Goal: Task Accomplishment & Management: Manage account settings

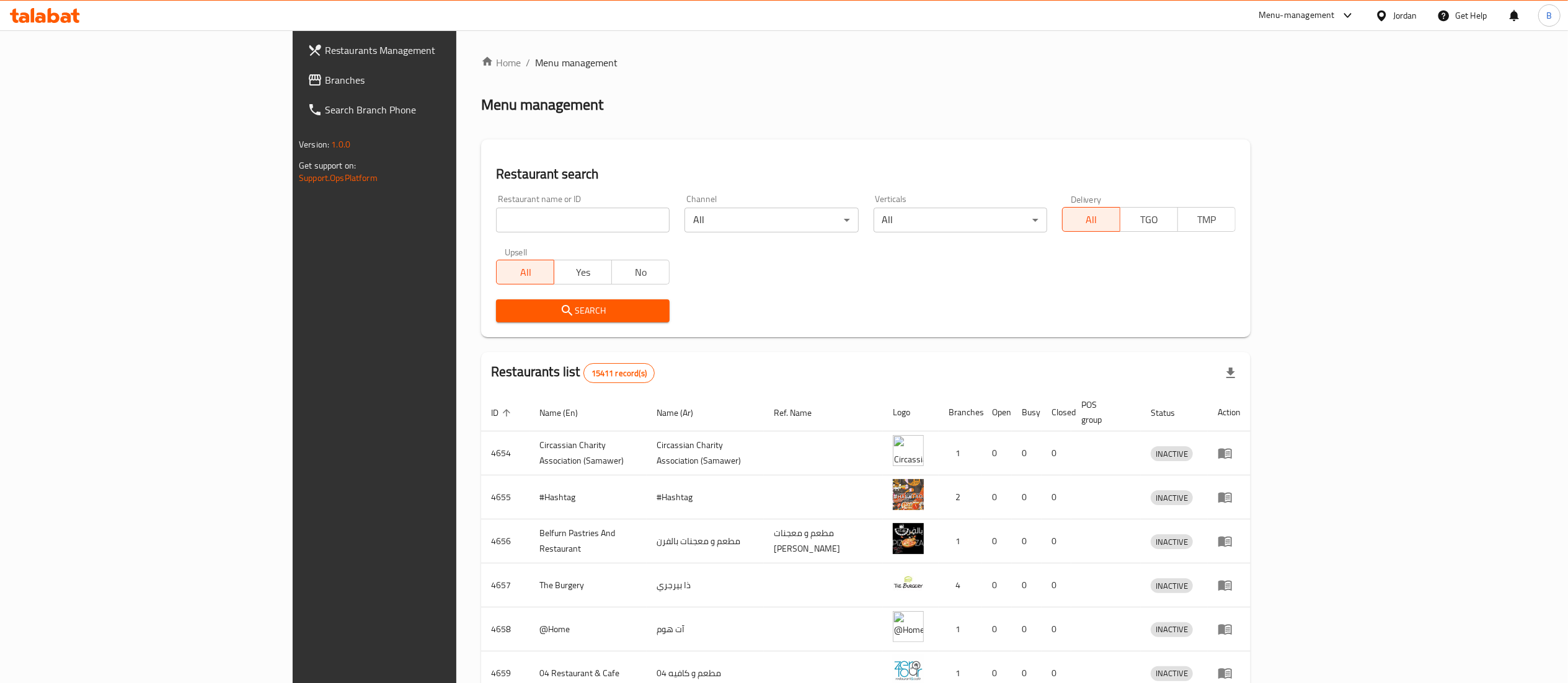
click at [496, 230] on input "search" at bounding box center [583, 220] width 174 height 25
paste input "768477"
type input "768477"
click button "Search" at bounding box center [583, 310] width 174 height 23
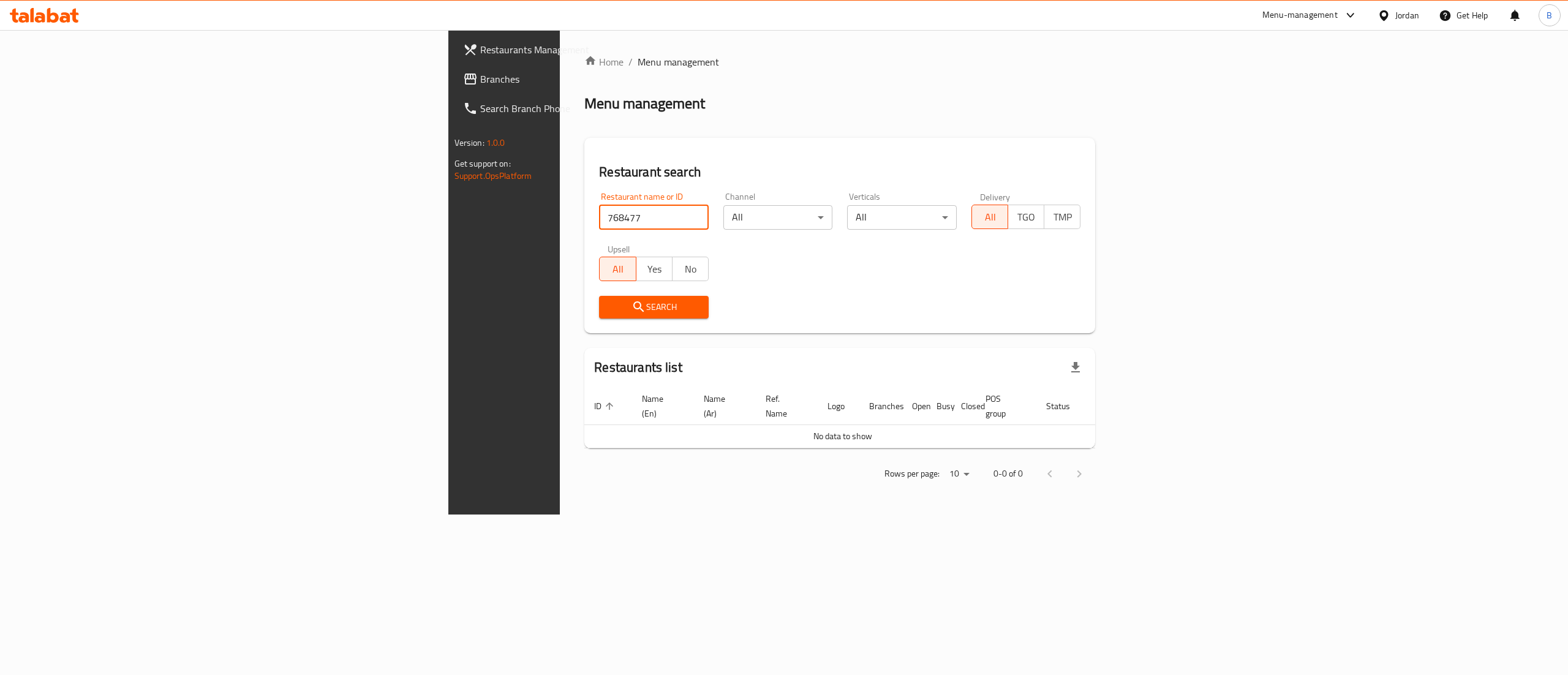
click at [480, 82] on span "Branches" at bounding box center [590, 79] width 220 height 15
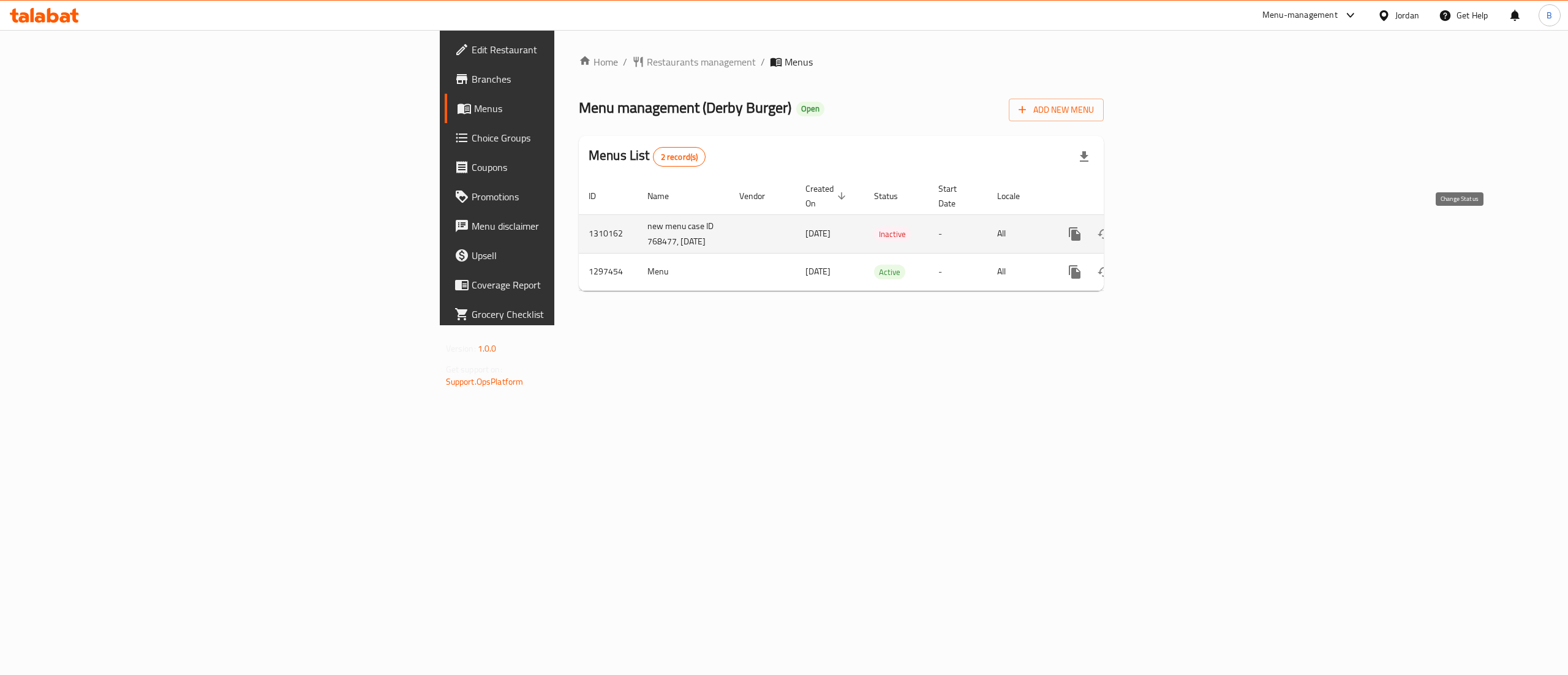
click at [1119, 238] on button "enhanced table" at bounding box center [1104, 234] width 30 height 30
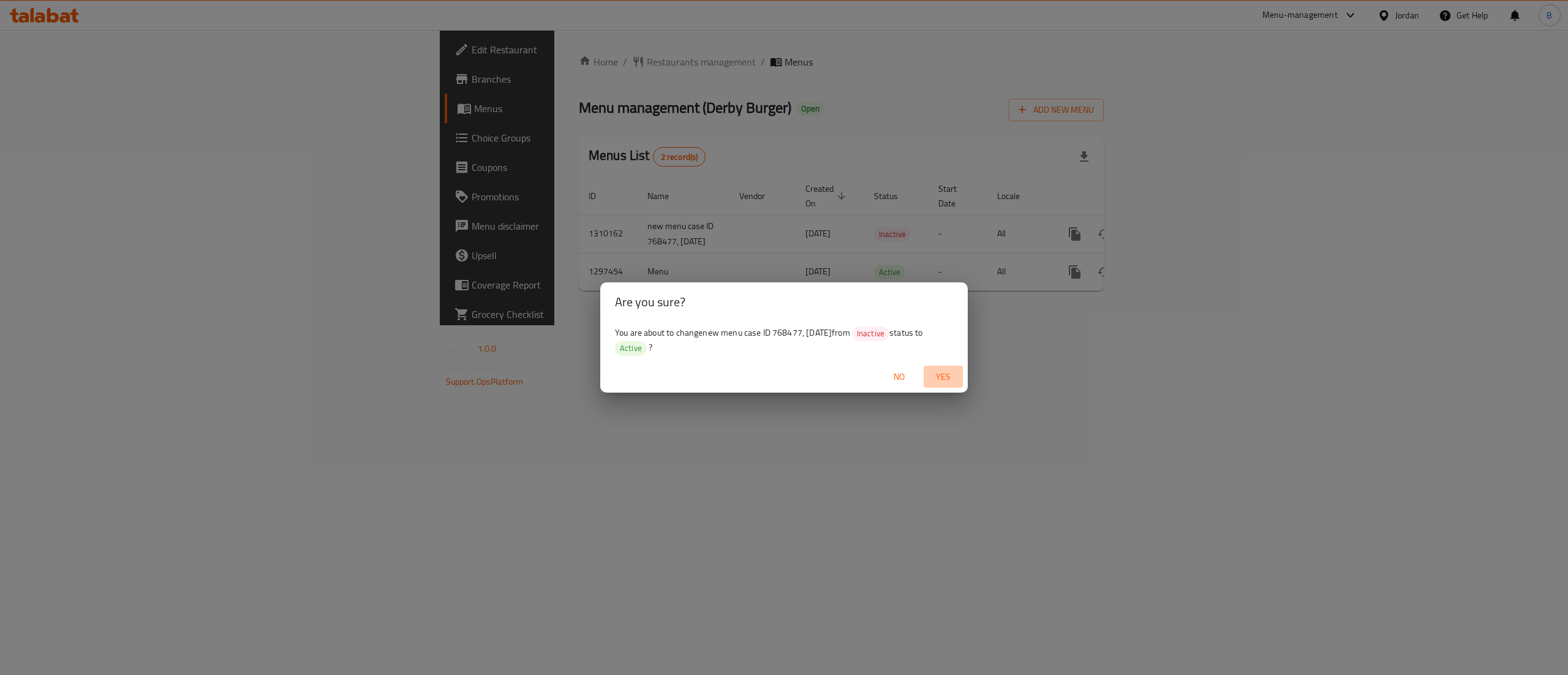
click at [953, 379] on span "Yes" at bounding box center [943, 377] width 30 height 16
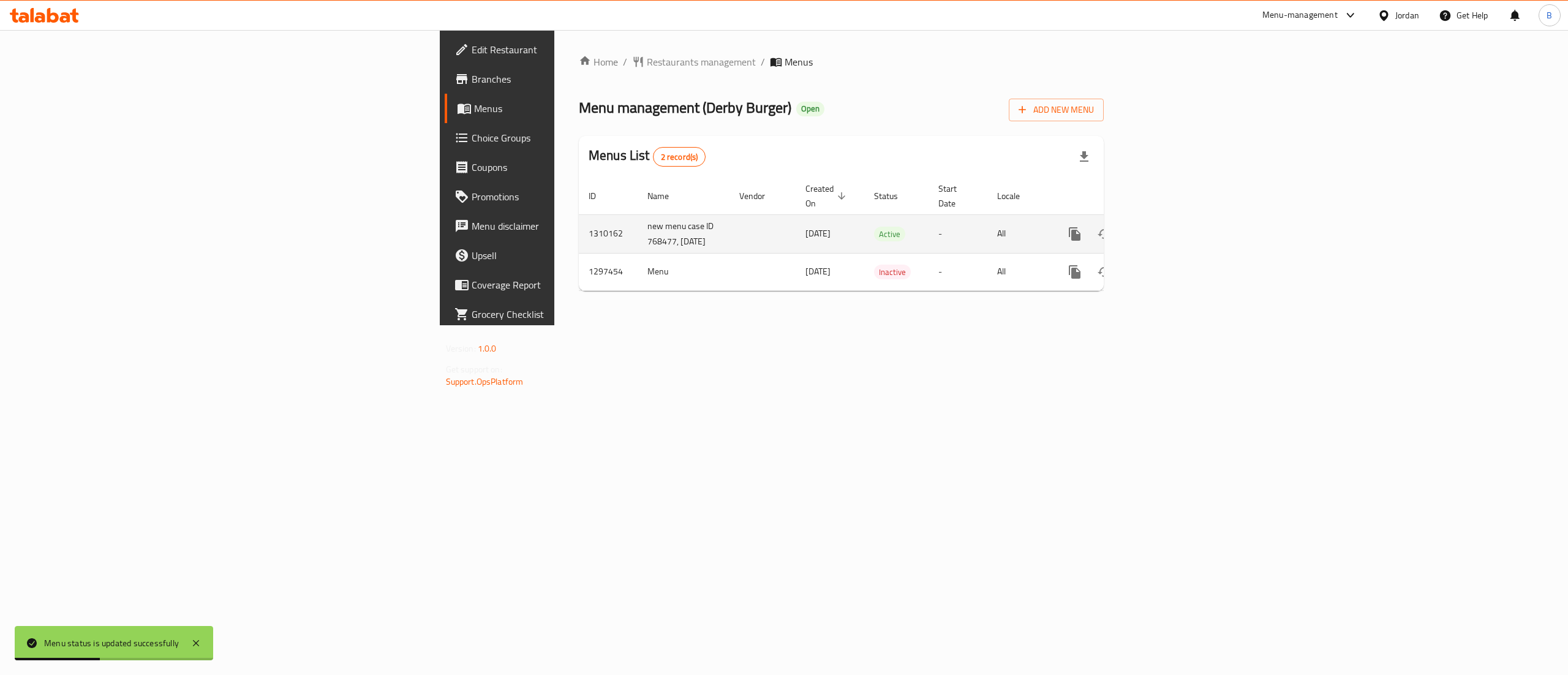
click at [1170, 234] on icon "enhanced table" at bounding box center [1164, 234] width 15 height 15
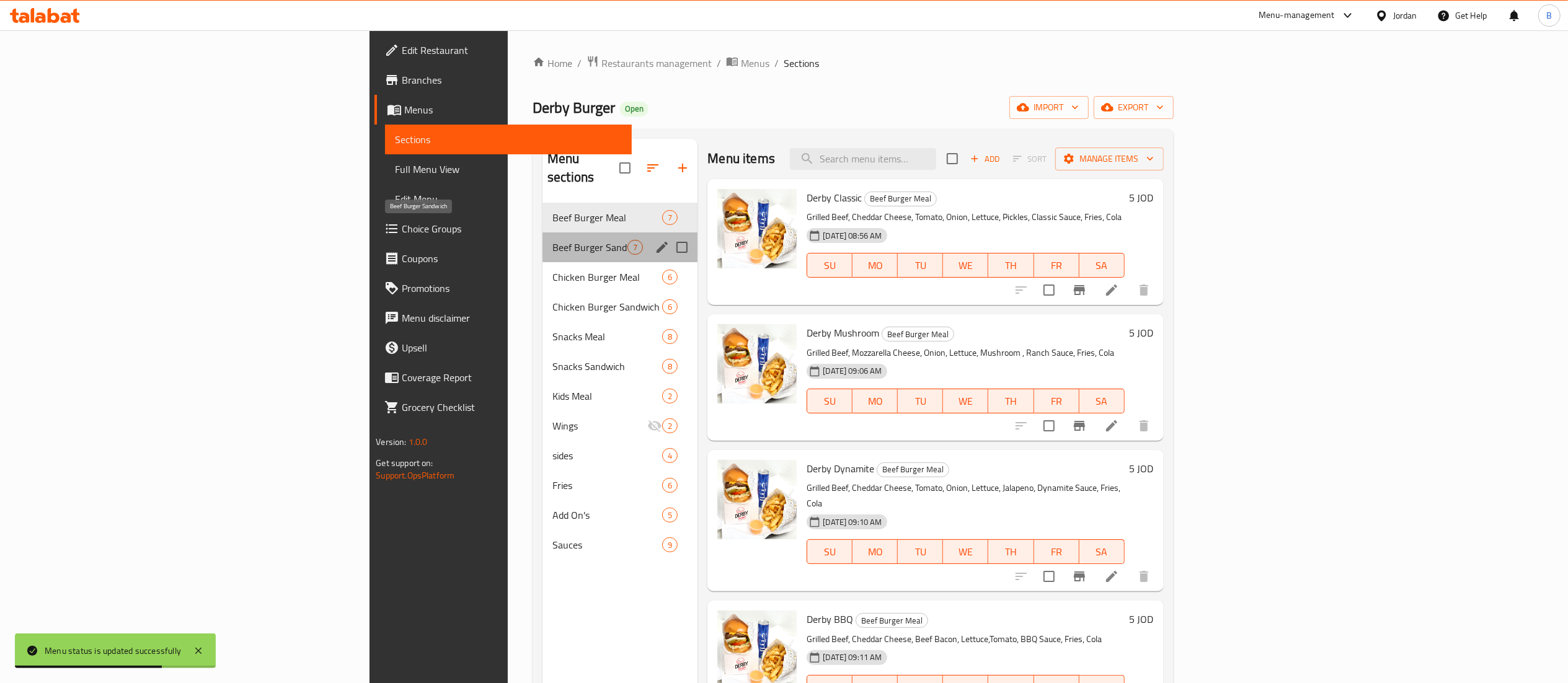
click at [552, 240] on span "Beef Burger Sandwich" at bounding box center [590, 247] width 75 height 15
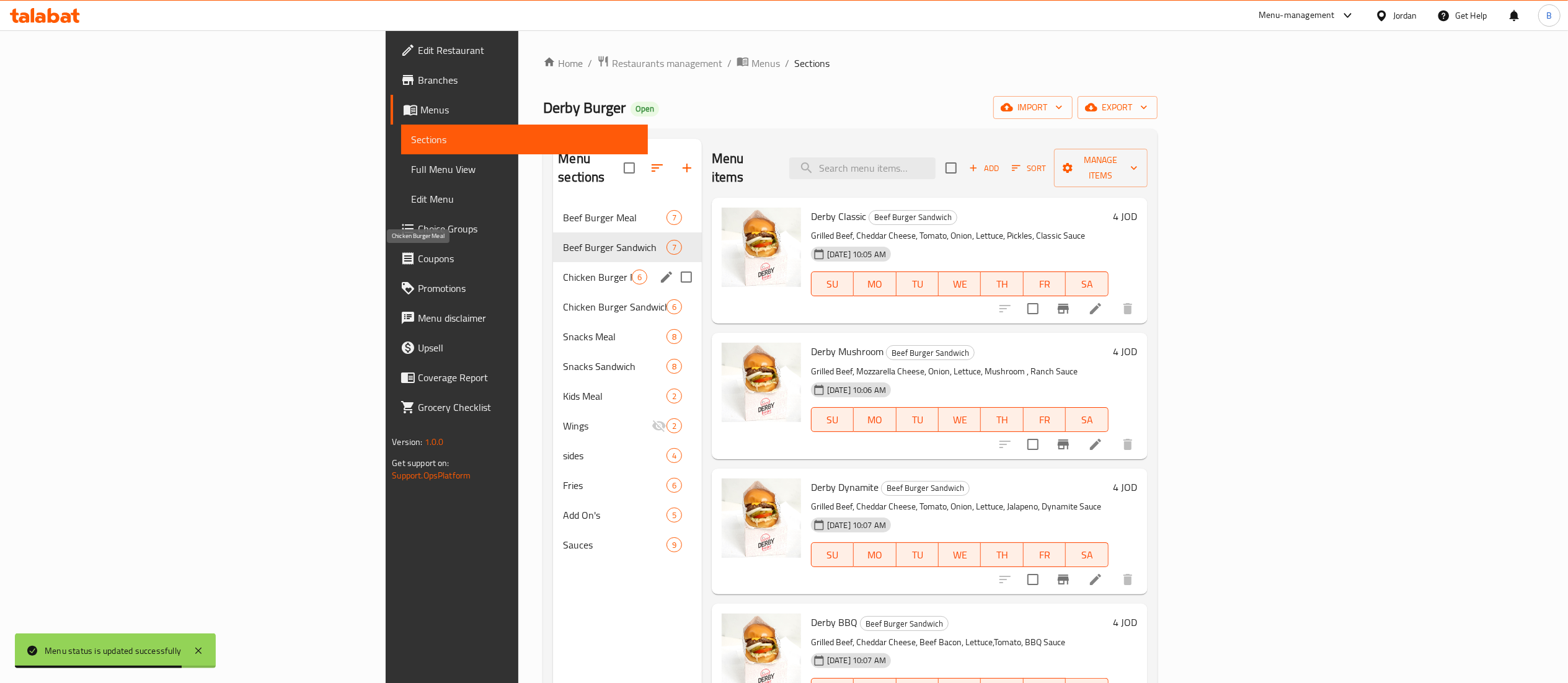
click at [563, 270] on span "Chicken Burger Meal" at bounding box center [597, 277] width 69 height 15
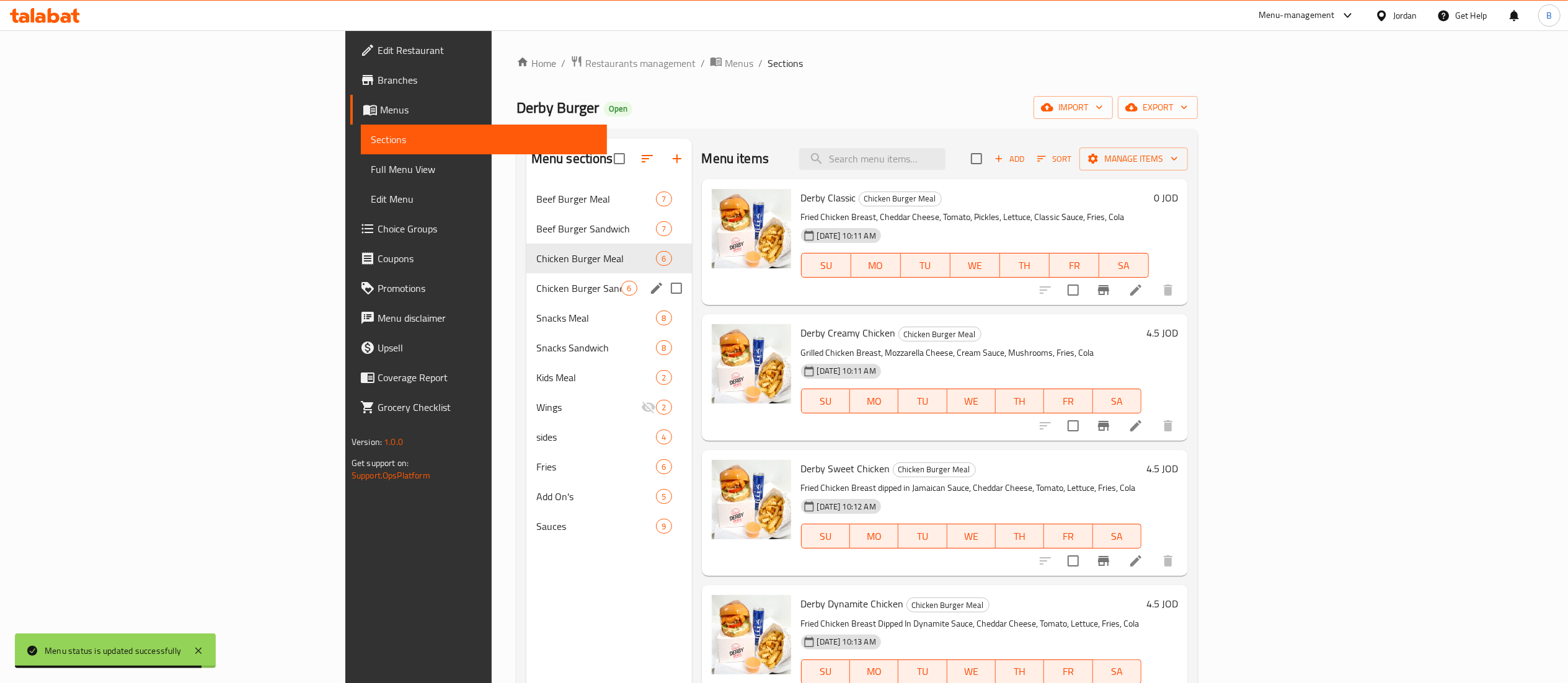
click at [526, 297] on div "Chicken Burger Sandwich 6" at bounding box center [609, 288] width 165 height 30
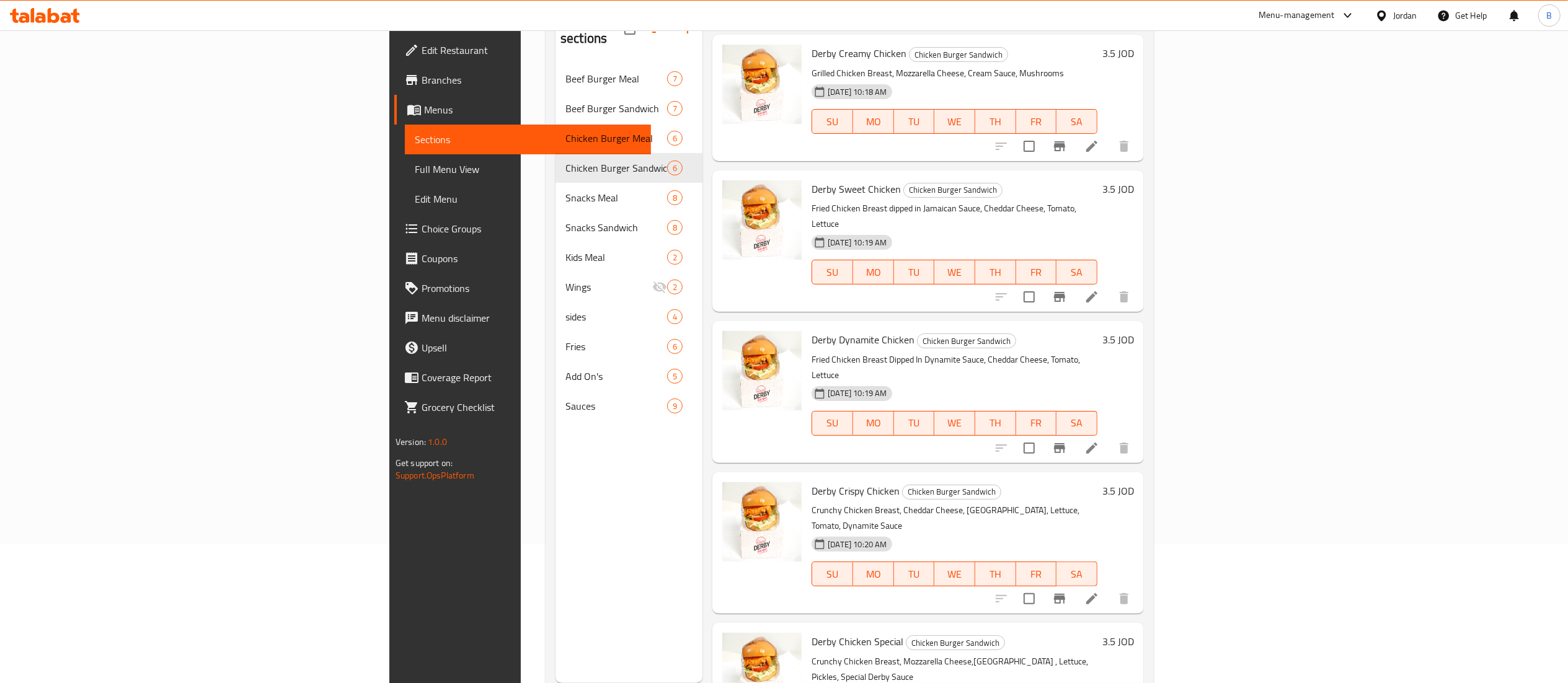
scroll to position [175, 0]
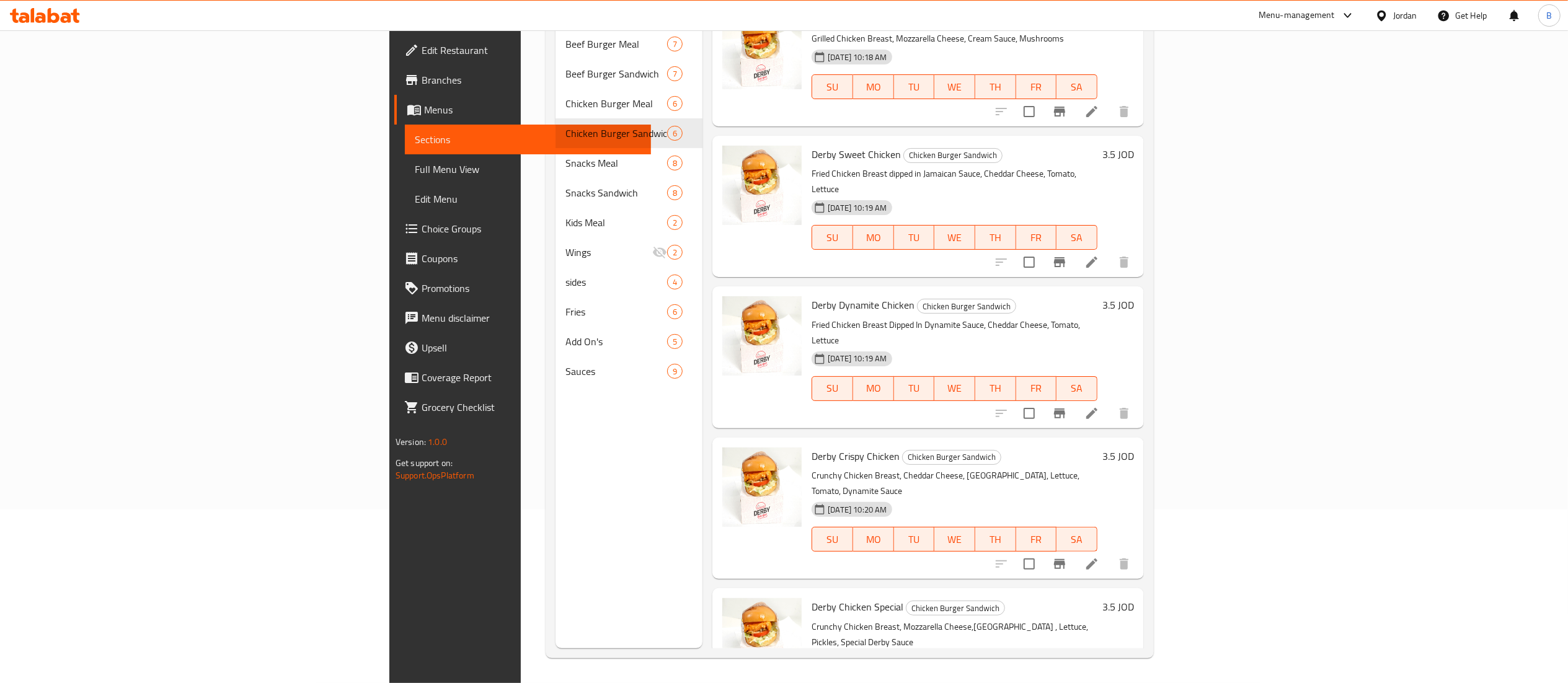
click at [43, 8] on icon at bounding box center [45, 16] width 70 height 15
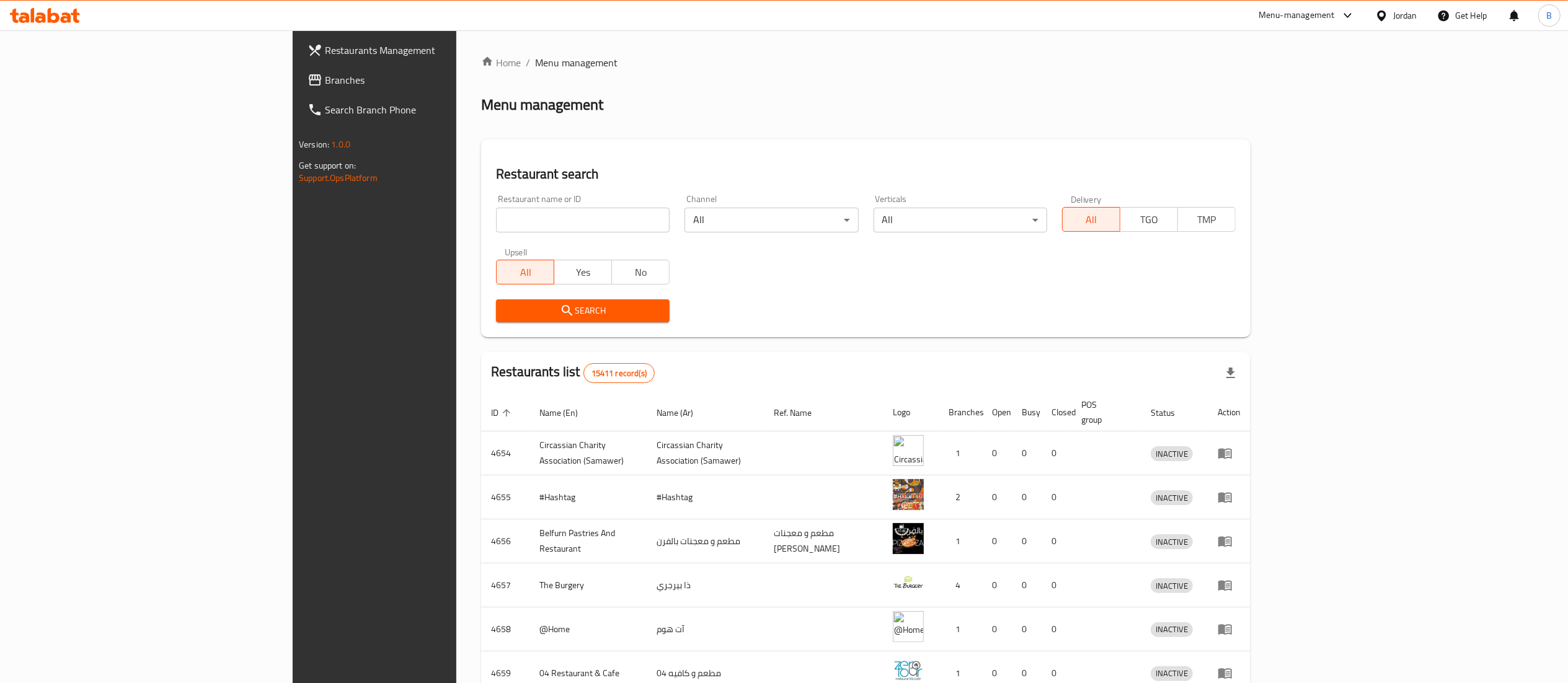
click at [325, 84] on span "Branches" at bounding box center [434, 80] width 220 height 15
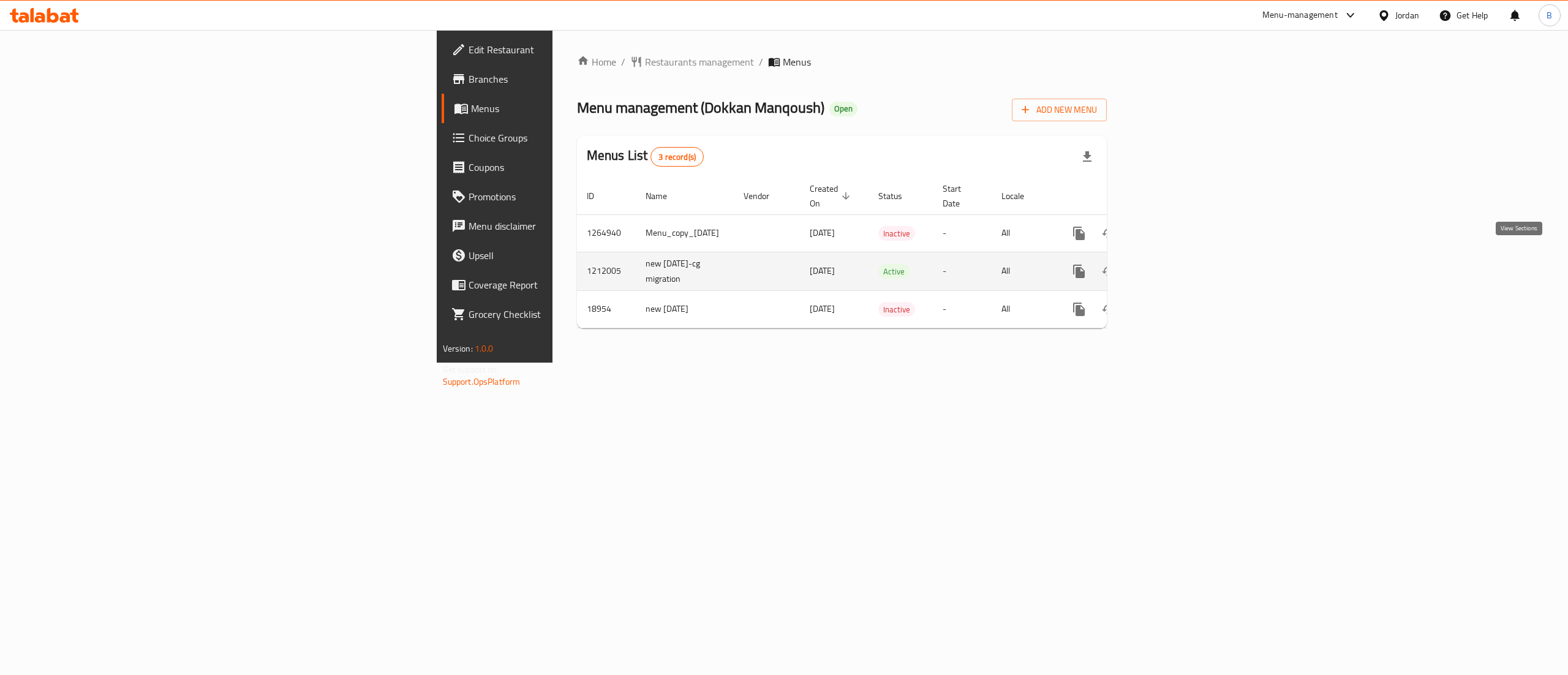
click at [1175, 264] on icon "enhanced table" at bounding box center [1168, 271] width 15 height 15
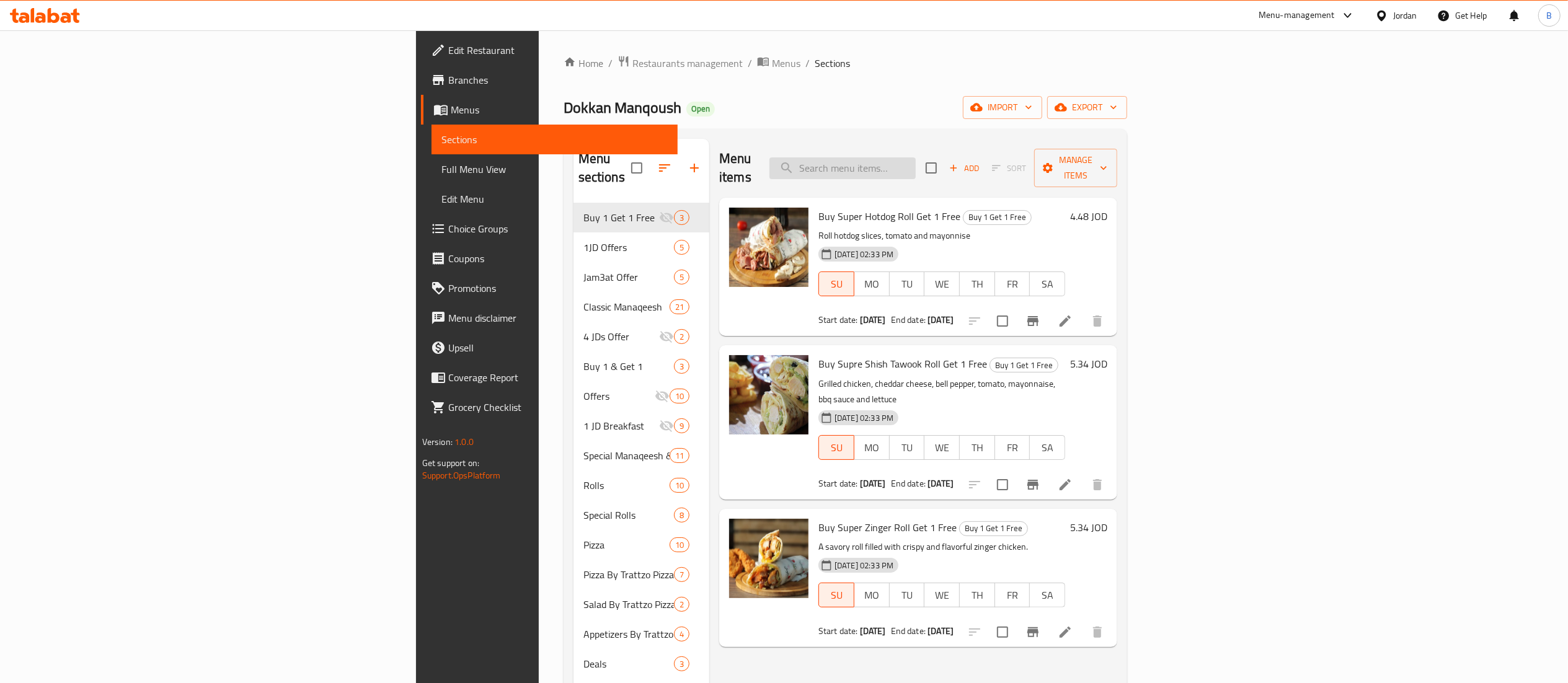
click at [916, 168] on input "search" at bounding box center [842, 169] width 146 height 22
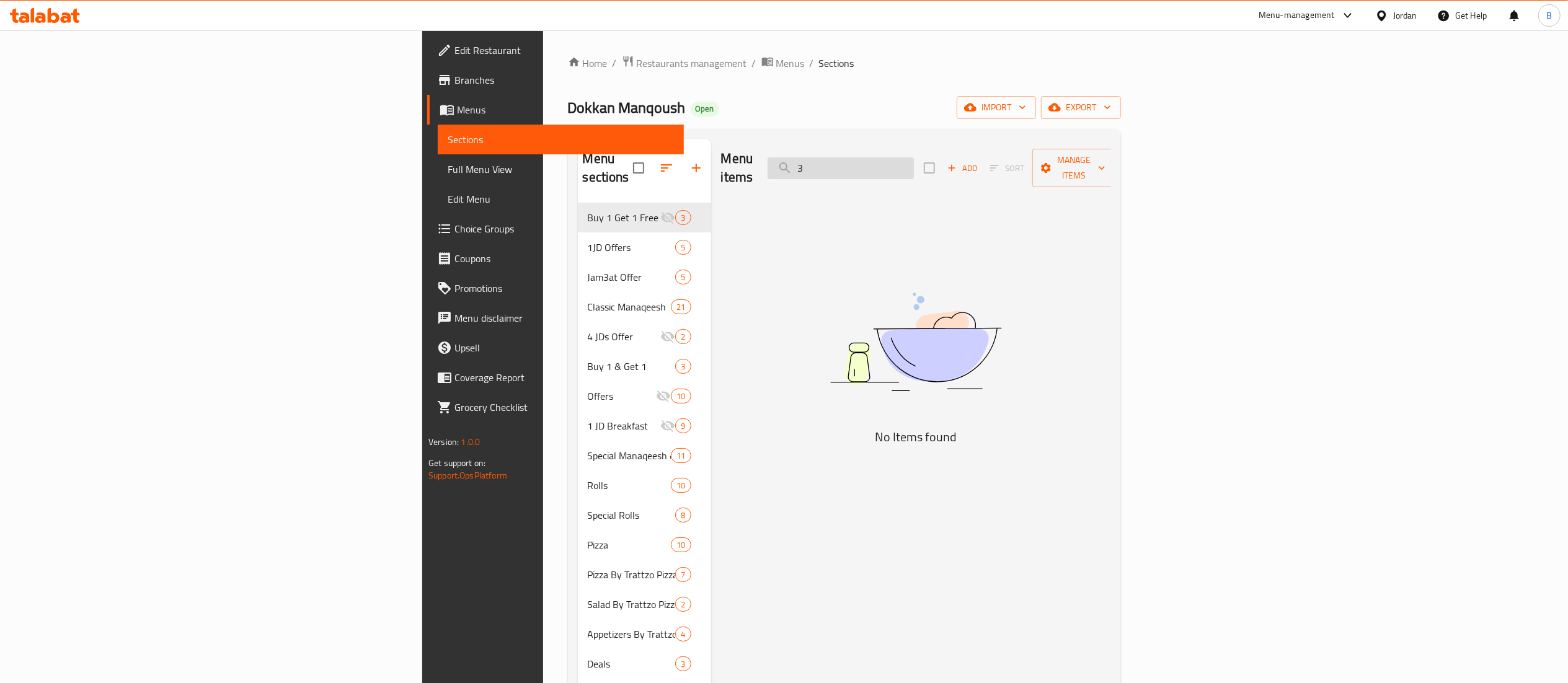
type input "3"
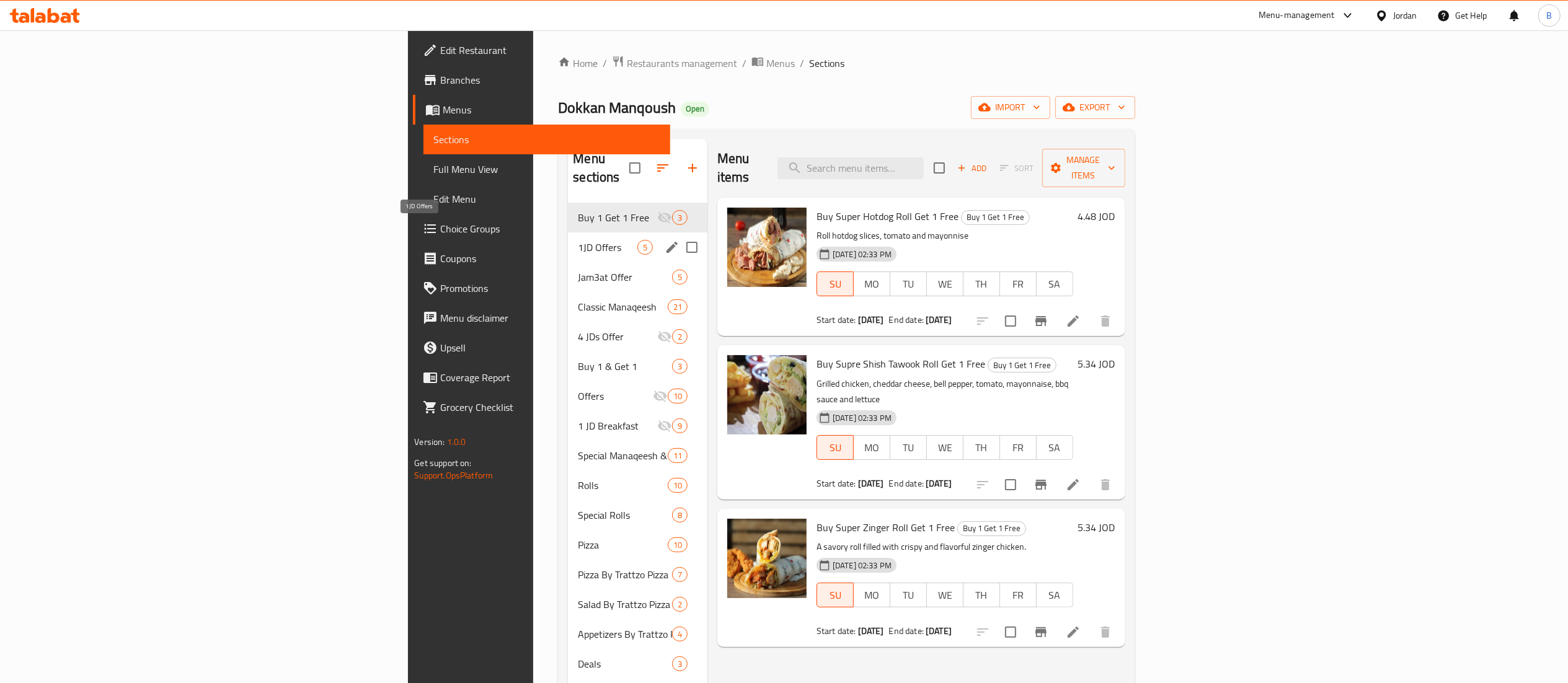
click at [578, 240] on span "1JD Offers" at bounding box center [607, 247] width 59 height 15
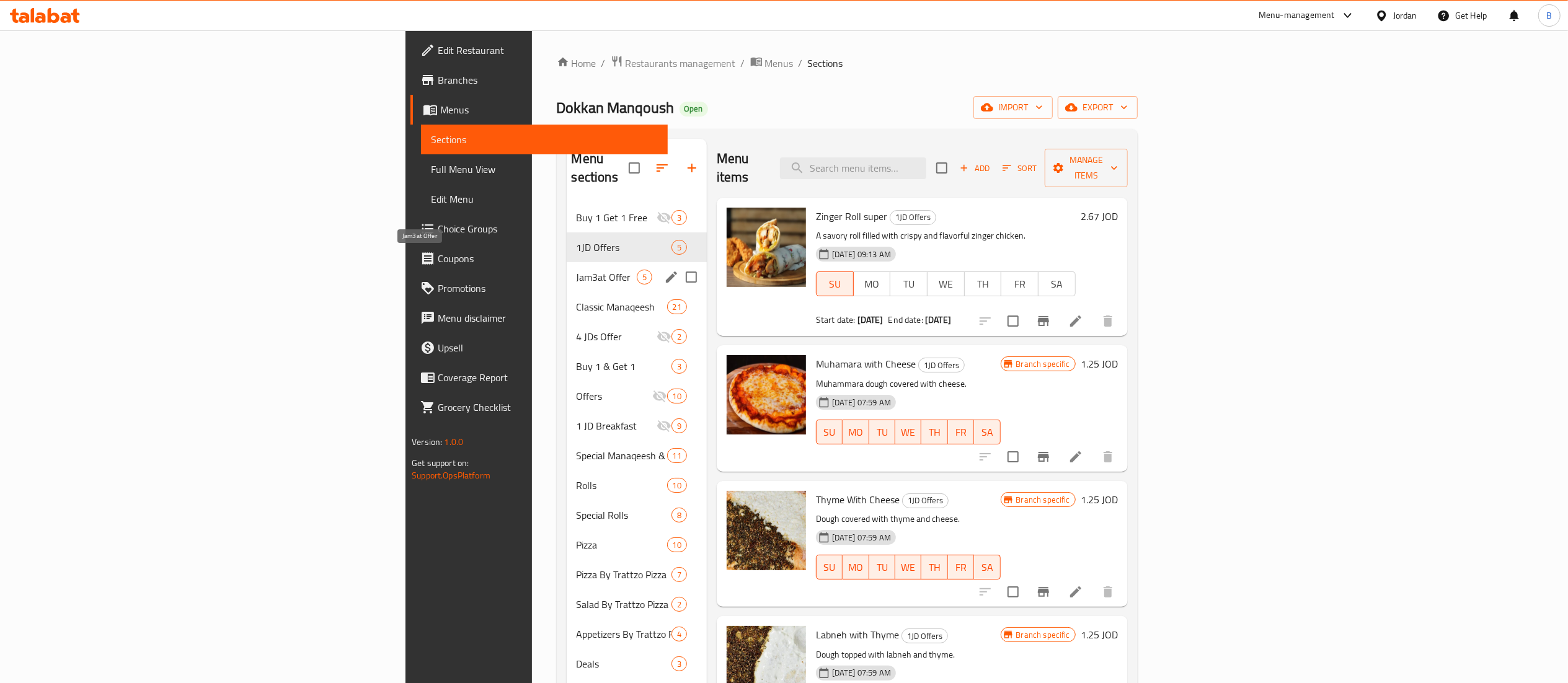
click at [576, 270] on span "Jam3at Offer" at bounding box center [606, 277] width 60 height 15
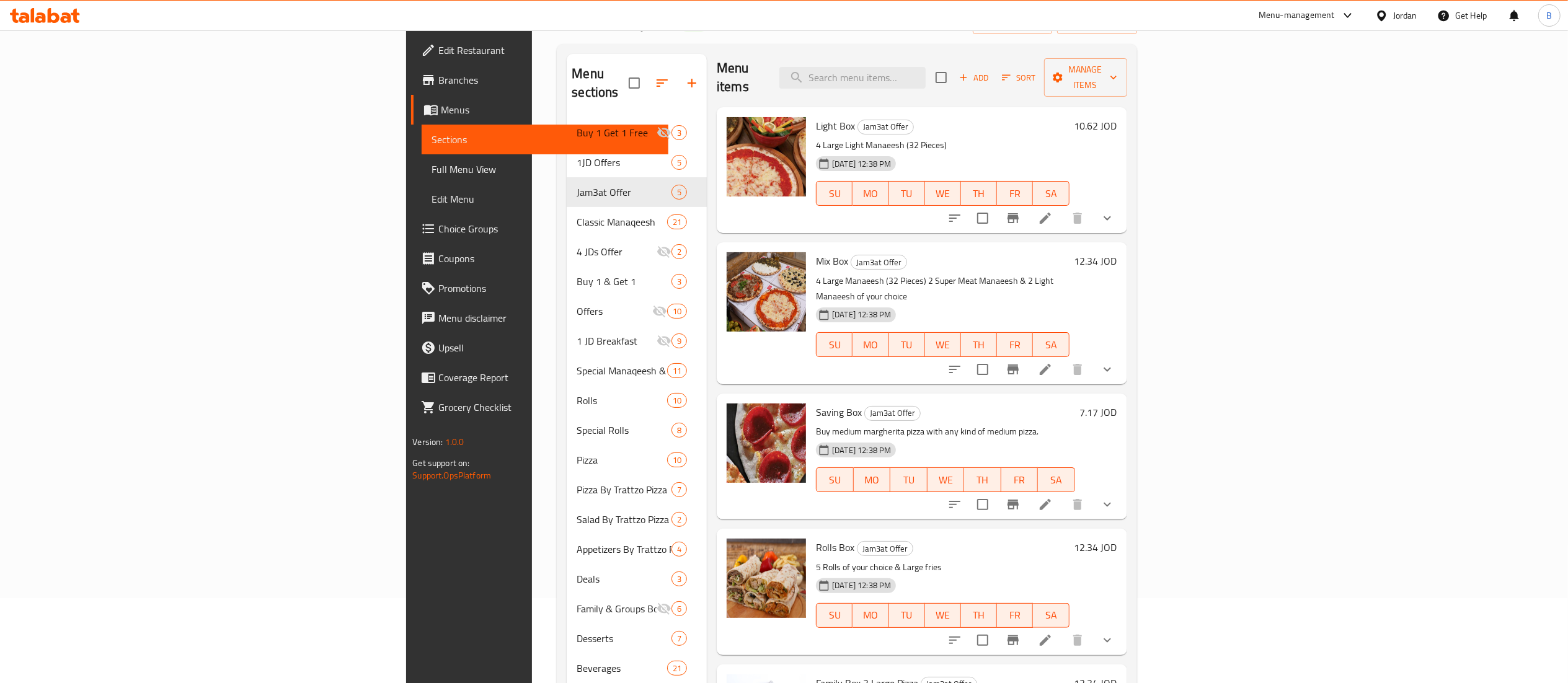
scroll to position [175, 0]
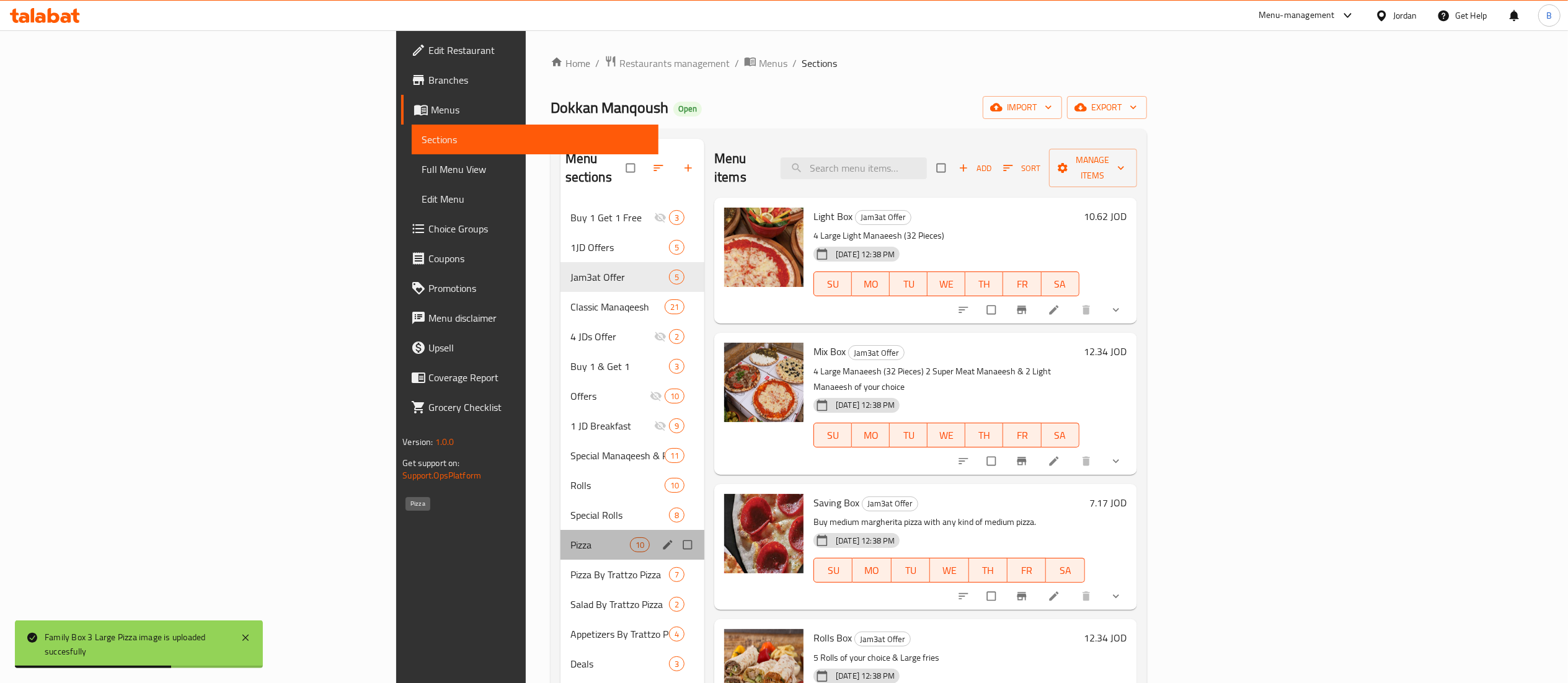
click at [571, 537] on span "Pizza" at bounding box center [600, 544] width 59 height 15
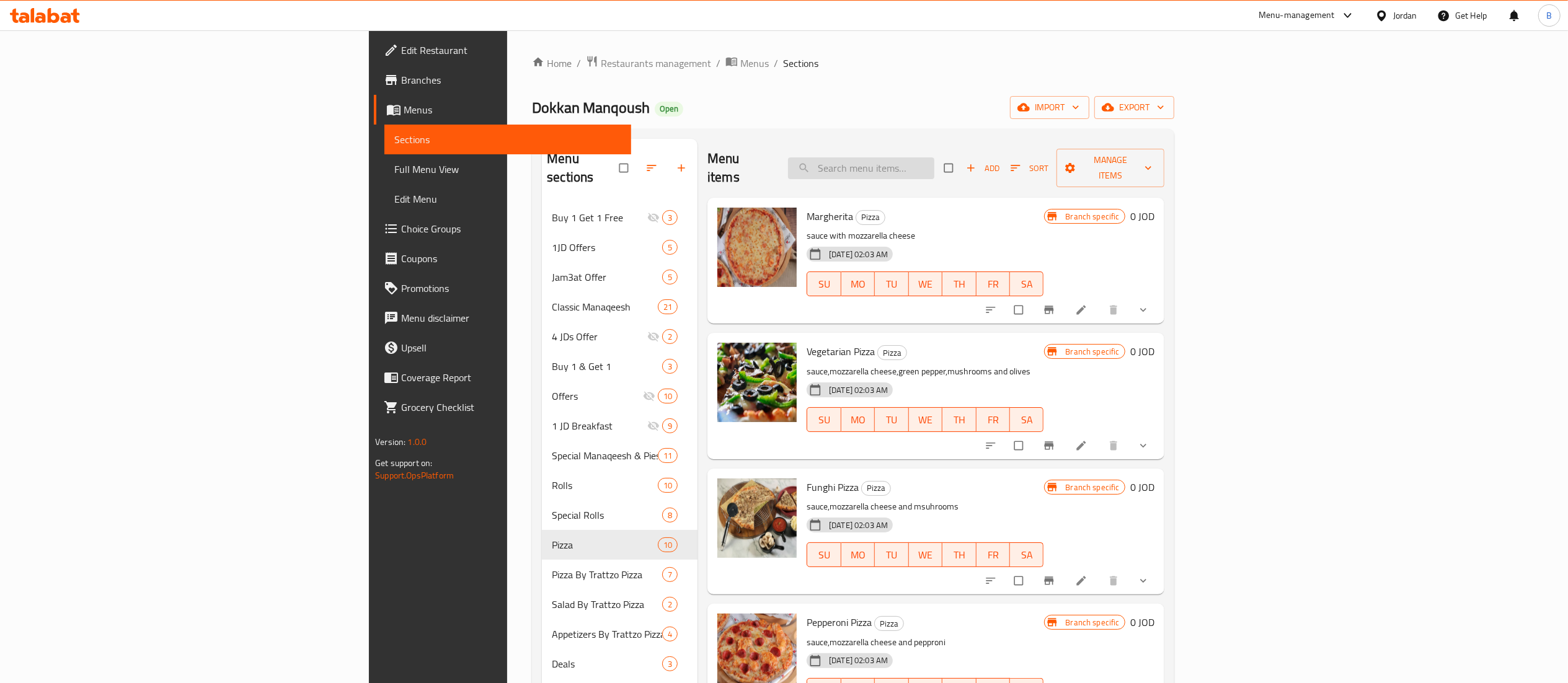
click at [934, 158] on input "search" at bounding box center [860, 169] width 146 height 22
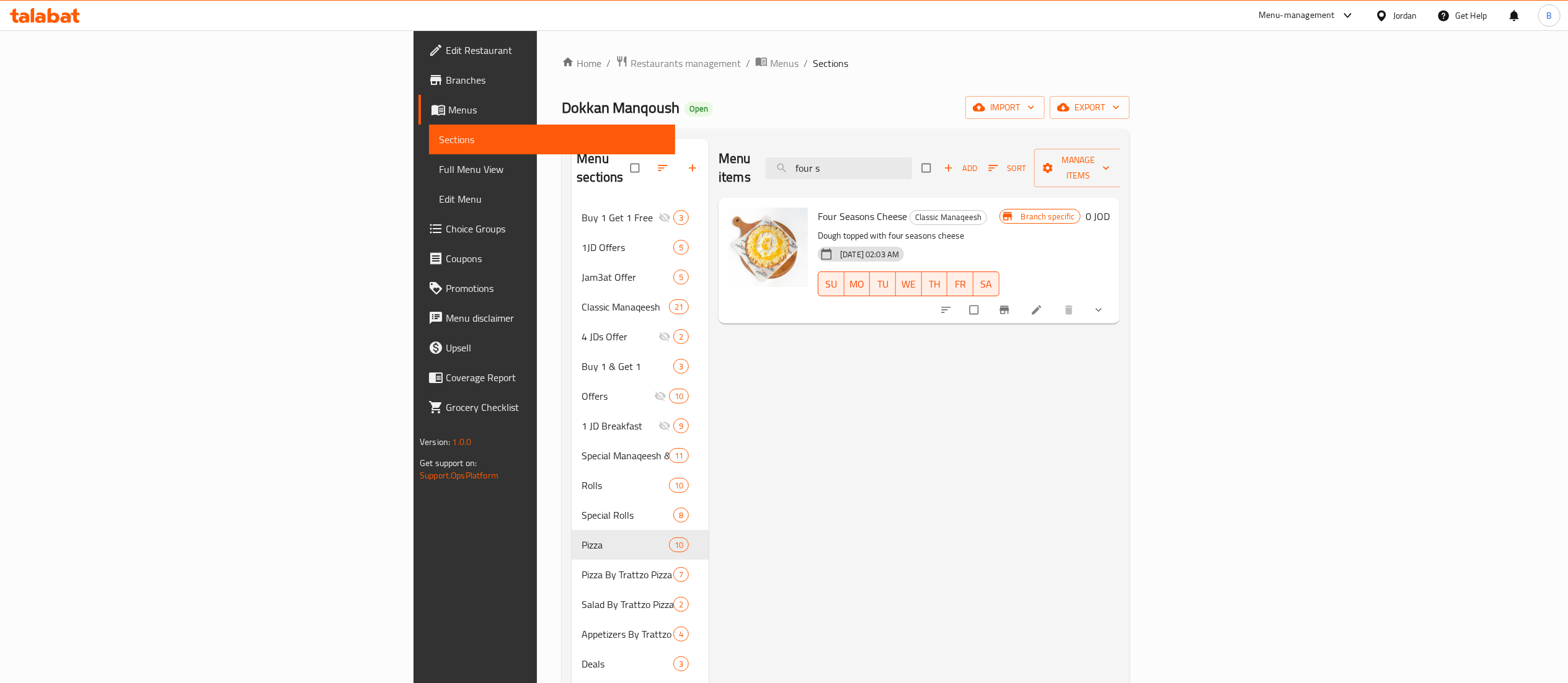
drag, startPoint x: 983, startPoint y: 159, endPoint x: 700, endPoint y: 159, distance: 283.0
click at [814, 159] on div "Menu items four s Add Sort Manage items" at bounding box center [919, 168] width 401 height 59
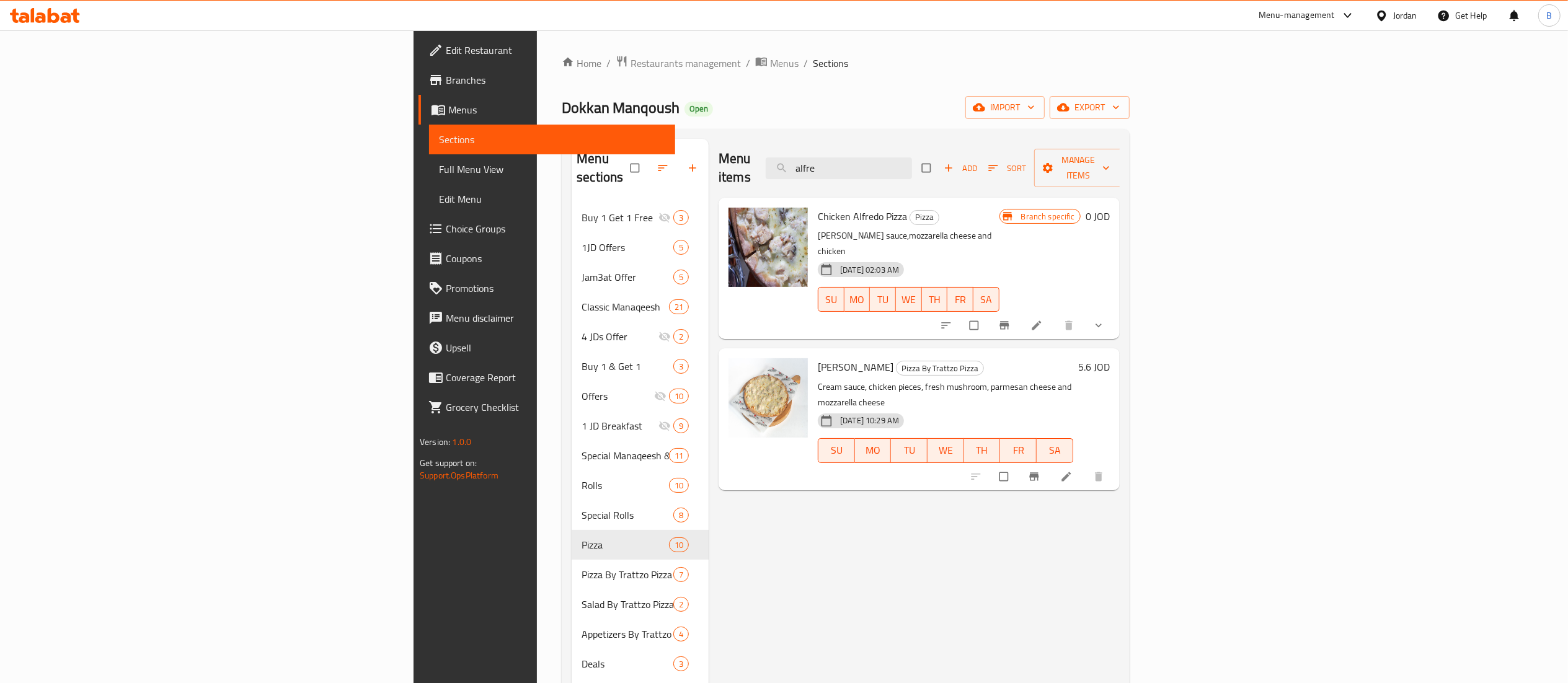
drag, startPoint x: 1048, startPoint y: 164, endPoint x: 583, endPoint y: 119, distance: 467.2
click at [697, 126] on div "Home / Restaurants management / Menus / Sections Dokkan Manqoush Open import ex…" at bounding box center [845, 443] width 568 height 777
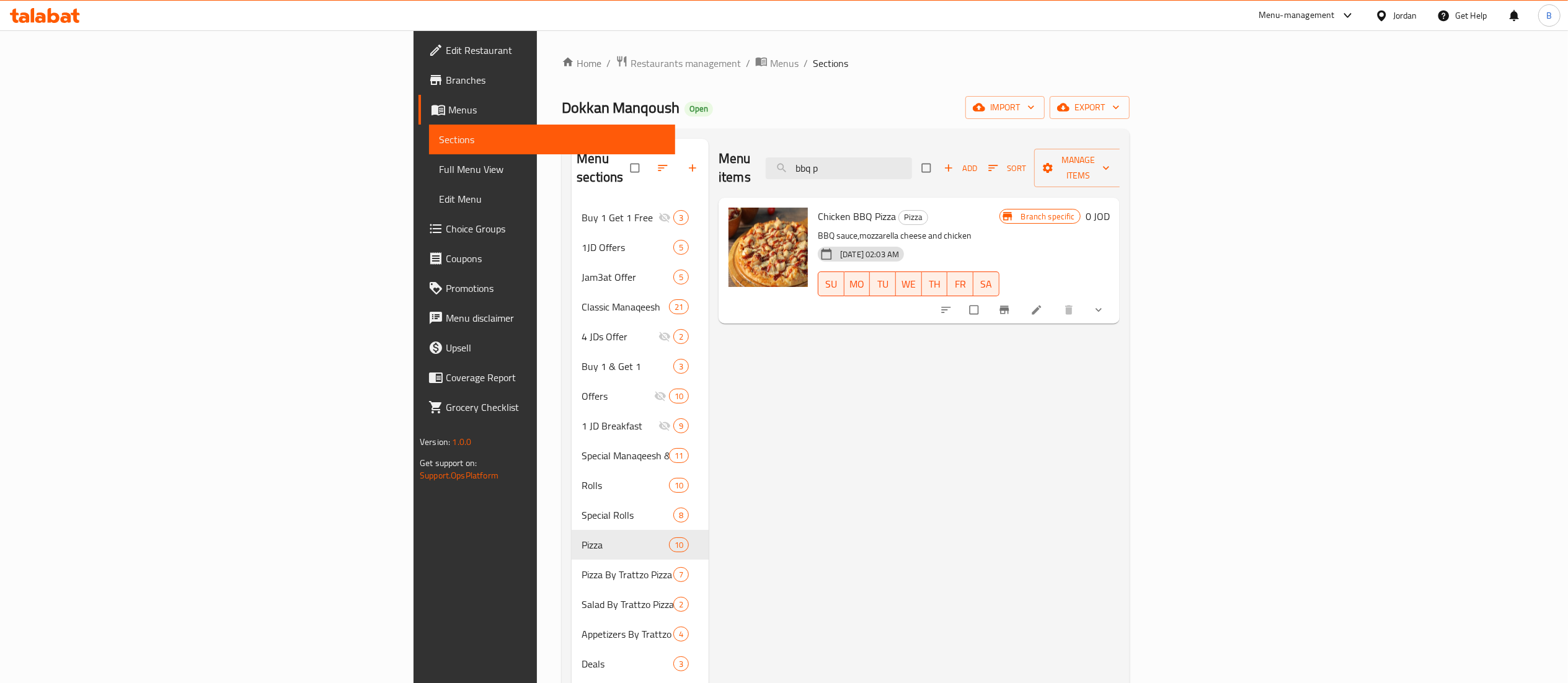
drag, startPoint x: 987, startPoint y: 154, endPoint x: 705, endPoint y: 159, distance: 282.0
click at [804, 159] on div "Menu items bbq p Add Sort Manage items" at bounding box center [919, 168] width 401 height 59
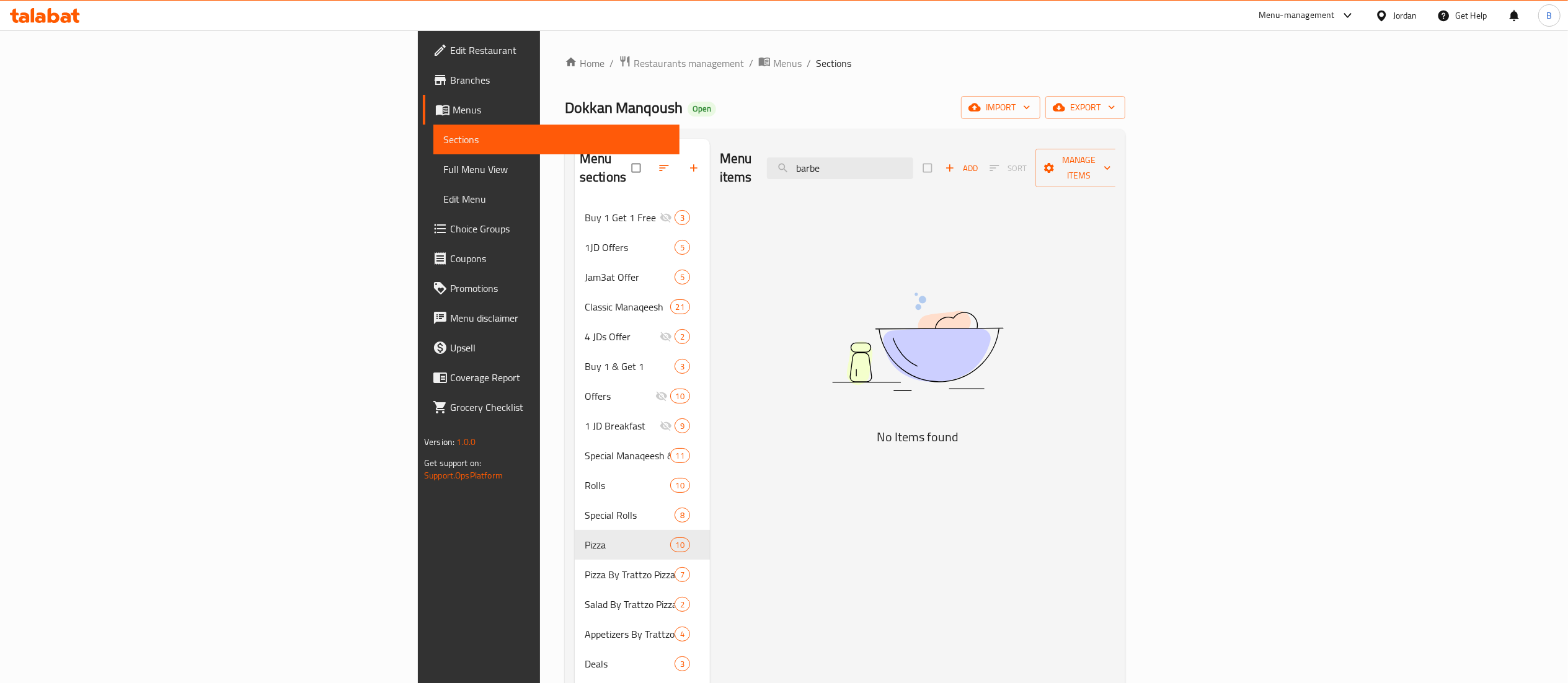
drag, startPoint x: 1012, startPoint y: 161, endPoint x: 583, endPoint y: 165, distance: 429.0
click at [727, 164] on div "Menu items barbe Add Sort Manage items" at bounding box center [918, 168] width 396 height 59
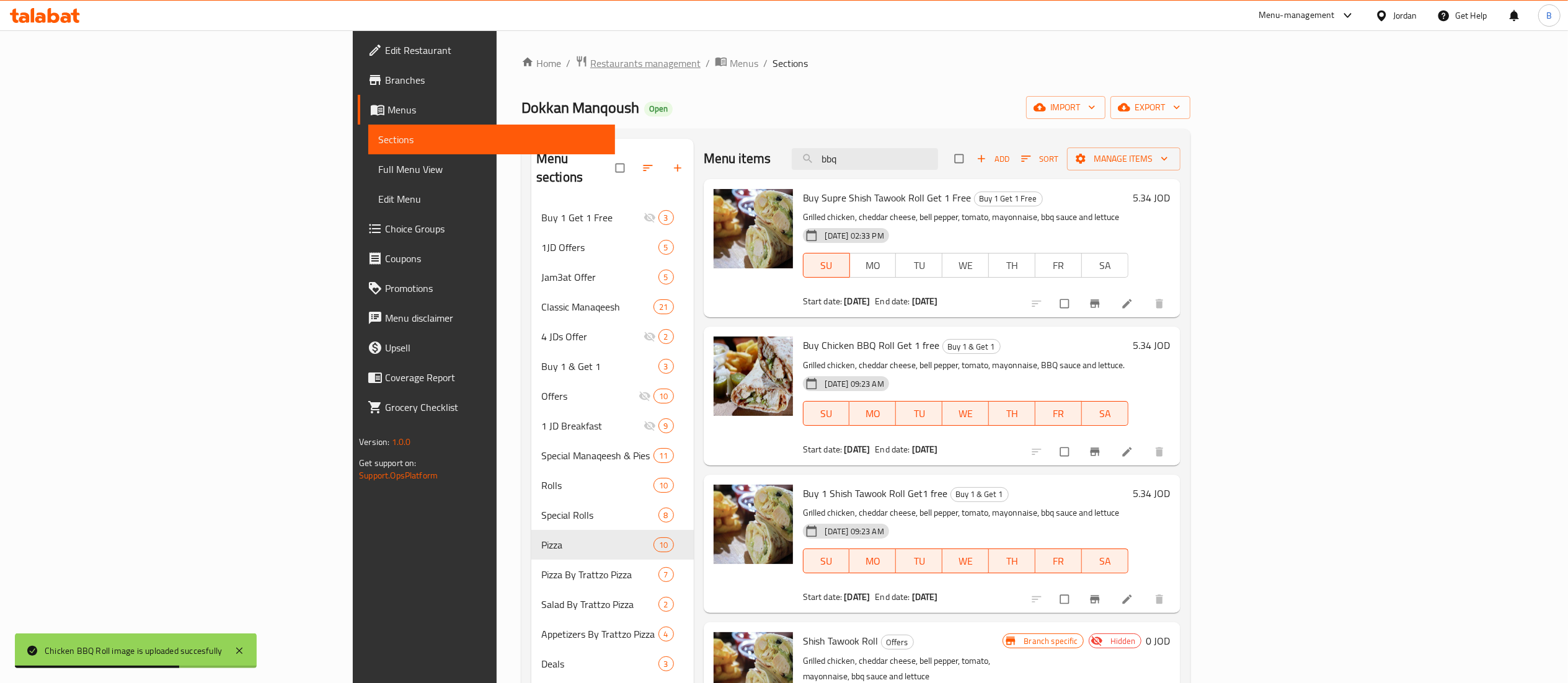
drag, startPoint x: 992, startPoint y: 166, endPoint x: 391, endPoint y: 58, distance: 610.6
click at [620, 114] on div "Home / Restaurants management / Menus / Sections Dokkan Manqoush Open import ex…" at bounding box center [855, 443] width 669 height 777
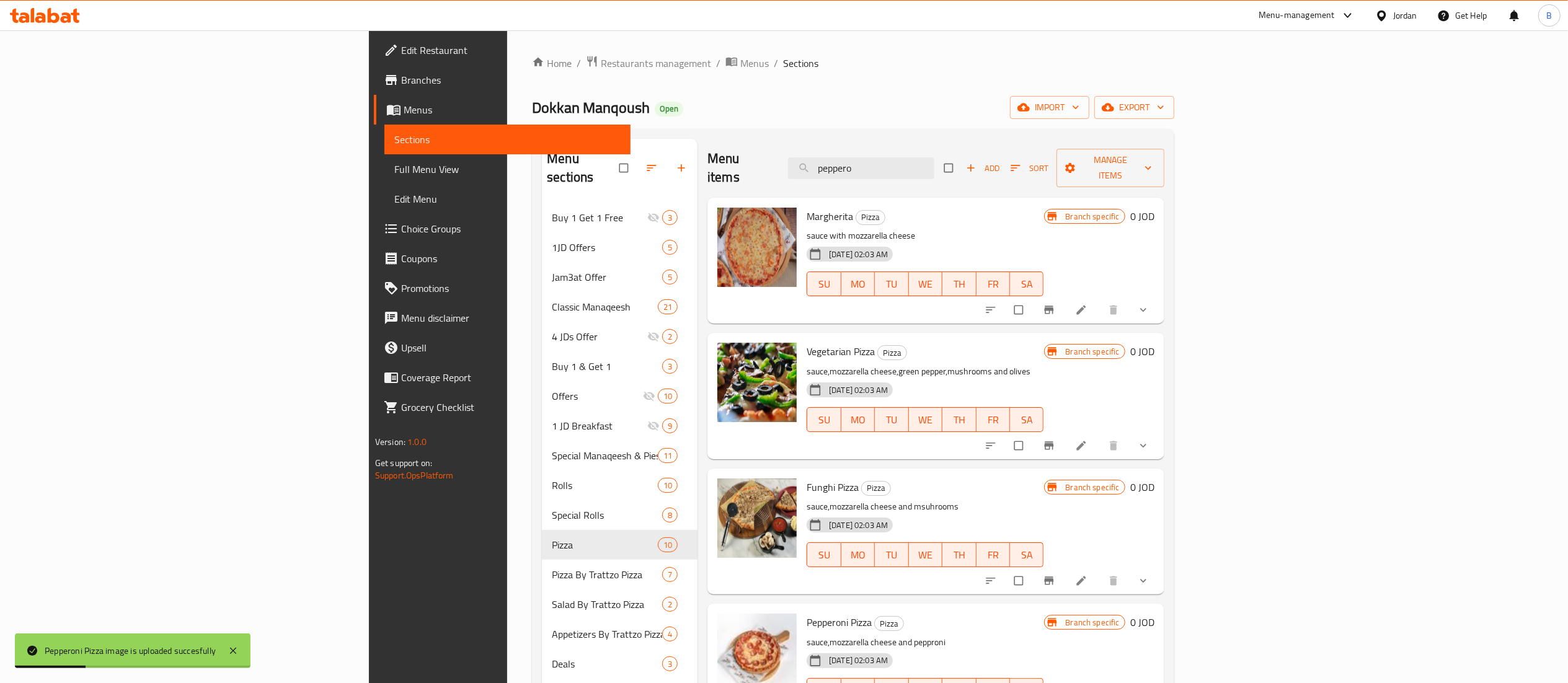
drag, startPoint x: 990, startPoint y: 158, endPoint x: 658, endPoint y: 140, distance: 332.5
click at [739, 140] on div "Menu items peppero Add Sort Manage items" at bounding box center [936, 168] width 457 height 59
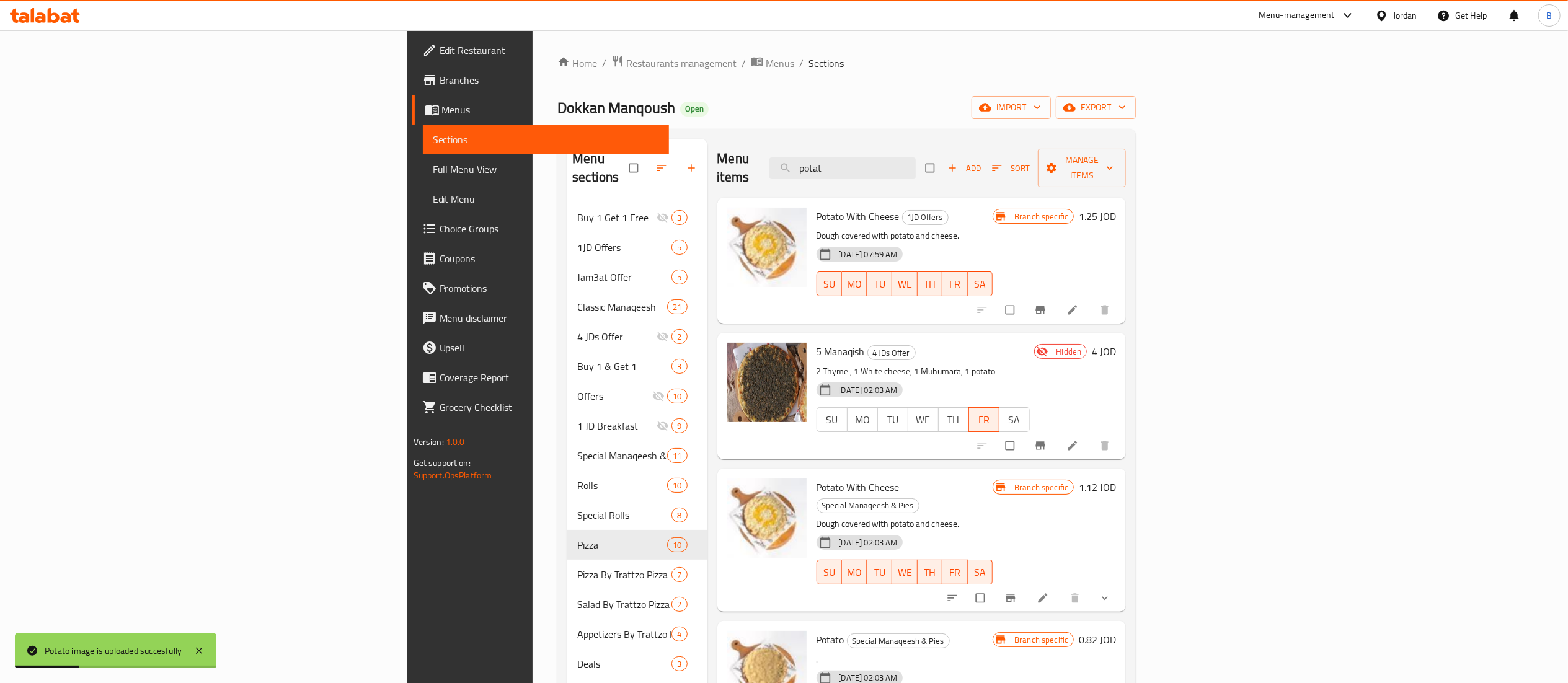
drag, startPoint x: 982, startPoint y: 168, endPoint x: 569, endPoint y: 140, distance: 413.9
click at [718, 167] on div "Menu items potat Add Sort Manage items" at bounding box center [922, 168] width 409 height 59
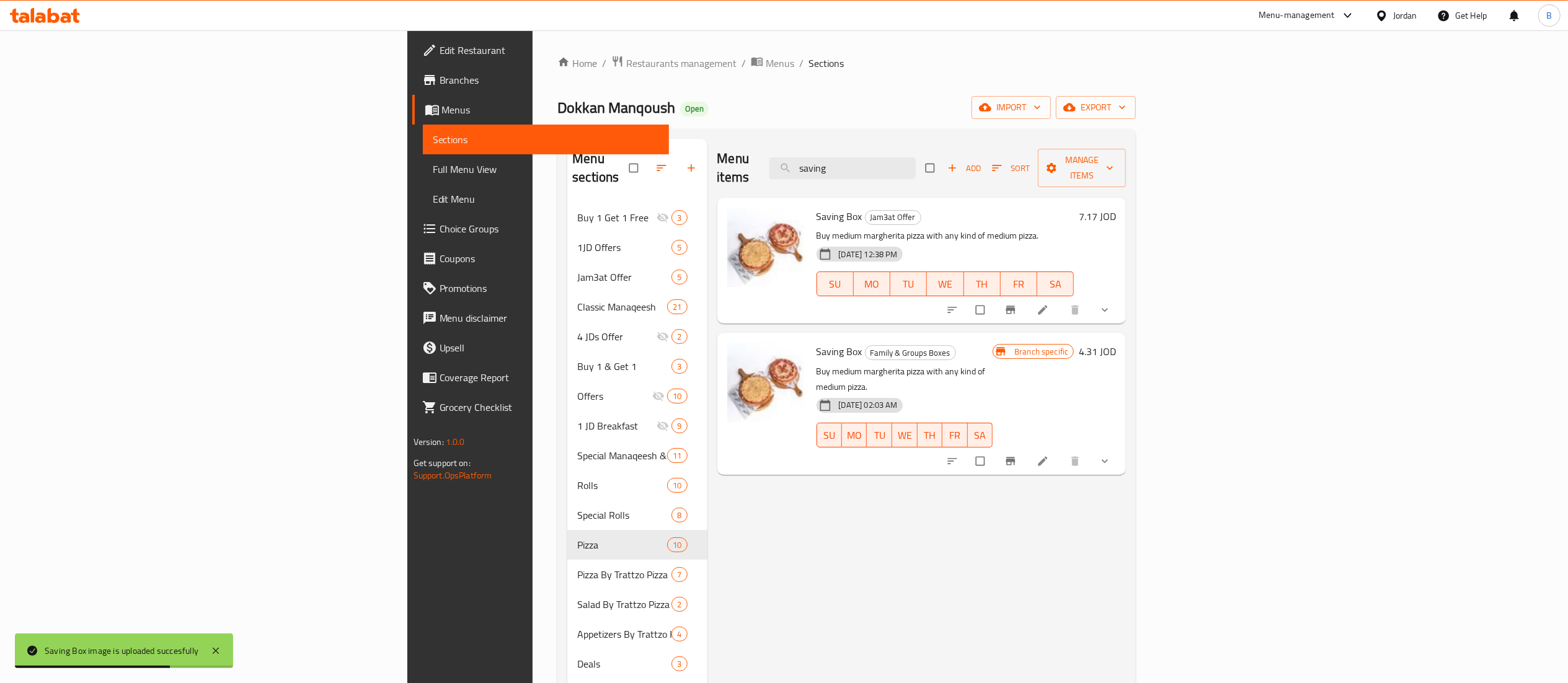
click at [790, 160] on div "Menu items saving Add Sort Manage items" at bounding box center [922, 168] width 409 height 59
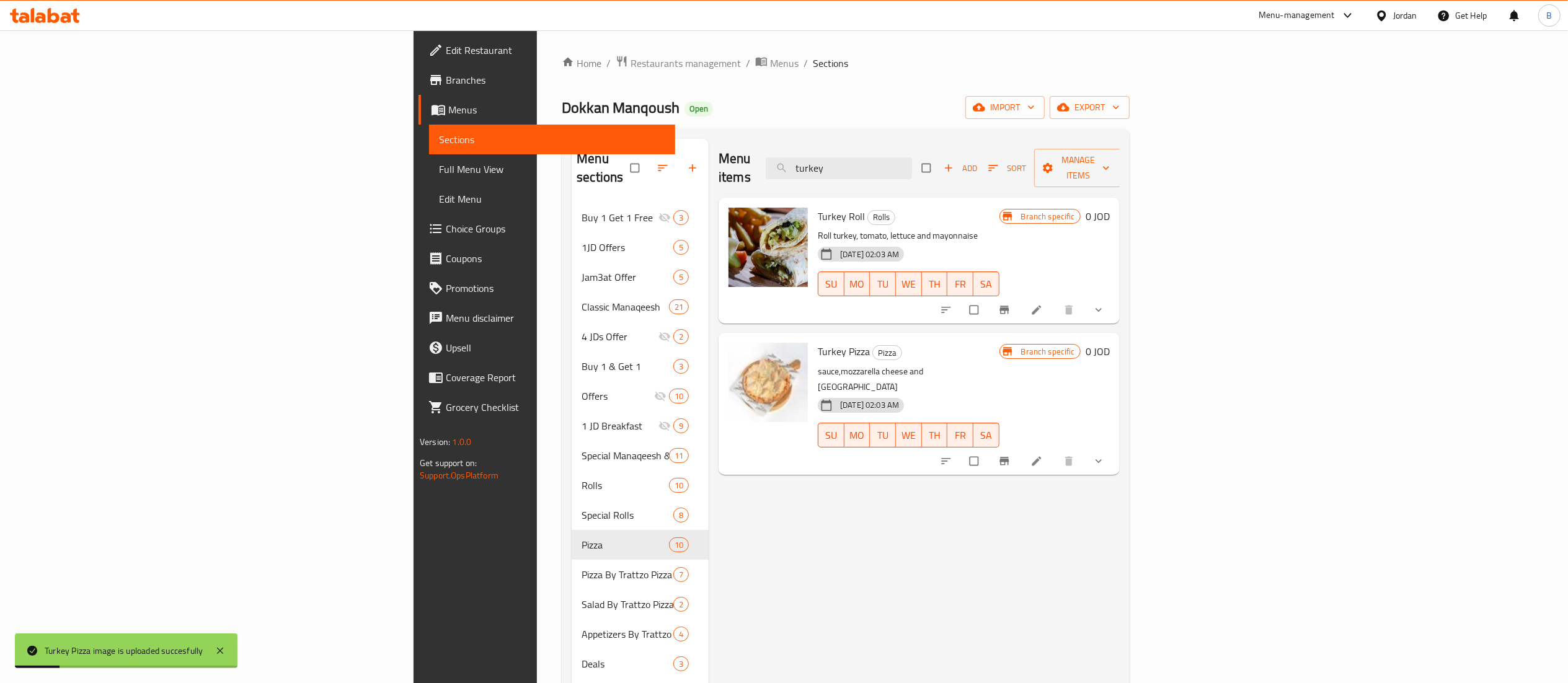
click at [861, 150] on div "Menu items turkey Add Sort Manage items" at bounding box center [919, 168] width 401 height 59
type input "veget"
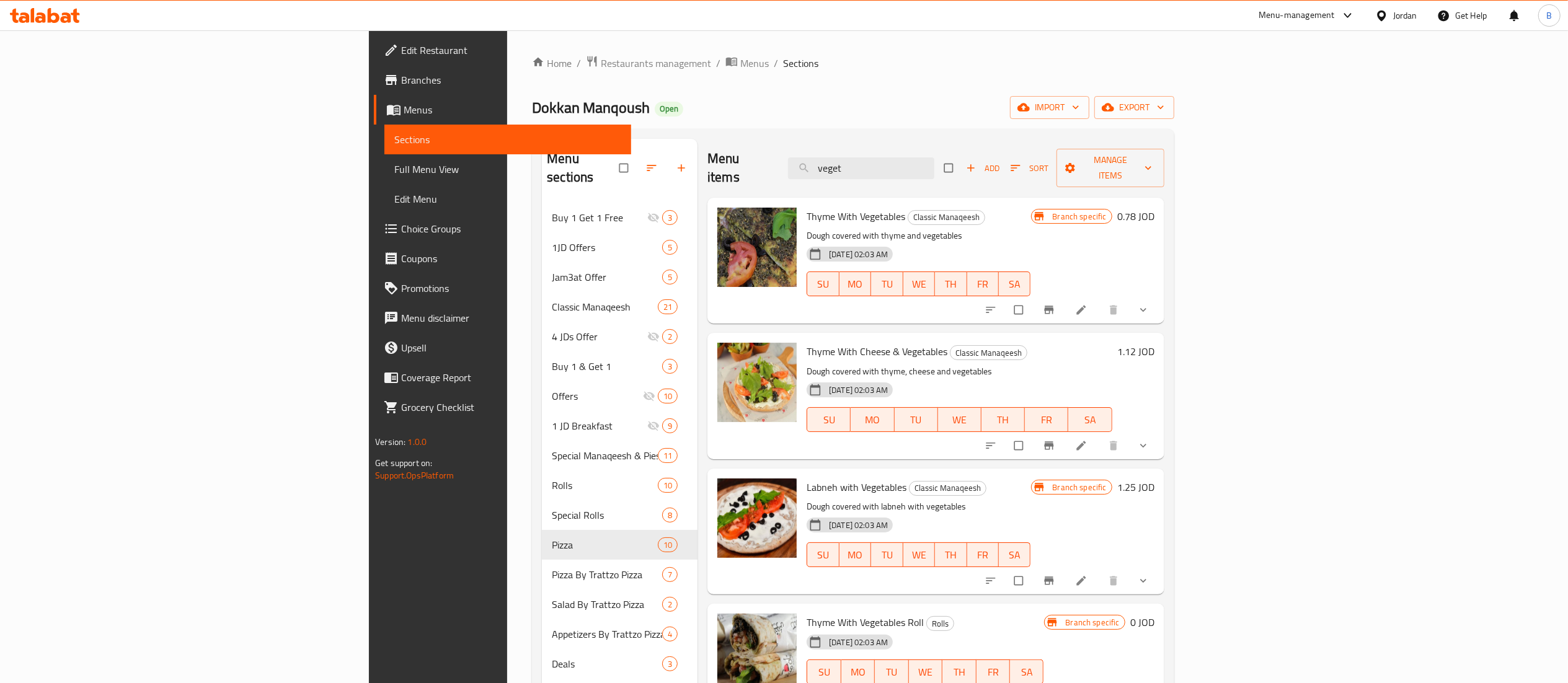
drag, startPoint x: 980, startPoint y: 156, endPoint x: 633, endPoint y: 139, distance: 347.4
click at [749, 138] on div "Menu sections Buy 1 Get 1 Free 3 1JD Offers 5 Jam3at Offer 5 Classic Manaqeesh …" at bounding box center [853, 480] width 642 height 703
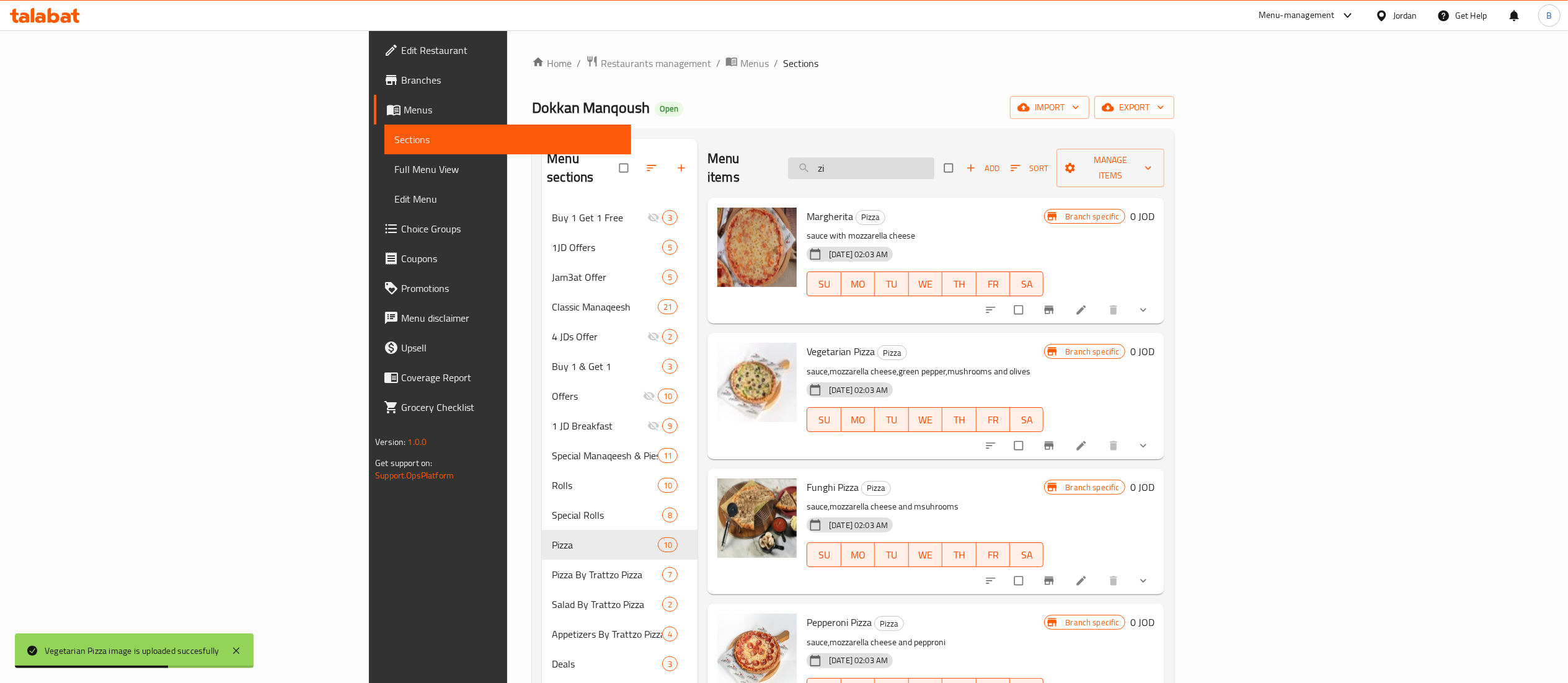
type input "z"
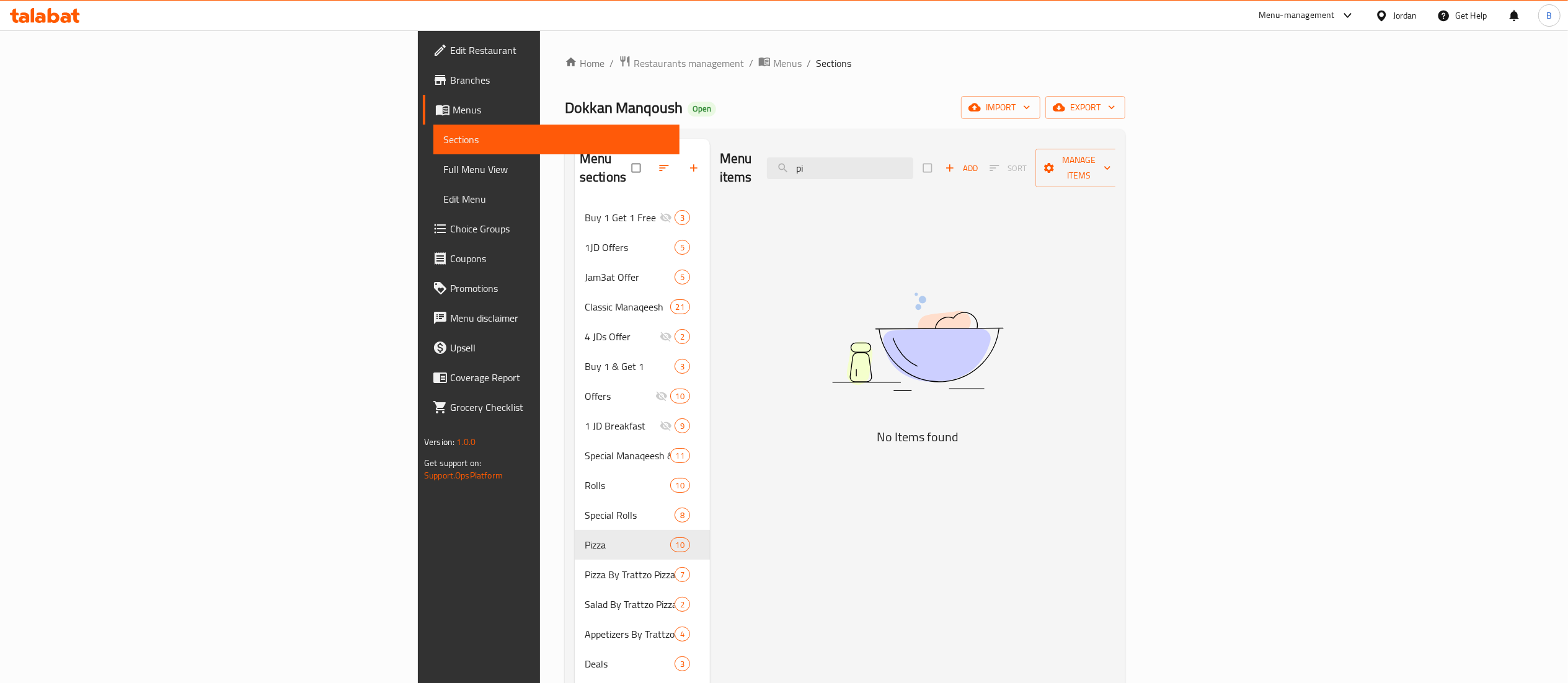
type input "p"
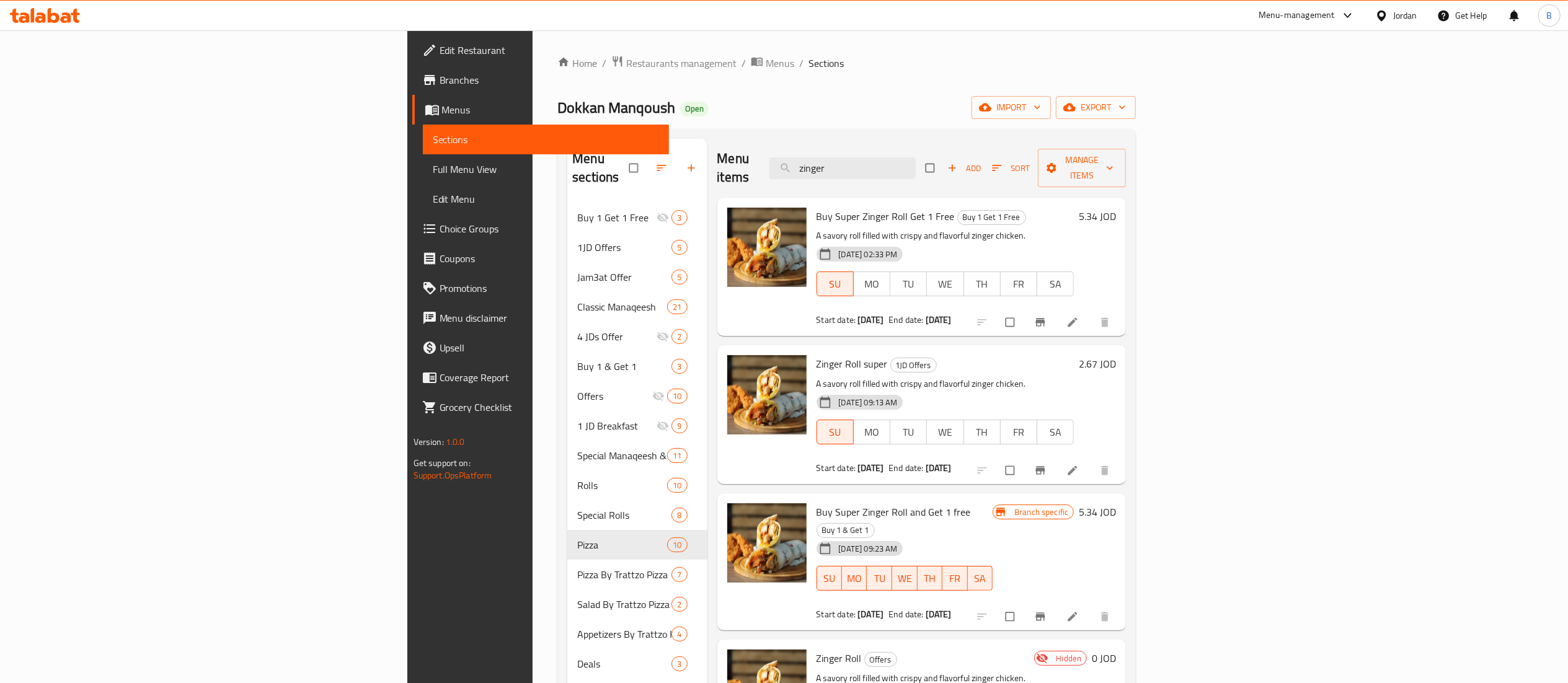
drag, startPoint x: 829, startPoint y: 151, endPoint x: 518, endPoint y: 145, distance: 311.1
click at [718, 150] on div "Menu items zinger Add Sort Manage items" at bounding box center [922, 168] width 409 height 59
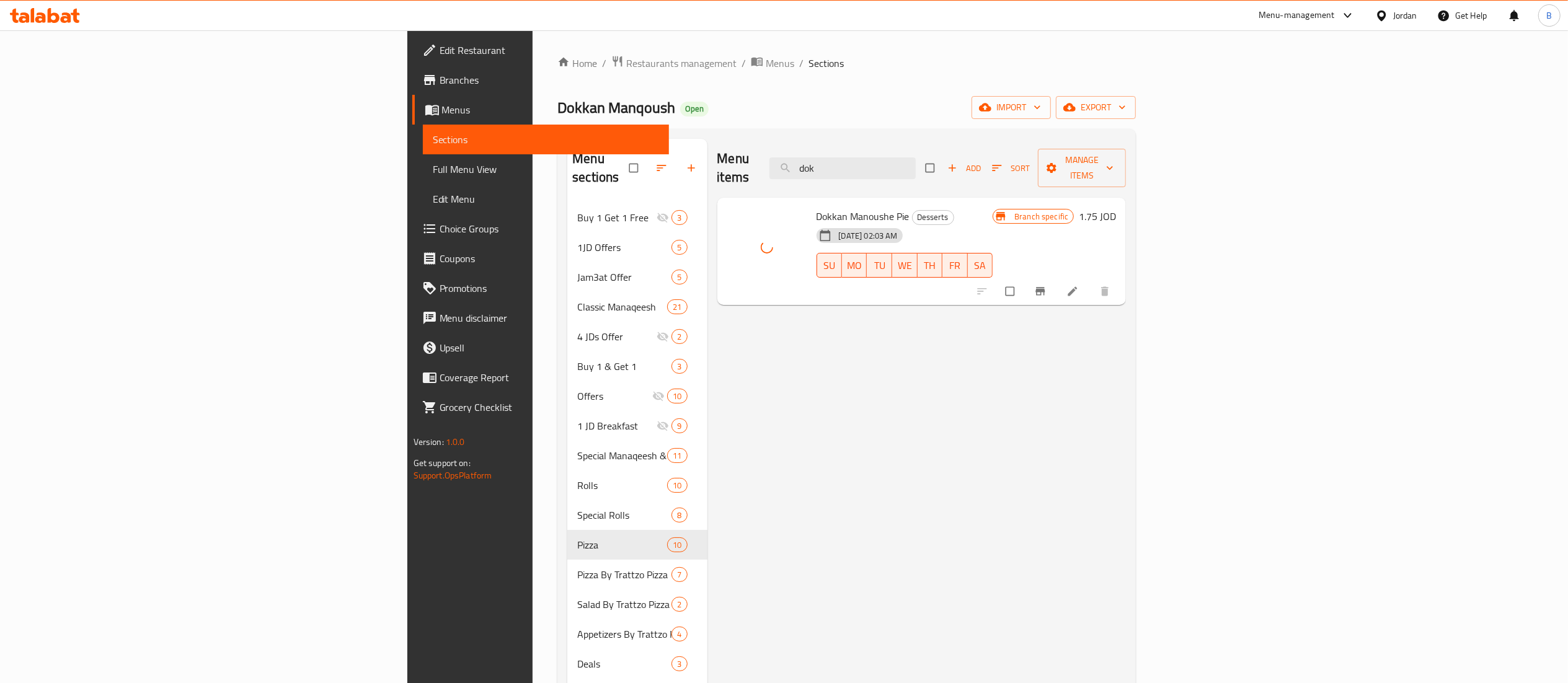
drag, startPoint x: 980, startPoint y: 153, endPoint x: 781, endPoint y: 144, distance: 199.2
click at [851, 148] on div "Menu items dok Add Sort Manage items" at bounding box center [922, 168] width 409 height 59
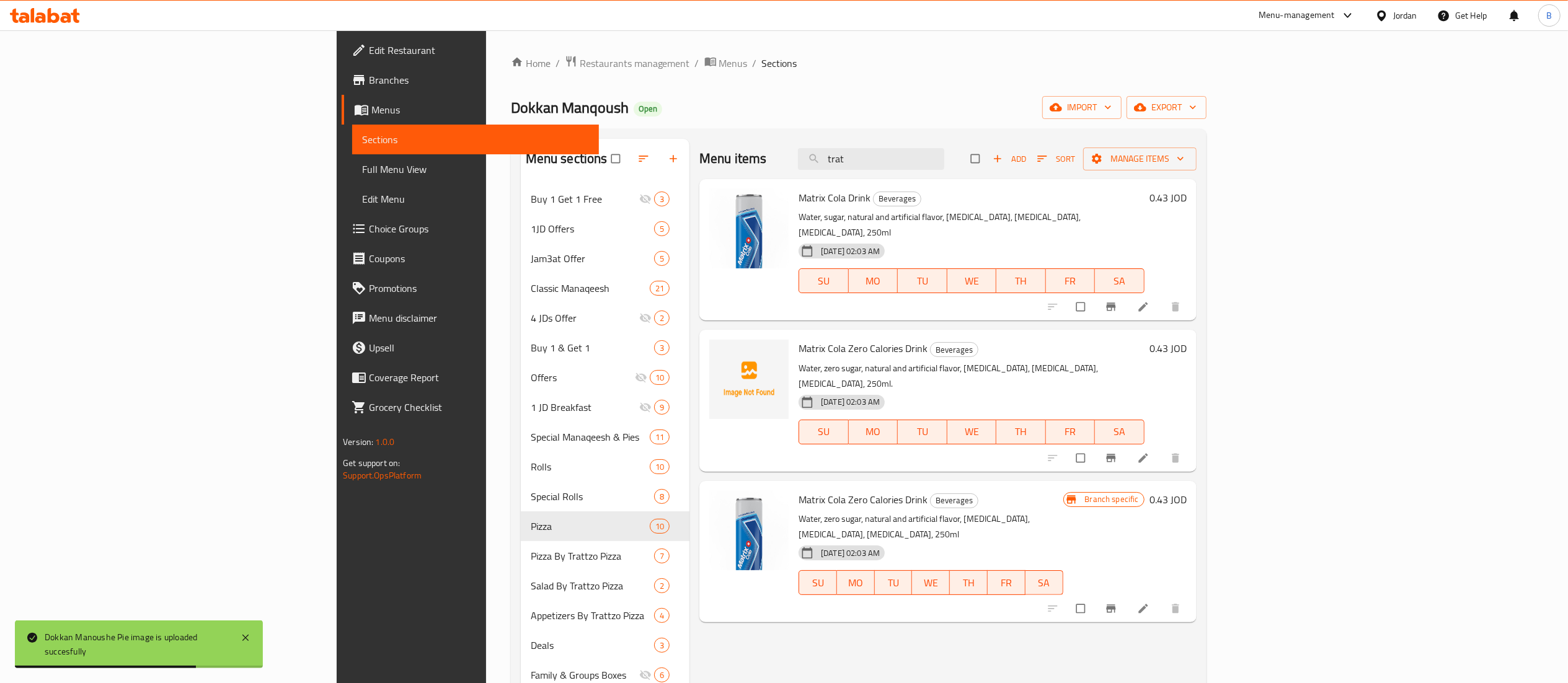
drag, startPoint x: 993, startPoint y: 166, endPoint x: 896, endPoint y: 159, distance: 97.3
click at [896, 159] on div "Menu items trat Add Sort Manage items" at bounding box center [947, 159] width 497 height 40
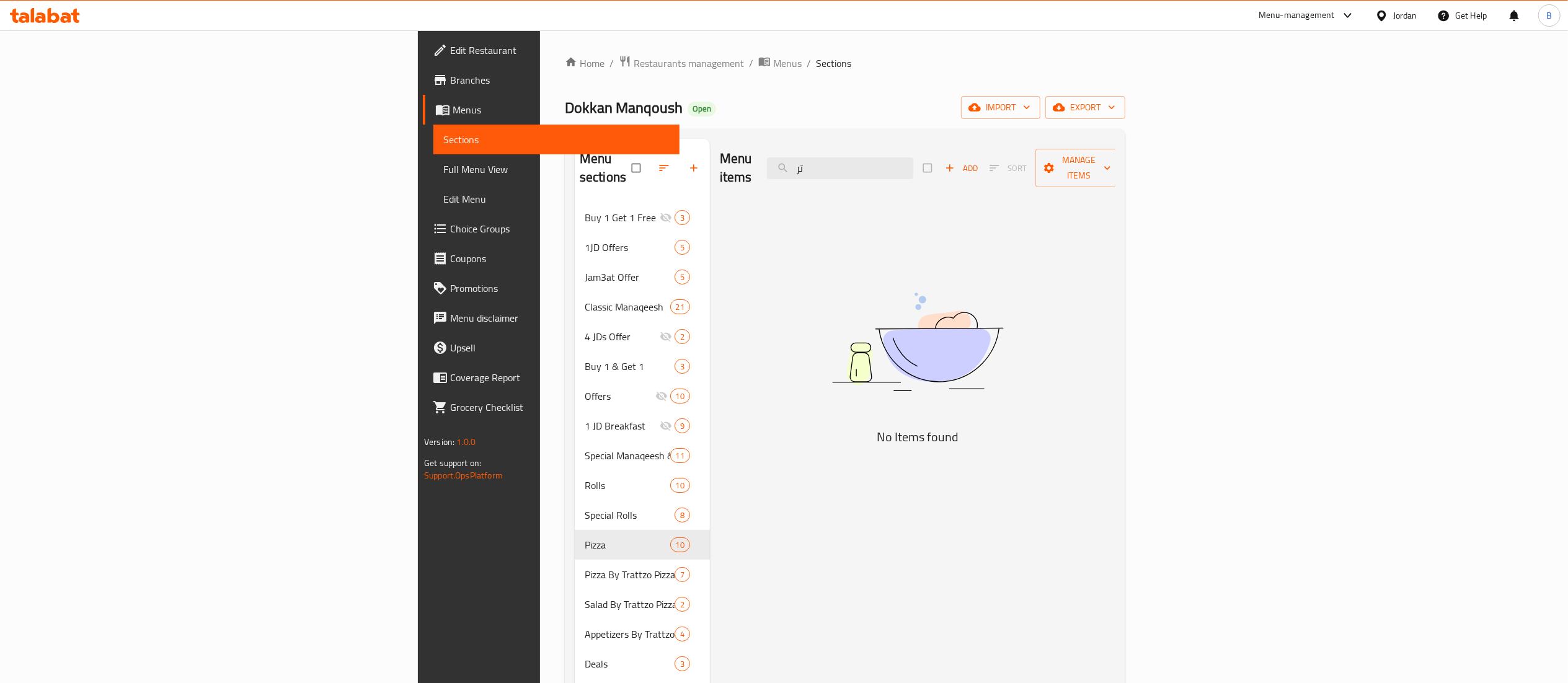
type input "ت"
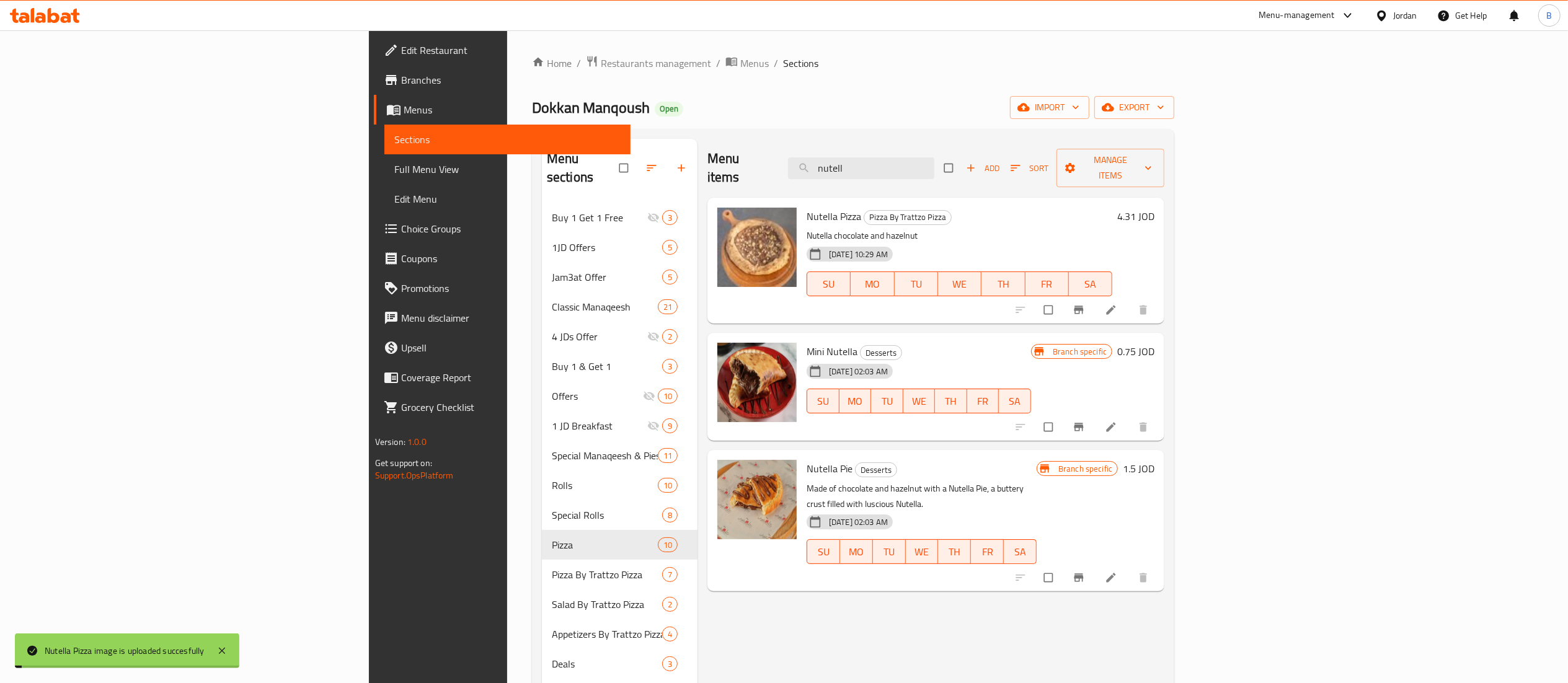
drag, startPoint x: 1007, startPoint y: 161, endPoint x: 670, endPoint y: 133, distance: 338.2
click at [752, 136] on div "Menu sections Buy 1 Get 1 Free 3 1JD Offers 5 Jam3at Offer 5 Classic Manaqeesh …" at bounding box center [853, 480] width 642 height 703
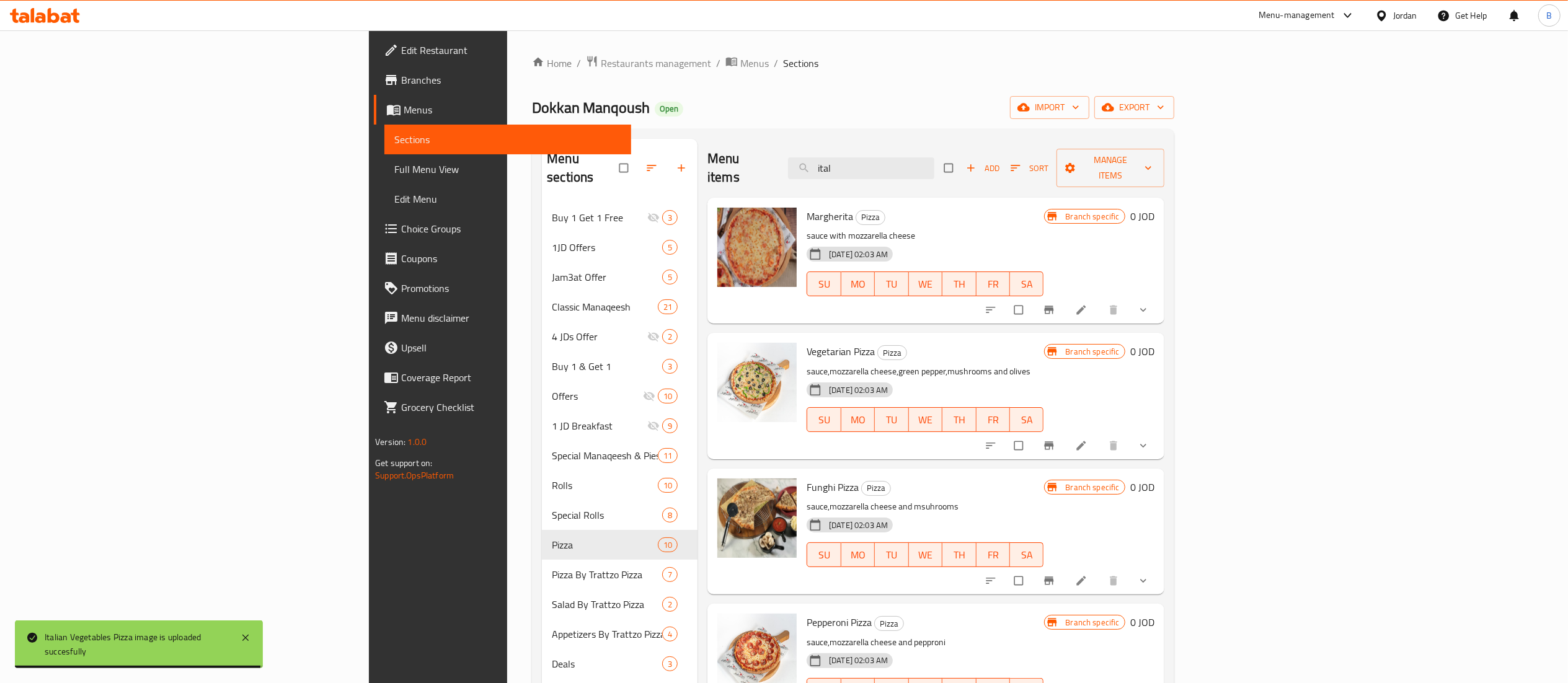
drag, startPoint x: 970, startPoint y: 153, endPoint x: 799, endPoint y: 149, distance: 171.0
click at [799, 149] on div "Menu items ital Add Sort Manage items" at bounding box center [936, 168] width 457 height 59
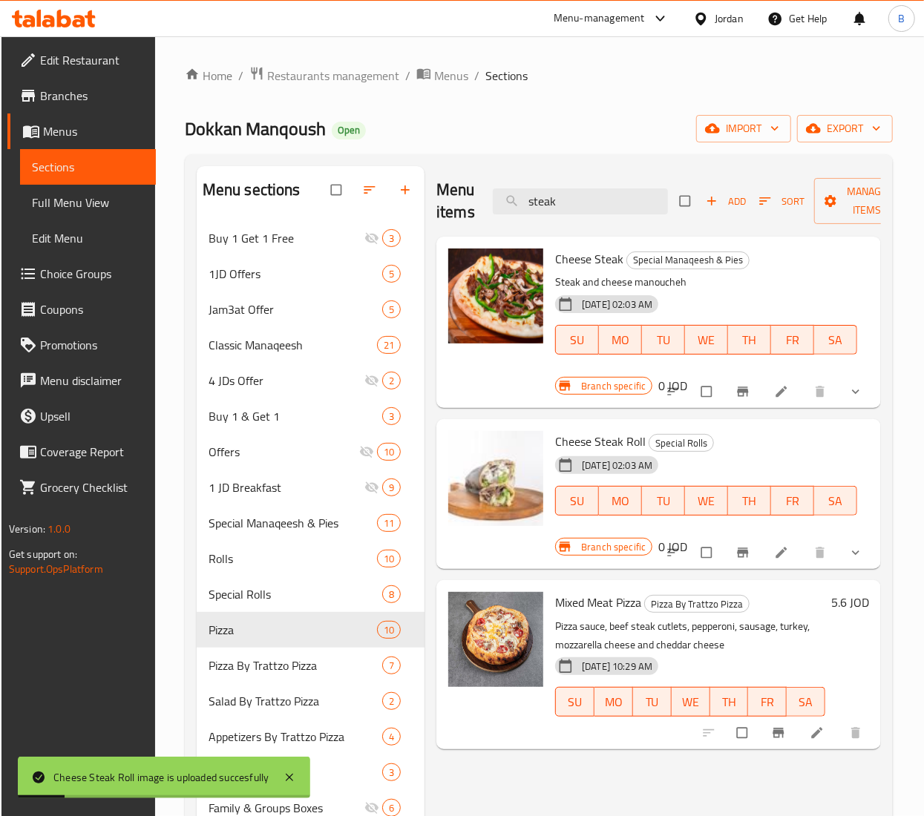
drag, startPoint x: 601, startPoint y: 198, endPoint x: 393, endPoint y: 186, distance: 208.2
click at [393, 186] on div "Menu sections Buy 1 Get 1 Free 3 1JD Offers 5 Jam3at Offer 5 Classic Manaqeesh …" at bounding box center [539, 574] width 684 height 816
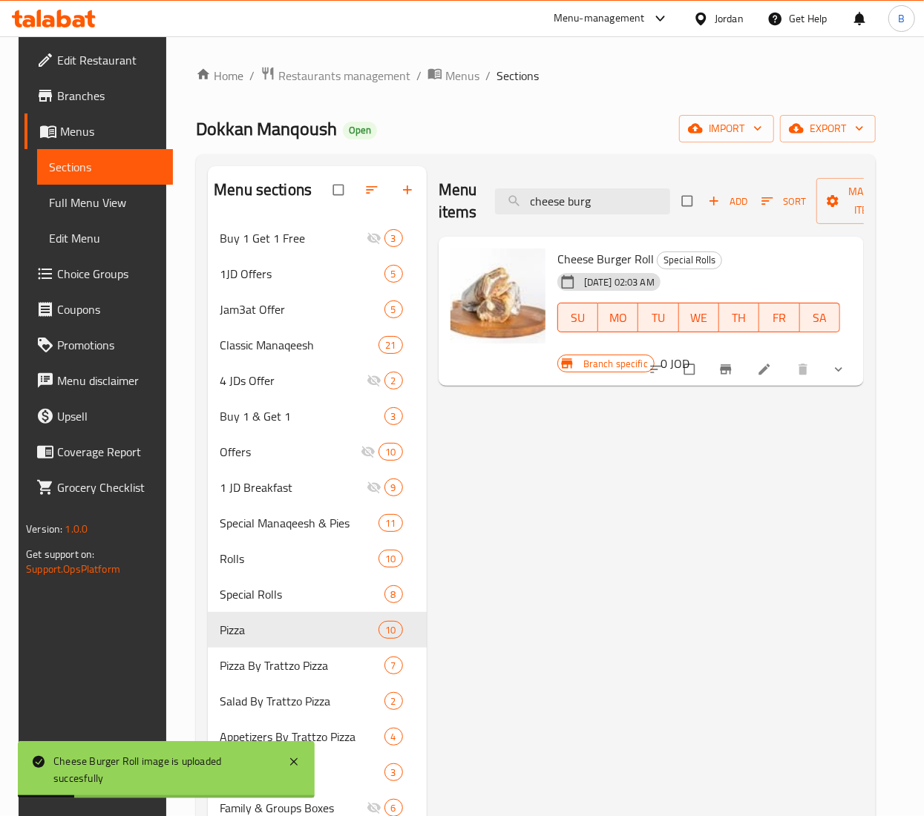
drag, startPoint x: 644, startPoint y: 199, endPoint x: -2, endPoint y: 148, distance: 648.5
click at [0, 148] on html "Cheese Burger Roll image is uploaded succesfully ​ Menu-management Jordan Get H…" at bounding box center [462, 408] width 924 height 816
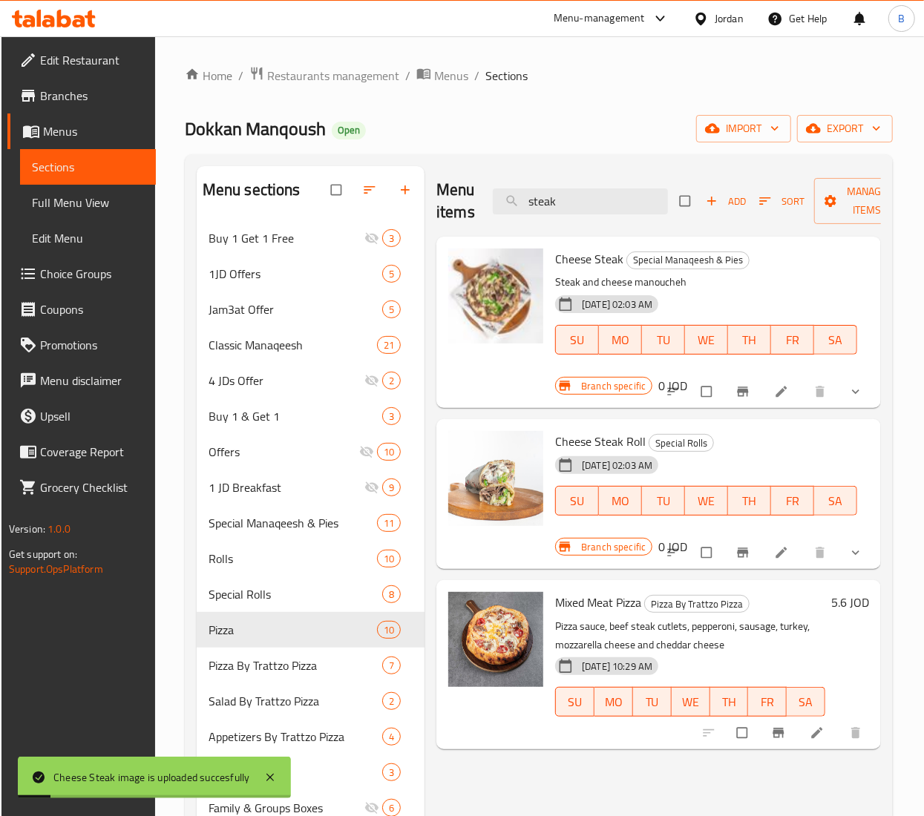
drag, startPoint x: 588, startPoint y: 192, endPoint x: -2, endPoint y: 174, distance: 590.3
click at [0, 174] on html "Cheese Steak image is uploaded succesfully ​ Menu-management Jordan Get Help B …" at bounding box center [462, 408] width 924 height 816
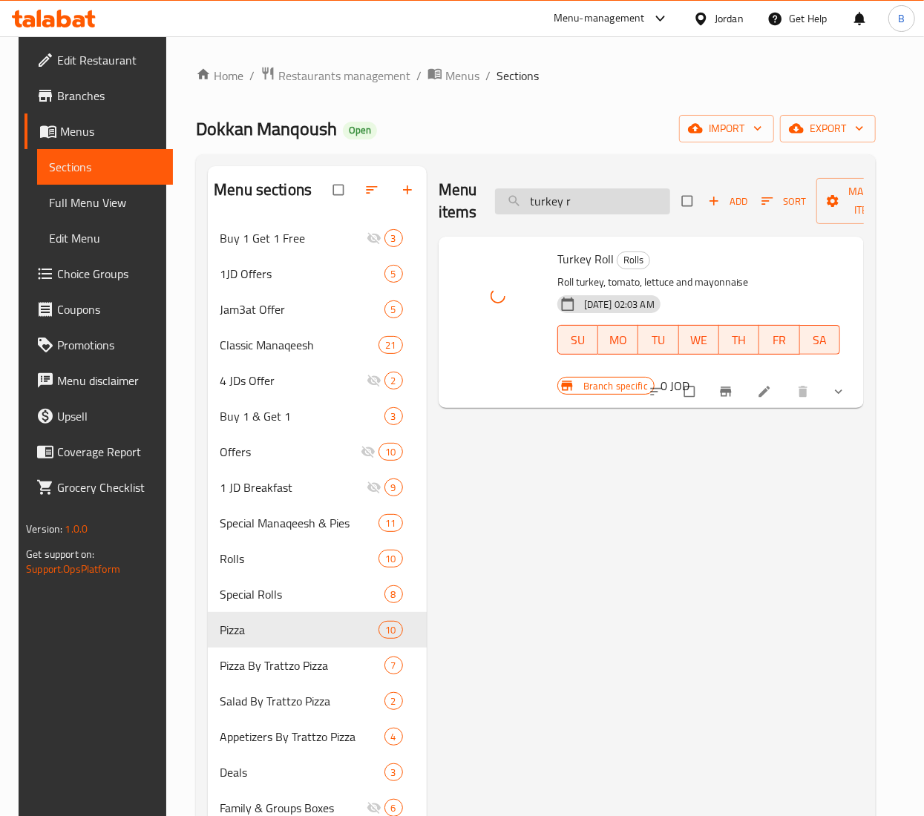
drag, startPoint x: 592, startPoint y: 186, endPoint x: 577, endPoint y: 197, distance: 19.2
click at [574, 194] on div "Menu items turkey r Add Sort Manage items" at bounding box center [651, 201] width 425 height 71
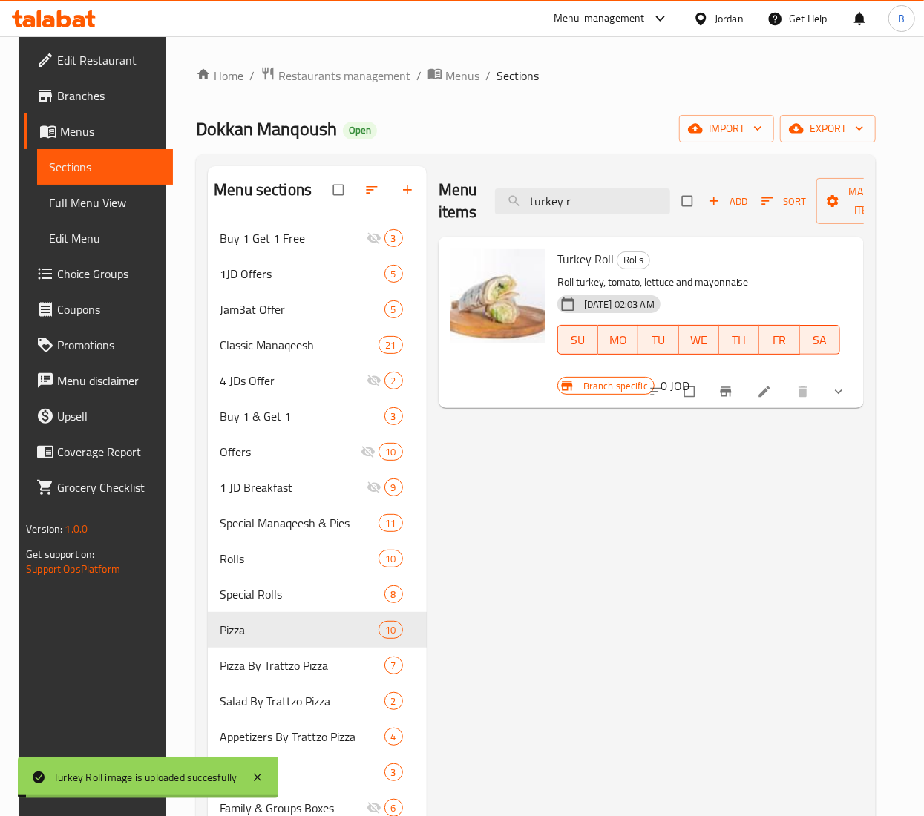
drag, startPoint x: 606, startPoint y: 204, endPoint x: 114, endPoint y: 206, distance: 492.1
click at [135, 206] on div "Edit Restaurant Branches Menus Sections Full Menu View Edit Menu Choice Groups …" at bounding box center [462, 530] width 887 height 988
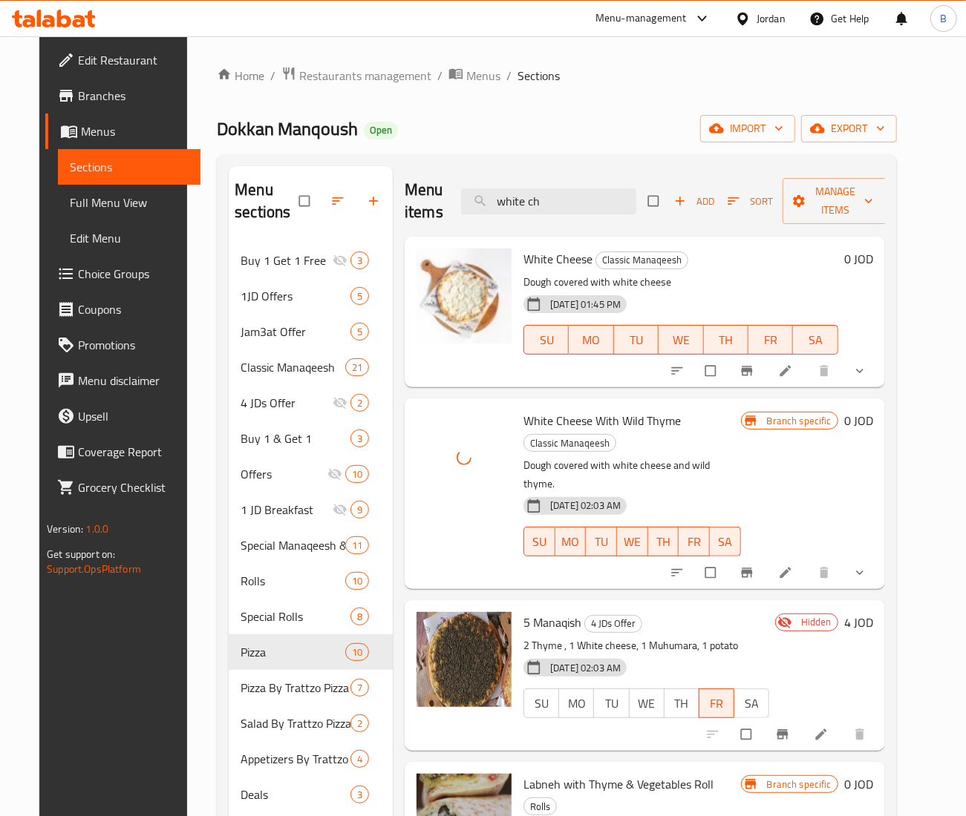
drag, startPoint x: 410, startPoint y: 174, endPoint x: 1, endPoint y: 136, distance: 411.5
click at [39, 136] on div "Edit Restaurant Branches Menus Sections Full Menu View Edit Menu Choice Groups …" at bounding box center [482, 530] width 887 height 988
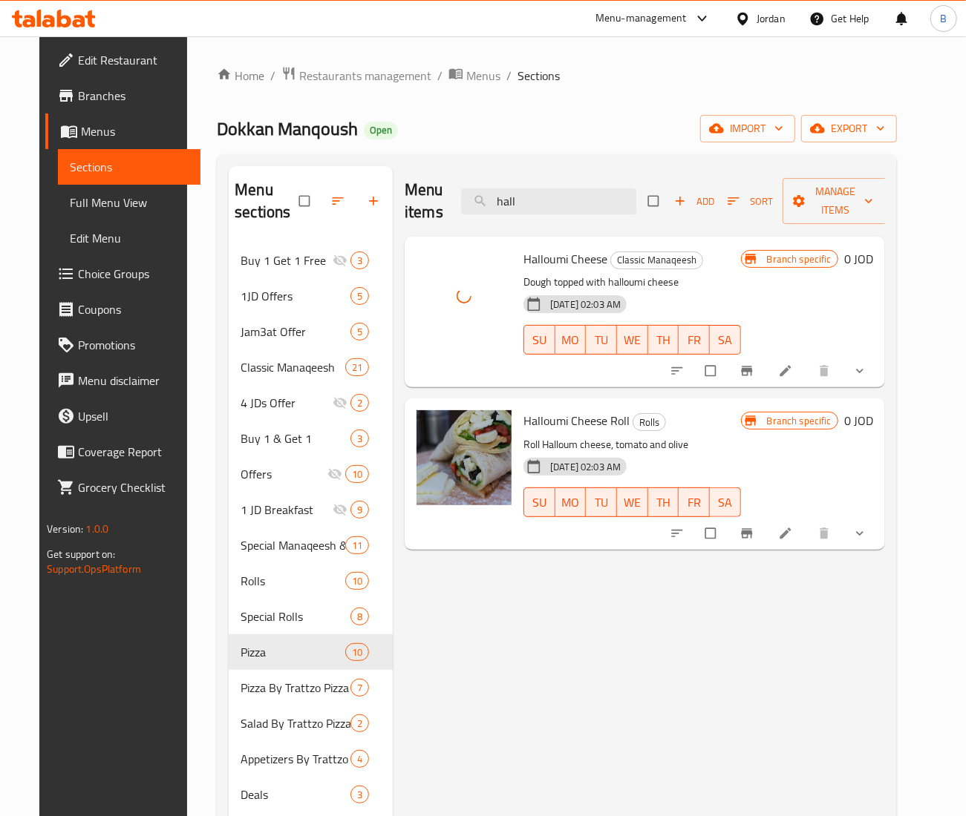
drag, startPoint x: 597, startPoint y: 193, endPoint x: 37, endPoint y: 194, distance: 559.6
click at [110, 194] on div "Edit Restaurant Branches Menus Sections Full Menu View Edit Menu Choice Groups …" at bounding box center [482, 530] width 887 height 988
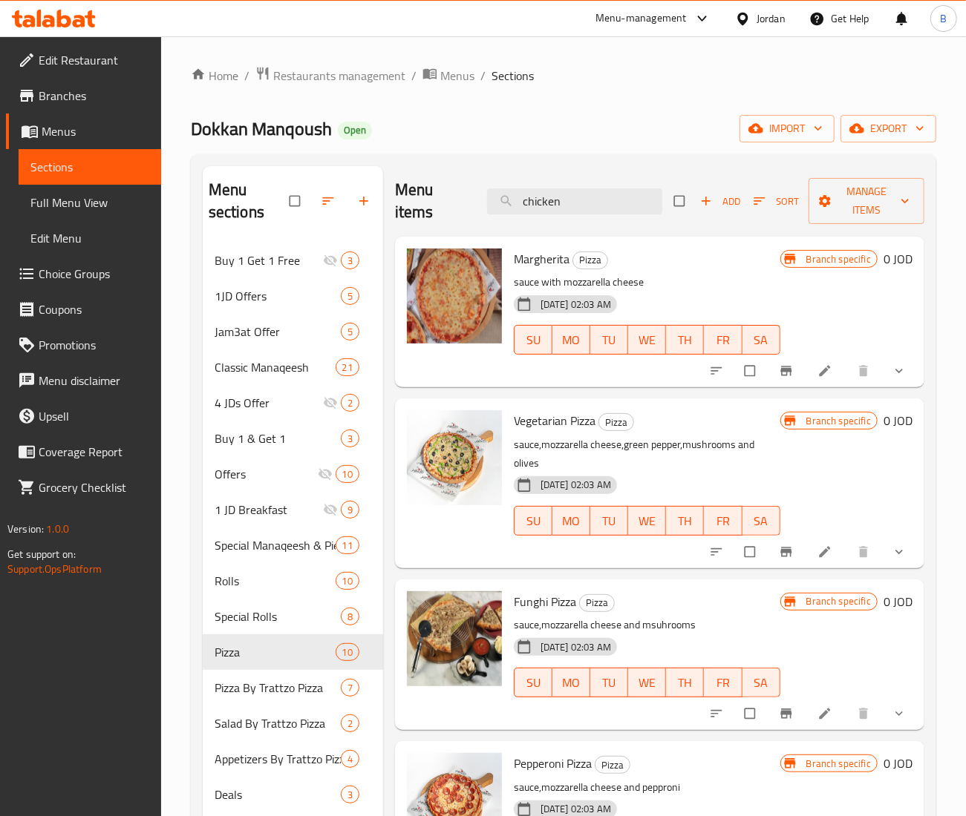
drag, startPoint x: 577, startPoint y: 207, endPoint x: 24, endPoint y: 154, distance: 555.5
click at [24, 154] on div "Edit Restaurant Branches Menus Sections Full Menu View Edit Menu Choice Groups …" at bounding box center [483, 530] width 966 height 988
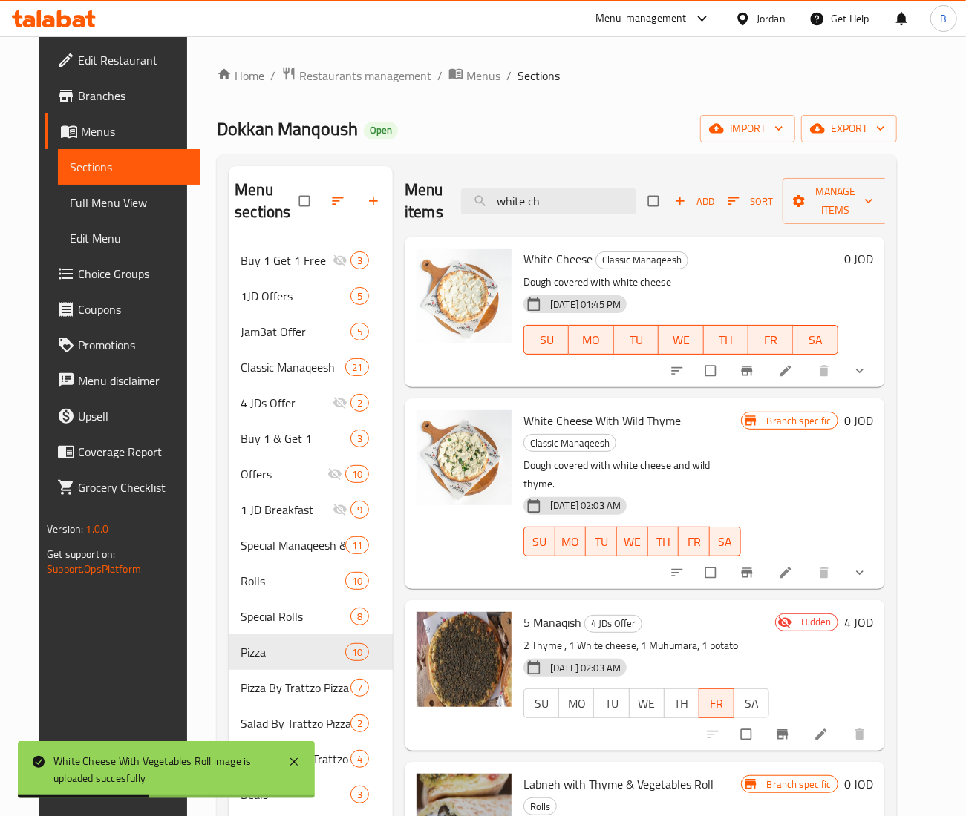
drag, startPoint x: 612, startPoint y: 201, endPoint x: 77, endPoint y: 165, distance: 536.4
click at [77, 165] on div "Edit Restaurant Branches Menus Sections Full Menu View Edit Menu Choice Groups …" at bounding box center [482, 530] width 887 height 988
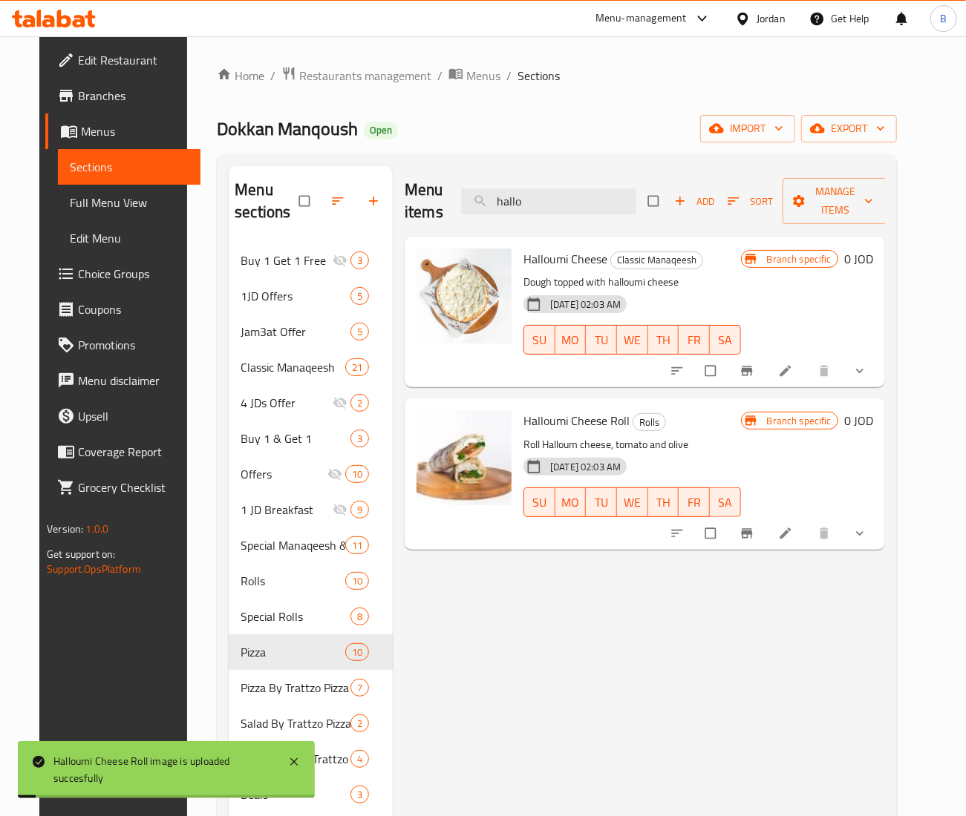
drag, startPoint x: 560, startPoint y: 202, endPoint x: 3, endPoint y: 258, distance: 559.5
click at [229, 199] on div "Menu sections Buy 1 Get 1 Free 3 1JD Offers 5 Jam3at Offer 5 Classic Manaqeesh …" at bounding box center [557, 574] width 656 height 816
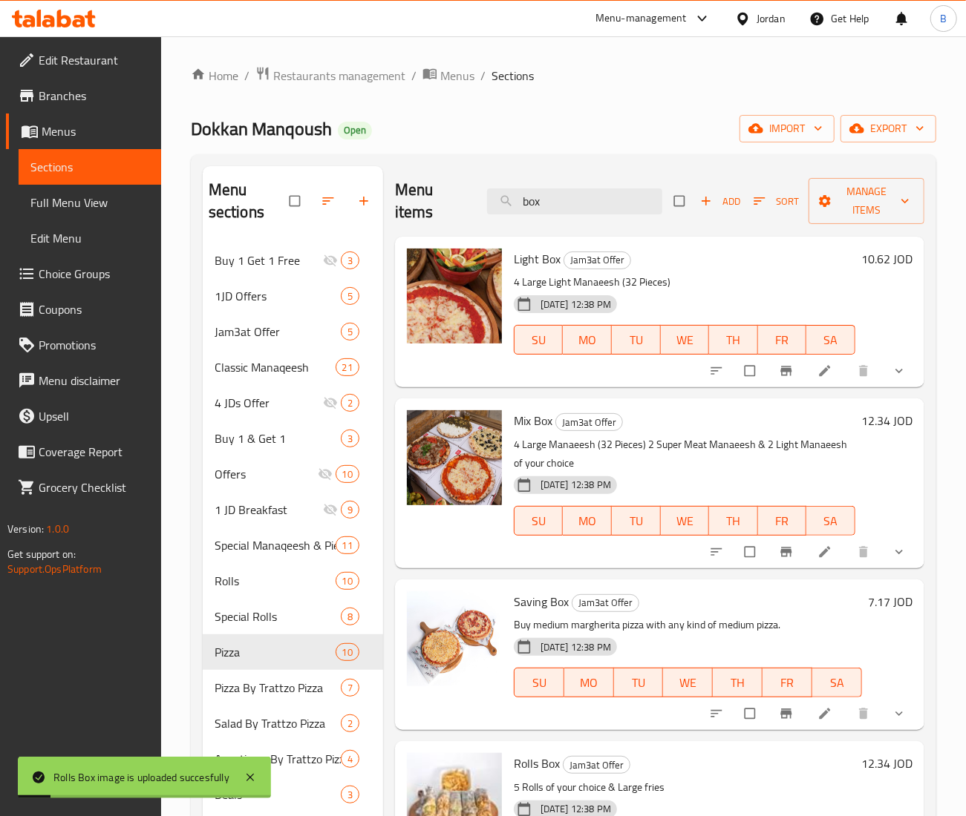
drag, startPoint x: 583, startPoint y: 195, endPoint x: 19, endPoint y: 195, distance: 564.8
click at [166, 195] on div "Home / Restaurants management / Menus / Sections Dokkan Manqoush Open import ex…" at bounding box center [563, 530] width 805 height 988
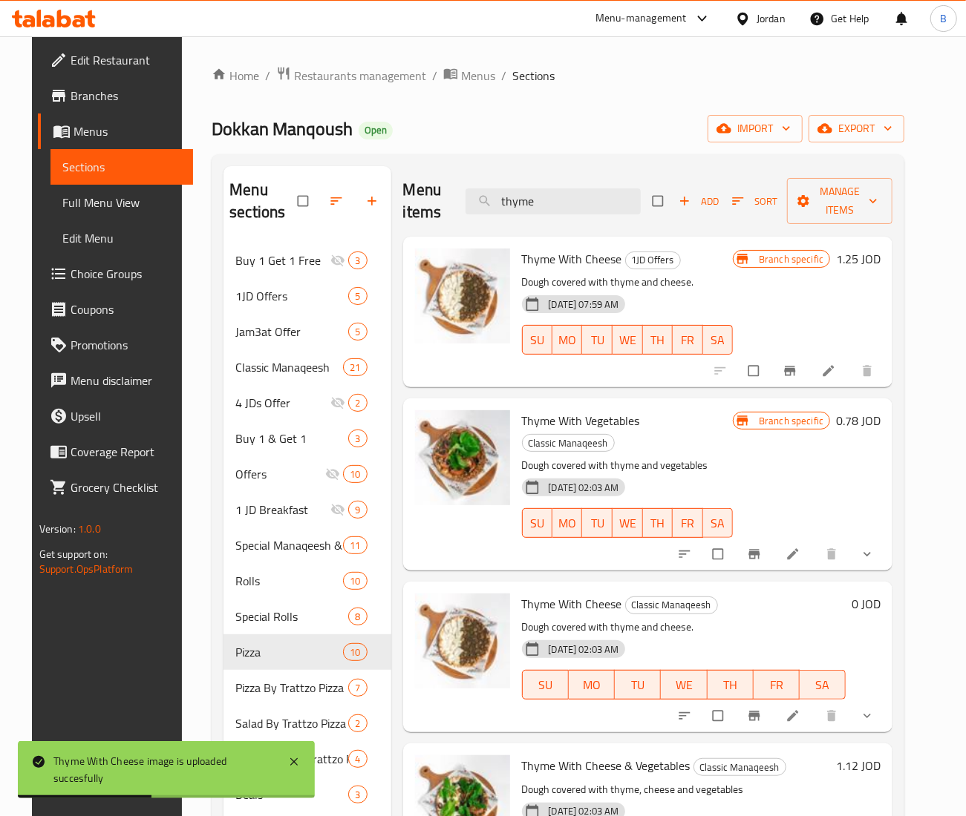
drag, startPoint x: 573, startPoint y: 208, endPoint x: 89, endPoint y: 204, distance: 483.9
click at [89, 204] on div "Edit Restaurant Branches Menus Sections Full Menu View Edit Menu Choice Groups …" at bounding box center [483, 530] width 903 height 988
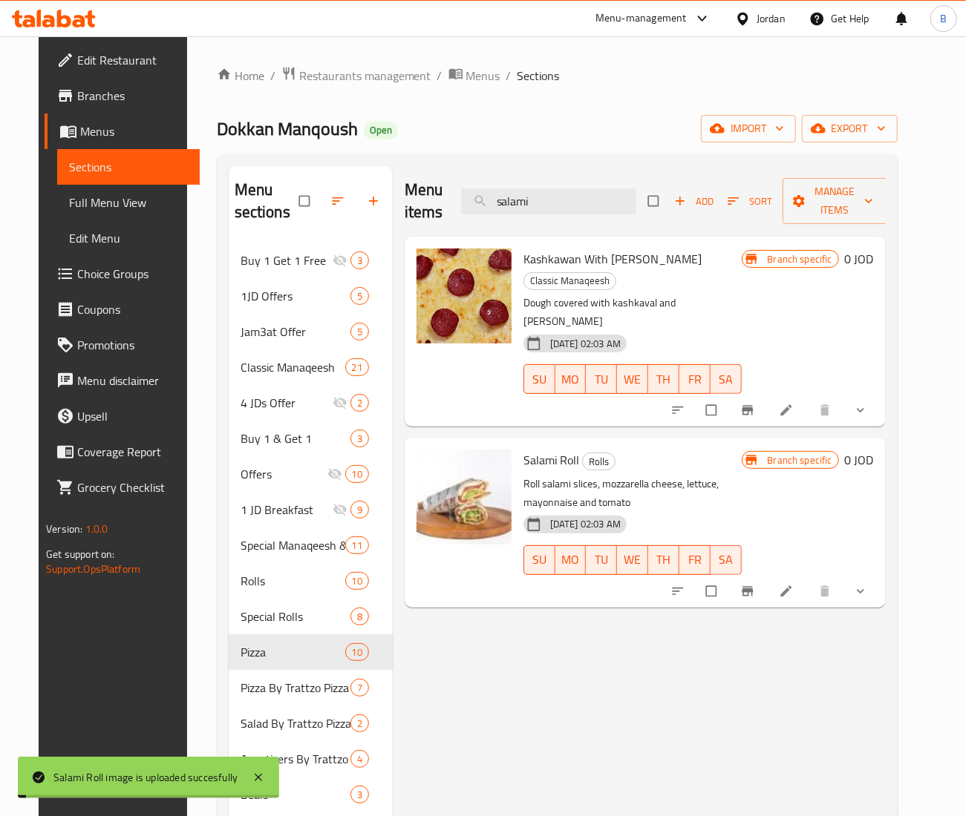
drag, startPoint x: 606, startPoint y: 200, endPoint x: 345, endPoint y: 221, distance: 262.1
click at [351, 221] on div "Menu sections Buy 1 Get 1 Free 3 1JD Offers 5 Jam3at Offer 5 Classic Manaqeesh …" at bounding box center [557, 574] width 657 height 816
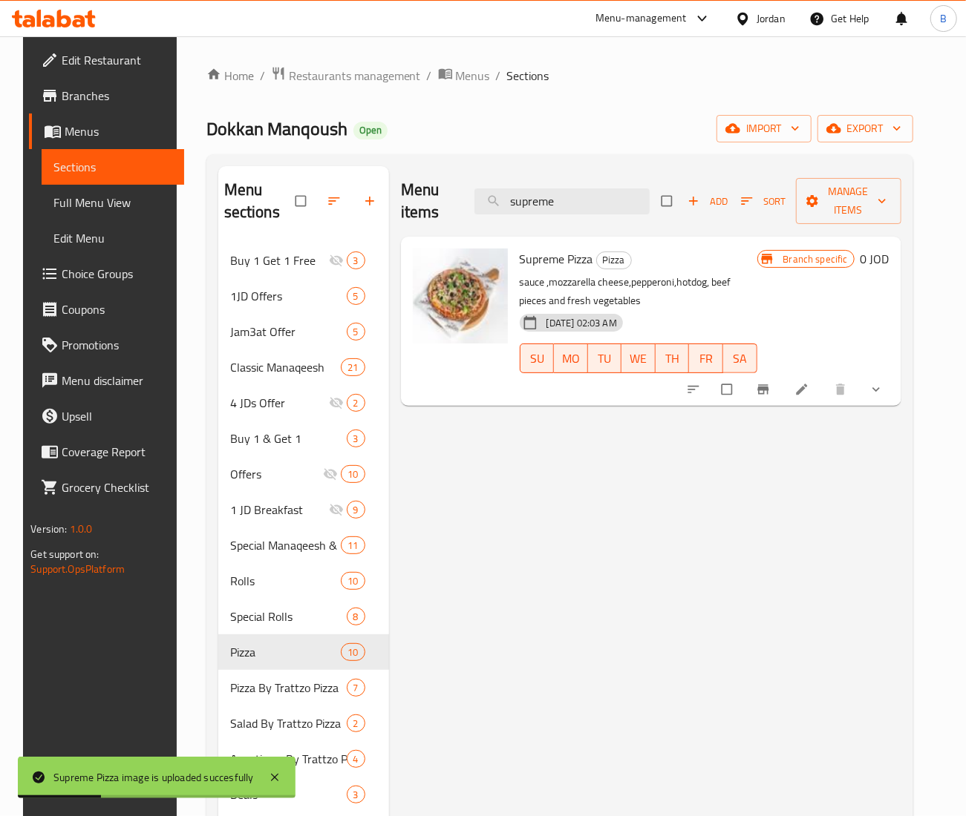
drag, startPoint x: 618, startPoint y: 207, endPoint x: 1, endPoint y: 140, distance: 619.7
click at [23, 140] on div "Edit Restaurant Branches Menus Sections Full Menu View Edit Menu Choice Groups …" at bounding box center [483, 530] width 920 height 988
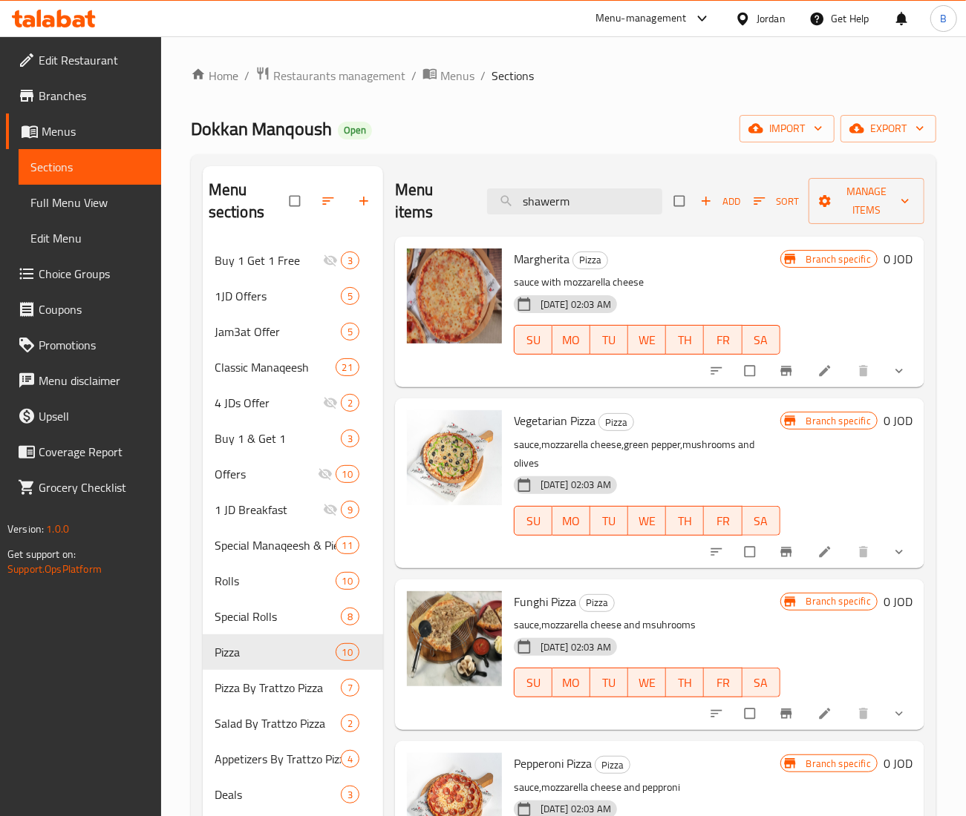
drag, startPoint x: 594, startPoint y: 207, endPoint x: 335, endPoint y: 195, distance: 258.6
click at [380, 200] on div "Menu sections Buy 1 Get 1 Free 3 1JD Offers 5 Jam3at Offer 5 Classic Manaqeesh …" at bounding box center [563, 574] width 721 height 816
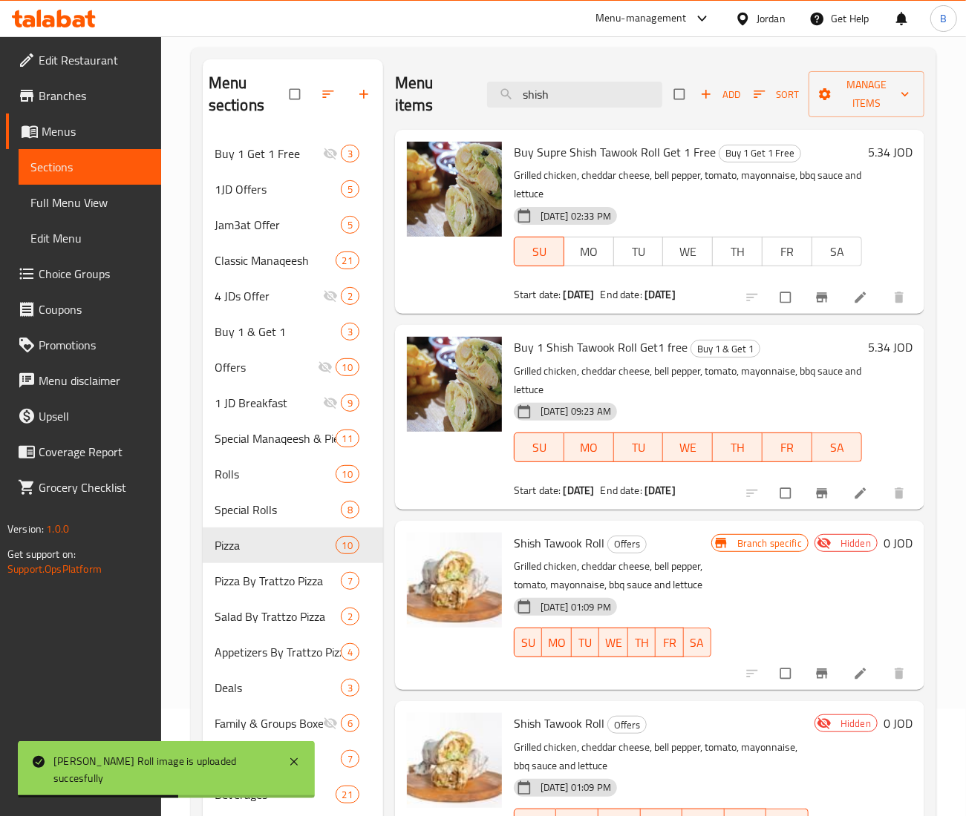
scroll to position [60, 0]
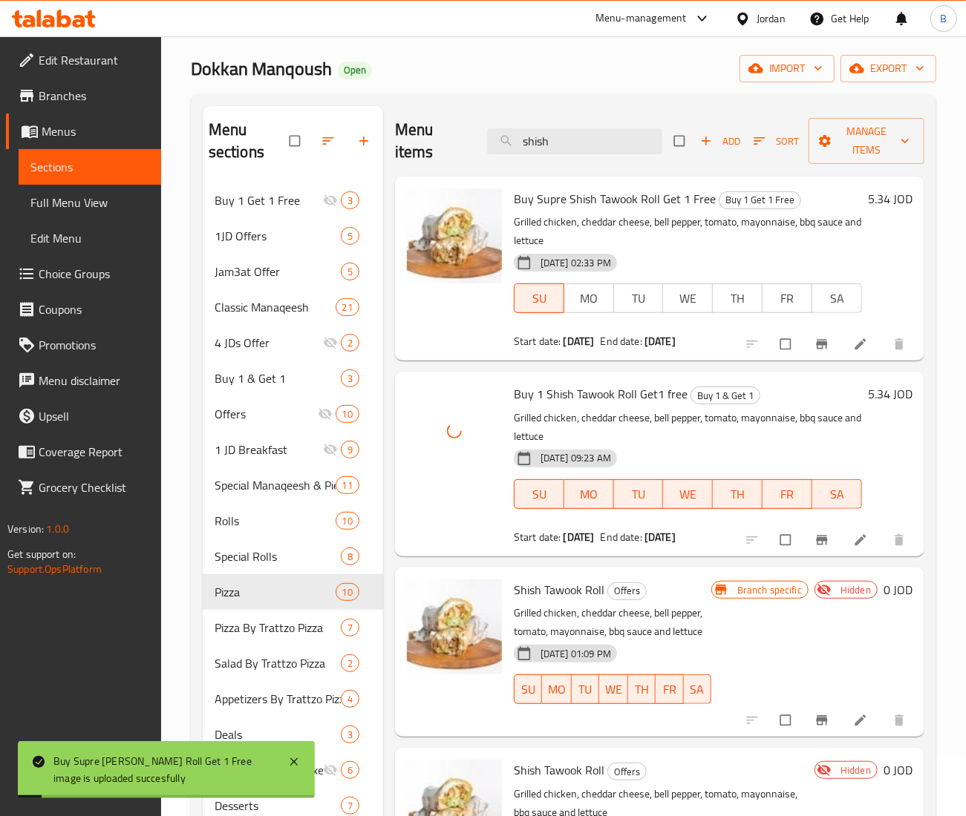
drag, startPoint x: 559, startPoint y: 148, endPoint x: 147, endPoint y: 133, distance: 412.2
click at [350, 133] on div "Menu sections Buy 1 Get 1 Free 3 1JD Offers 5 Jam3at Offer 5 Classic Manaqeesh …" at bounding box center [563, 514] width 721 height 816
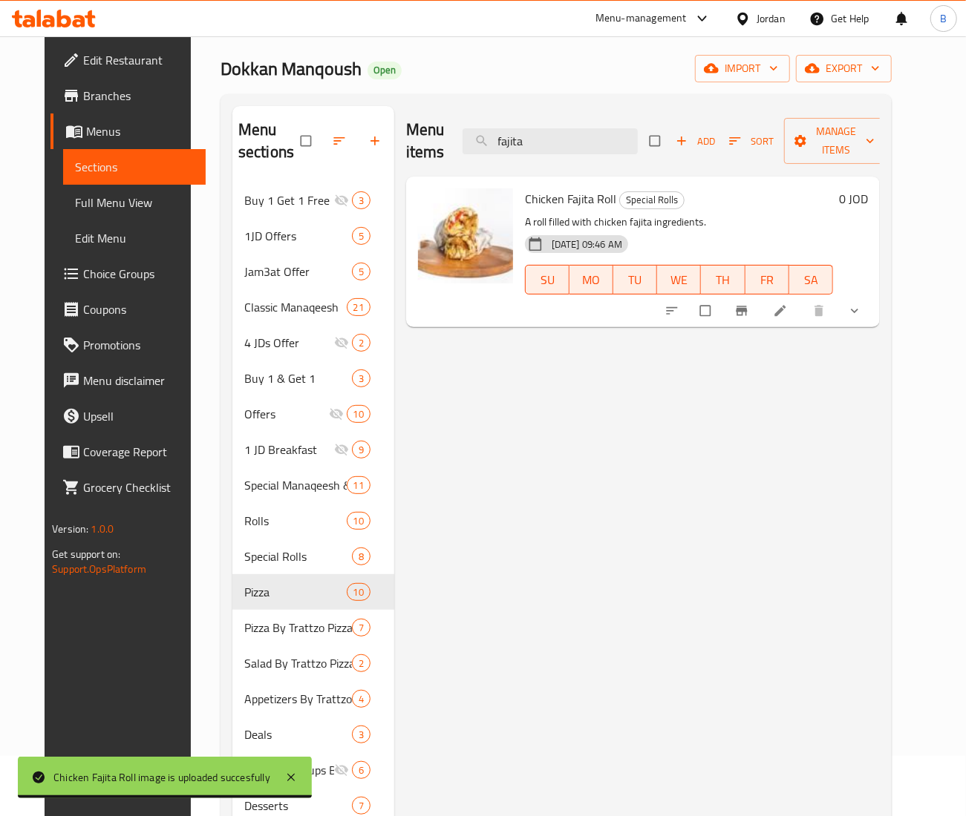
drag, startPoint x: 612, startPoint y: 135, endPoint x: 407, endPoint y: 116, distance: 206.5
click at [407, 116] on div "Menu items fajita Add Sort Manage items" at bounding box center [643, 141] width 474 height 71
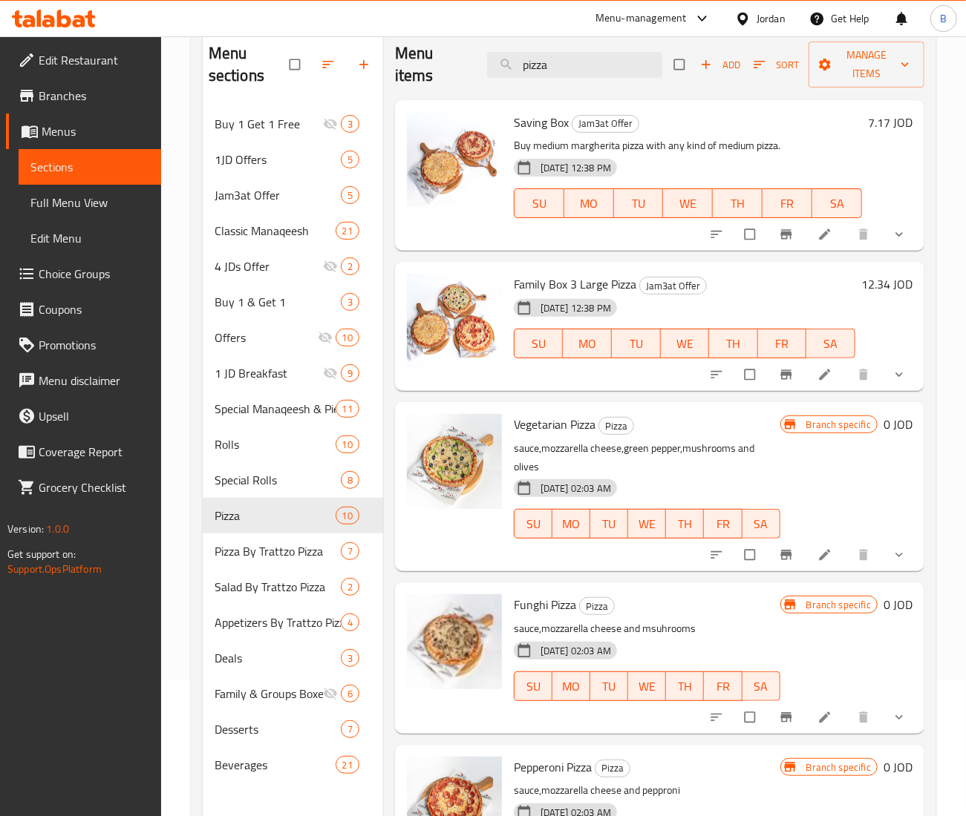
scroll to position [148, 0]
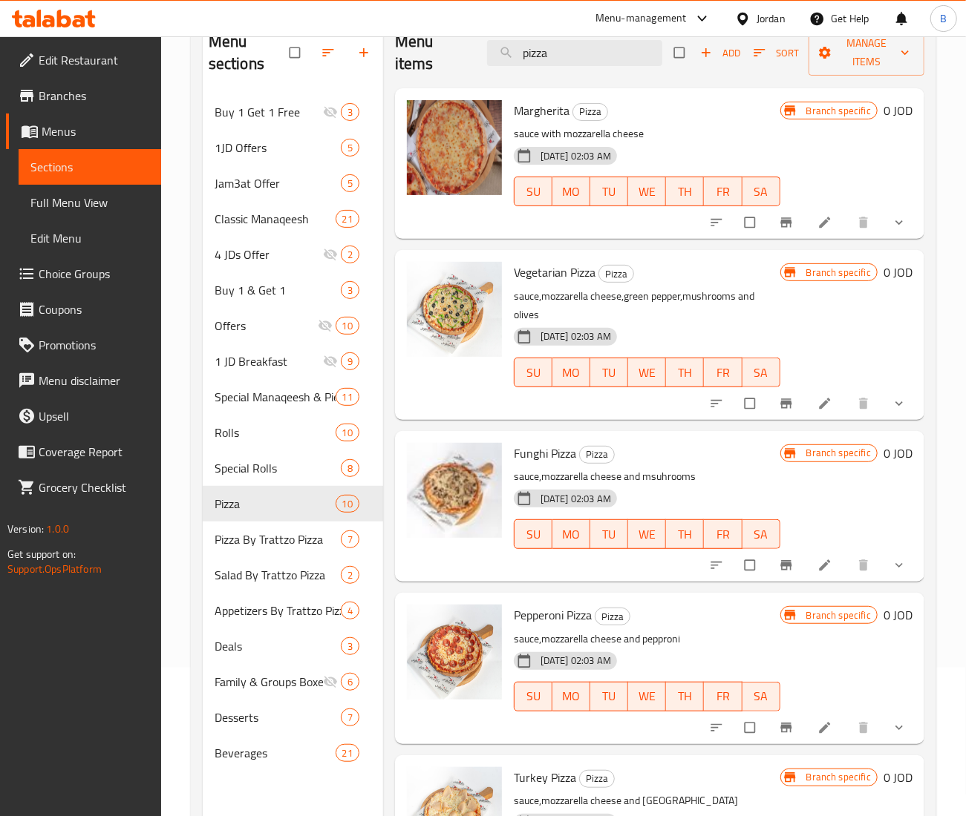
drag, startPoint x: 597, startPoint y: 58, endPoint x: 184, endPoint y: 53, distance: 412.7
click at [229, 48] on div "Menu sections Buy 1 Get 1 Free 3 1JD Offers 5 Jam3at Offer 5 Classic Manaqeesh …" at bounding box center [563, 426] width 721 height 816
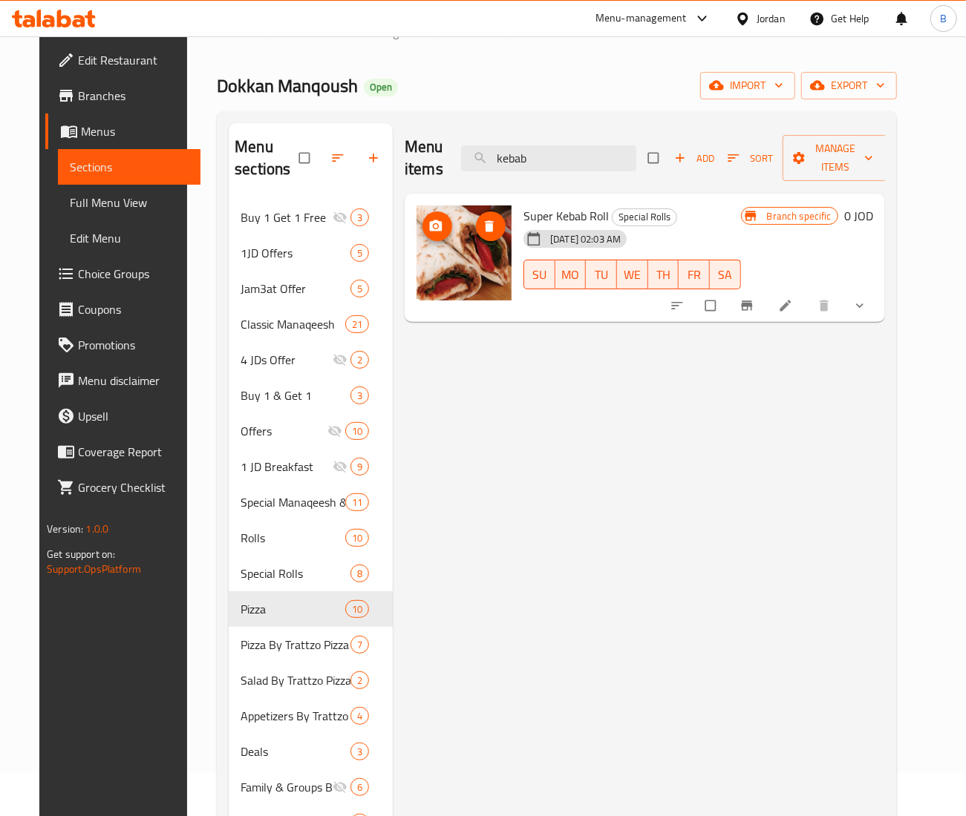
scroll to position [0, 0]
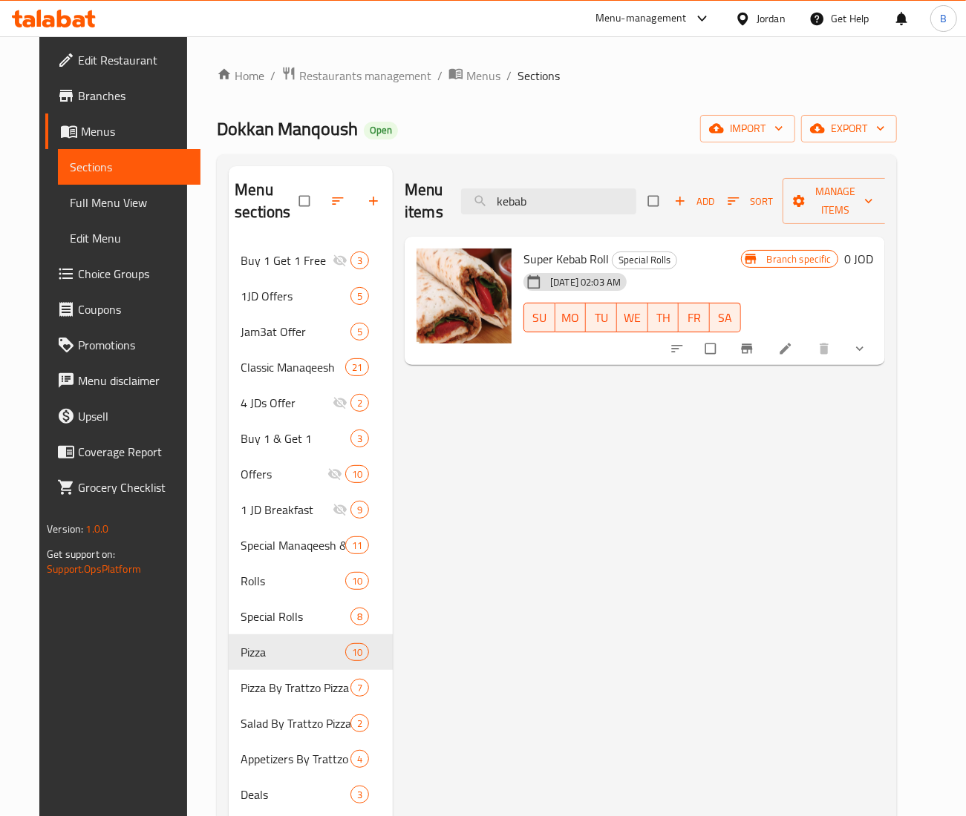
drag, startPoint x: 621, startPoint y: 209, endPoint x: 455, endPoint y: 202, distance: 166.4
click at [455, 202] on div "Menu items kebab Add Sort Manage items" at bounding box center [644, 201] width 480 height 71
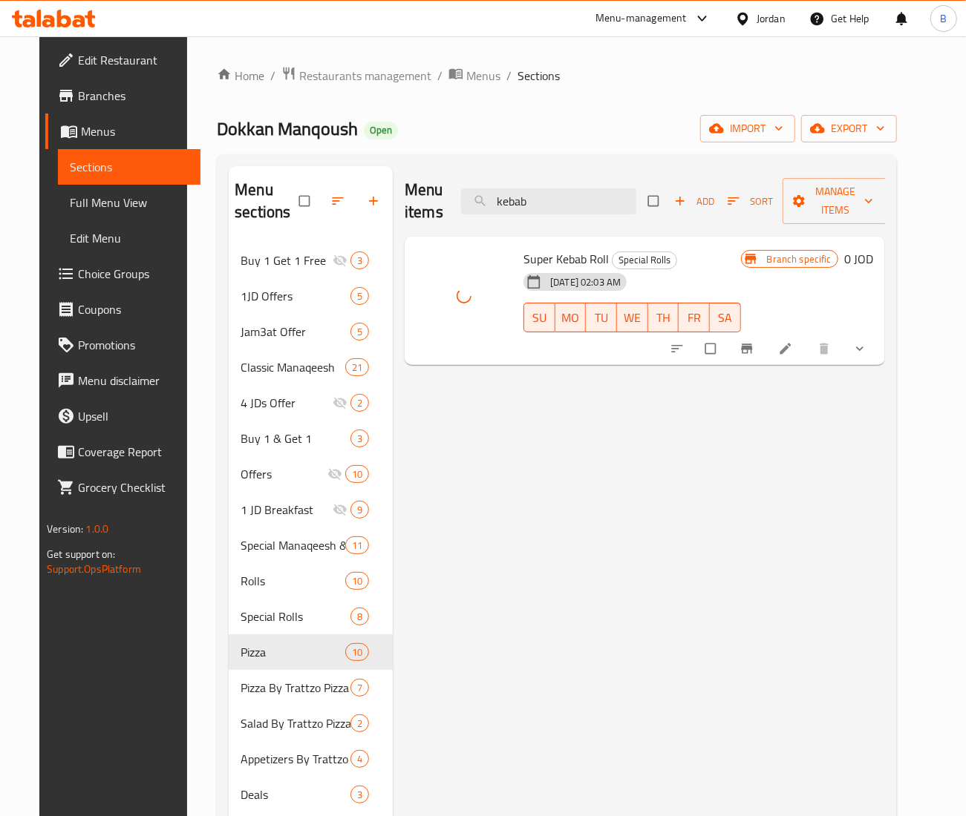
drag, startPoint x: 589, startPoint y: 192, endPoint x: 28, endPoint y: 180, distance: 561.2
click at [110, 180] on div "Edit Restaurant Branches Menus Sections Full Menu View Edit Menu Choice Groups …" at bounding box center [482, 530] width 887 height 988
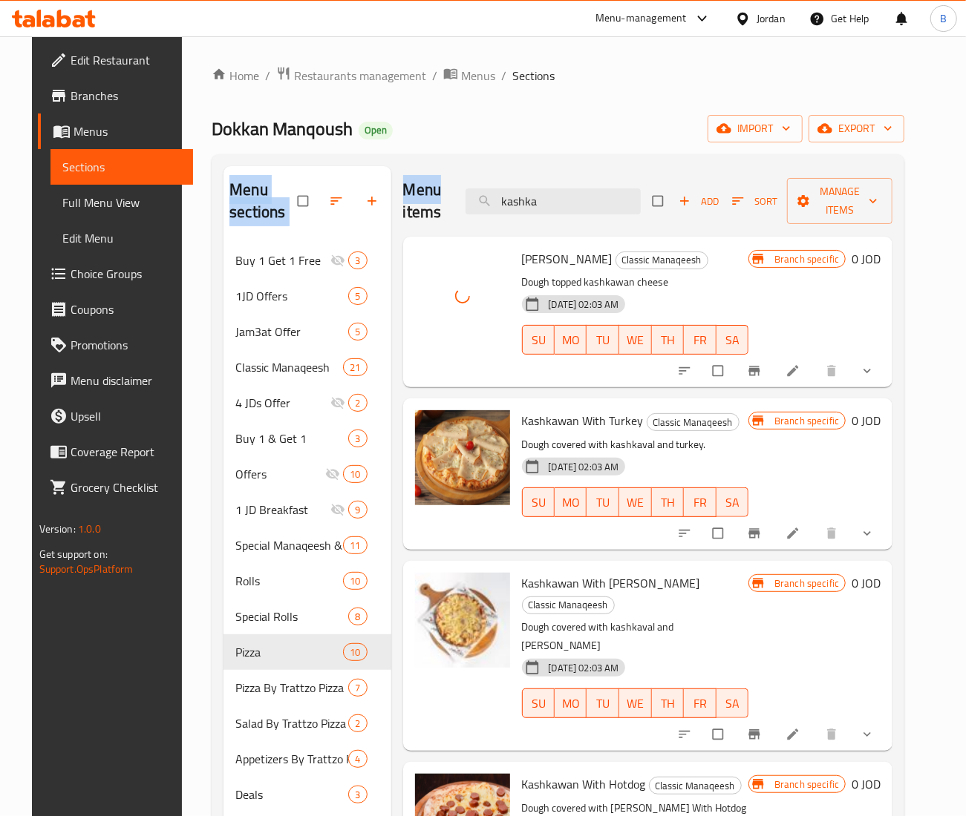
click at [325, 190] on div "Menu sections Buy 1 Get 1 Free 3 1JD Offers 5 Jam3at Offer 5 Classic Manaqeesh …" at bounding box center [557, 574] width 669 height 816
drag, startPoint x: 595, startPoint y: 200, endPoint x: 122, endPoint y: 191, distance: 473.6
click at [122, 191] on div "Edit Restaurant Branches Menus Sections Full Menu View Edit Menu Choice Groups …" at bounding box center [483, 530] width 903 height 988
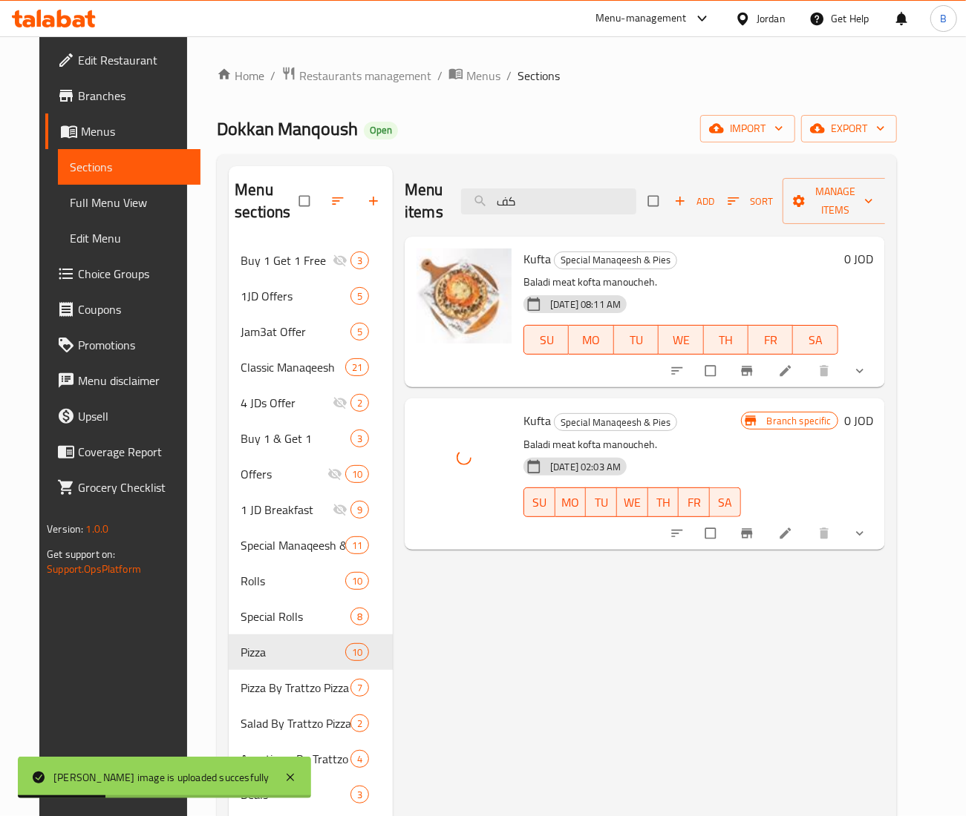
drag, startPoint x: 576, startPoint y: 209, endPoint x: 62, endPoint y: 206, distance: 513.6
click at [258, 211] on div "Menu sections Buy 1 Get 1 Free 3 1JD Offers 5 Jam3at Offer 5 Classic Manaqeesh …" at bounding box center [557, 574] width 656 height 816
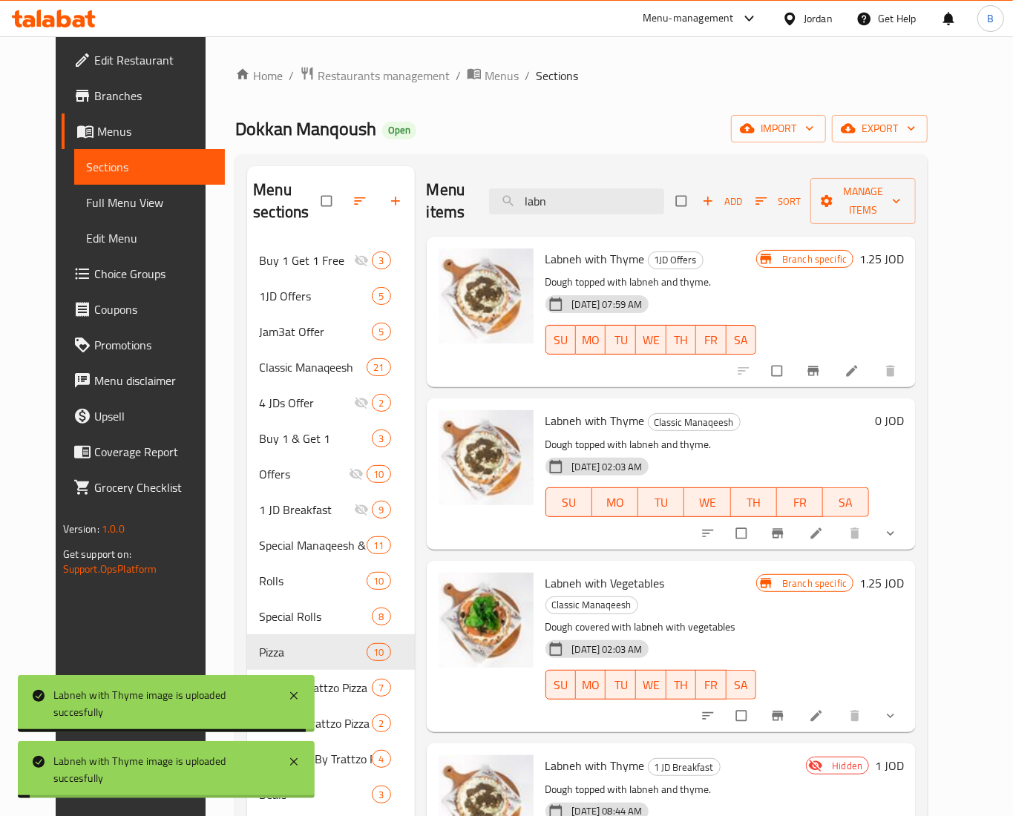
drag, startPoint x: 625, startPoint y: 208, endPoint x: 209, endPoint y: 213, distance: 415.7
click at [247, 213] on div "Menu sections Buy 1 Get 1 Free 3 1JD Offers 5 Jam3at Offer 5 Classic Manaqeesh …" at bounding box center [581, 574] width 669 height 816
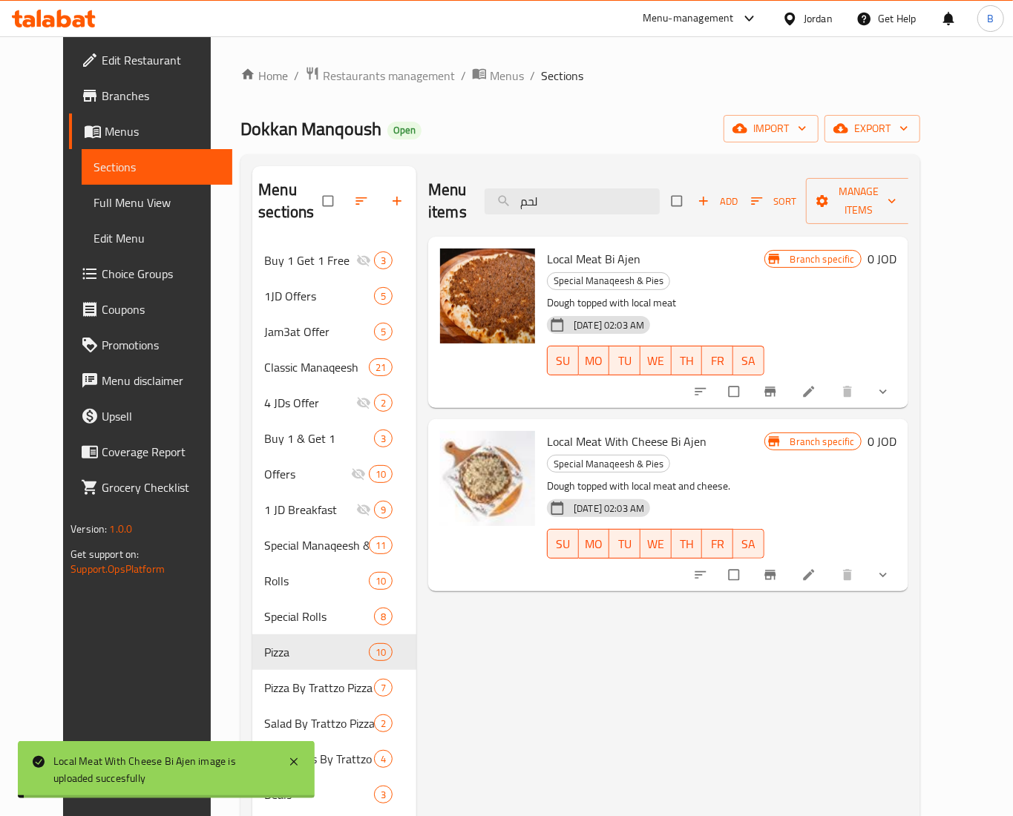
drag, startPoint x: 579, startPoint y: 186, endPoint x: 209, endPoint y: 198, distance: 370.5
click at [268, 198] on div "Menu sections Buy 1 Get 1 Free 3 1JD Offers 5 Jam3at Offer 5 Classic Manaqeesh …" at bounding box center [580, 574] width 656 height 816
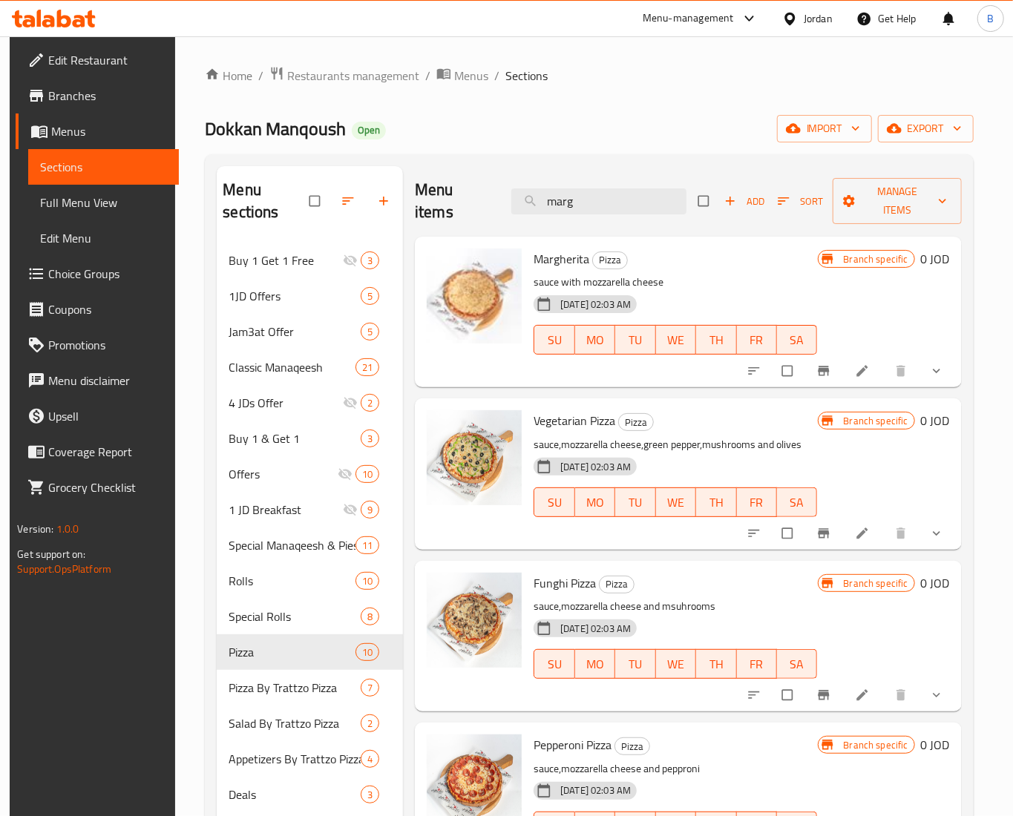
drag, startPoint x: 626, startPoint y: 211, endPoint x: 154, endPoint y: 194, distance: 472.3
click at [206, 196] on div "Menu sections Buy 1 Get 1 Free 3 1JD Offers 5 Jam3at Offer 5 Classic Manaqeesh …" at bounding box center [589, 574] width 768 height 840
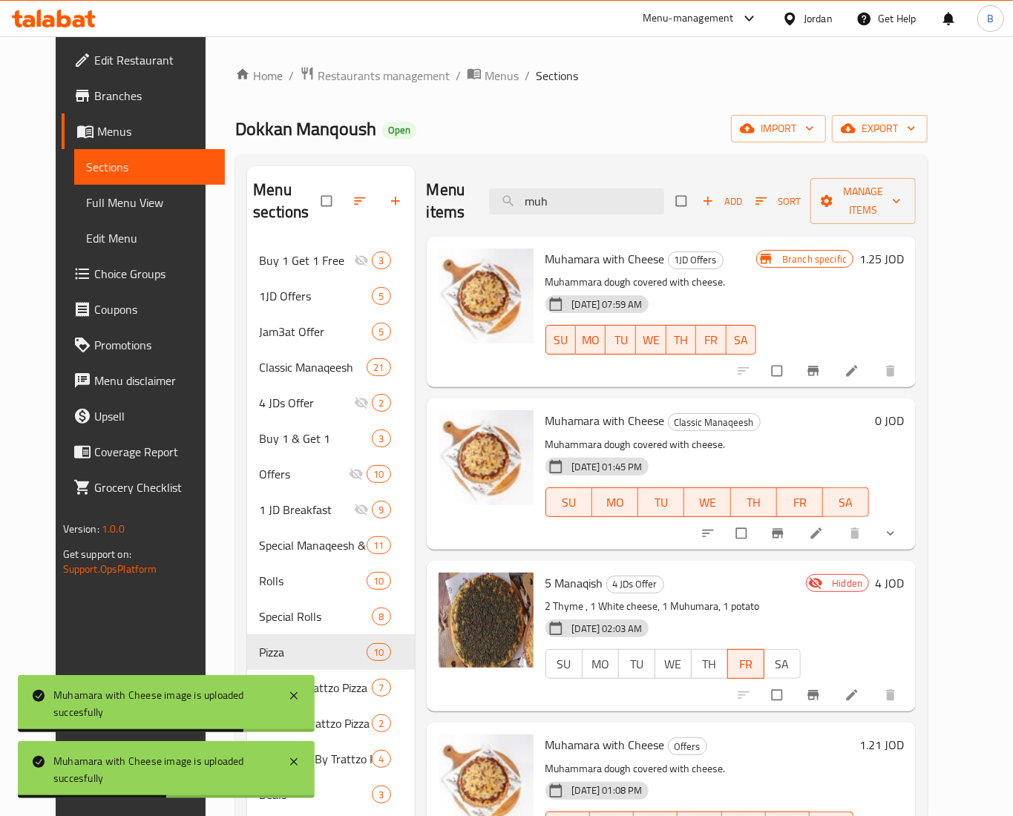
drag, startPoint x: 668, startPoint y: 214, endPoint x: 589, endPoint y: 310, distance: 124.5
click at [393, 190] on div "Menu sections Buy 1 Get 1 Free 3 1JD Offers 5 Jam3at Offer 5 Classic Manaqeesh …" at bounding box center [581, 574] width 669 height 816
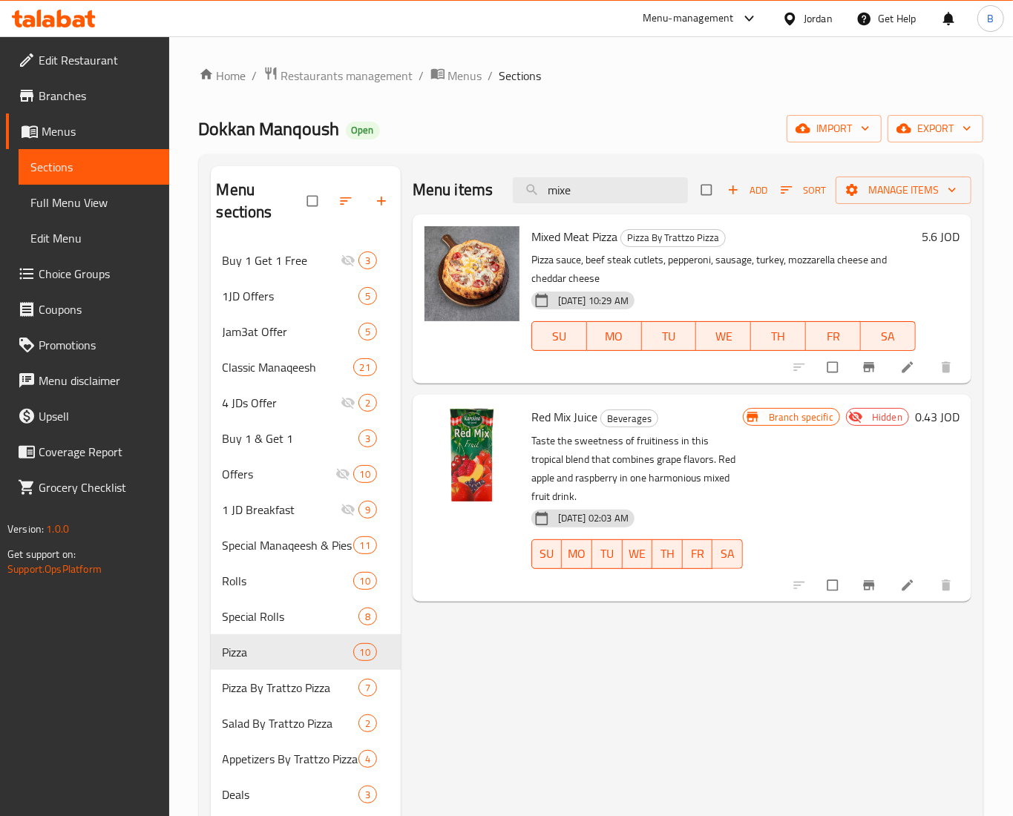
drag, startPoint x: 609, startPoint y: 195, endPoint x: 37, endPoint y: 171, distance: 572.7
click at [37, 171] on div "Edit Restaurant Branches Menus Sections Full Menu View Edit Menu Choice Groups …" at bounding box center [506, 530] width 1013 height 988
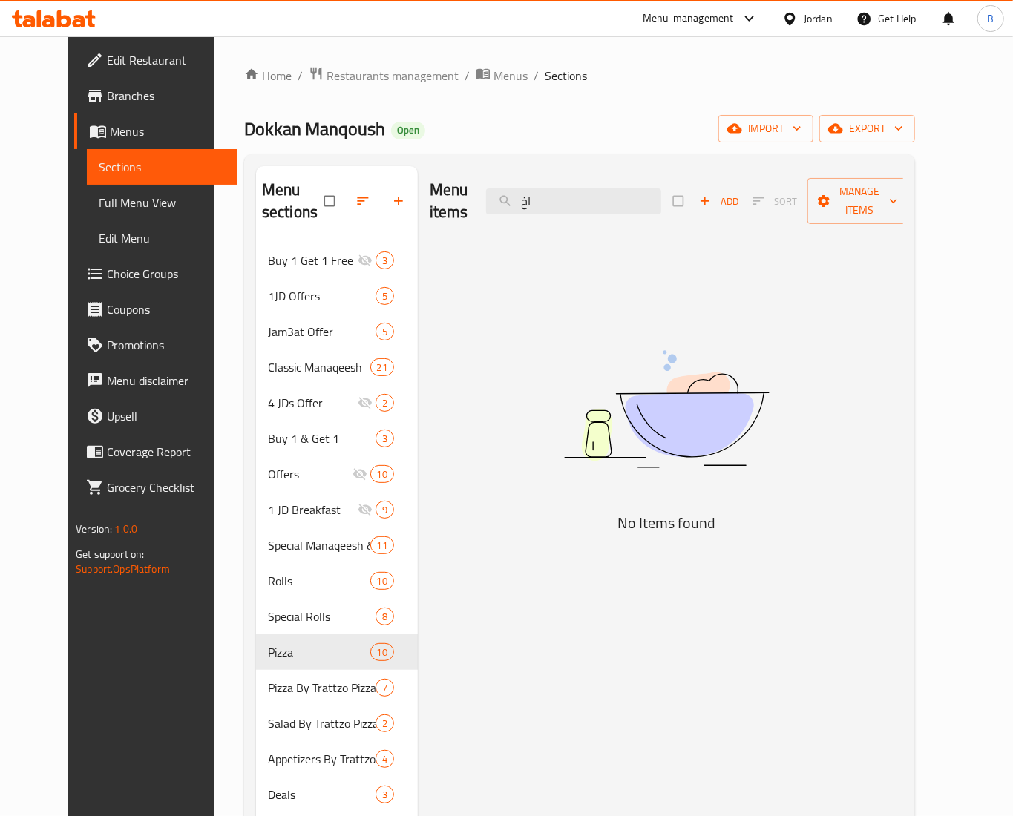
type input "ا"
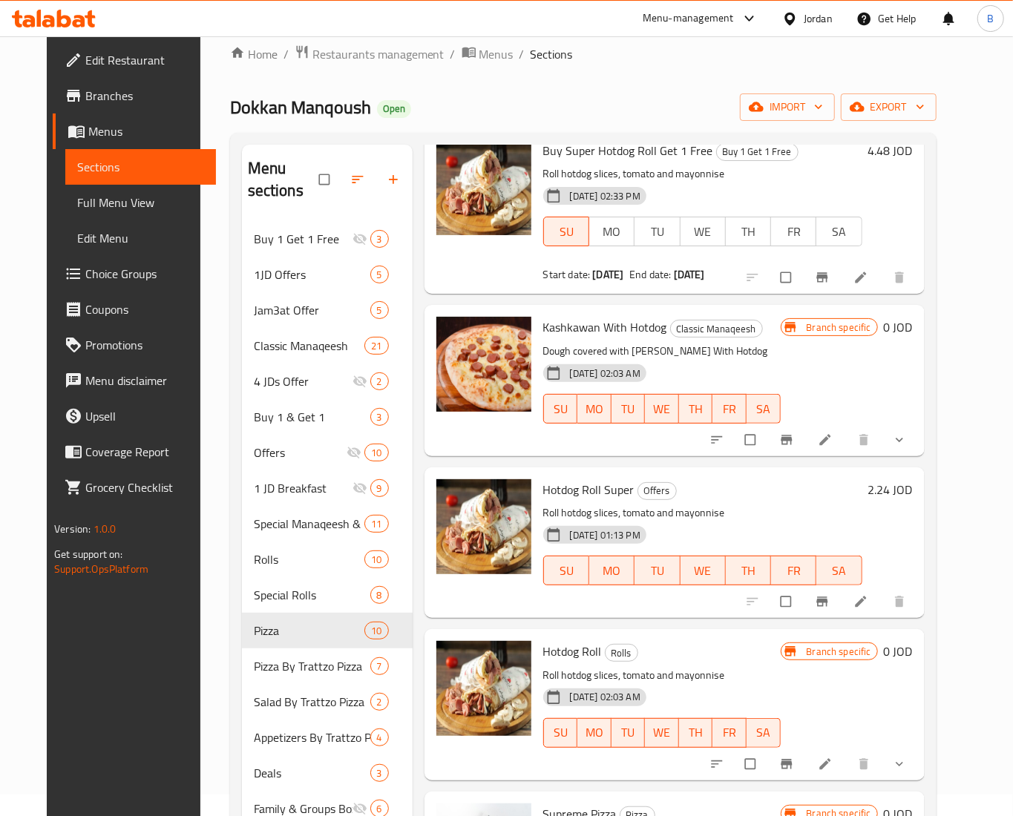
scroll to position [148, 0]
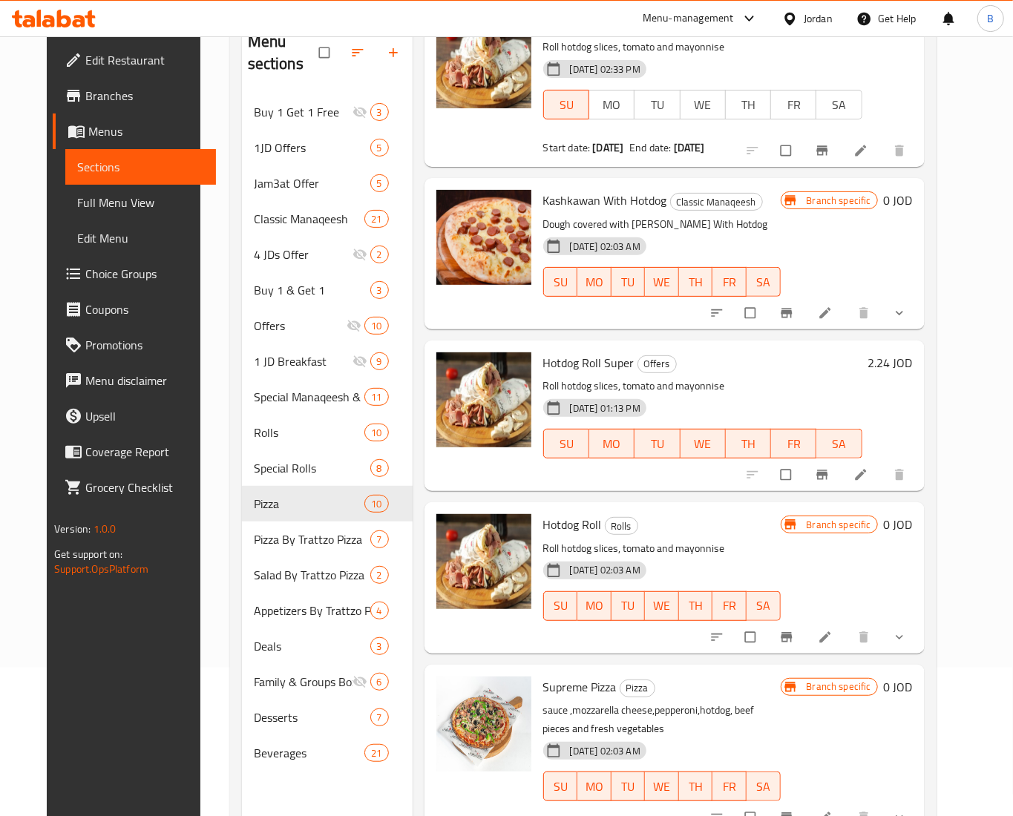
type input "hotdog"
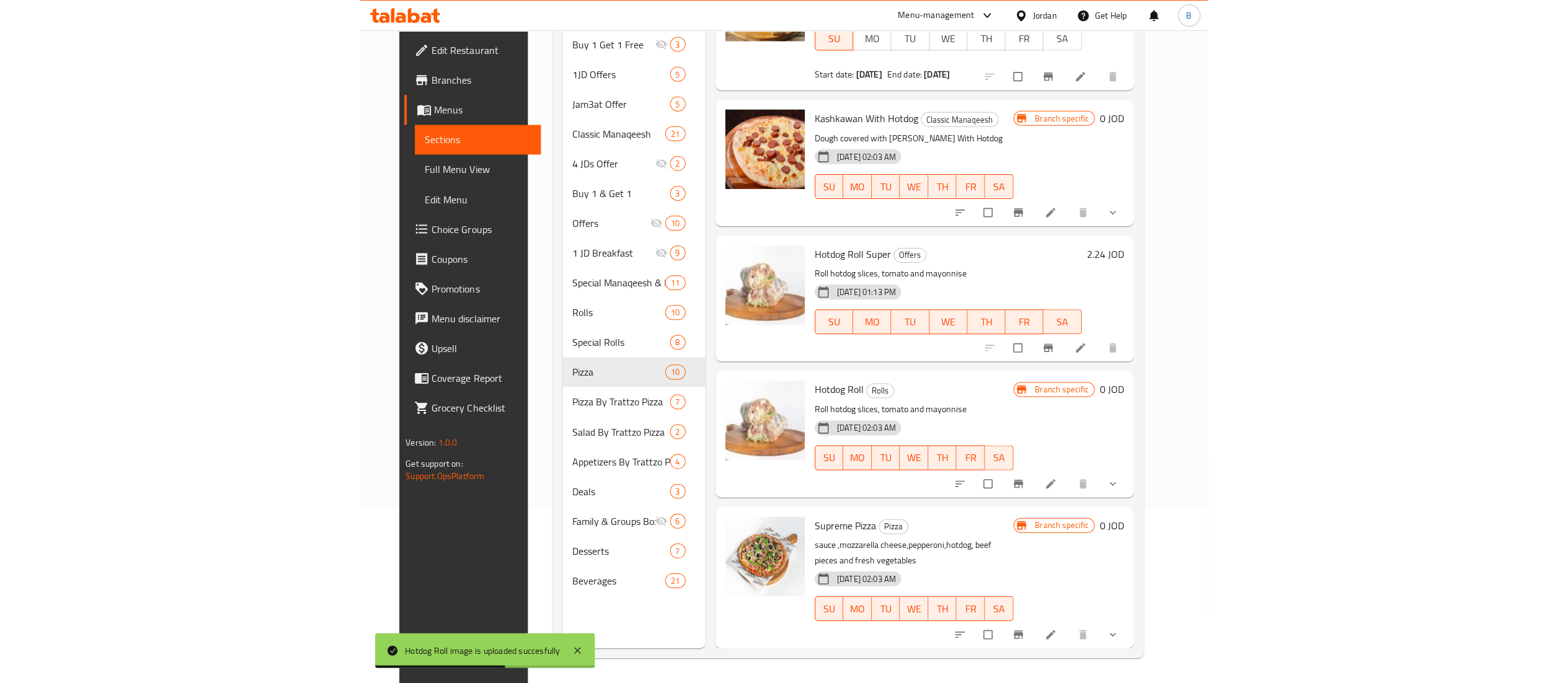
scroll to position [38, 0]
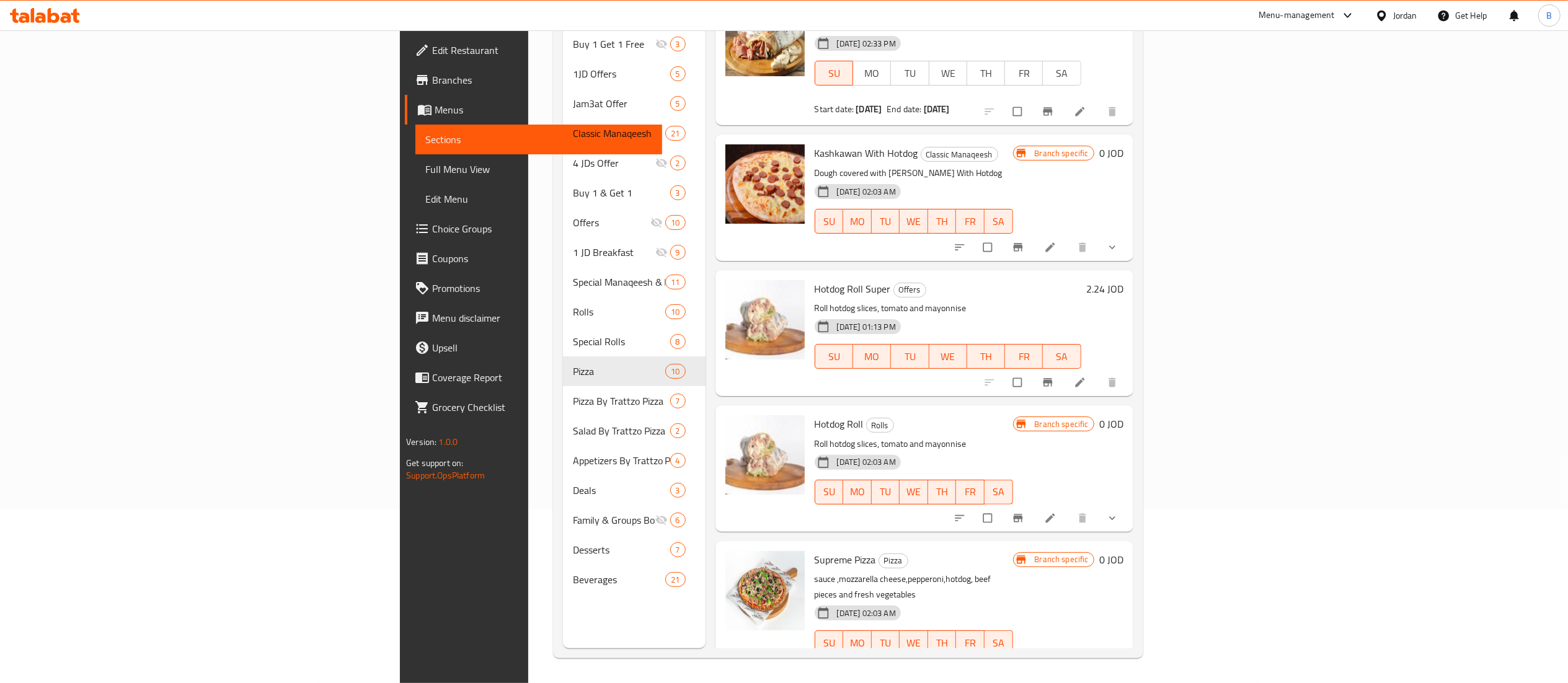
click at [57, 20] on icon at bounding box center [53, 16] width 12 height 15
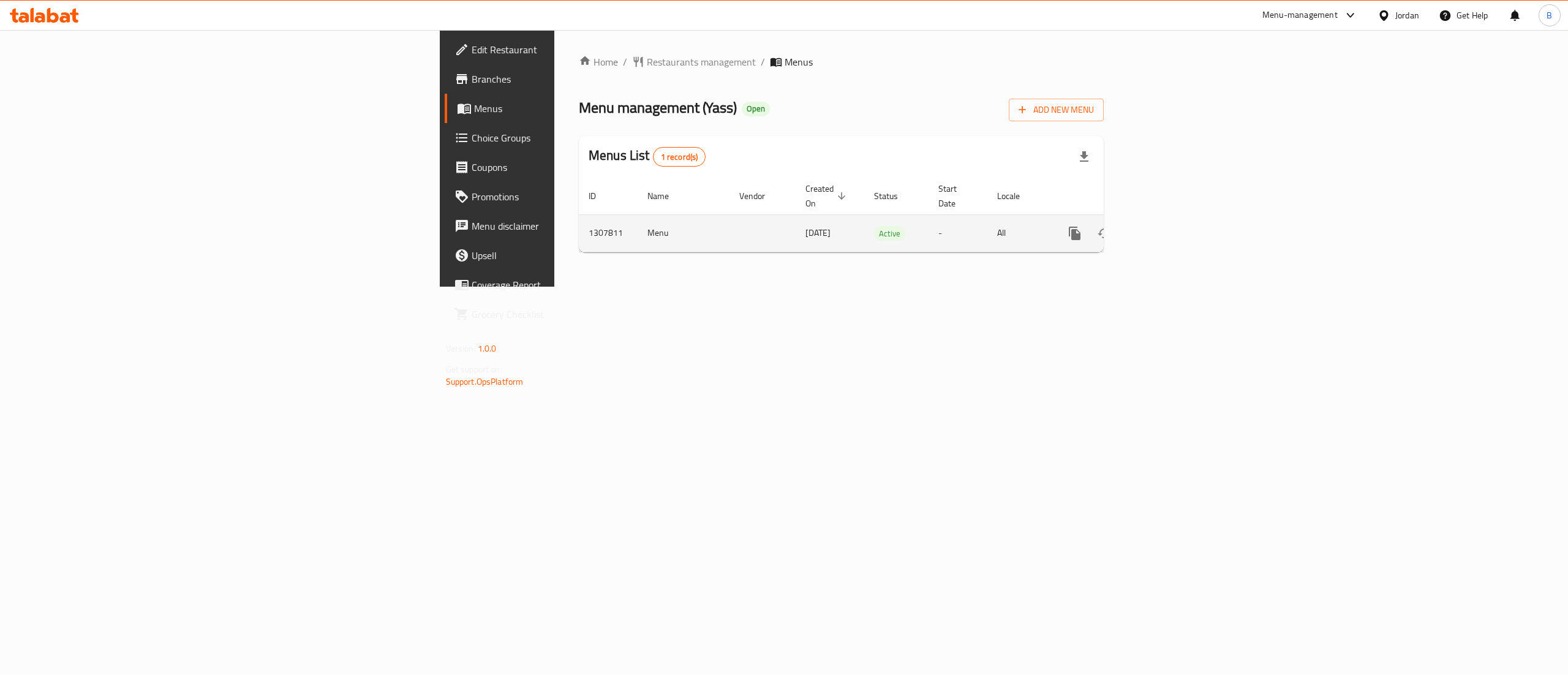
click at [1178, 227] on link "enhanced table" at bounding box center [1164, 234] width 30 height 30
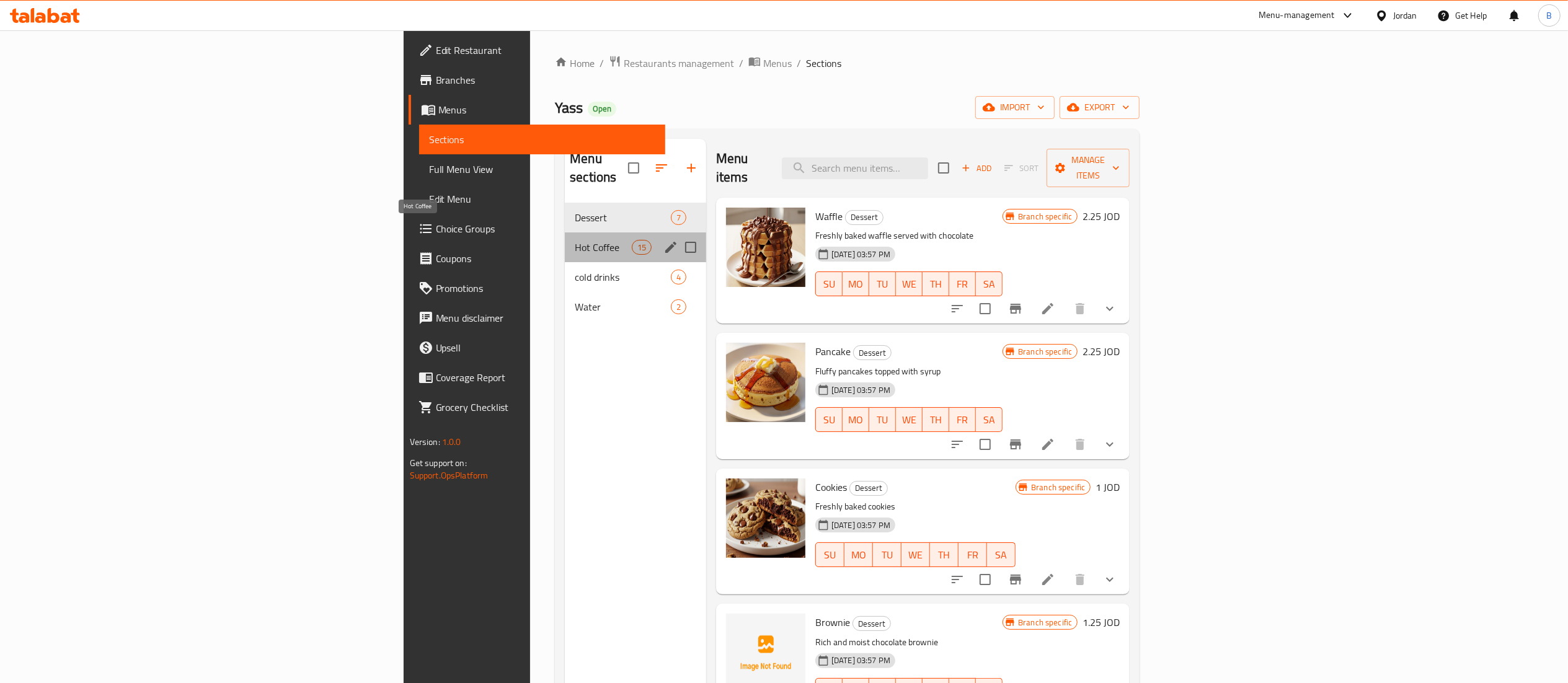
click at [575, 240] on span "Hot Coffee" at bounding box center [603, 247] width 57 height 15
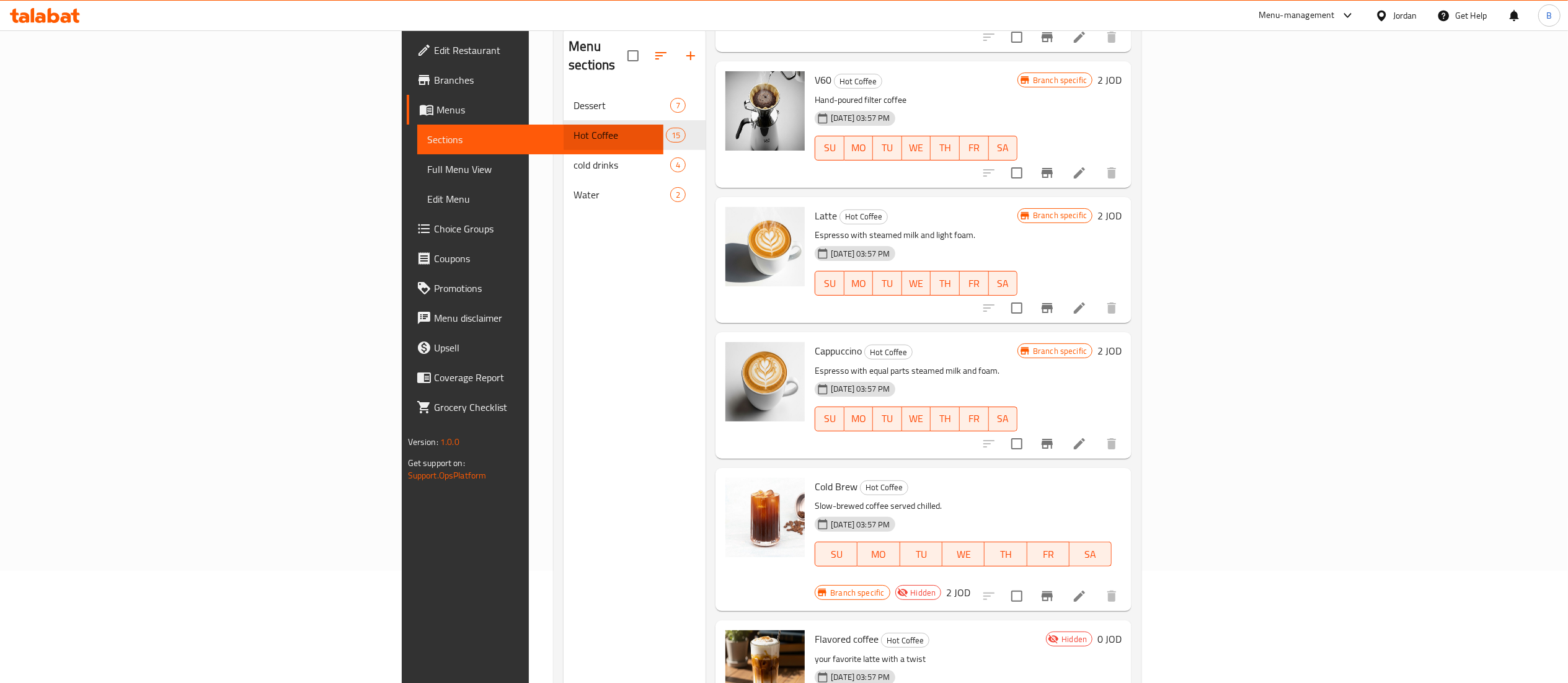
scroll to position [175, 0]
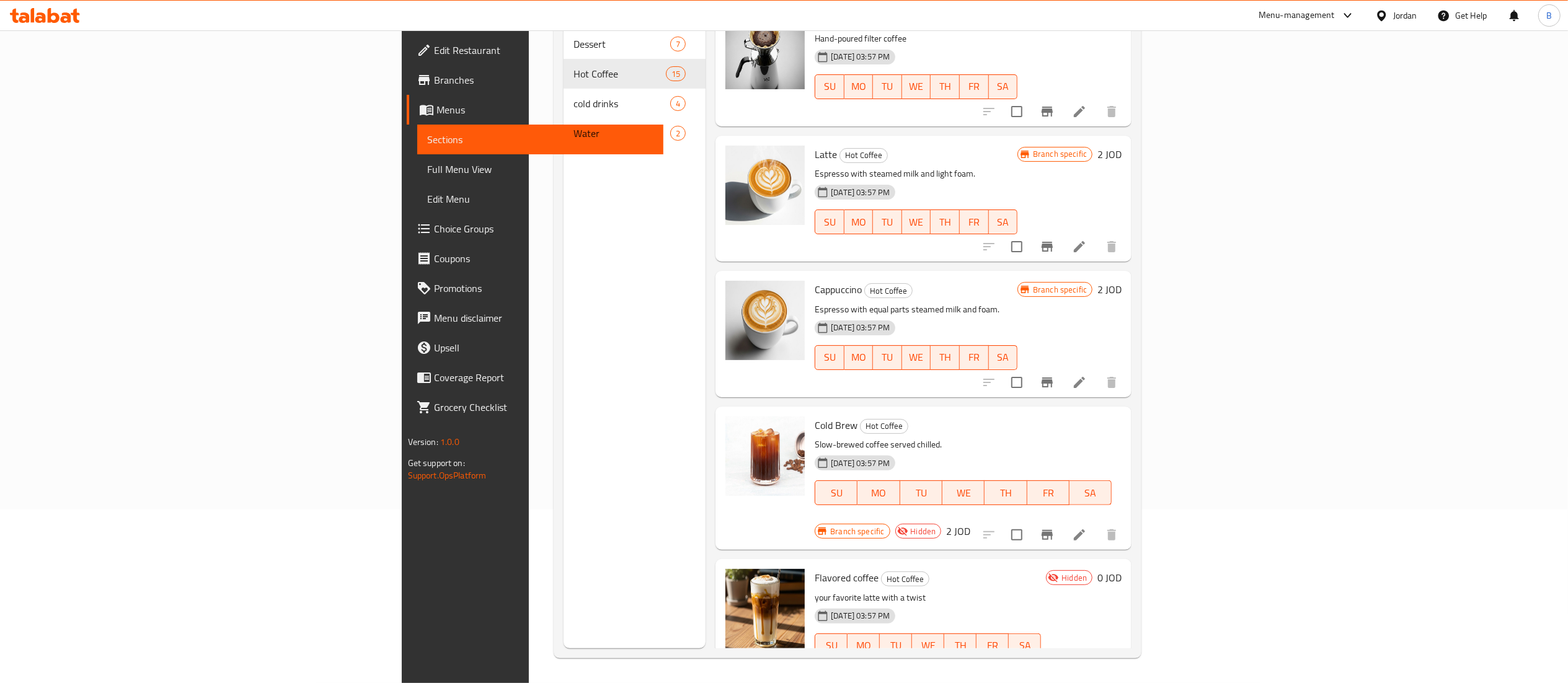
click at [1067, 660] on li at bounding box center [1050, 670] width 35 height 23
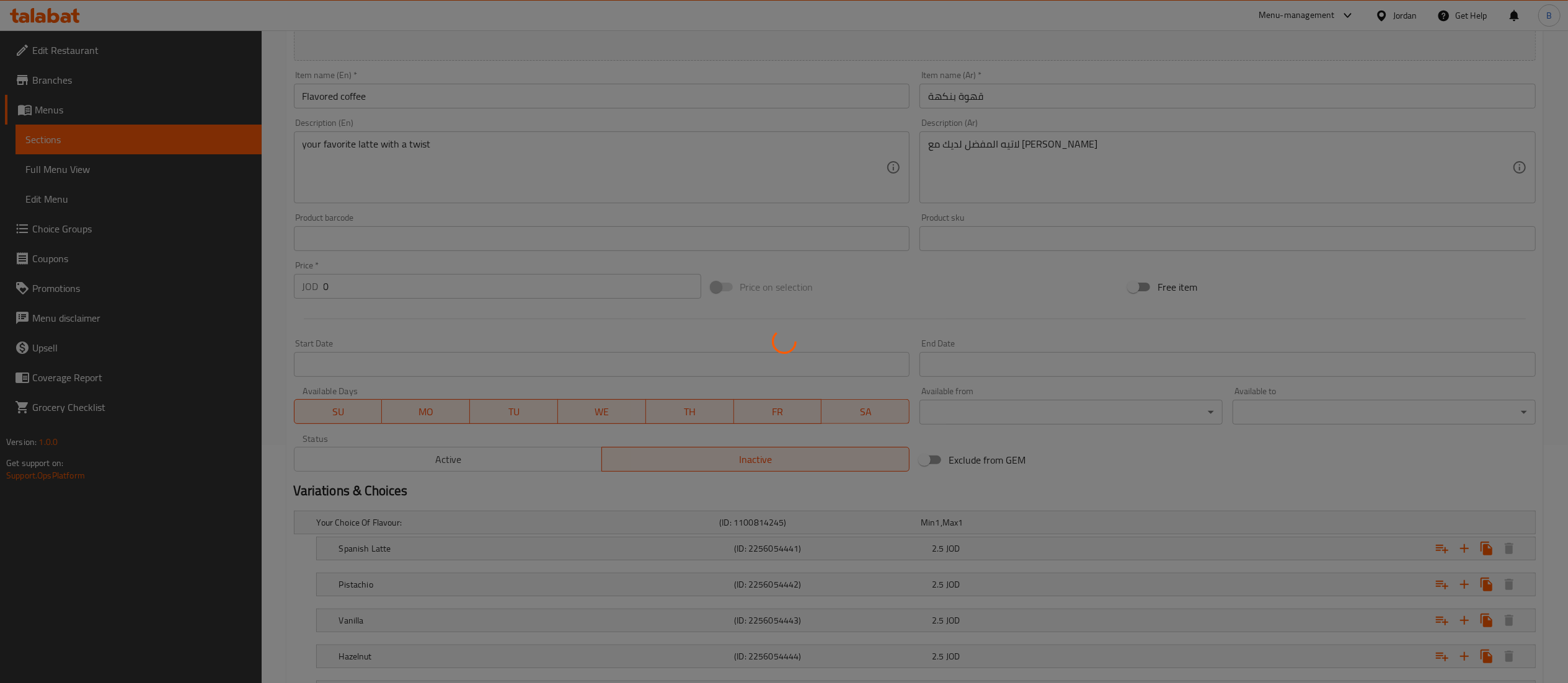
scroll to position [348, 0]
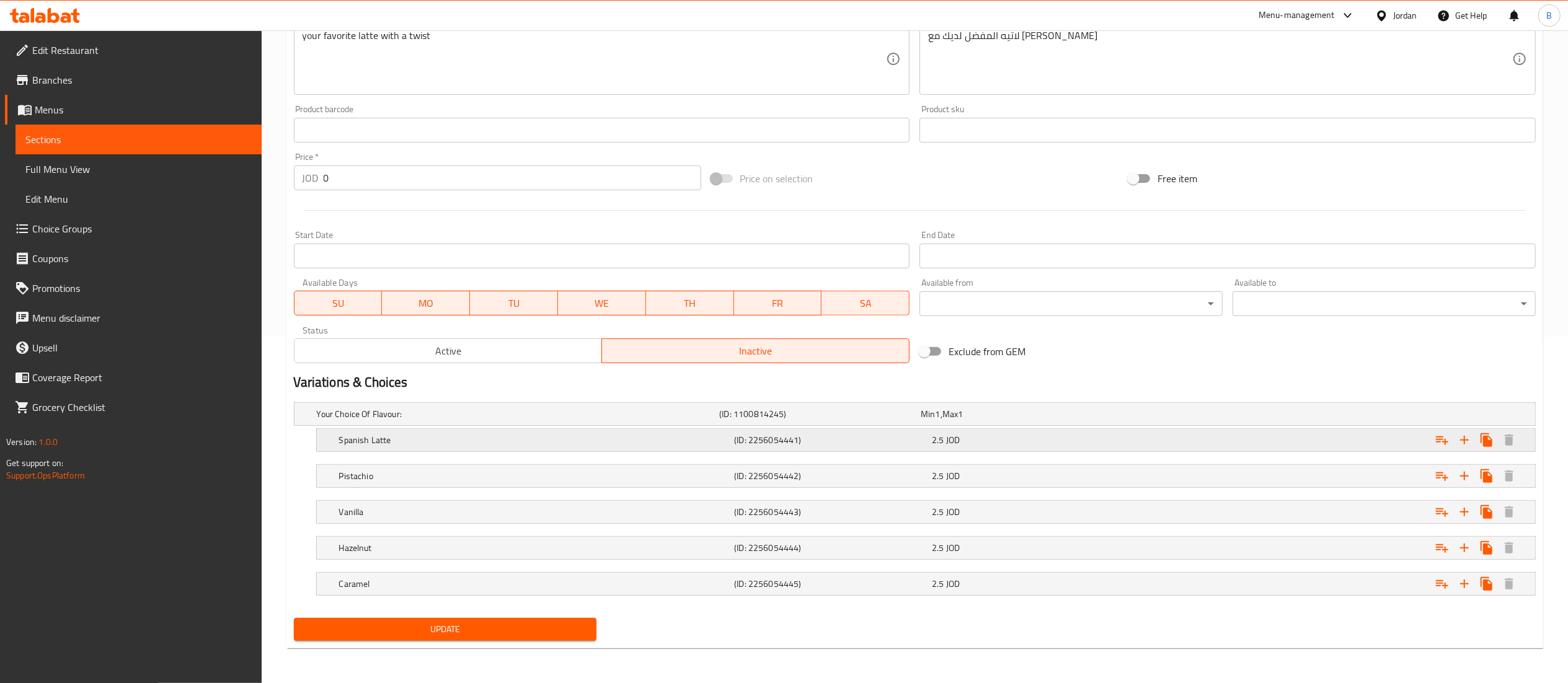
click at [829, 443] on h5 "(ID: 2256054441)" at bounding box center [830, 440] width 193 height 13
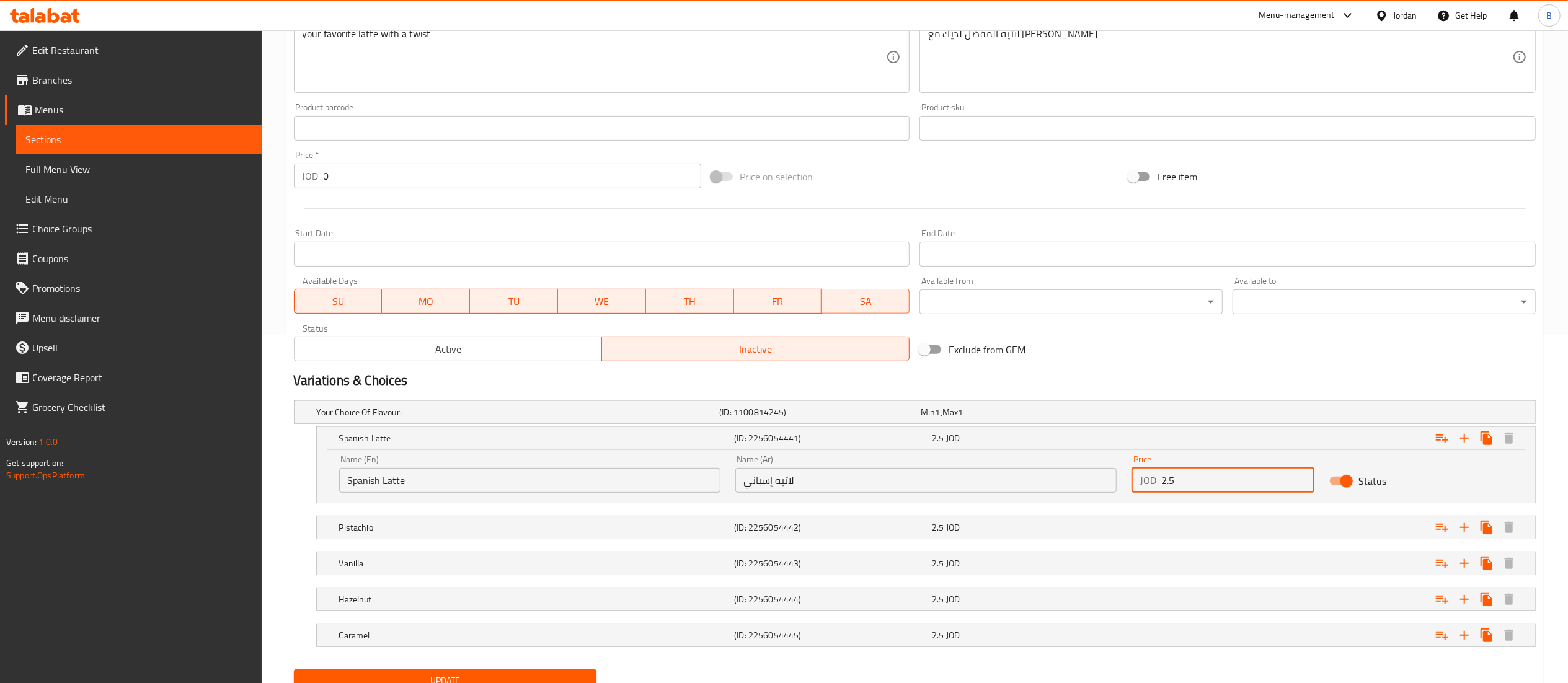
drag, startPoint x: 1223, startPoint y: 475, endPoint x: 866, endPoint y: 473, distance: 357.0
click at [931, 473] on div "Name (En) Spanish Latte Name (En) Name (Ar) لاتيه إسباني Name (Ar) Price JOD 2.…" at bounding box center [926, 473] width 1189 height 53
type input "3"
click at [999, 530] on div "2.5 JOD" at bounding box center [1028, 527] width 193 height 13
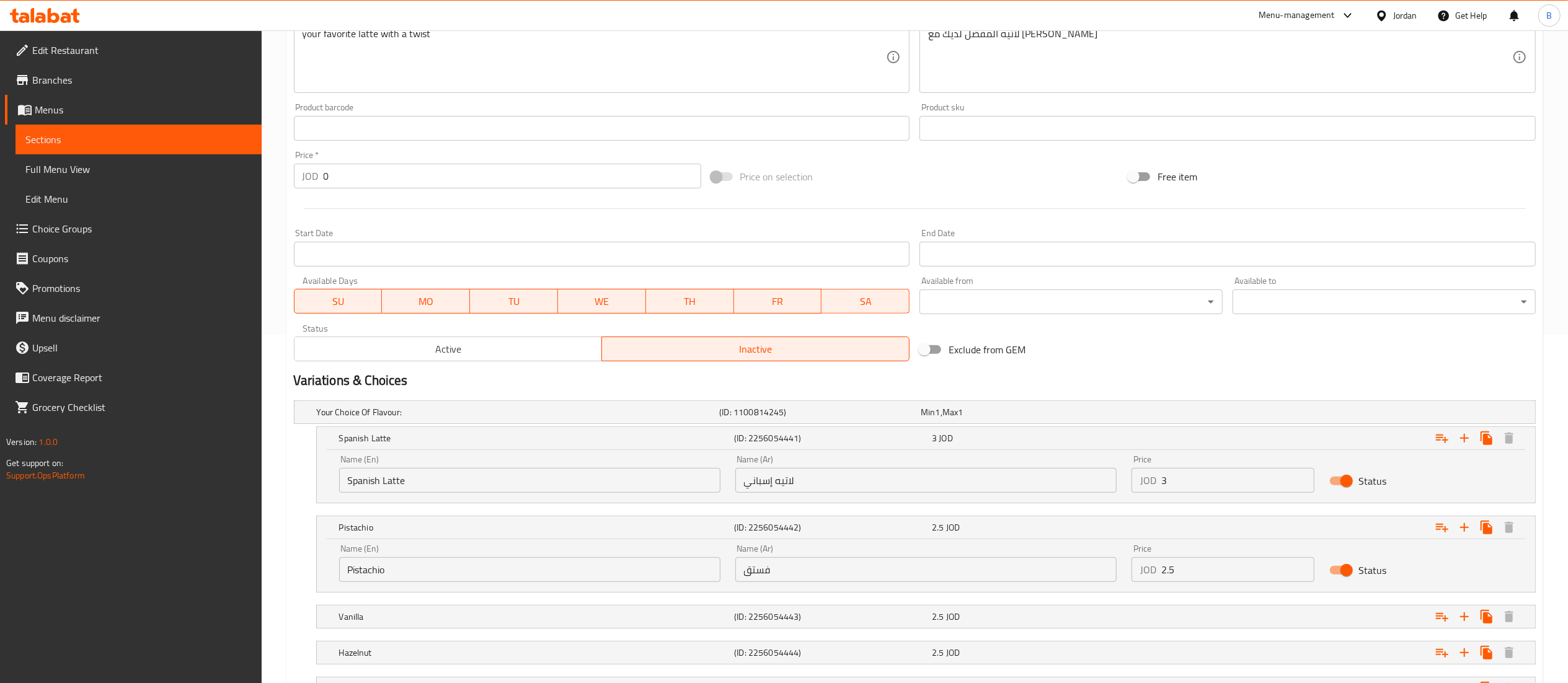
drag, startPoint x: 1223, startPoint y: 577, endPoint x: 794, endPoint y: 554, distance: 429.6
click at [980, 553] on div "Name (En) Pistachio Name (En) Name (Ar) فستق Name (Ar) Price JOD 2.5 Price Stat…" at bounding box center [926, 563] width 1189 height 53
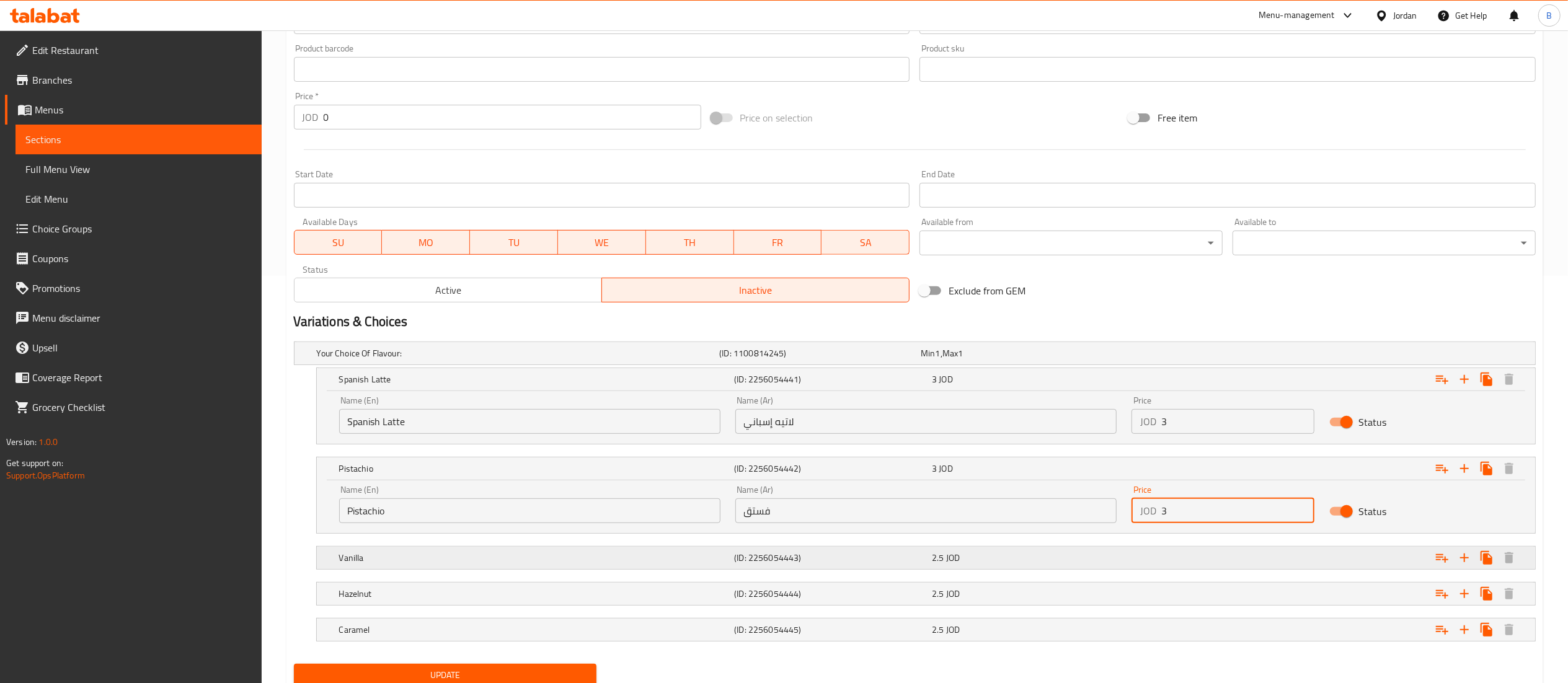
scroll to position [455, 0]
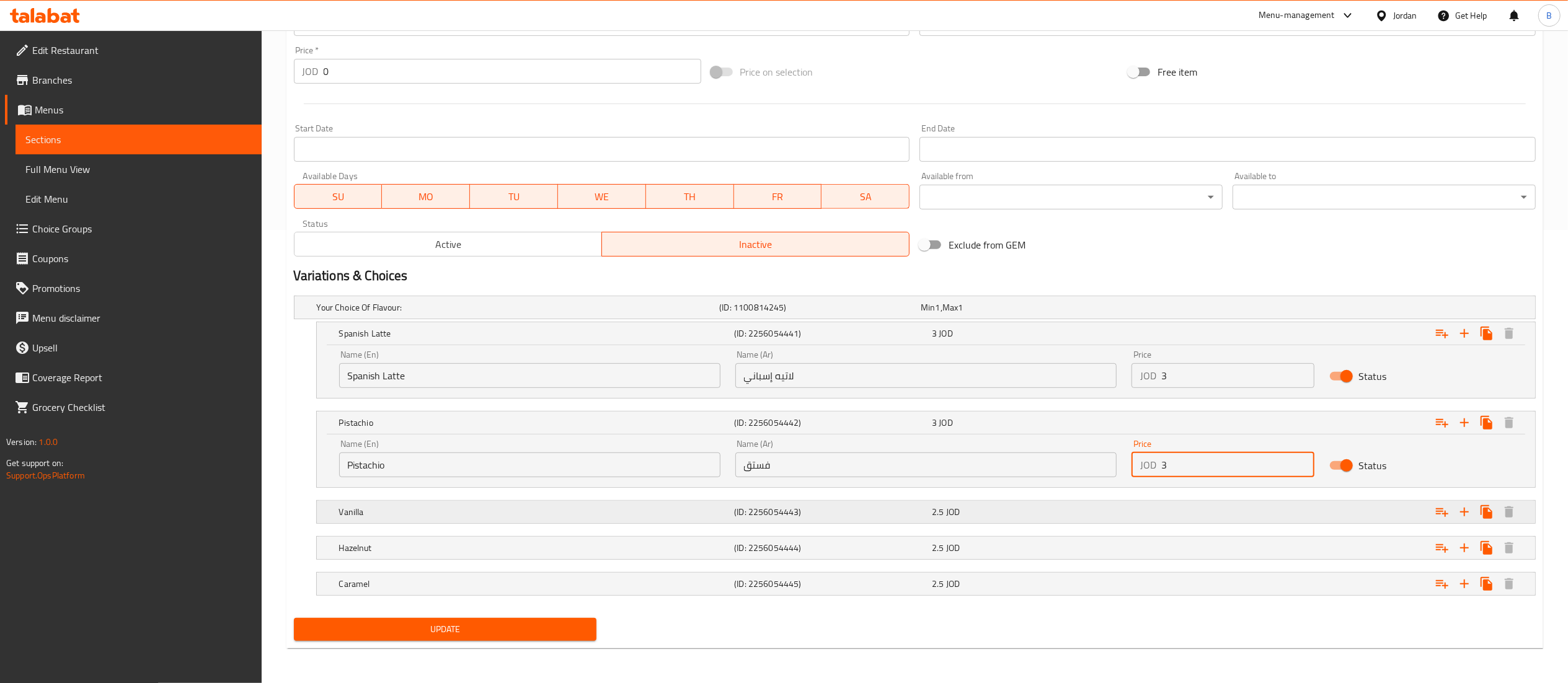
type input "3"
click at [975, 514] on div "2.5 JOD" at bounding box center [1028, 512] width 193 height 13
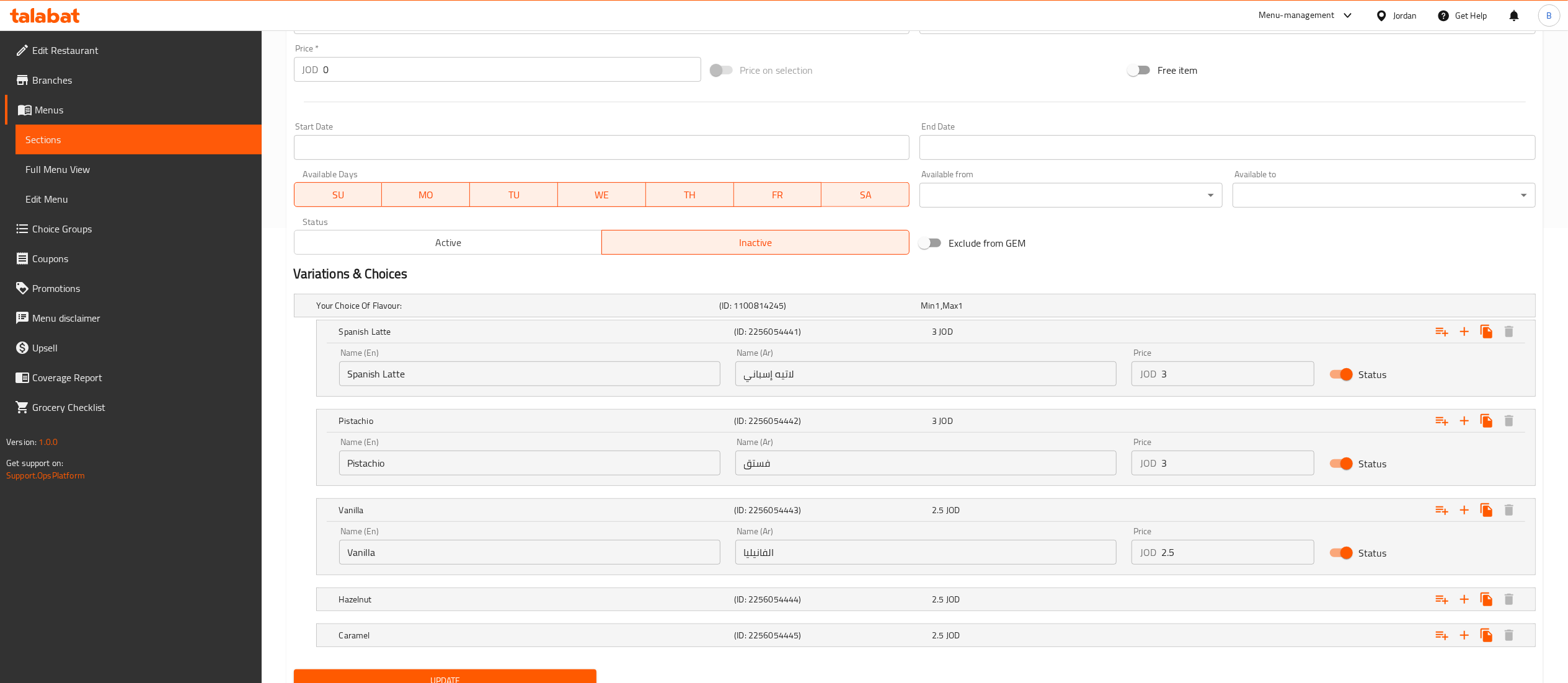
drag, startPoint x: 1185, startPoint y: 552, endPoint x: 991, endPoint y: 569, distance: 194.7
click at [1099, 547] on div "Name (En) Vanilla Name (En) Name (Ar) الفانيليا Name (Ar) Price JOD 2.5 Price S…" at bounding box center [926, 545] width 1189 height 53
type input "3"
click at [1008, 600] on div "2.5 JOD" at bounding box center [1028, 599] width 193 height 13
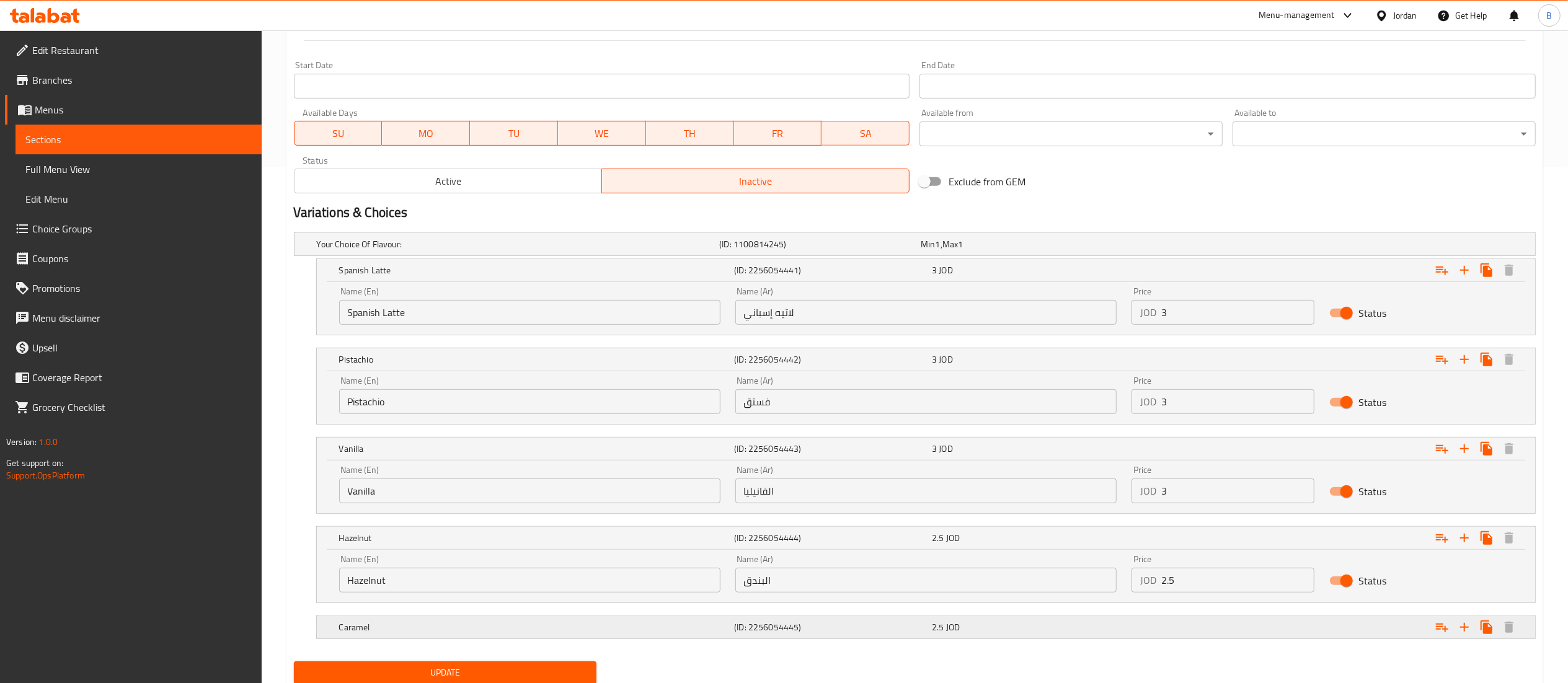
scroll to position [550, 0]
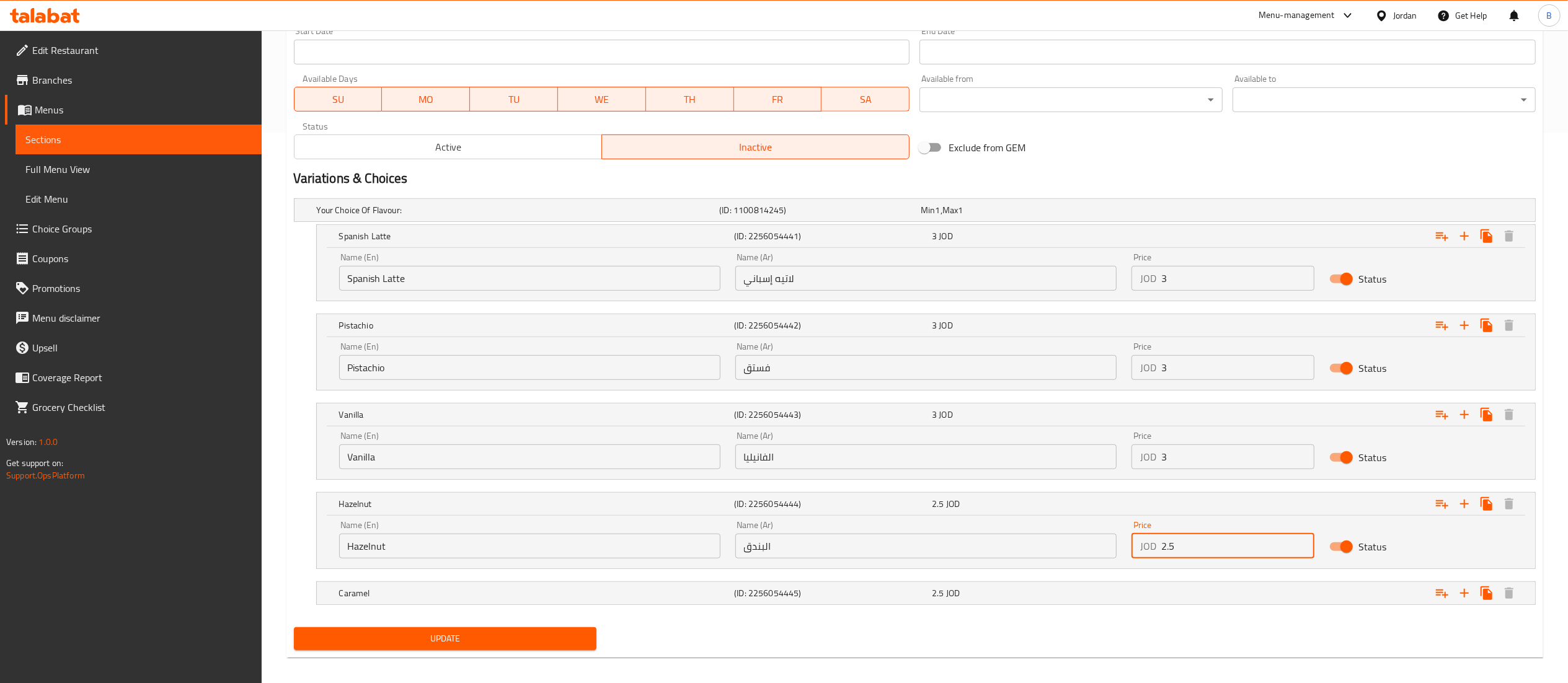
drag, startPoint x: 1206, startPoint y: 553, endPoint x: 1033, endPoint y: 539, distance: 173.6
click at [1057, 538] on div "Name (En) Hazelnut Name (En) Name (Ar) البندق Name (Ar) Price JOD 2.5 Price Sta…" at bounding box center [926, 539] width 1189 height 53
type input "3"
click at [1027, 596] on div "2.5 JOD" at bounding box center [1028, 593] width 193 height 13
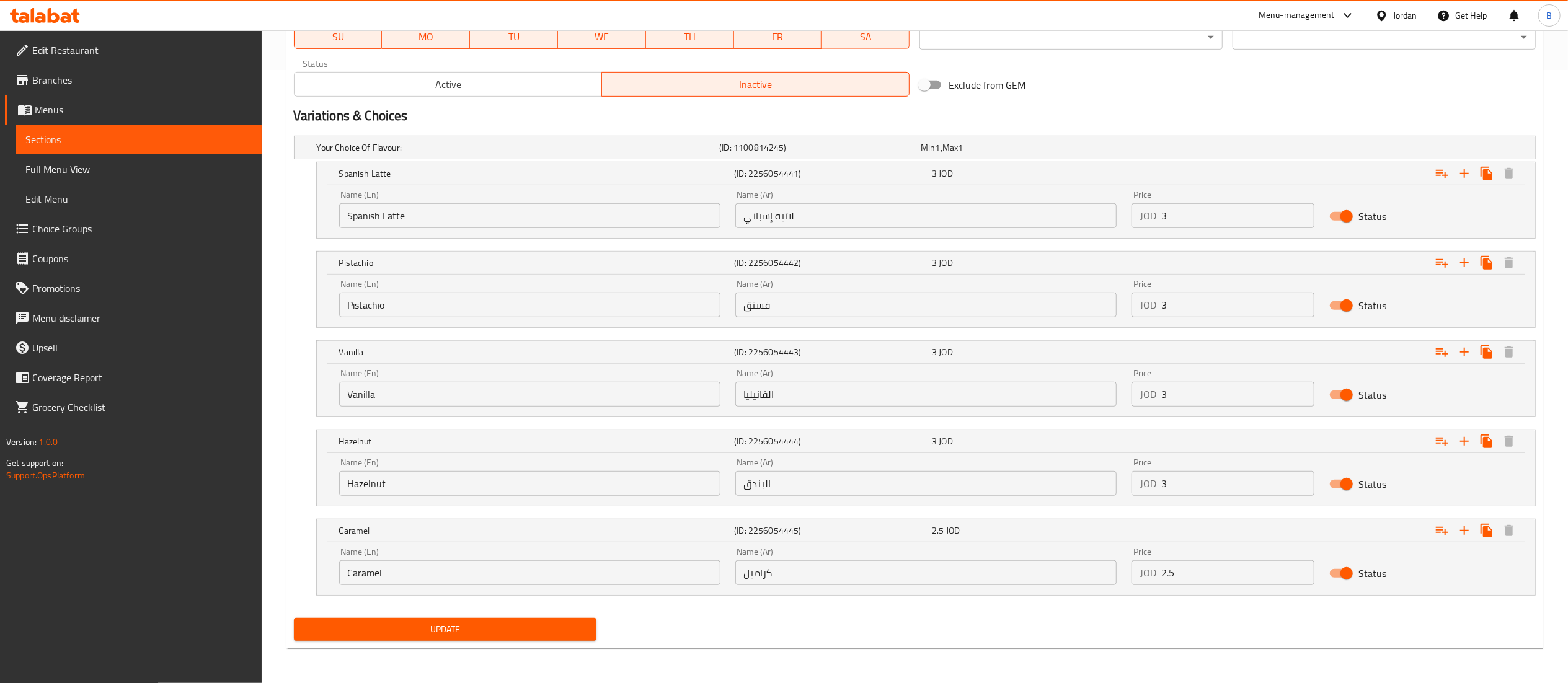
scroll to position [615, 0]
drag, startPoint x: 1092, startPoint y: 562, endPoint x: 790, endPoint y: 562, distance: 302.0
click at [906, 562] on div "Name (En) Caramel Name (En) Name (Ar) كراميل Name (Ar) Price JOD 2.5 Price Stat…" at bounding box center [926, 565] width 1189 height 53
type input "3"
click at [458, 620] on button "Update" at bounding box center [445, 629] width 303 height 23
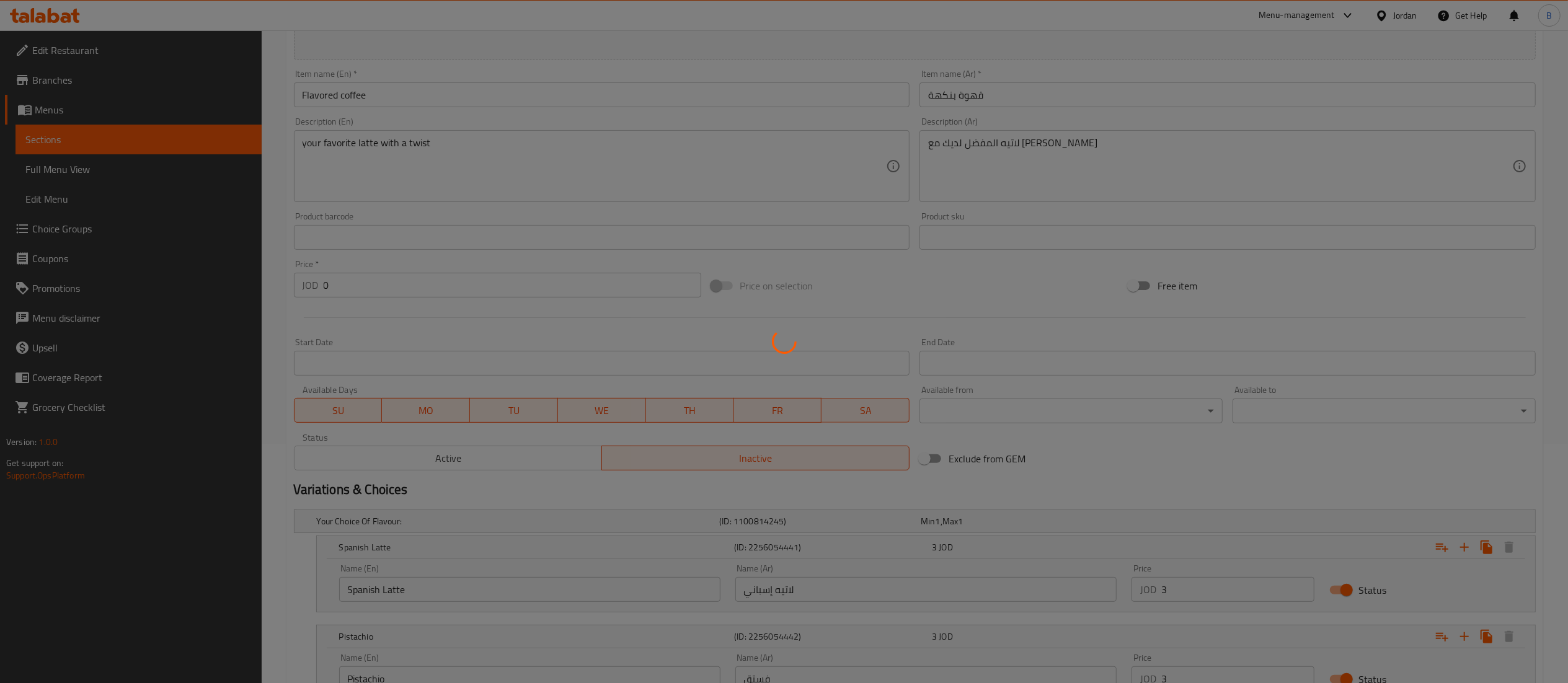
scroll to position [248, 0]
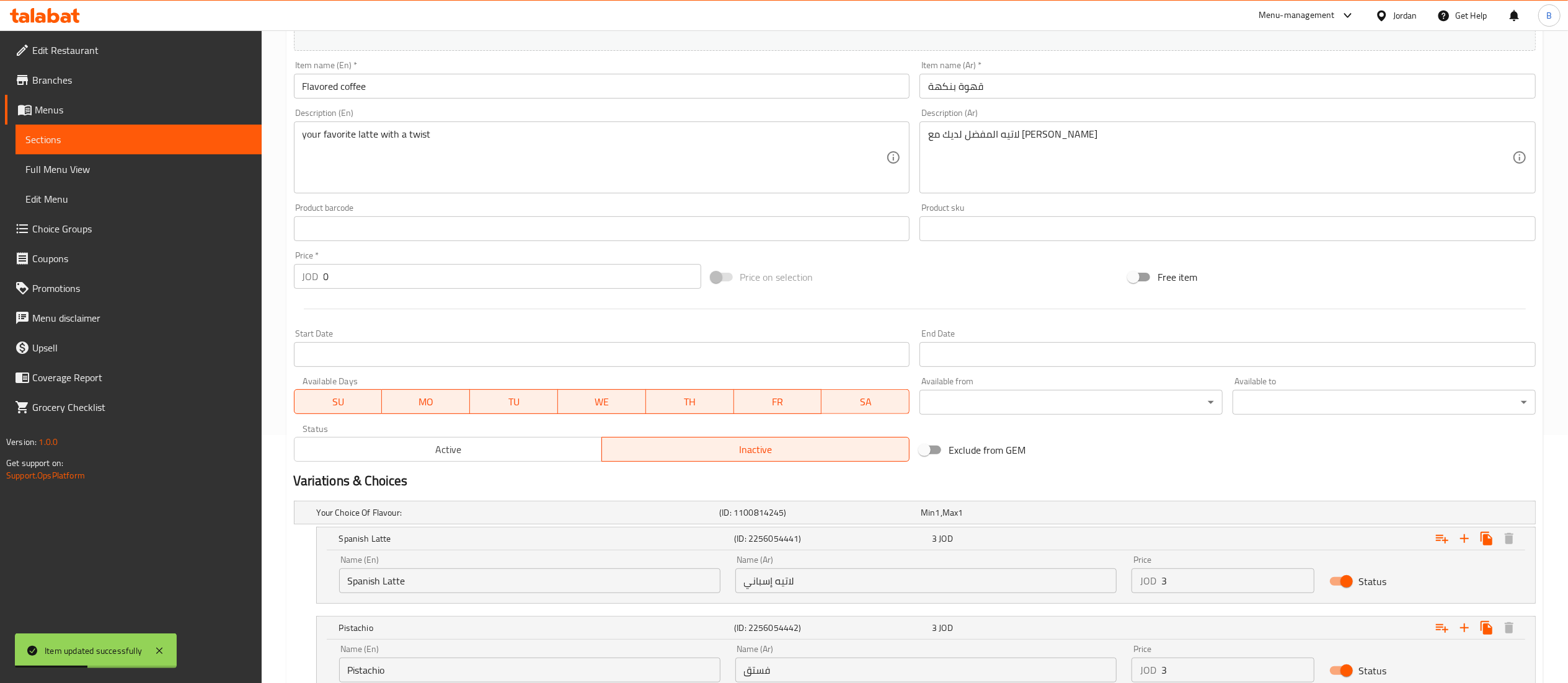
click at [442, 453] on span "Active" at bounding box center [448, 450] width 297 height 18
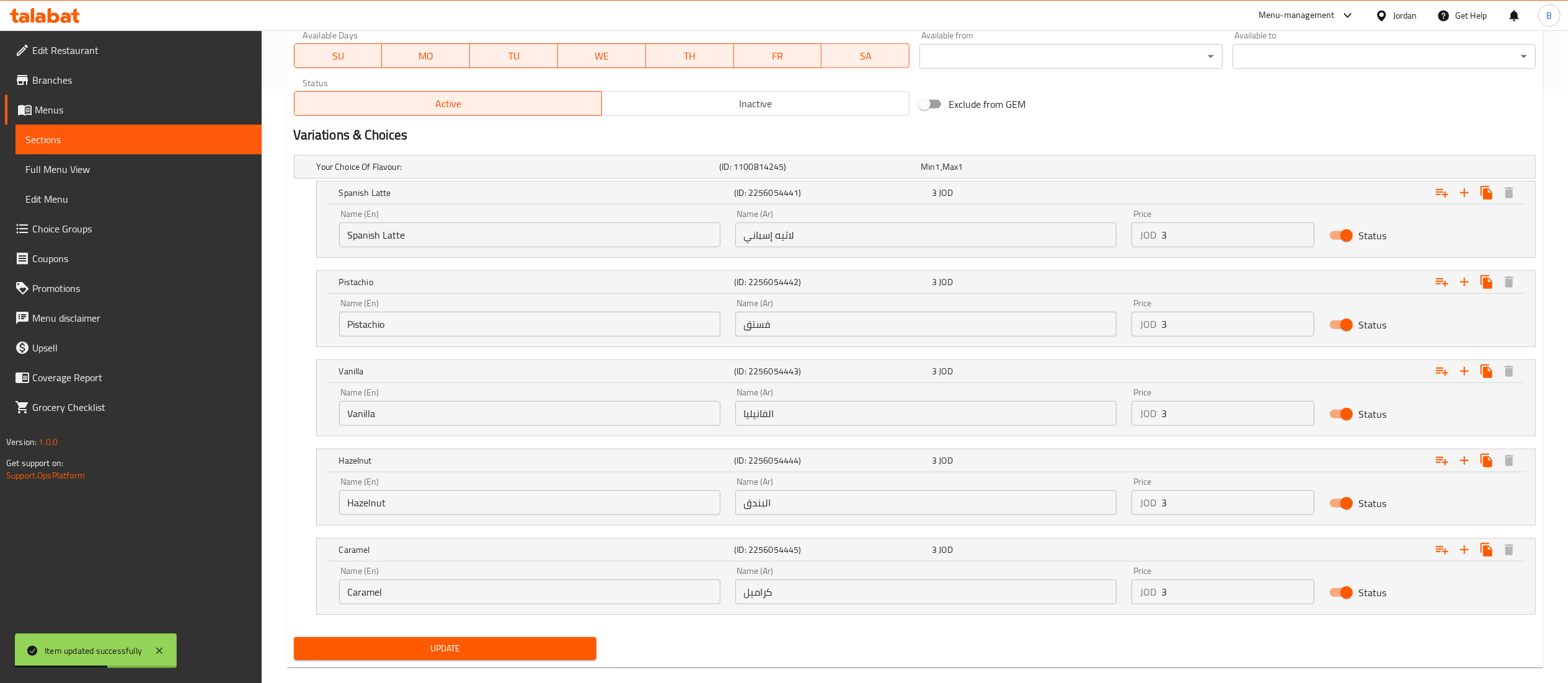
scroll to position [615, 0]
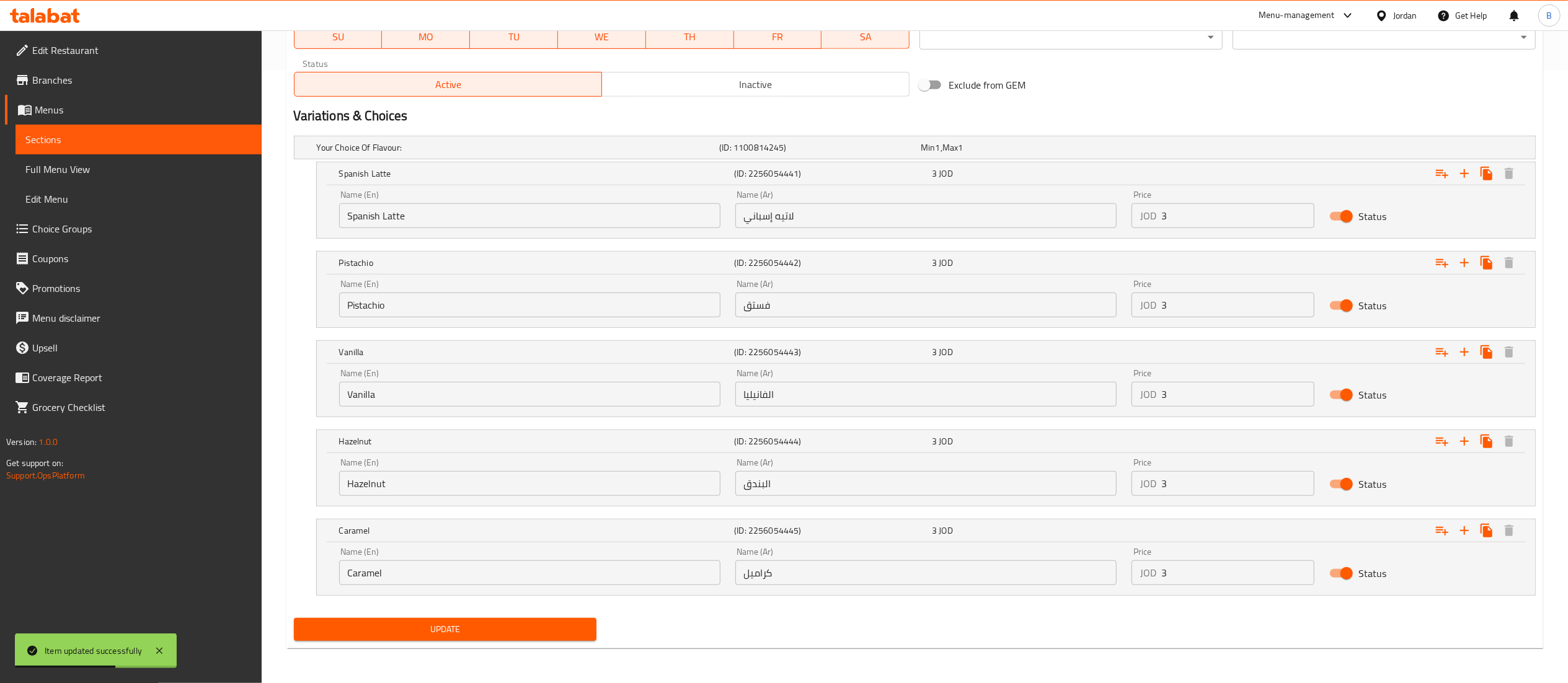
click at [505, 627] on span "Update" at bounding box center [445, 629] width 283 height 16
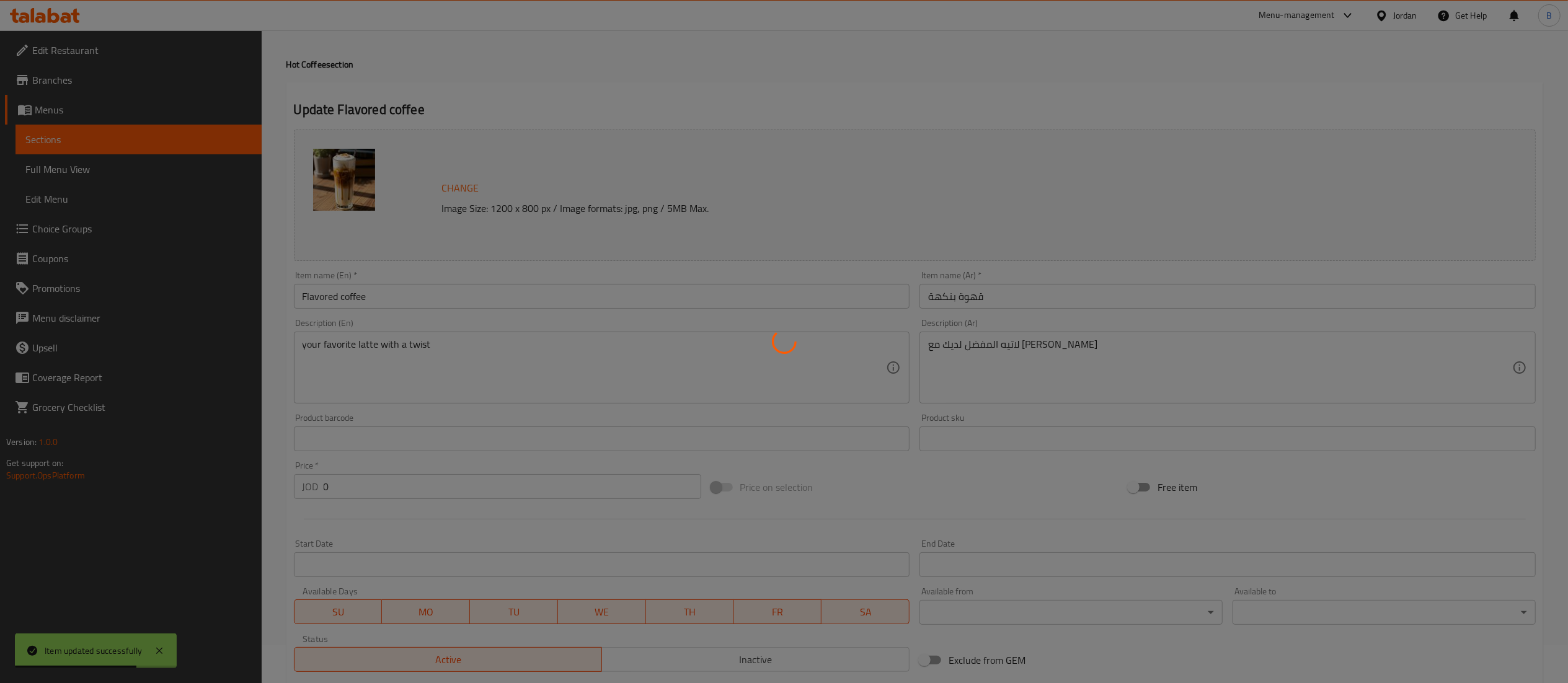
scroll to position [0, 0]
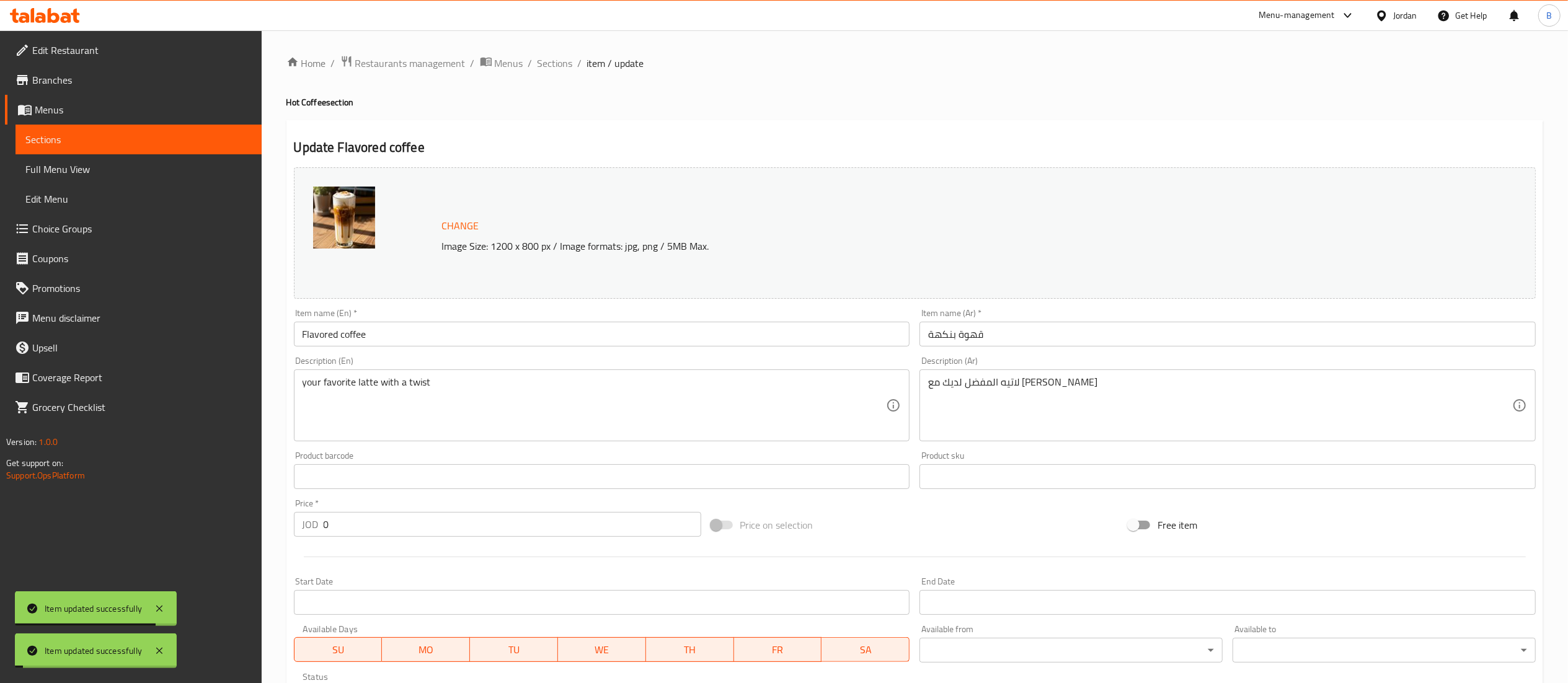
click at [556, 62] on span "Sections" at bounding box center [555, 63] width 35 height 15
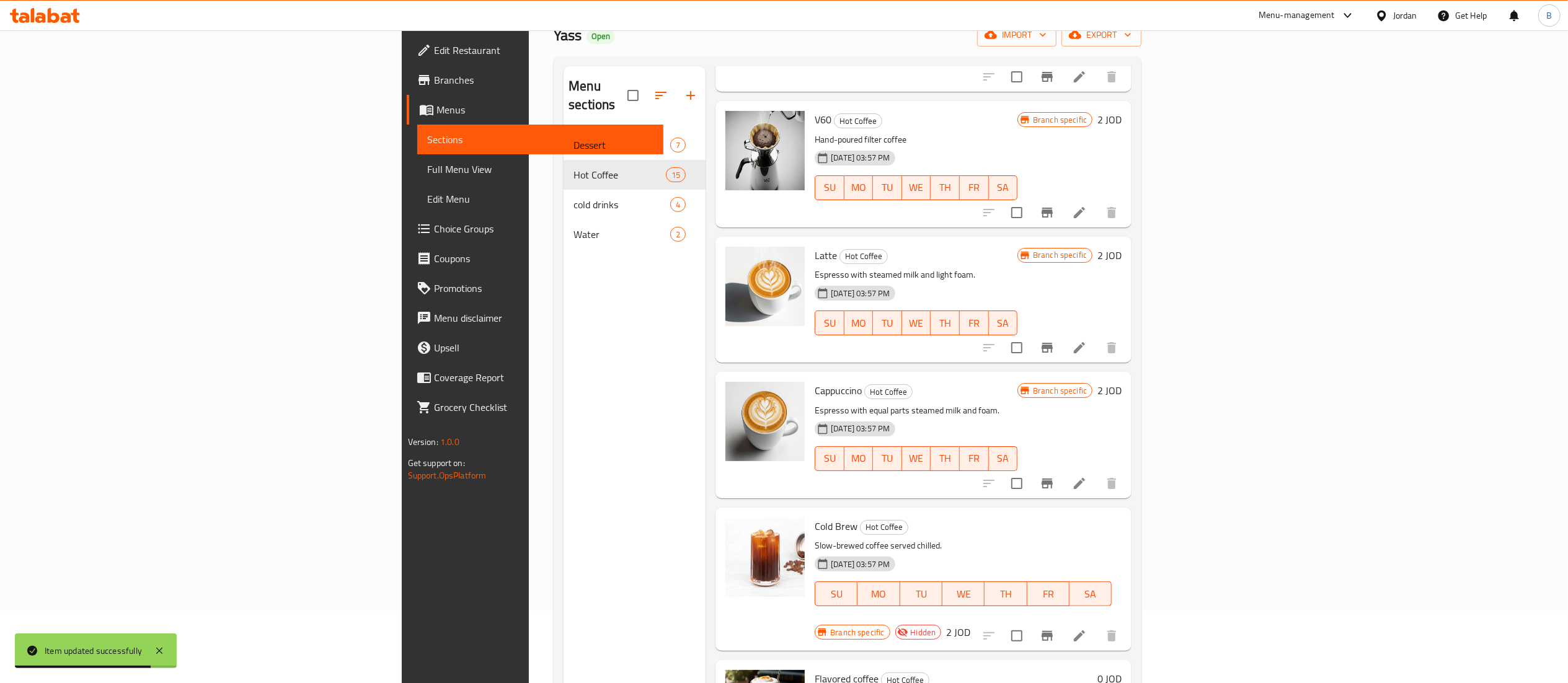
scroll to position [175, 0]
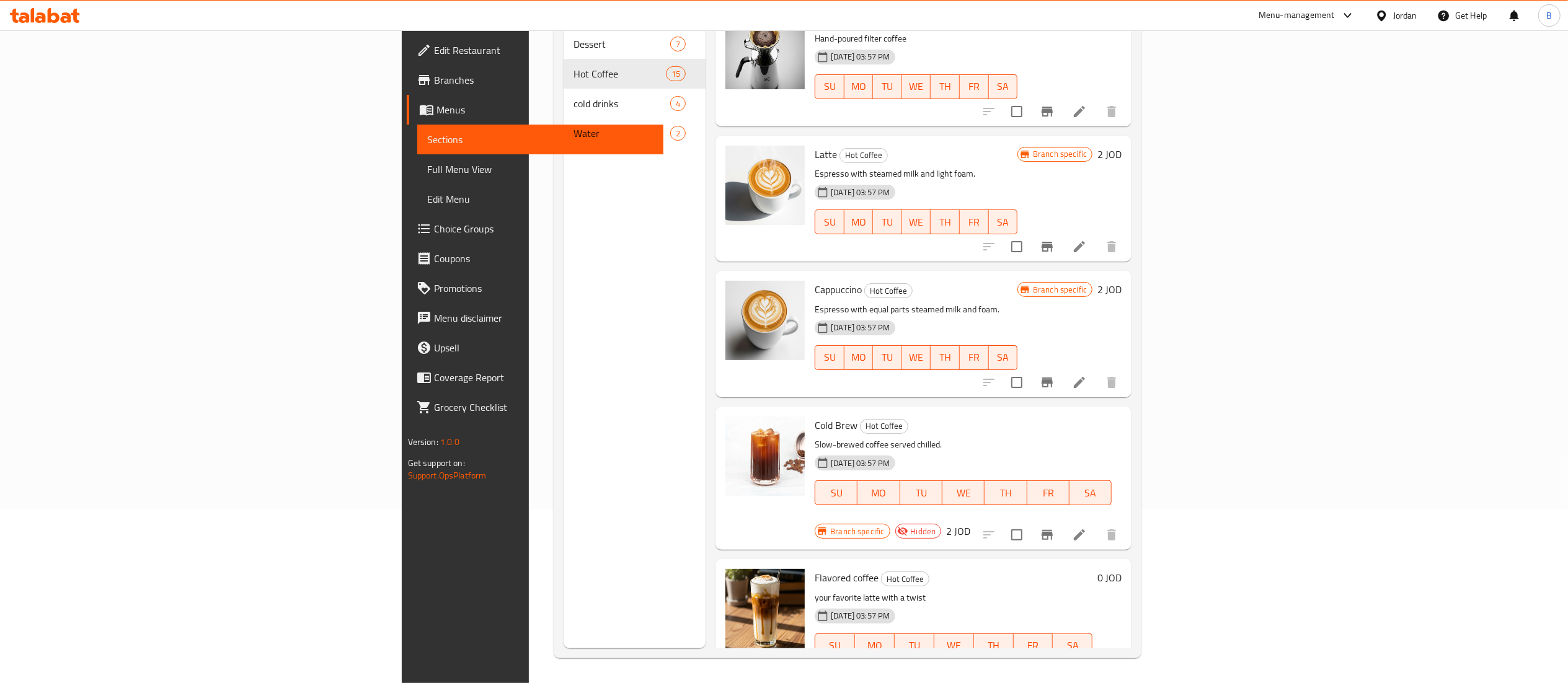
click at [1067, 660] on li at bounding box center [1050, 670] width 35 height 23
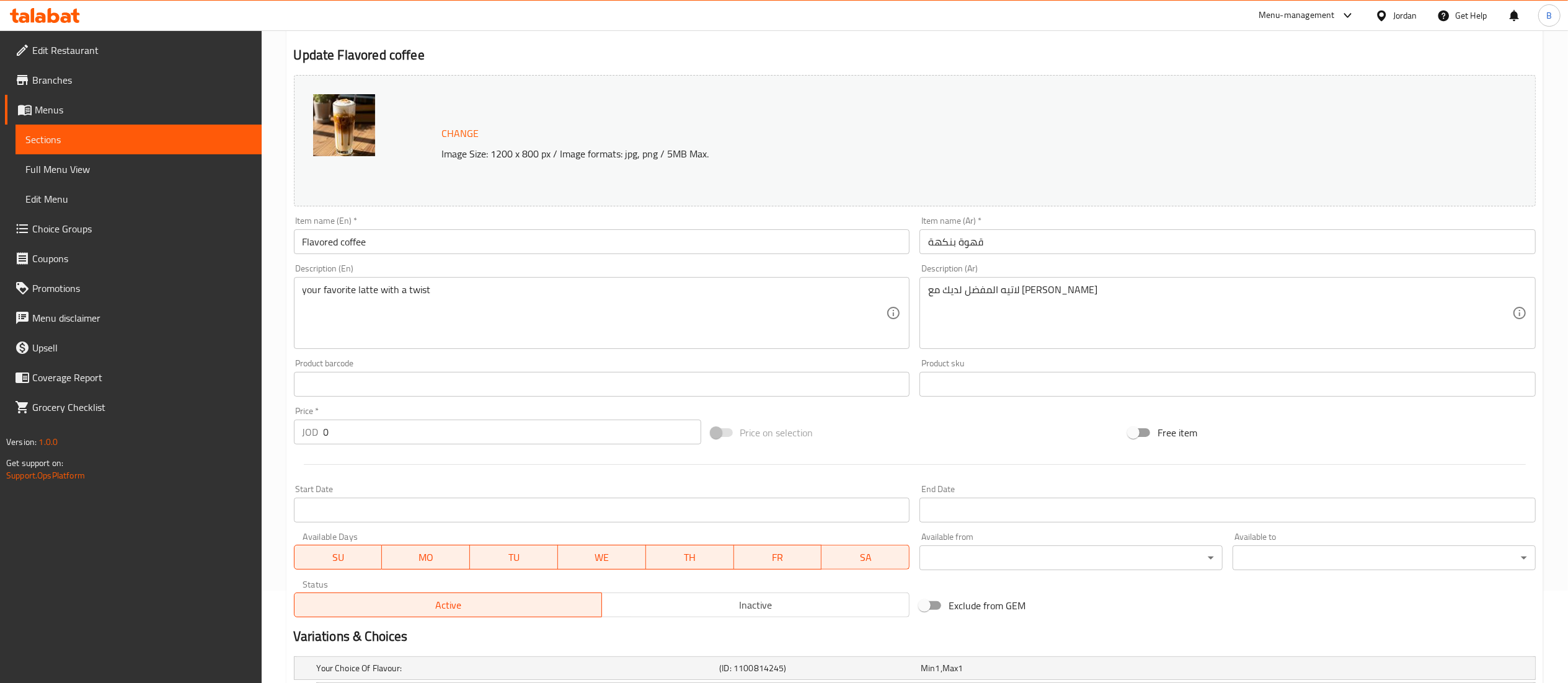
scroll to position [348, 0]
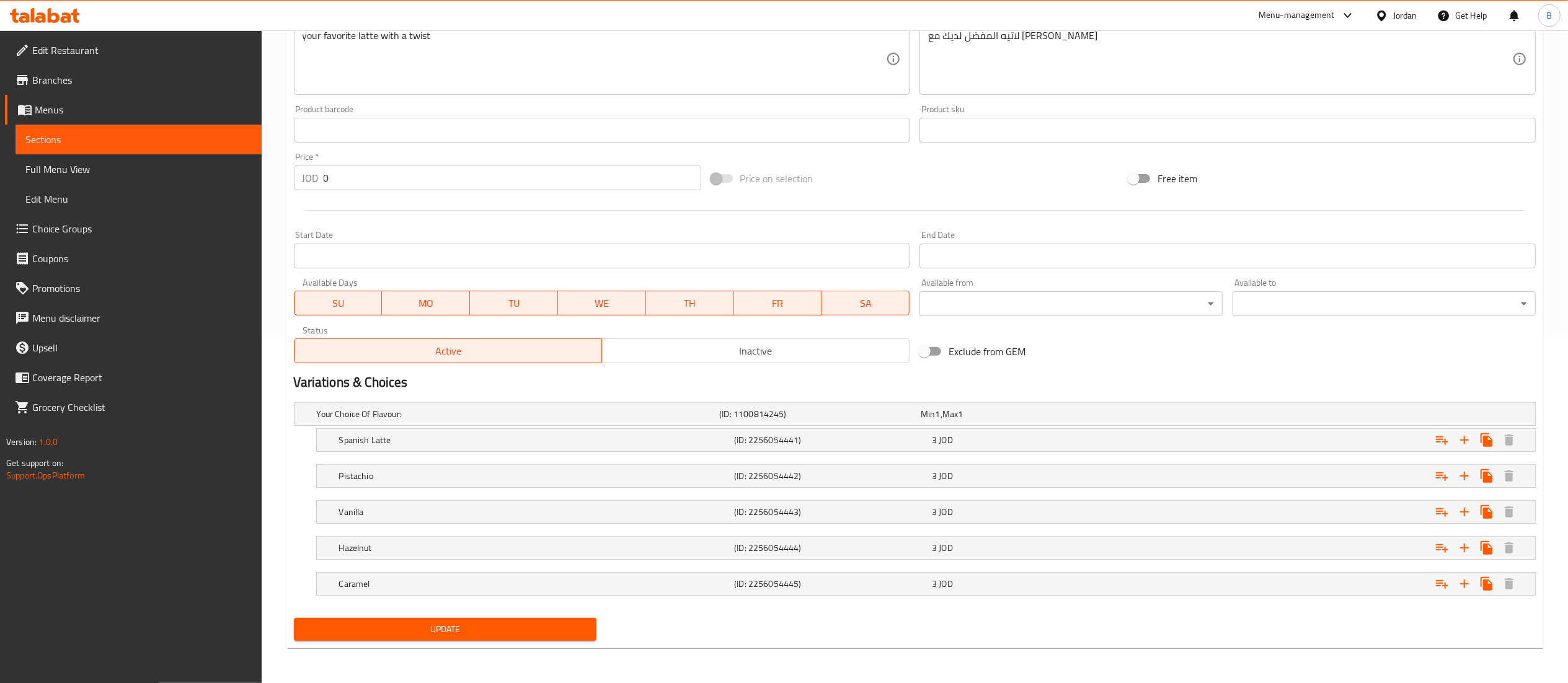
click at [744, 355] on span "Inactive" at bounding box center [756, 352] width 297 height 18
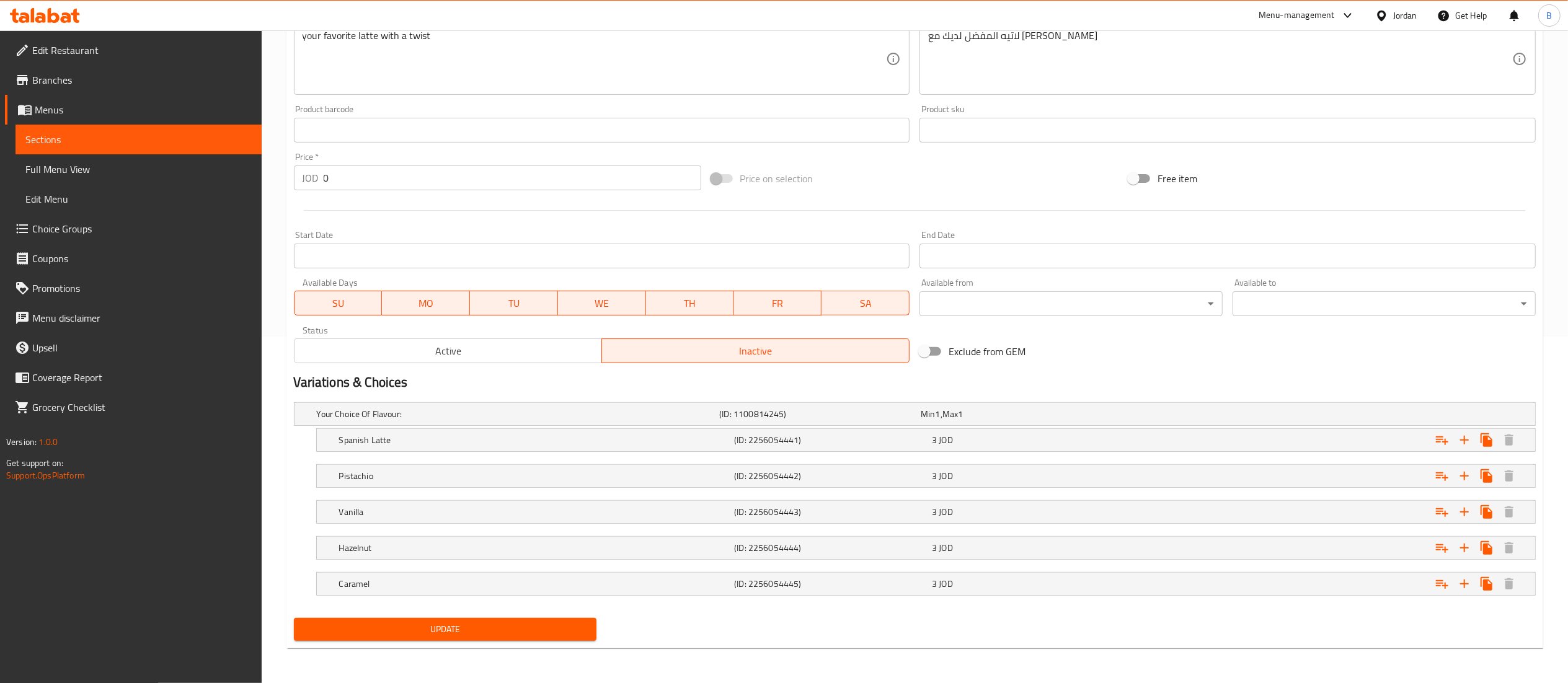
click at [527, 632] on span "Update" at bounding box center [445, 629] width 283 height 16
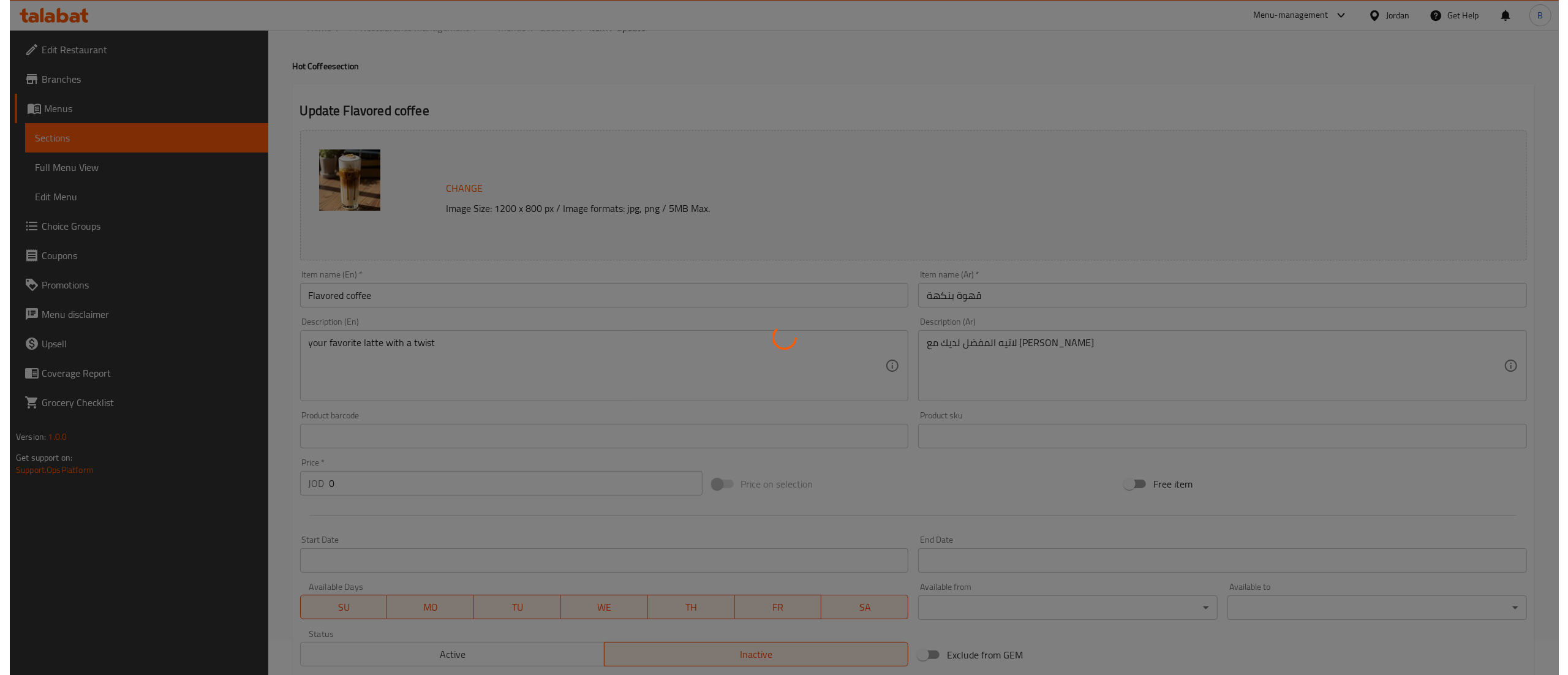
scroll to position [0, 0]
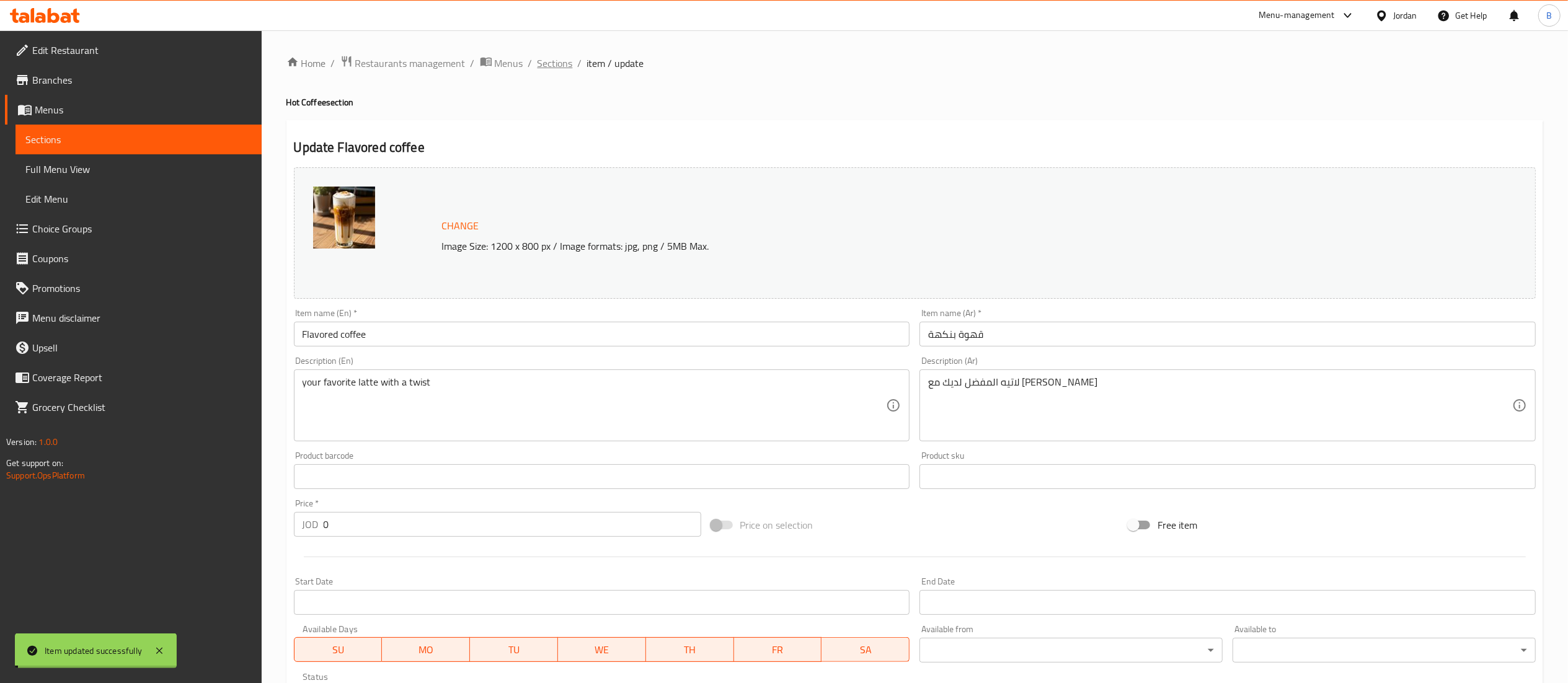
click at [551, 62] on span "Sections" at bounding box center [555, 63] width 35 height 15
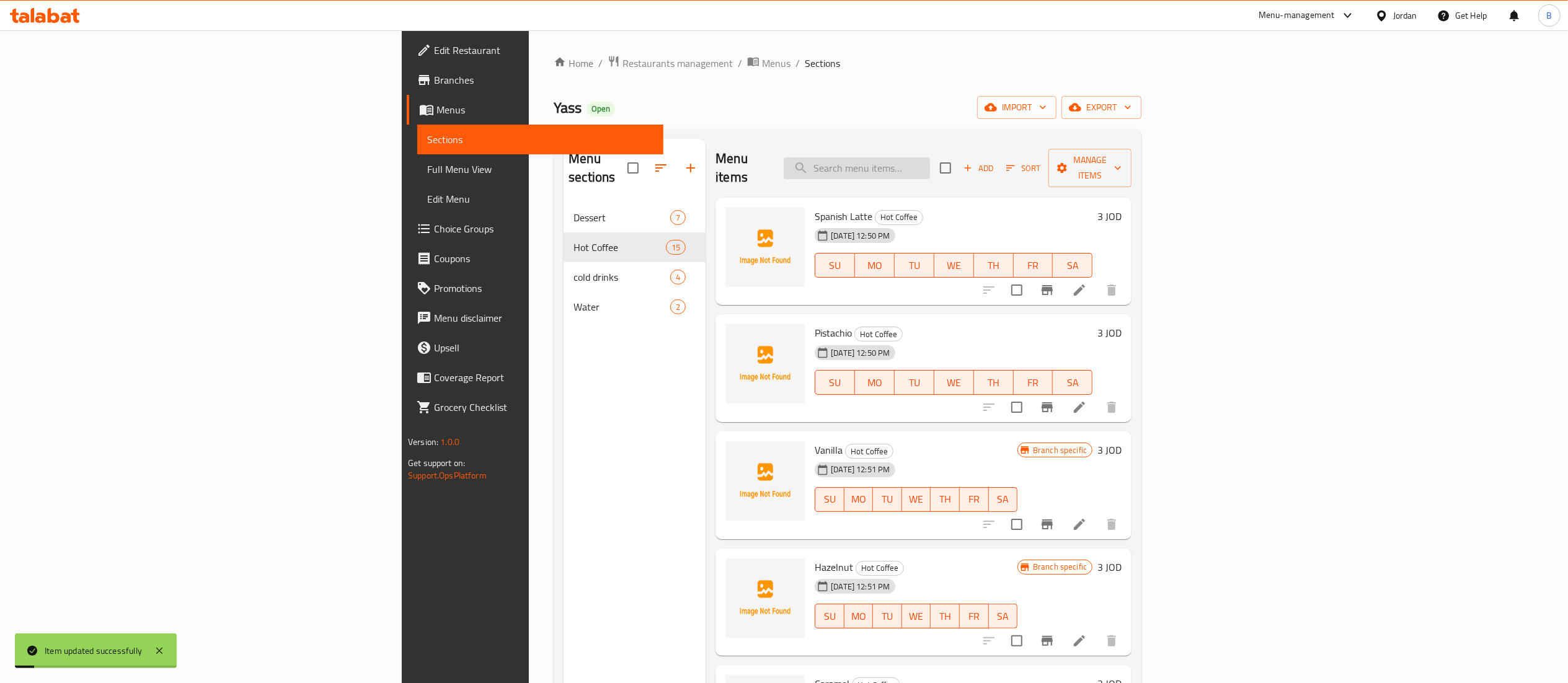
click at [930, 160] on input "search" at bounding box center [856, 169] width 146 height 22
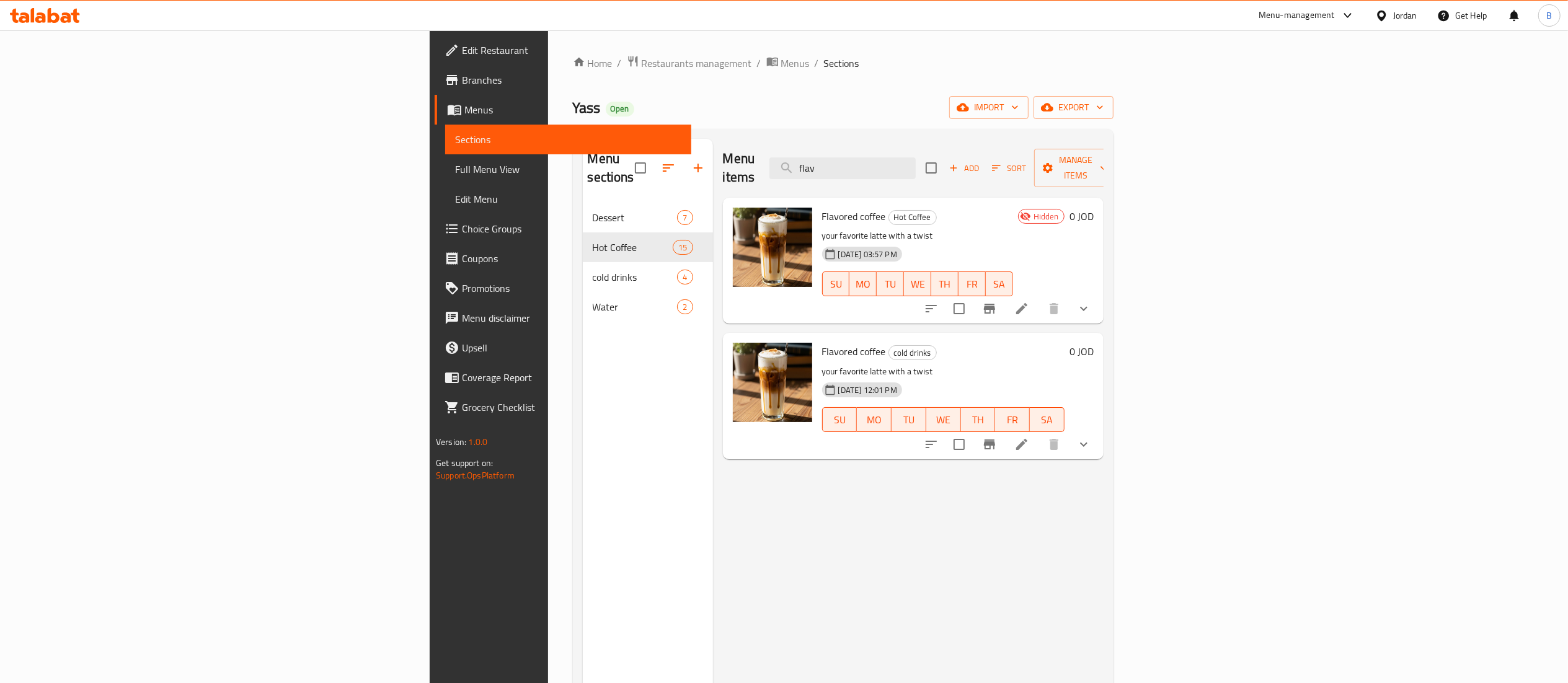
type input "flav"
click at [1091, 437] on icon "show more" at bounding box center [1083, 444] width 15 height 15
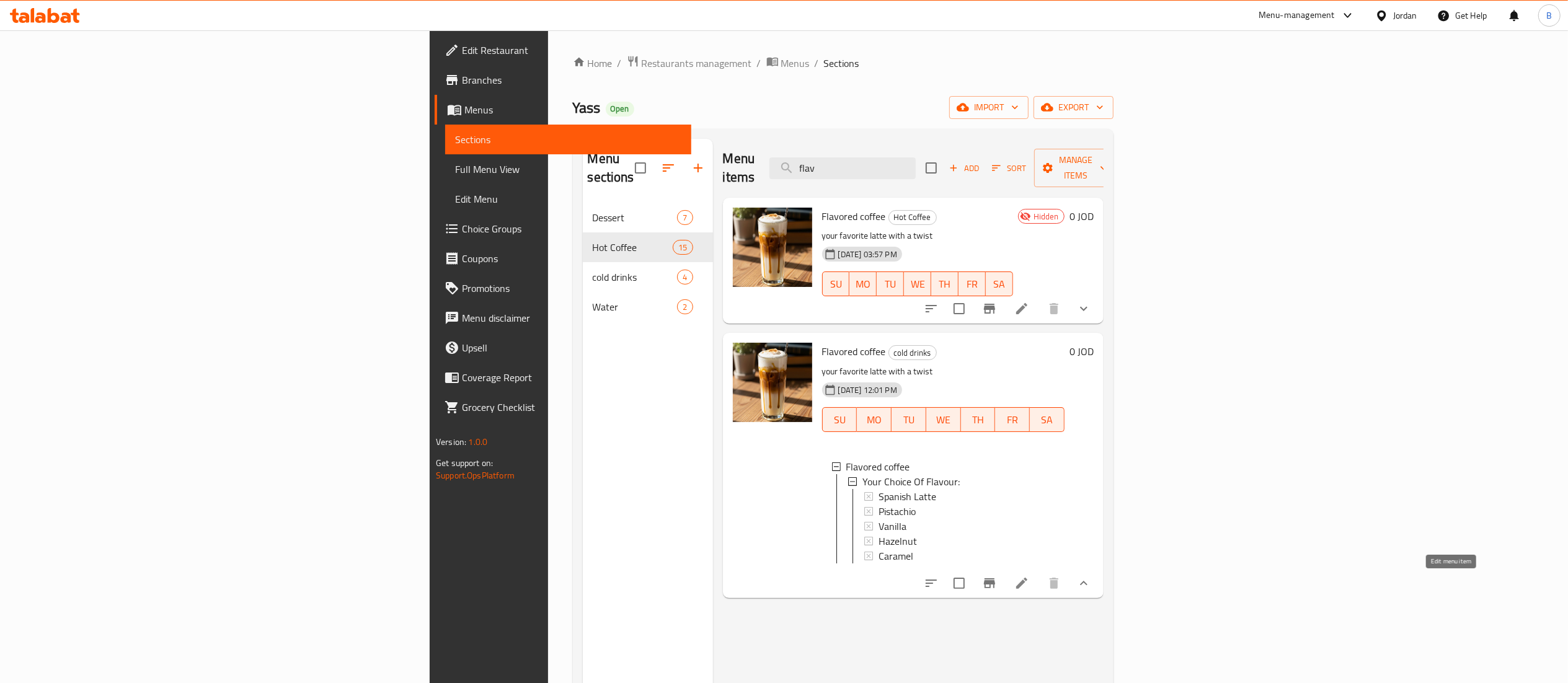
click at [1029, 583] on icon at bounding box center [1022, 583] width 15 height 15
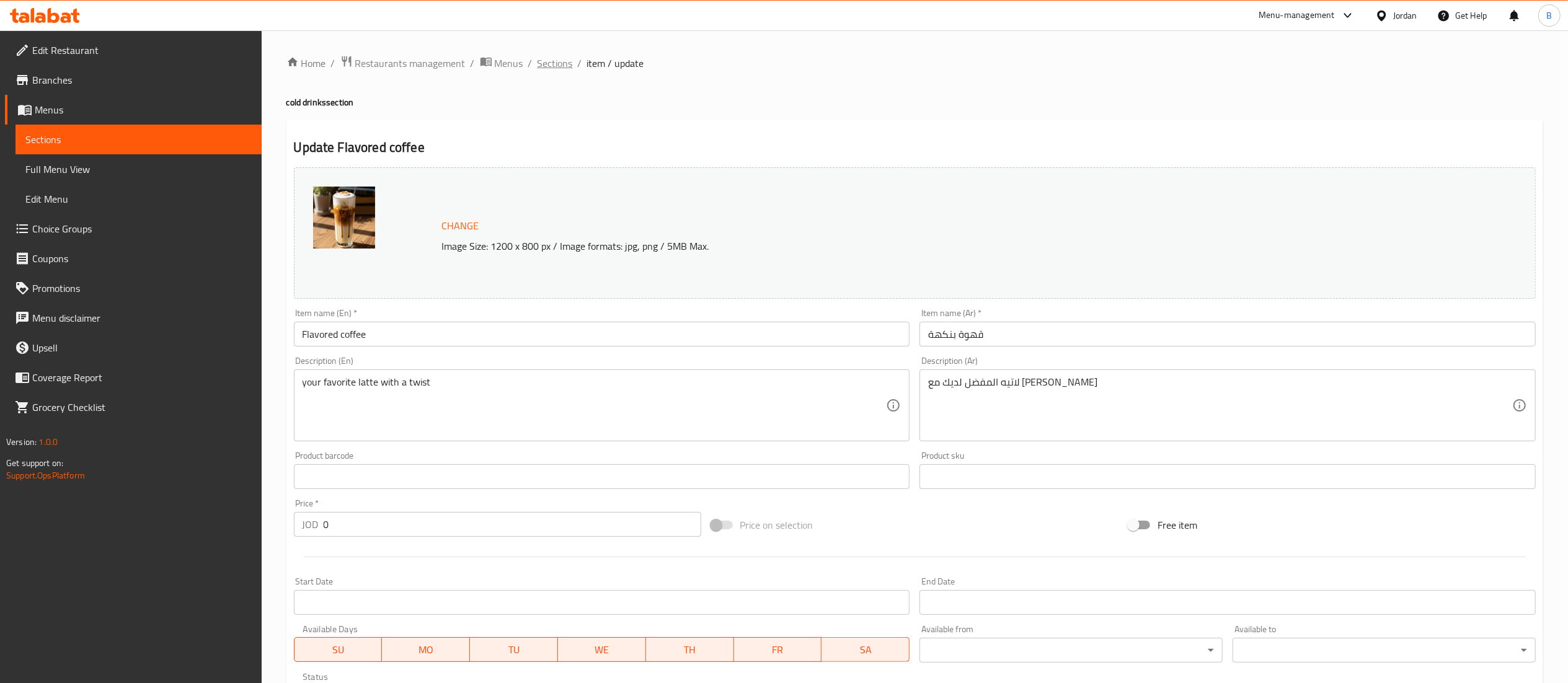
click at [556, 59] on span "Sections" at bounding box center [555, 63] width 35 height 15
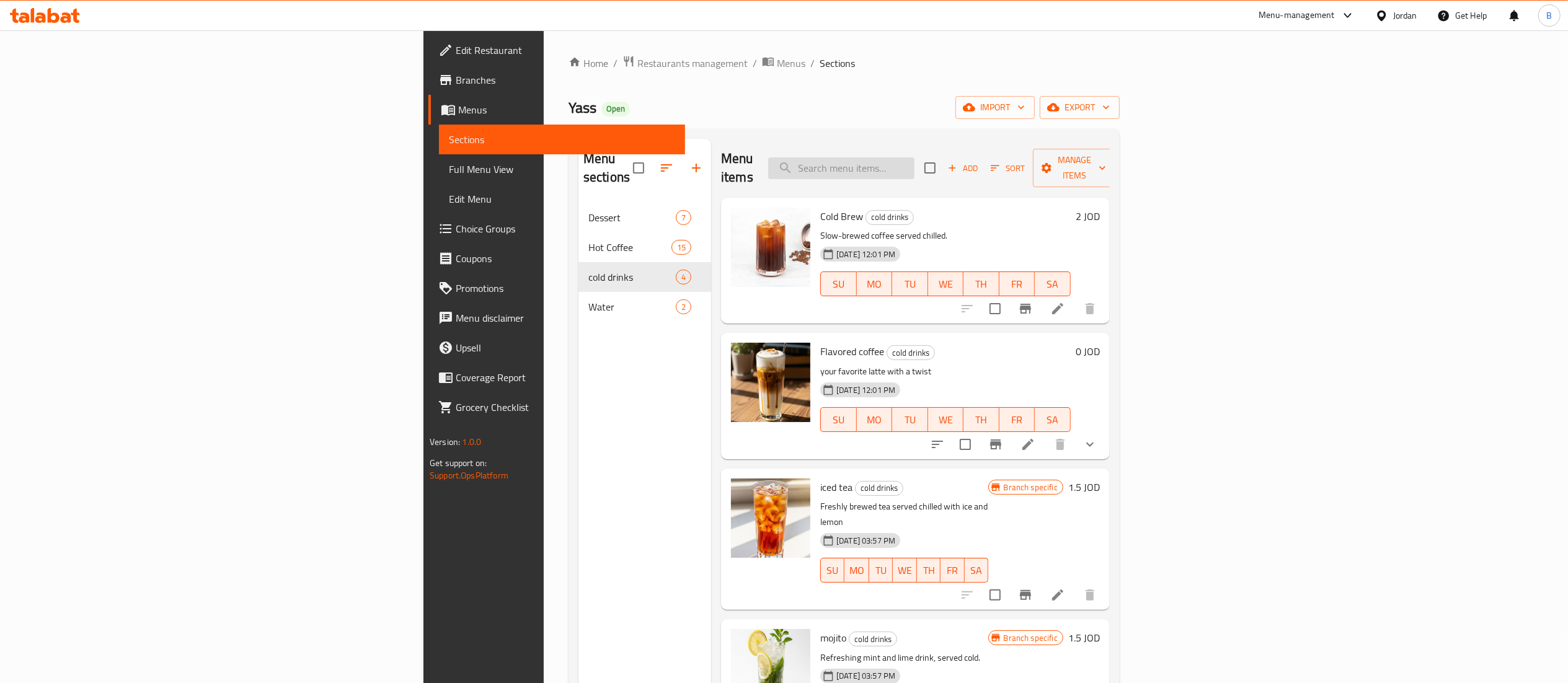
click at [915, 158] on input "search" at bounding box center [841, 169] width 146 height 22
click at [1045, 433] on li at bounding box center [1028, 444] width 35 height 23
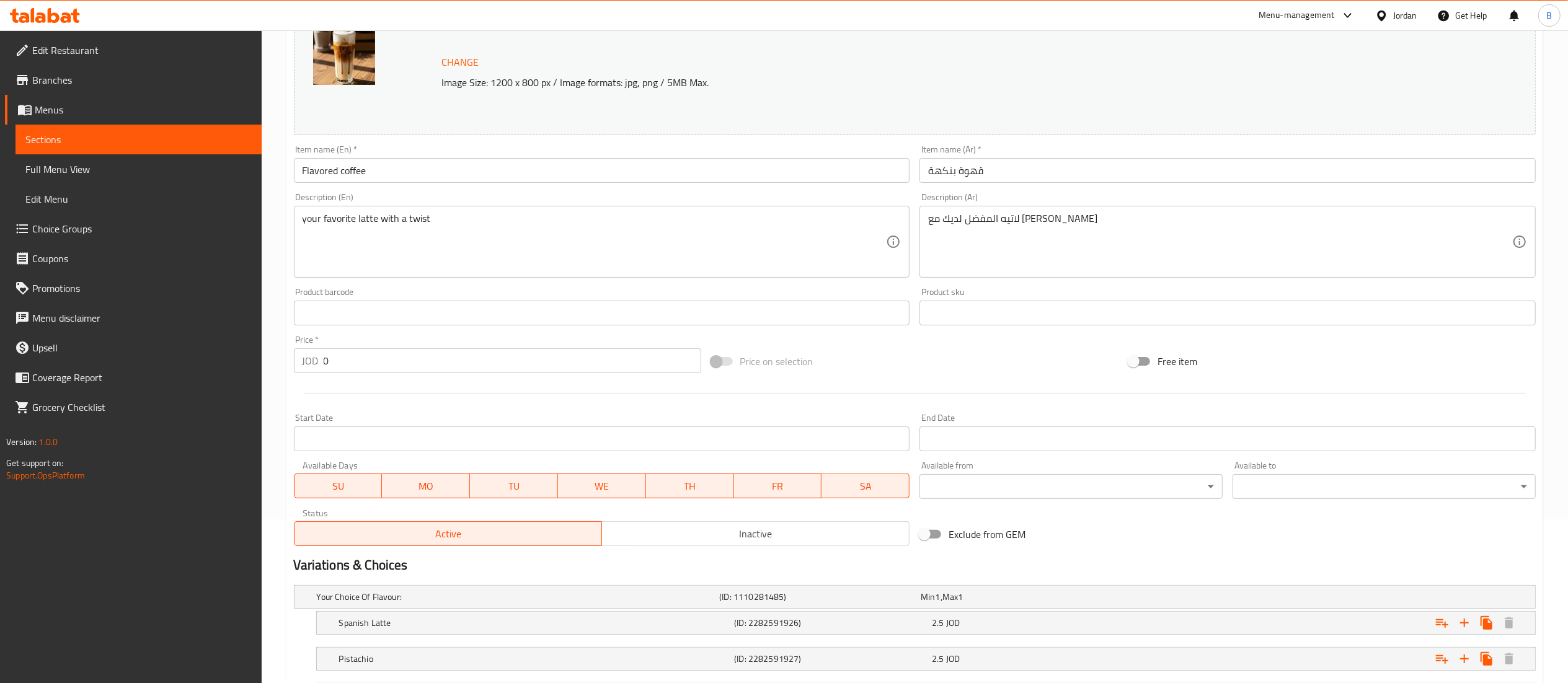
scroll to position [348, 0]
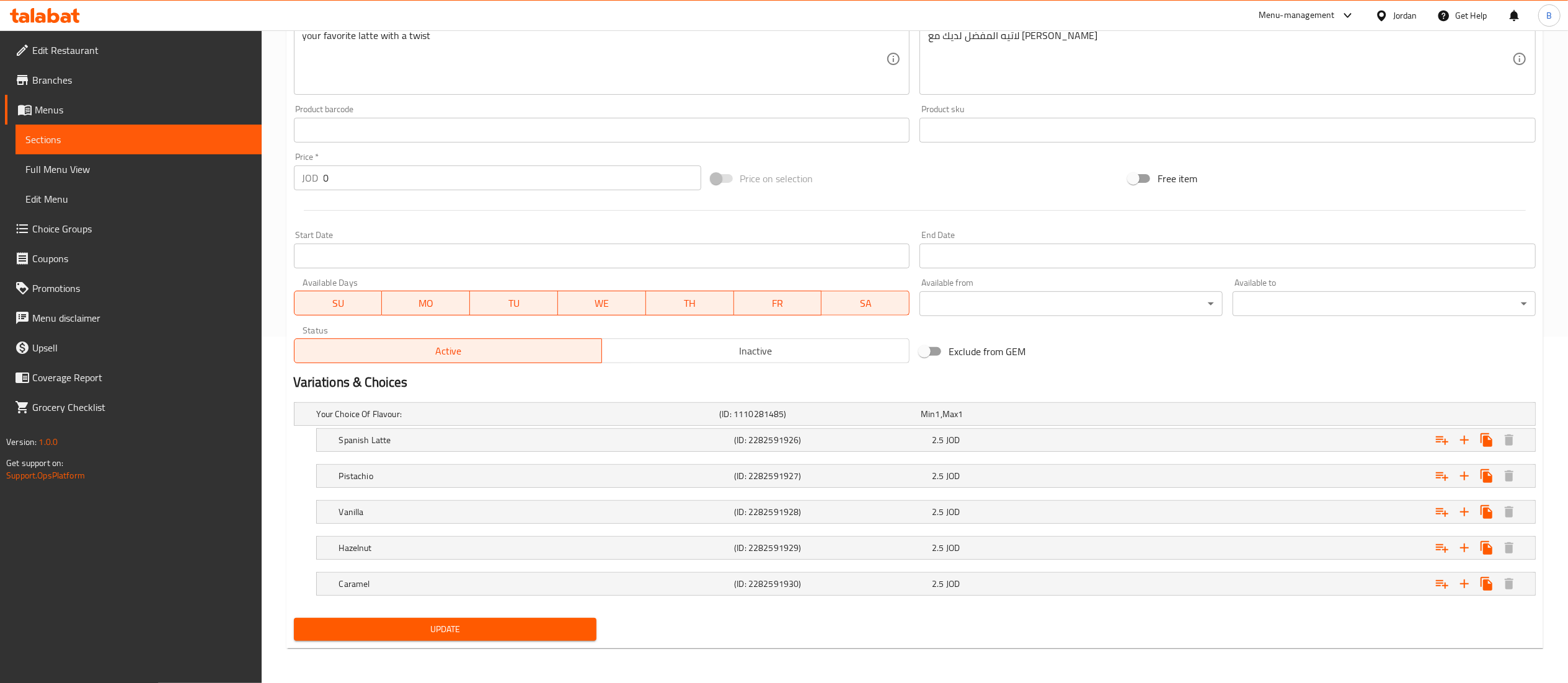
click at [729, 364] on div "Status Active Inactive" at bounding box center [602, 344] width 627 height 47
click at [748, 354] on span "Inactive" at bounding box center [756, 352] width 297 height 18
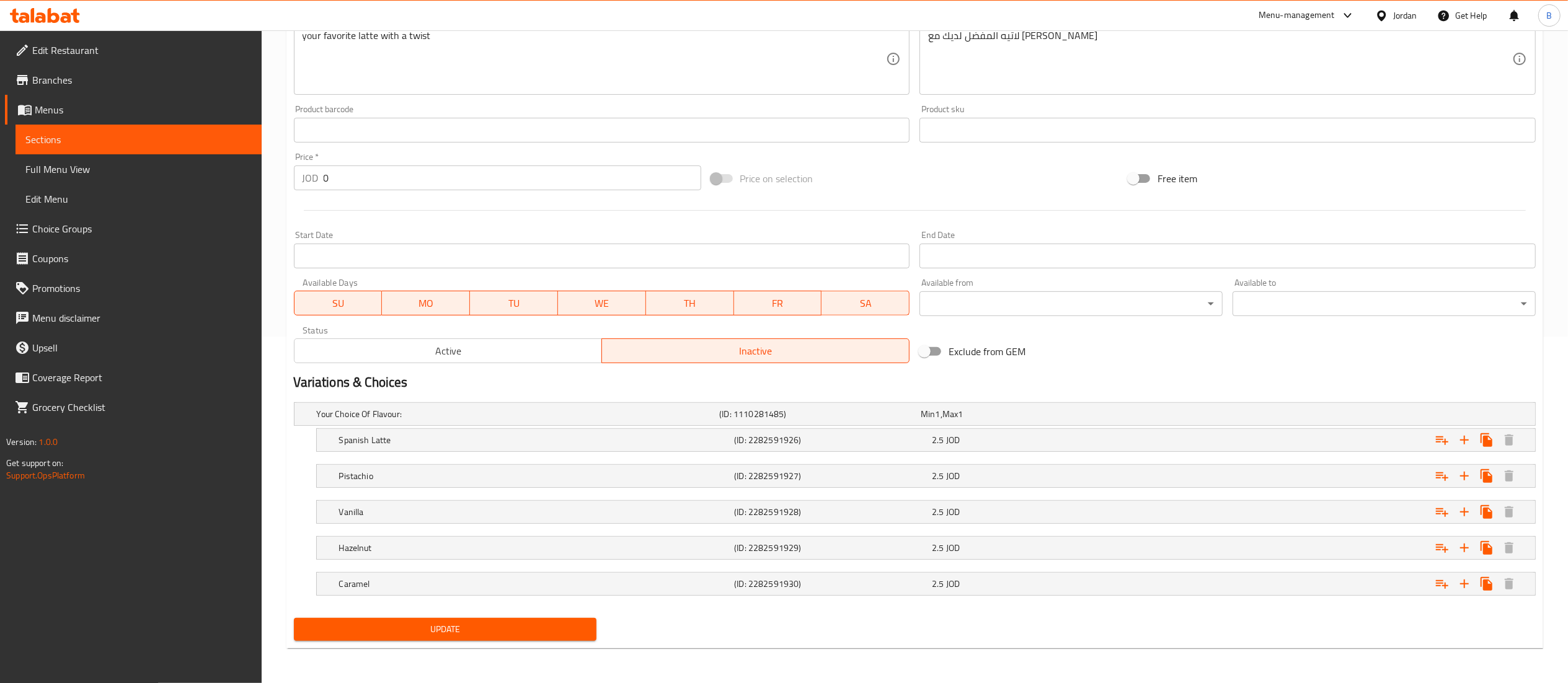
click at [535, 635] on span "Update" at bounding box center [445, 629] width 283 height 16
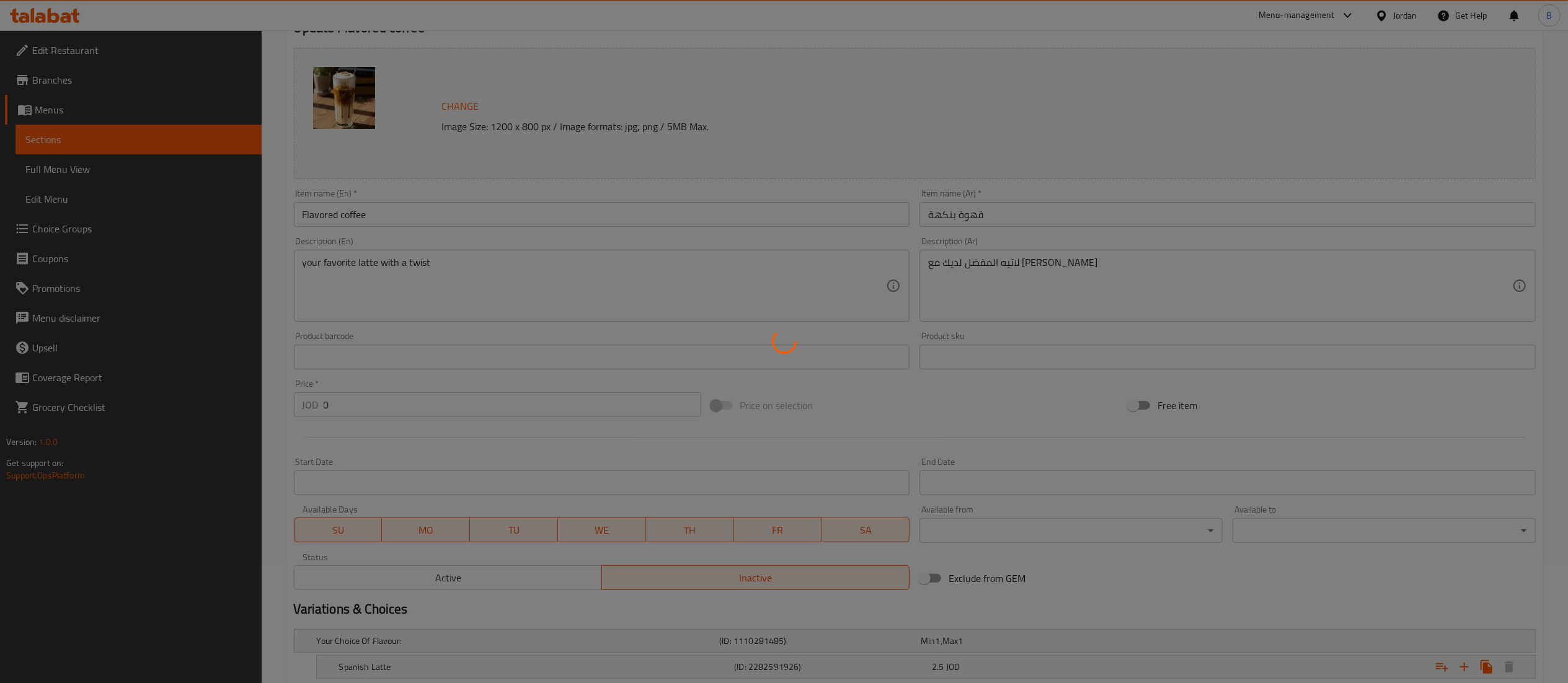
scroll to position [0, 0]
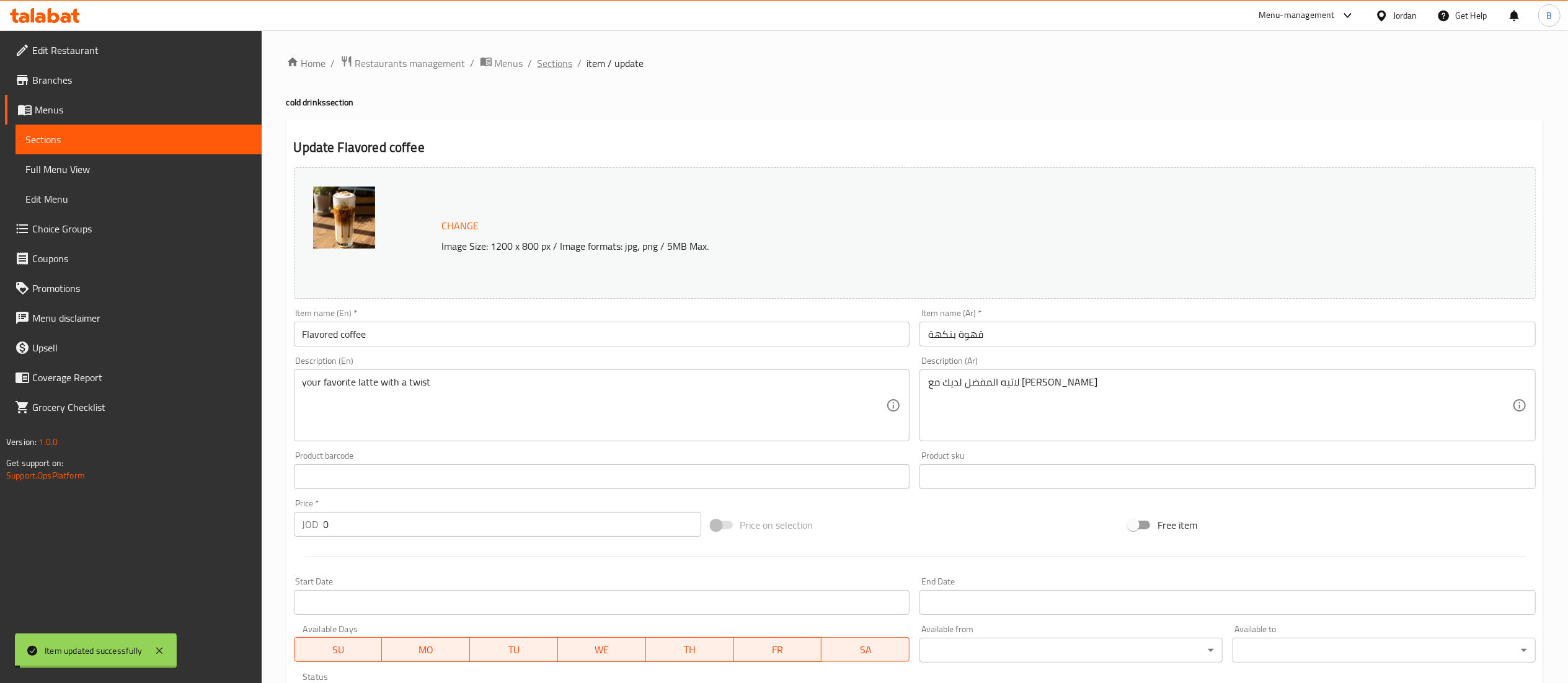
click at [550, 57] on span "Sections" at bounding box center [555, 63] width 35 height 15
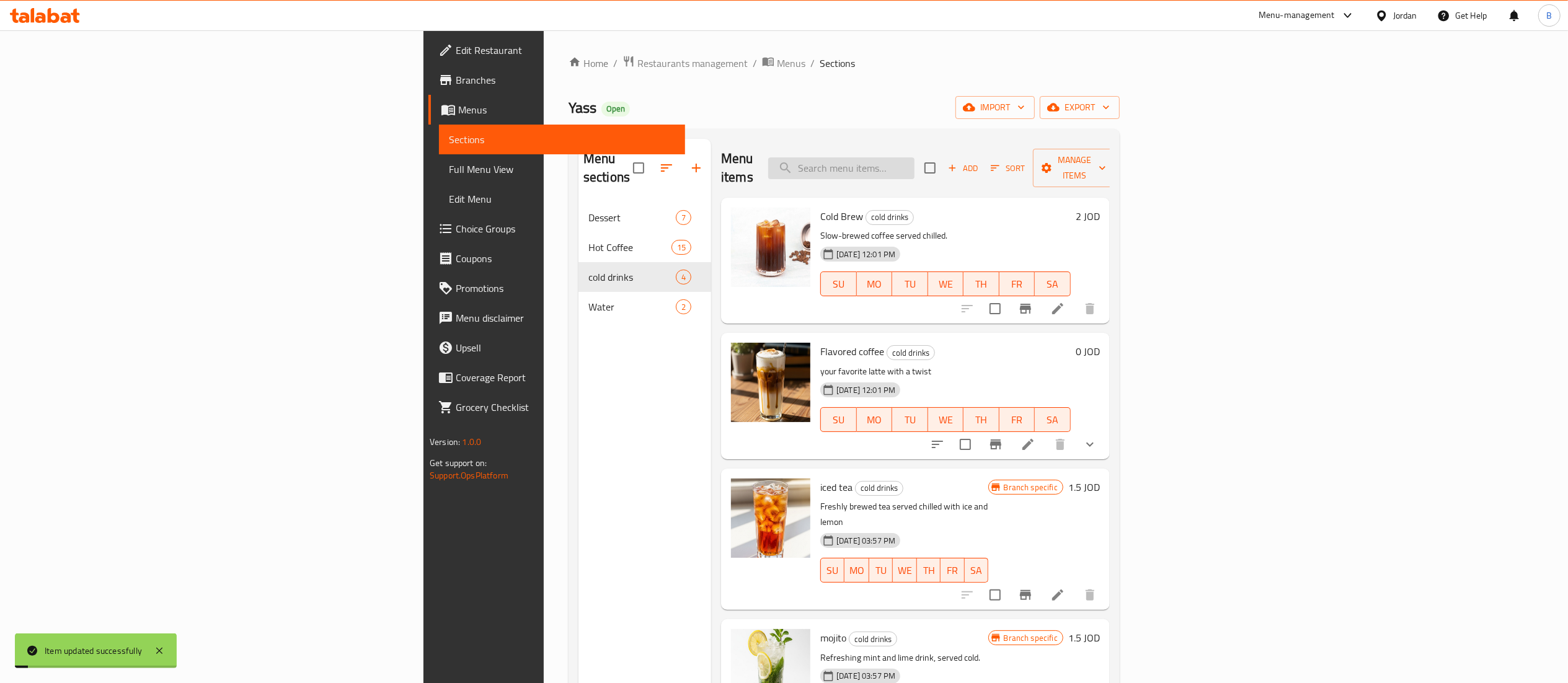
click at [915, 158] on input "search" at bounding box center [841, 169] width 146 height 22
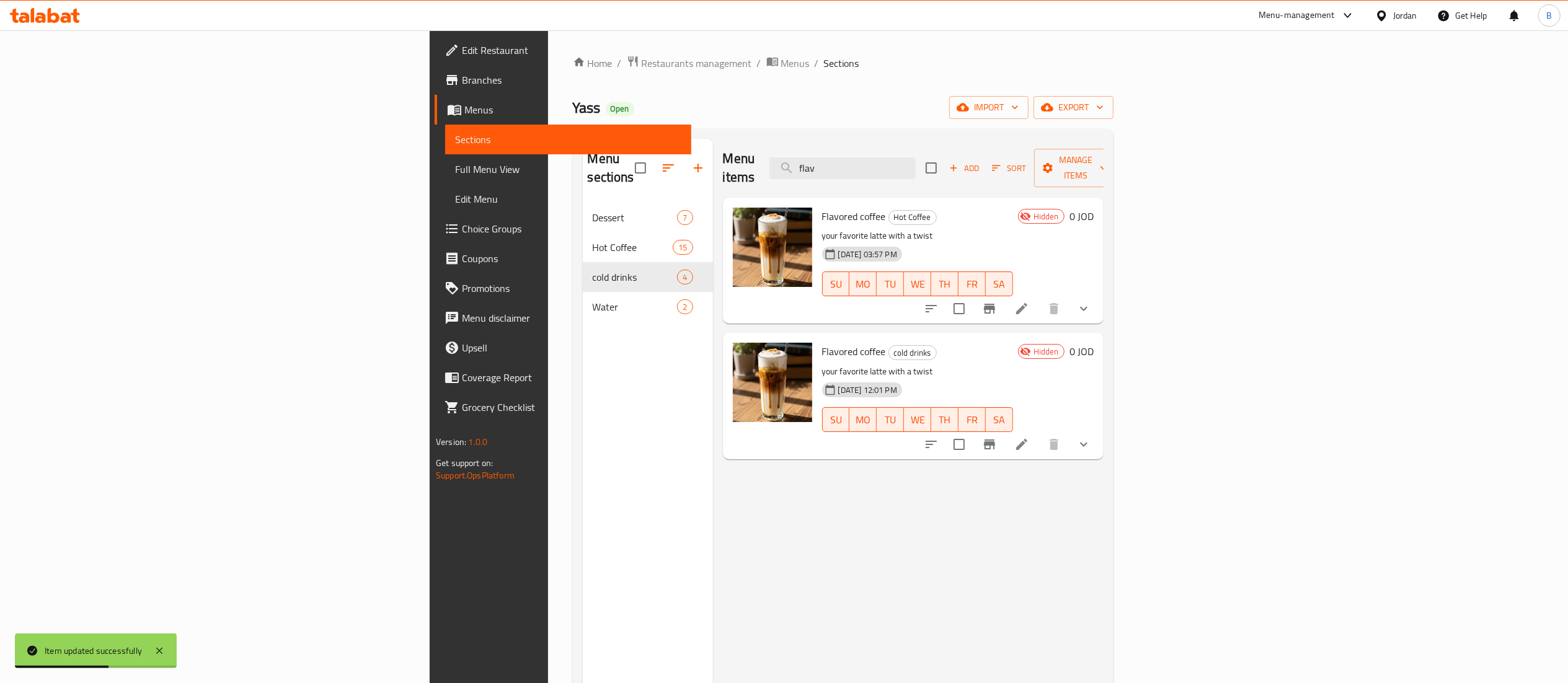
type input "flav"
click at [683, 158] on button "button" at bounding box center [698, 168] width 30 height 30
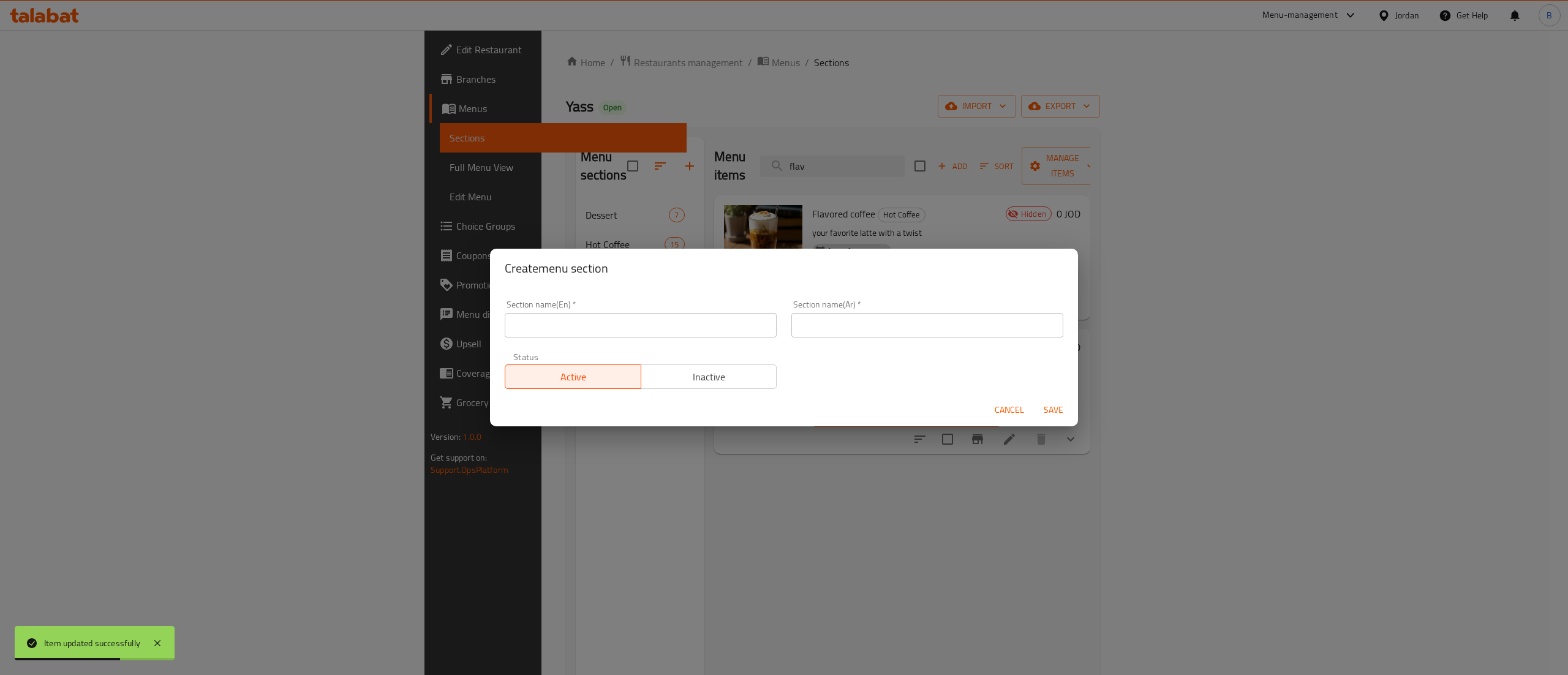
click at [600, 323] on input "text" at bounding box center [641, 325] width 272 height 25
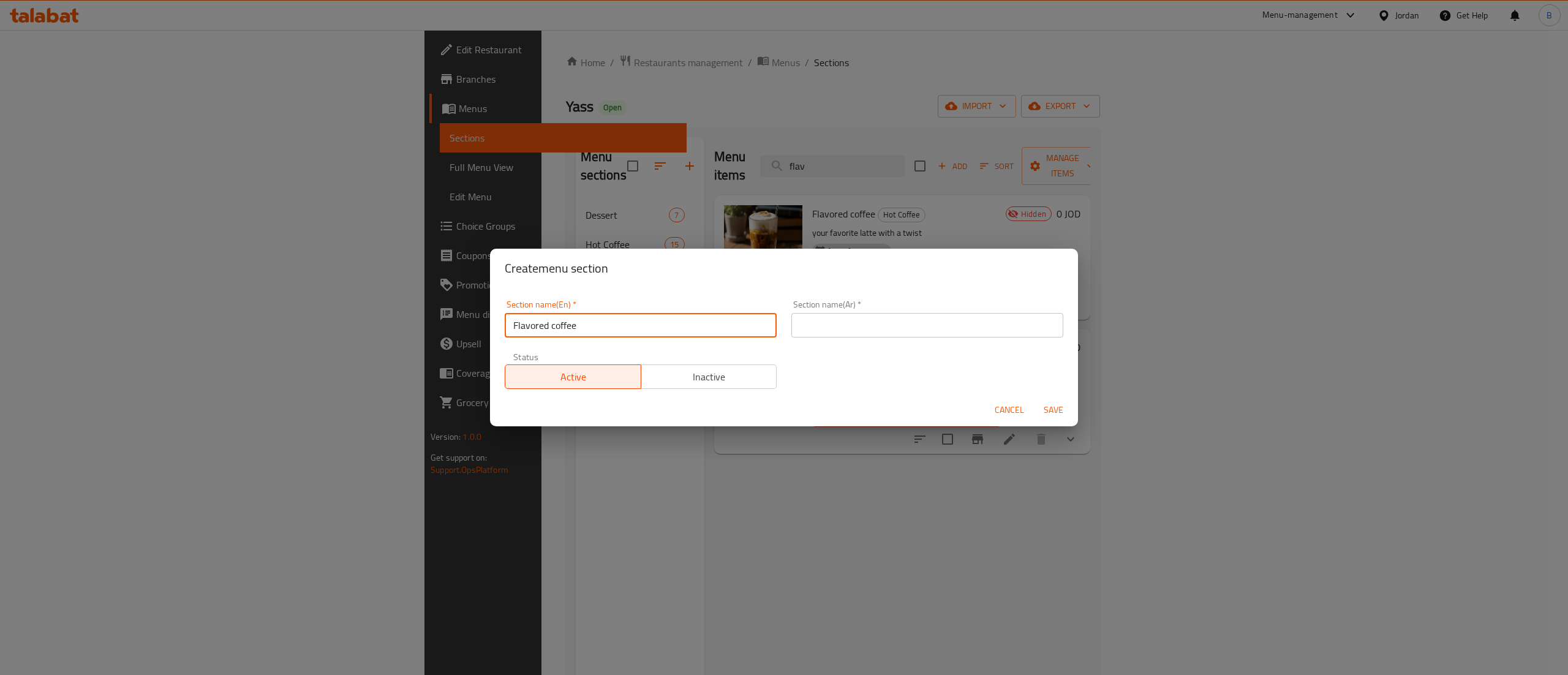
type input "Flavored coffee"
click at [845, 327] on input "text" at bounding box center [928, 325] width 272 height 25
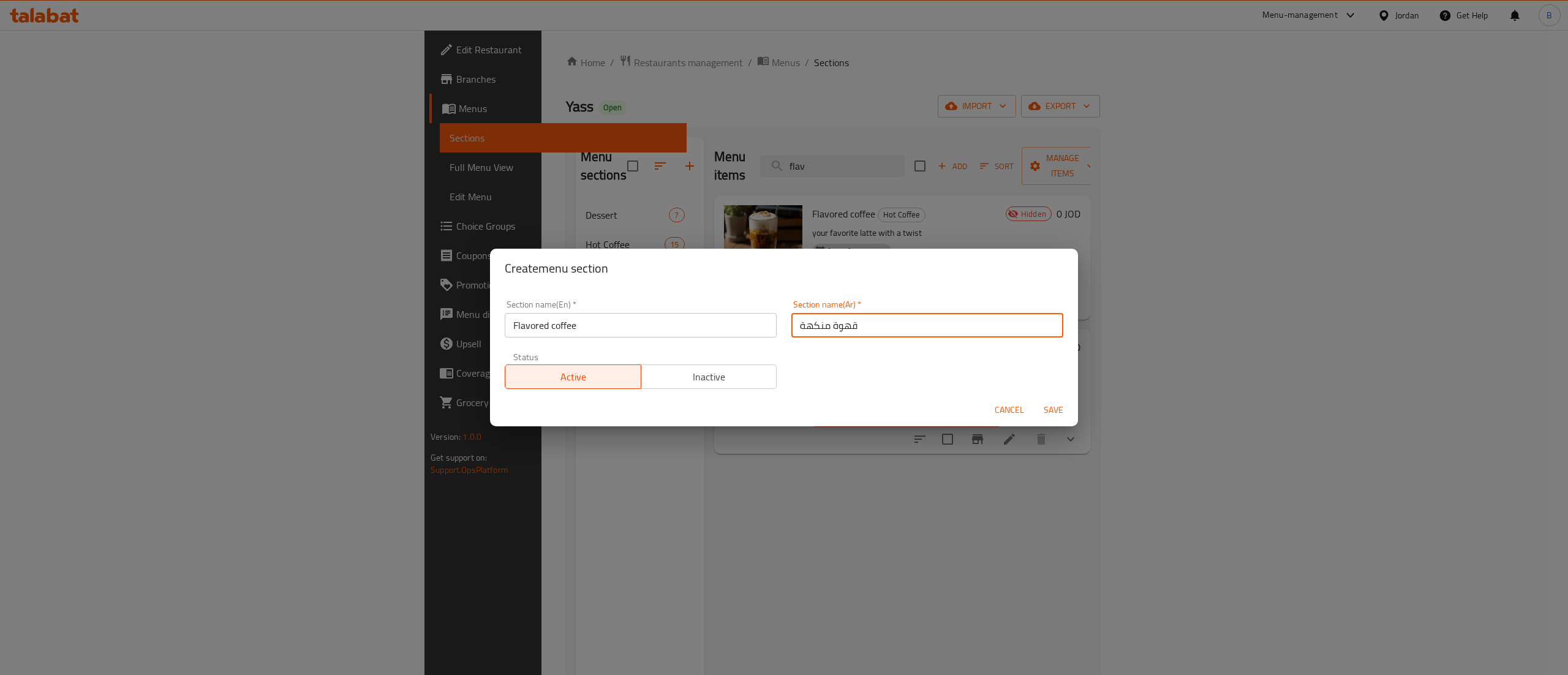
type input "قهوة منكهة"
click at [1052, 410] on span "Save" at bounding box center [1054, 410] width 30 height 16
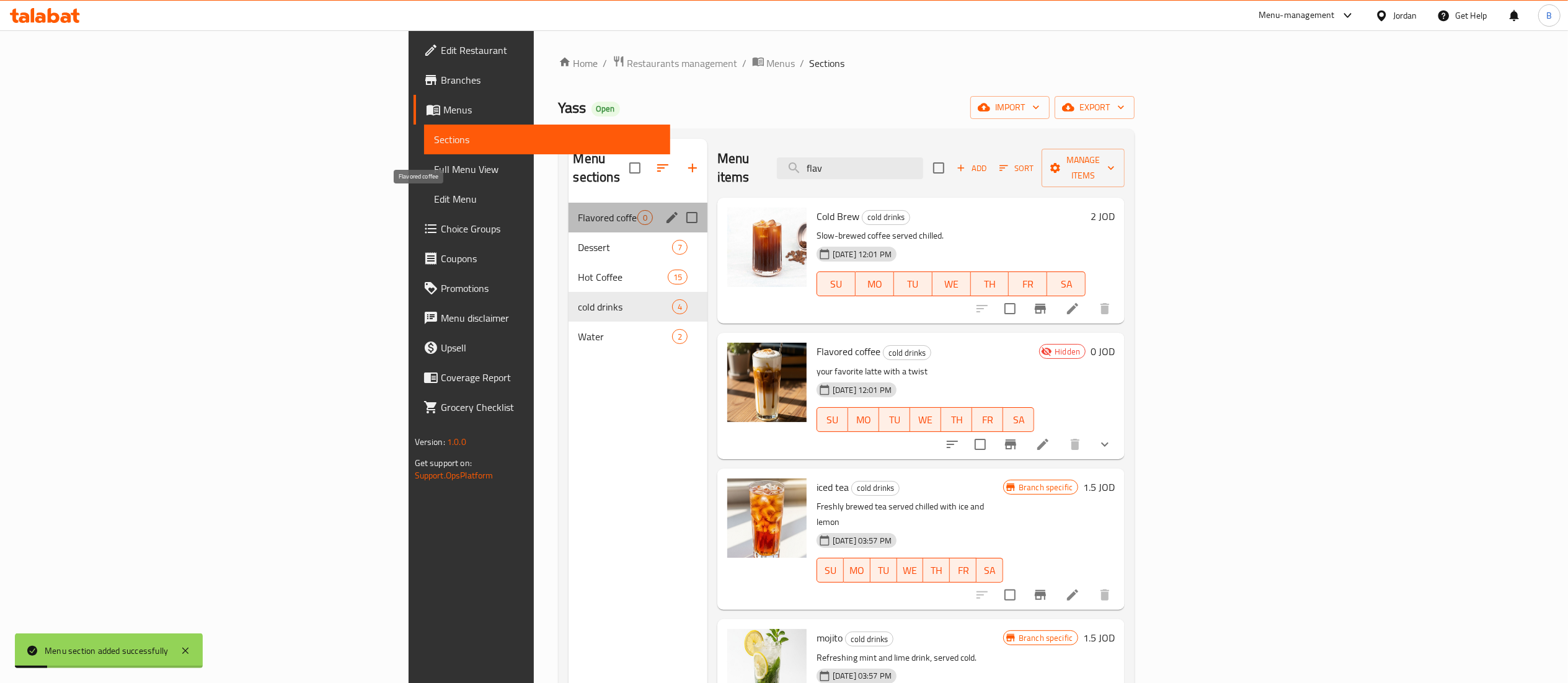
click at [578, 210] on span "Flavored coffee" at bounding box center [607, 218] width 59 height 15
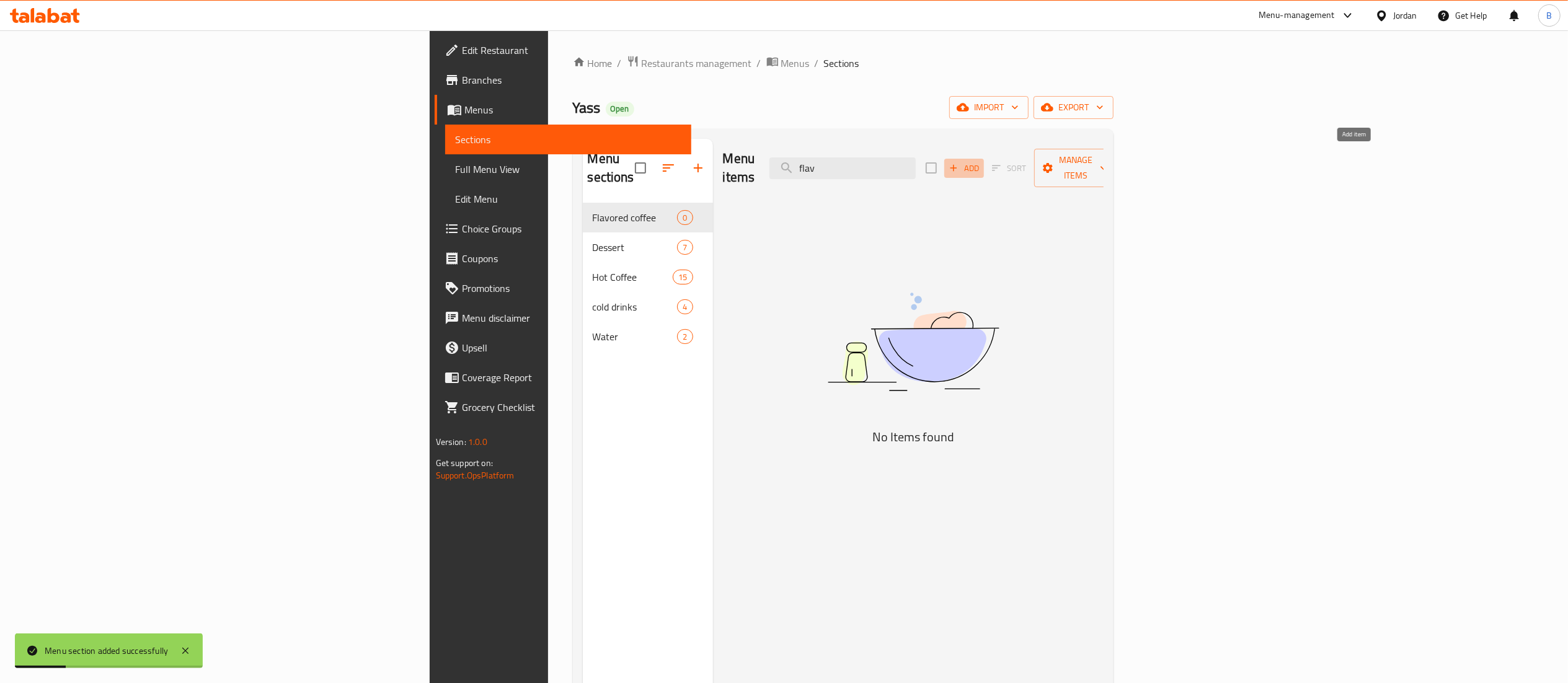
click at [981, 161] on span "Add" at bounding box center [964, 168] width 33 height 14
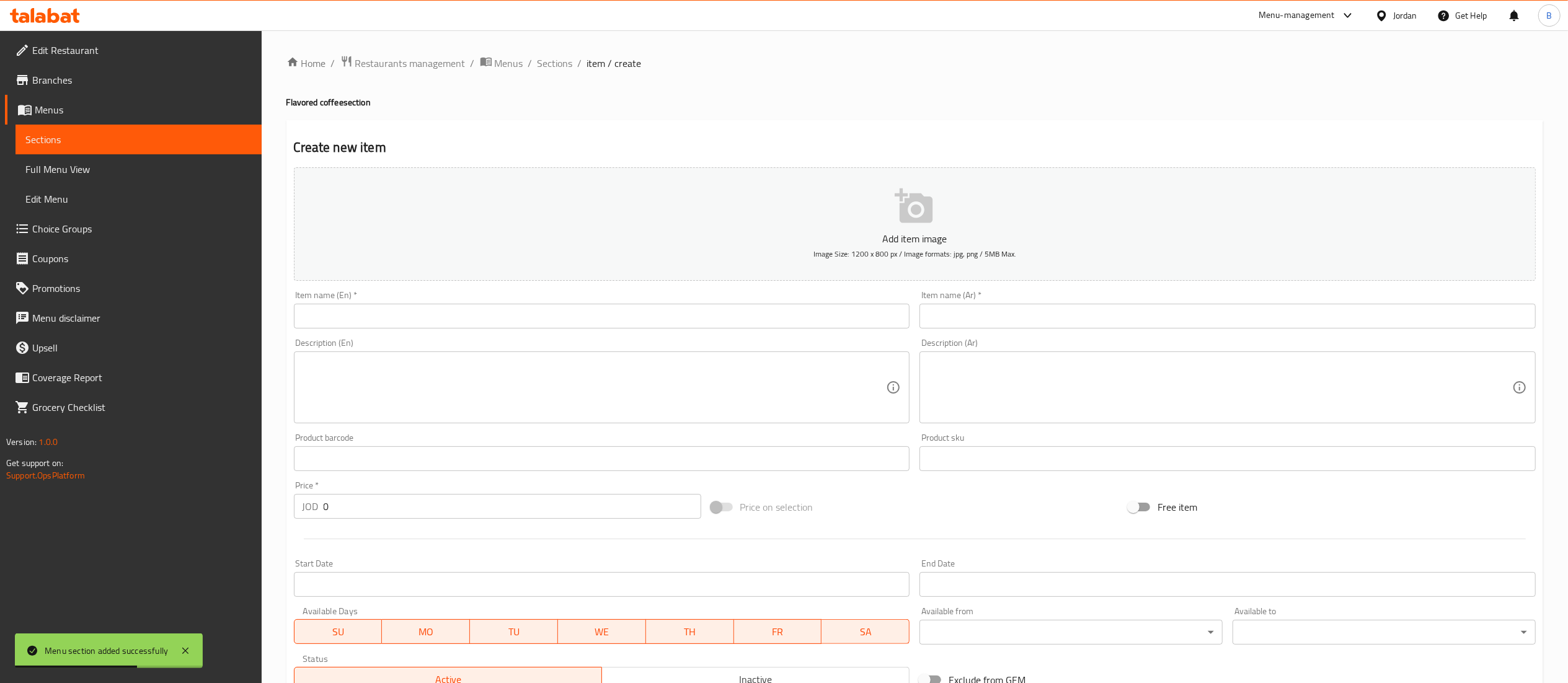
click at [429, 318] on input "text" at bounding box center [602, 316] width 617 height 25
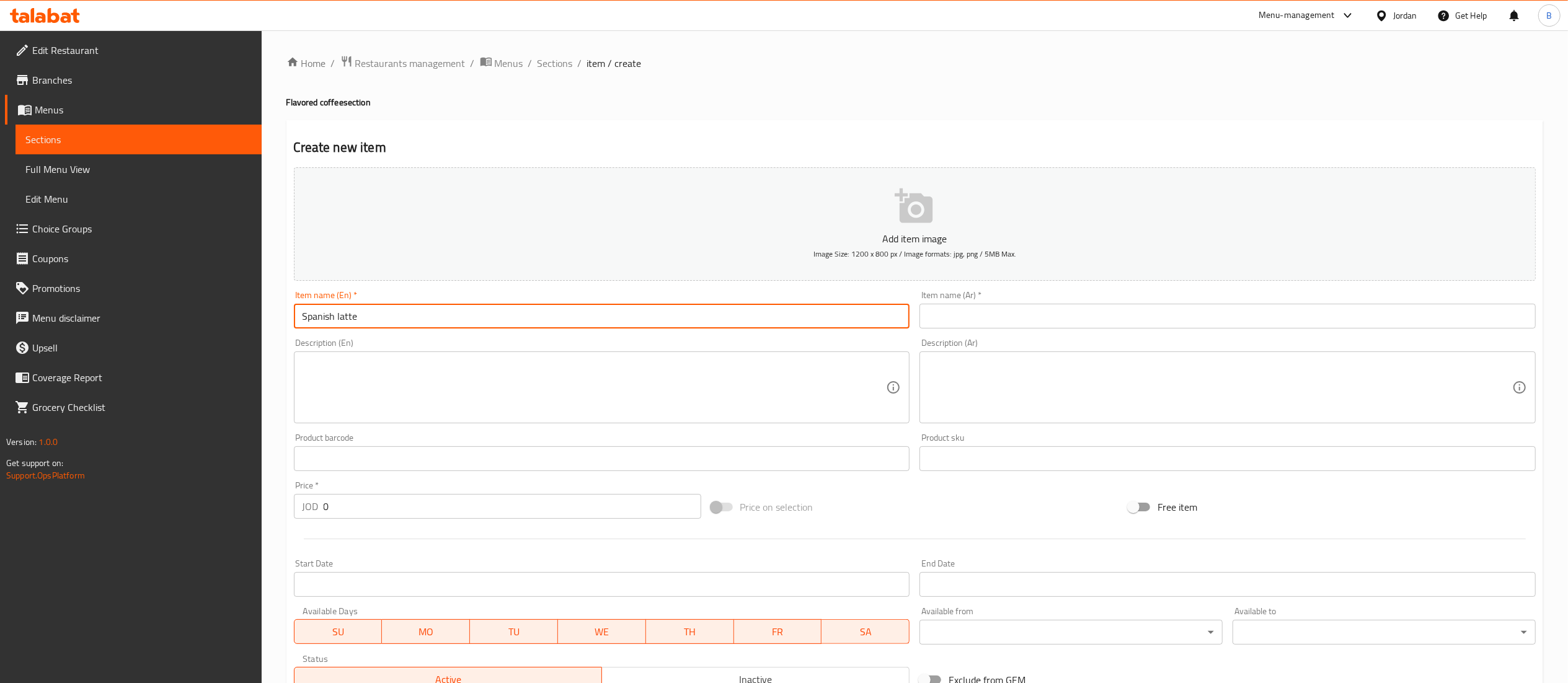
type input "Spanish latte"
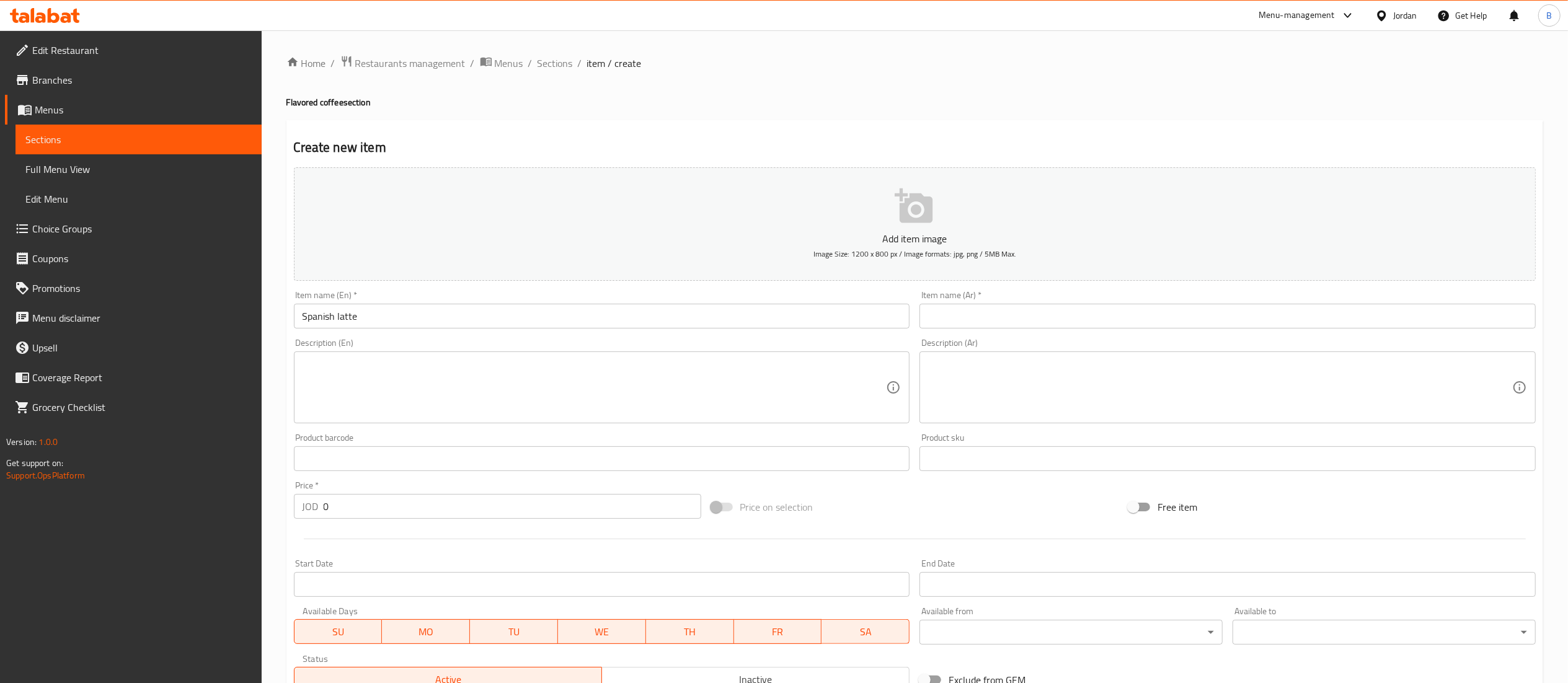
click at [953, 302] on div "Item name (Ar)   * Item name (Ar) *" at bounding box center [1228, 309] width 617 height 38
click at [956, 311] on input "text" at bounding box center [1228, 316] width 617 height 25
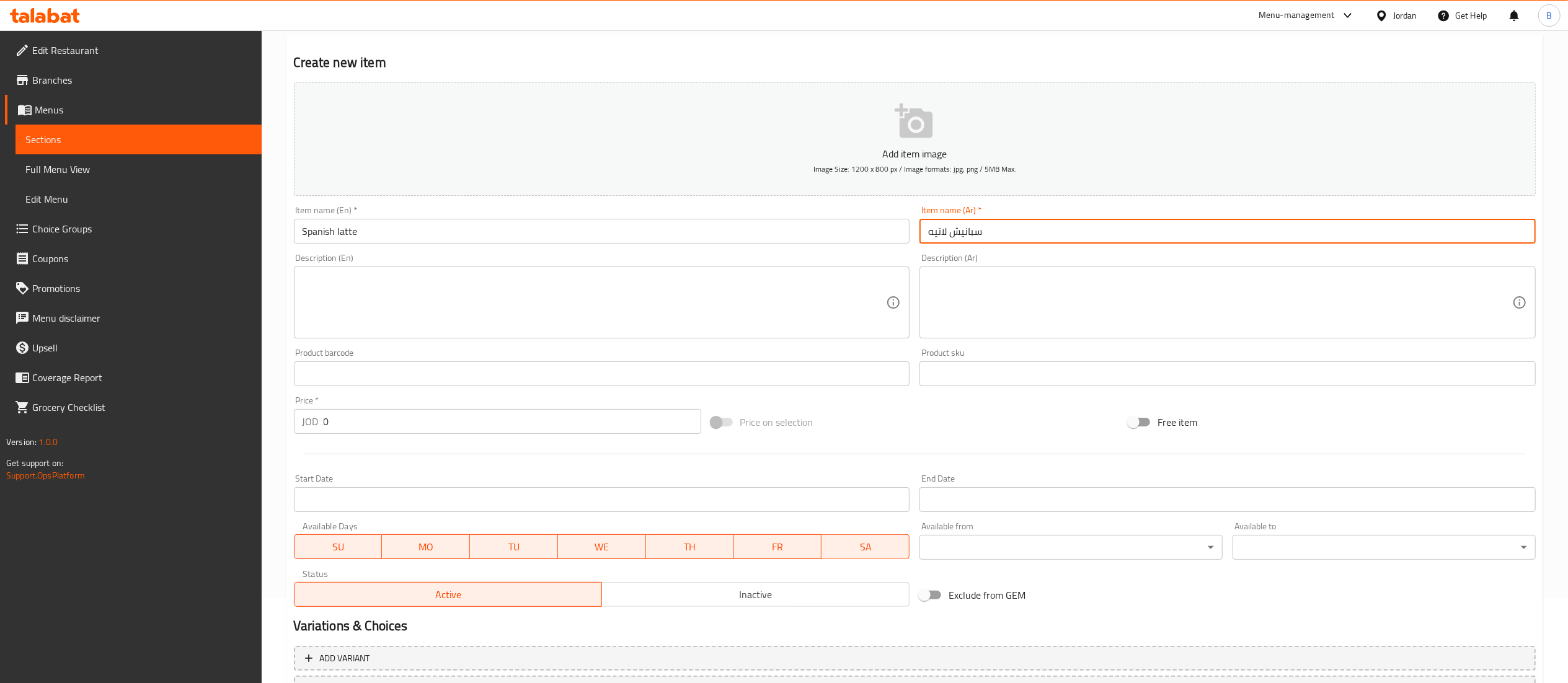
scroll to position [124, 0]
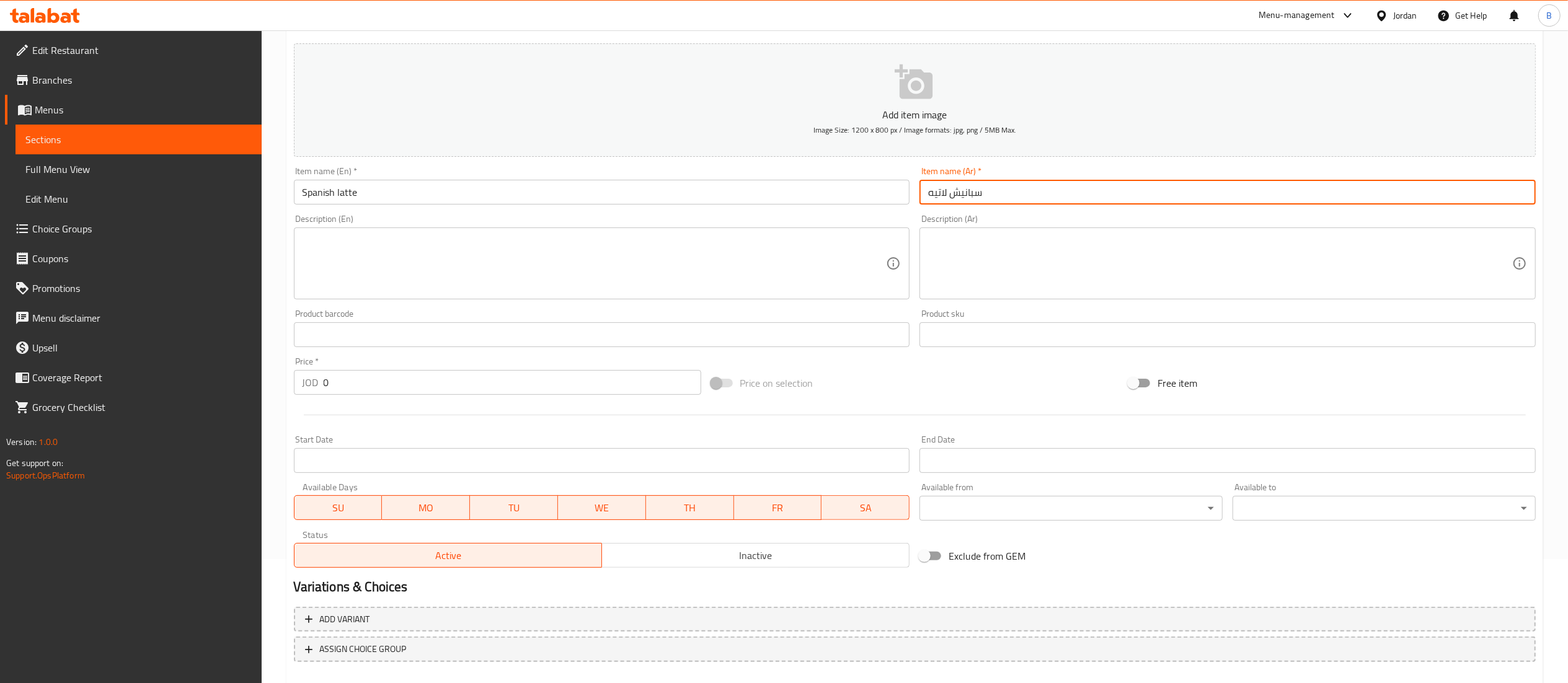
type input "سبانيش لاتيه"
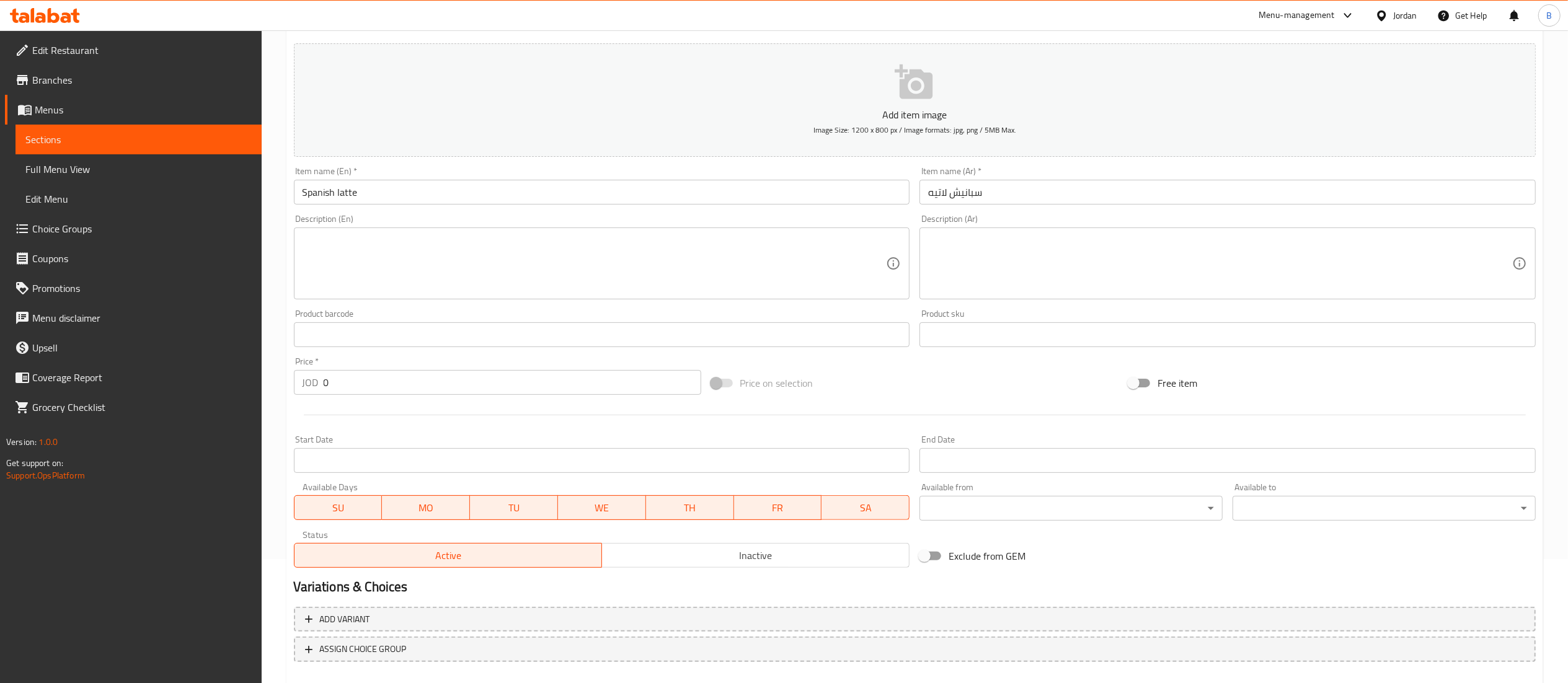
drag, startPoint x: 412, startPoint y: 402, endPoint x: 269, endPoint y: 401, distance: 143.0
click at [269, 401] on div "Home / Restaurants management / Menus / Sections / item / create Flavored coffe…" at bounding box center [915, 329] width 1307 height 845
drag, startPoint x: 368, startPoint y: 386, endPoint x: 115, endPoint y: 404, distance: 253.6
click at [241, 388] on div "Edit Restaurant Branches Menus Sections Full Menu View Edit Menu Choice Groups …" at bounding box center [784, 329] width 1568 height 845
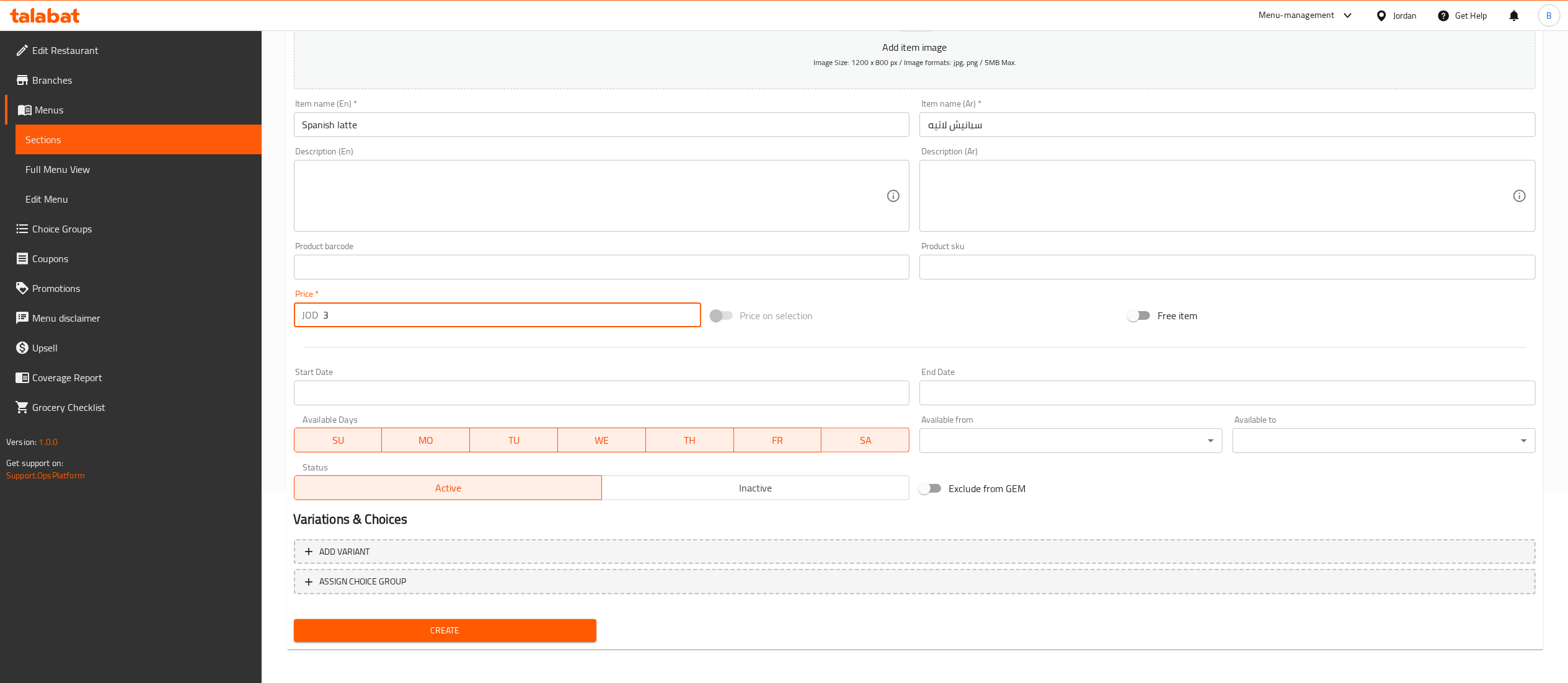
type input "3"
click at [435, 627] on span "Create" at bounding box center [445, 630] width 283 height 16
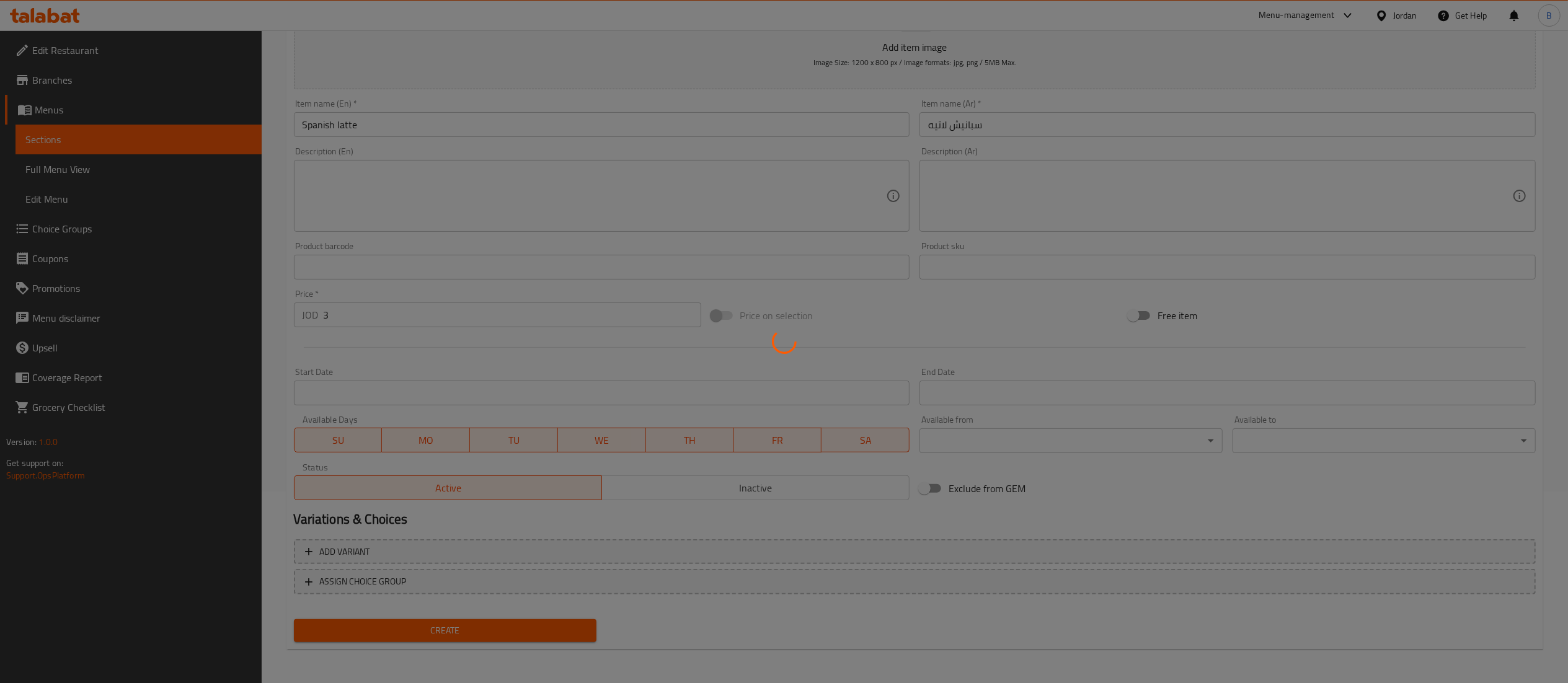
scroll to position [60, 0]
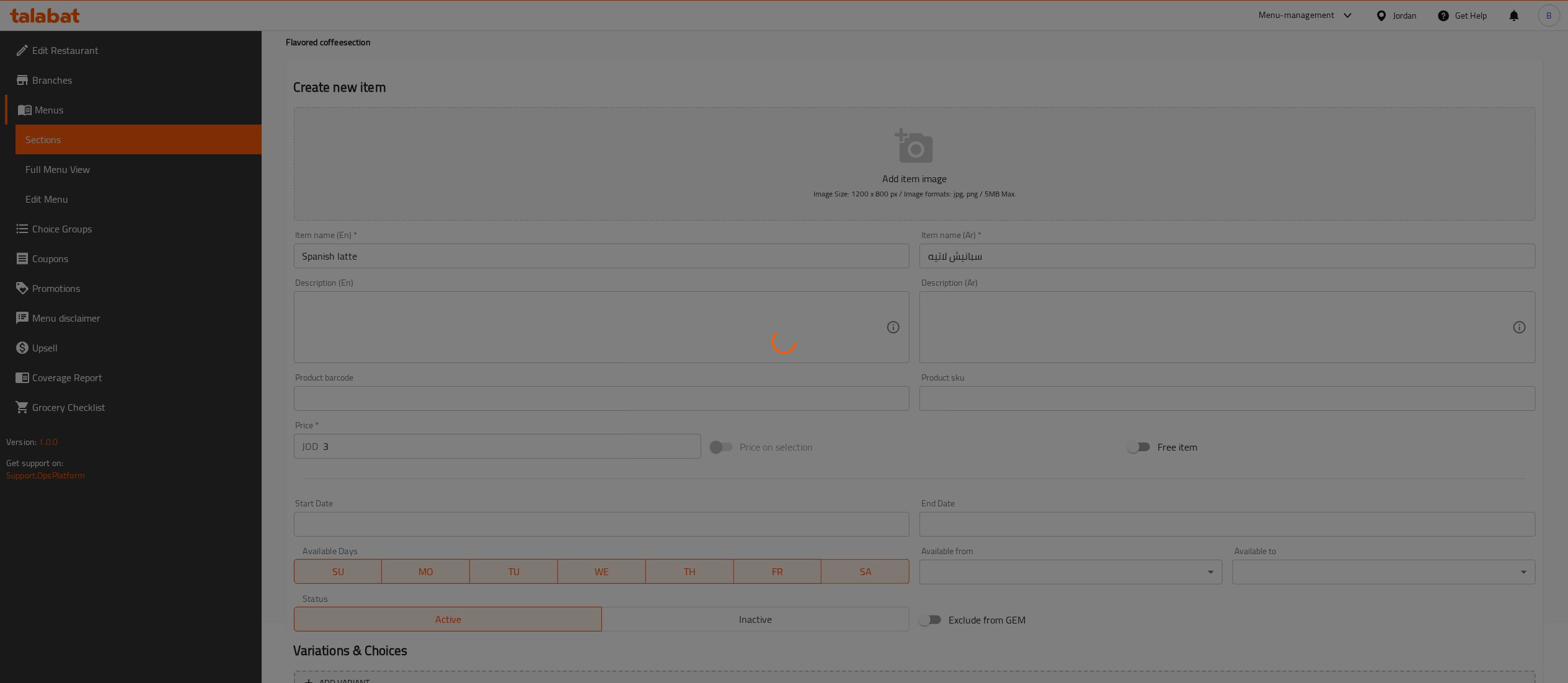
type input "0"
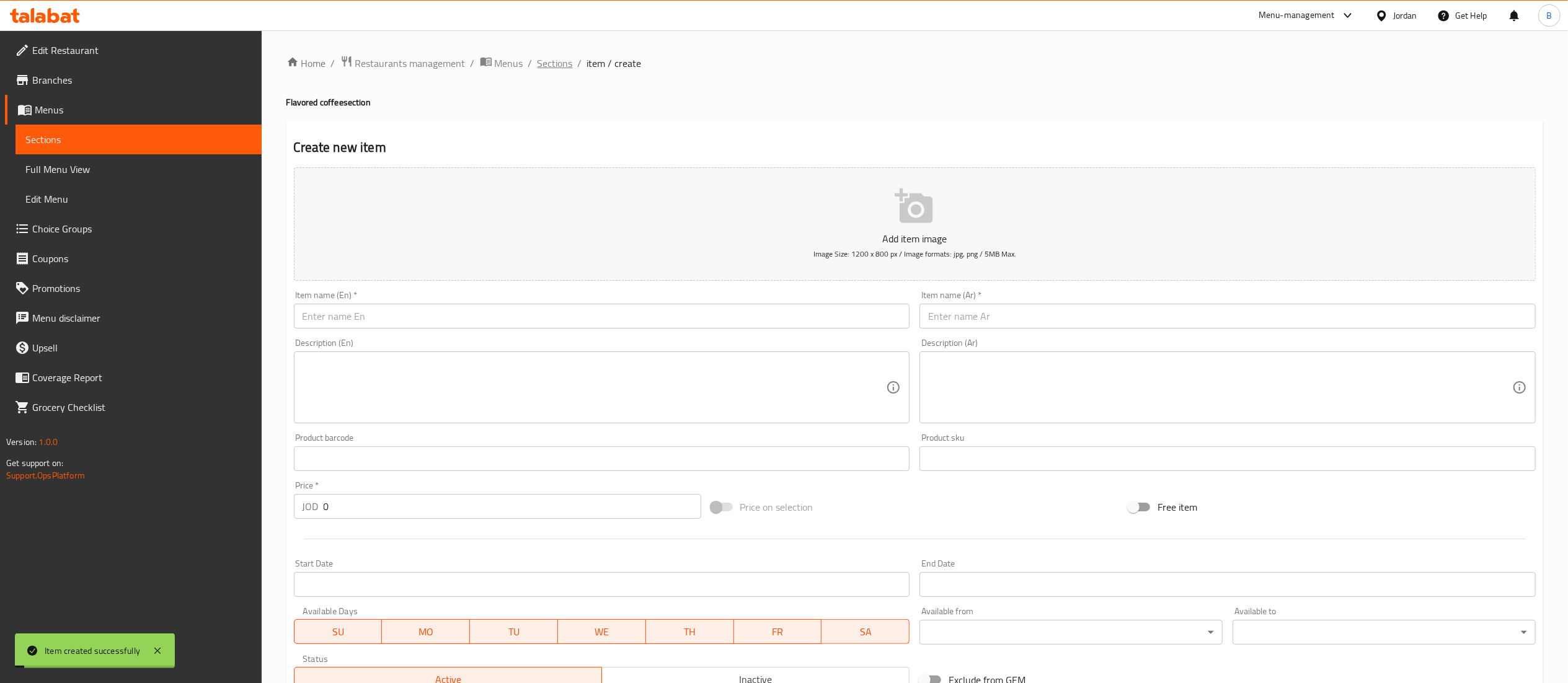
click at [564, 64] on span "Sections" at bounding box center [555, 63] width 35 height 15
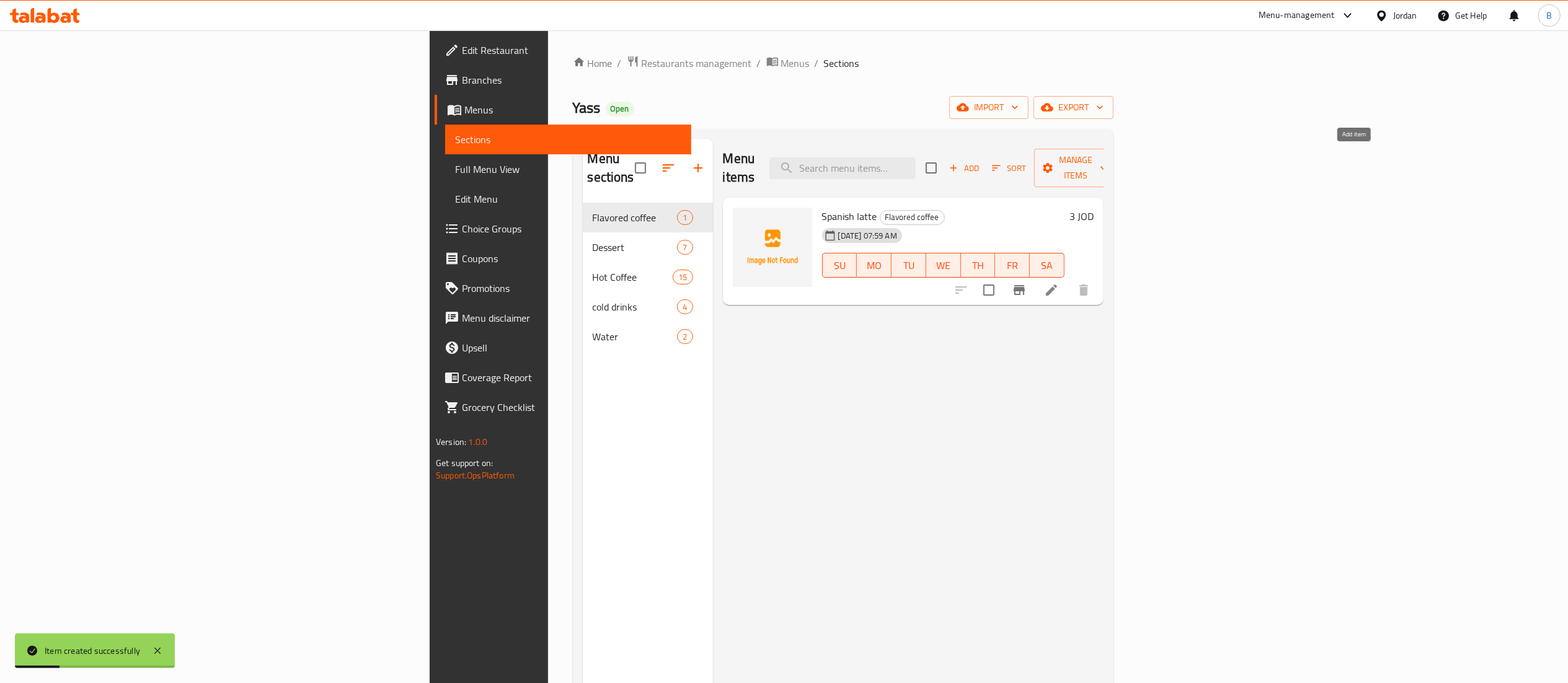
click at [981, 161] on span "Add" at bounding box center [964, 168] width 33 height 14
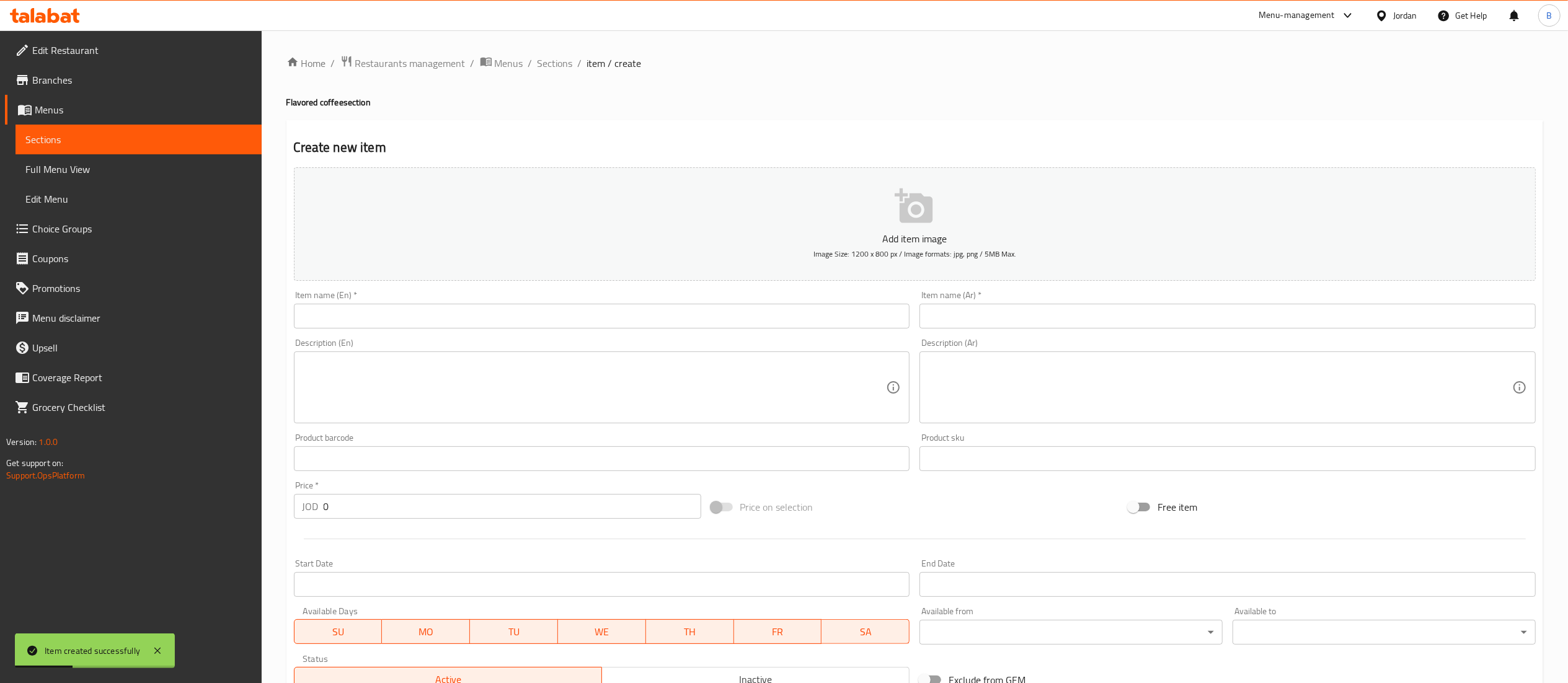
click at [609, 316] on input "text" at bounding box center [602, 316] width 617 height 25
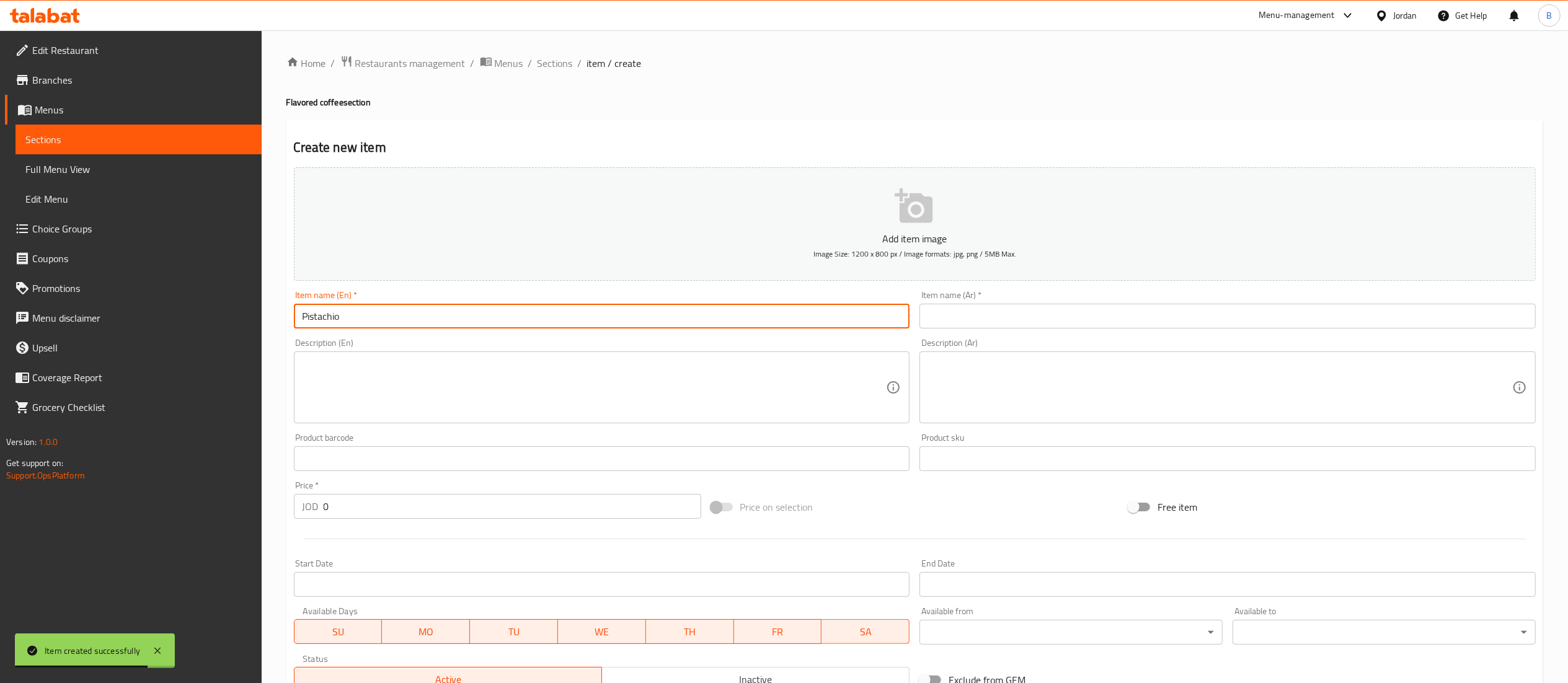
type input "Pistachio"
click at [962, 306] on input "text" at bounding box center [1228, 316] width 617 height 25
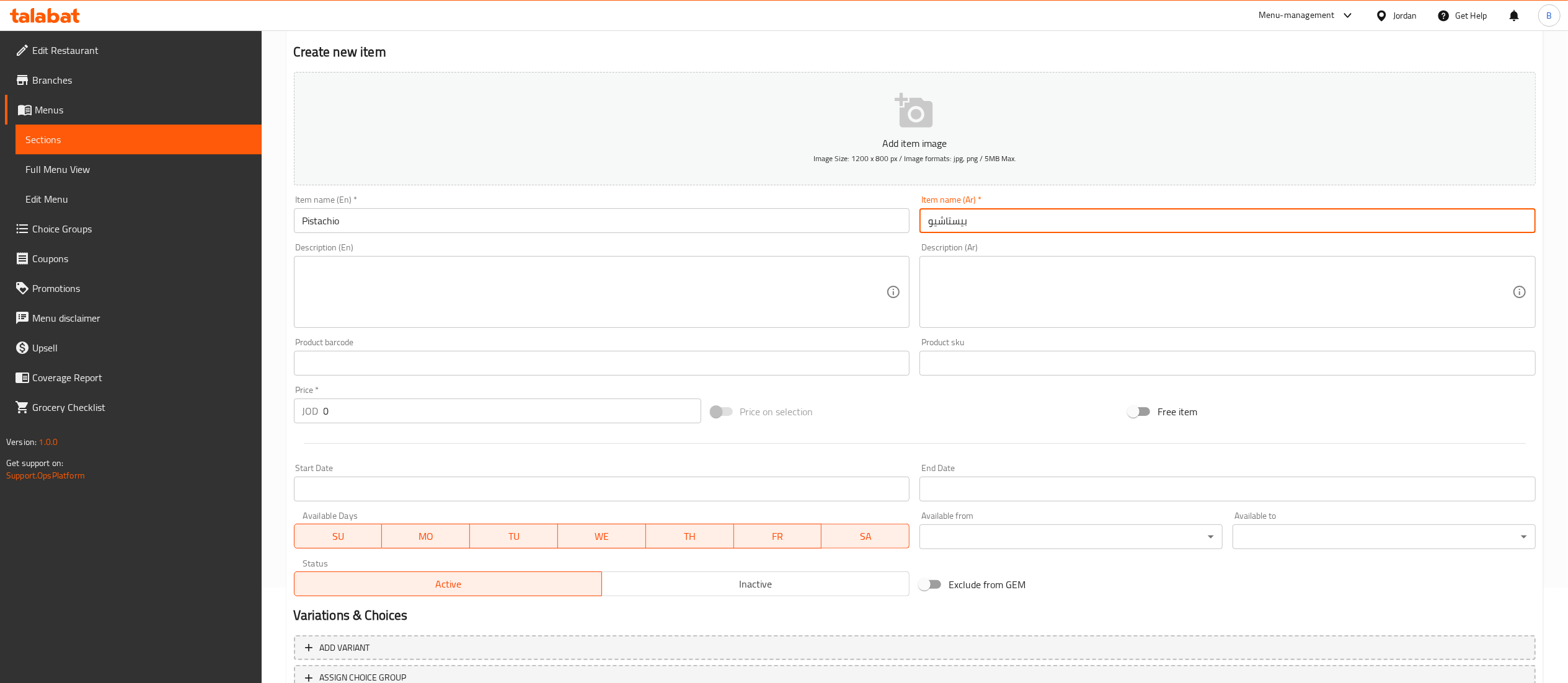
scroll to position [191, 0]
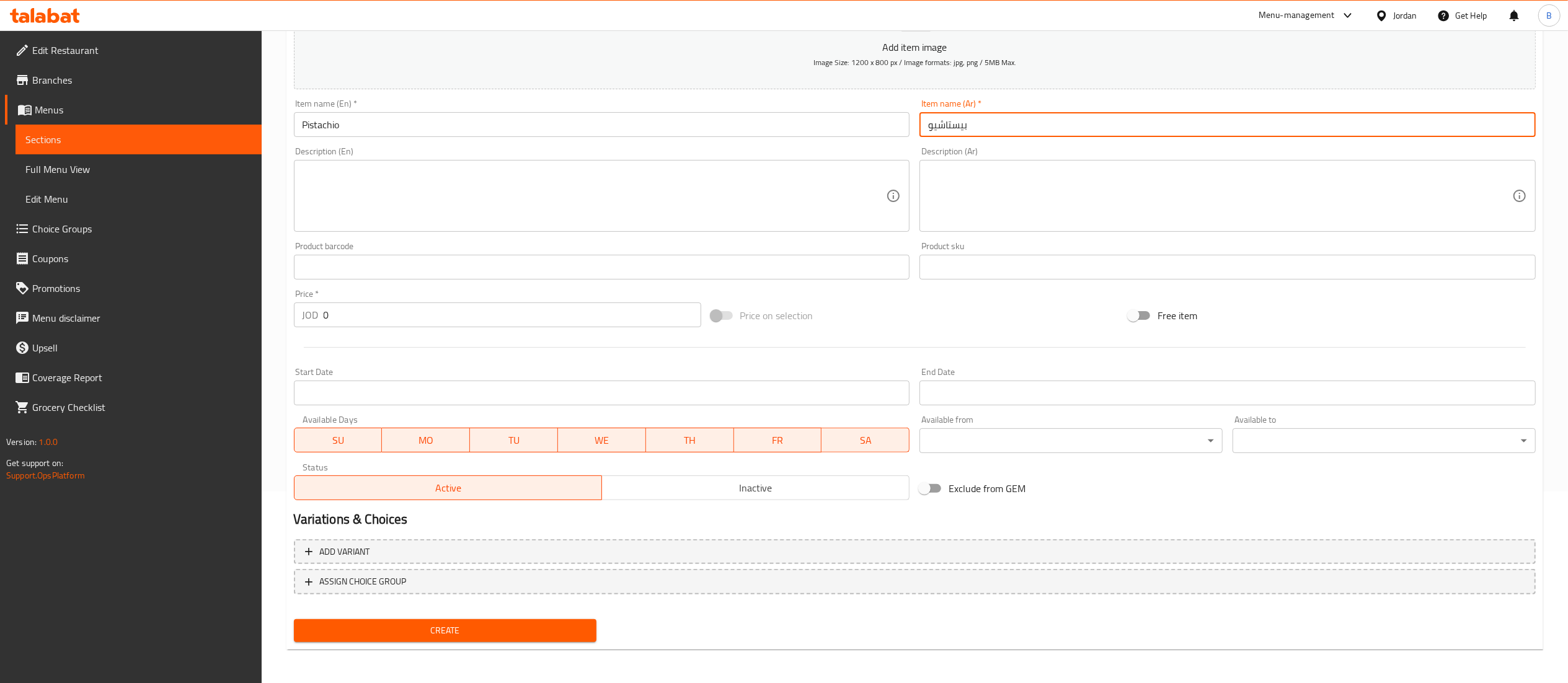
type input "بيستاشيو"
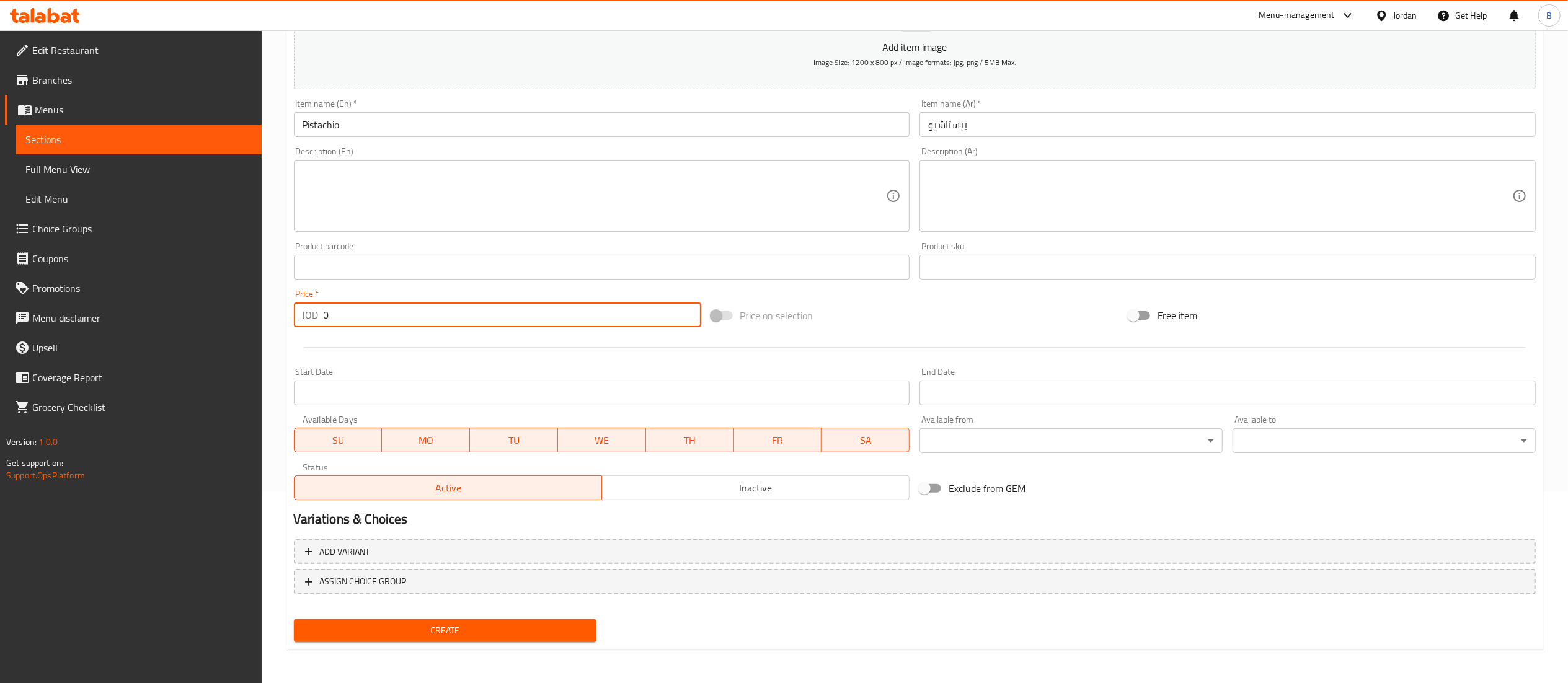
drag, startPoint x: 281, startPoint y: 322, endPoint x: 316, endPoint y: 352, distance: 46.1
click at [232, 332] on div "Edit Restaurant Branches Menus Sections Full Menu View Edit Menu Choice Groups …" at bounding box center [784, 261] width 1568 height 845
type input "3"
click at [464, 636] on span "Create" at bounding box center [445, 630] width 283 height 16
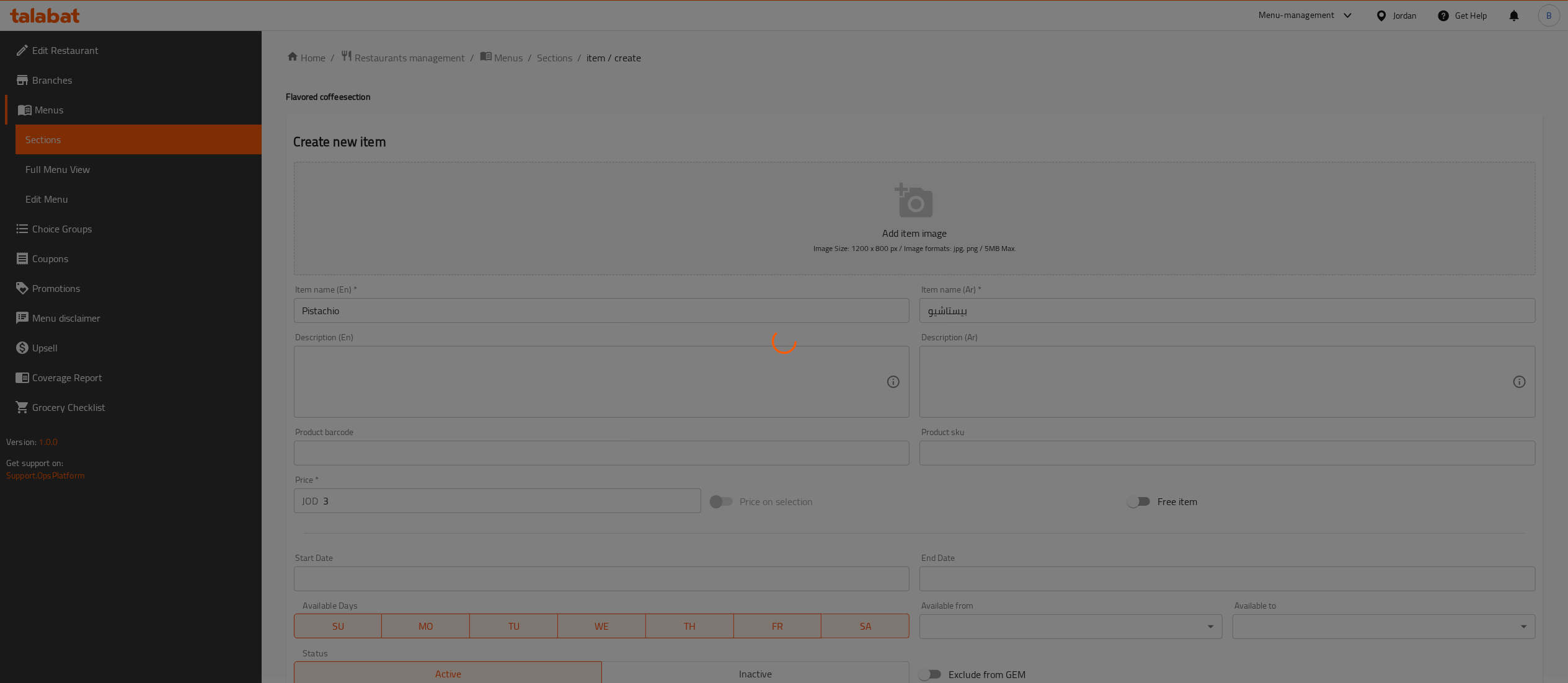
type input "0"
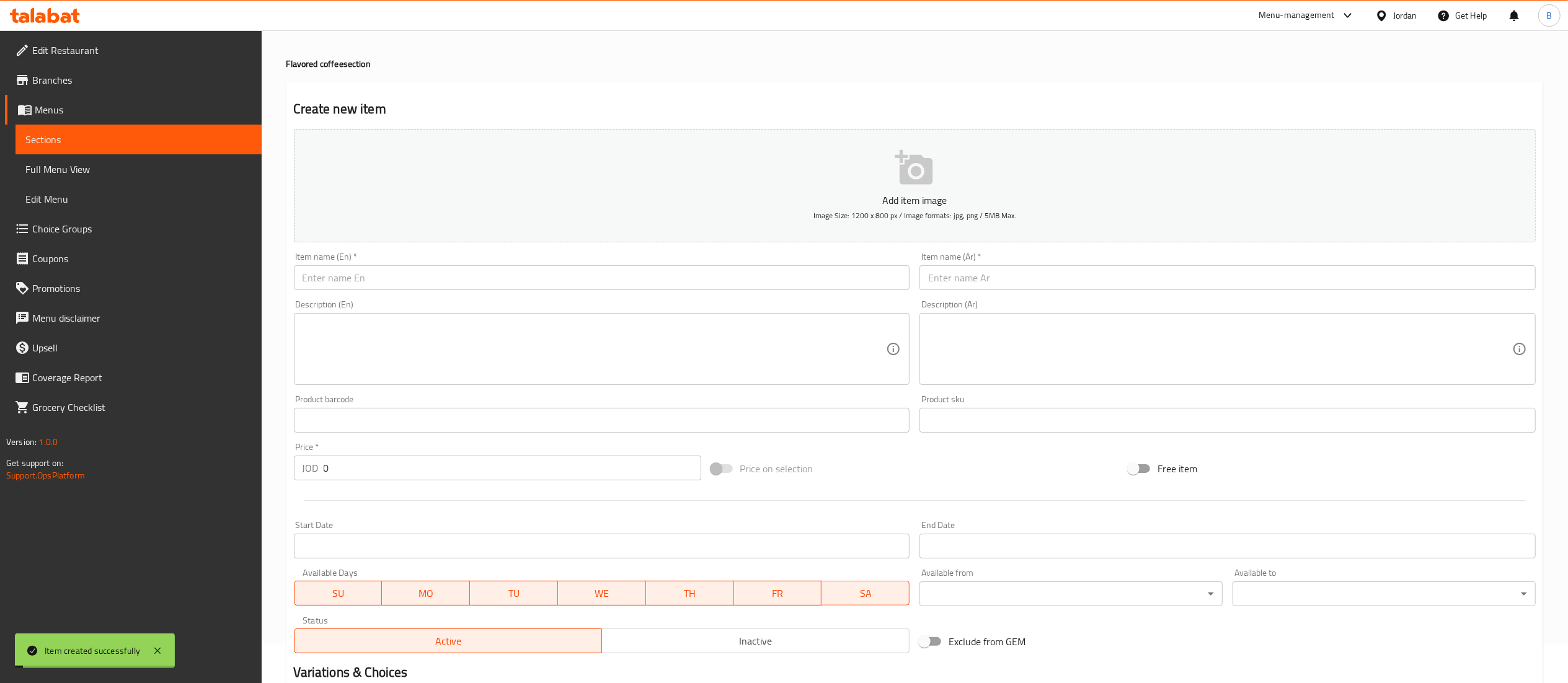
scroll to position [0, 0]
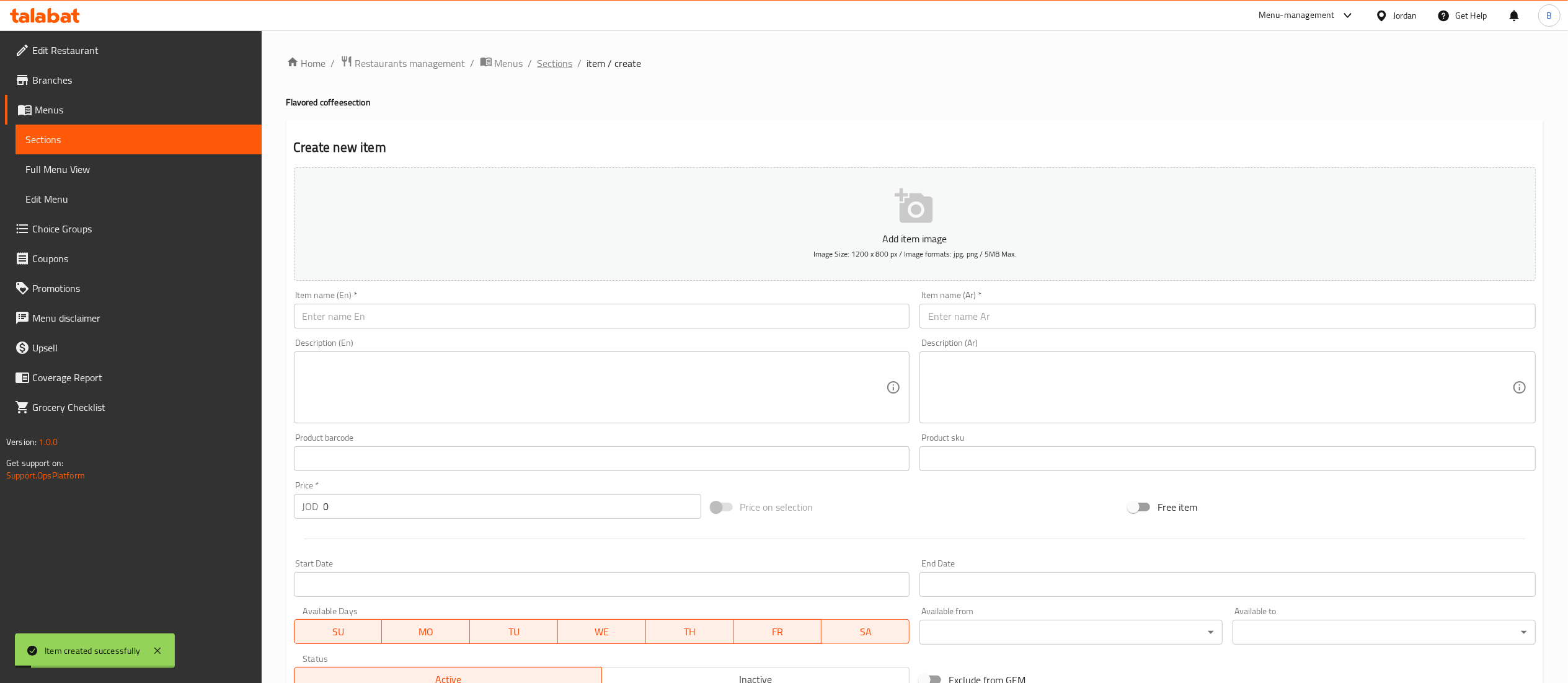
click at [547, 71] on span "Sections" at bounding box center [555, 63] width 35 height 15
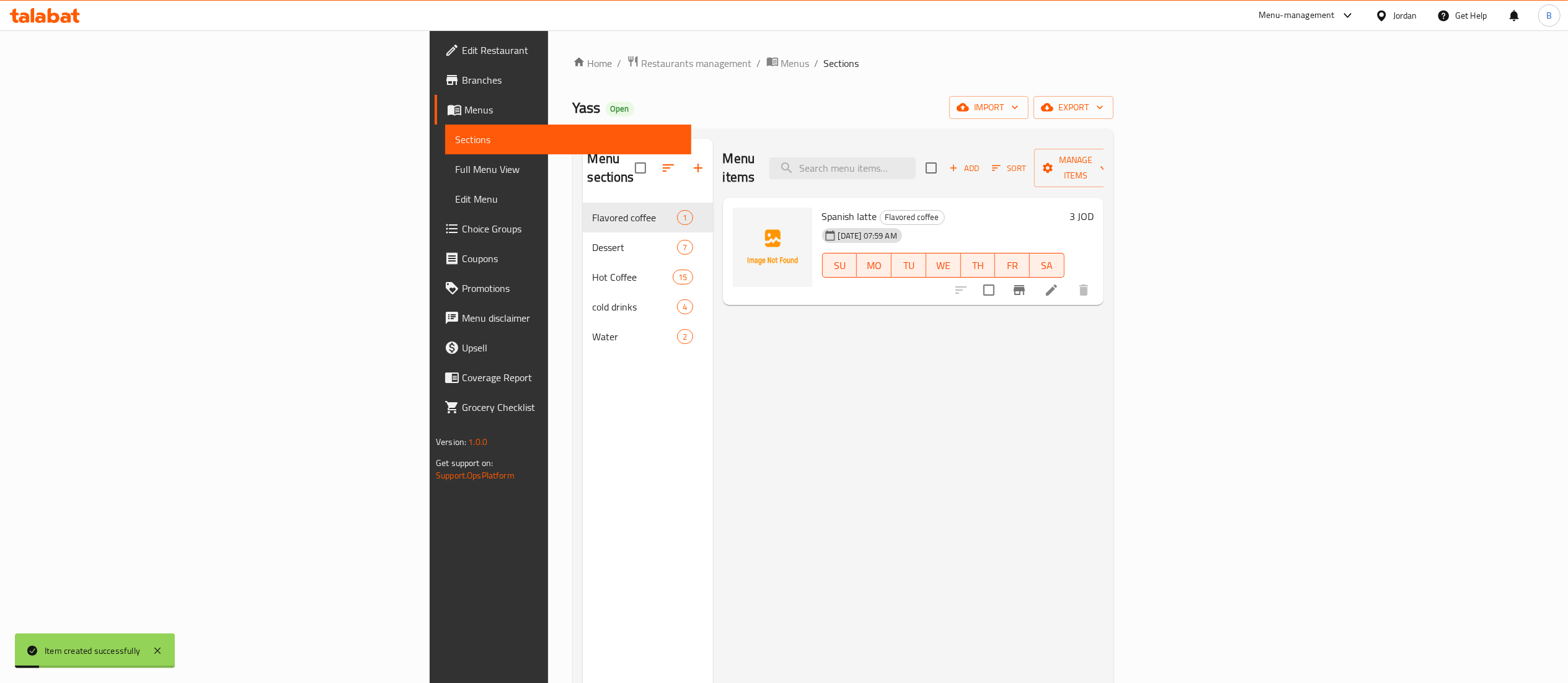
click at [824, 63] on span "Sections" at bounding box center [841, 63] width 35 height 15
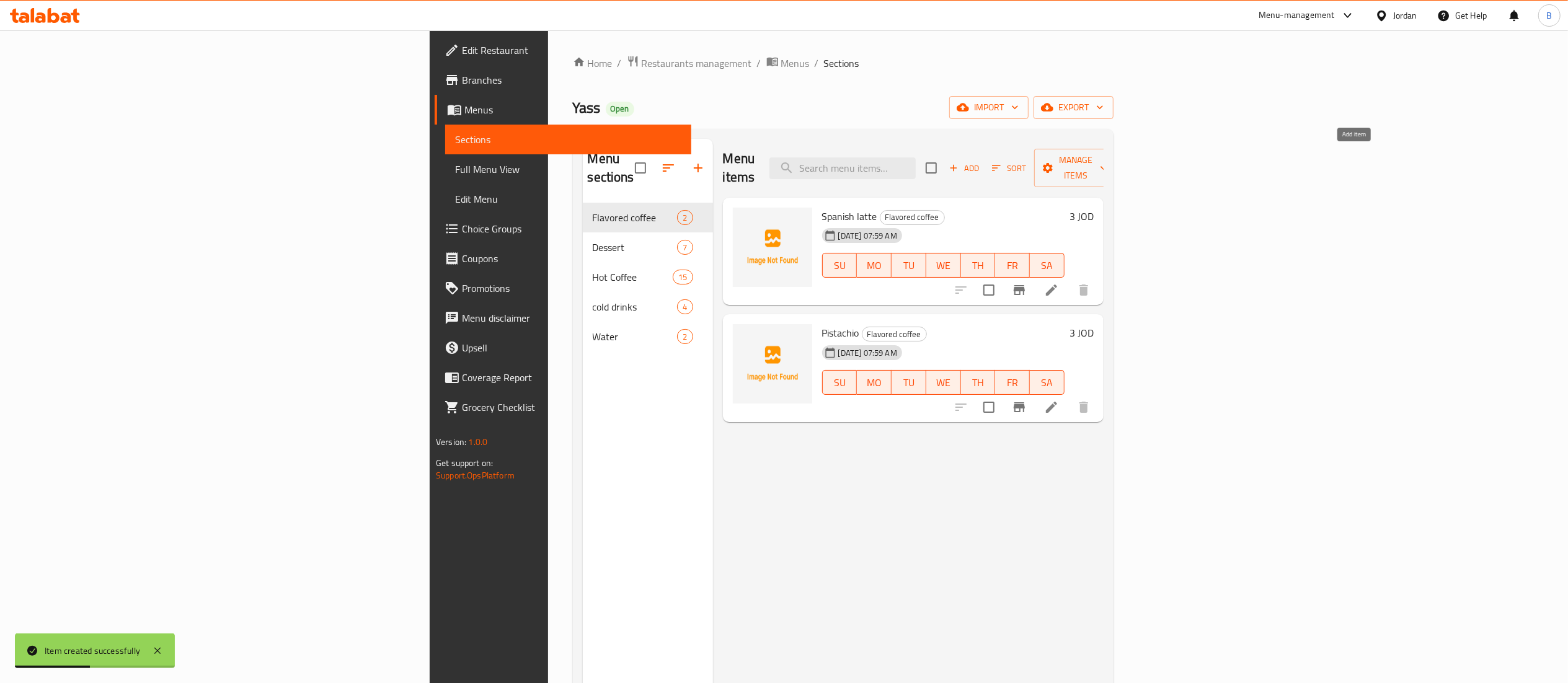
click at [981, 161] on span "Add" at bounding box center [964, 168] width 33 height 14
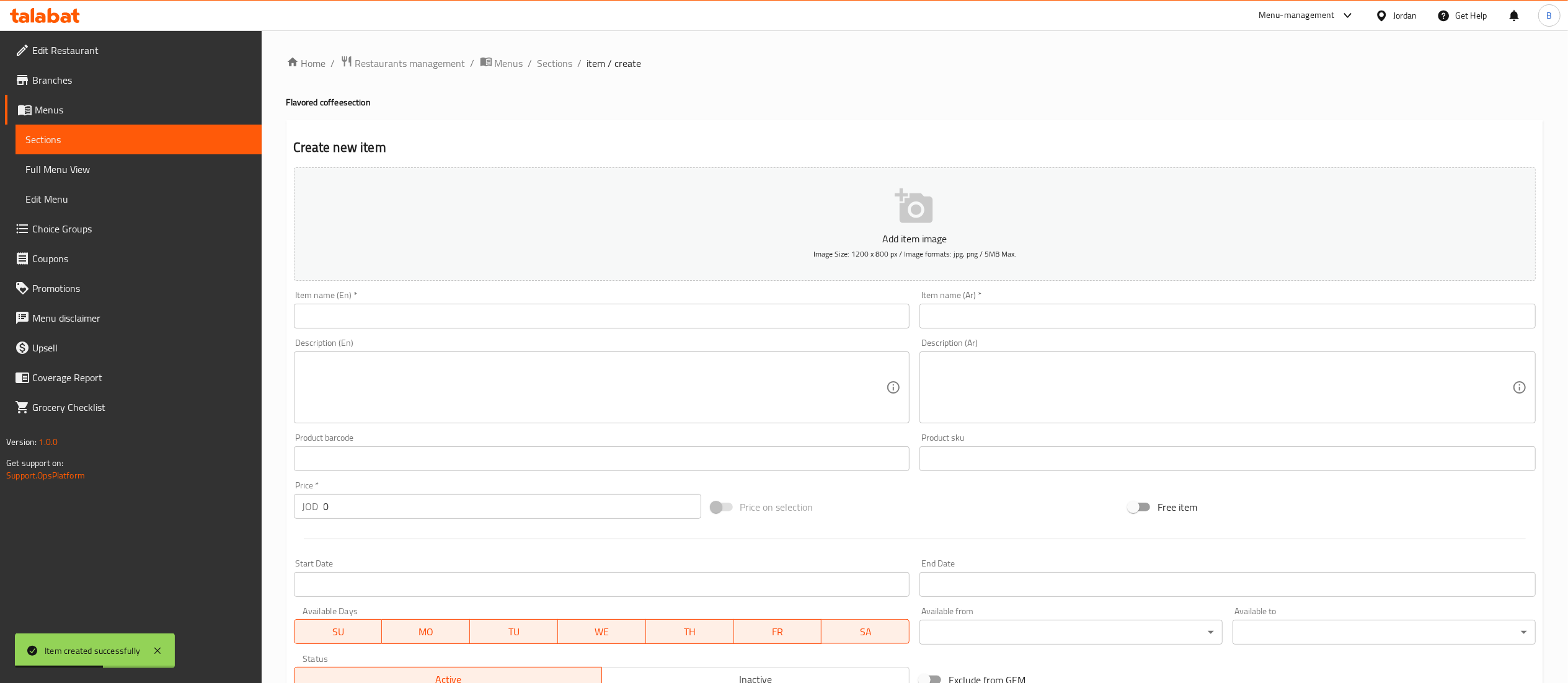
click at [673, 319] on input "text" at bounding box center [602, 316] width 617 height 25
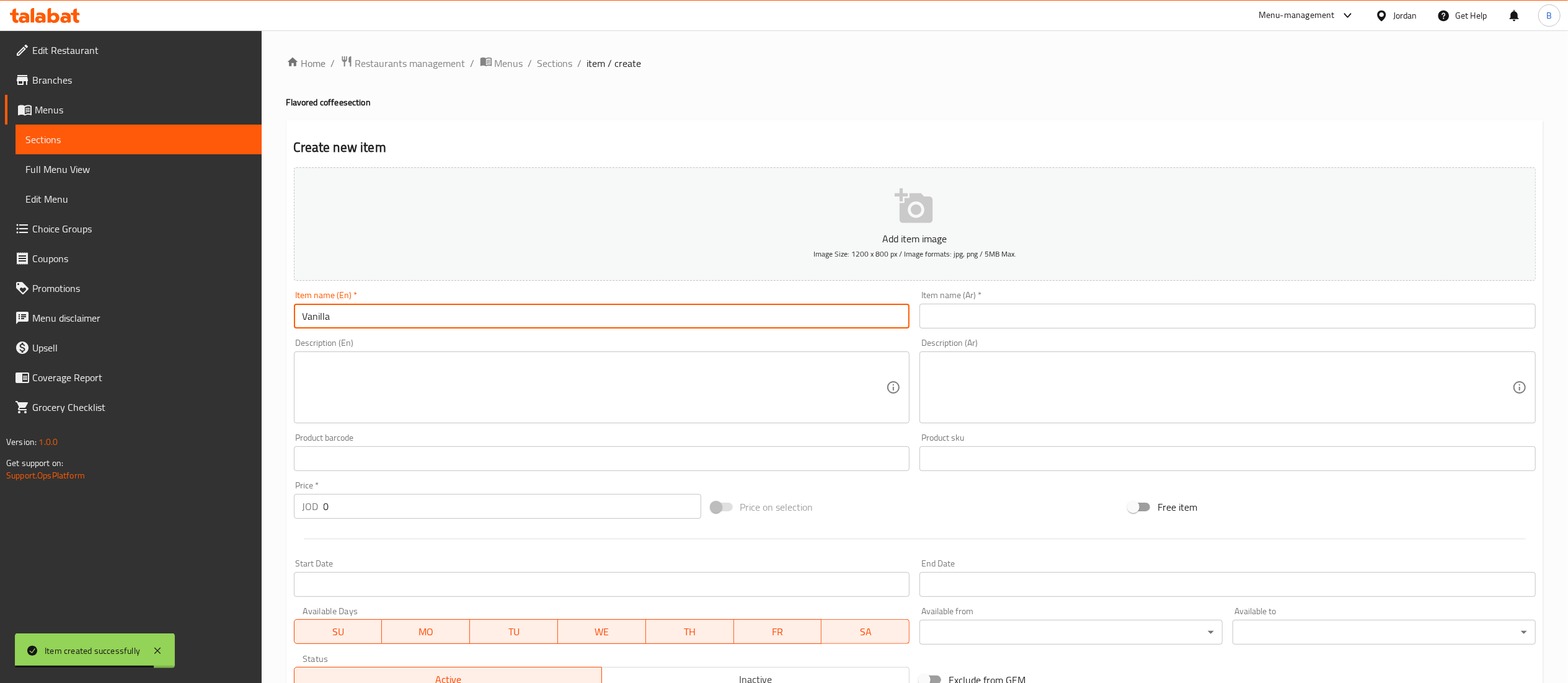
type input "Vanilla"
click at [1035, 310] on input "text" at bounding box center [1228, 316] width 617 height 25
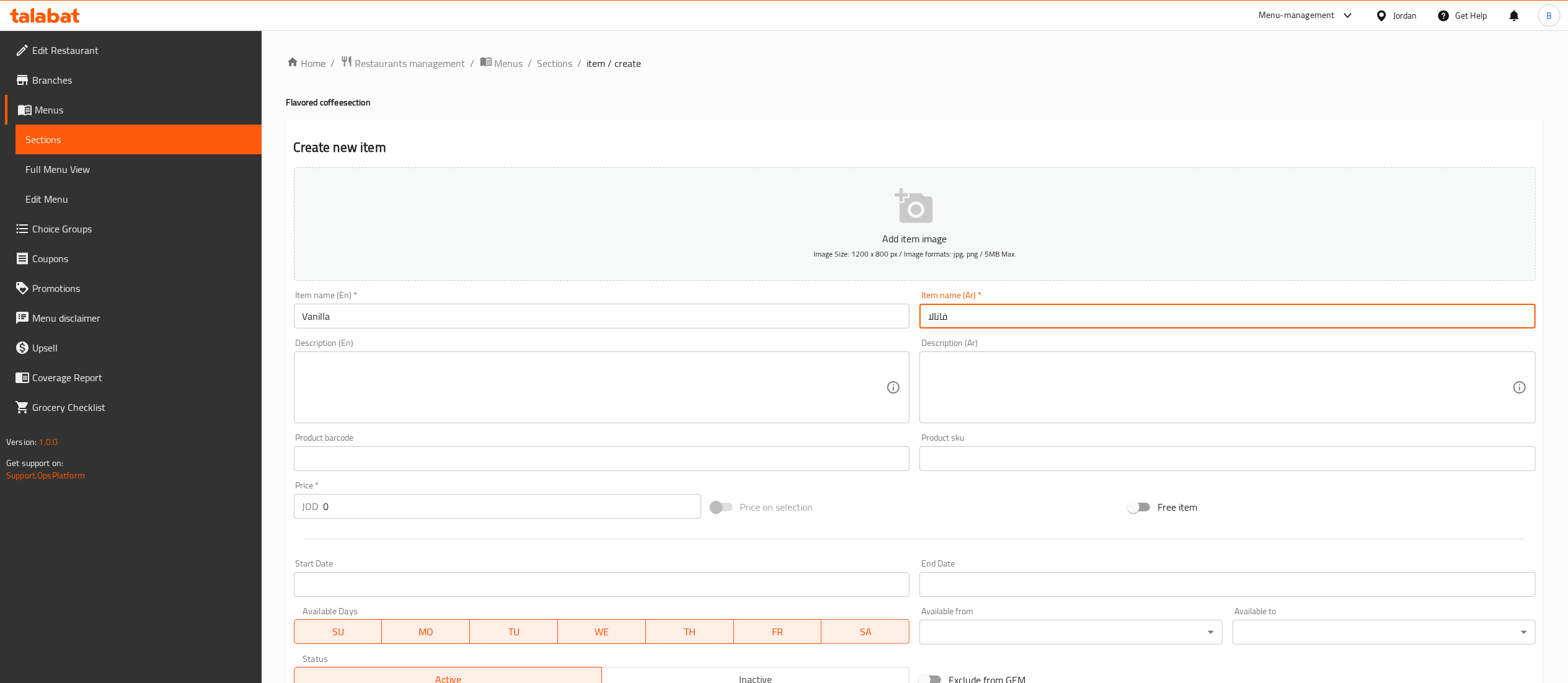
drag, startPoint x: 1004, startPoint y: 324, endPoint x: 599, endPoint y: 322, distance: 405.0
click at [614, 322] on div "Add item image Image Size: 1200 x 800 px / Image formats: jpg, png / 5MB Max. I…" at bounding box center [915, 429] width 1251 height 534
type input "فانيلا"
drag, startPoint x: 363, startPoint y: 504, endPoint x: 202, endPoint y: 498, distance: 161.1
click at [239, 498] on div "Edit Restaurant Branches Menus Sections Full Menu View Edit Menu Choice Groups …" at bounding box center [784, 453] width 1568 height 845
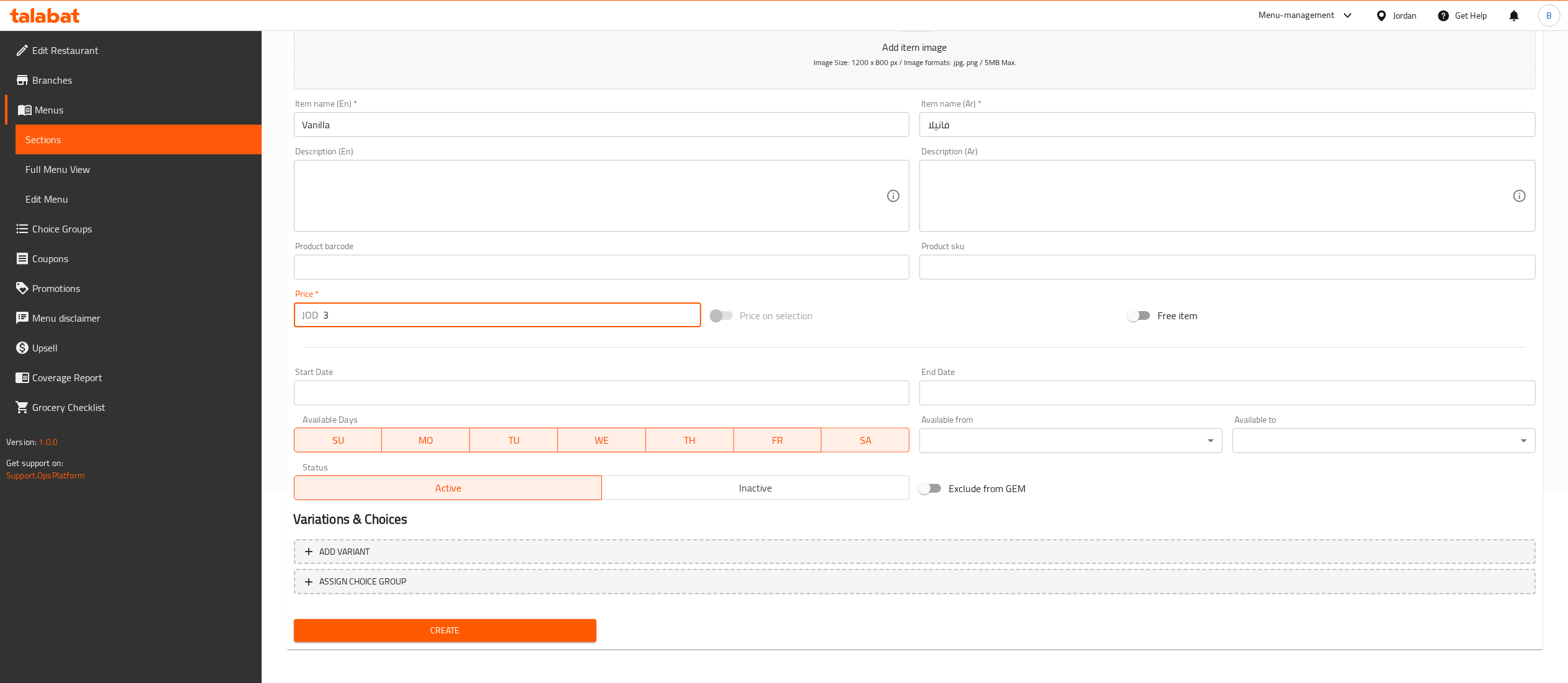
type input "3"
click at [443, 643] on div "Create" at bounding box center [445, 630] width 313 height 33
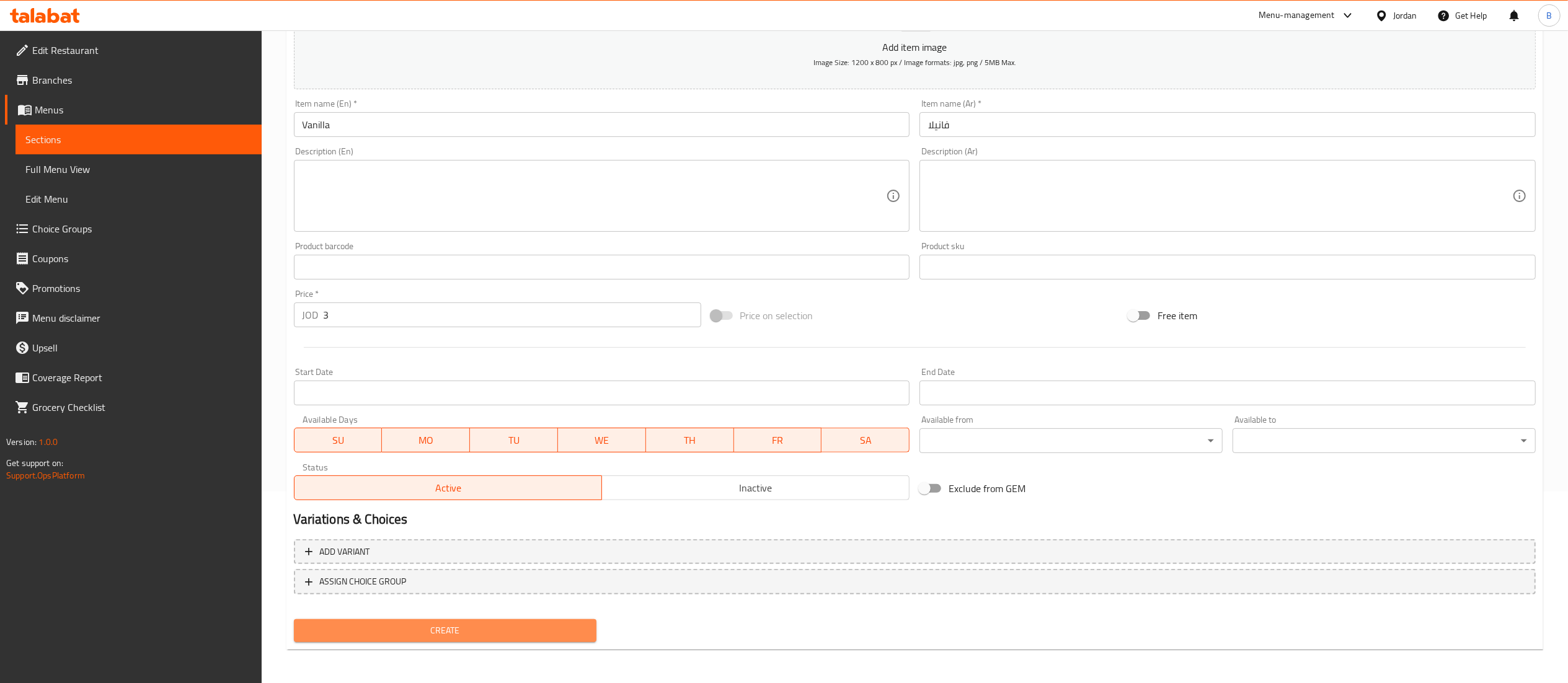
click at [448, 635] on span "Create" at bounding box center [445, 630] width 283 height 16
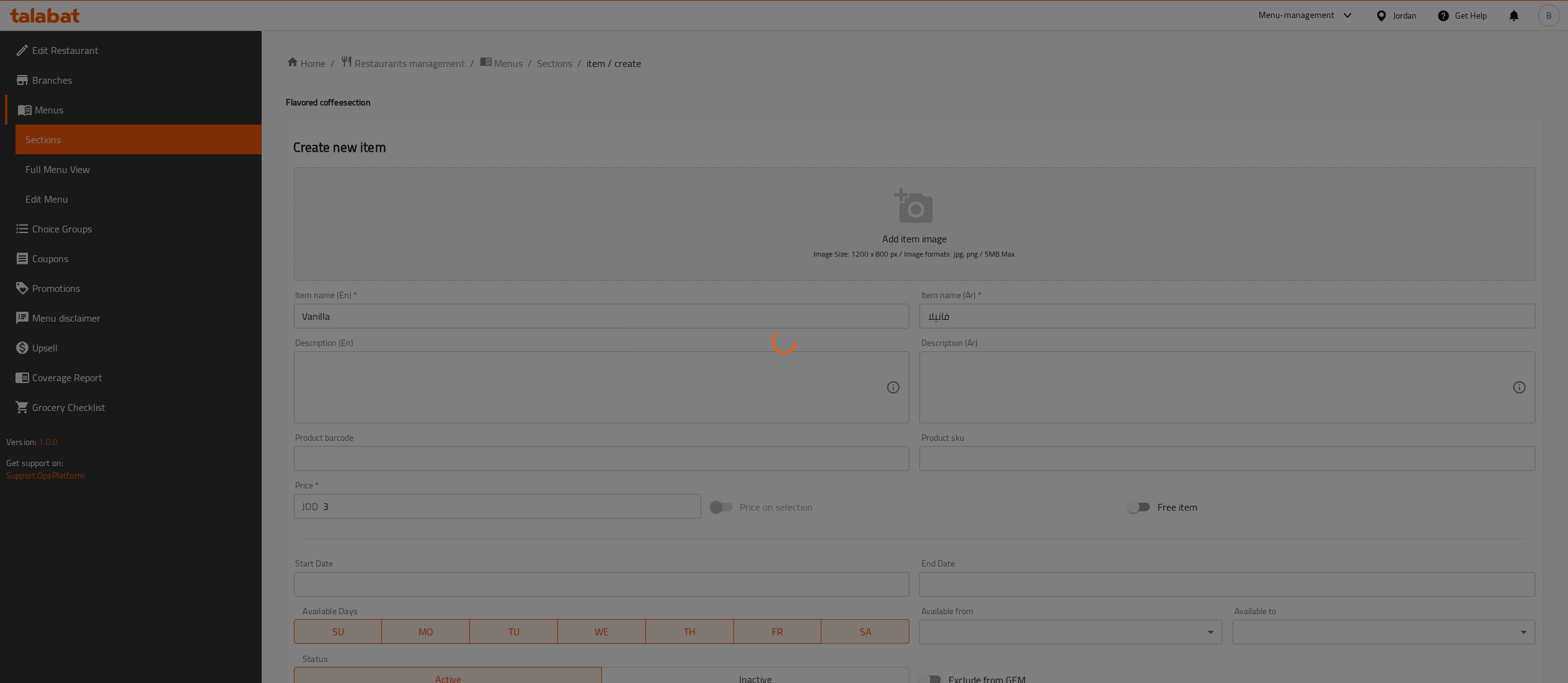
type input "0"
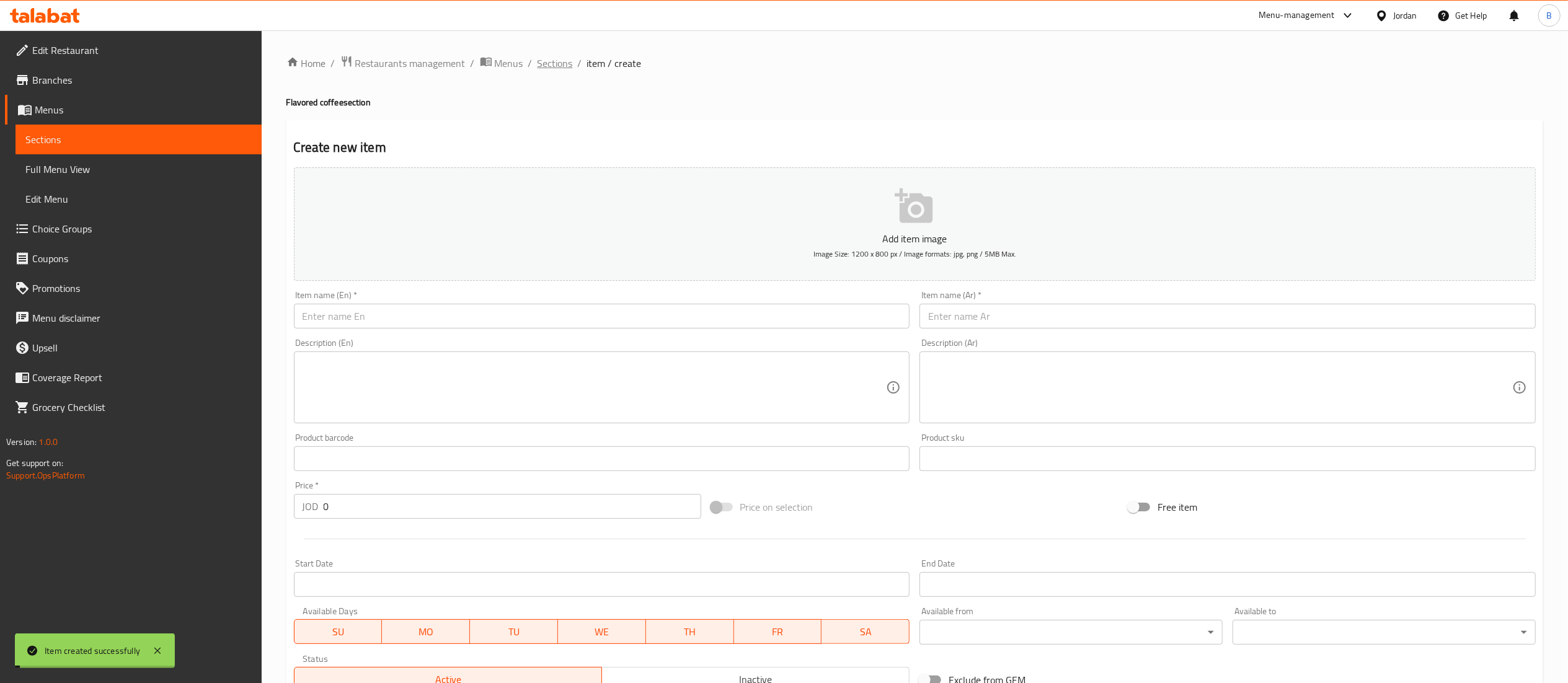
click at [546, 64] on span "Sections" at bounding box center [555, 63] width 35 height 15
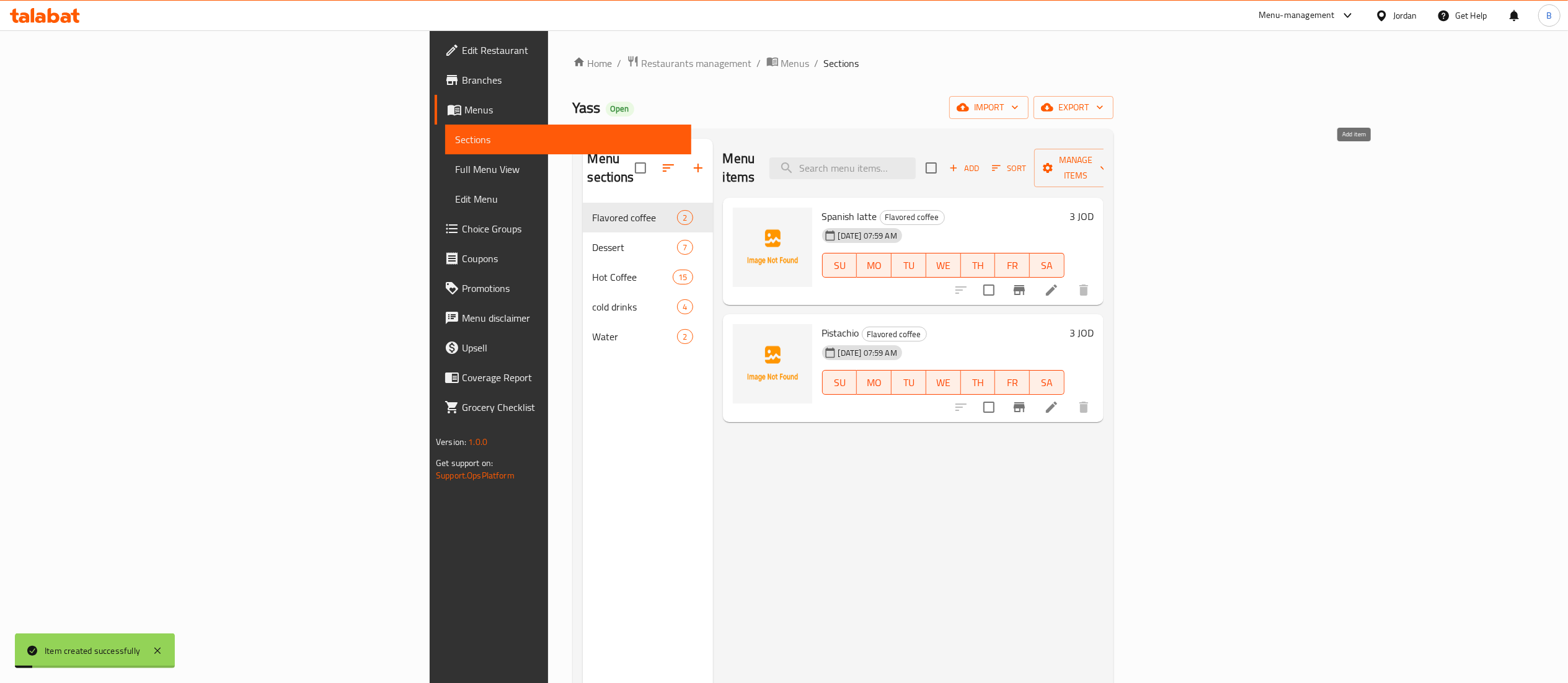
click at [981, 161] on span "Add" at bounding box center [964, 168] width 33 height 14
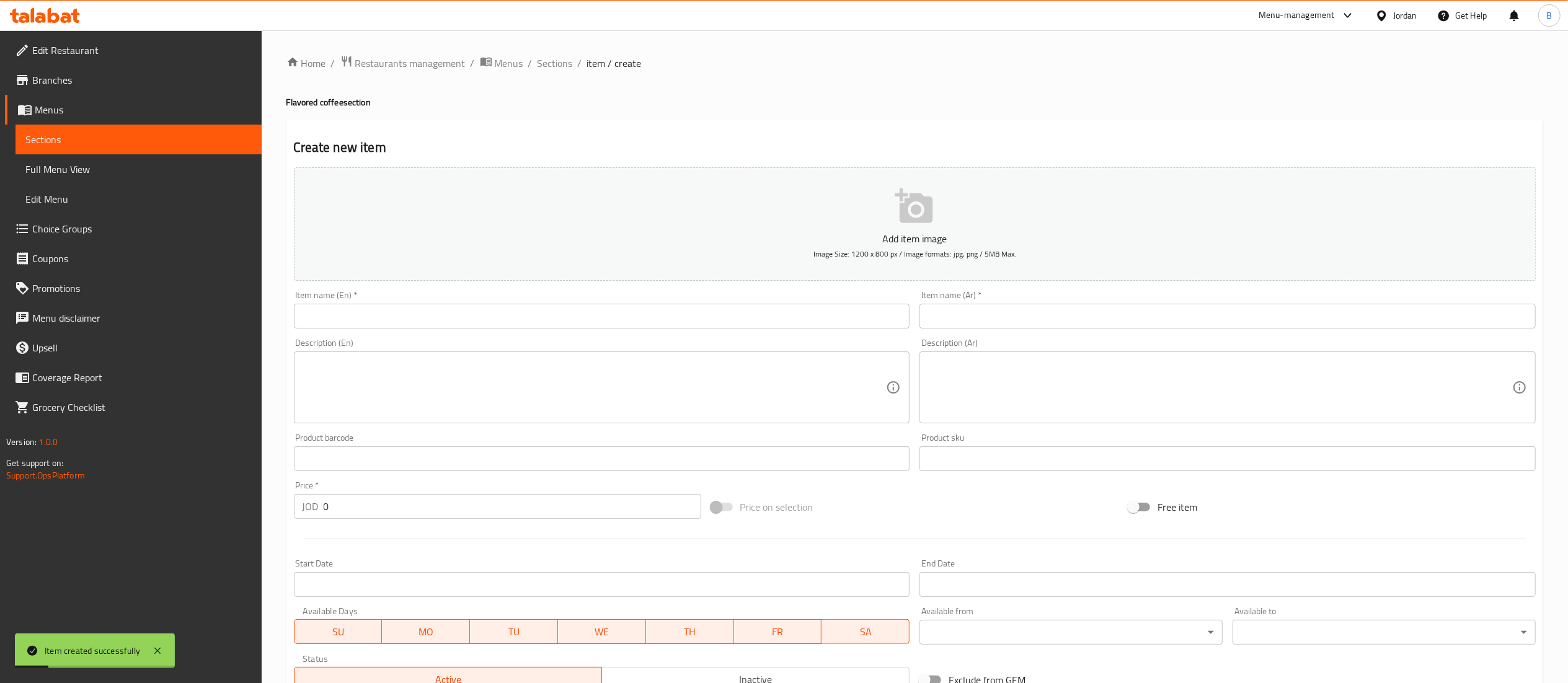
click at [561, 328] on input "text" at bounding box center [602, 316] width 617 height 25
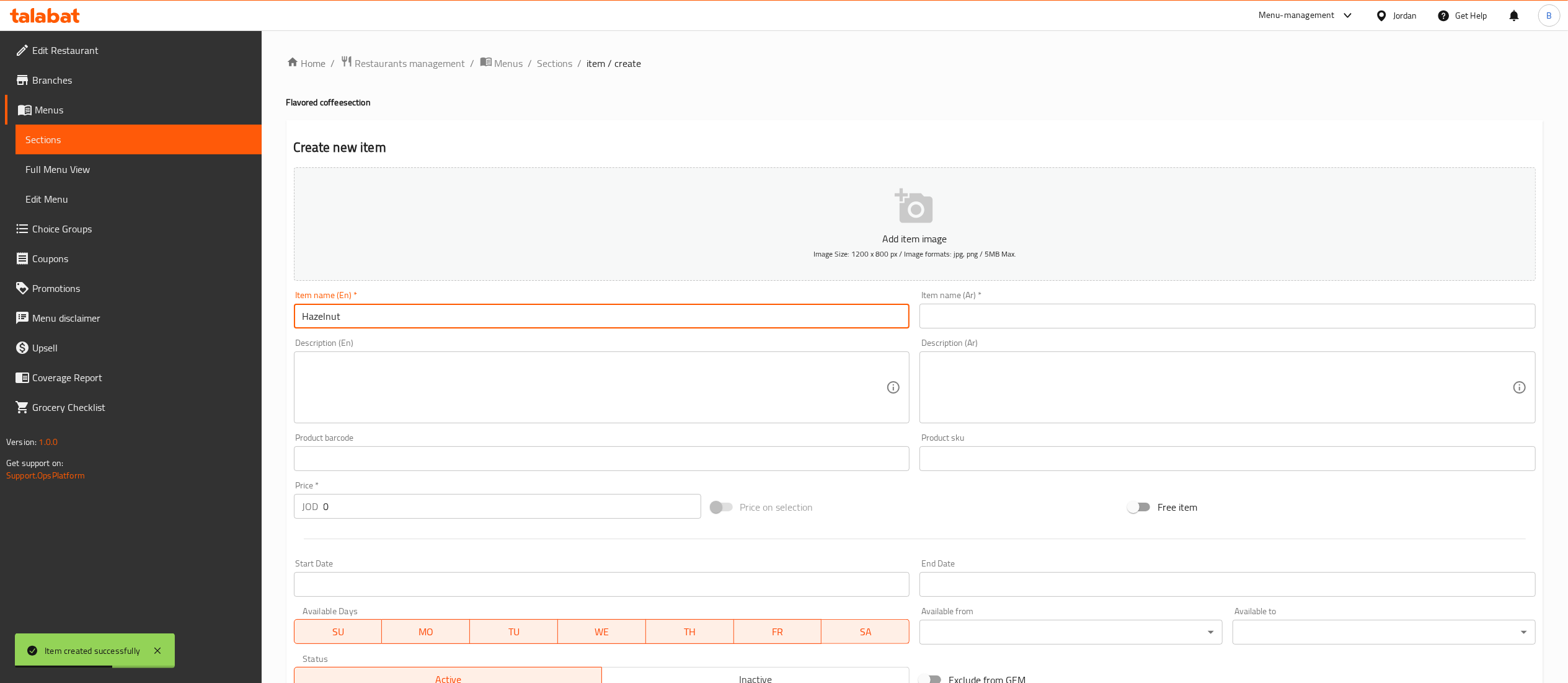
type input "Hazelnut"
click at [976, 314] on input "text" at bounding box center [1228, 316] width 617 height 25
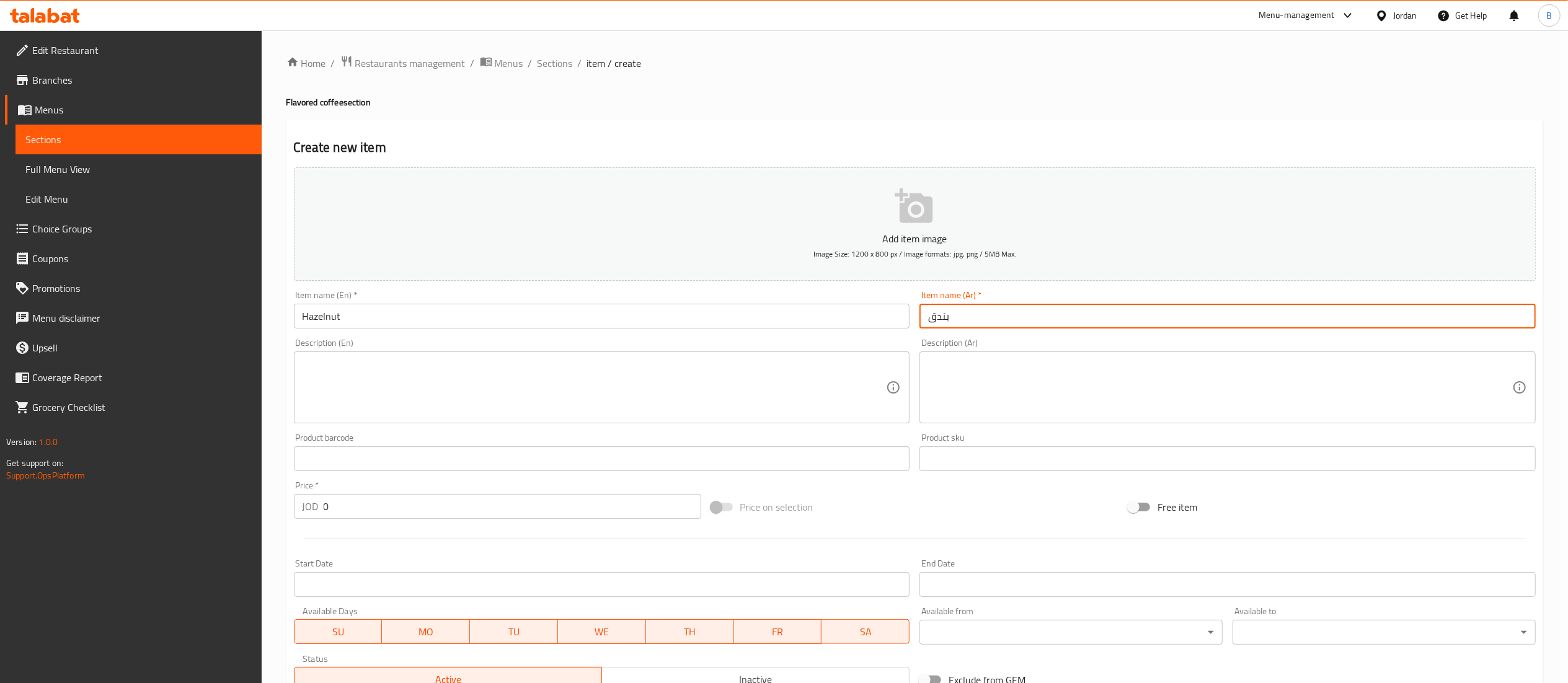
type input "بندق"
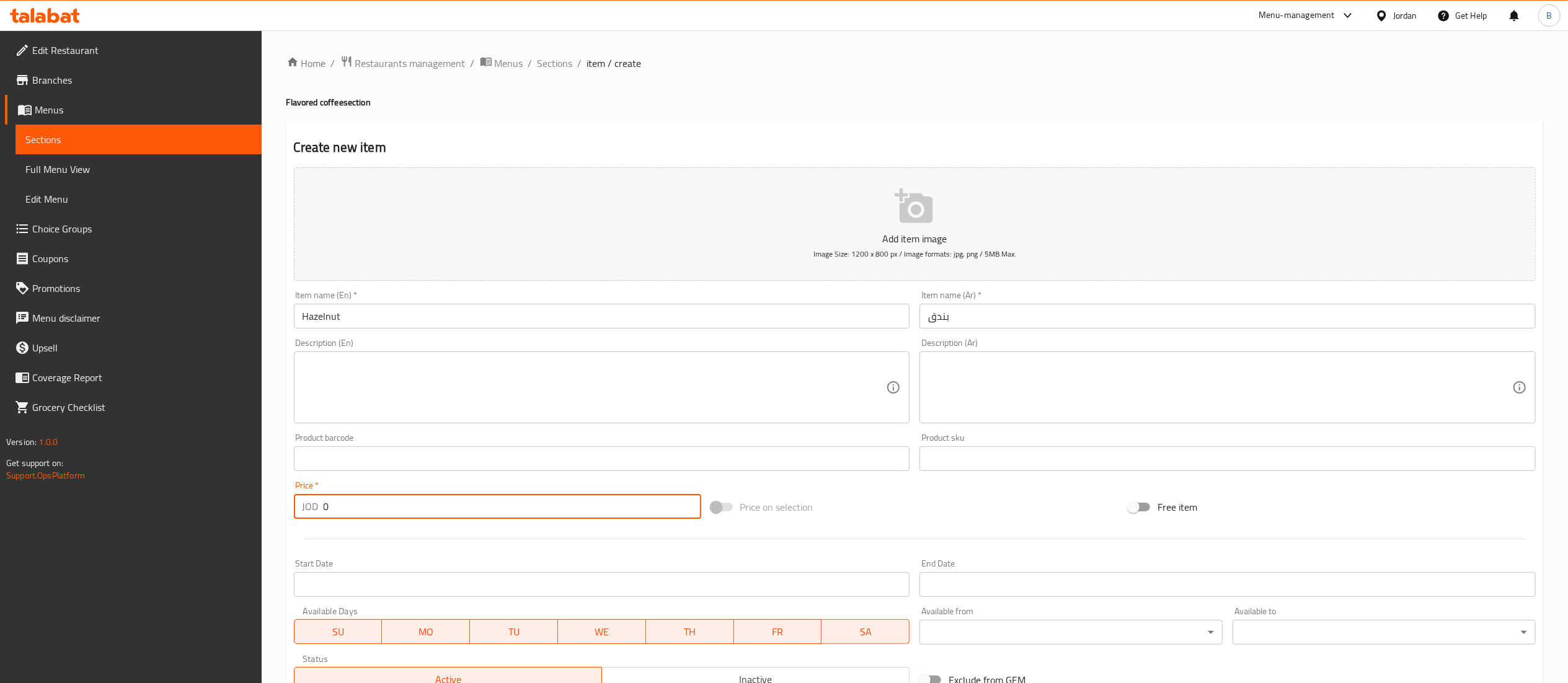
drag, startPoint x: 330, startPoint y: 514, endPoint x: 223, endPoint y: 516, distance: 107.0
click at [237, 519] on div "Edit Restaurant Branches Menus Sections Full Menu View Edit Menu Choice Groups …" at bounding box center [784, 453] width 1568 height 845
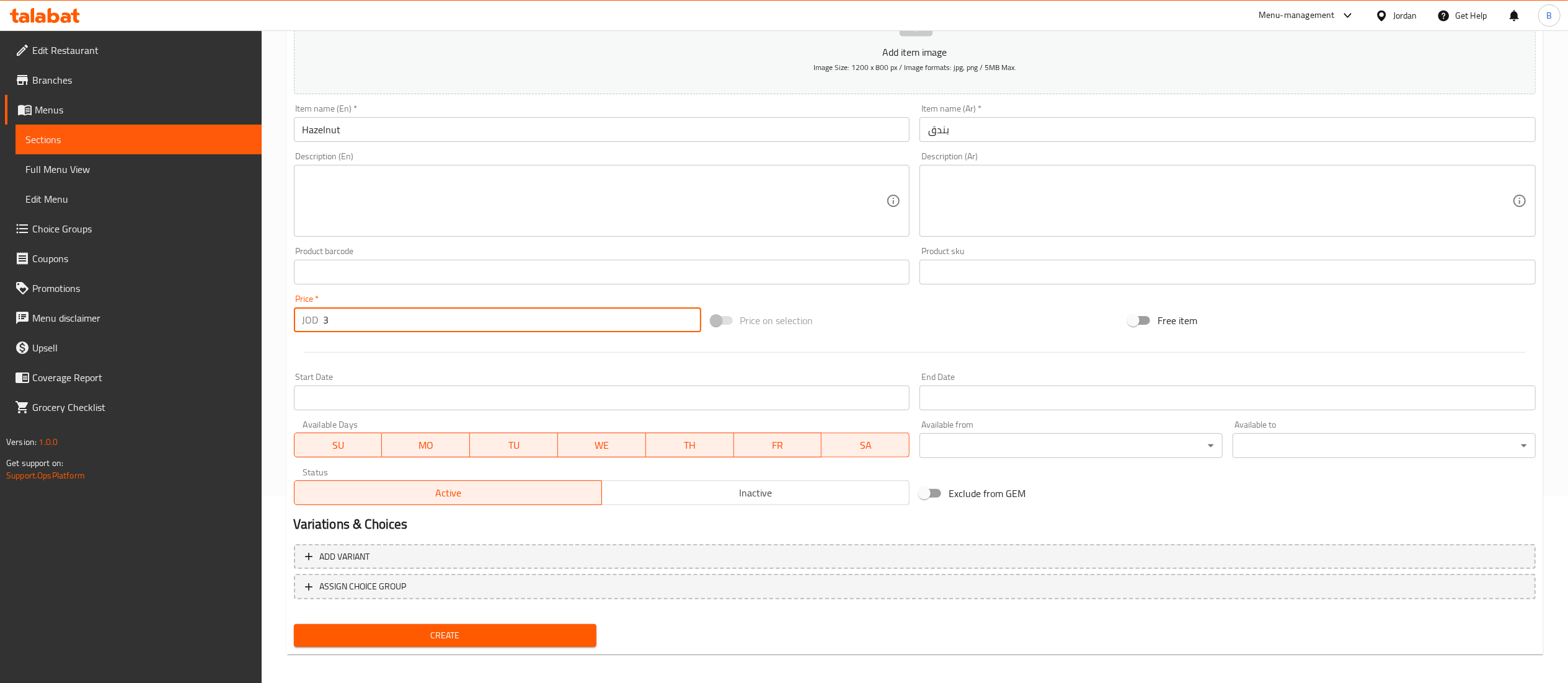
scroll to position [191, 0]
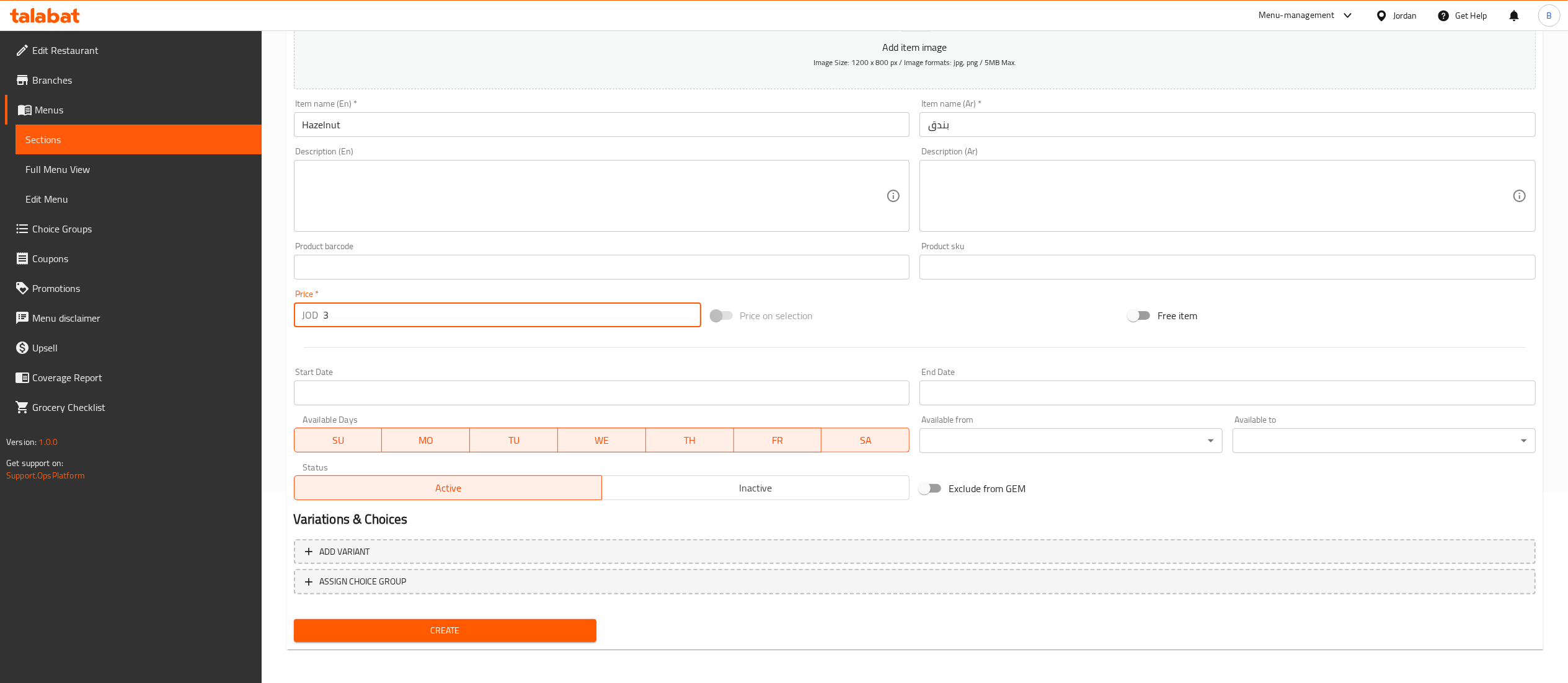
type input "3"
click at [500, 634] on span "Create" at bounding box center [445, 630] width 283 height 16
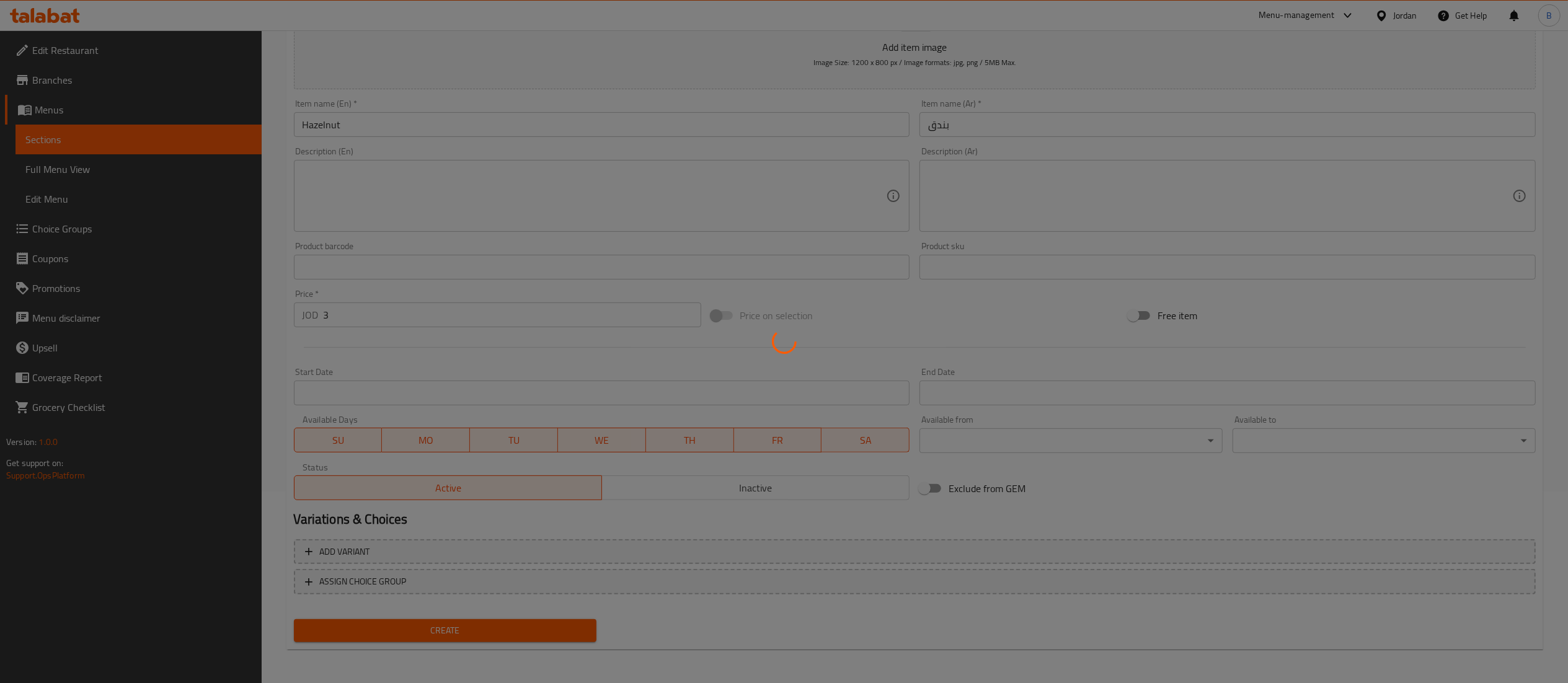
type input "0"
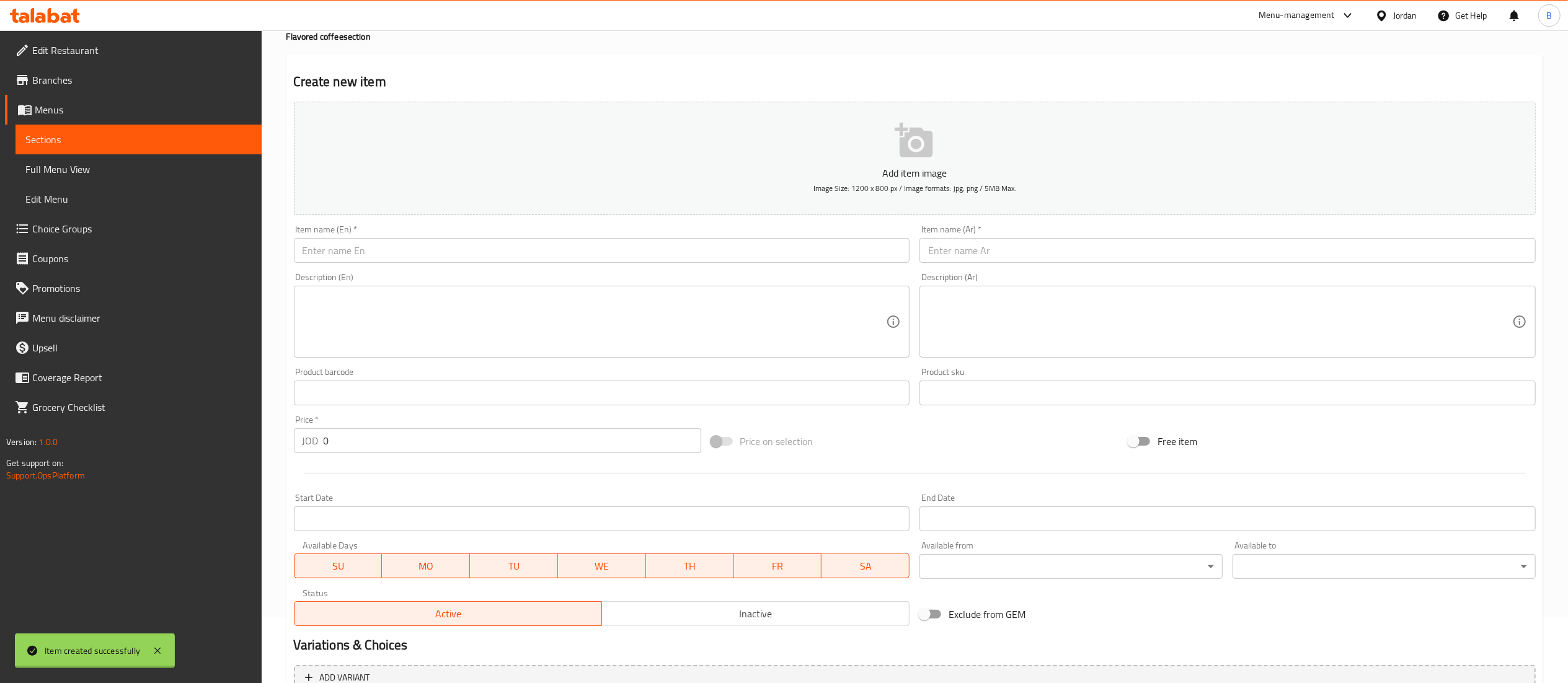
scroll to position [0, 0]
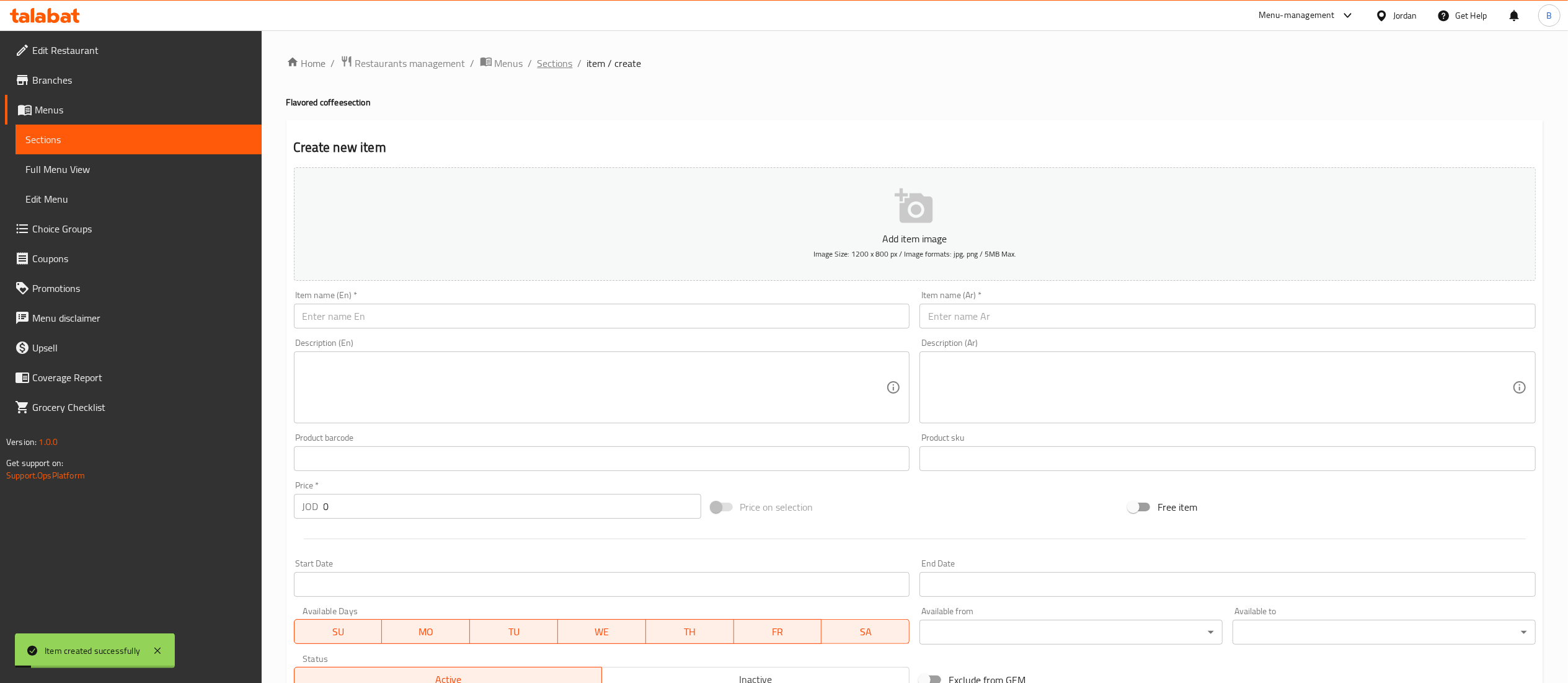
click at [564, 58] on span "Sections" at bounding box center [555, 63] width 35 height 15
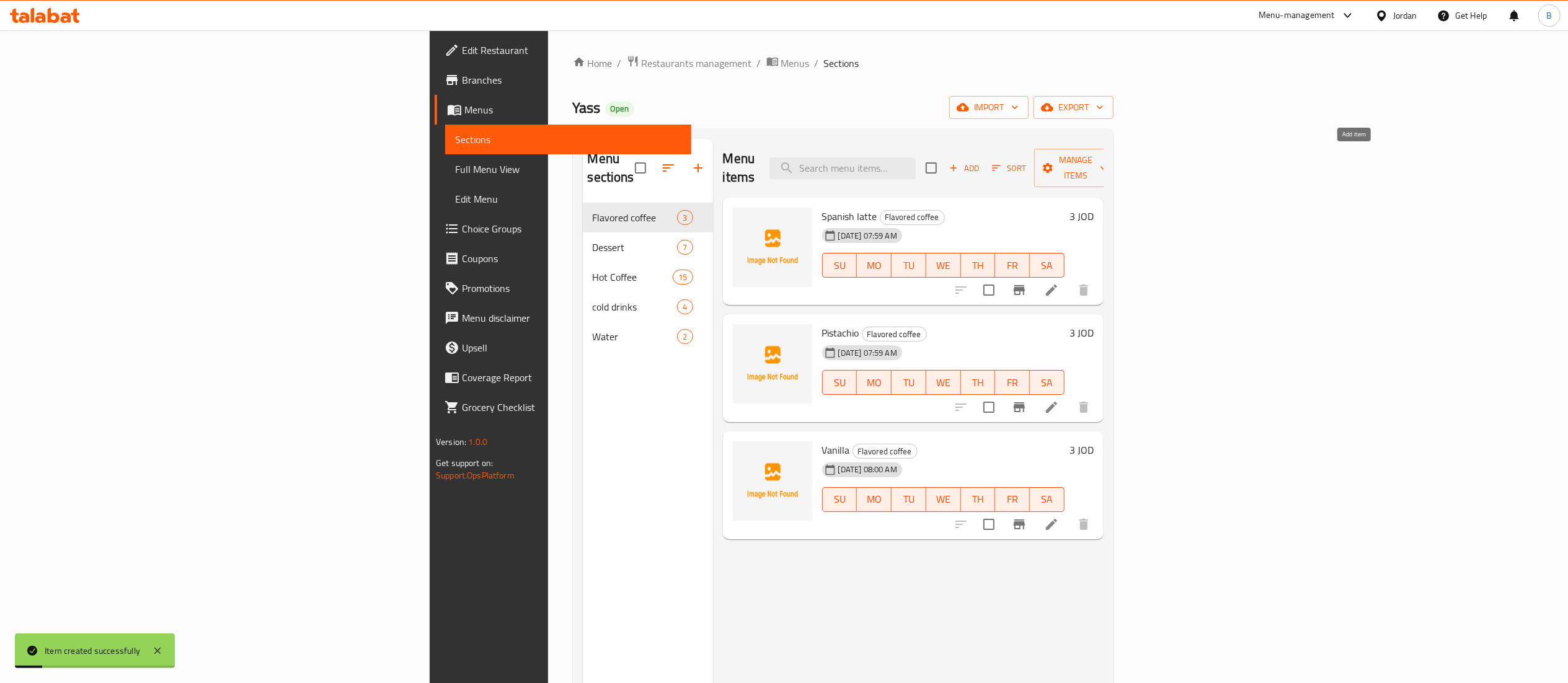
click at [959, 162] on icon "button" at bounding box center [953, 167] width 11 height 11
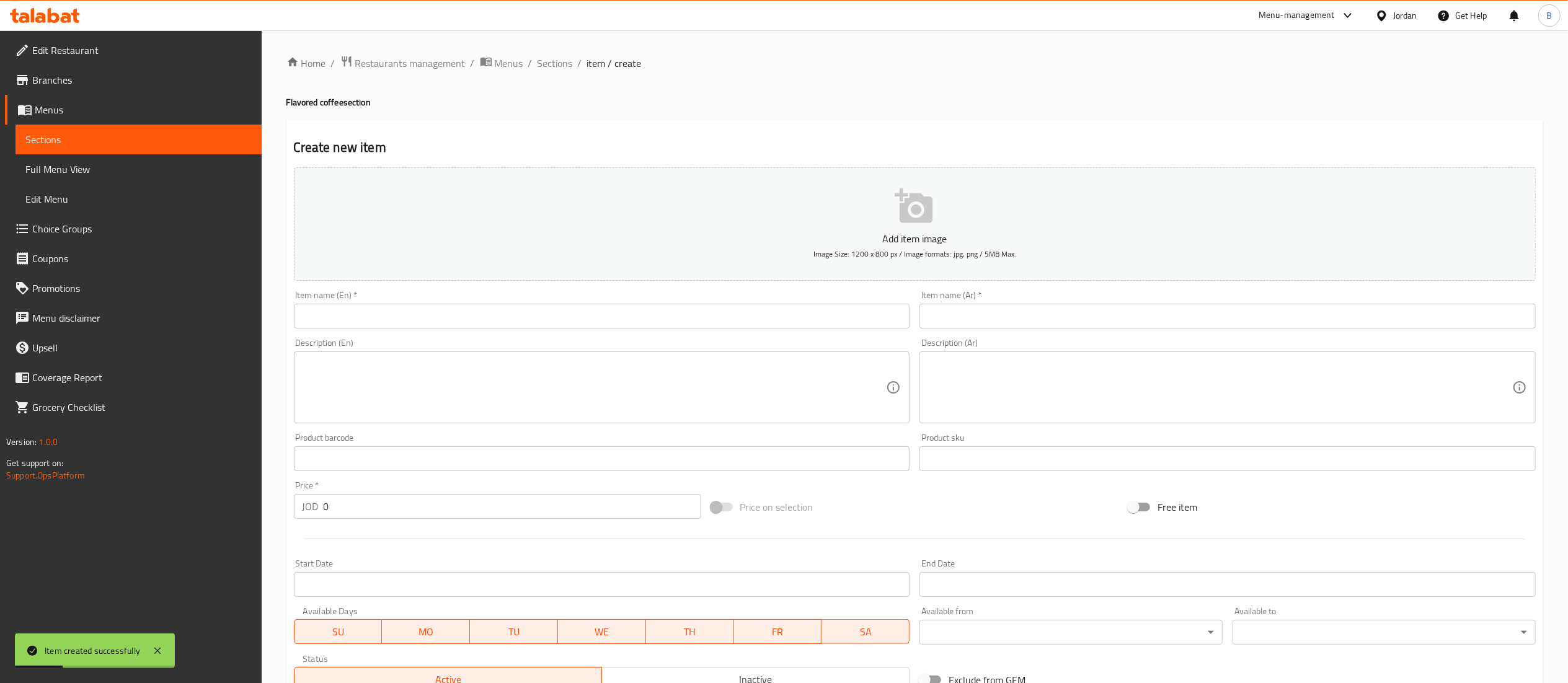
click at [555, 326] on input "text" at bounding box center [602, 316] width 617 height 25
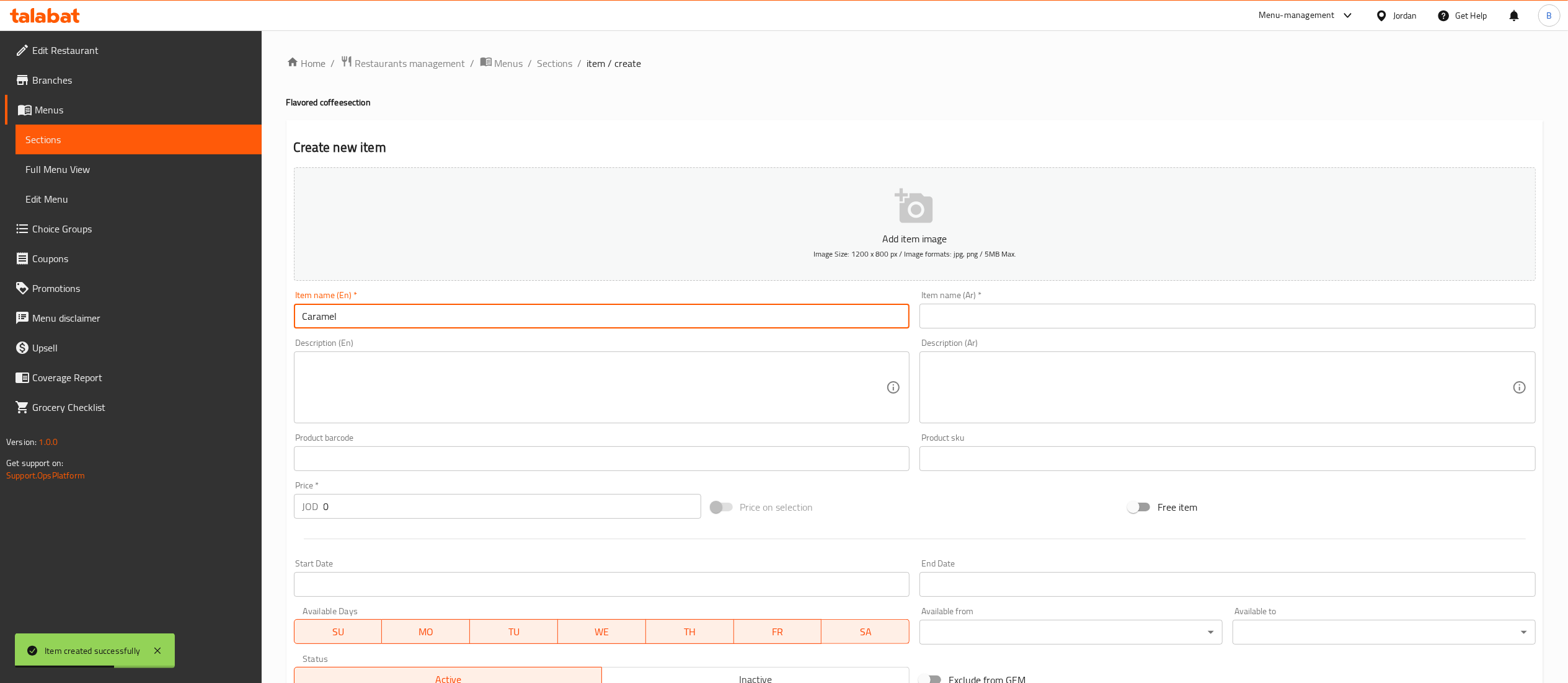
type input "Caramel"
click at [1075, 326] on input "text" at bounding box center [1228, 316] width 617 height 25
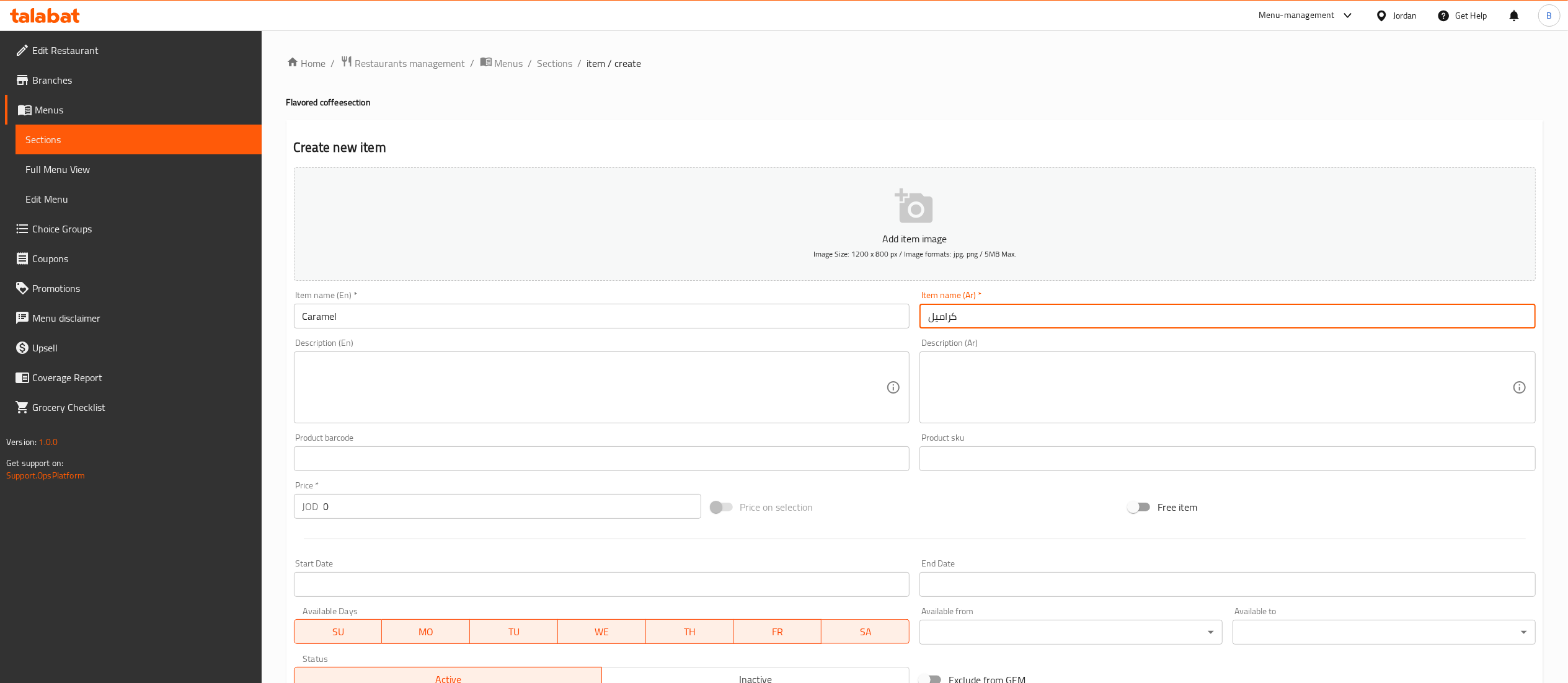
type input "كراميل"
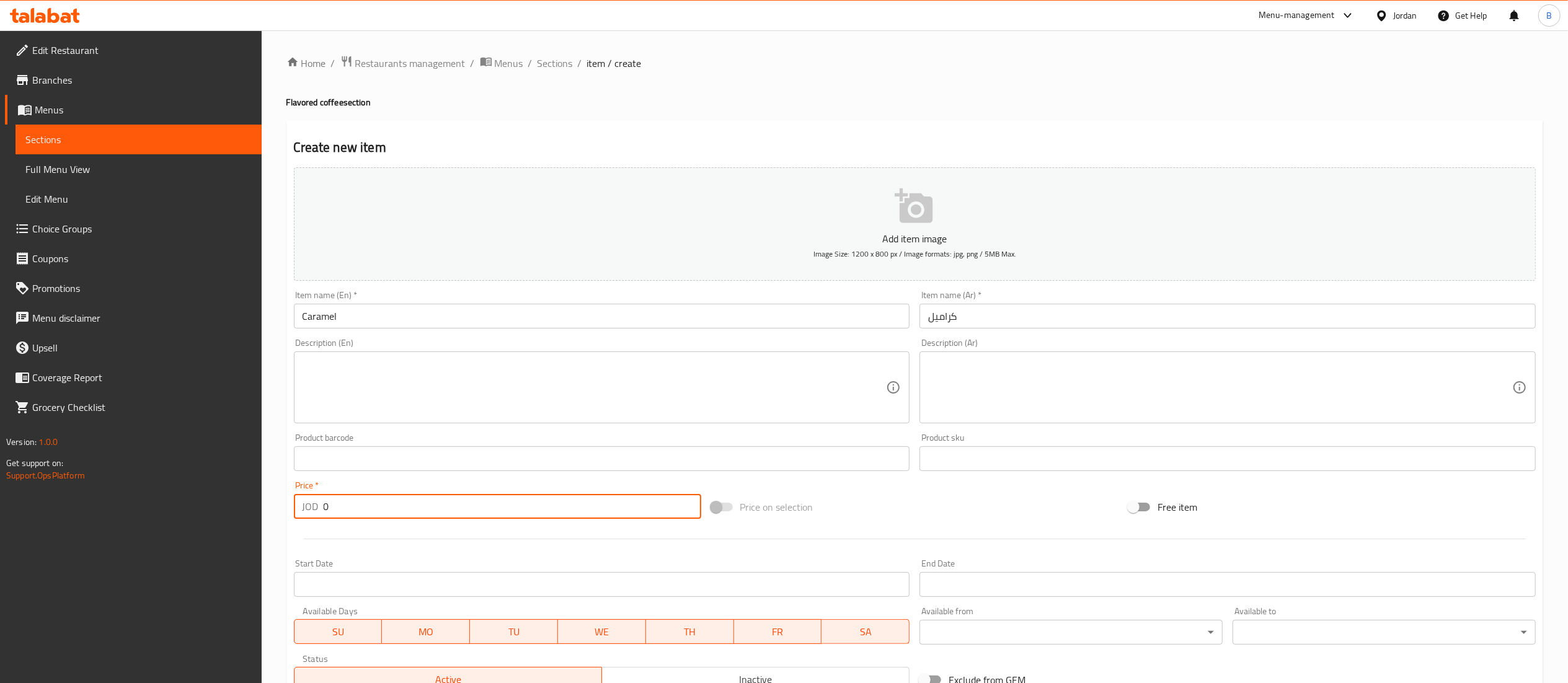
drag, startPoint x: 424, startPoint y: 511, endPoint x: 53, endPoint y: 517, distance: 371.0
click at [83, 514] on div "Edit Restaurant Branches Menus Sections Full Menu View Edit Menu Choice Groups …" at bounding box center [784, 453] width 1568 height 845
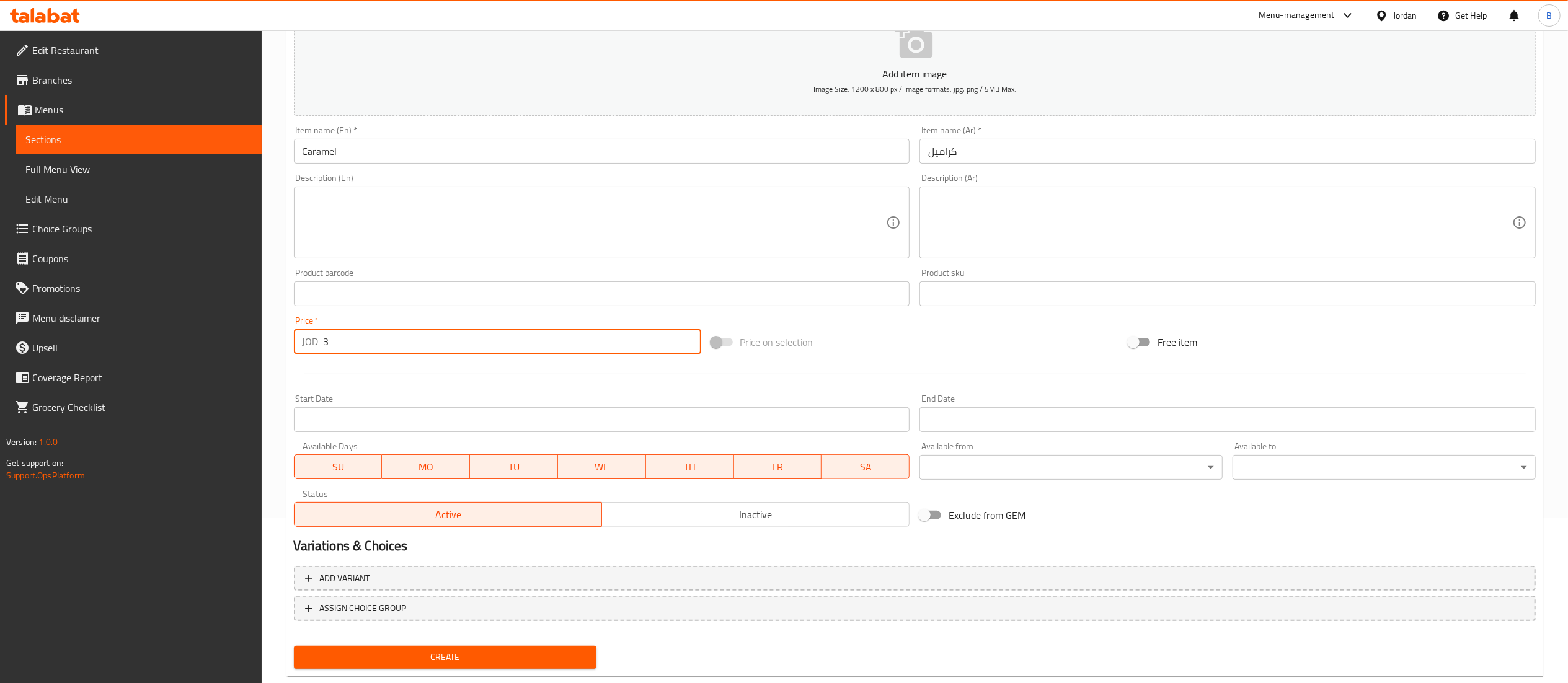
scroll to position [191, 0]
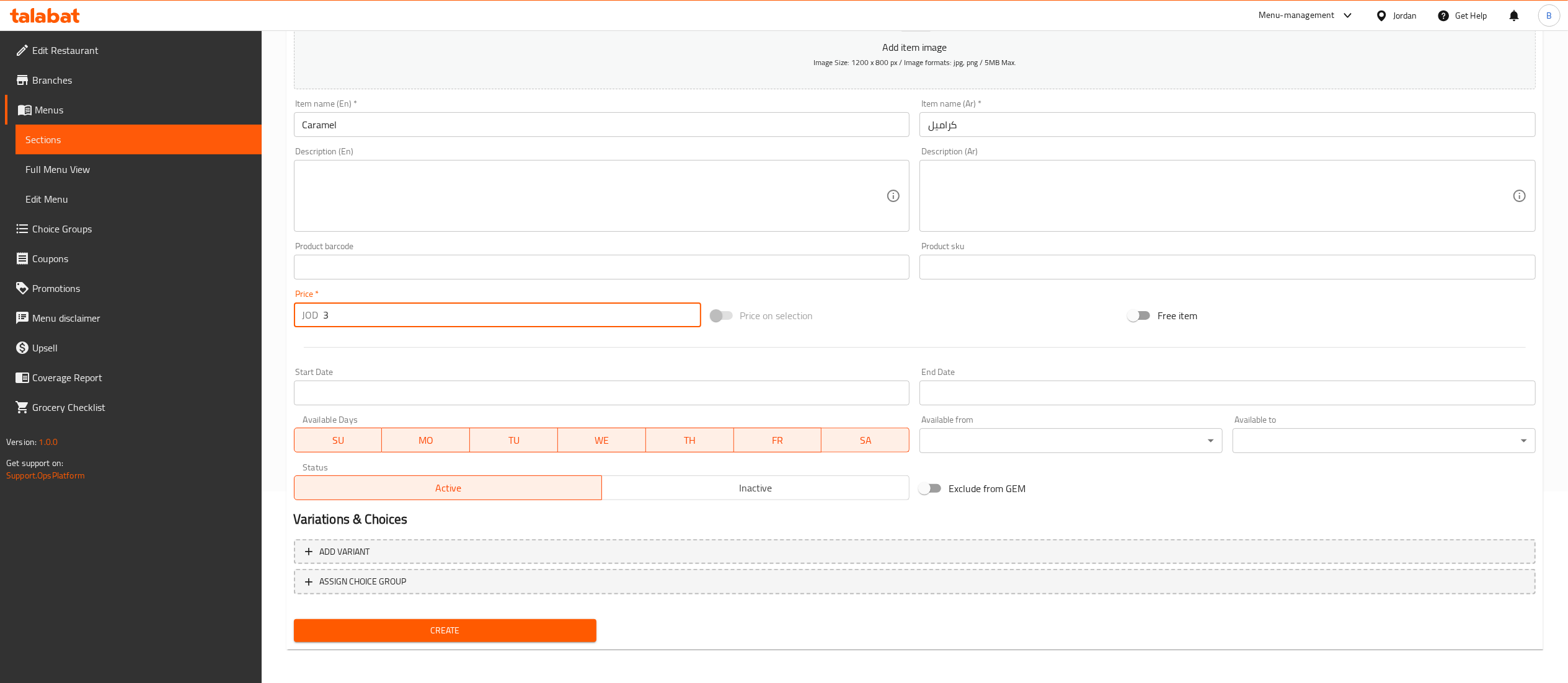
type input "3"
click at [430, 634] on span "Create" at bounding box center [445, 630] width 283 height 16
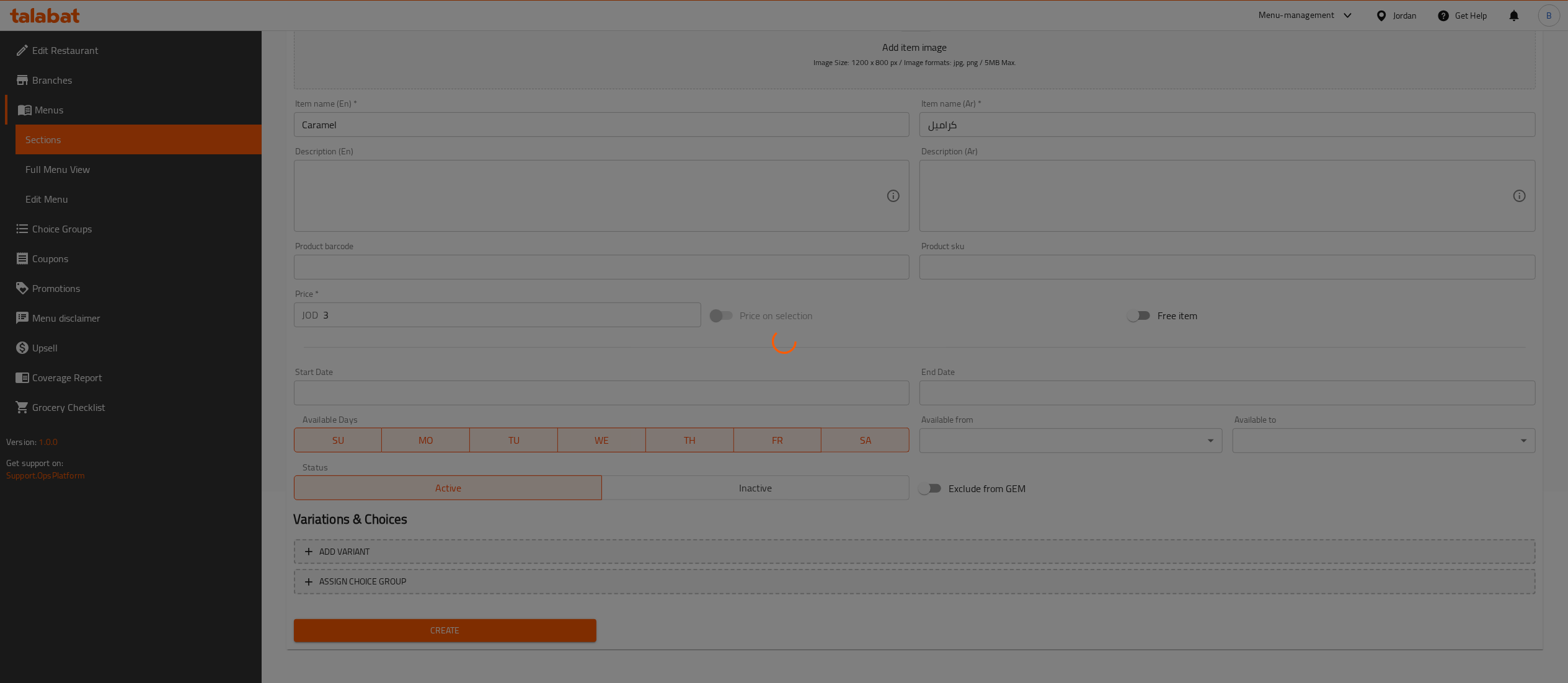
type input "0"
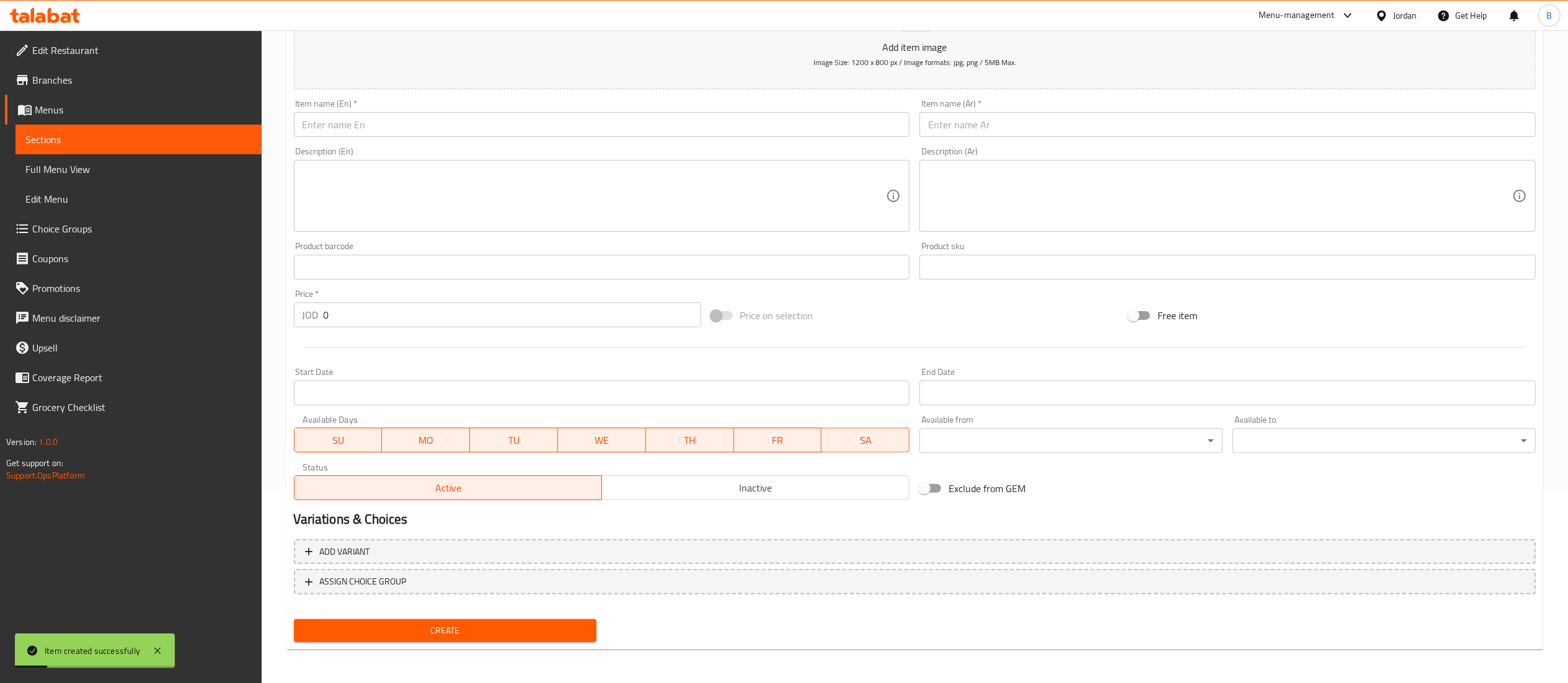
click at [69, 227] on span "Choice Groups" at bounding box center [142, 229] width 220 height 15
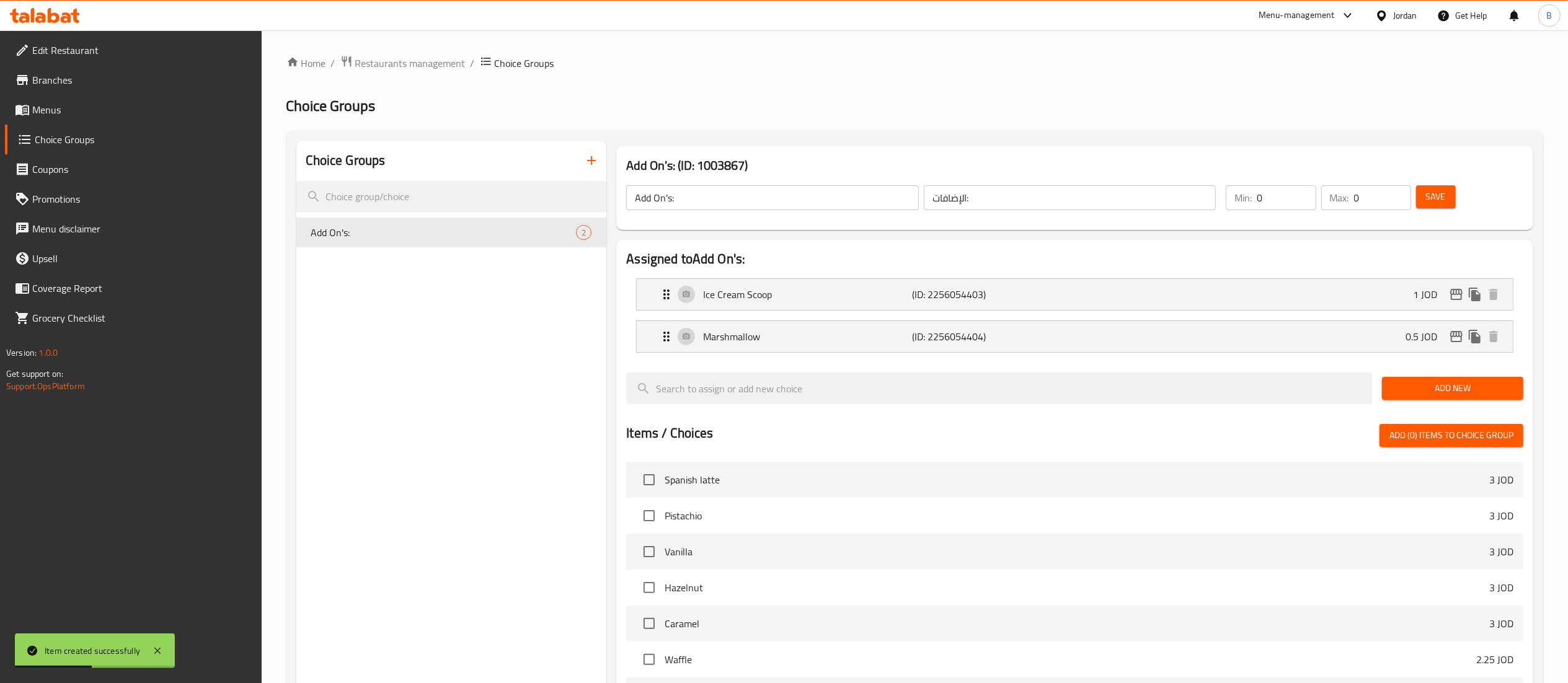
click at [597, 169] on button "button" at bounding box center [591, 160] width 30 height 30
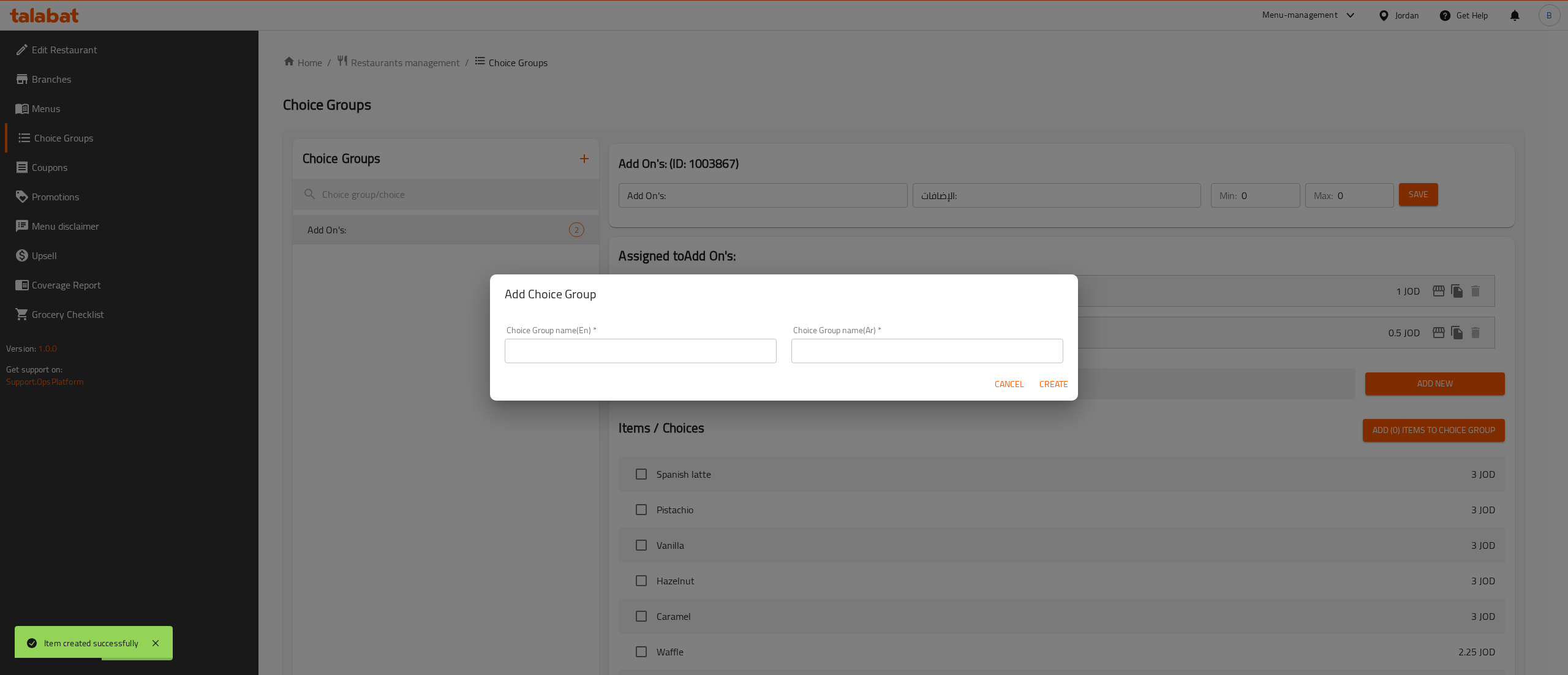
click at [640, 354] on input "text" at bounding box center [641, 351] width 272 height 25
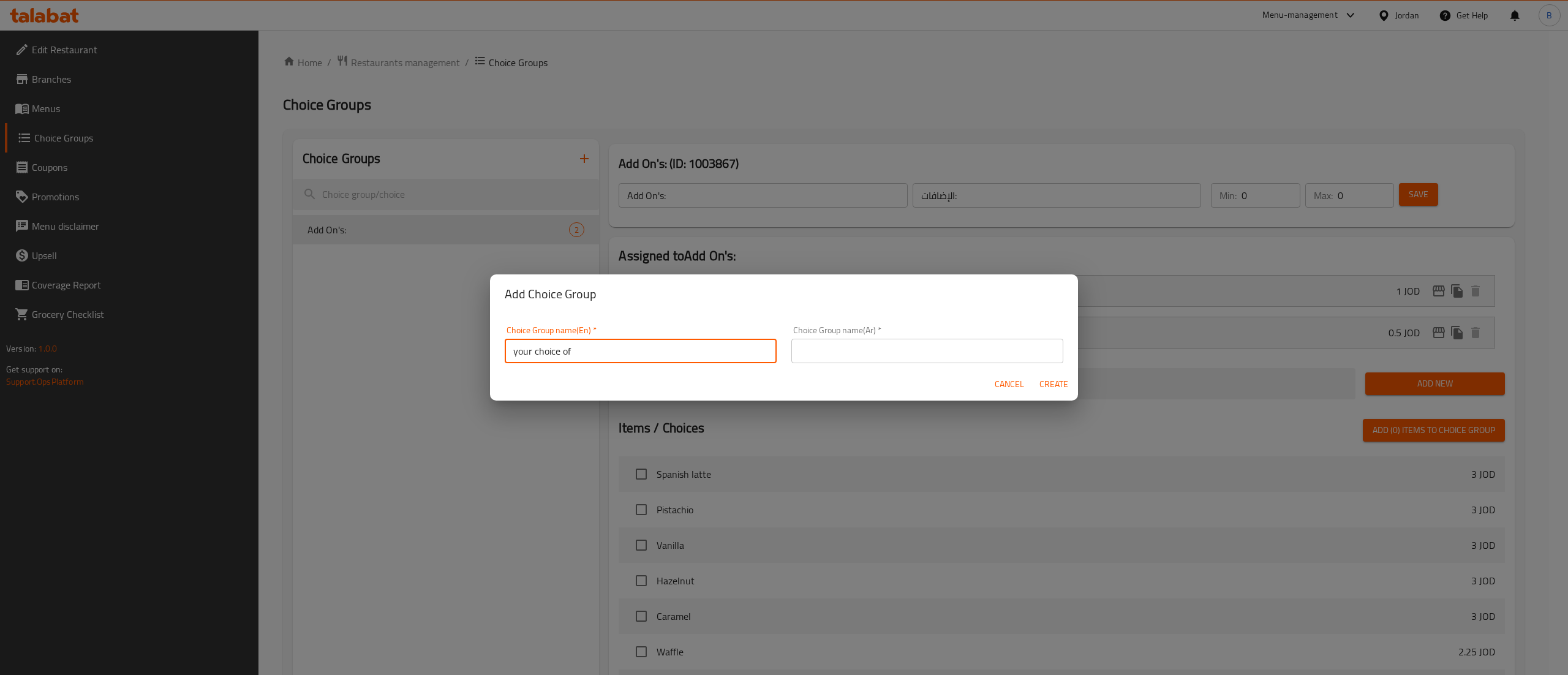
type input "your choice of"
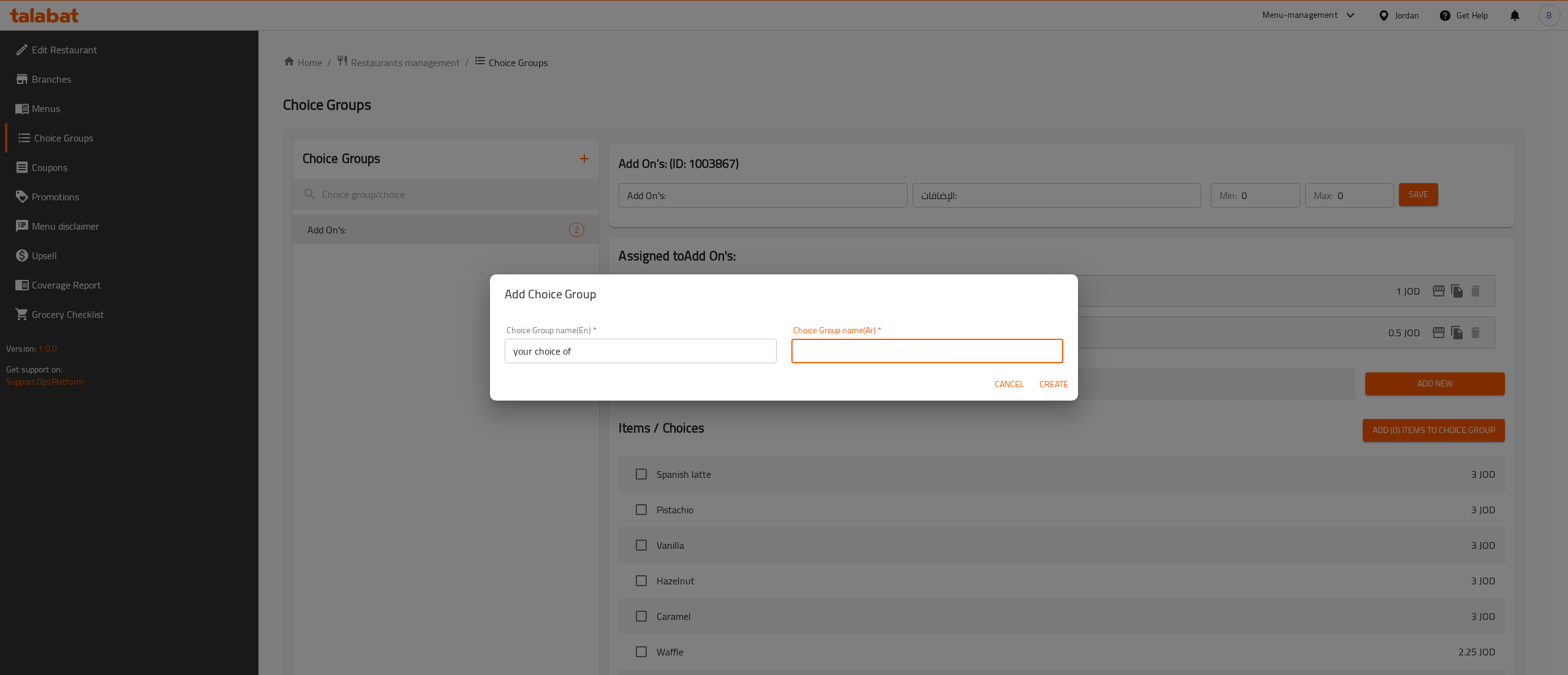
click at [872, 347] on input "text" at bounding box center [928, 351] width 272 height 25
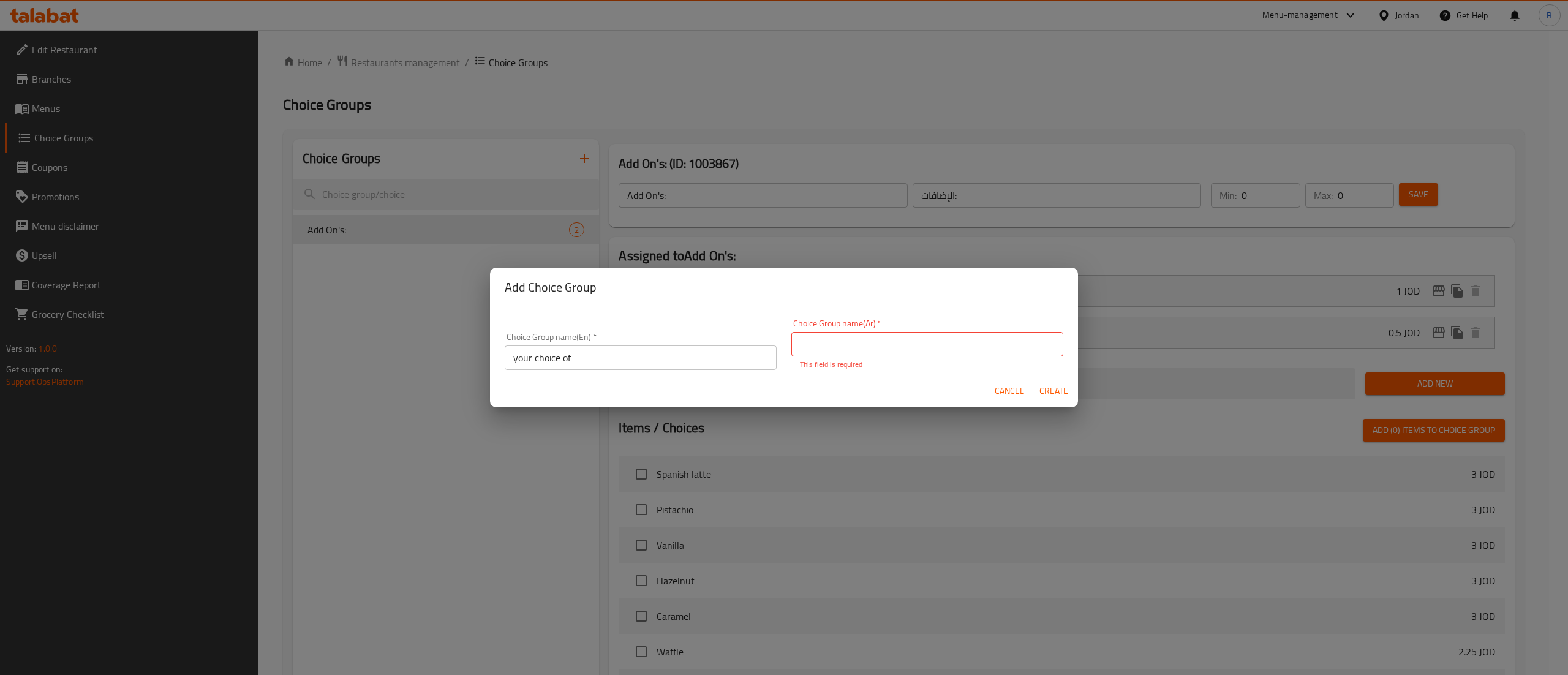
click at [887, 351] on input "text" at bounding box center [928, 344] width 272 height 25
type input "اختيارك من"
click at [1040, 380] on button "Create" at bounding box center [1054, 390] width 40 height 22
type input "your choice of"
type input "اختيارك من"
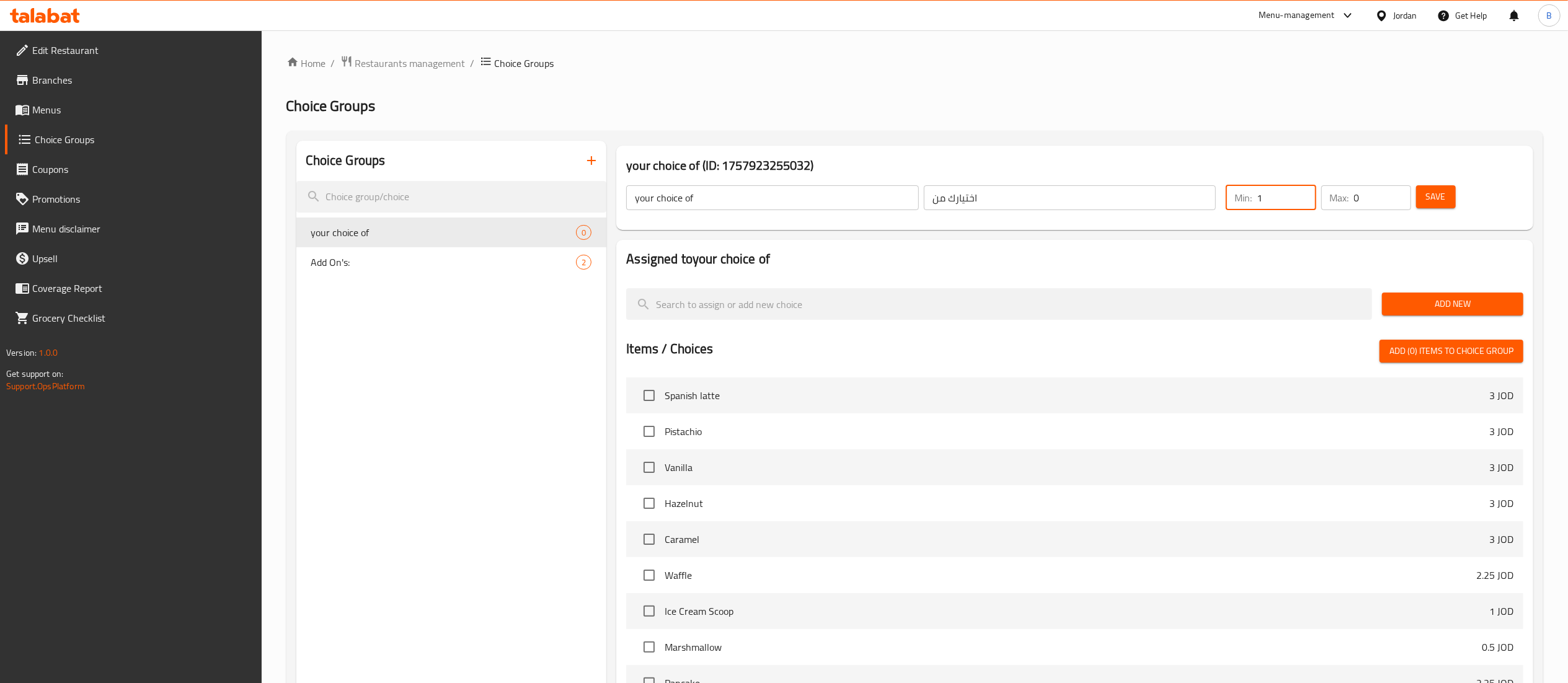
type input "1"
click at [1301, 191] on input "1" at bounding box center [1286, 198] width 59 height 25
type input "1"
click at [1399, 194] on input "1" at bounding box center [1383, 198] width 57 height 25
click at [1429, 189] on span "Save" at bounding box center [1436, 196] width 20 height 16
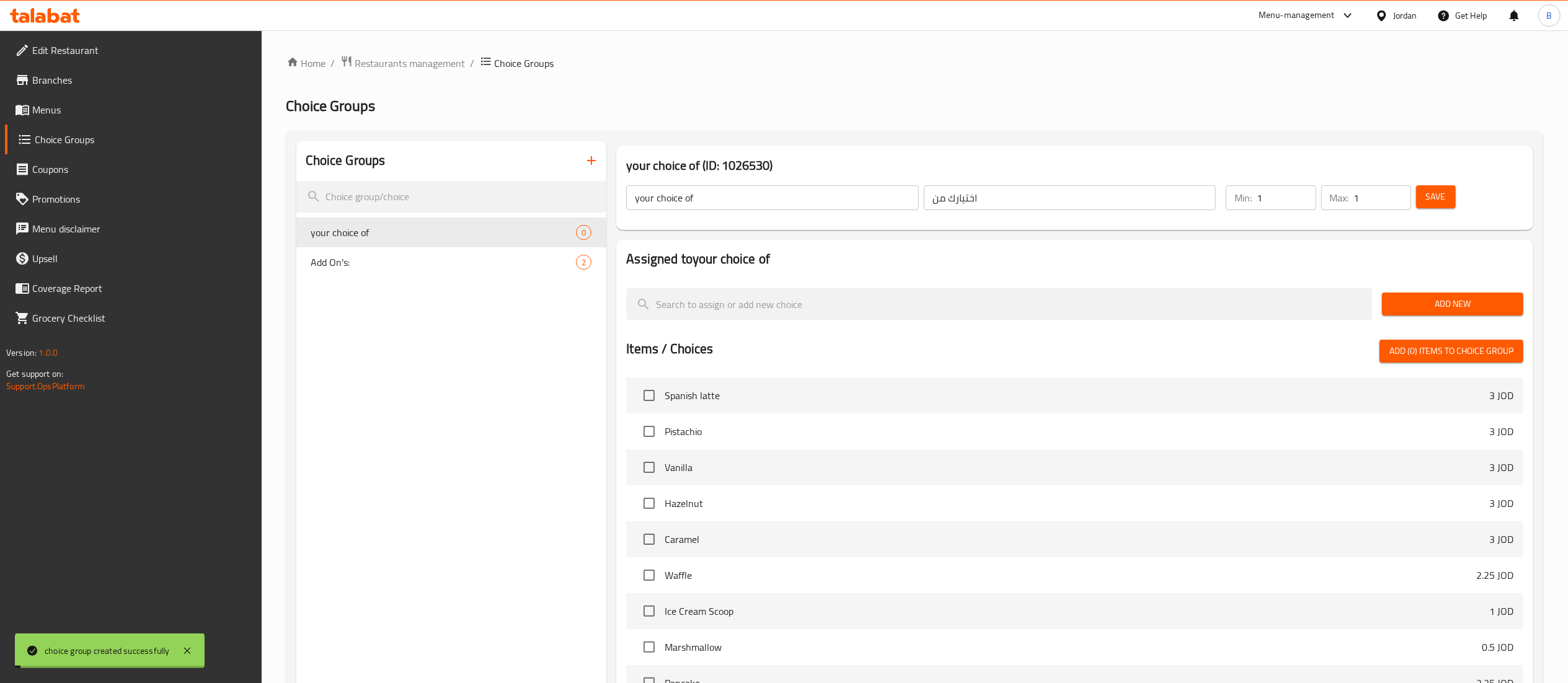
click at [1499, 299] on span "Add New" at bounding box center [1452, 304] width 121 height 16
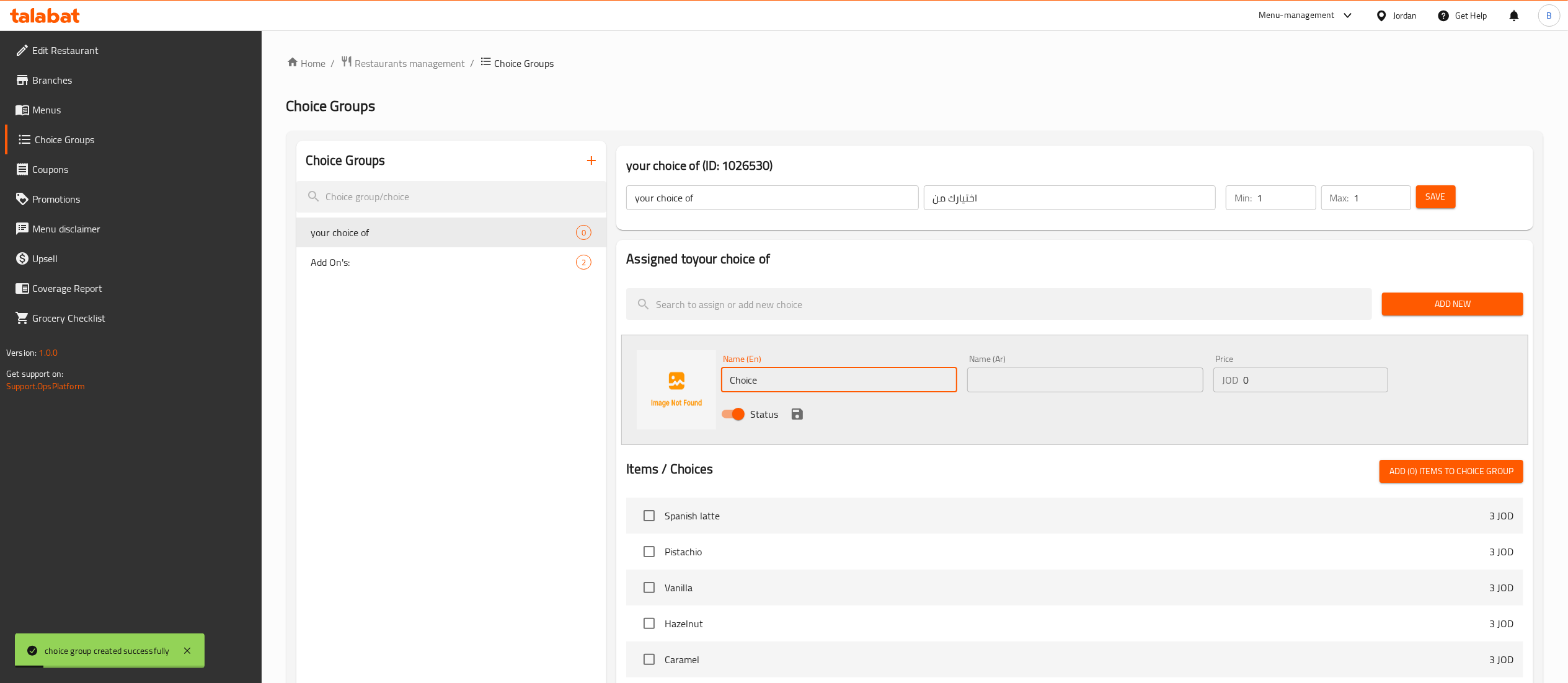
drag, startPoint x: 830, startPoint y: 374, endPoint x: 514, endPoint y: 377, distance: 316.0
click at [552, 376] on div "Choice Groups your choice of 0 Add On's: 2 your choice of (ID: 1026530) your ch…" at bounding box center [917, 572] width 1242 height 863
type input "Hot"
click at [1121, 388] on input "text" at bounding box center [1085, 380] width 236 height 25
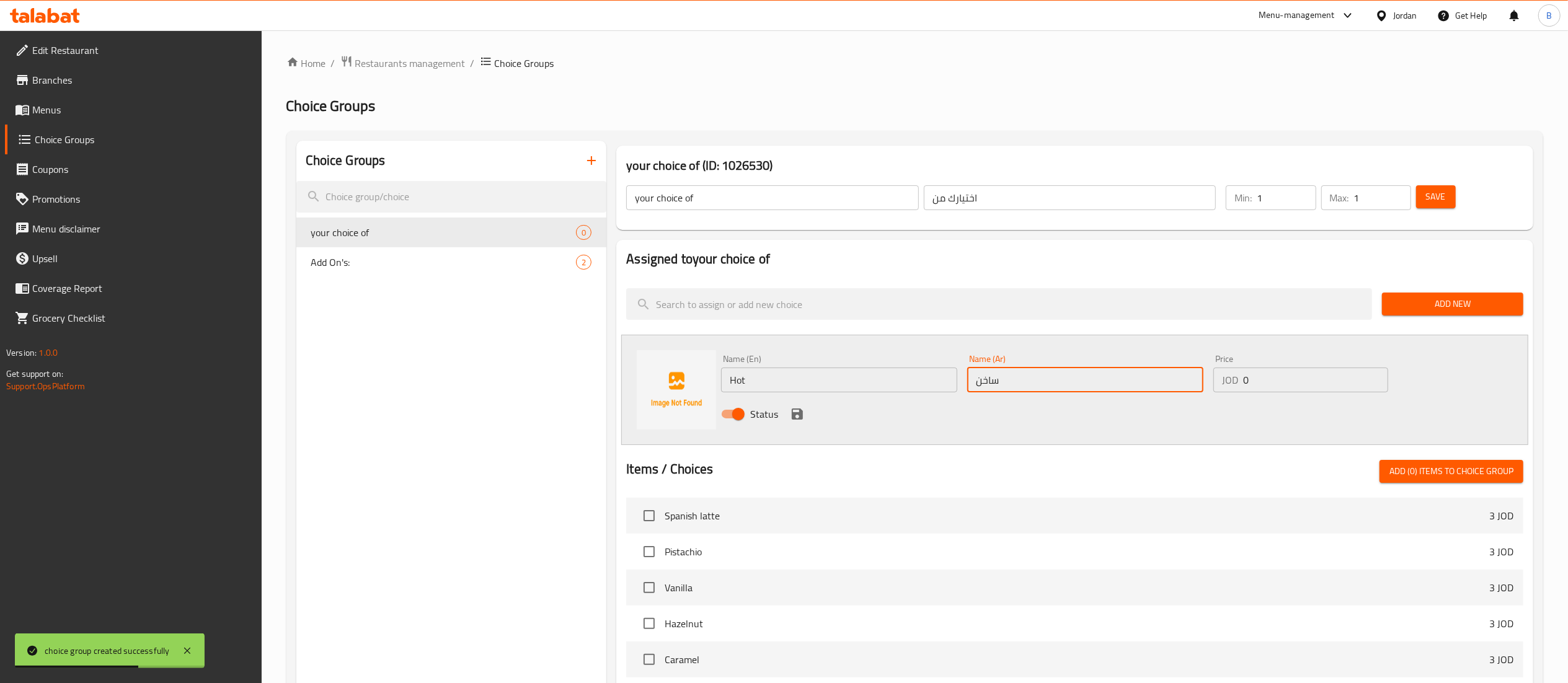
type input "ساخن"
click at [802, 415] on icon "save" at bounding box center [798, 414] width 15 height 15
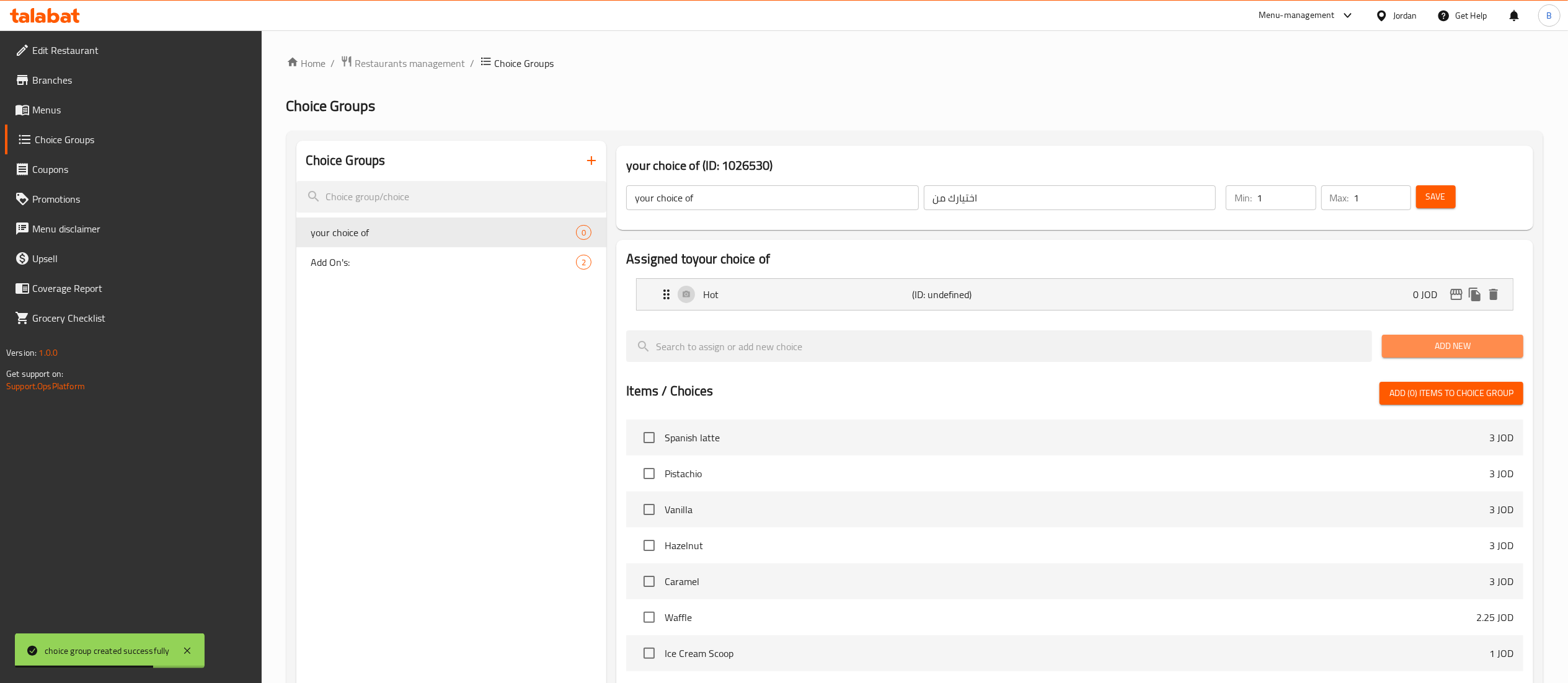
click at [1387, 347] on button "Add New" at bounding box center [1452, 346] width 141 height 23
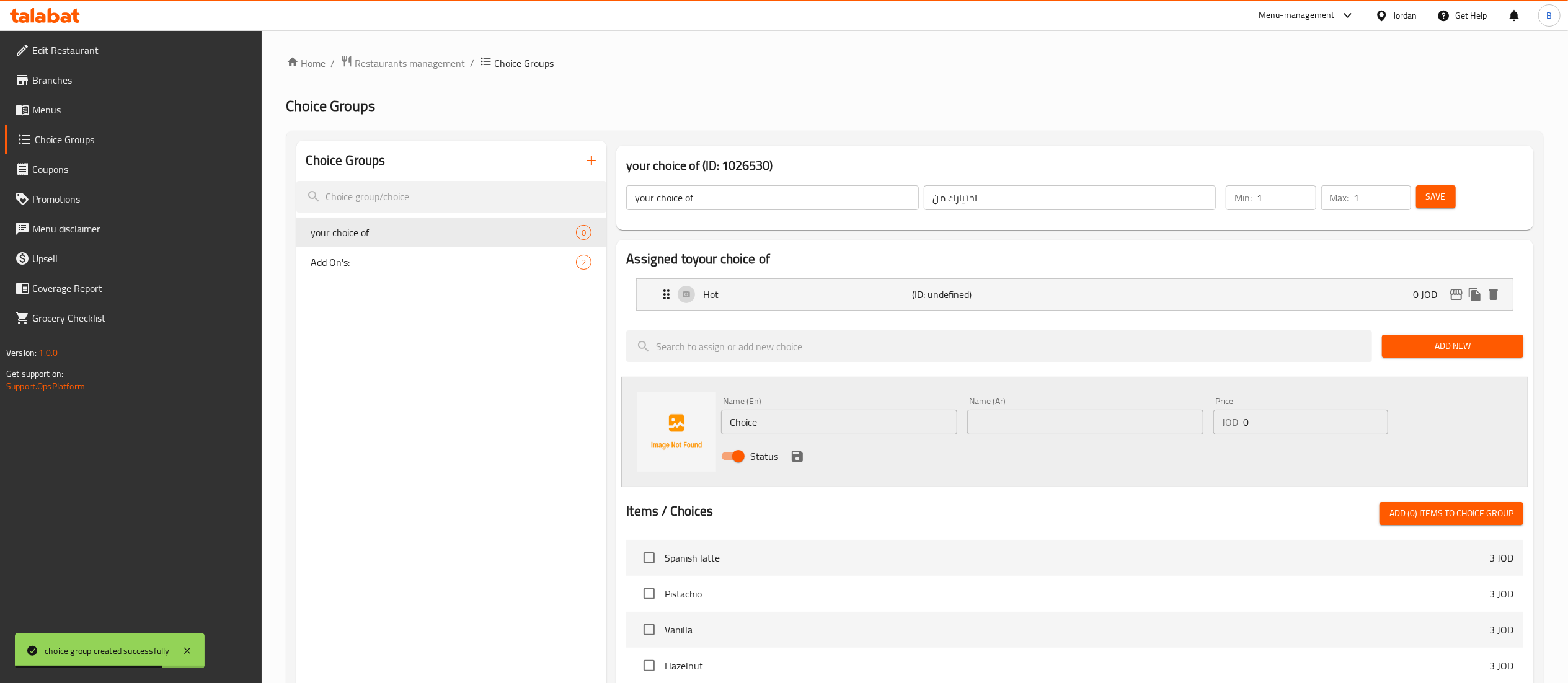
click at [556, 419] on div "Choice Groups your choice of 0 Add On's: 2 your choice of (ID: 1026530) your ch…" at bounding box center [917, 593] width 1242 height 905
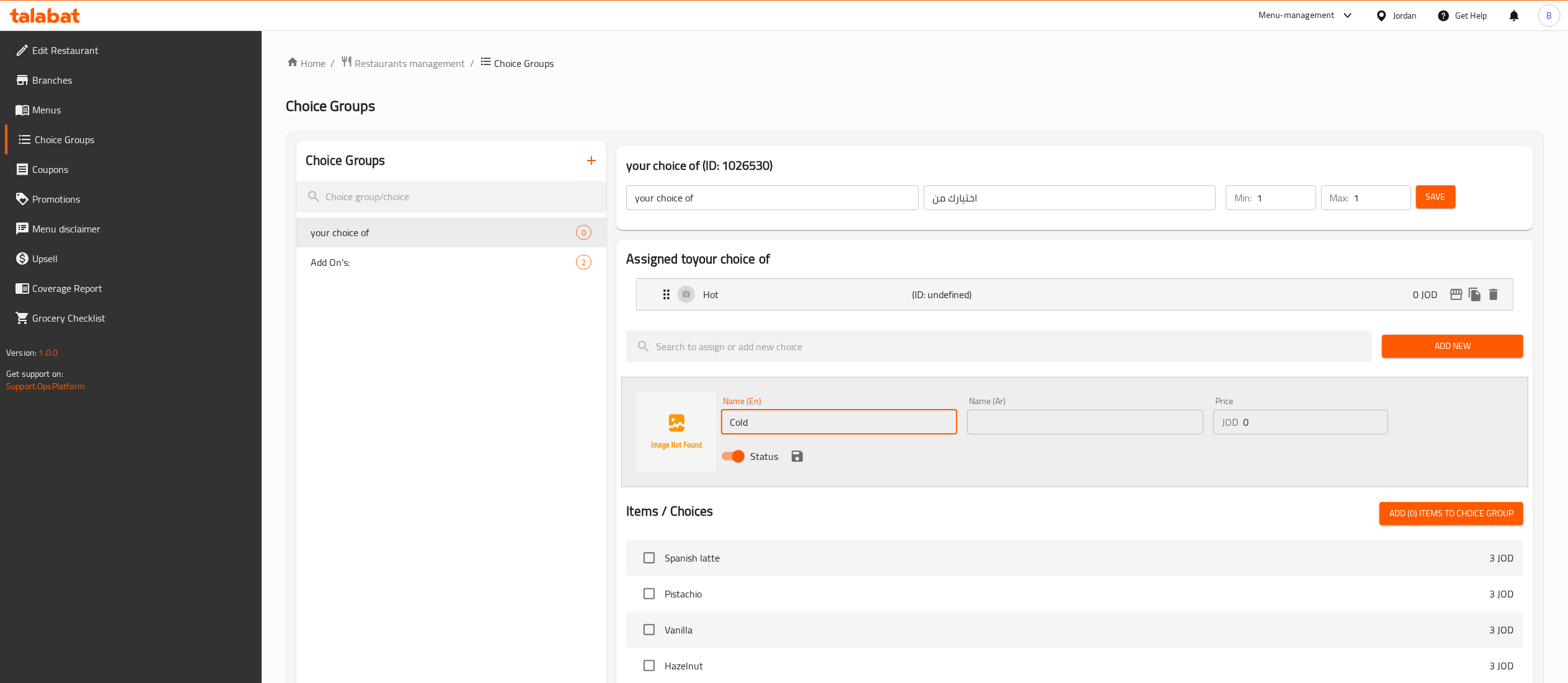
type input "Cold"
click at [1001, 425] on input "text" at bounding box center [1085, 422] width 236 height 25
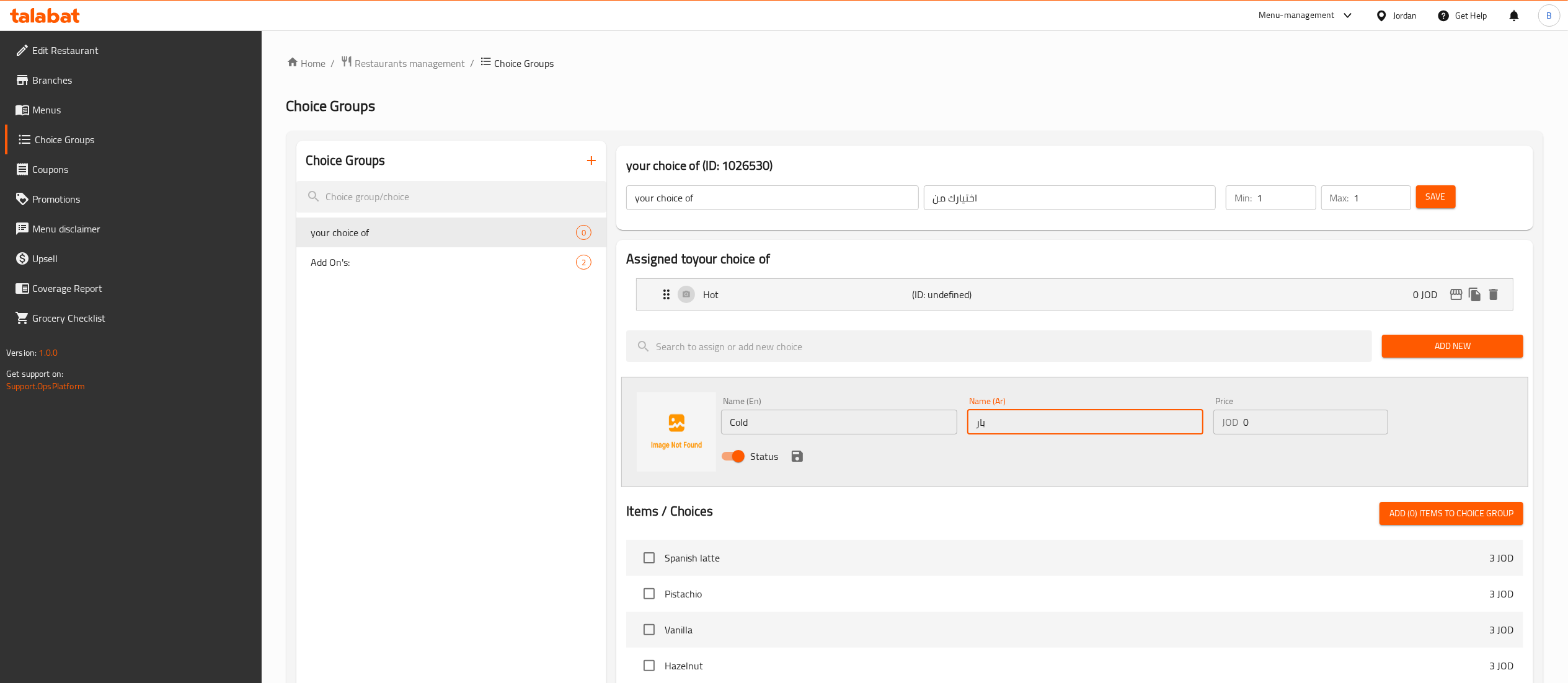
type input "بارد"
click at [797, 456] on icon "save" at bounding box center [797, 456] width 11 height 11
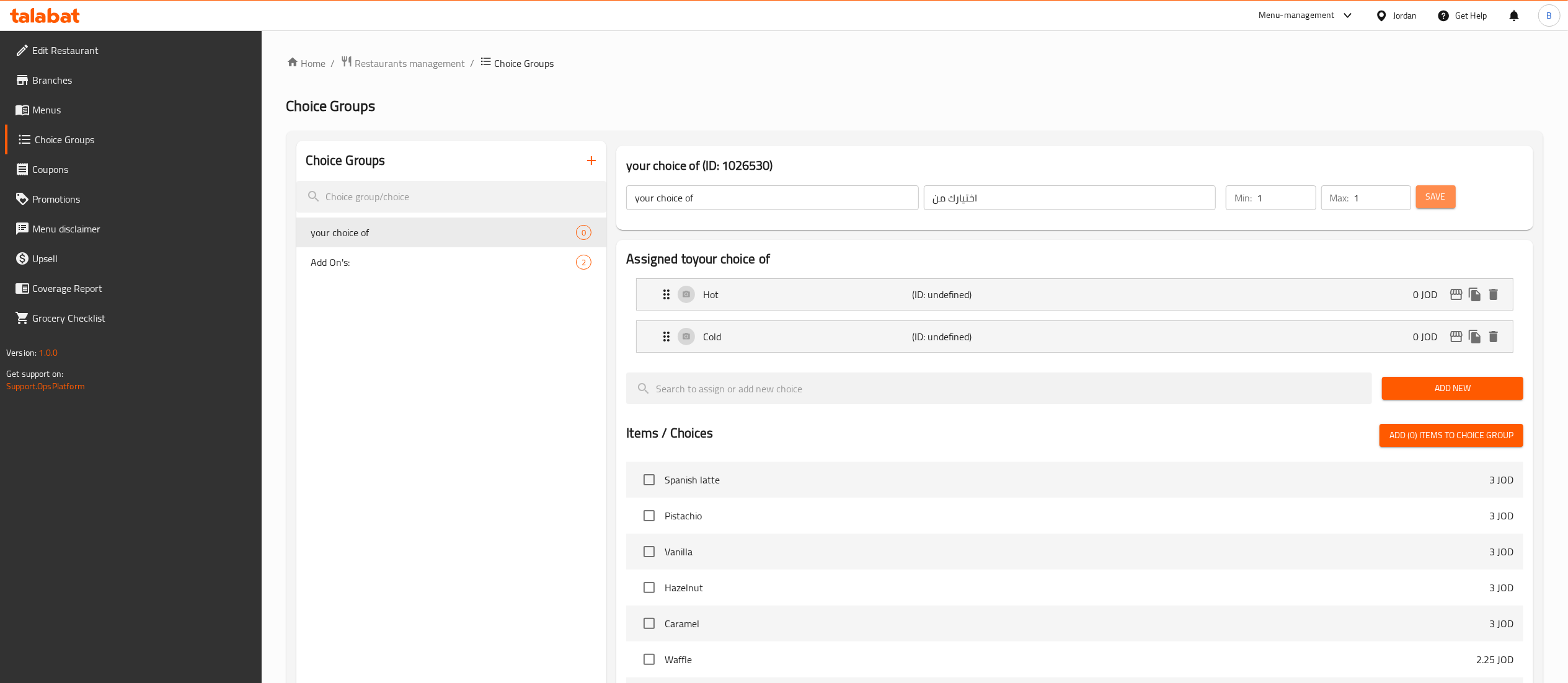
click at [1441, 190] on span "Save" at bounding box center [1436, 196] width 20 height 16
click at [35, 109] on span "Menus" at bounding box center [142, 109] width 220 height 15
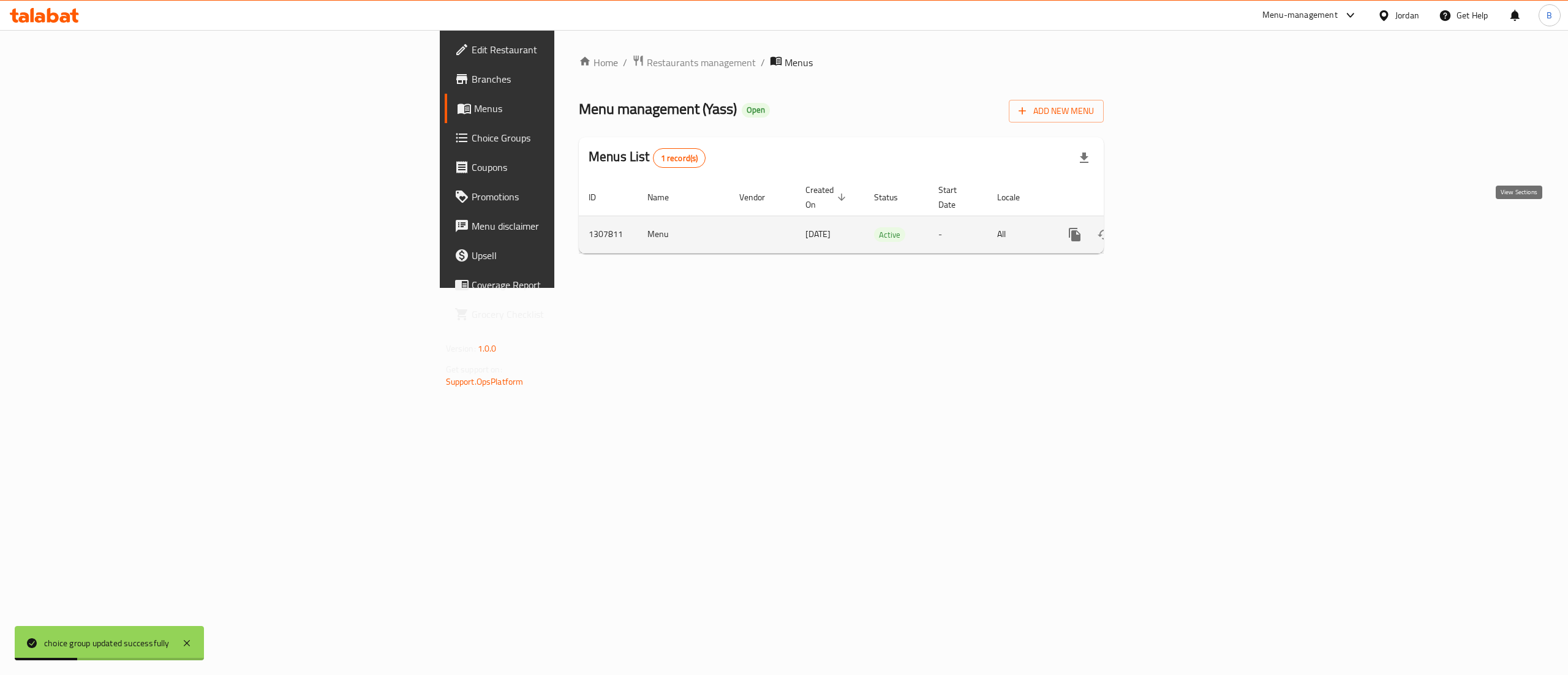
click at [1170, 228] on icon "enhanced table" at bounding box center [1164, 234] width 15 height 15
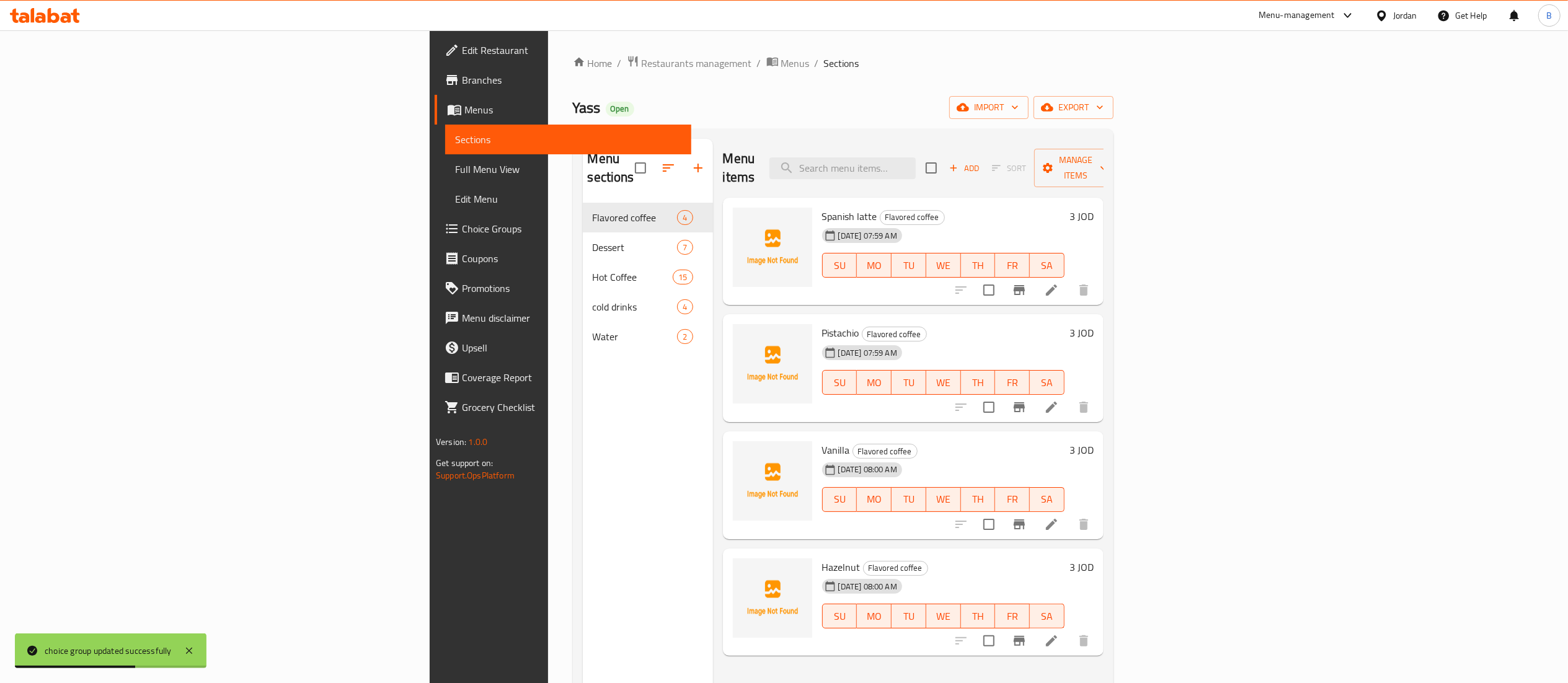
click at [1059, 282] on icon at bounding box center [1052, 290] width 15 height 15
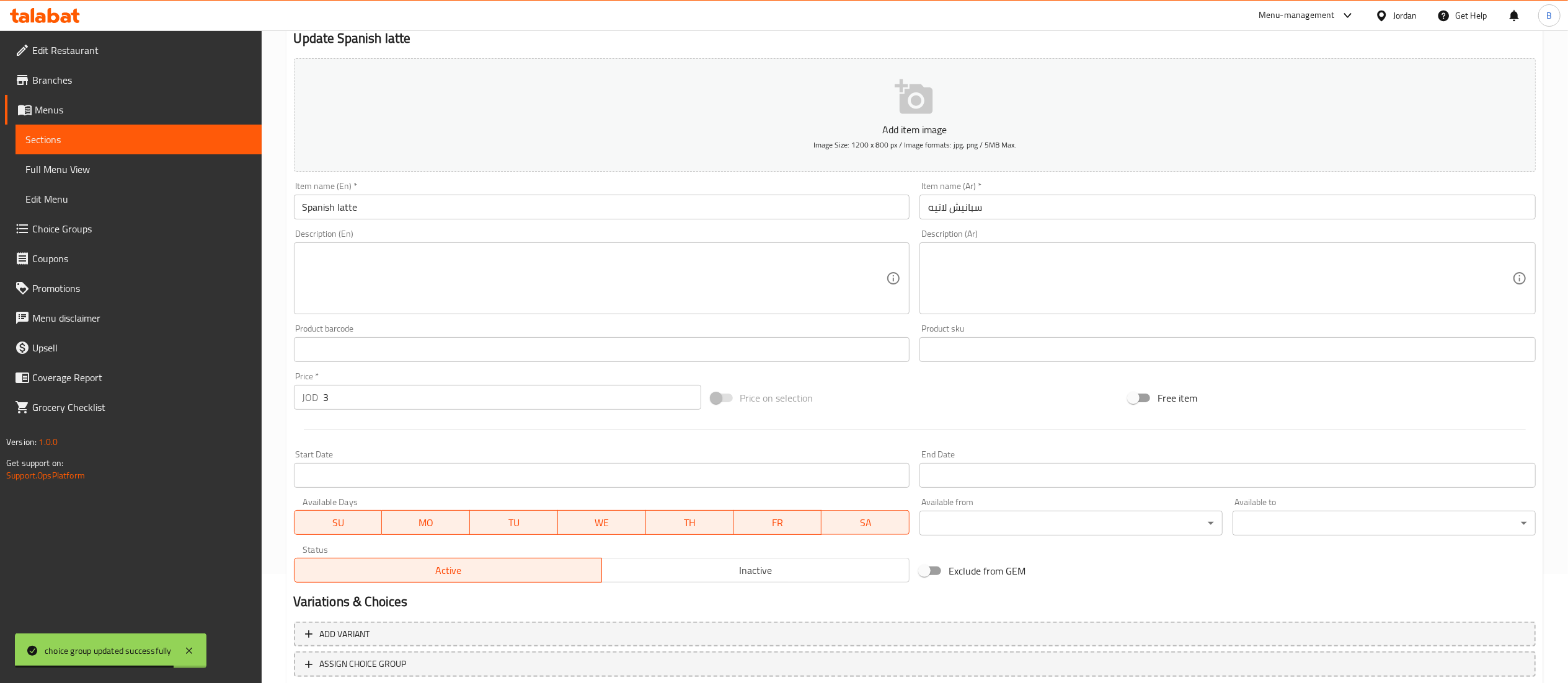
scroll to position [191, 0]
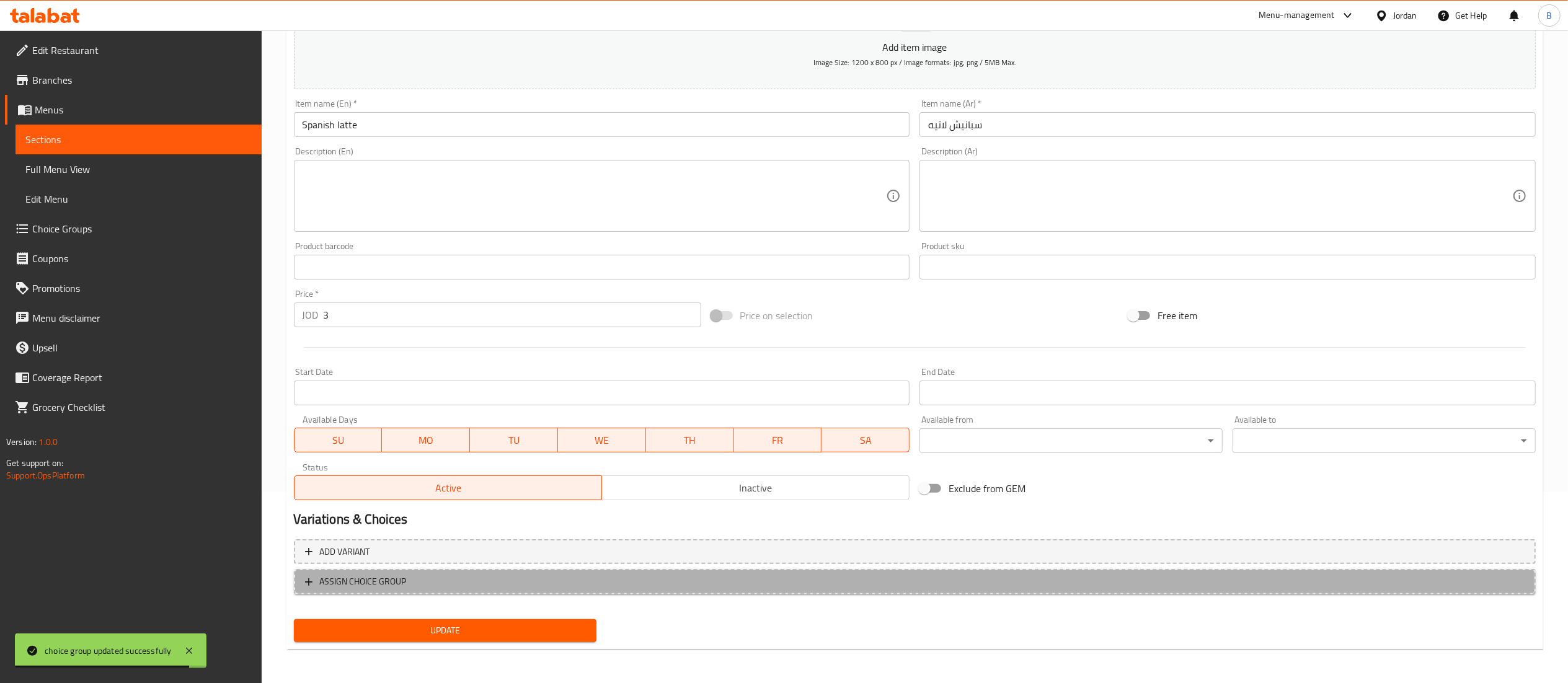
click at [463, 584] on span "ASSIGN CHOICE GROUP" at bounding box center [915, 581] width 1220 height 16
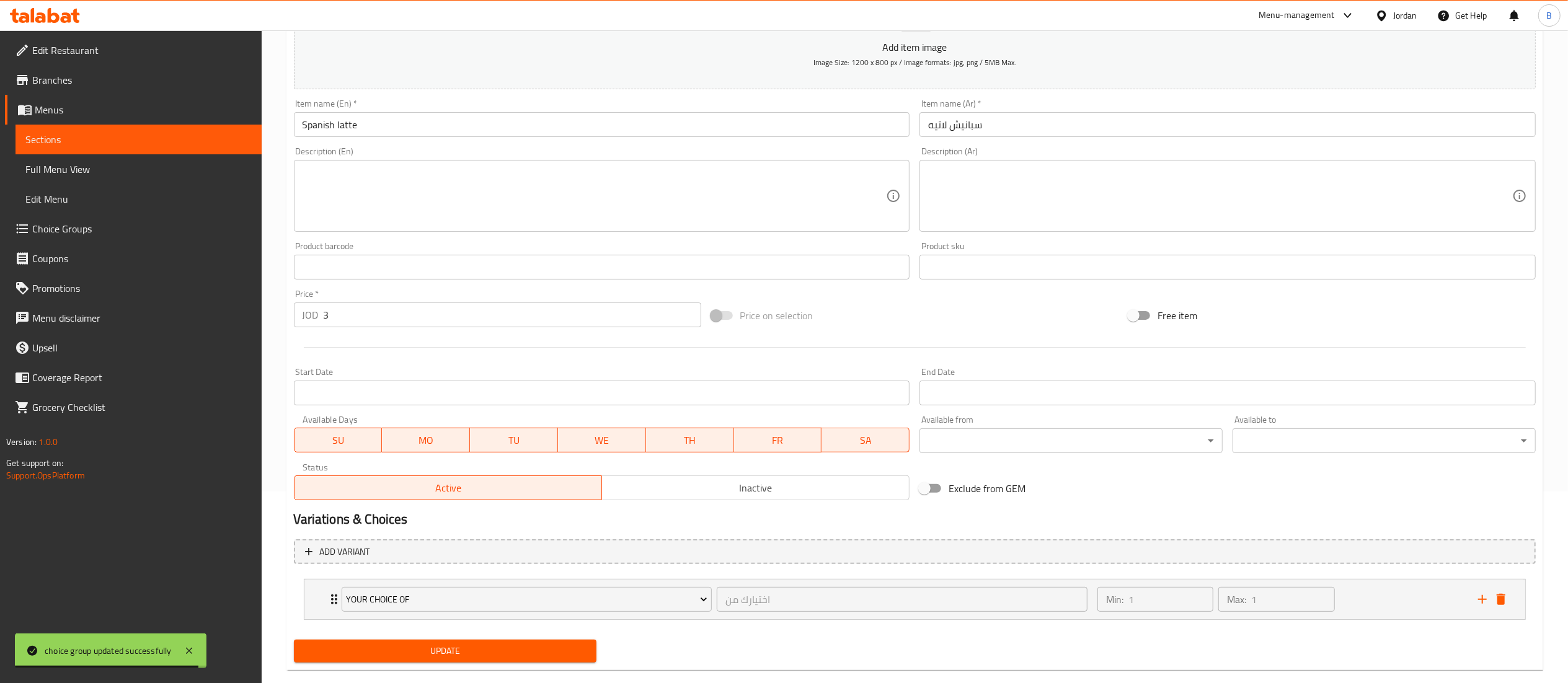
click at [463, 648] on span "Update" at bounding box center [445, 650] width 283 height 16
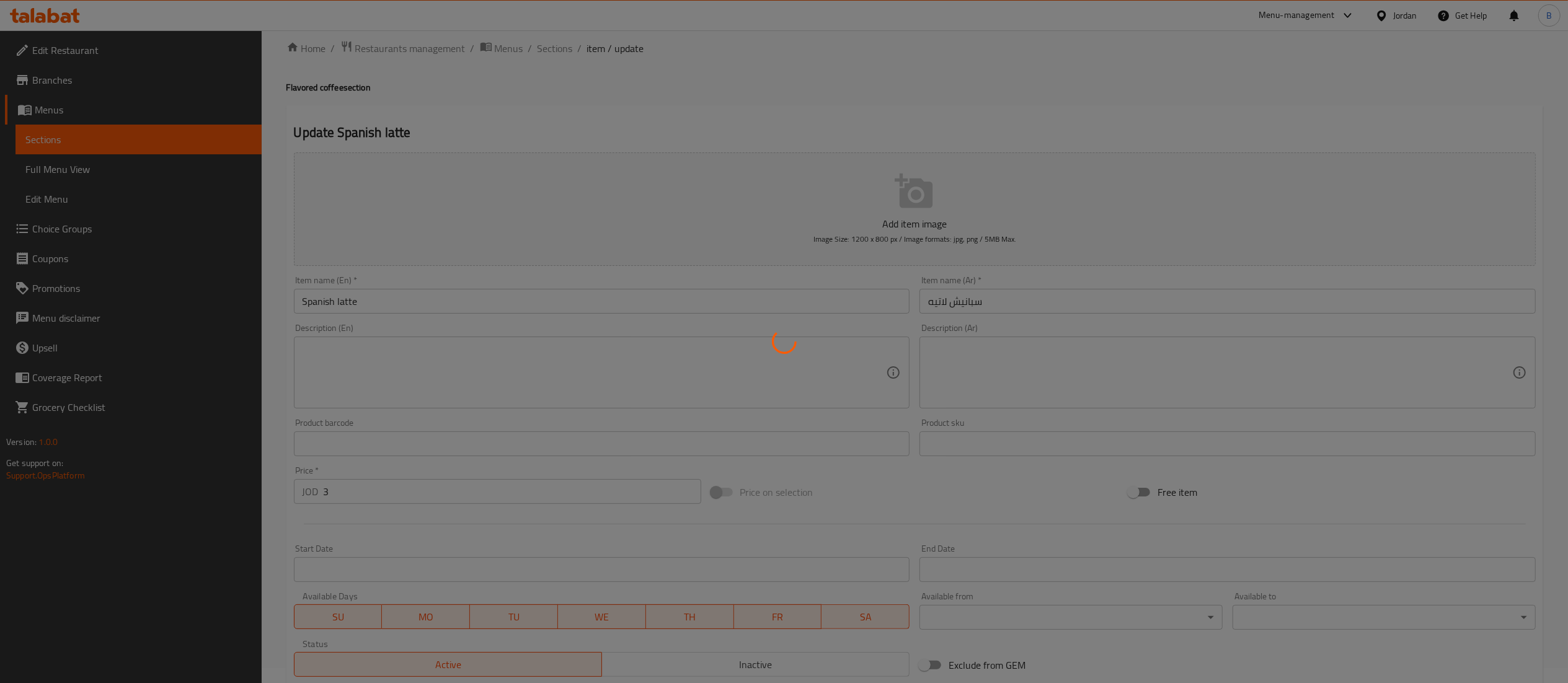
scroll to position [0, 0]
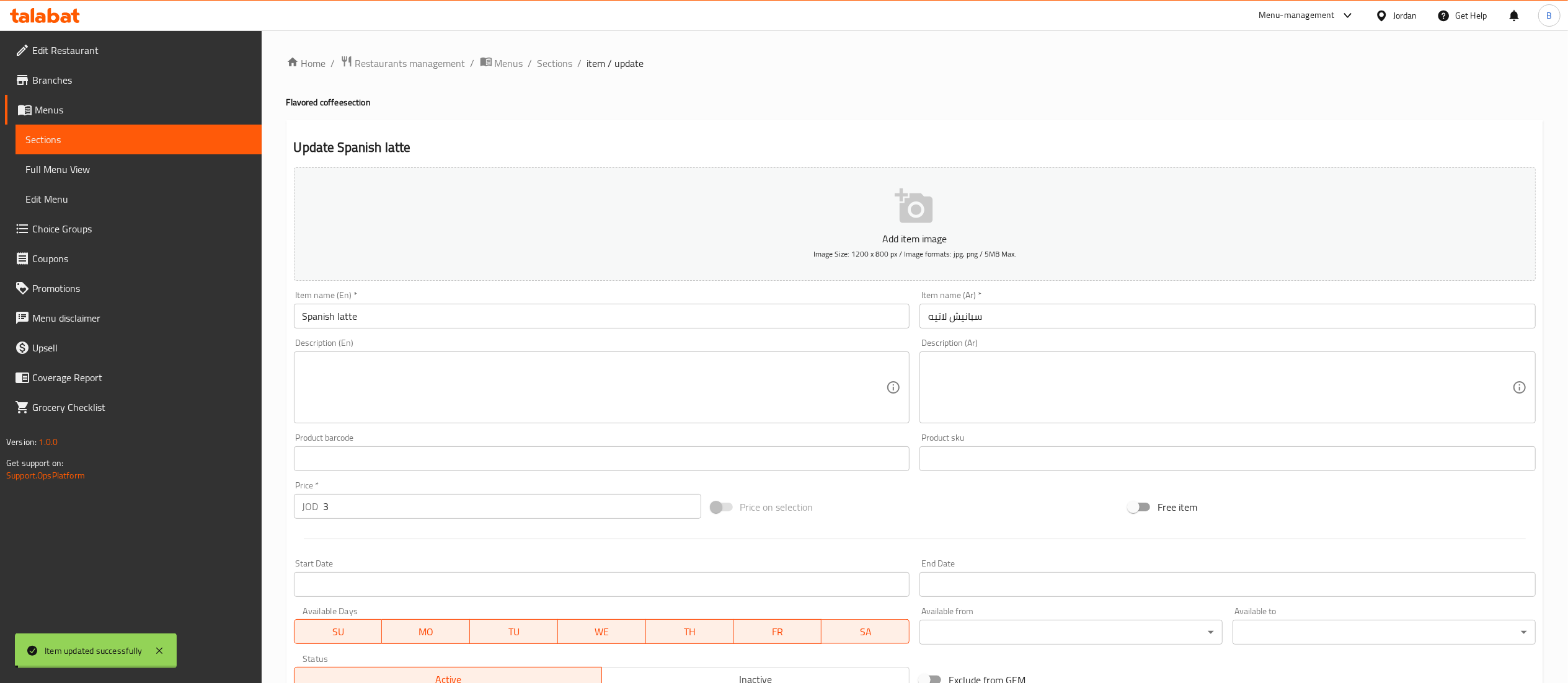
click at [547, 63] on span "Sections" at bounding box center [555, 63] width 35 height 15
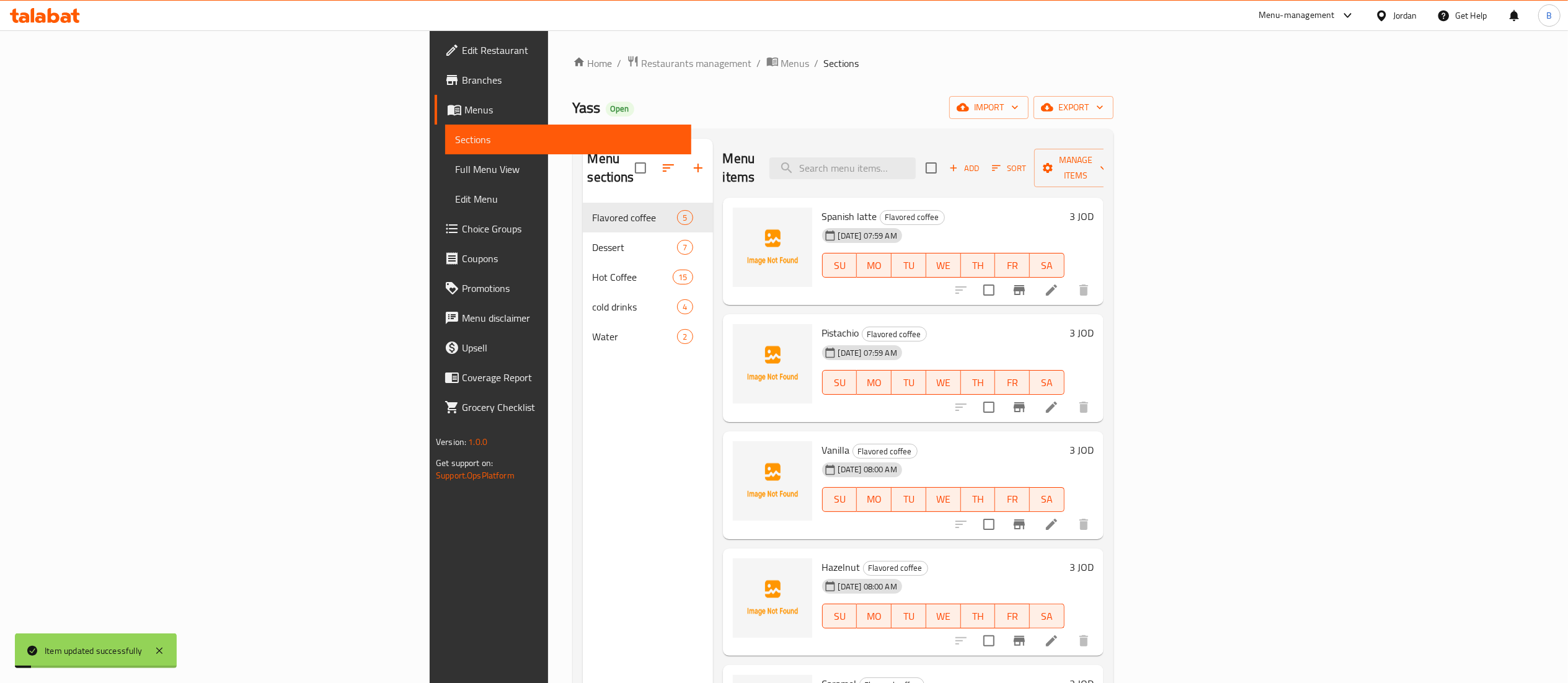
click at [1069, 396] on li at bounding box center [1052, 407] width 35 height 23
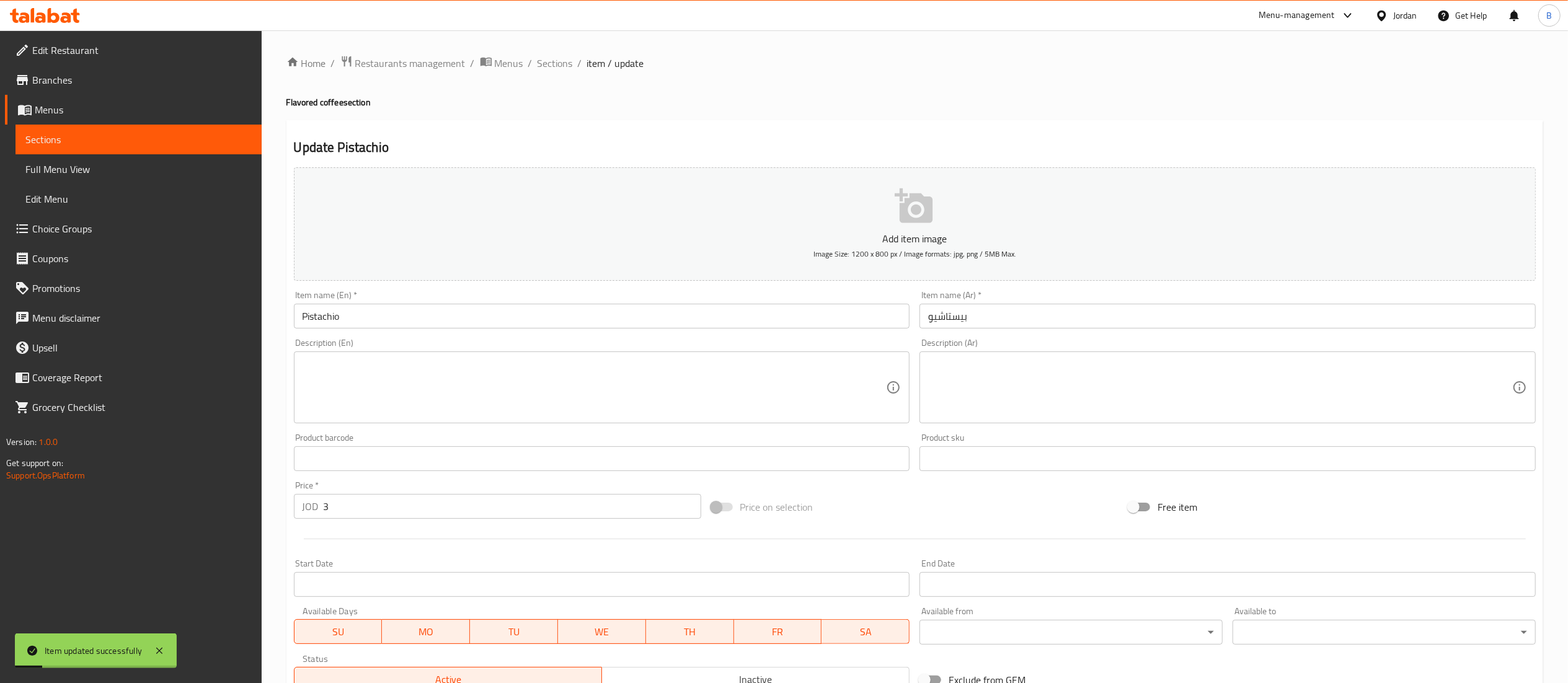
scroll to position [191, 0]
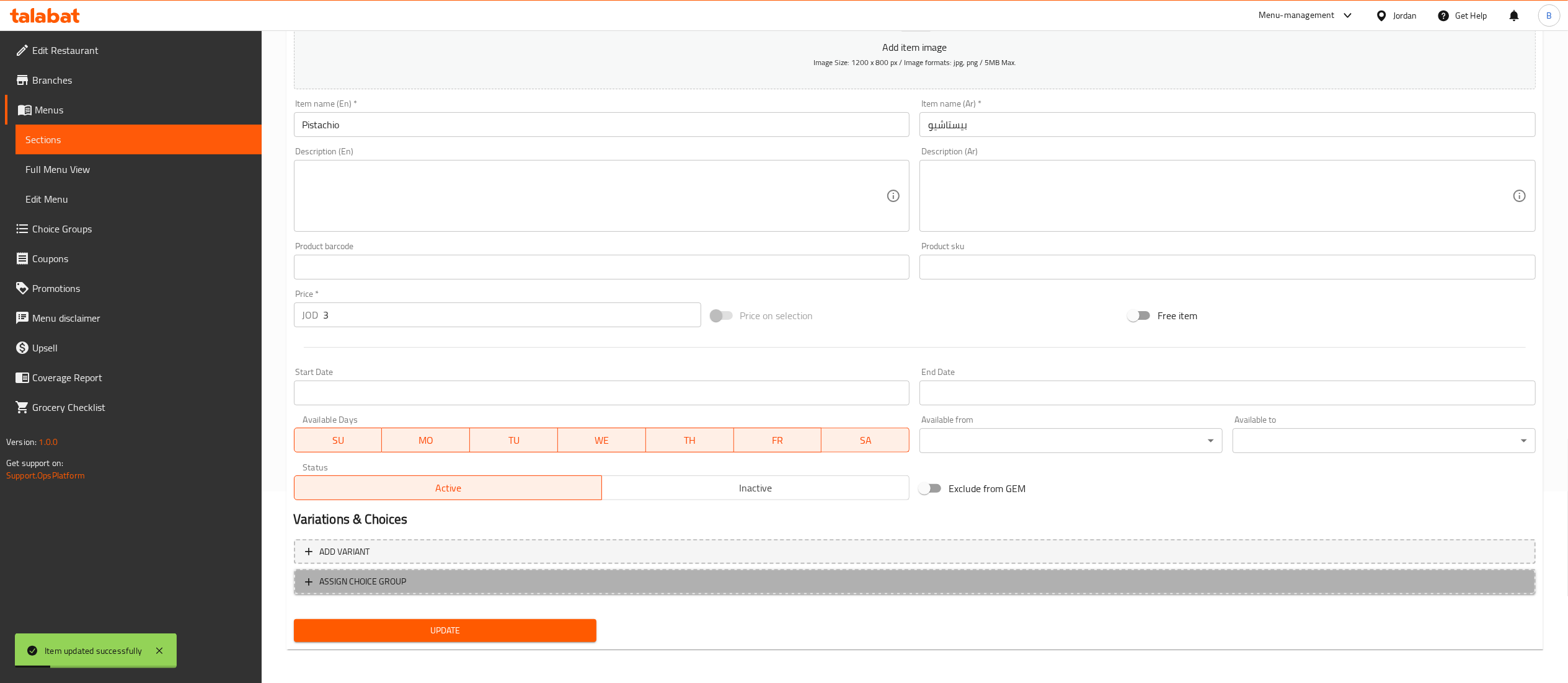
click at [441, 583] on span "ASSIGN CHOICE GROUP" at bounding box center [915, 581] width 1220 height 16
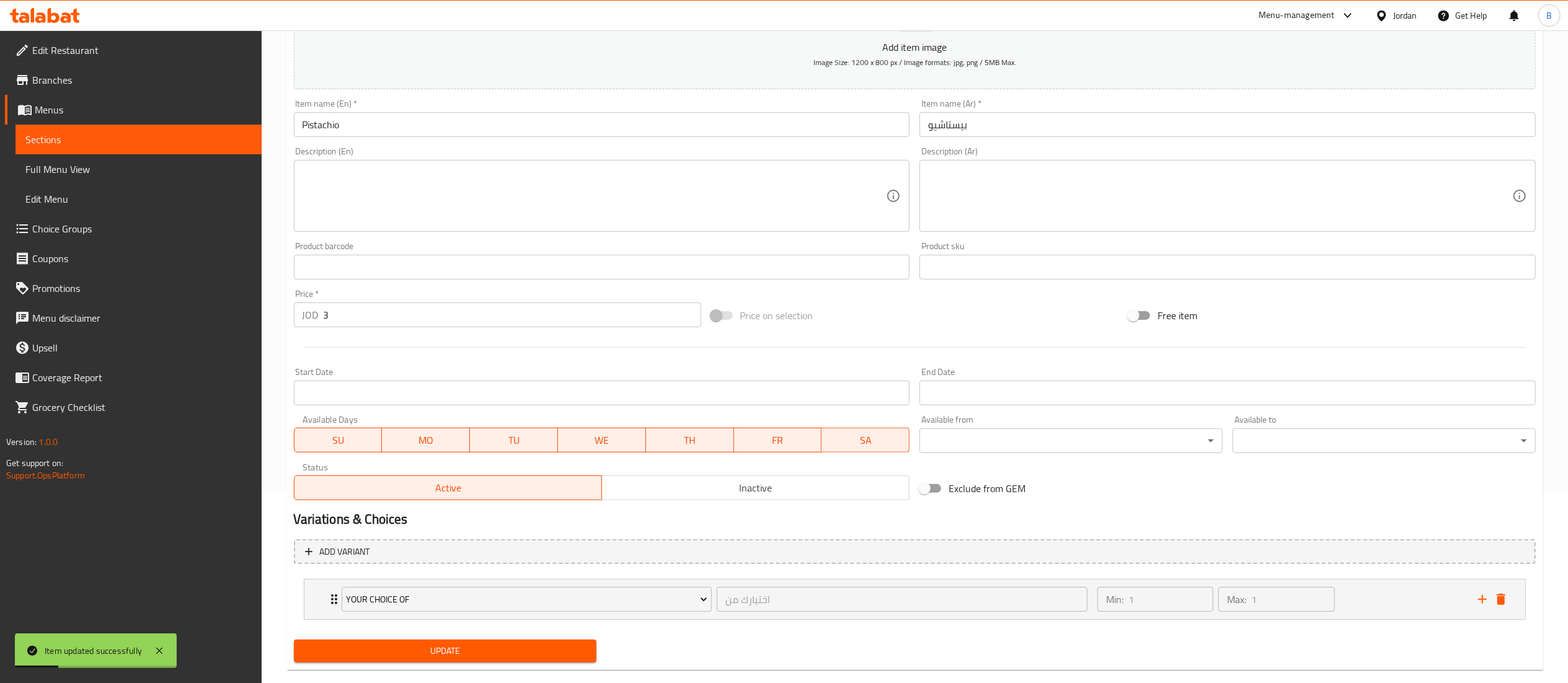
click at [476, 659] on span "Update" at bounding box center [445, 650] width 283 height 16
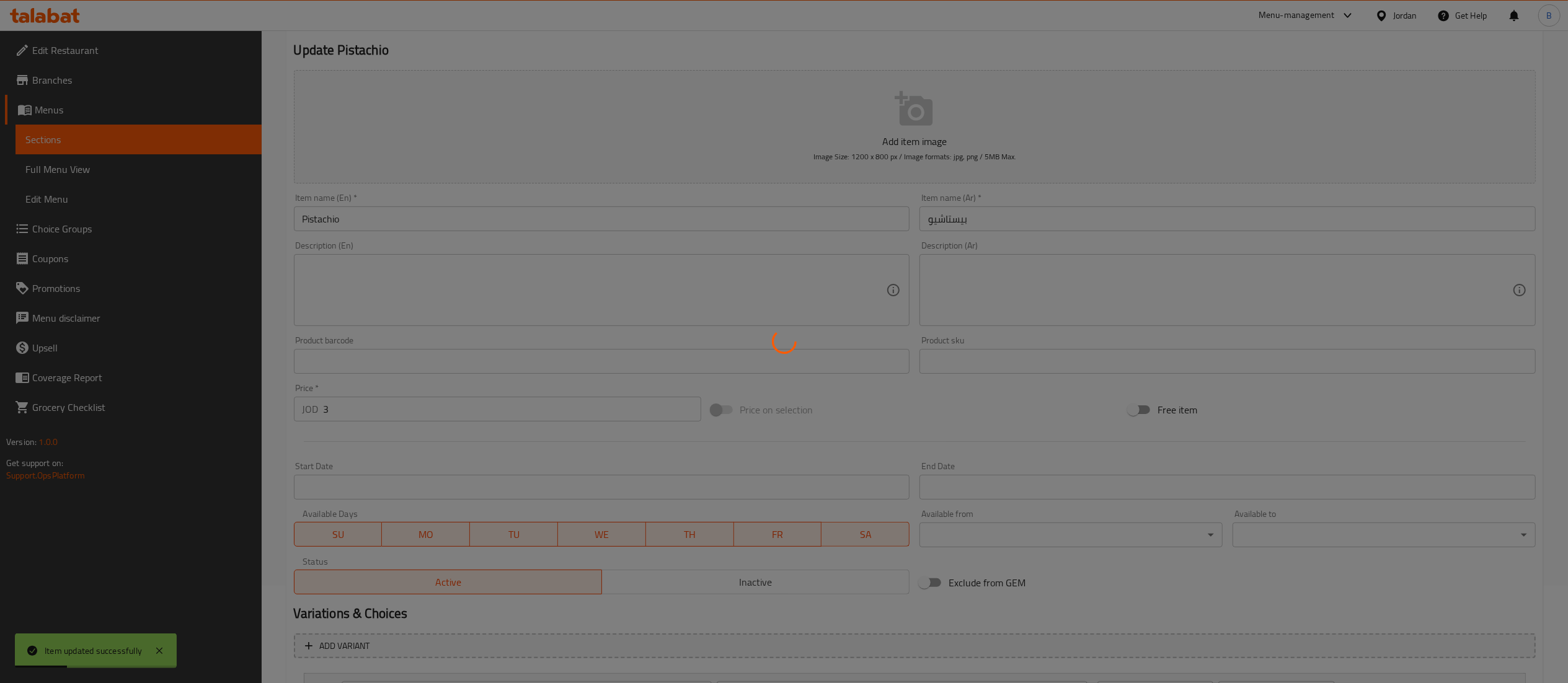
scroll to position [0, 0]
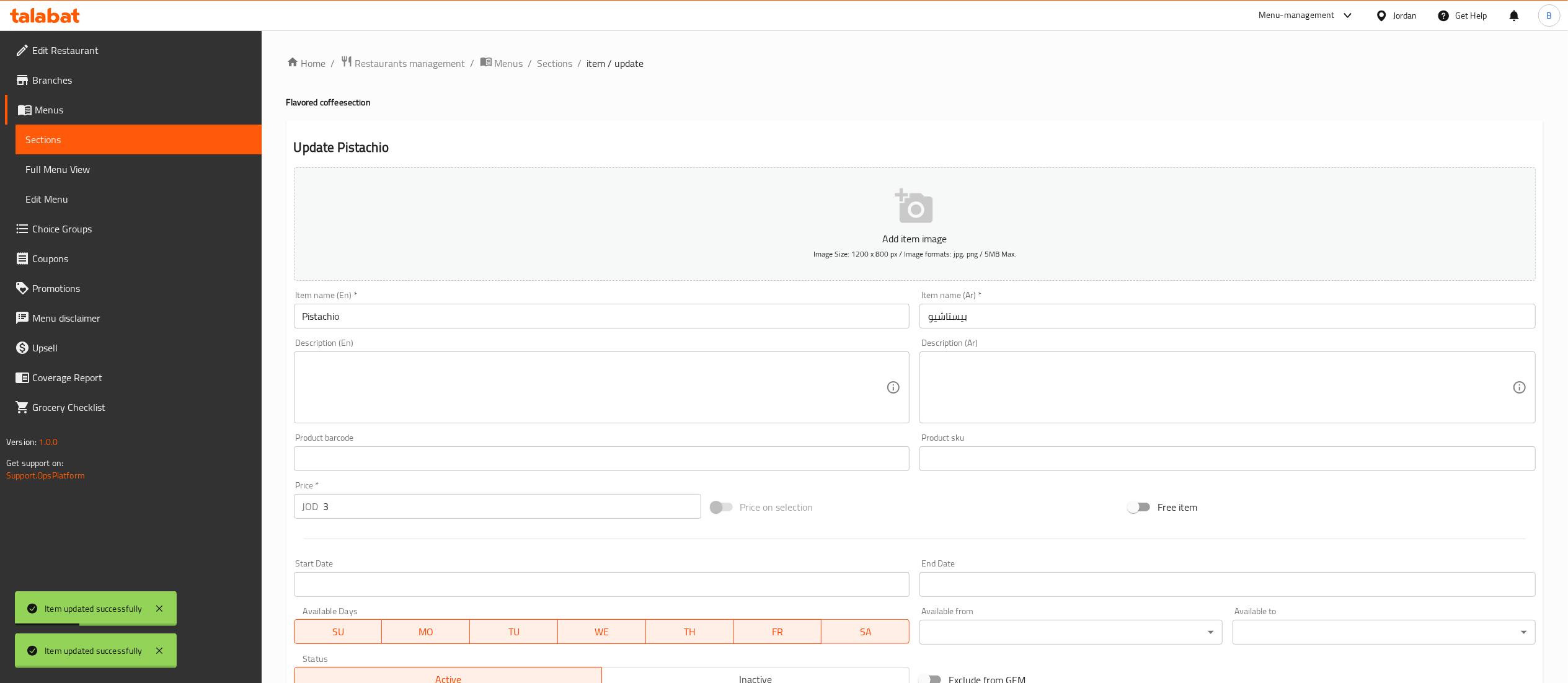
click at [549, 63] on span "Sections" at bounding box center [555, 63] width 35 height 15
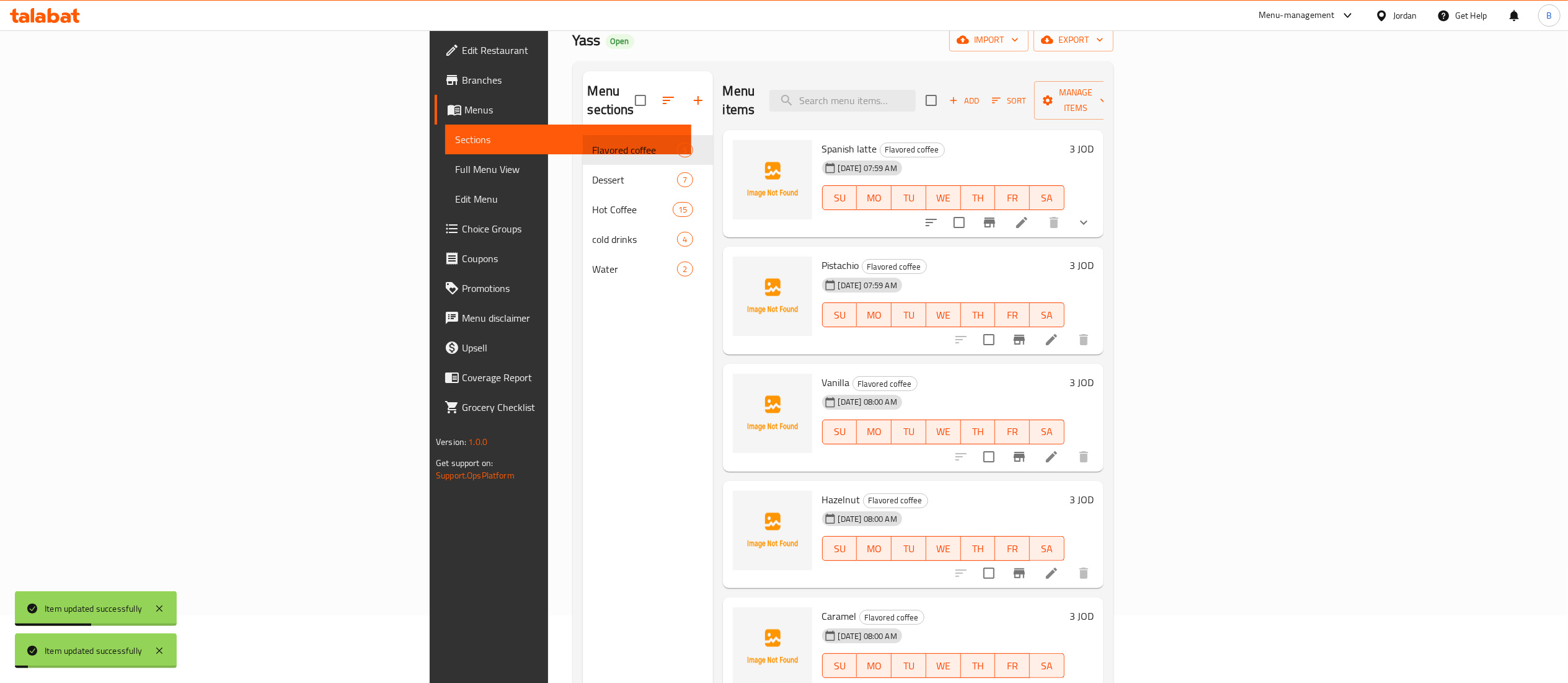
scroll to position [124, 0]
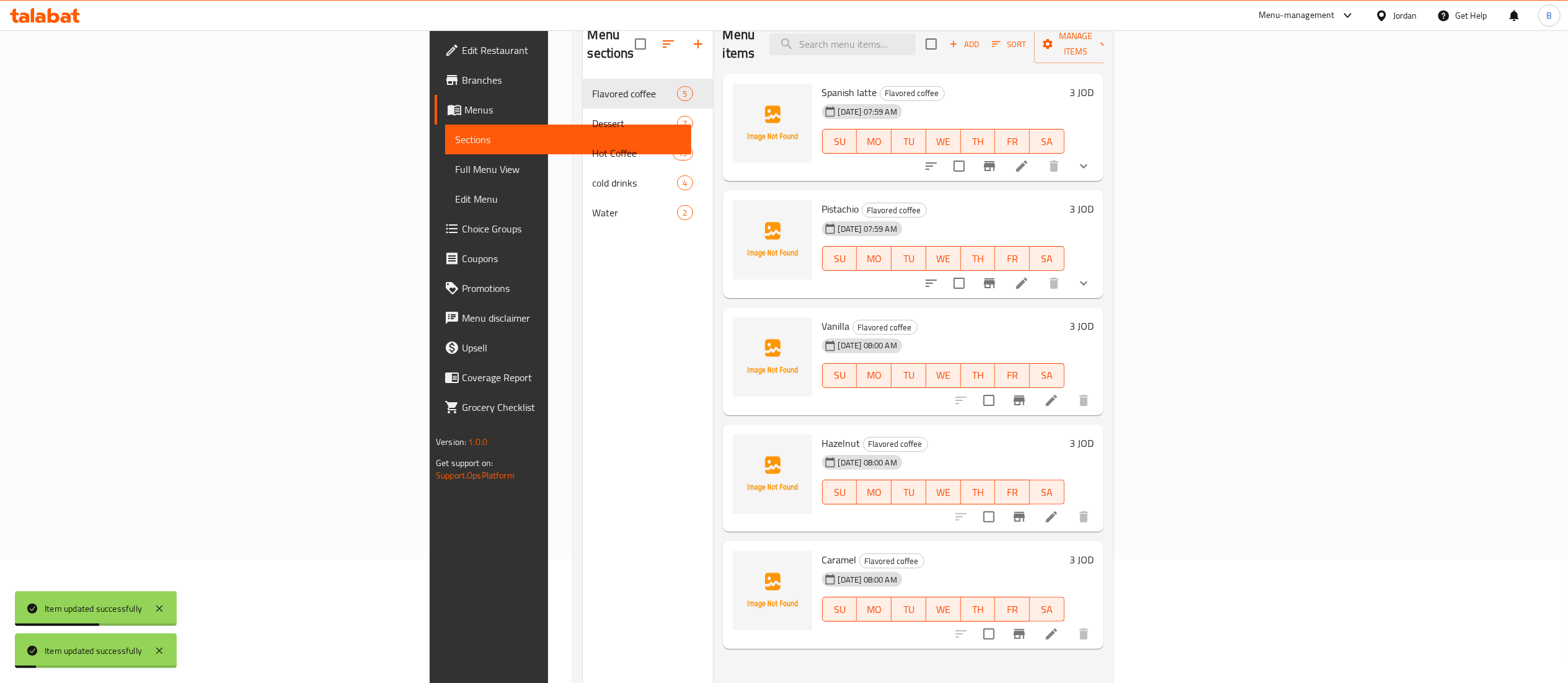
click at [1069, 389] on li at bounding box center [1052, 400] width 35 height 23
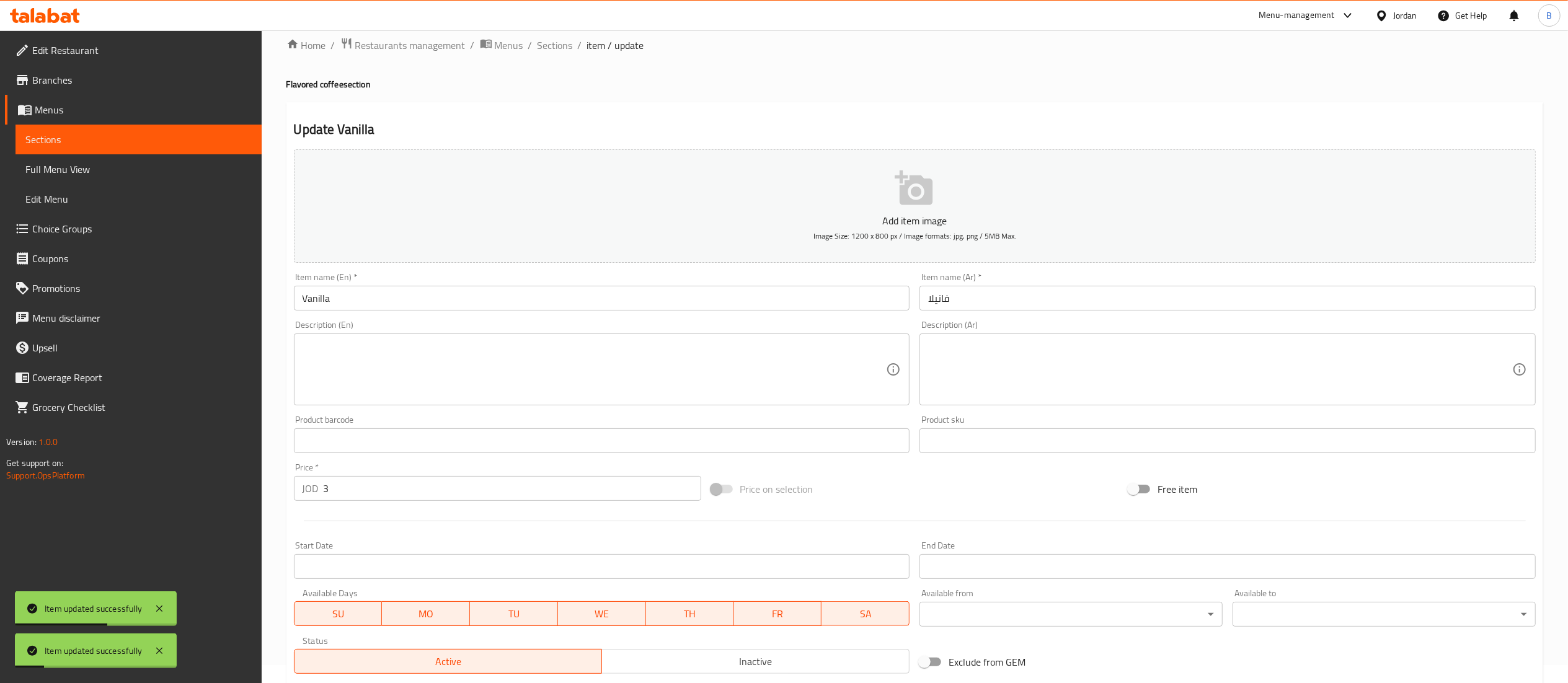
scroll to position [191, 0]
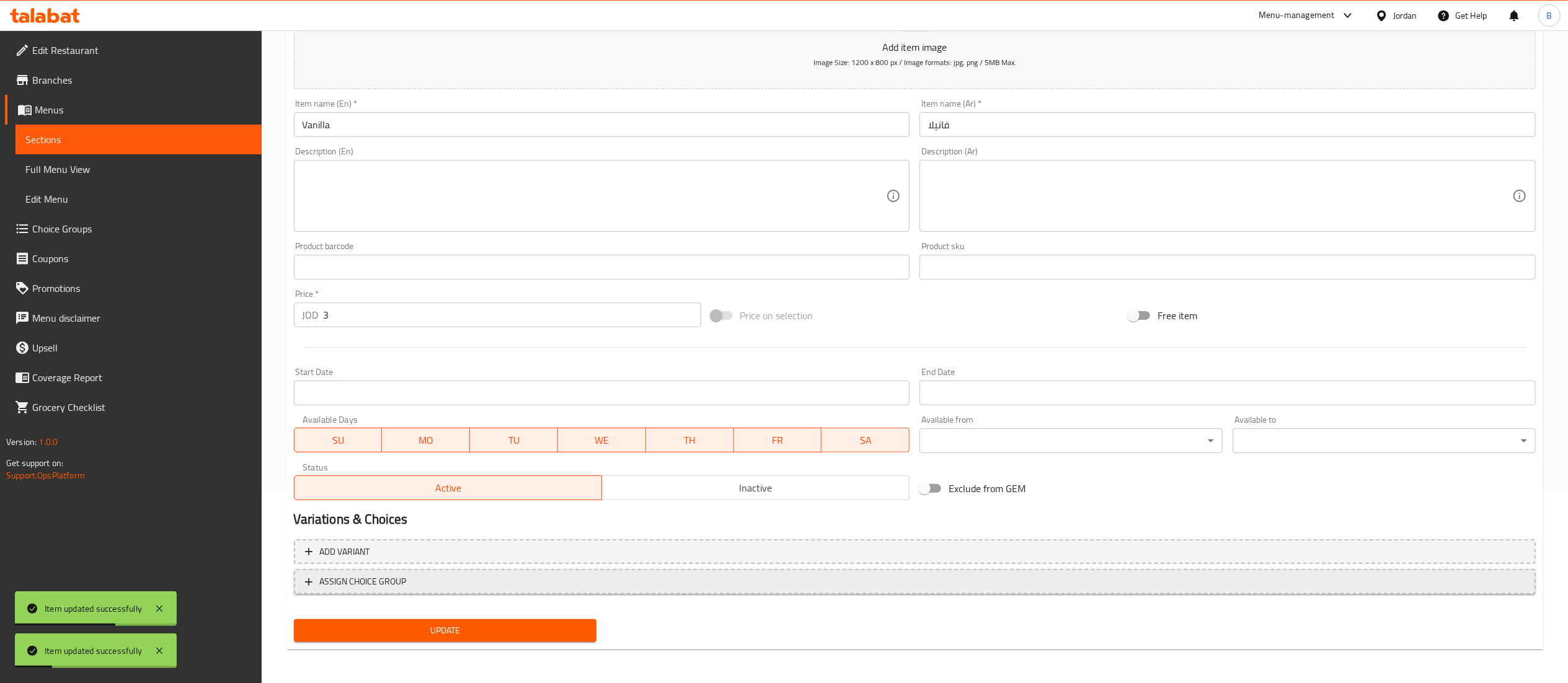
click at [528, 579] on span "ASSIGN CHOICE GROUP" at bounding box center [915, 581] width 1220 height 16
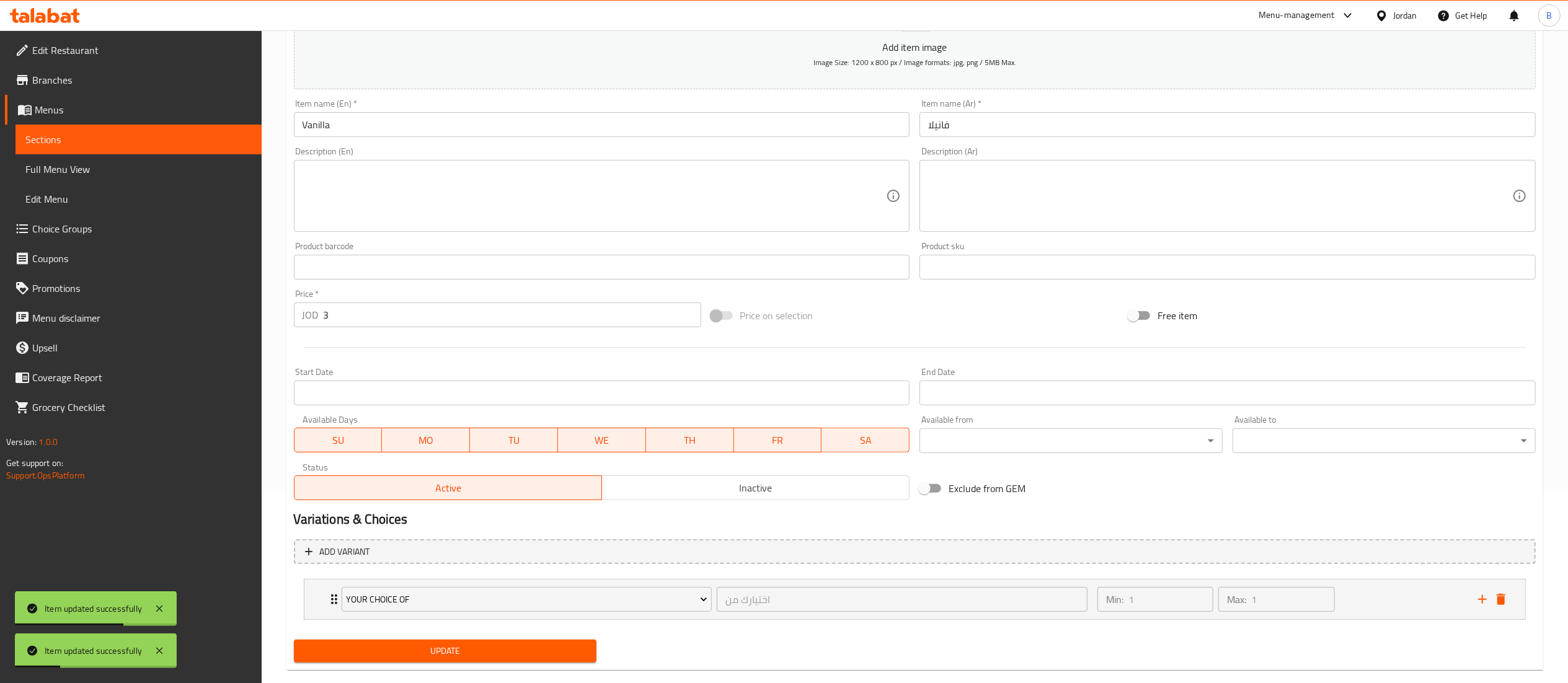
click at [473, 649] on span "Update" at bounding box center [445, 650] width 283 height 16
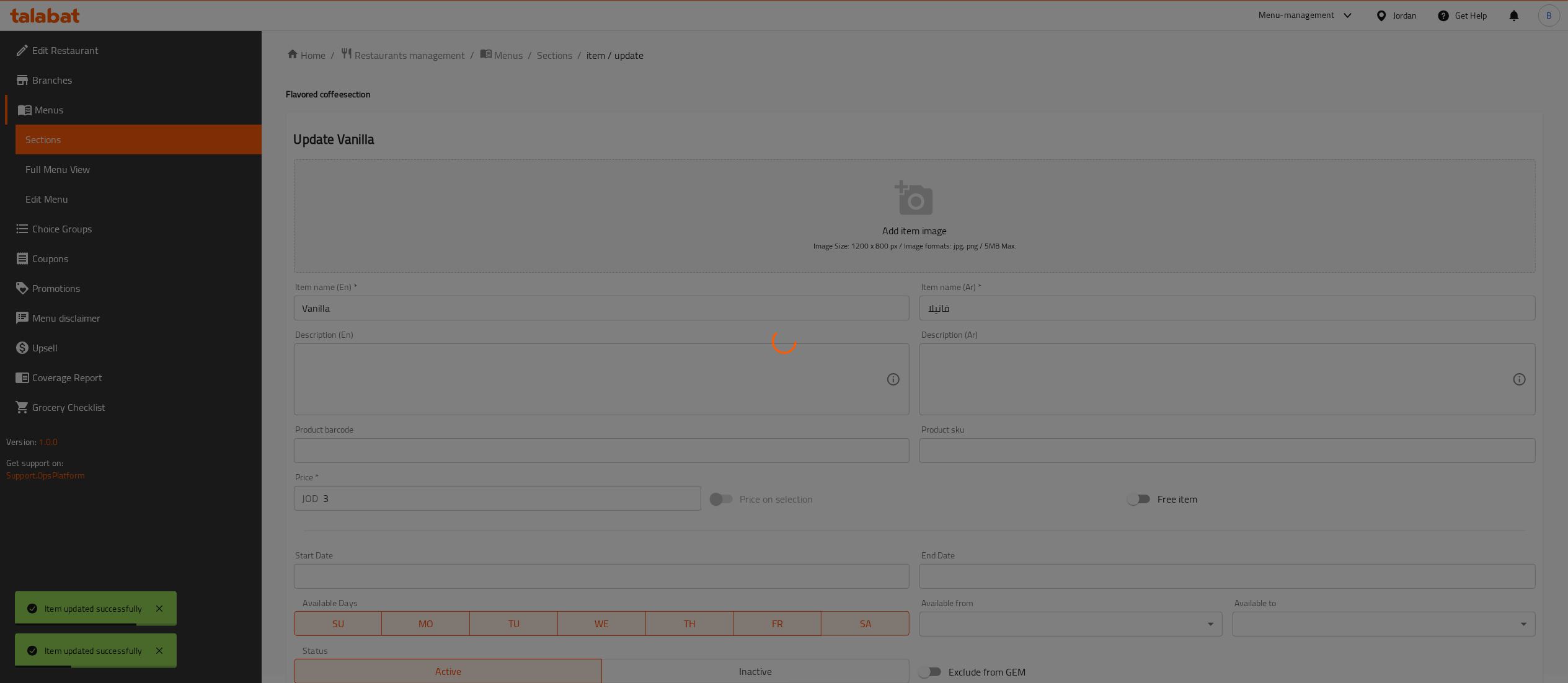
scroll to position [0, 0]
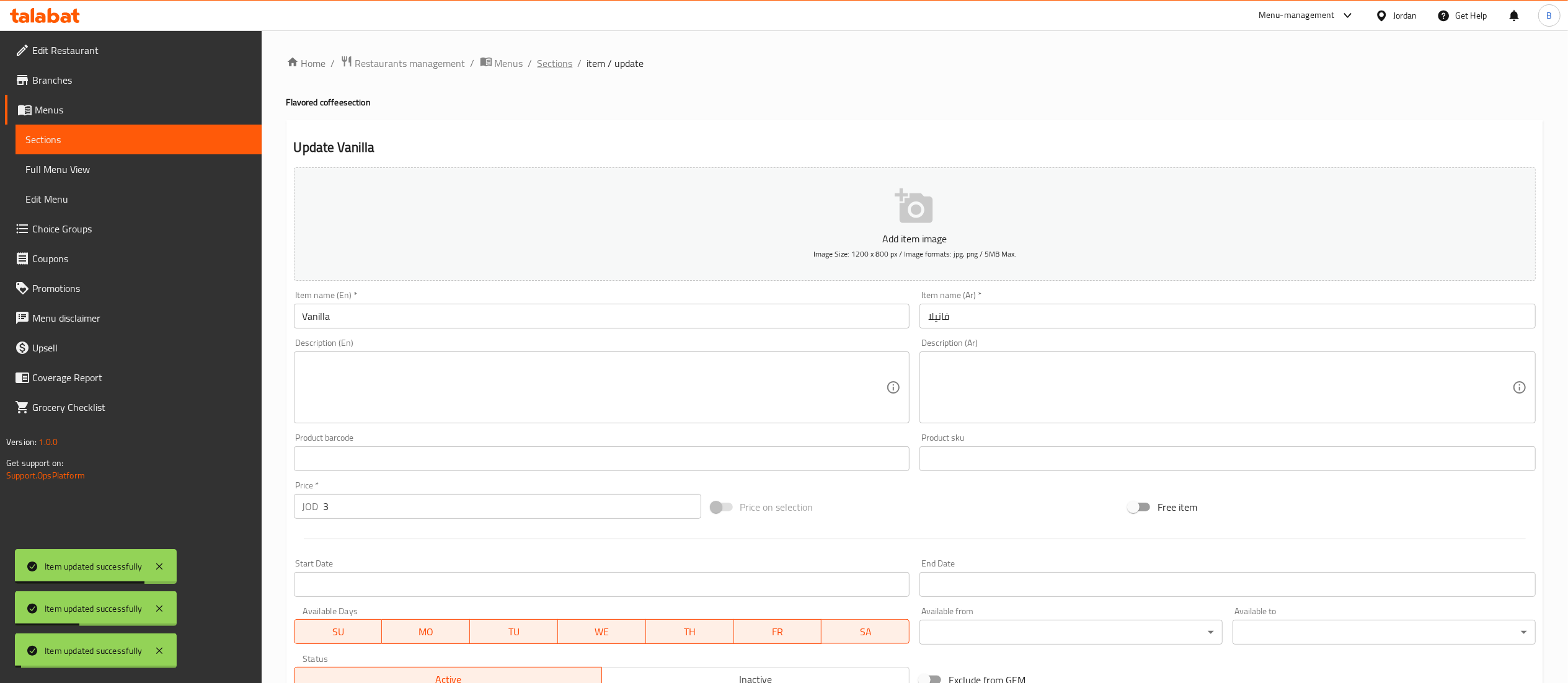
click at [552, 67] on span "Sections" at bounding box center [555, 63] width 35 height 15
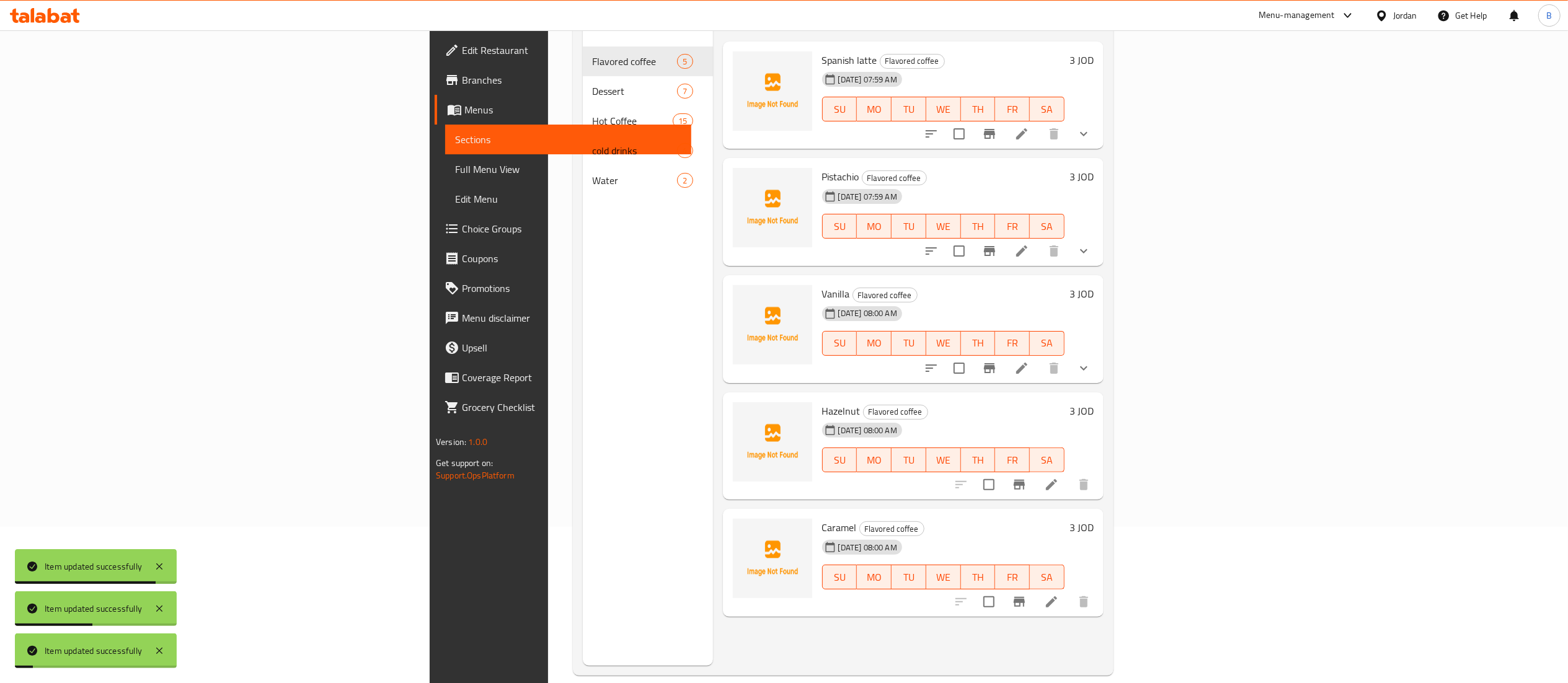
scroll to position [175, 0]
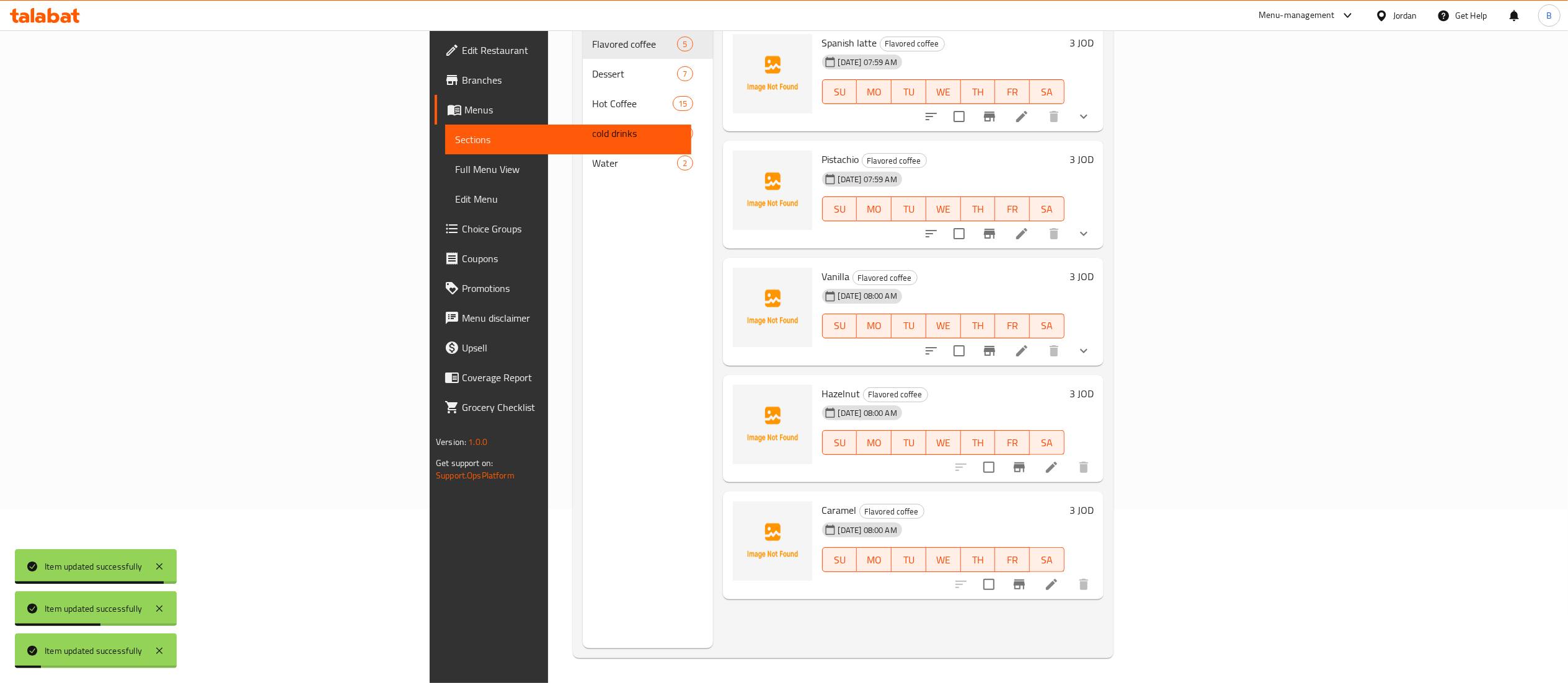
click at [1057, 462] on icon at bounding box center [1051, 467] width 11 height 11
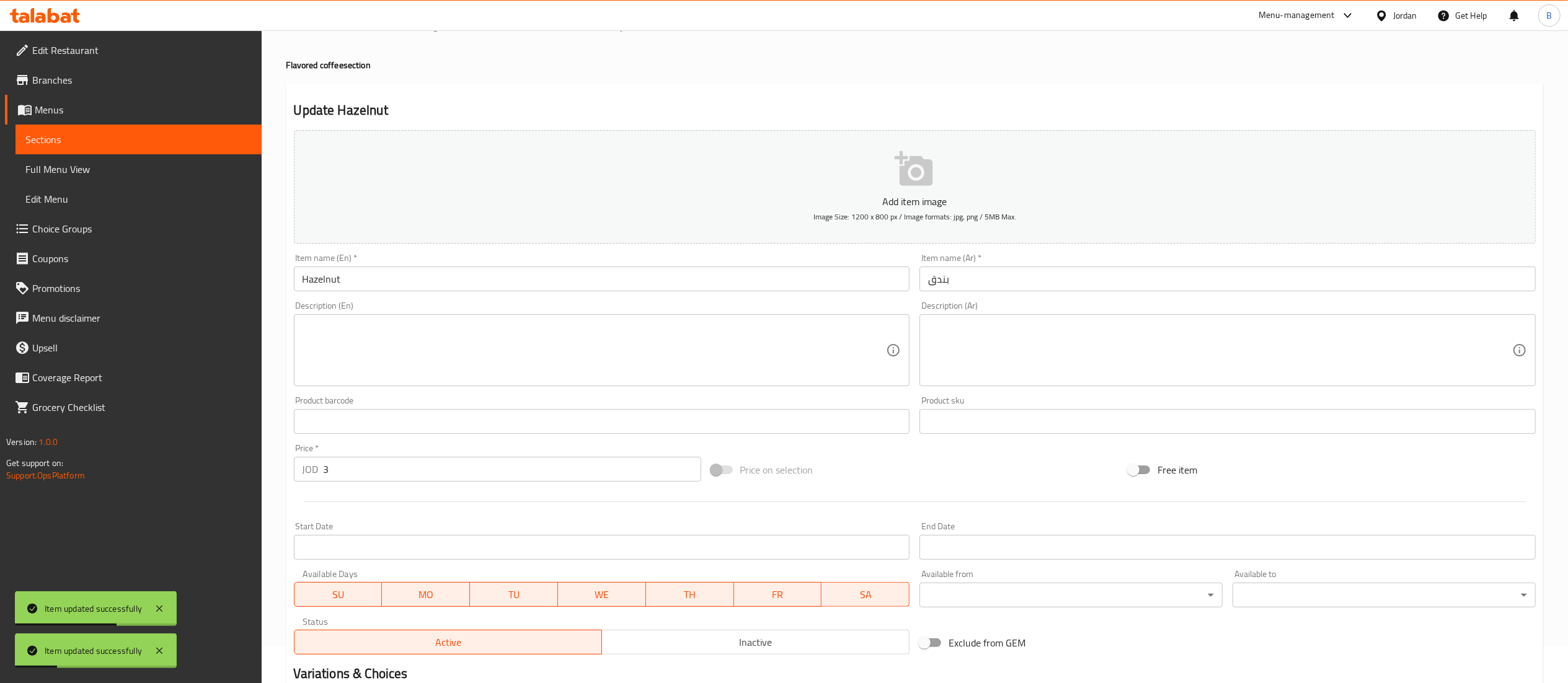
scroll to position [191, 0]
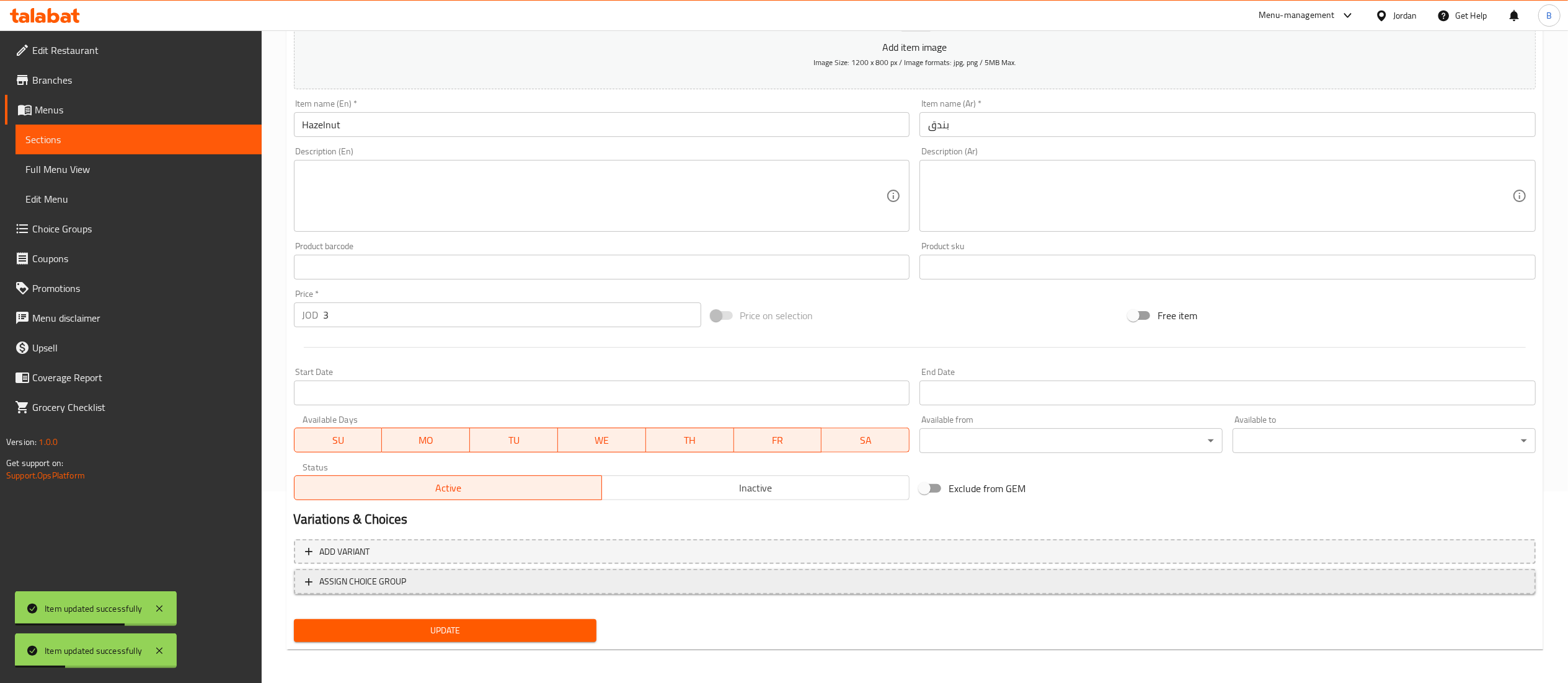
click at [427, 579] on span "ASSIGN CHOICE GROUP" at bounding box center [915, 581] width 1220 height 16
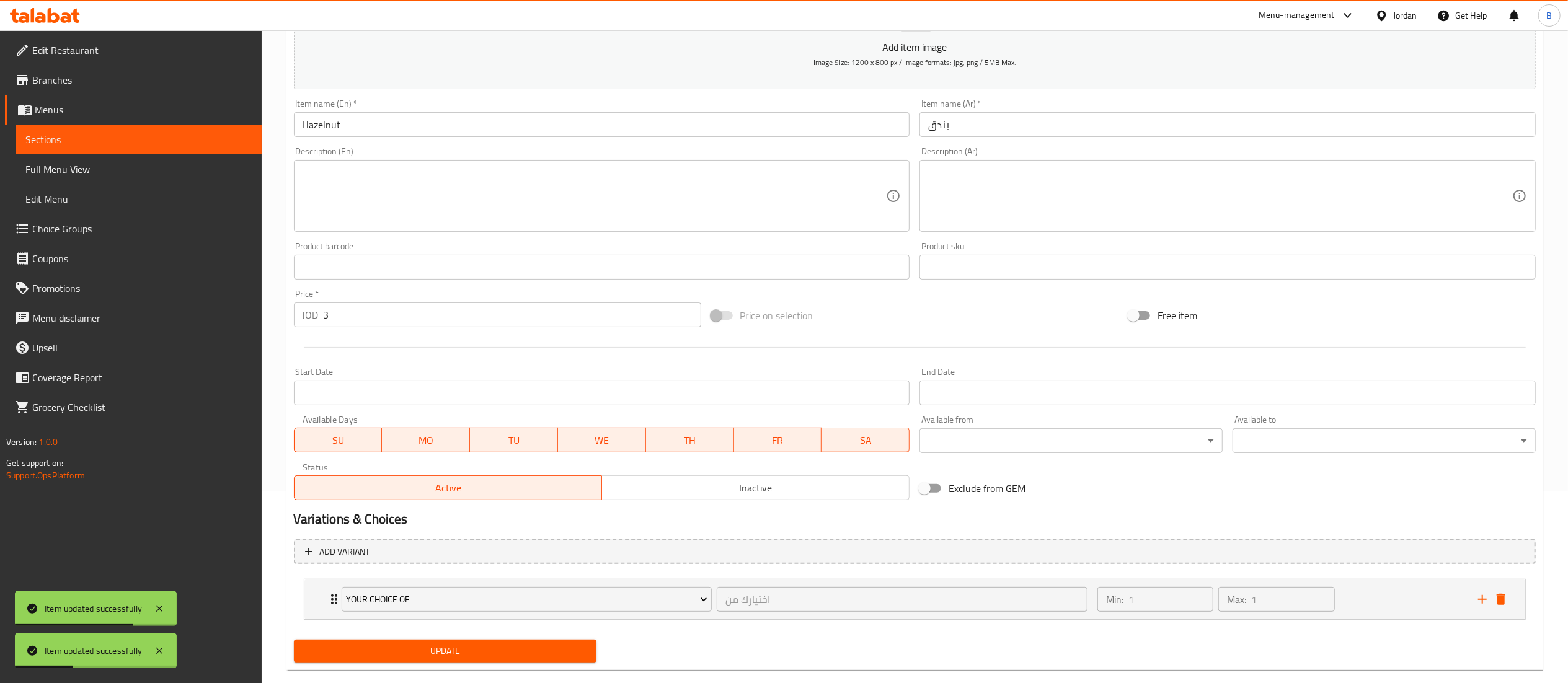
click at [445, 655] on span "Update" at bounding box center [445, 650] width 283 height 16
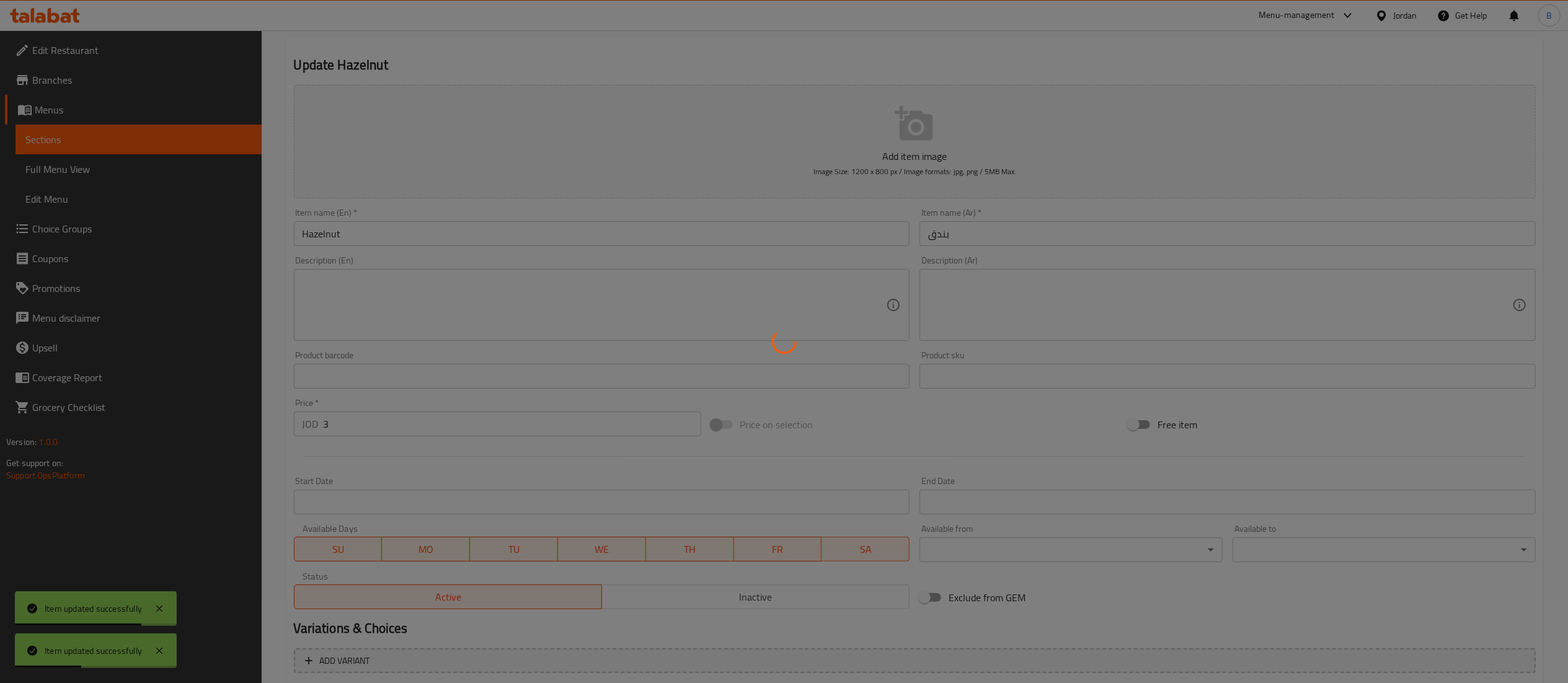
scroll to position [0, 0]
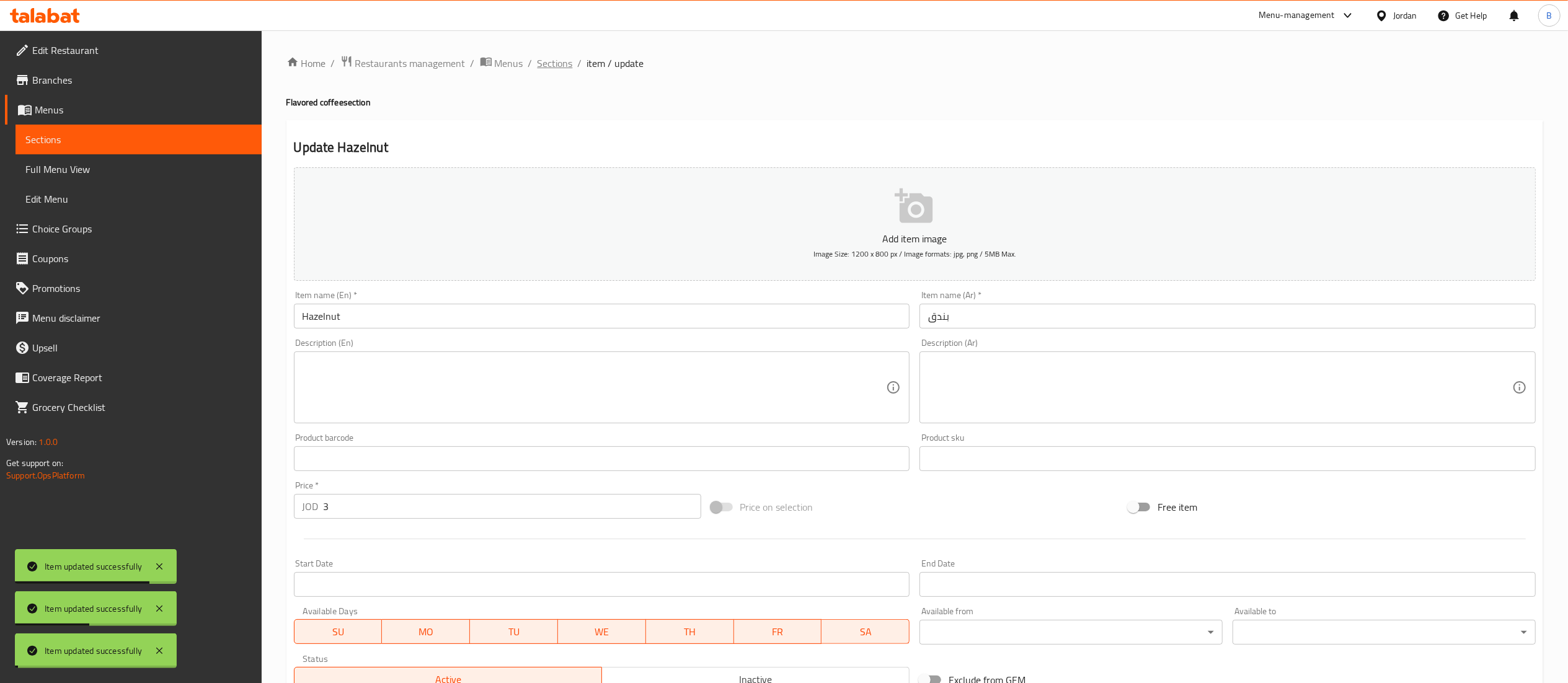
click at [556, 66] on span "Sections" at bounding box center [555, 63] width 35 height 15
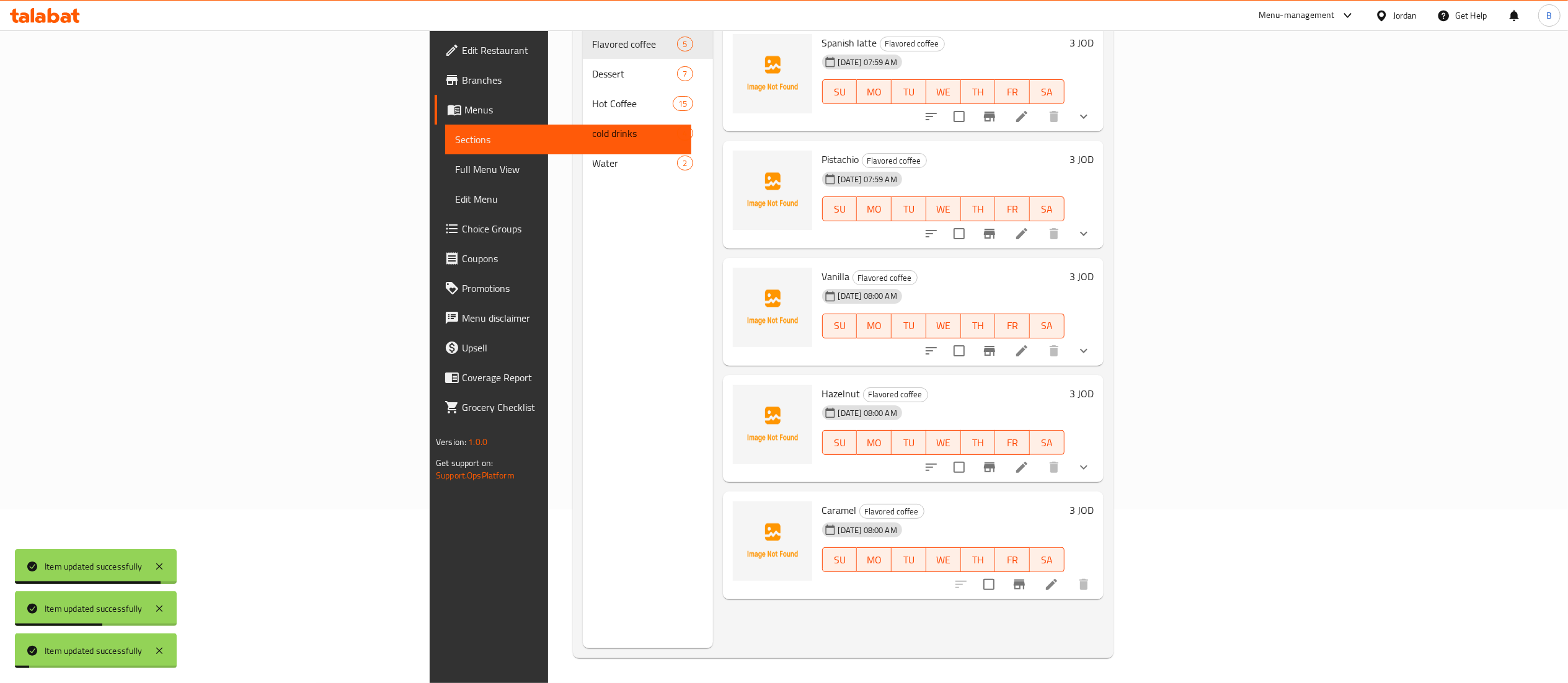
scroll to position [175, 0]
click at [1059, 577] on icon at bounding box center [1052, 584] width 15 height 15
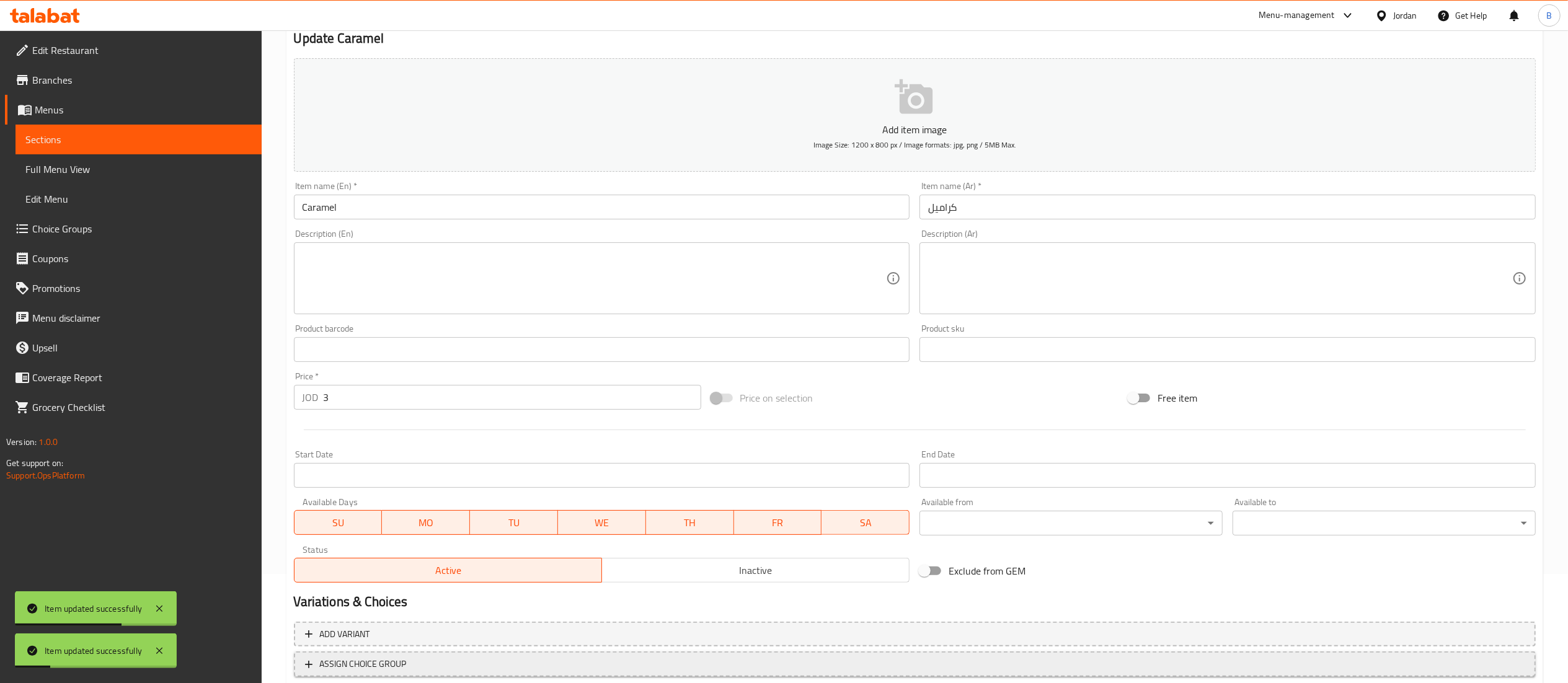
scroll to position [191, 0]
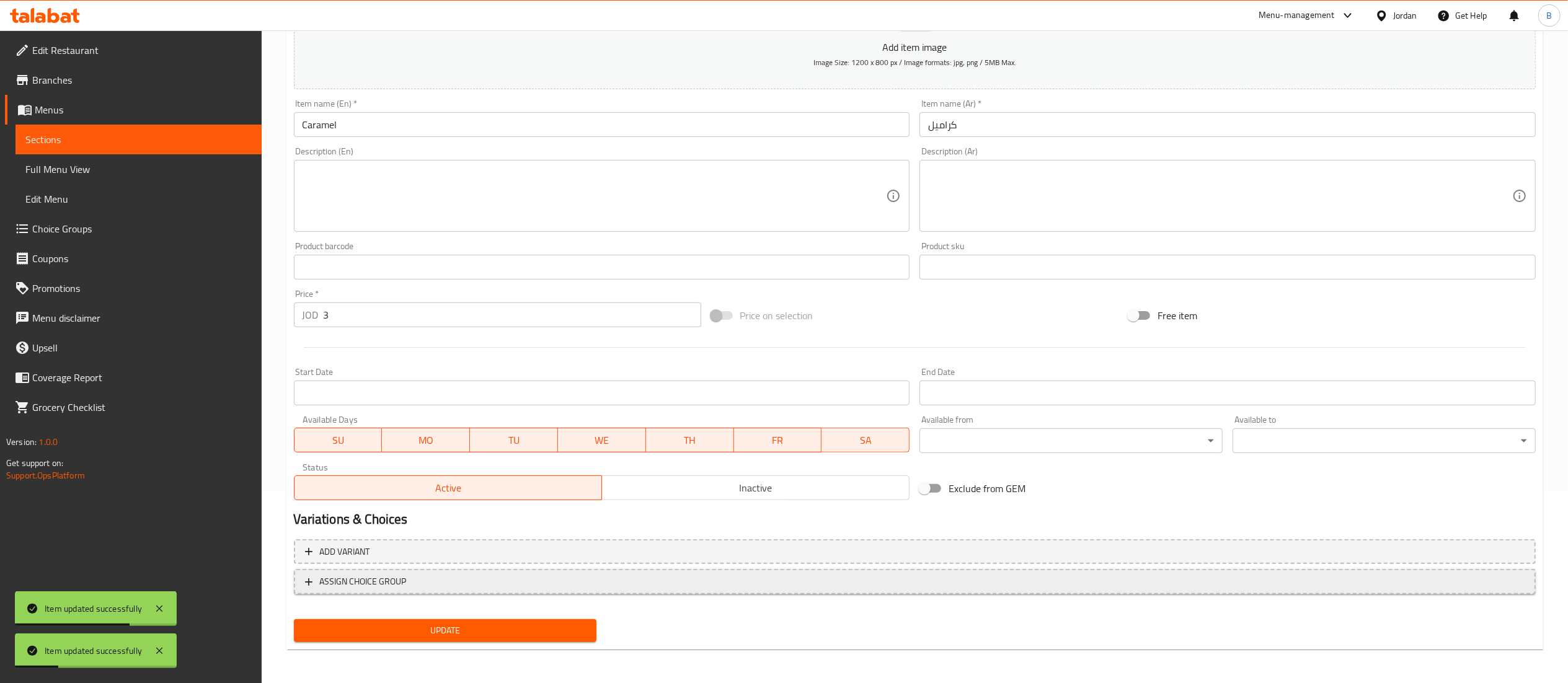
click at [535, 585] on span "ASSIGN CHOICE GROUP" at bounding box center [915, 581] width 1220 height 16
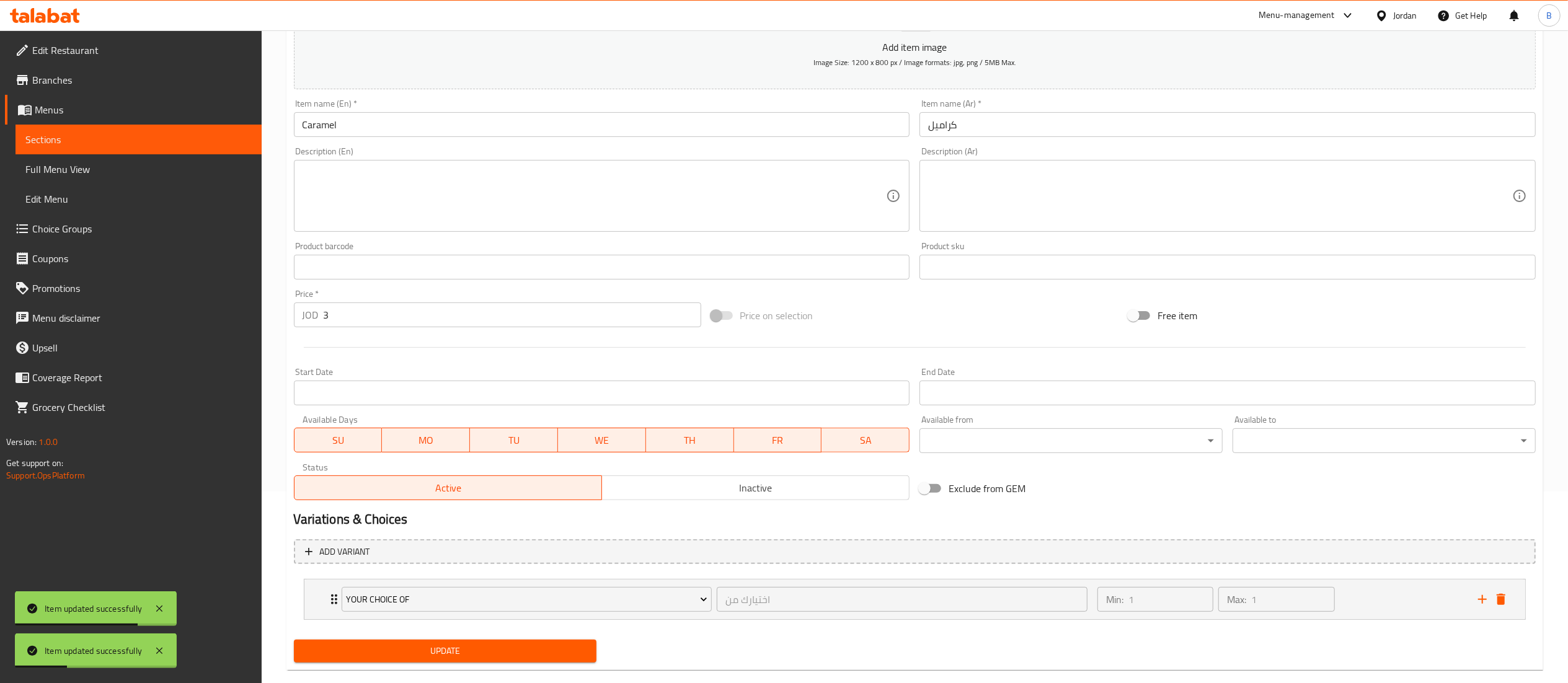
click at [475, 648] on span "Update" at bounding box center [445, 650] width 283 height 16
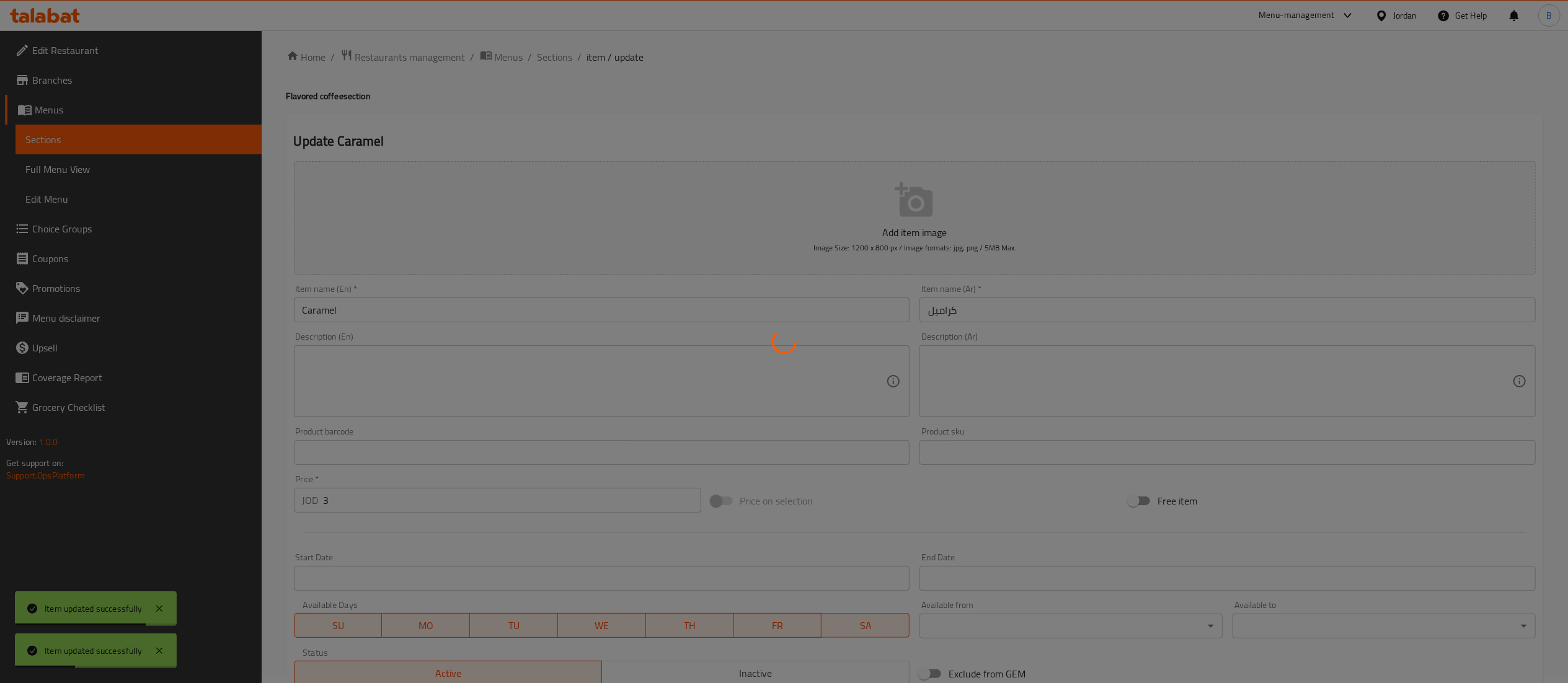
scroll to position [0, 0]
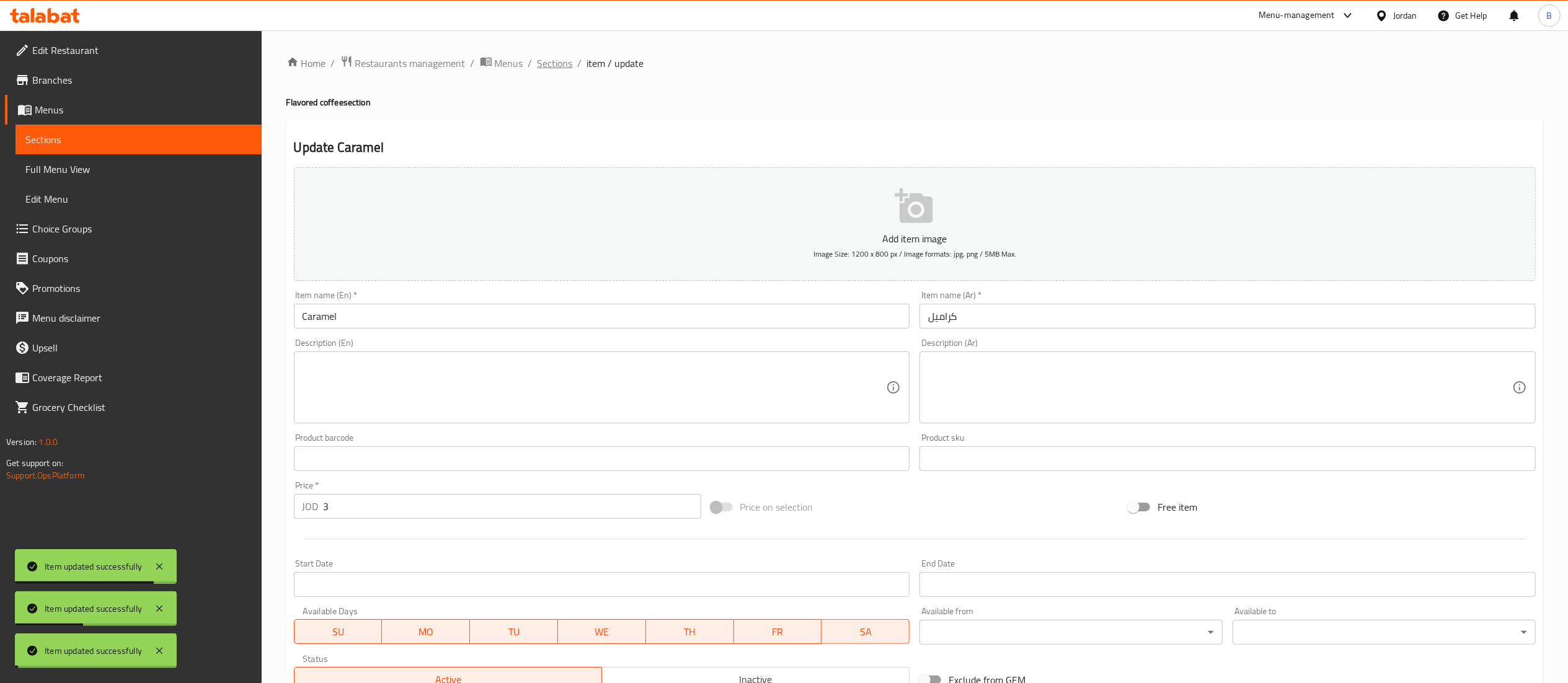
click at [555, 64] on span "Sections" at bounding box center [555, 63] width 35 height 15
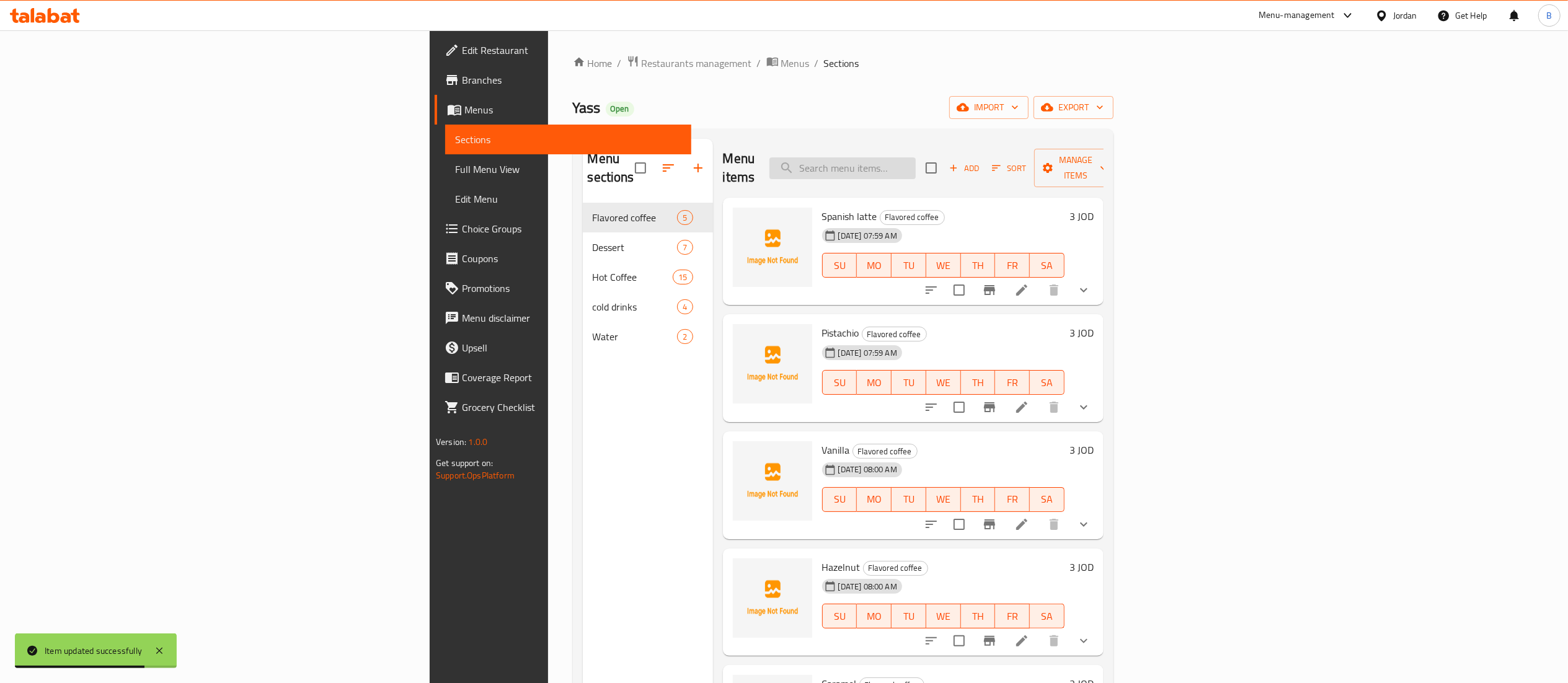
click at [916, 161] on input "search" at bounding box center [842, 169] width 146 height 22
type input "ة"
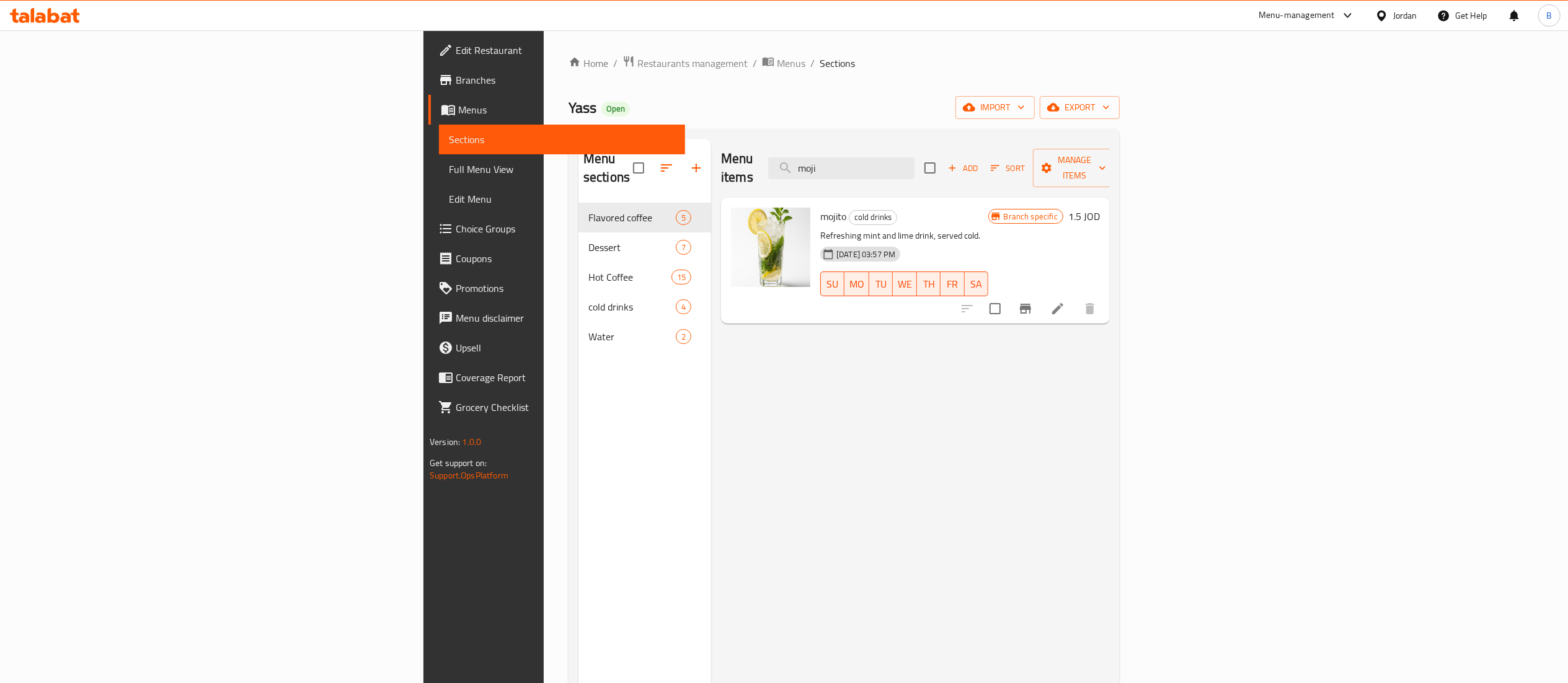
type input "moji"
click at [456, 225] on span "Choice Groups" at bounding box center [566, 229] width 220 height 15
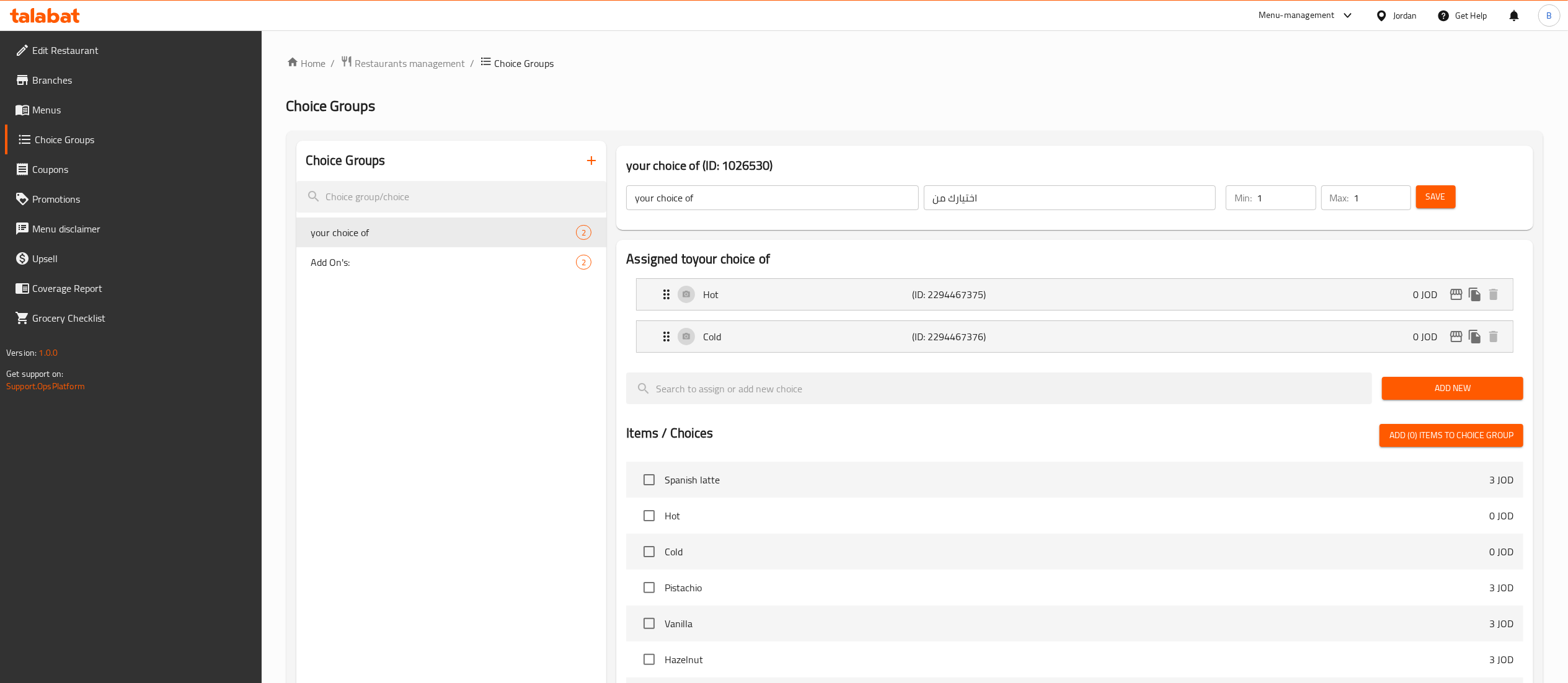
click at [593, 162] on icon "button" at bounding box center [591, 160] width 15 height 15
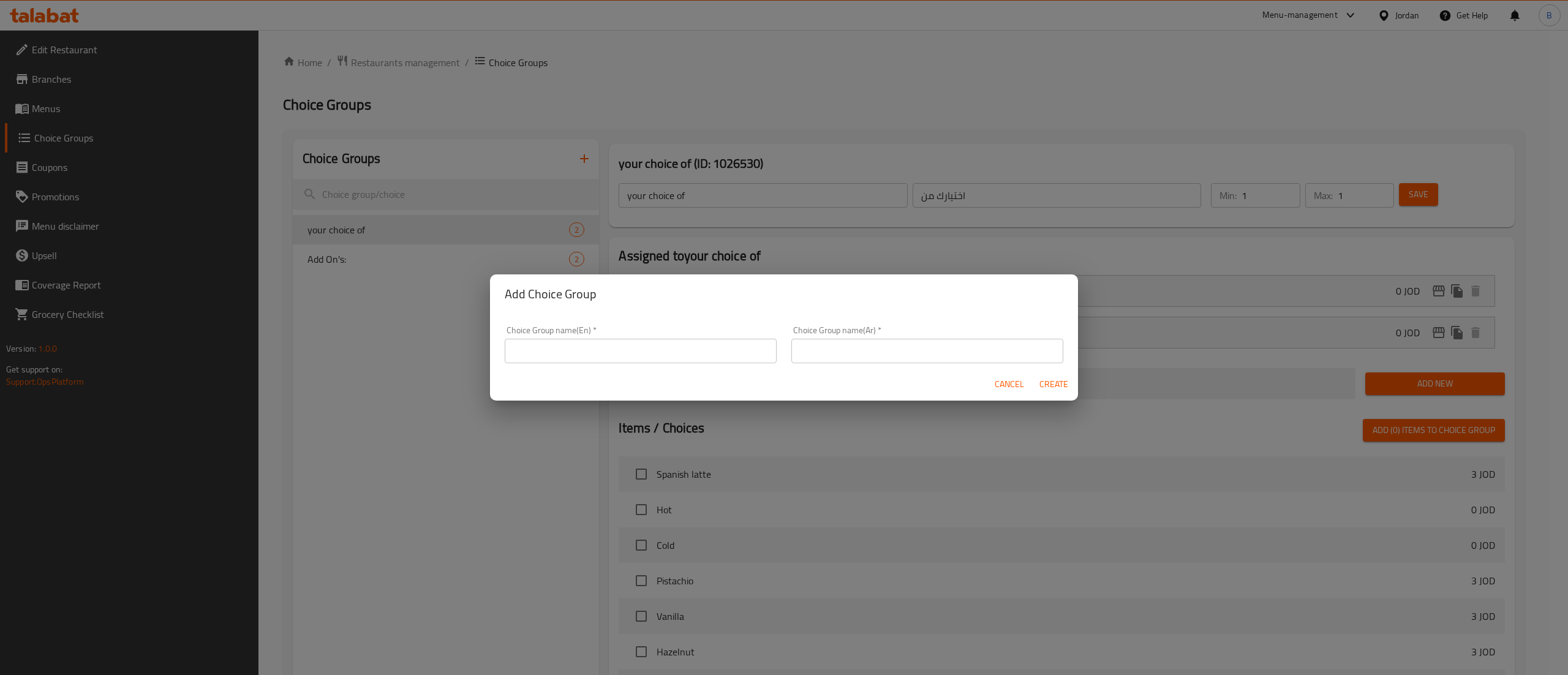
click at [668, 351] on input "text" at bounding box center [641, 351] width 272 height 25
type input "your choice of::"
click at [827, 344] on input "text" at bounding box center [928, 351] width 272 height 25
type input "اختيارك من"
click at [1035, 386] on button "Create" at bounding box center [1054, 384] width 40 height 22
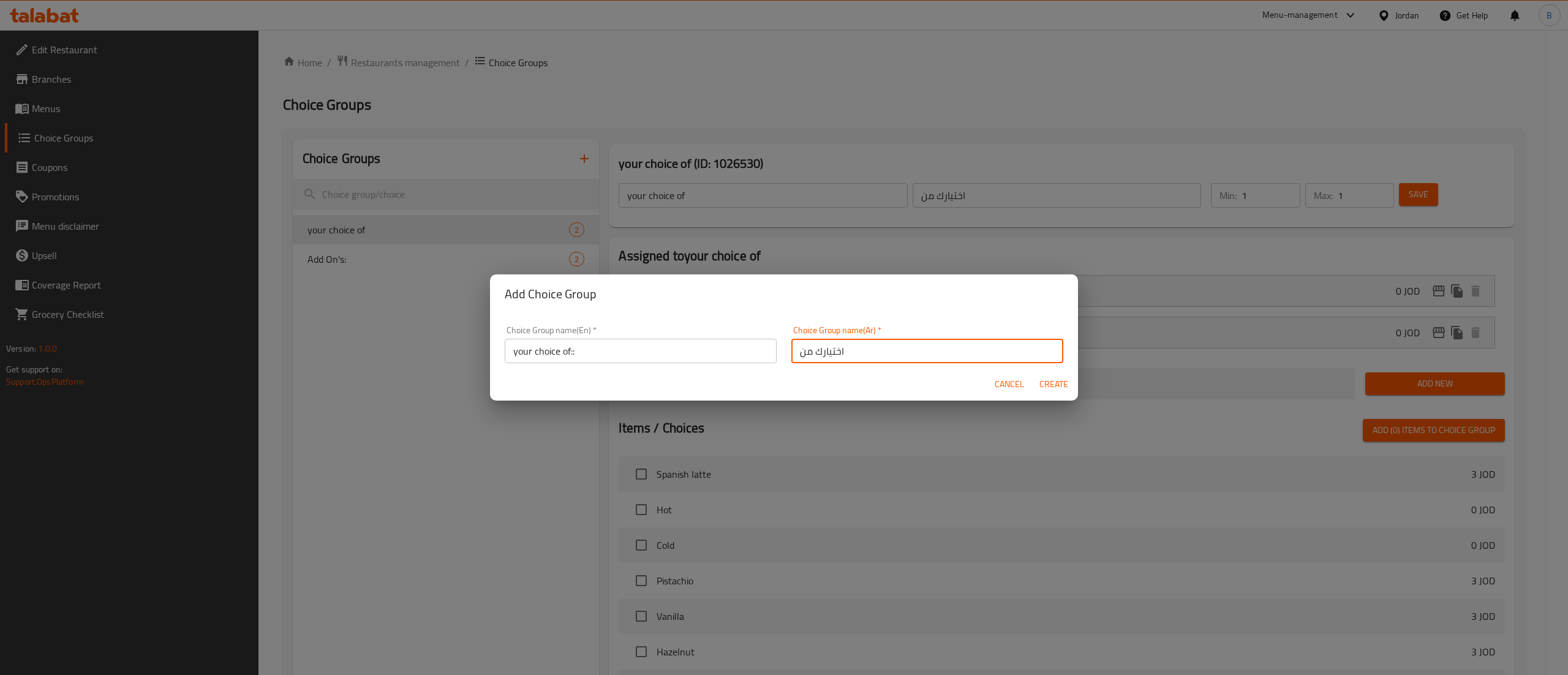
type input "your choice of::"
type input "0"
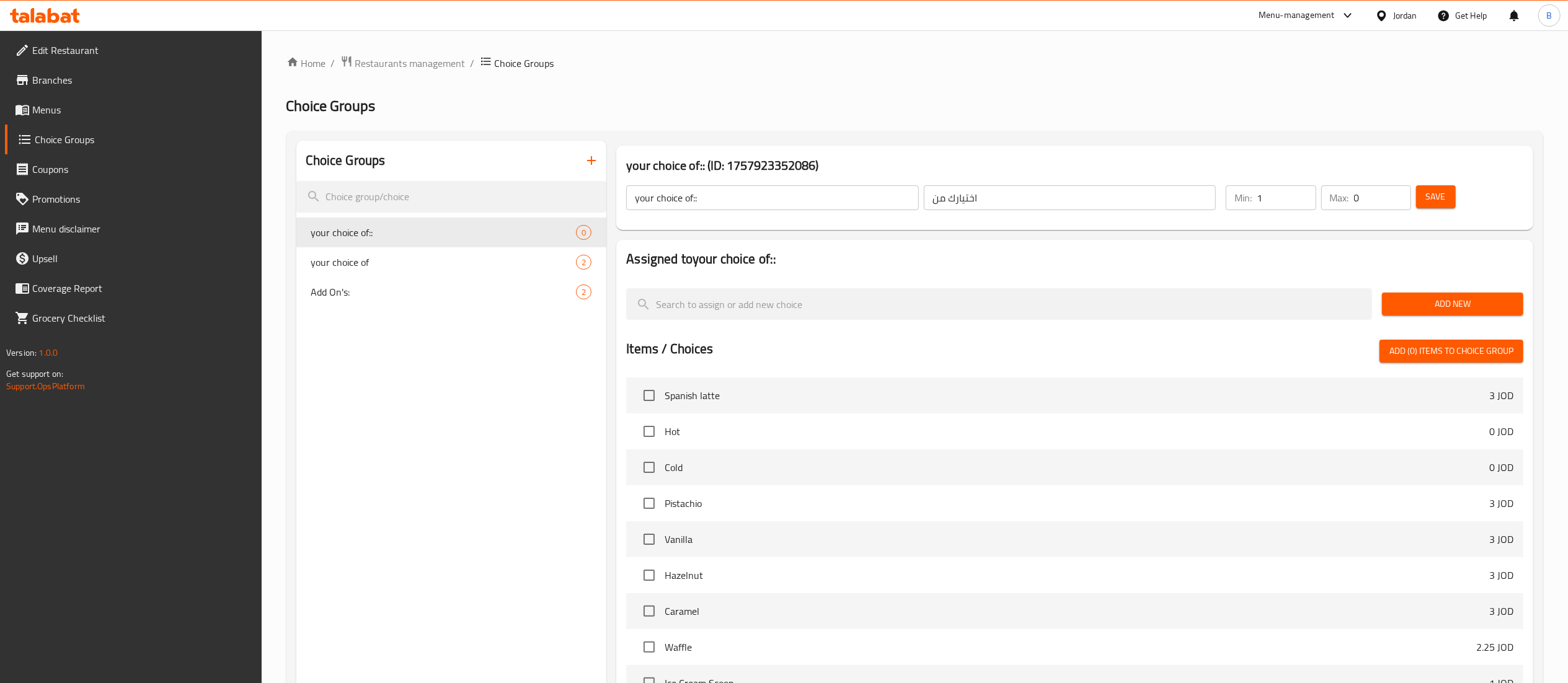
type input "1"
click at [1303, 191] on input "1" at bounding box center [1286, 198] width 59 height 25
type input "1"
click at [1398, 190] on input "1" at bounding box center [1383, 198] width 57 height 25
click at [1439, 194] on span "Save" at bounding box center [1436, 196] width 20 height 16
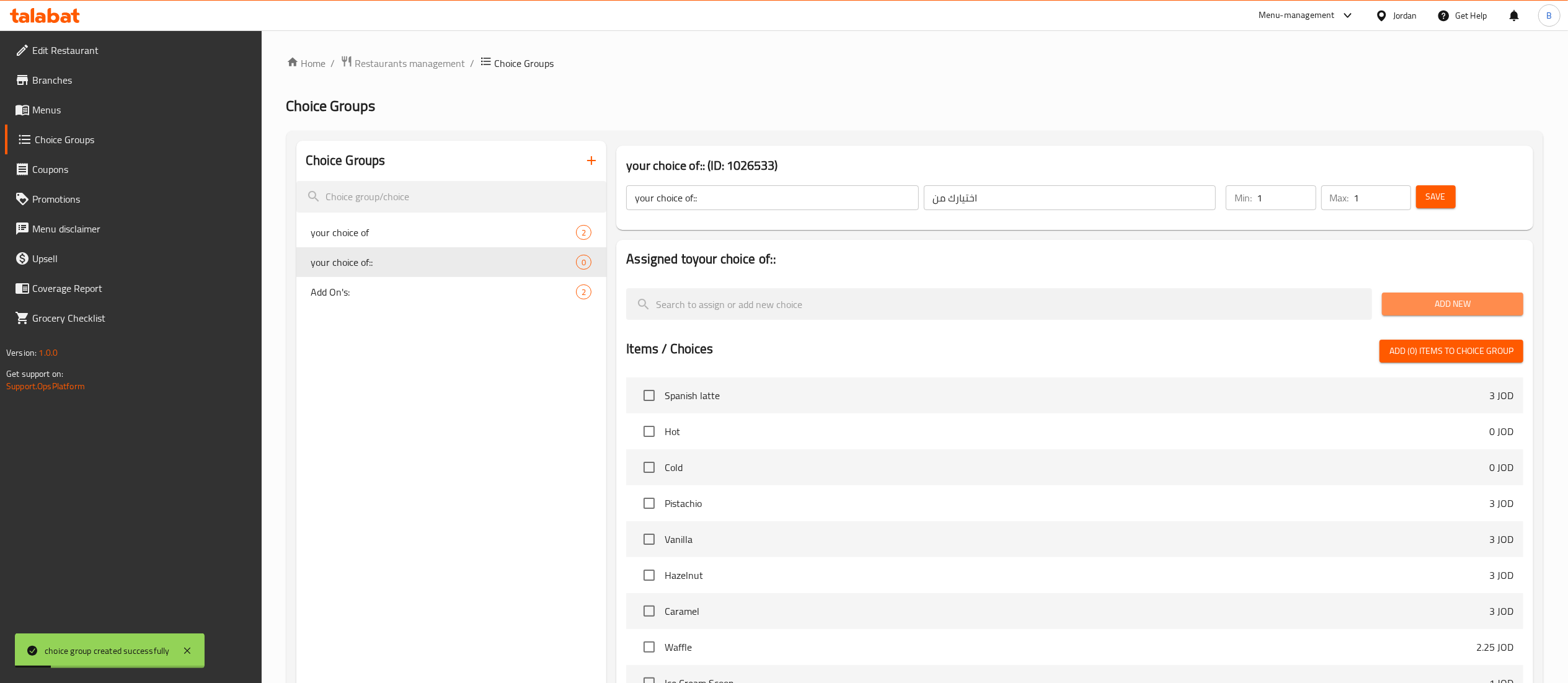
click at [1454, 311] on span "Add New" at bounding box center [1452, 304] width 121 height 16
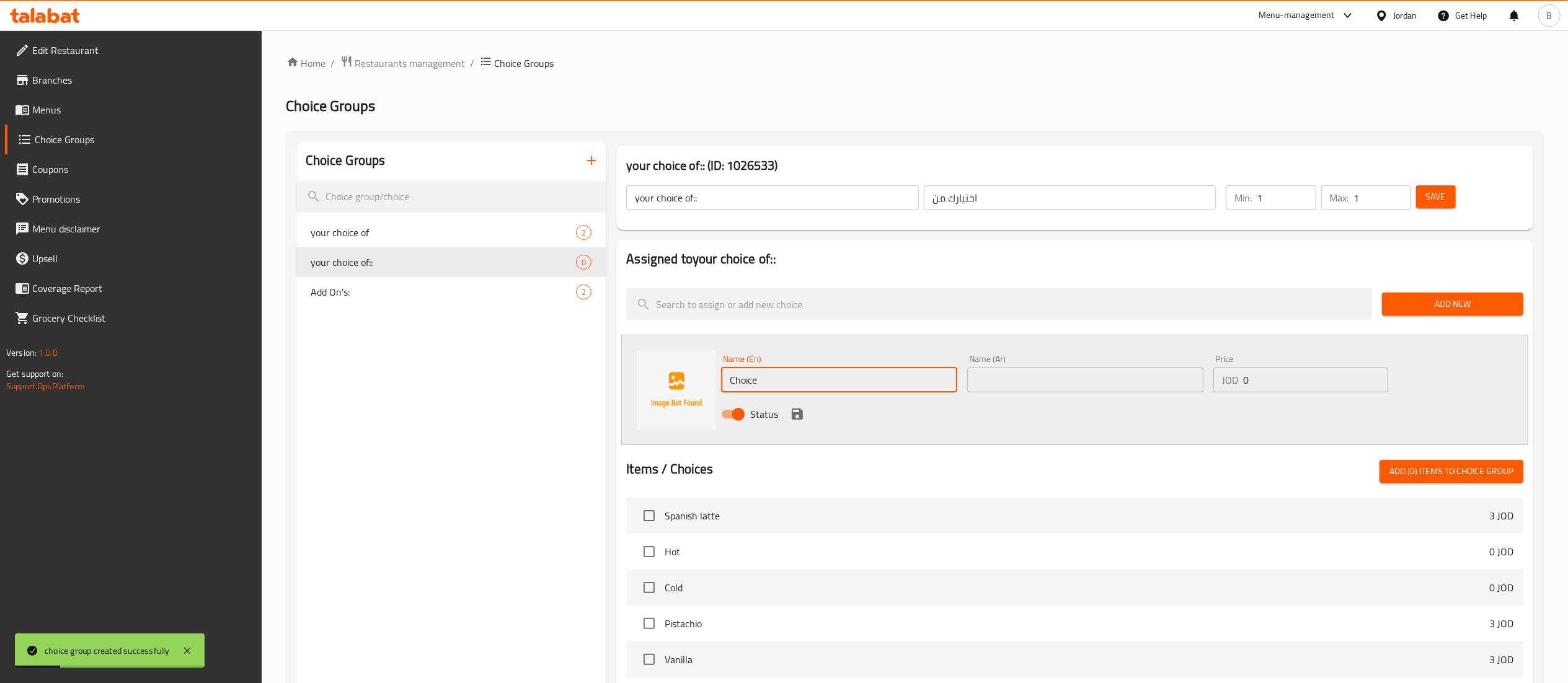
drag, startPoint x: 794, startPoint y: 383, endPoint x: 398, endPoint y: 353, distance: 397.1
click at [496, 357] on div "Choice Groups your choice of 2 your choice of:: 0 Add On's: 2 your choice of:: …" at bounding box center [917, 572] width 1242 height 863
type input "passion fruit"
click at [1086, 389] on input "text" at bounding box center [1085, 380] width 236 height 25
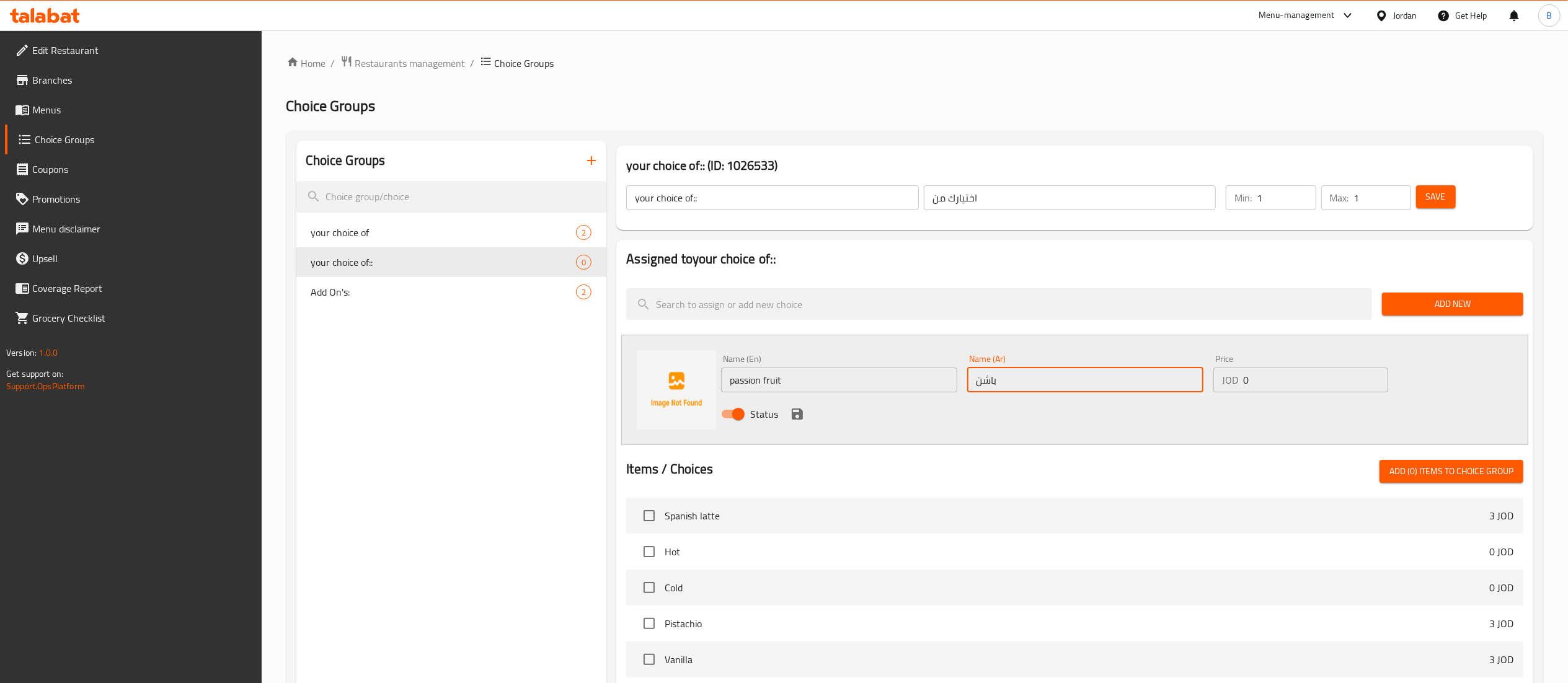
type input "باشن فروت"
click at [804, 413] on icon "save" at bounding box center [798, 414] width 15 height 15
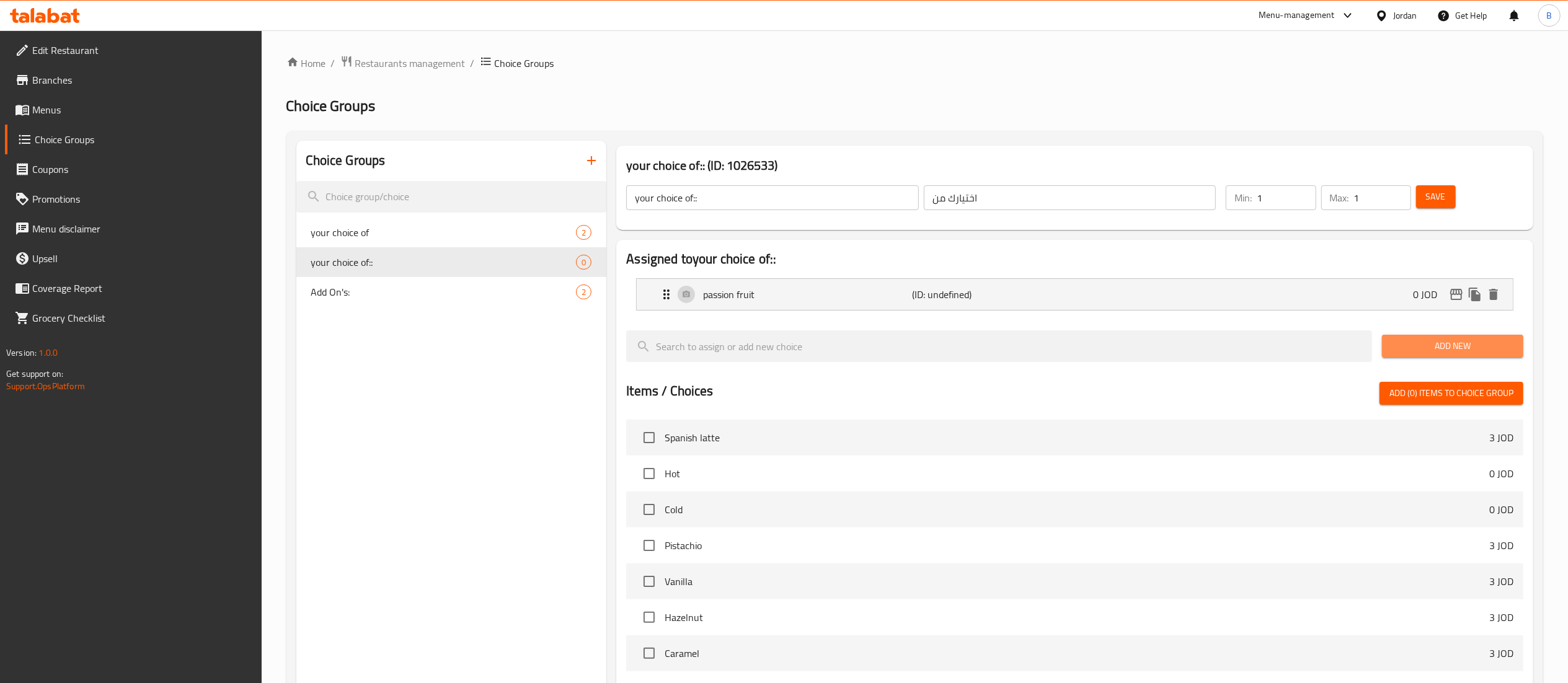
click at [1444, 352] on span "Add New" at bounding box center [1452, 346] width 121 height 16
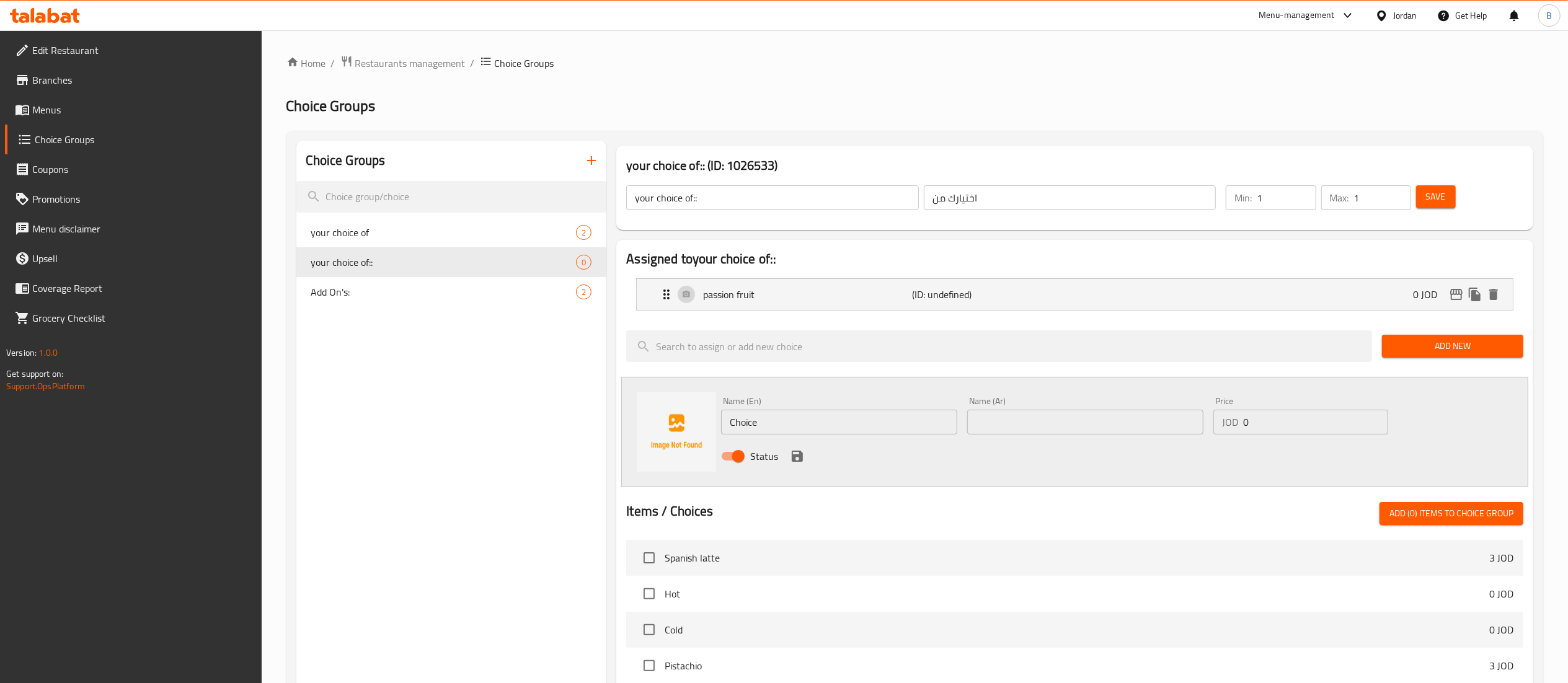
drag, startPoint x: 817, startPoint y: 418, endPoint x: 358, endPoint y: 418, distance: 459.0
click at [520, 418] on div "Choice Groups your choice of 2 your choice of:: 0 Add On's: 2 your choice of:: …" at bounding box center [917, 593] width 1242 height 905
click at [845, 432] on input "Choice" at bounding box center [839, 422] width 236 height 25
type input "mango"
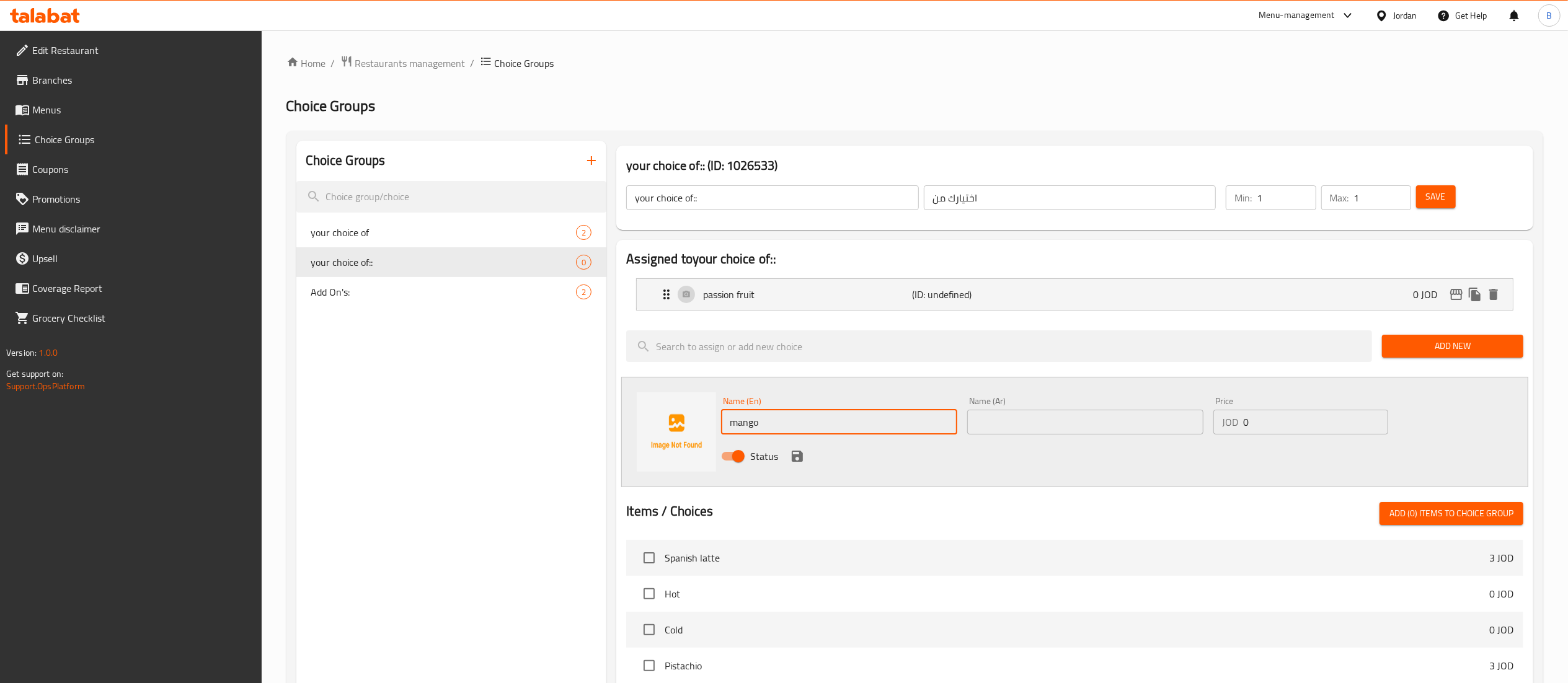
click at [1088, 431] on input "text" at bounding box center [1085, 422] width 236 height 25
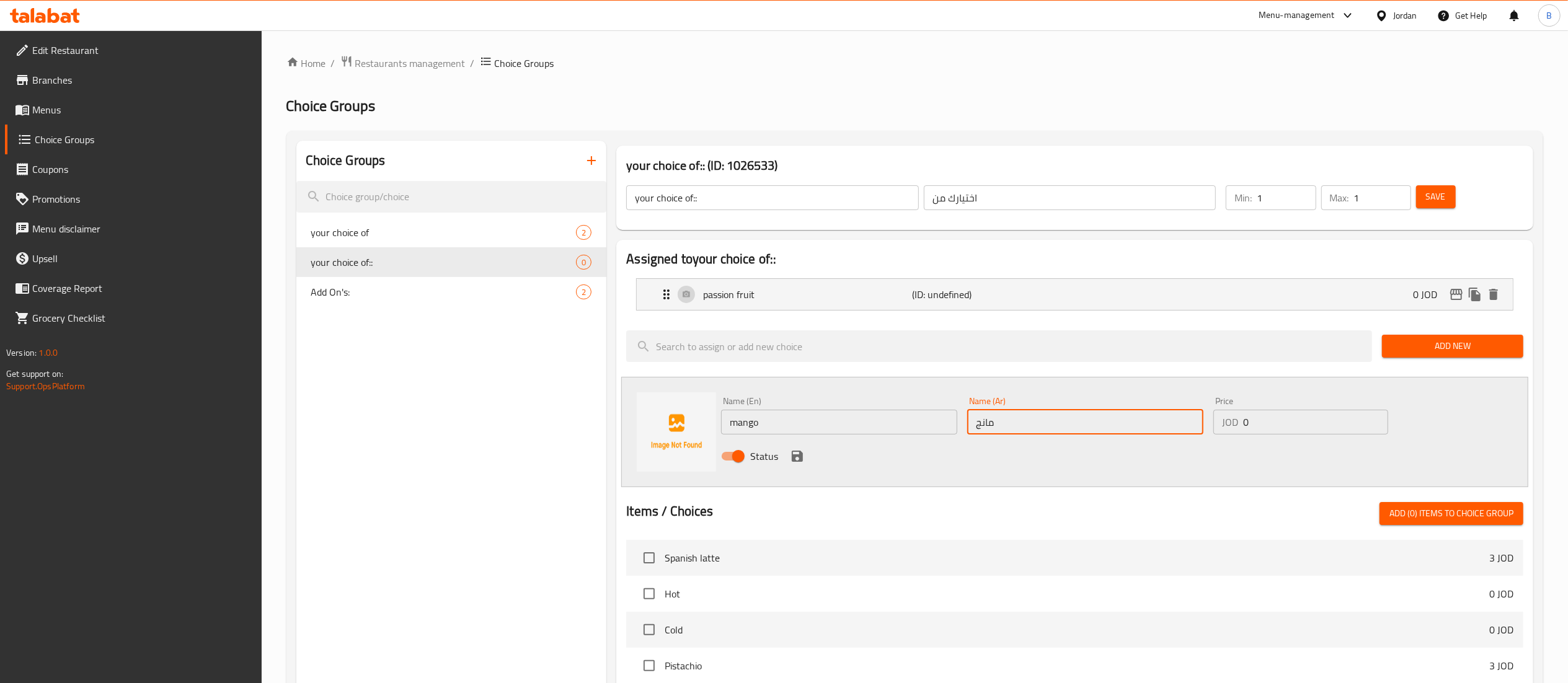
type input "مانجو"
click at [797, 458] on icon "save" at bounding box center [797, 456] width 11 height 11
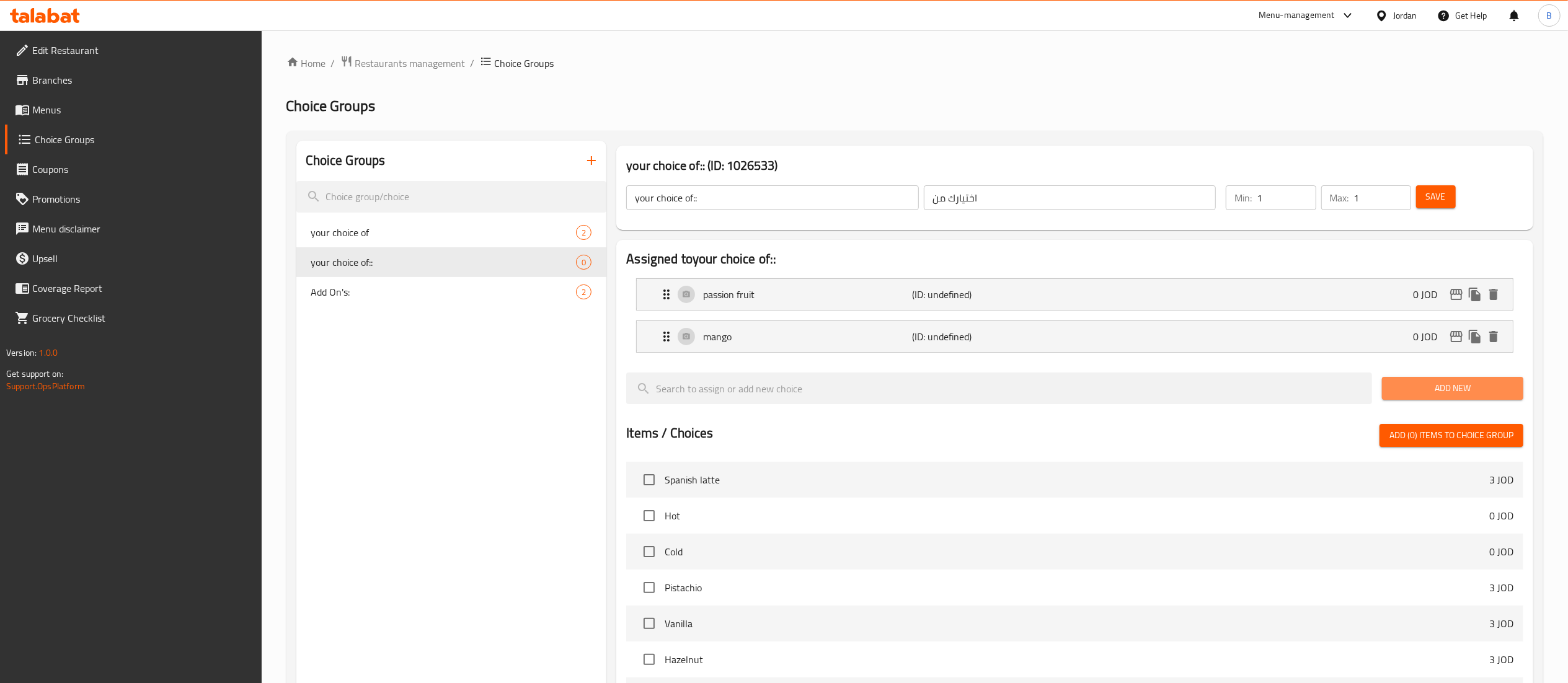
click at [1439, 386] on span "Add New" at bounding box center [1452, 388] width 121 height 16
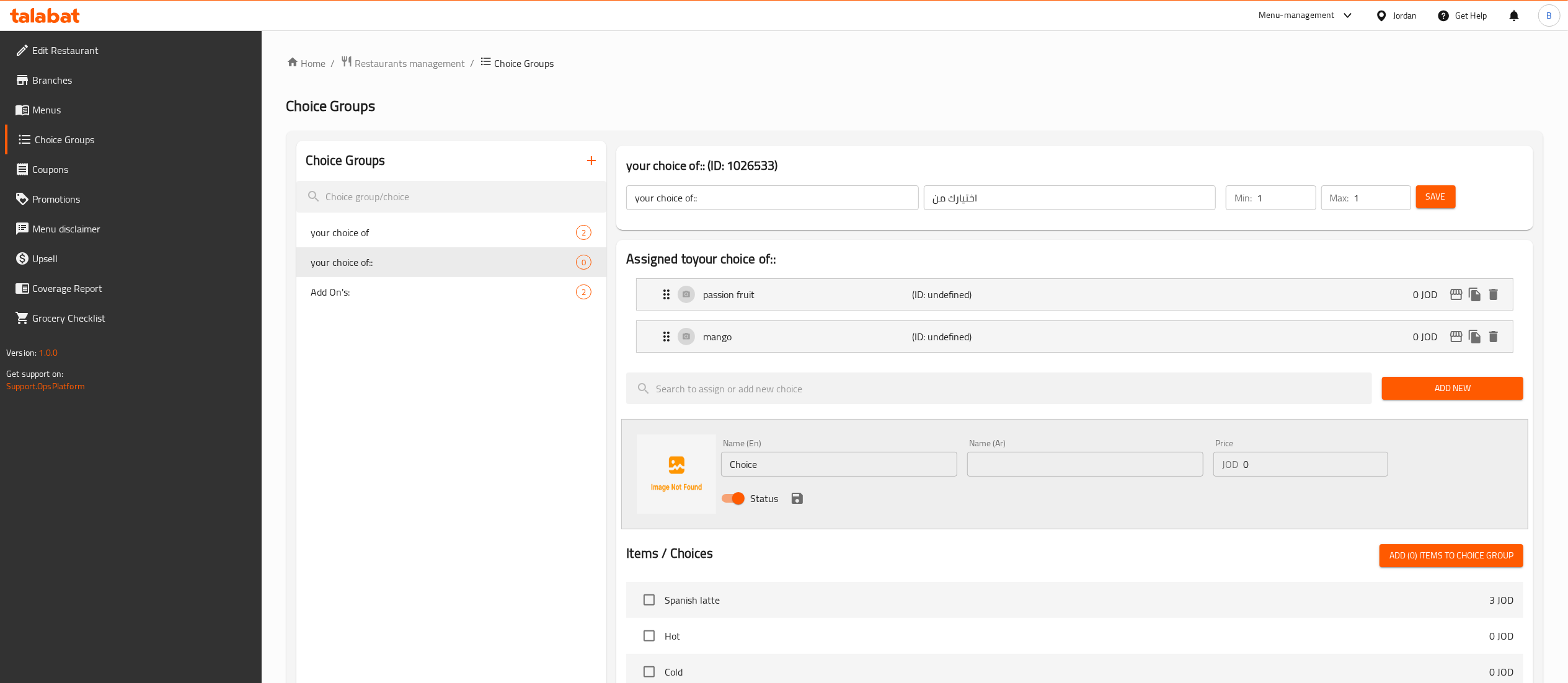
drag, startPoint x: 891, startPoint y: 451, endPoint x: 807, endPoint y: 473, distance: 86.8
click at [836, 463] on div "Name (En) Choice Name (En)" at bounding box center [839, 457] width 236 height 38
drag, startPoint x: 821, startPoint y: 473, endPoint x: 502, endPoint y: 478, distance: 319.0
click at [536, 473] on div "Choice Groups your choice of 2 your choice of:: 0 Add On's: 2 your choice of:: …" at bounding box center [917, 614] width 1242 height 948
click at [1144, 468] on input "text" at bounding box center [1085, 464] width 236 height 25
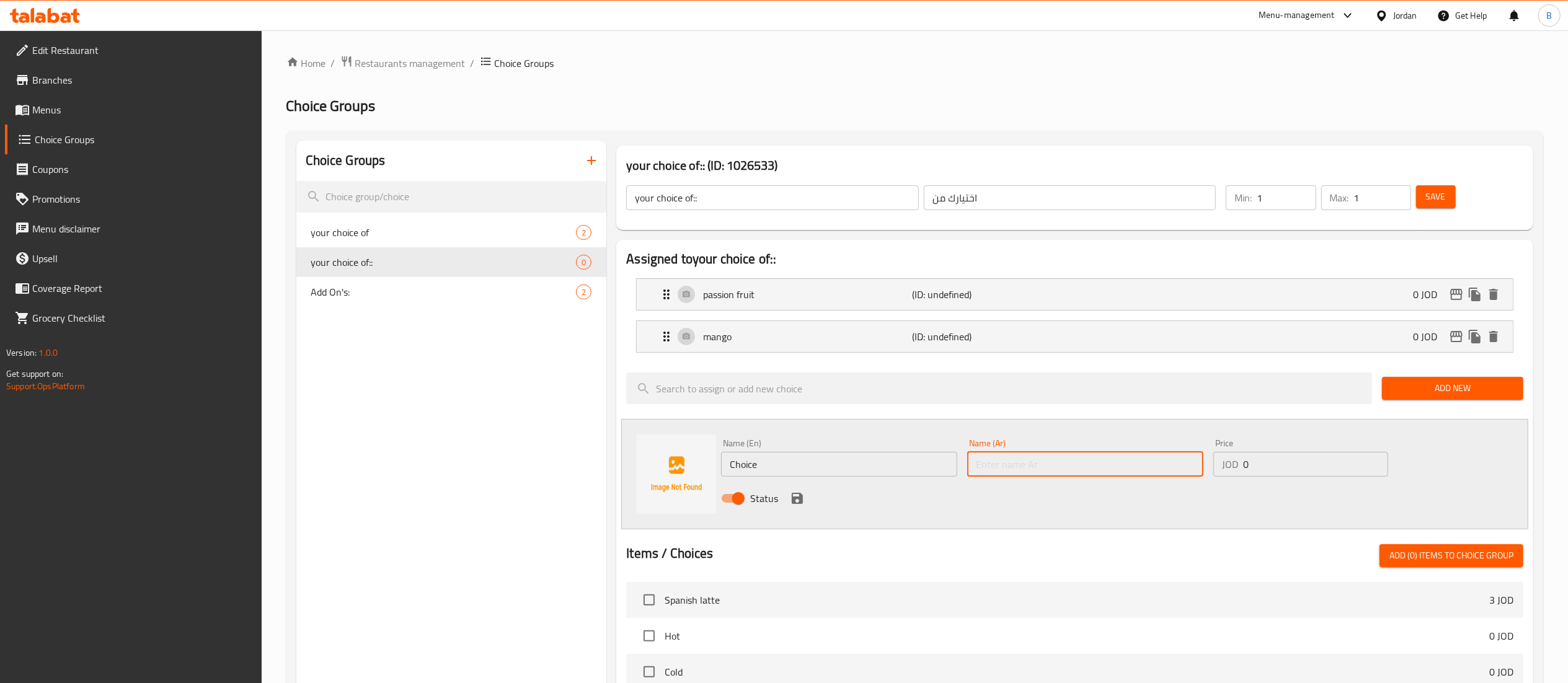
paste input "[PERSON_NAME]"
type input "[PERSON_NAME]"
drag, startPoint x: 853, startPoint y: 468, endPoint x: 249, endPoint y: 419, distance: 606.0
click at [358, 438] on div "Choice Groups your choice of 2 your choice of:: 0 Add On's: 2 your choice of:: …" at bounding box center [917, 614] width 1242 height 948
type input "mix berries"
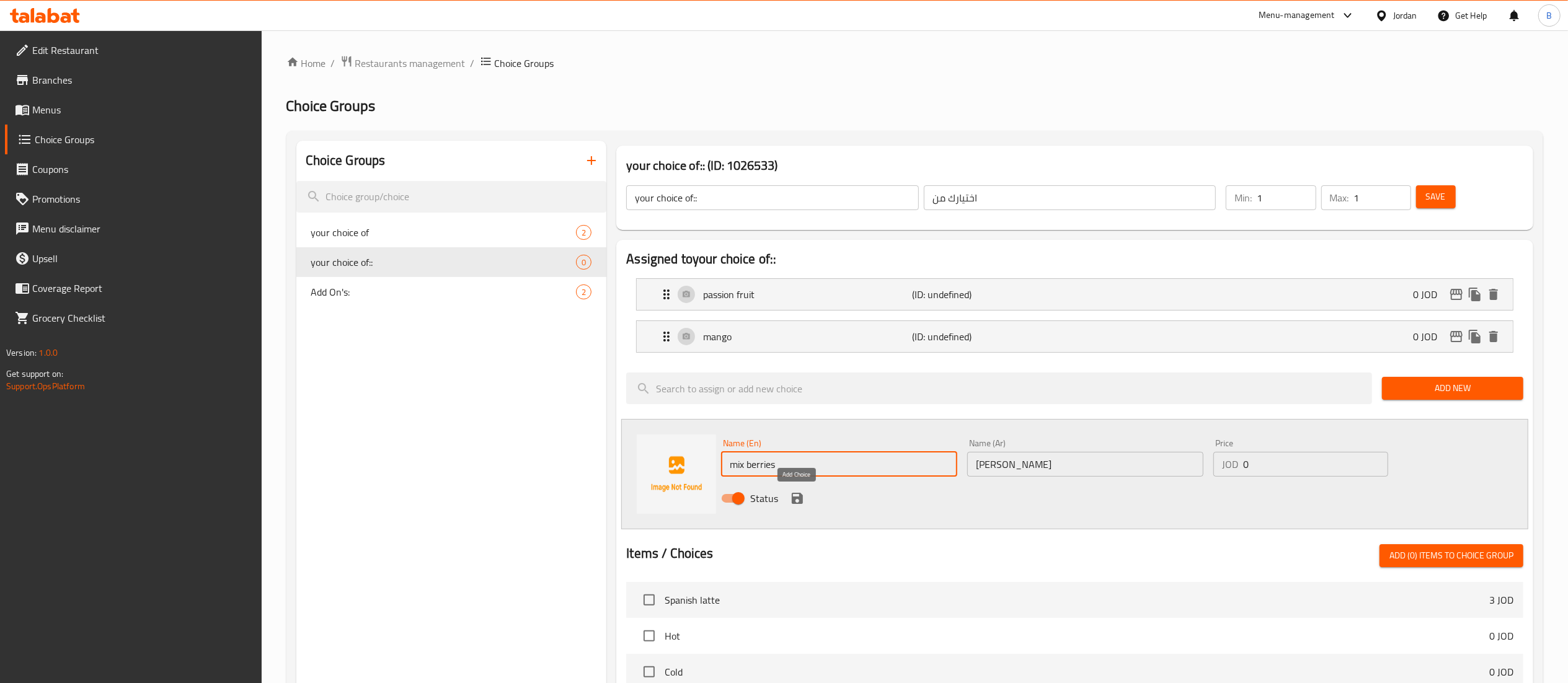
drag, startPoint x: 802, startPoint y: 503, endPoint x: 871, endPoint y: 473, distance: 75.2
click at [802, 503] on icon "save" at bounding box center [797, 498] width 11 height 11
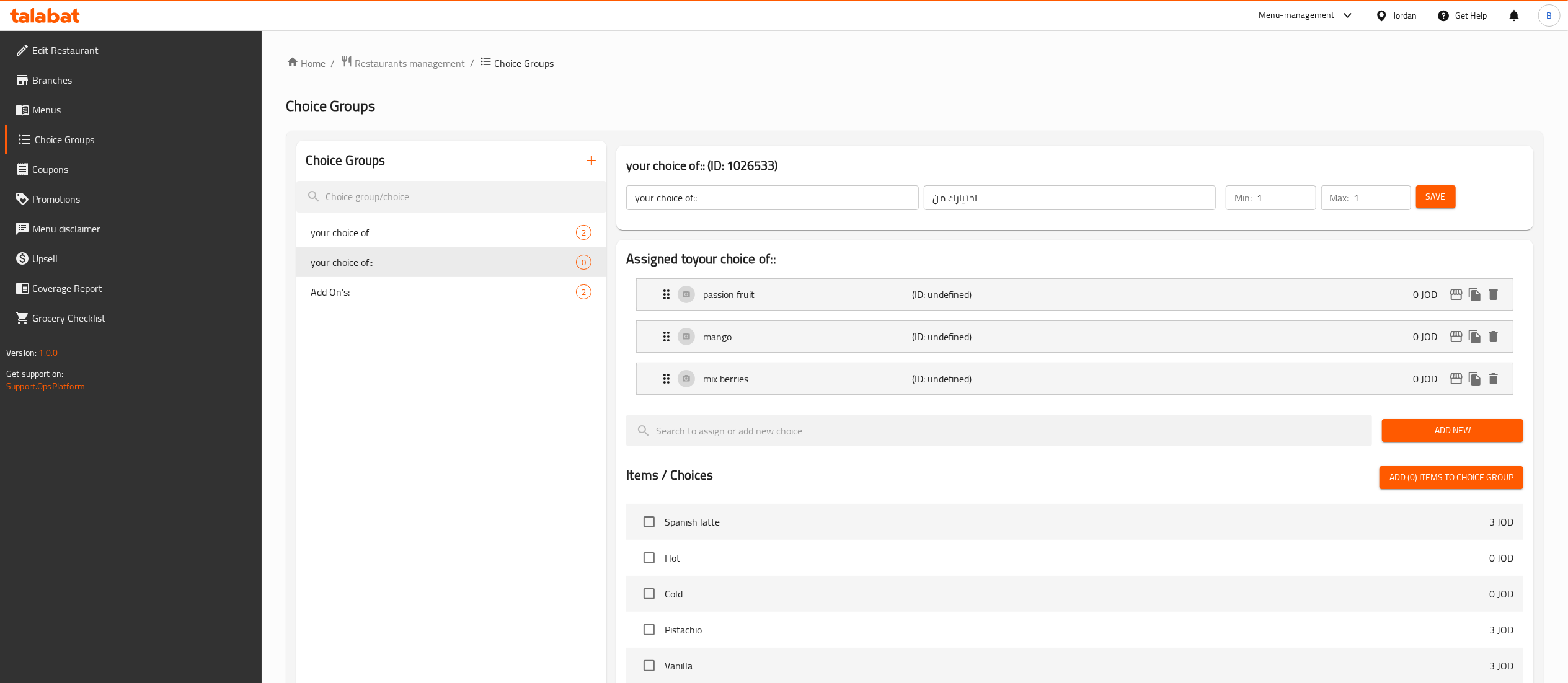
drag, startPoint x: 1464, startPoint y: 195, endPoint x: 1456, endPoint y: 195, distance: 8.0
click at [1459, 195] on div "Save" at bounding box center [1462, 198] width 98 height 30
click at [1456, 195] on button "Save" at bounding box center [1436, 196] width 40 height 23
drag, startPoint x: 57, startPoint y: 106, endPoint x: 119, endPoint y: 139, distance: 70.2
click at [57, 106] on span "Menus" at bounding box center [142, 109] width 220 height 15
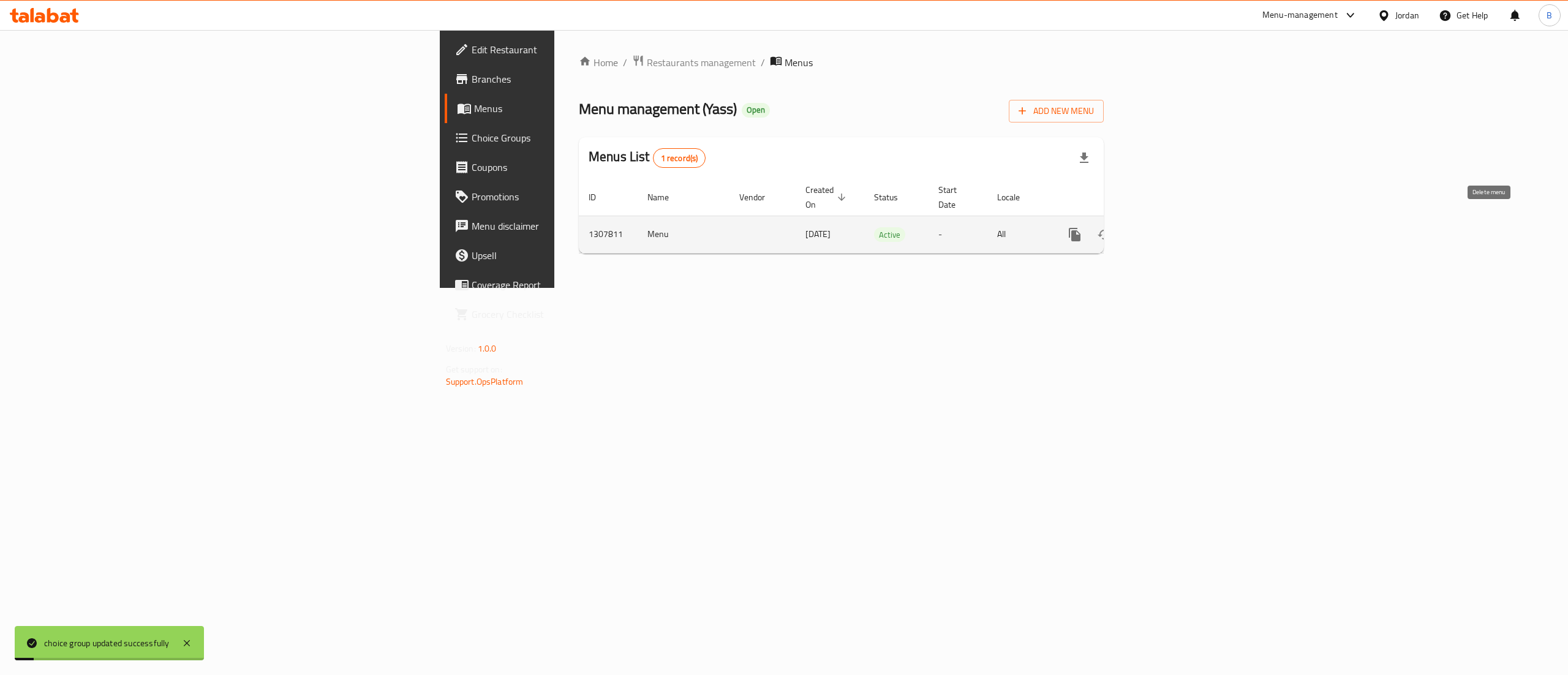
click at [1170, 227] on icon "enhanced table" at bounding box center [1164, 234] width 15 height 15
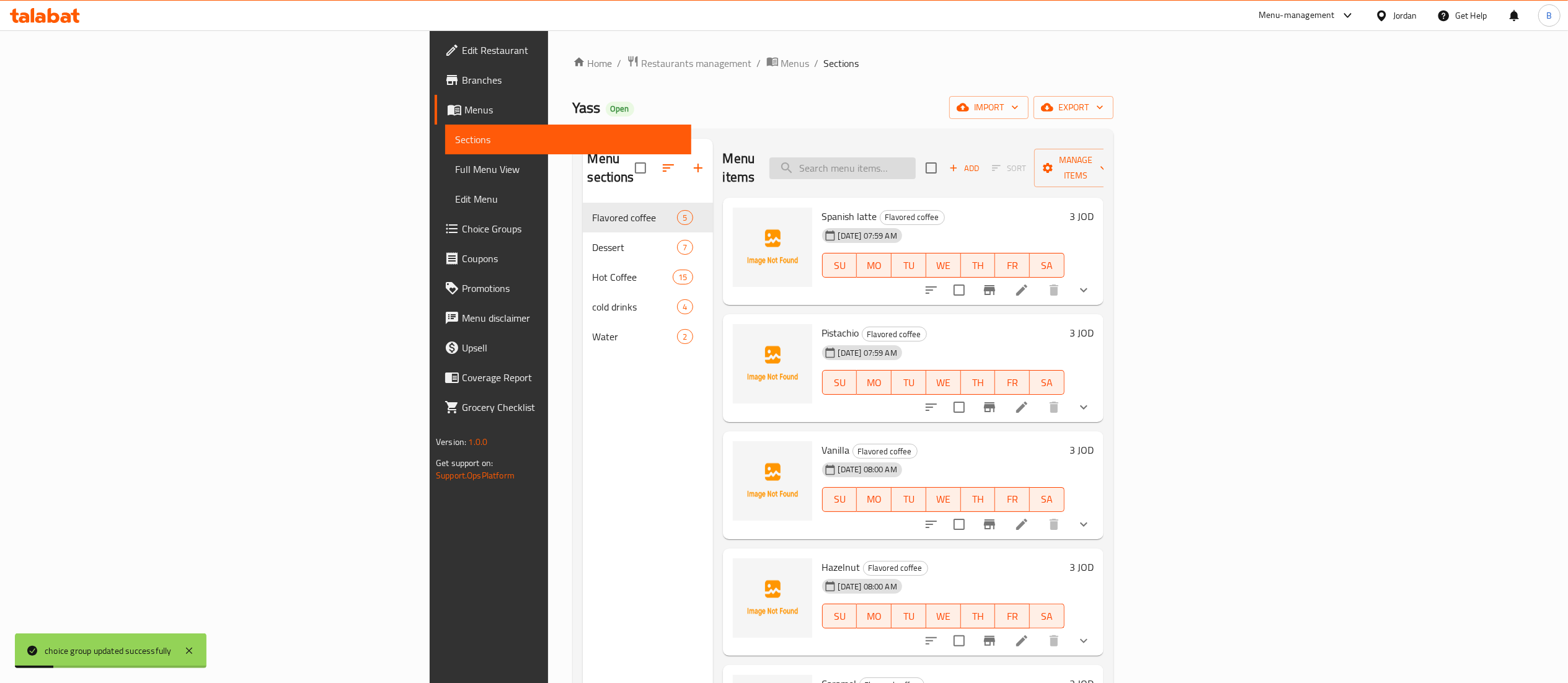
click at [916, 164] on input "search" at bounding box center [842, 169] width 146 height 22
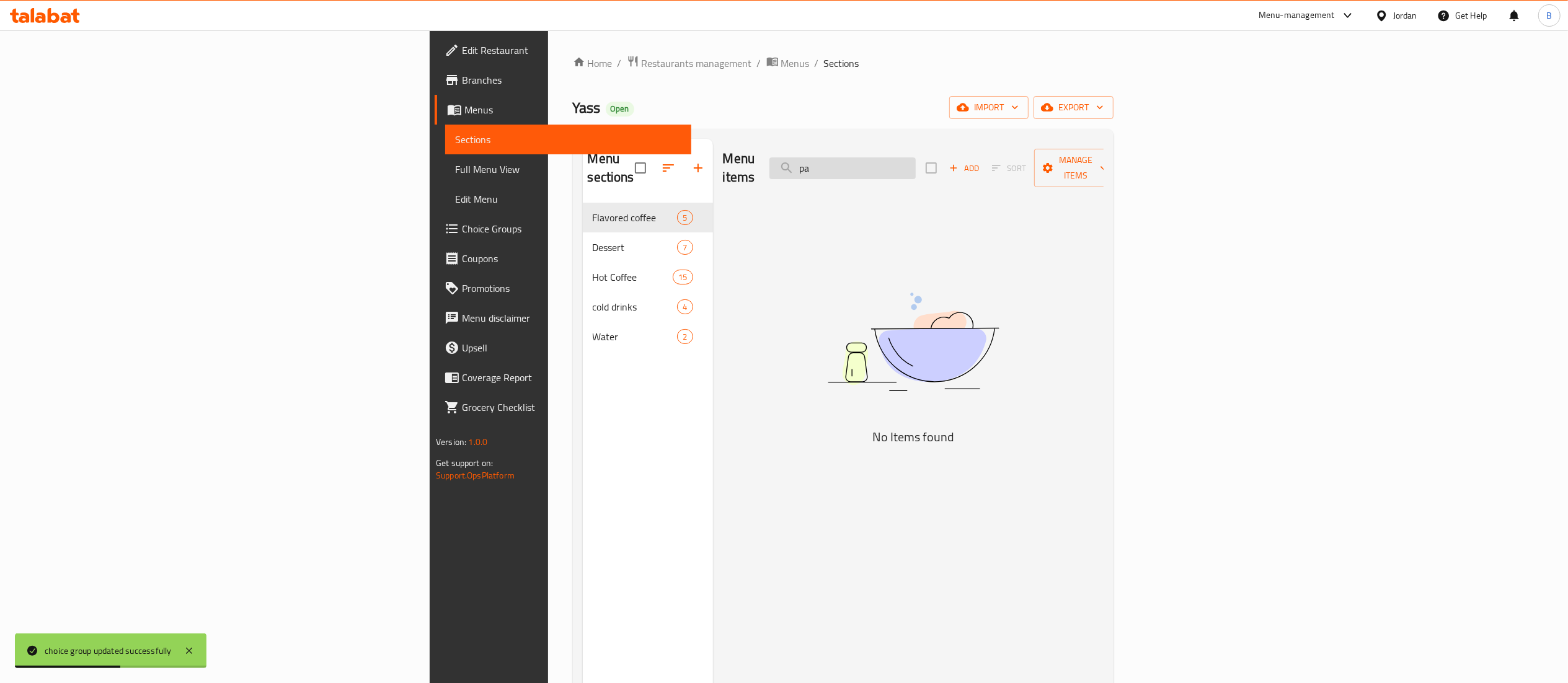
type input "p"
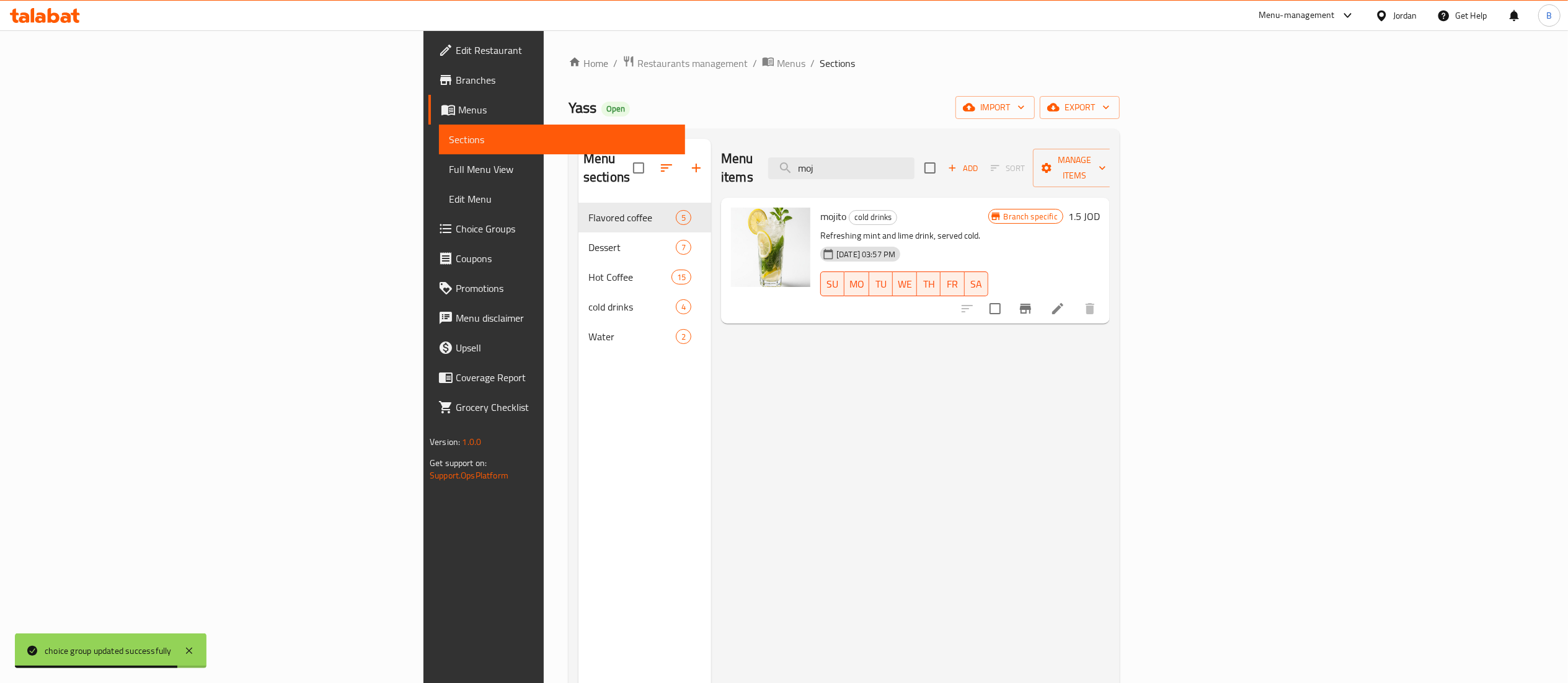
type input "moj"
click at [1075, 297] on li at bounding box center [1058, 308] width 35 height 23
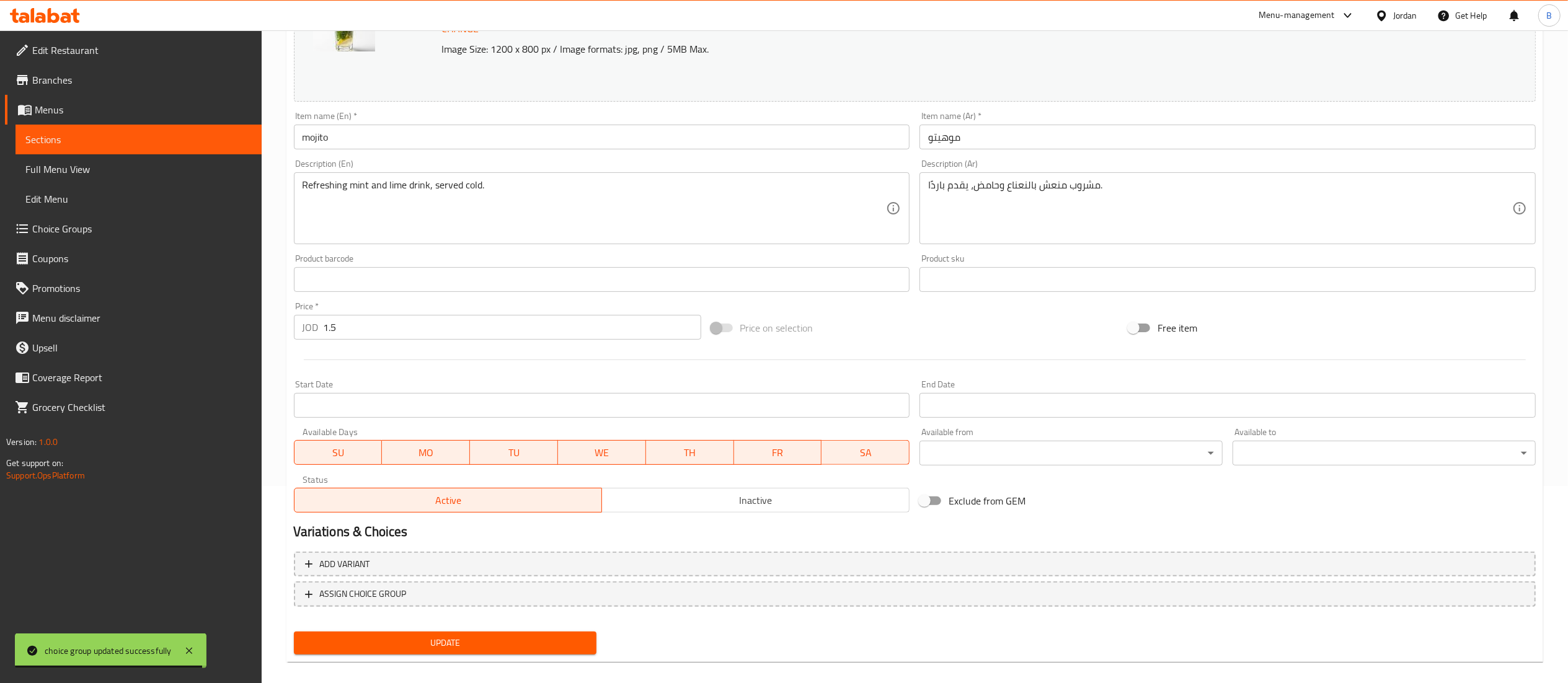
scroll to position [210, 0]
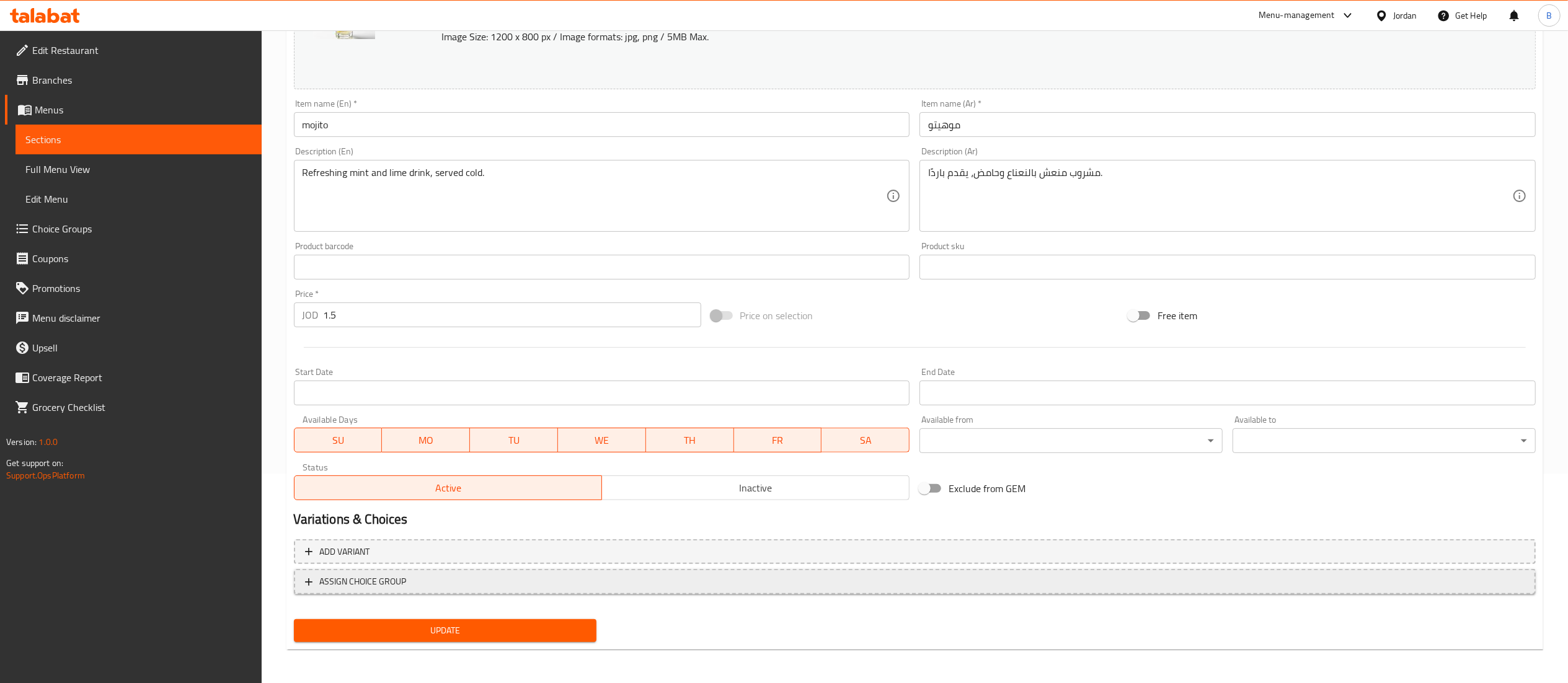
click at [442, 578] on span "ASSIGN CHOICE GROUP" at bounding box center [915, 581] width 1220 height 16
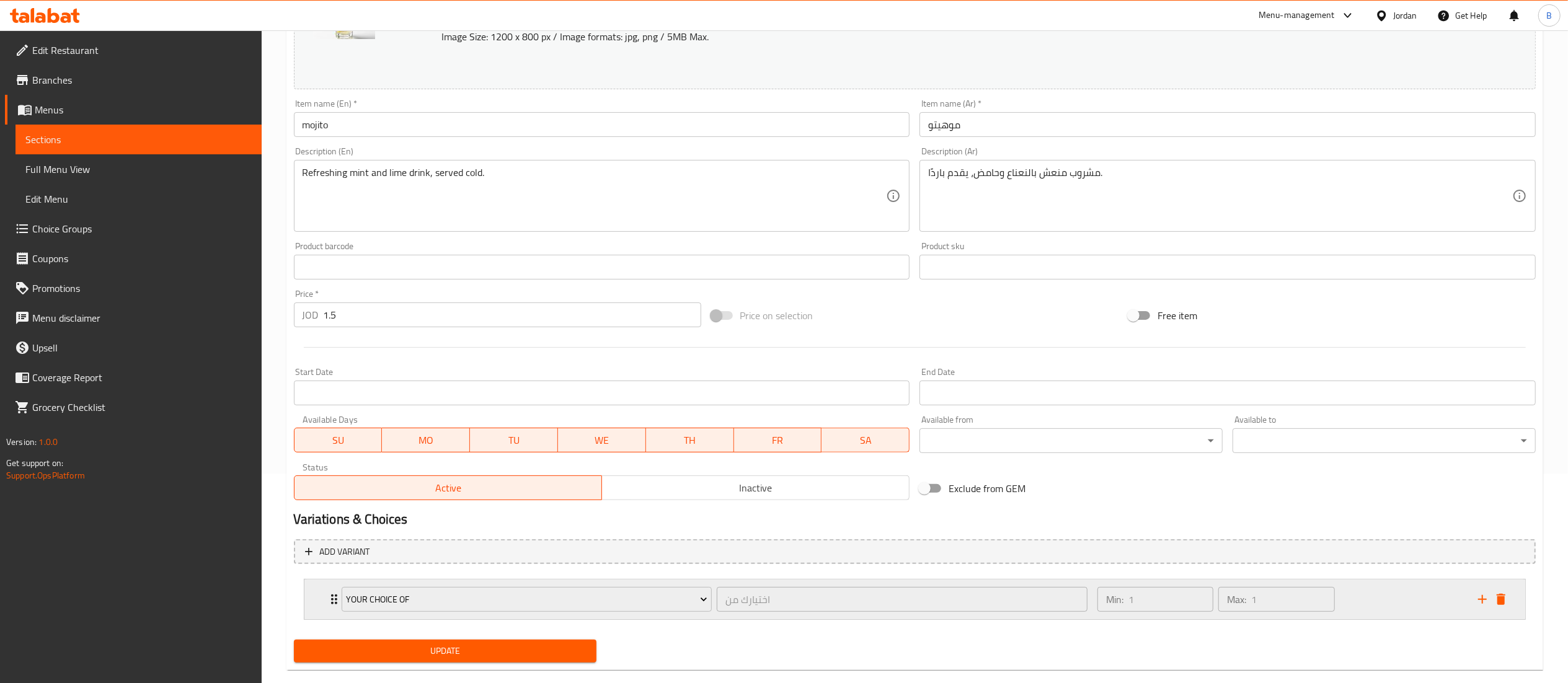
click at [1404, 600] on div "Min: 1 ​ Max: 1 ​" at bounding box center [1281, 600] width 381 height 40
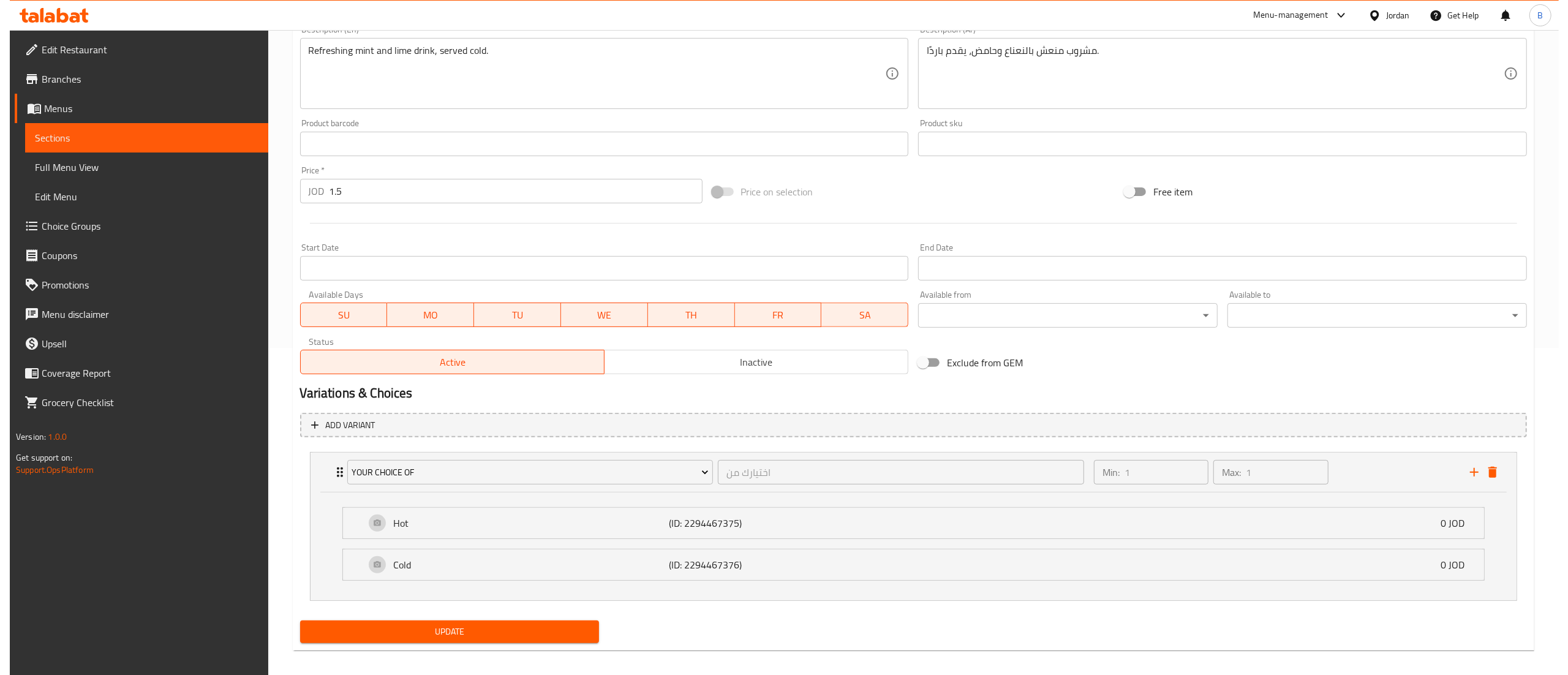
scroll to position [338, 0]
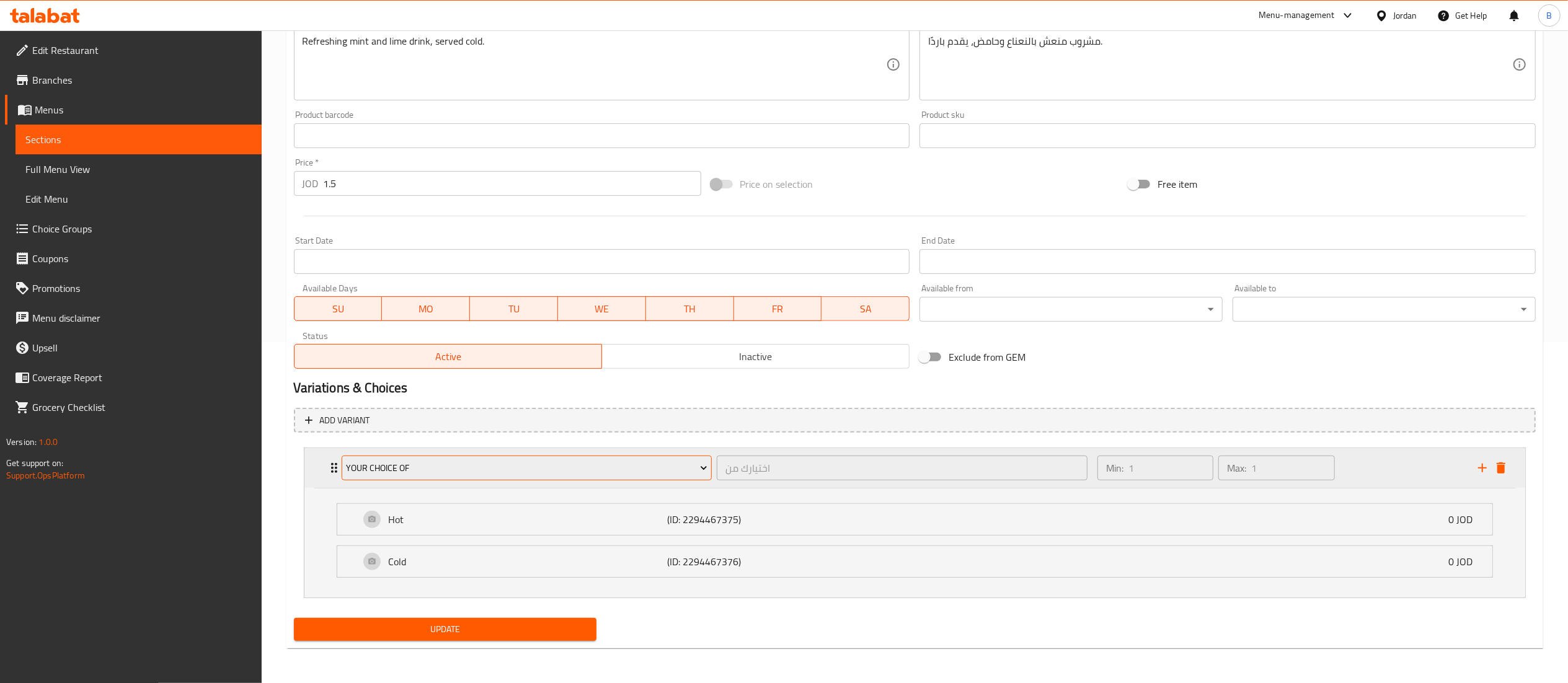
click at [564, 460] on span "your choice of" at bounding box center [526, 468] width 362 height 16
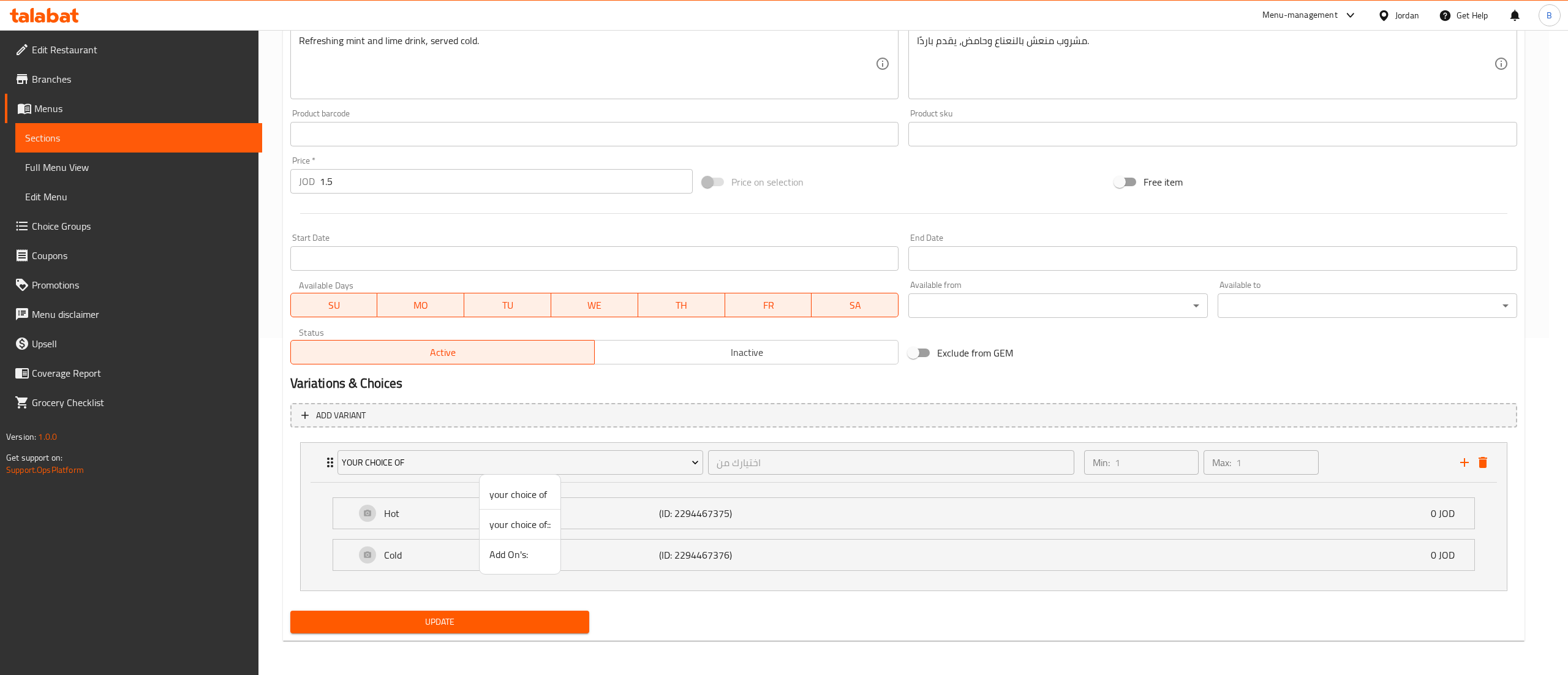
click at [514, 526] on span "your choice of::" at bounding box center [520, 524] width 61 height 15
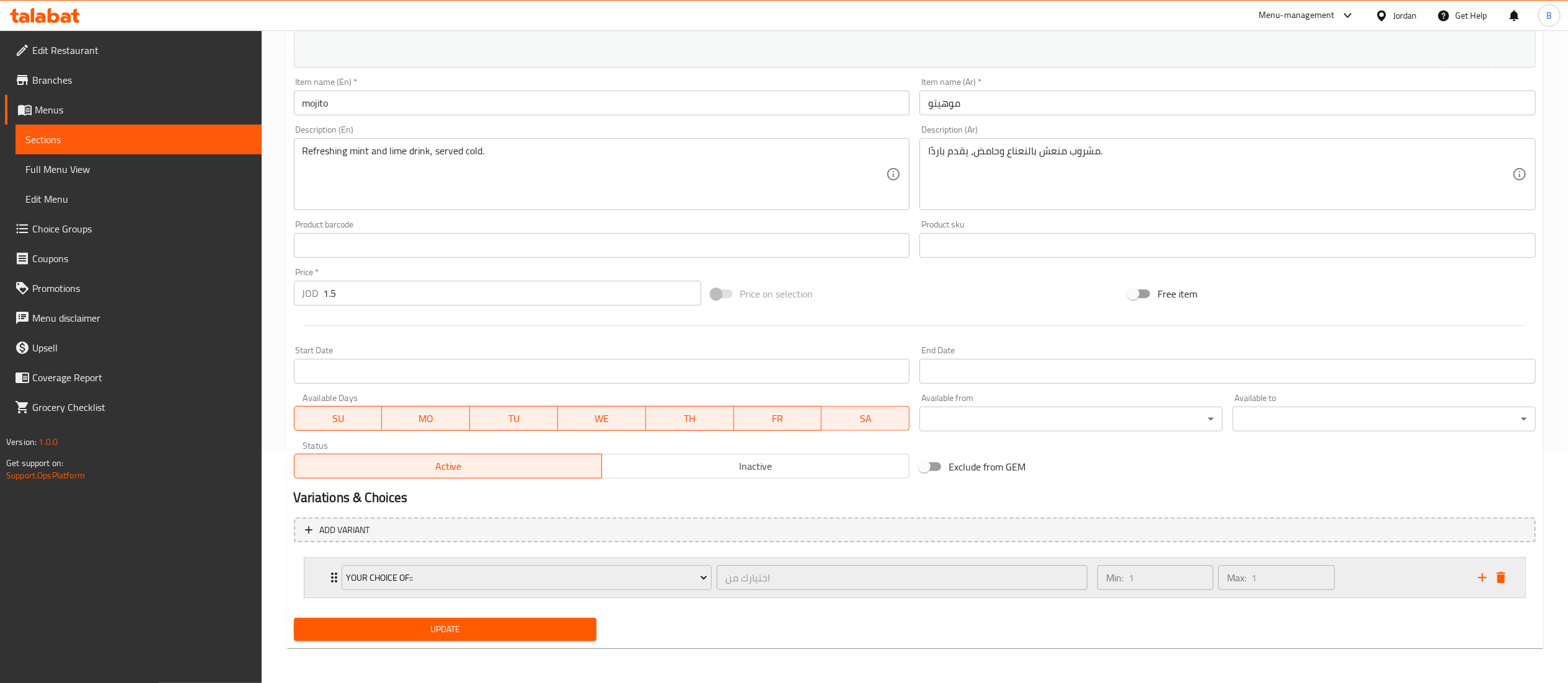
click at [1400, 570] on div "Min: 1 ​ Max: 1 ​" at bounding box center [1281, 578] width 381 height 40
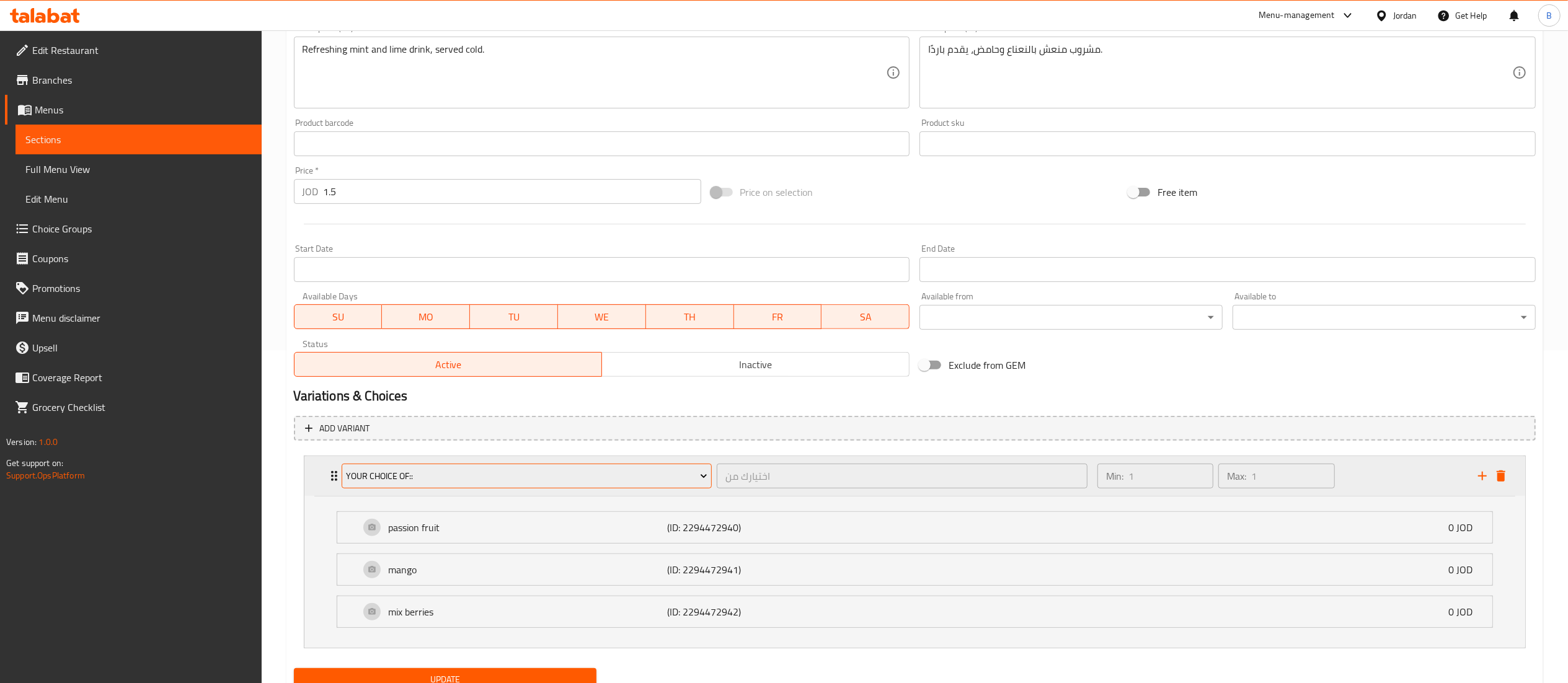
scroll to position [385, 0]
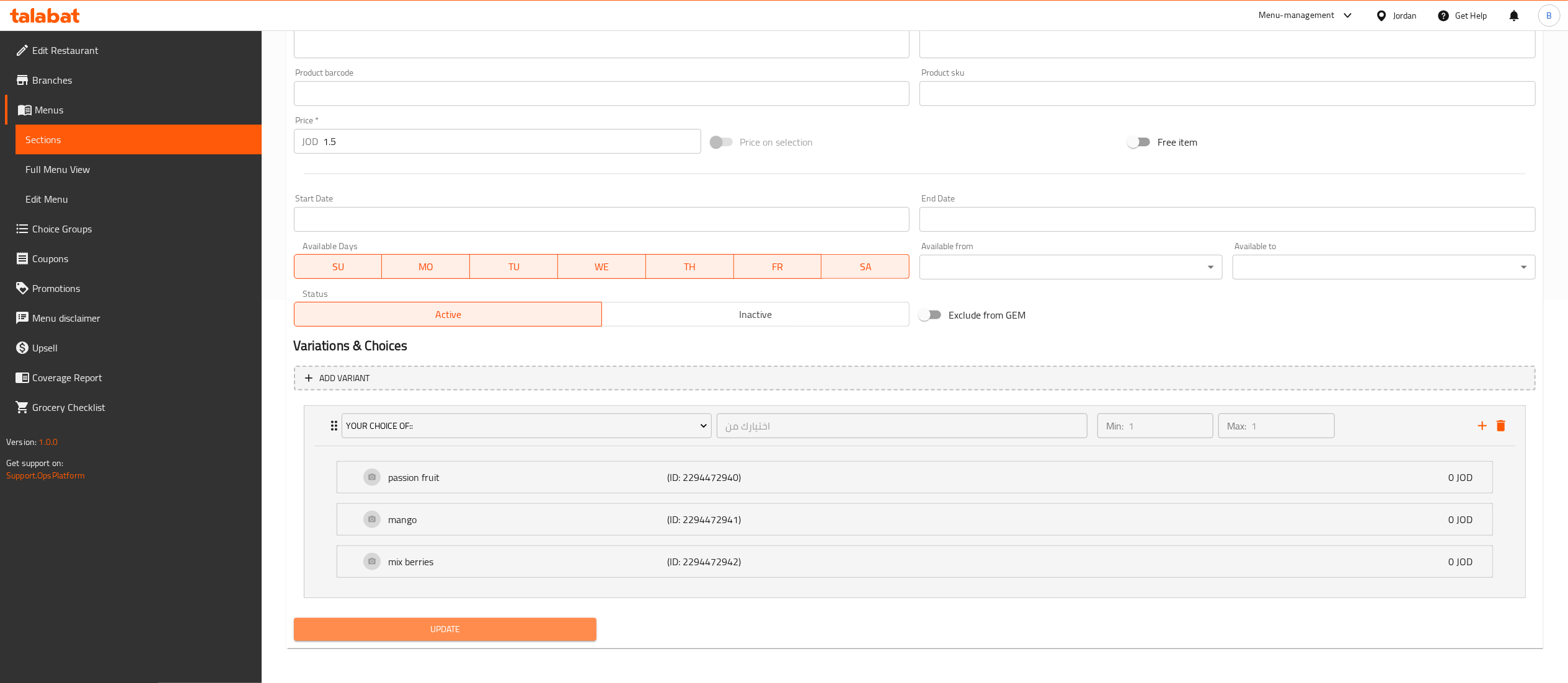
click at [485, 618] on button "Update" at bounding box center [445, 629] width 303 height 23
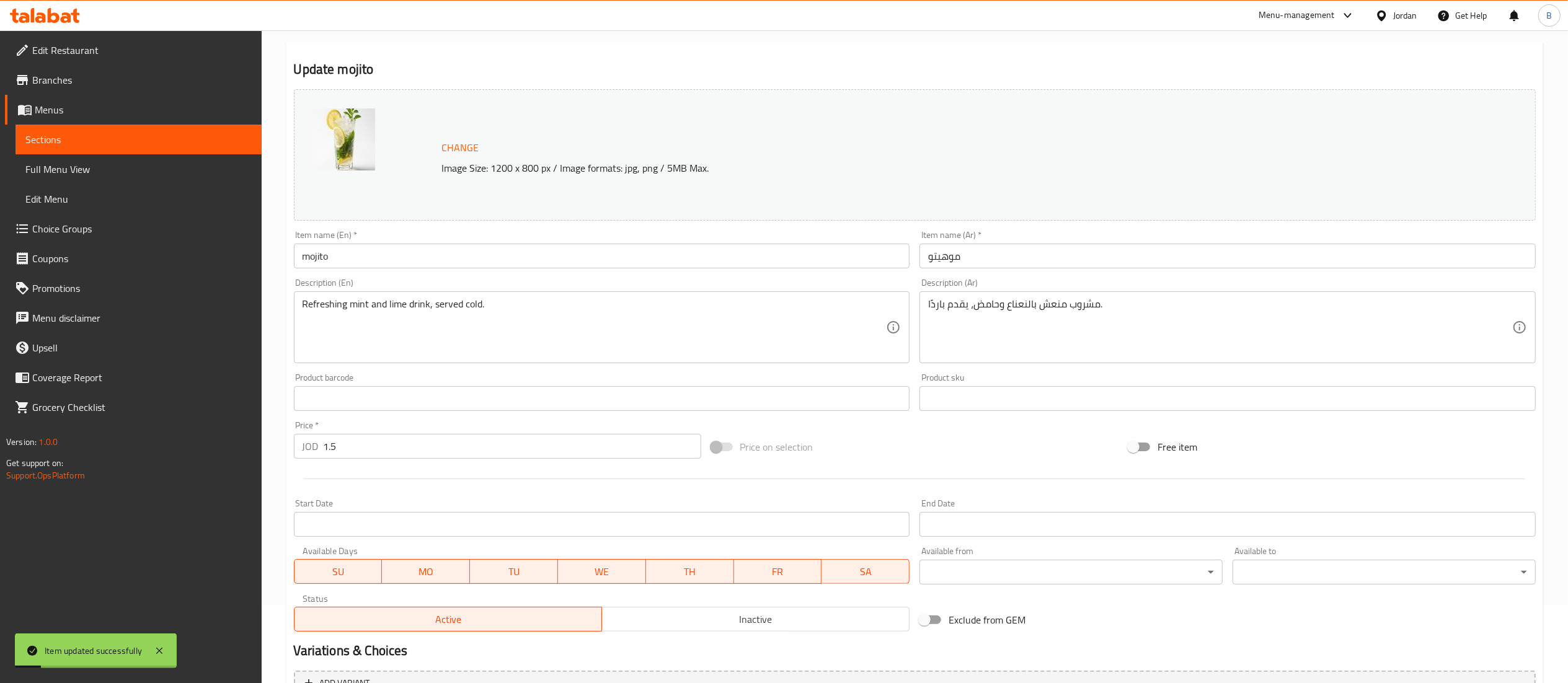
scroll to position [0, 0]
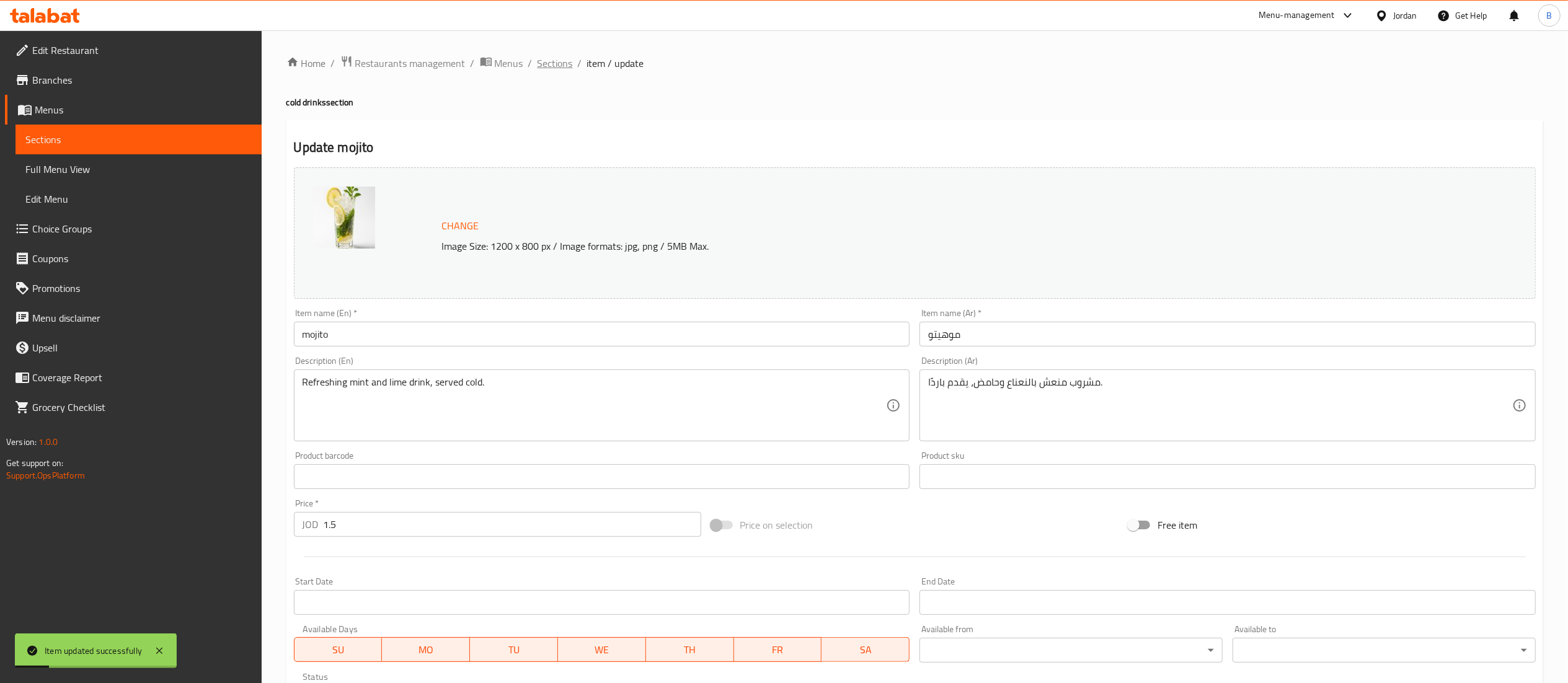
click at [547, 61] on span "Sections" at bounding box center [555, 63] width 35 height 15
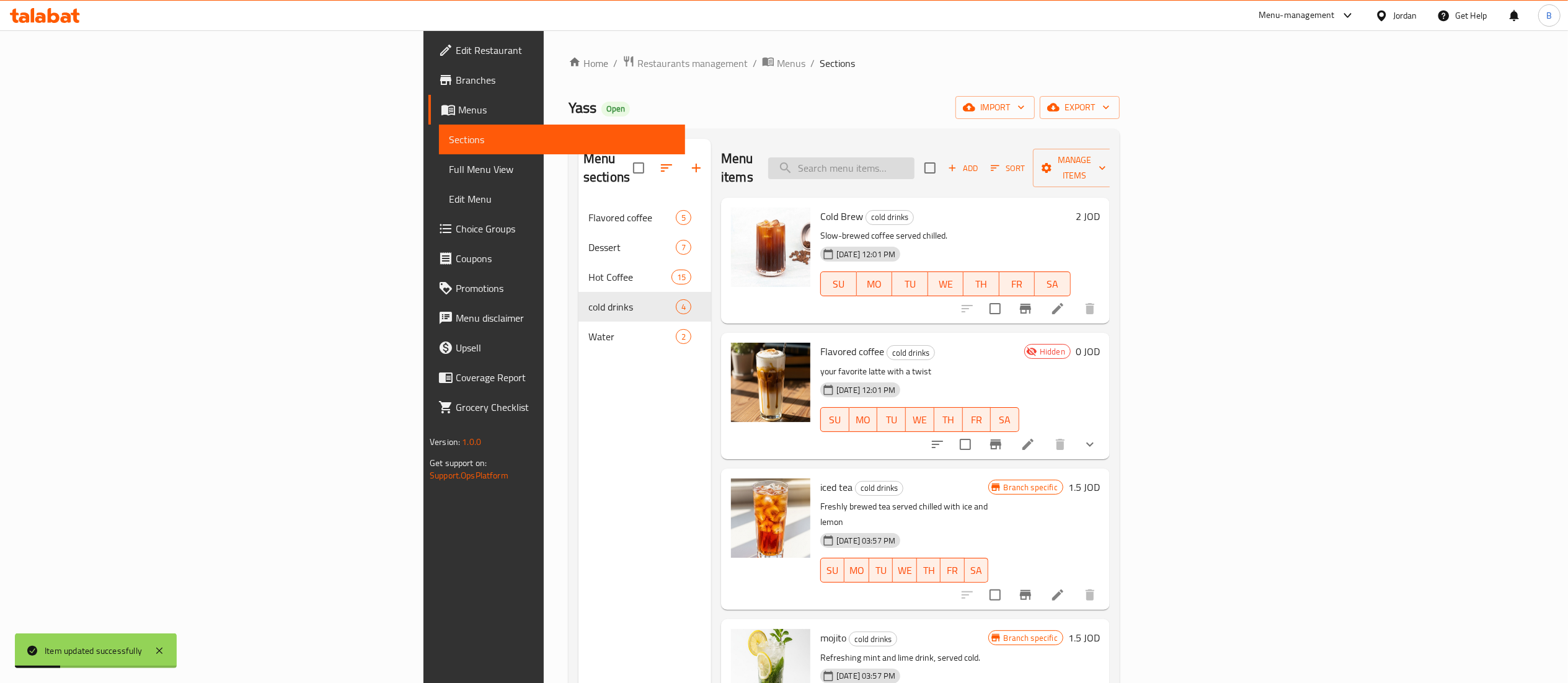
click at [915, 163] on input "search" at bounding box center [841, 169] width 146 height 22
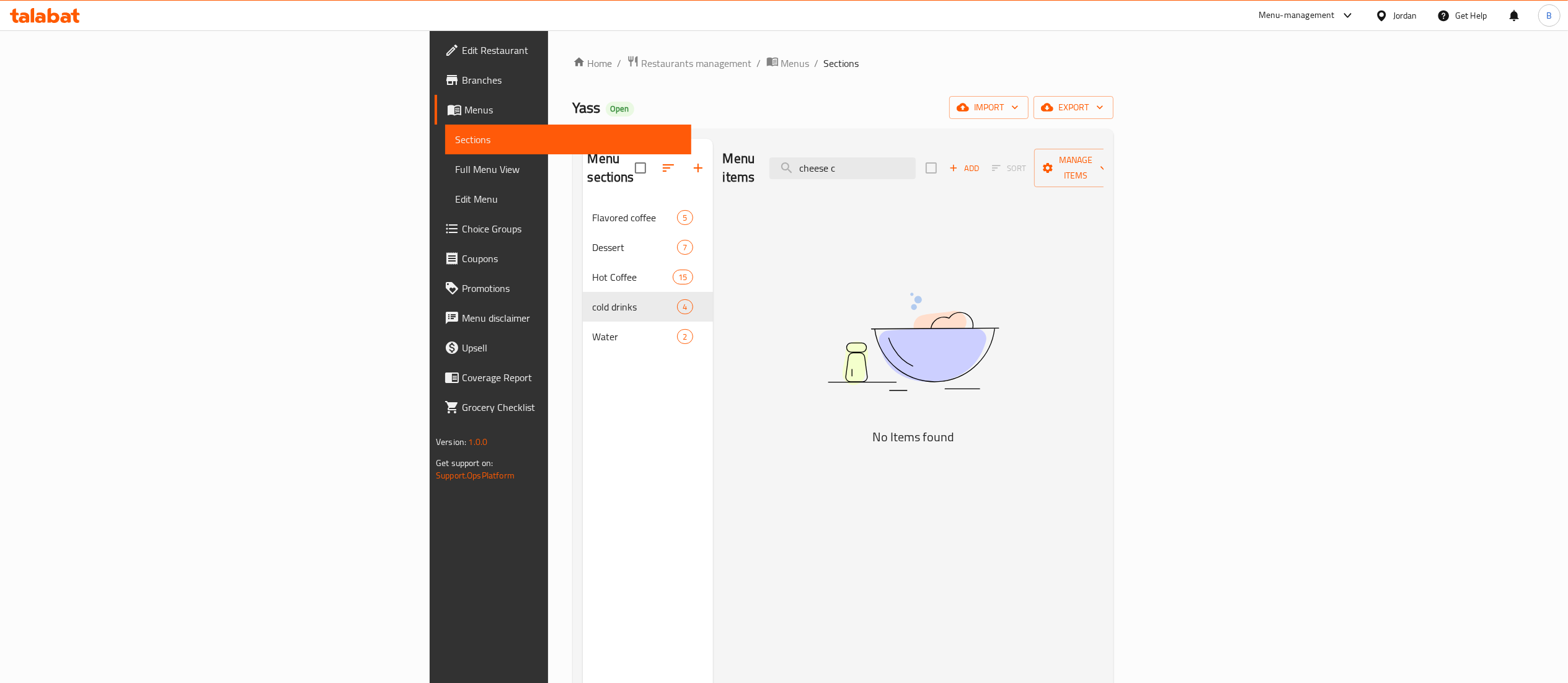
drag, startPoint x: 1031, startPoint y: 172, endPoint x: 888, endPoint y: 166, distance: 143.1
click at [888, 167] on div "Menu items cheese c Add Sort Manage items" at bounding box center [913, 168] width 381 height 59
click at [916, 158] on input "cheese c" at bounding box center [842, 169] width 146 height 22
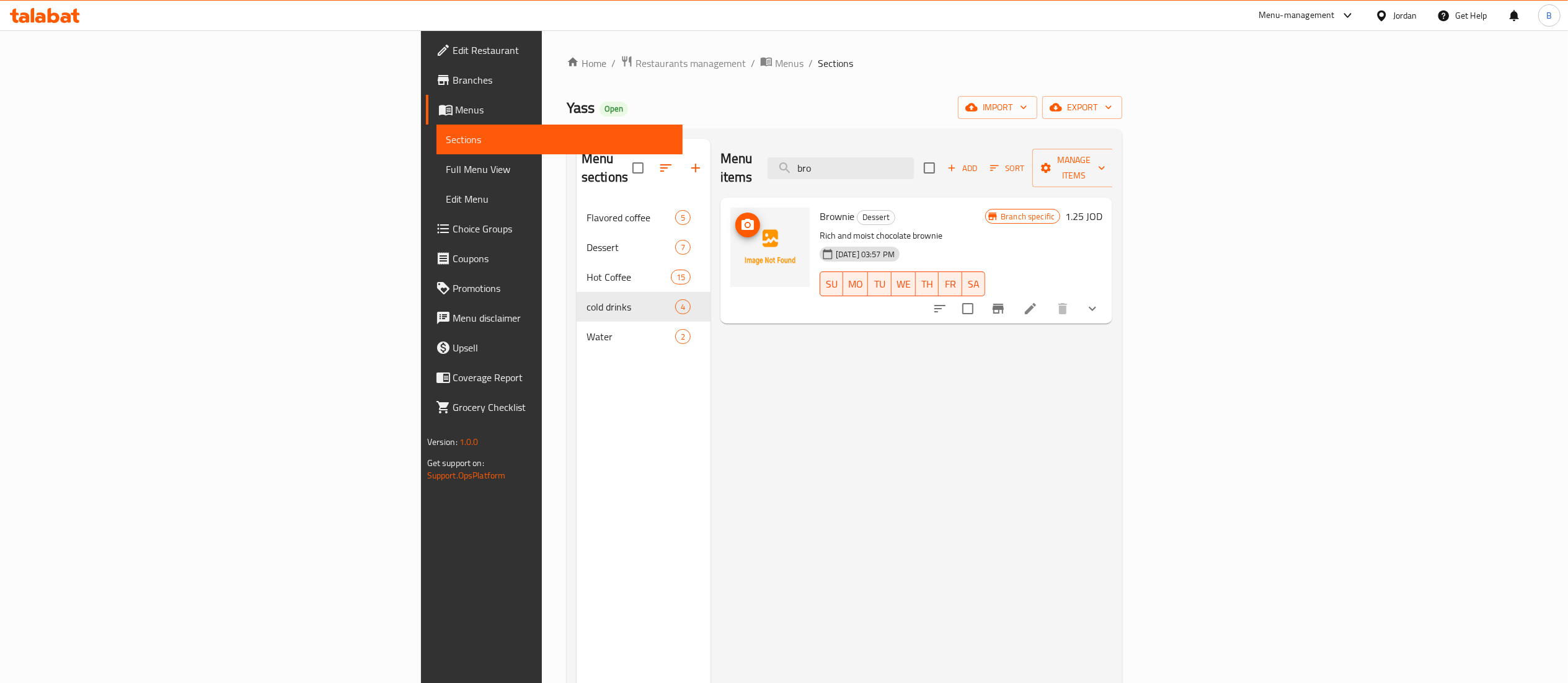
click at [746, 223] on circle "upload picture" at bounding box center [748, 225] width 3 height 3
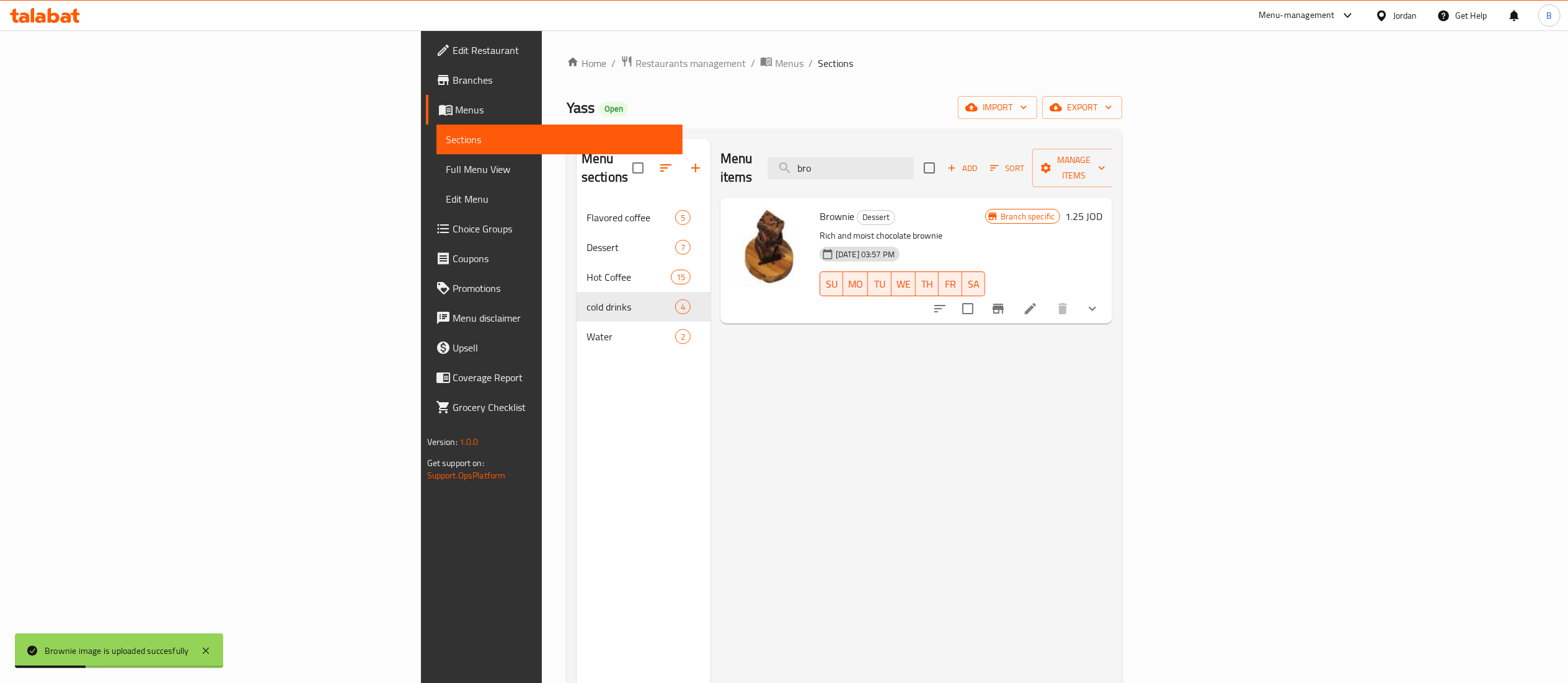
drag, startPoint x: 982, startPoint y: 150, endPoint x: 568, endPoint y: 148, distance: 414.0
click at [720, 148] on div "Menu items bro Add Sort Manage items" at bounding box center [916, 168] width 392 height 59
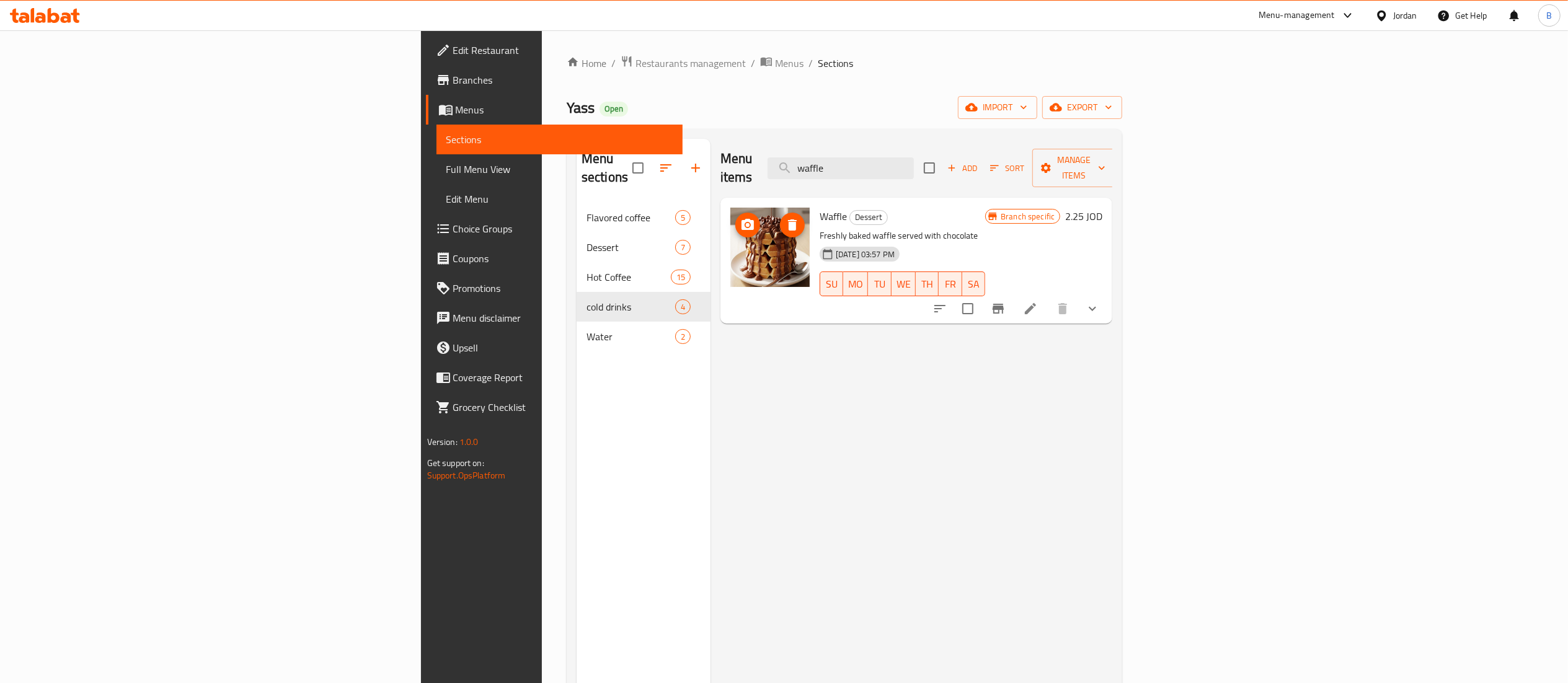
click at [735, 218] on span "upload picture" at bounding box center [748, 225] width 25 height 15
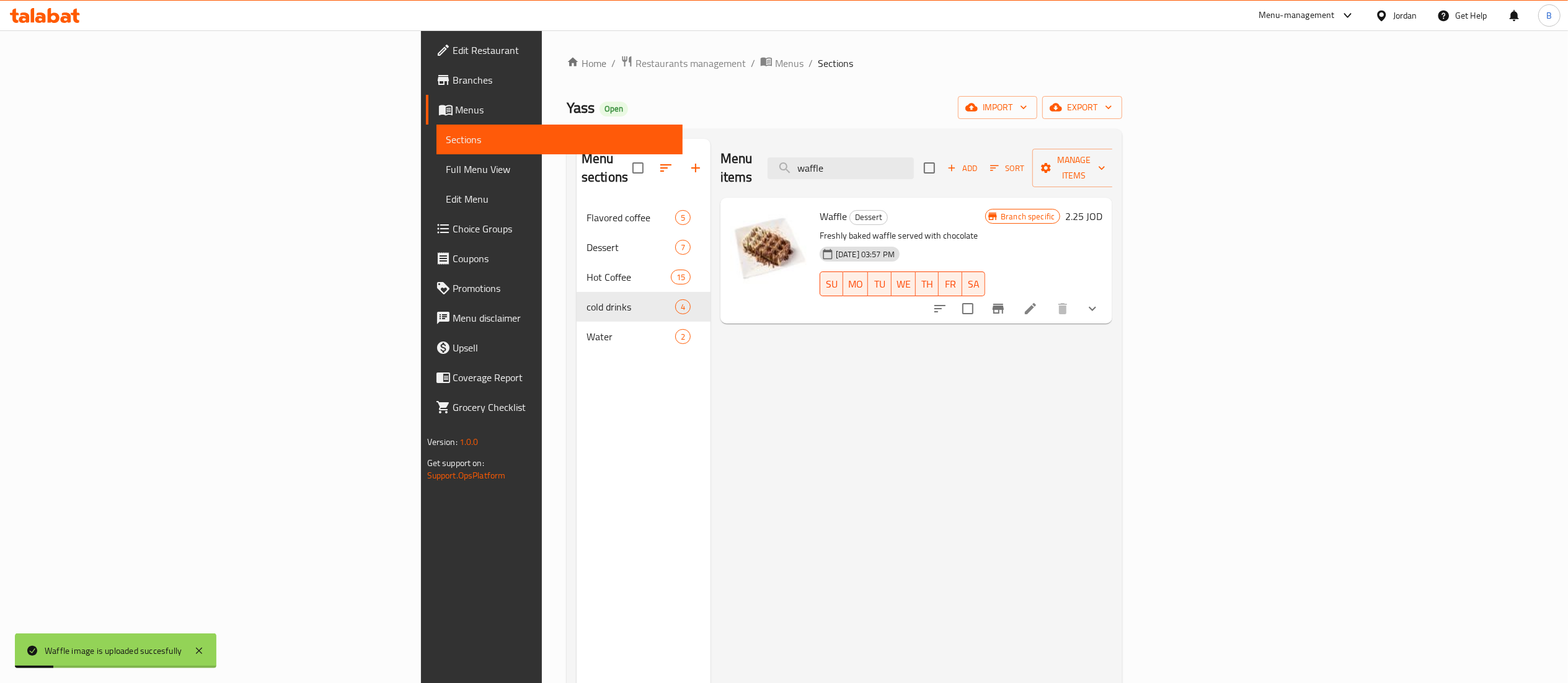
drag, startPoint x: 994, startPoint y: 169, endPoint x: 517, endPoint y: 168, distance: 477.0
click at [860, 164] on div "Menu items waffle Add Sort Manage items" at bounding box center [916, 168] width 392 height 59
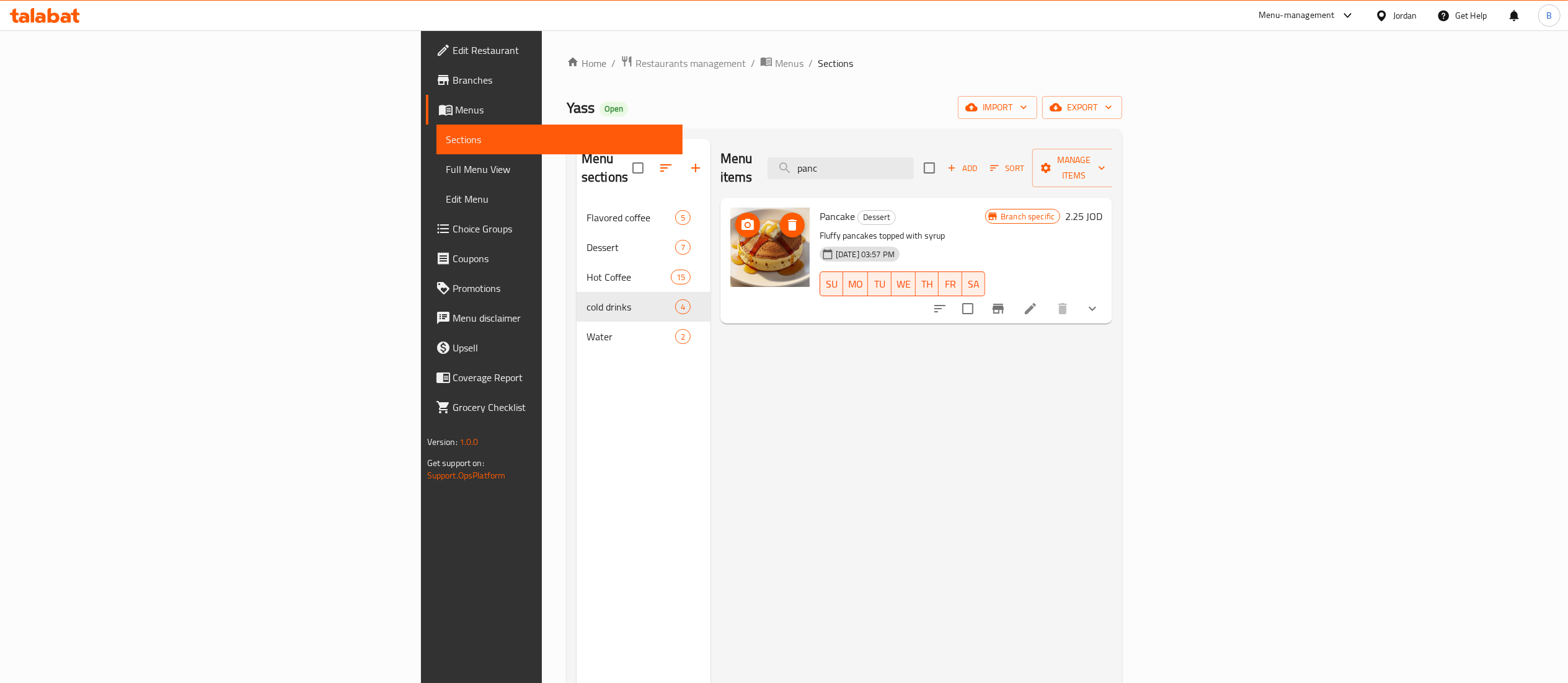
click at [740, 218] on icon "upload picture" at bounding box center [748, 225] width 15 height 15
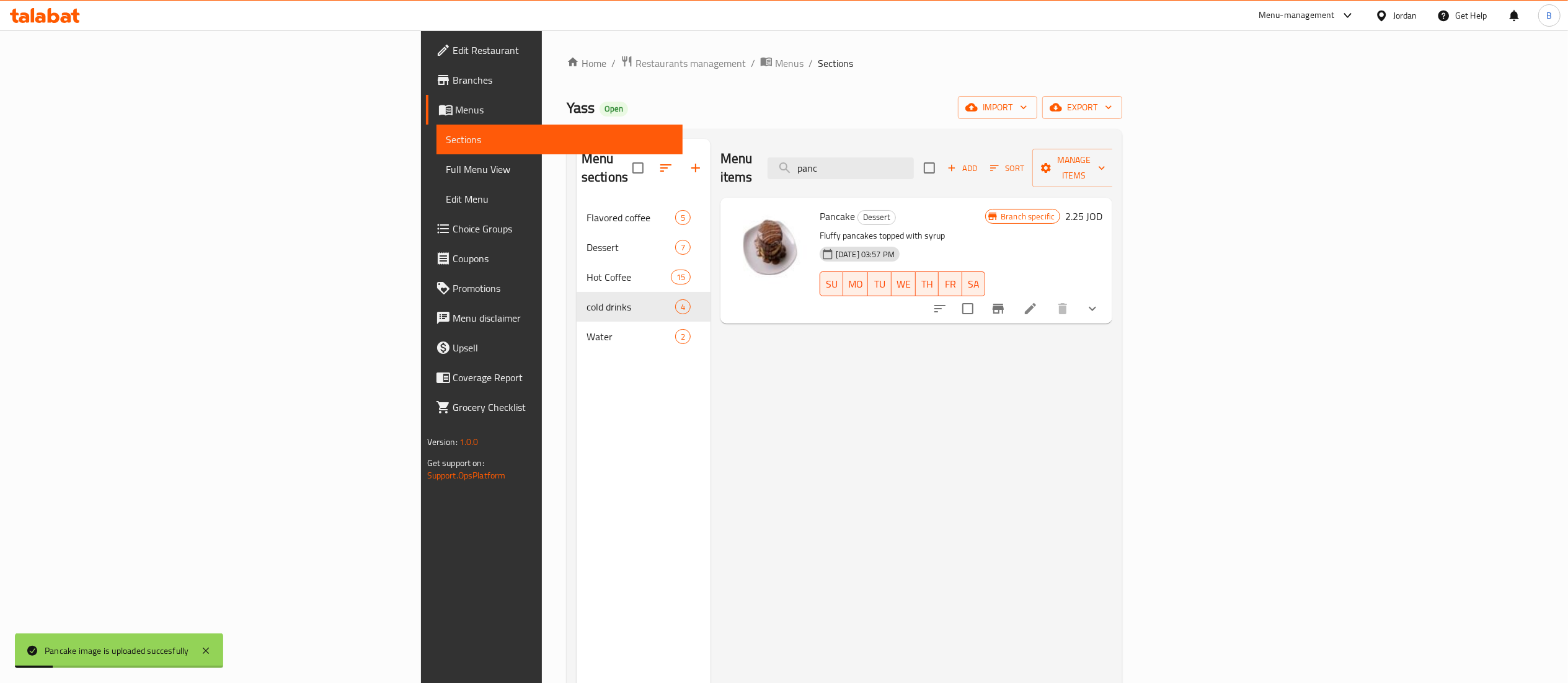
drag, startPoint x: 990, startPoint y: 164, endPoint x: 774, endPoint y: 162, distance: 216.0
click at [806, 162] on div "Menu items panc Add Sort Manage items" at bounding box center [916, 168] width 392 height 59
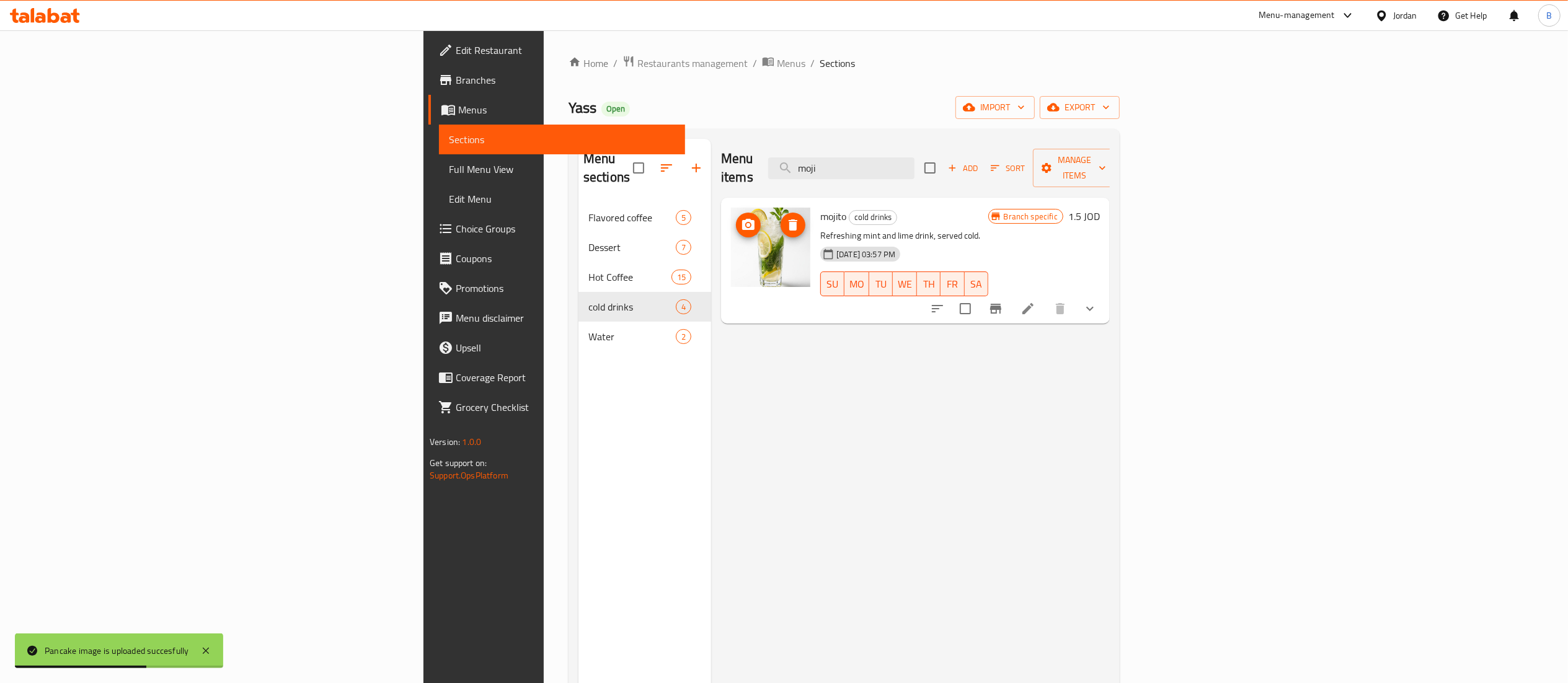
click at [742, 219] on icon "upload picture" at bounding box center [748, 224] width 13 height 11
drag, startPoint x: 977, startPoint y: 159, endPoint x: 793, endPoint y: 161, distance: 184.0
click at [807, 159] on div "Menu items moji Add Sort Manage items" at bounding box center [915, 168] width 388 height 59
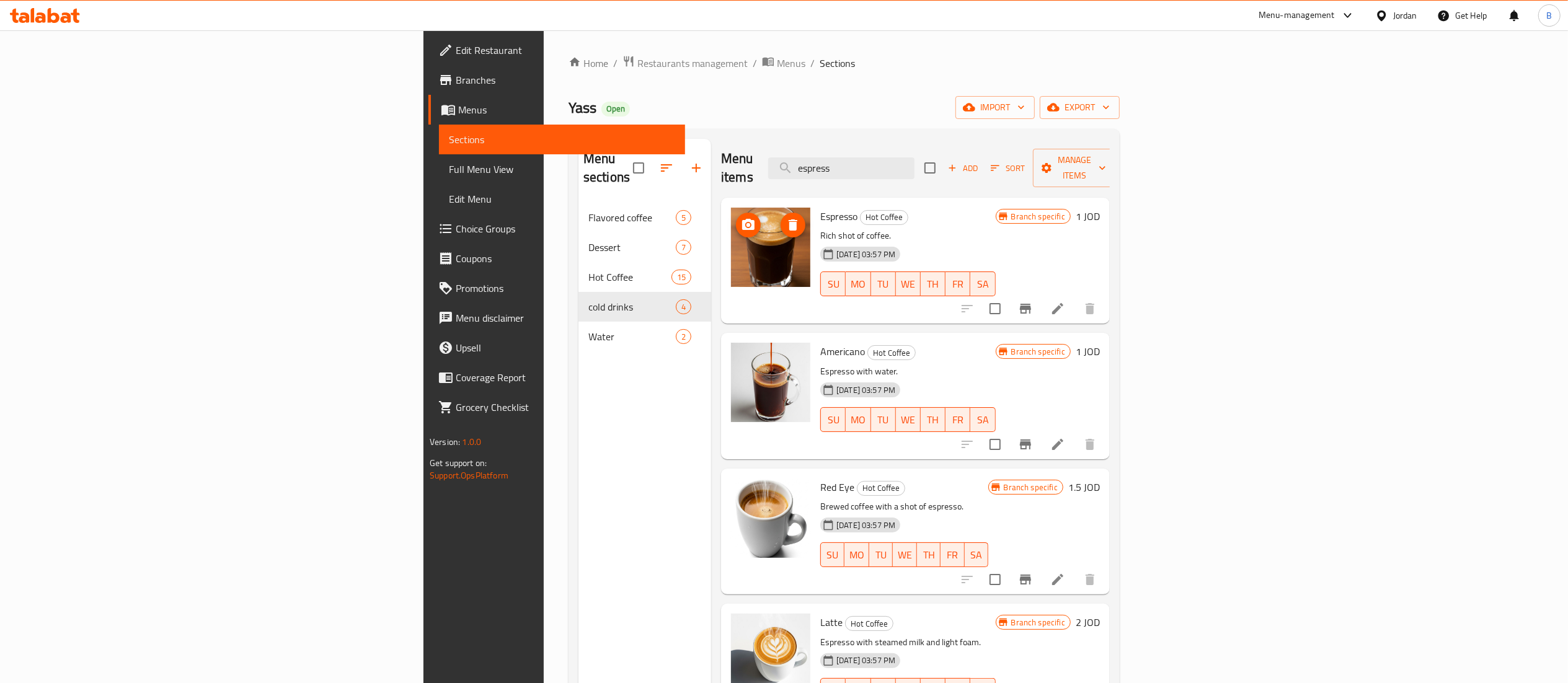
click at [726, 207] on div at bounding box center [770, 261] width 89 height 116
click at [742, 219] on icon "upload picture" at bounding box center [748, 224] width 13 height 11
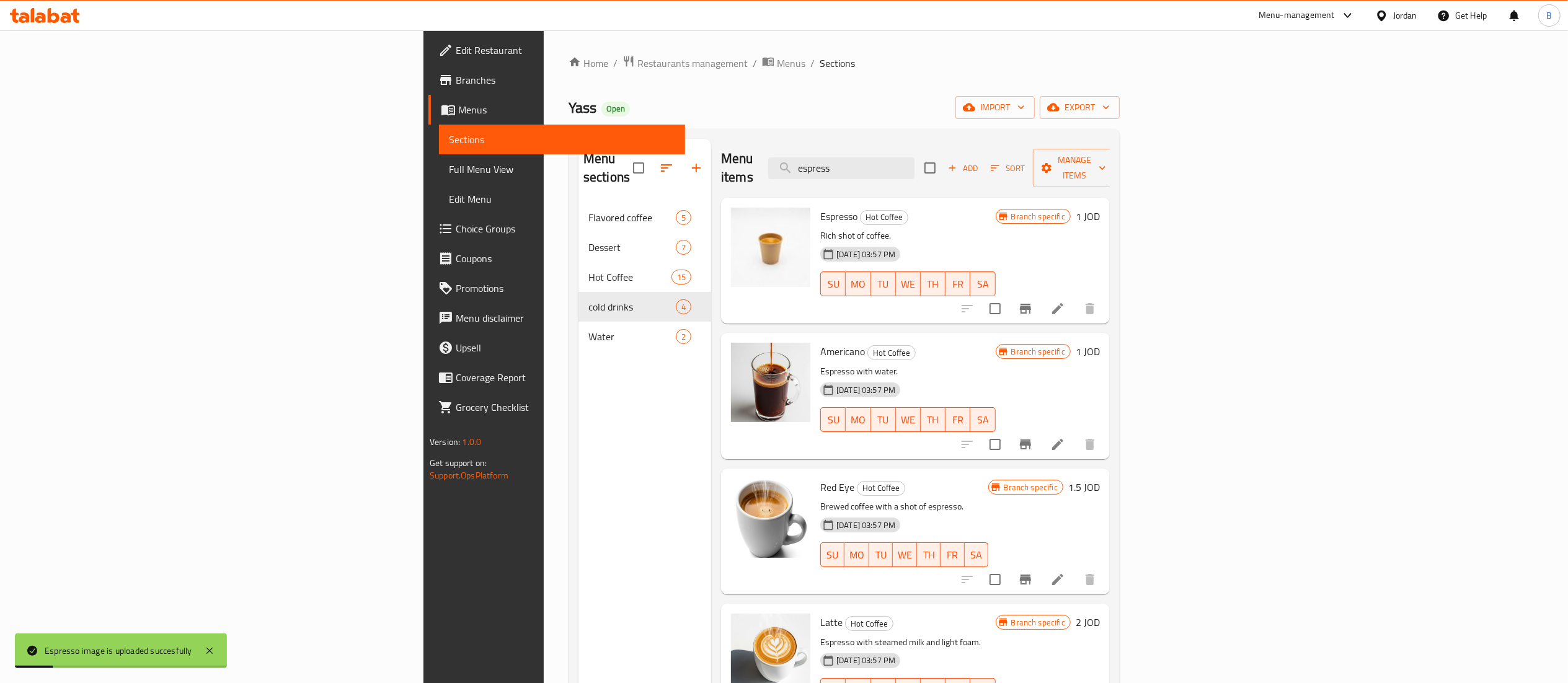
drag, startPoint x: 987, startPoint y: 155, endPoint x: 779, endPoint y: 172, distance: 208.7
click at [838, 166] on div "Menu items espress Add Sort Manage items" at bounding box center [915, 168] width 388 height 59
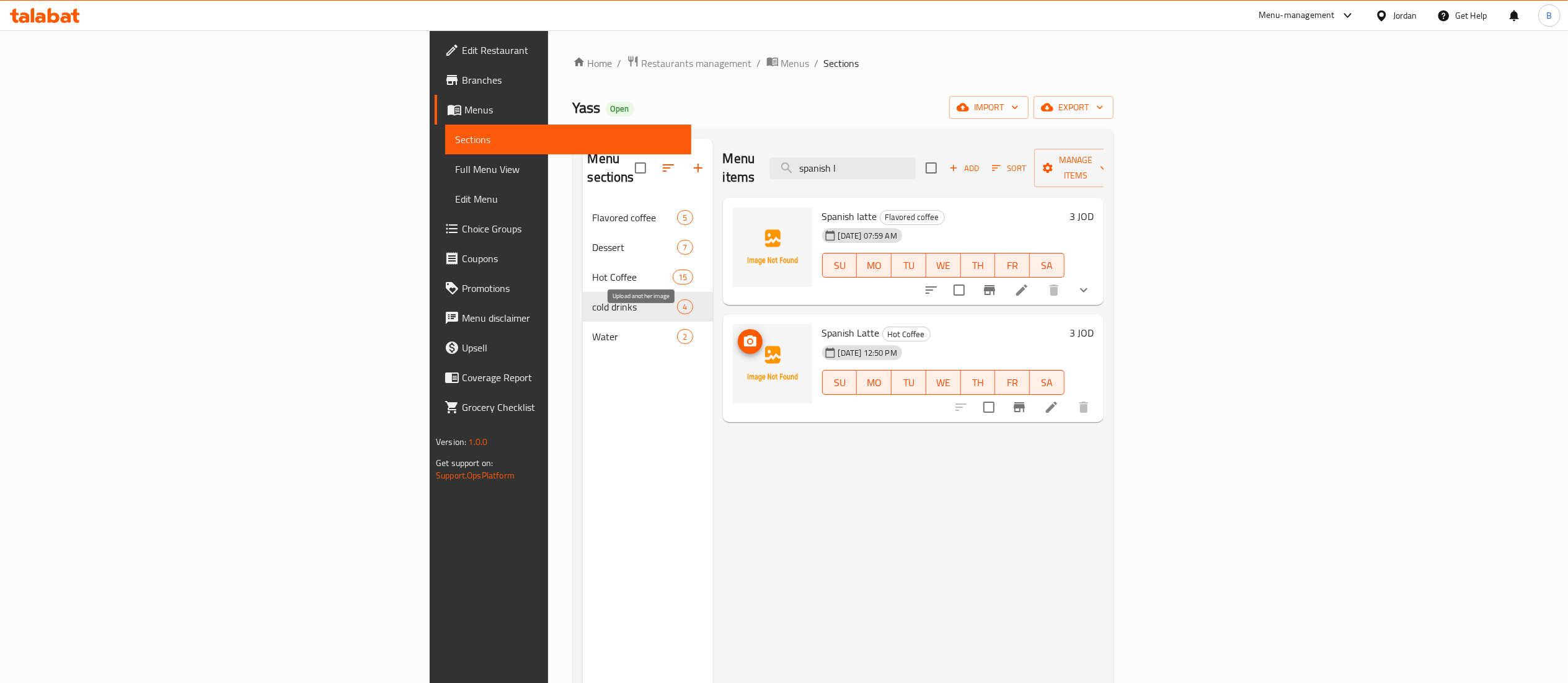
click at [743, 334] on icon "upload picture" at bounding box center [750, 342] width 15 height 15
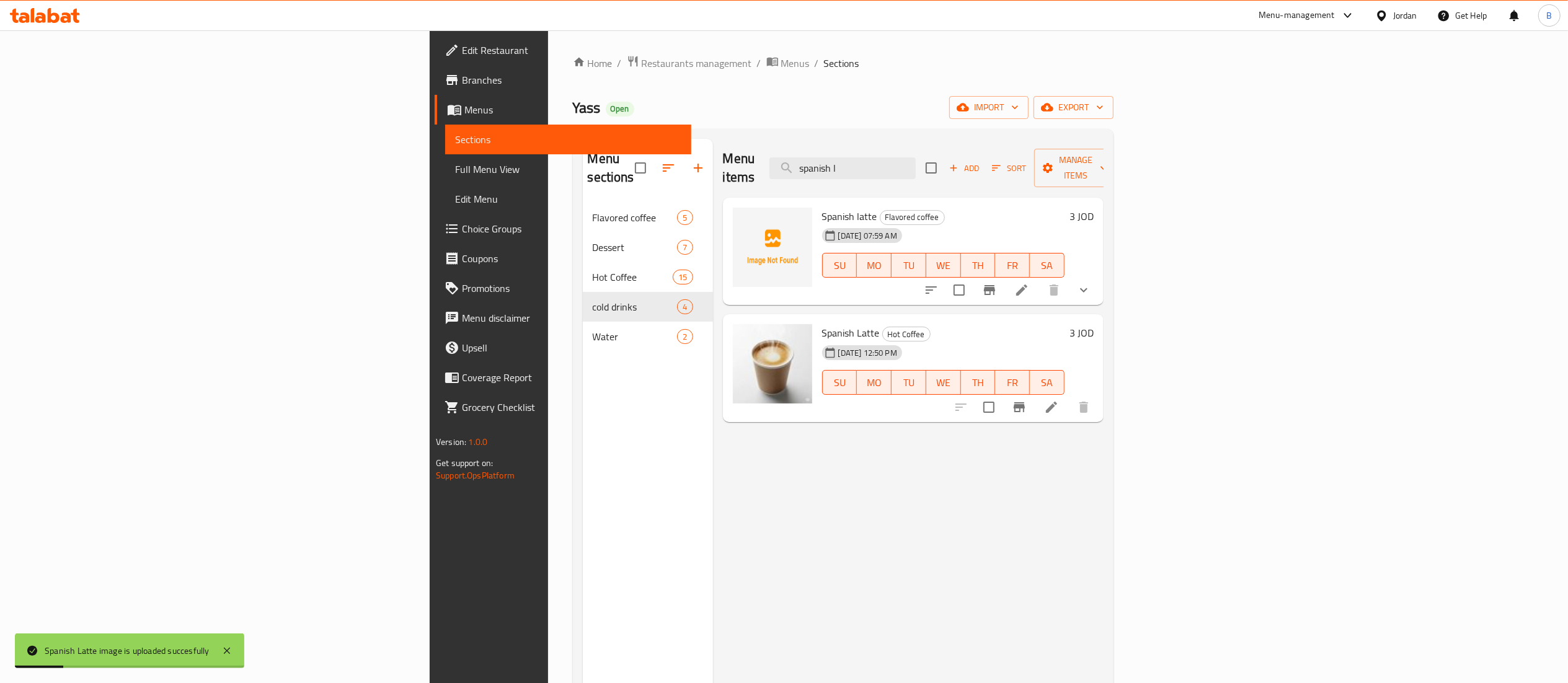
drag, startPoint x: 685, startPoint y: 148, endPoint x: 504, endPoint y: 188, distance: 185.4
click at [723, 150] on div "Menu items spanish l Add Sort Manage items" at bounding box center [913, 168] width 381 height 59
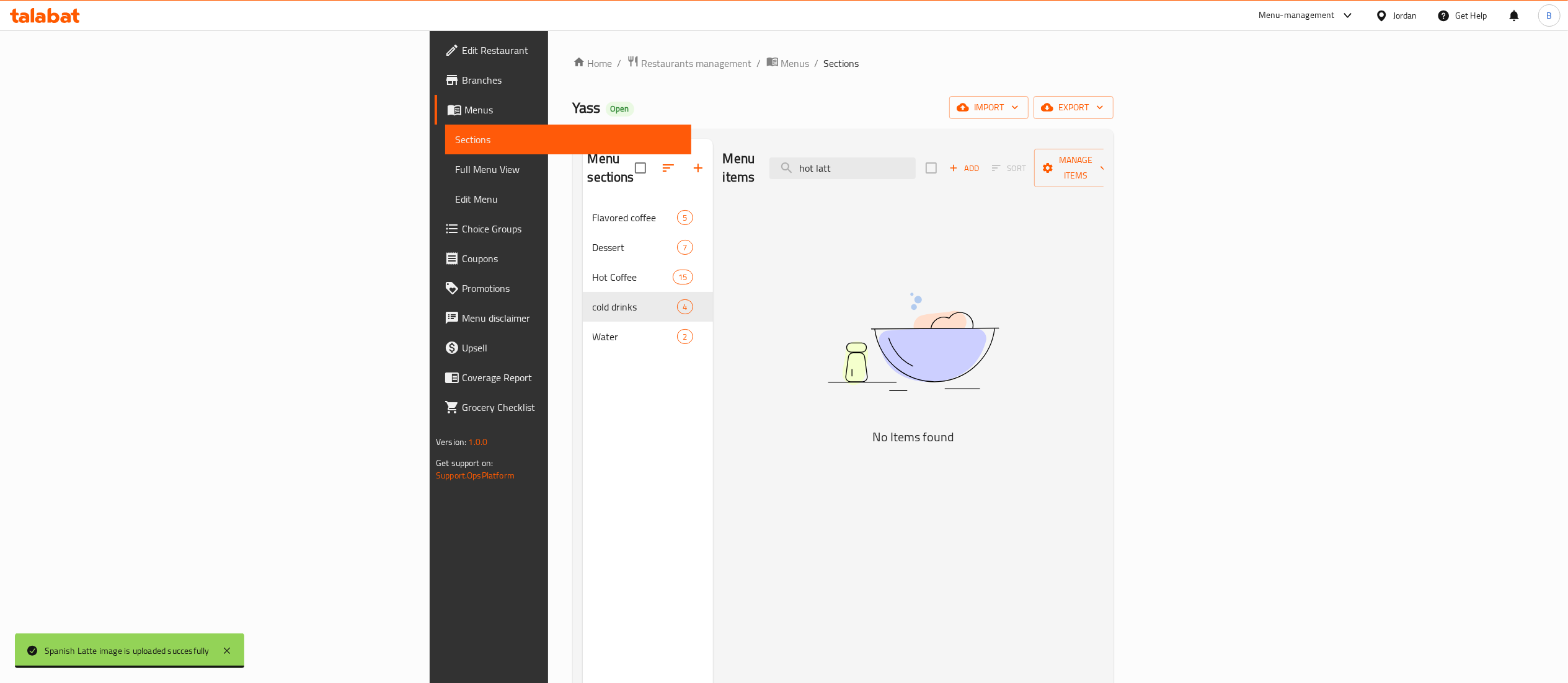
drag, startPoint x: 1032, startPoint y: 156, endPoint x: 295, endPoint y: 197, distance: 738.1
click at [583, 160] on div "Menu sections Flavored coffee 5 Dessert 7 Hot Coffee 15 cold drinks 4 Water 2 M…" at bounding box center [843, 480] width 520 height 683
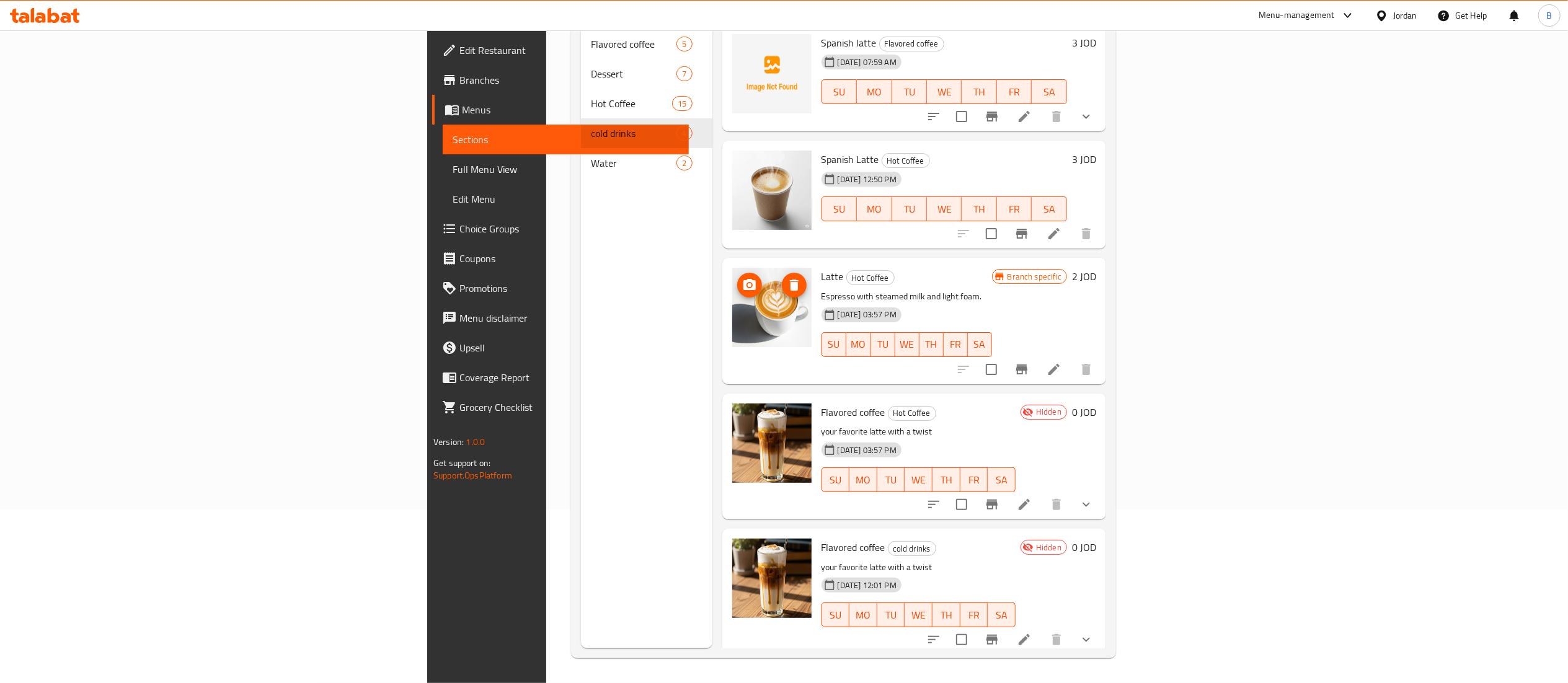
scroll to position [175, 0]
click at [737, 278] on span "upload picture" at bounding box center [749, 286] width 25 height 15
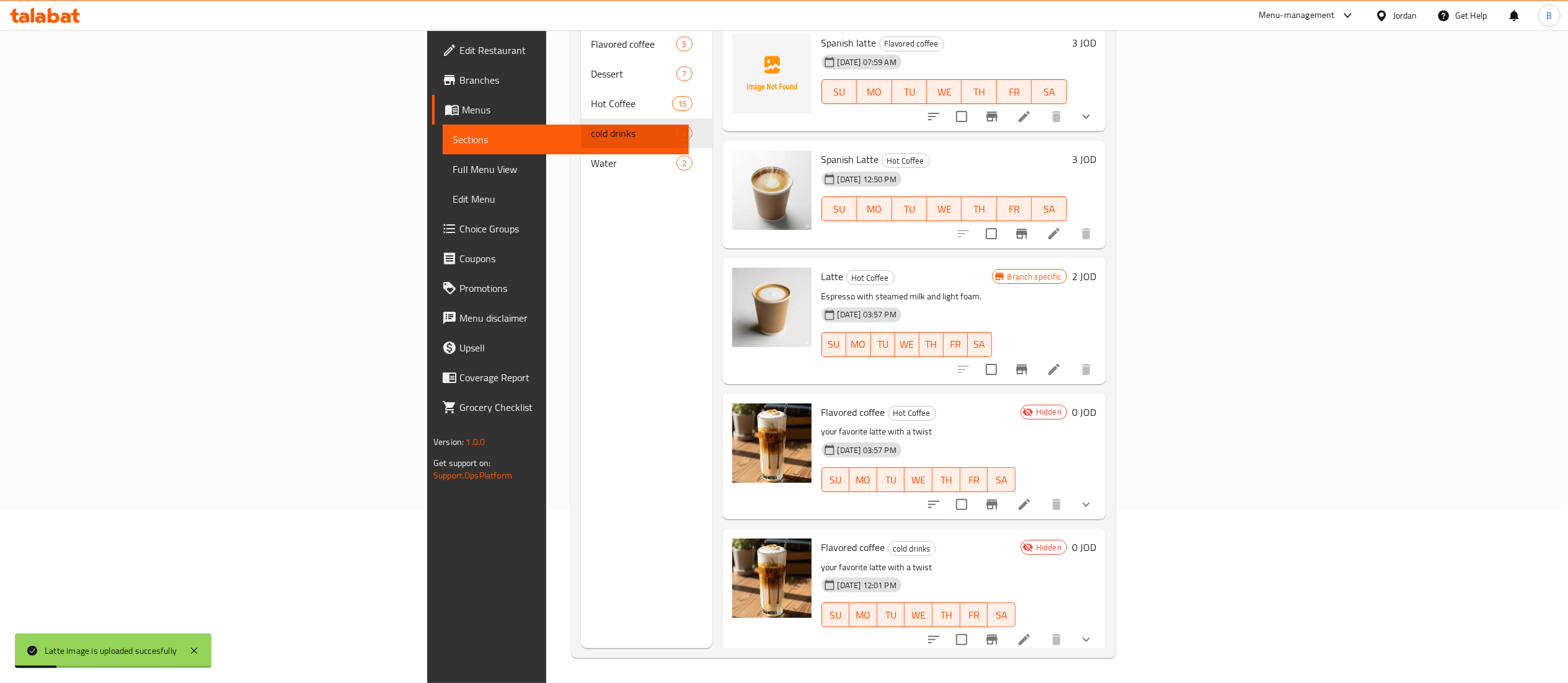
scroll to position [50, 0]
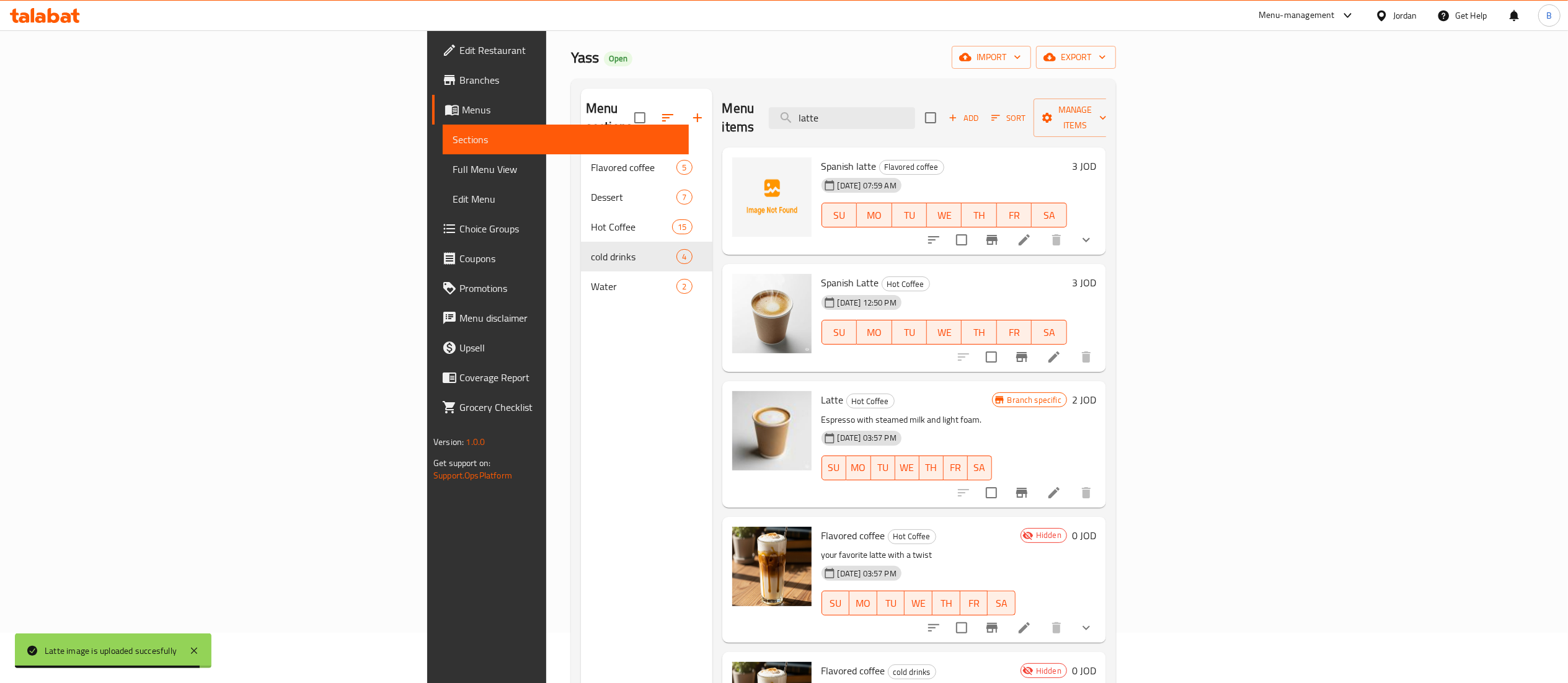
drag, startPoint x: 990, startPoint y: 109, endPoint x: 549, endPoint y: 99, distance: 441.1
click at [797, 97] on div "Menu items latte Add Sort Manage items" at bounding box center [914, 118] width 383 height 59
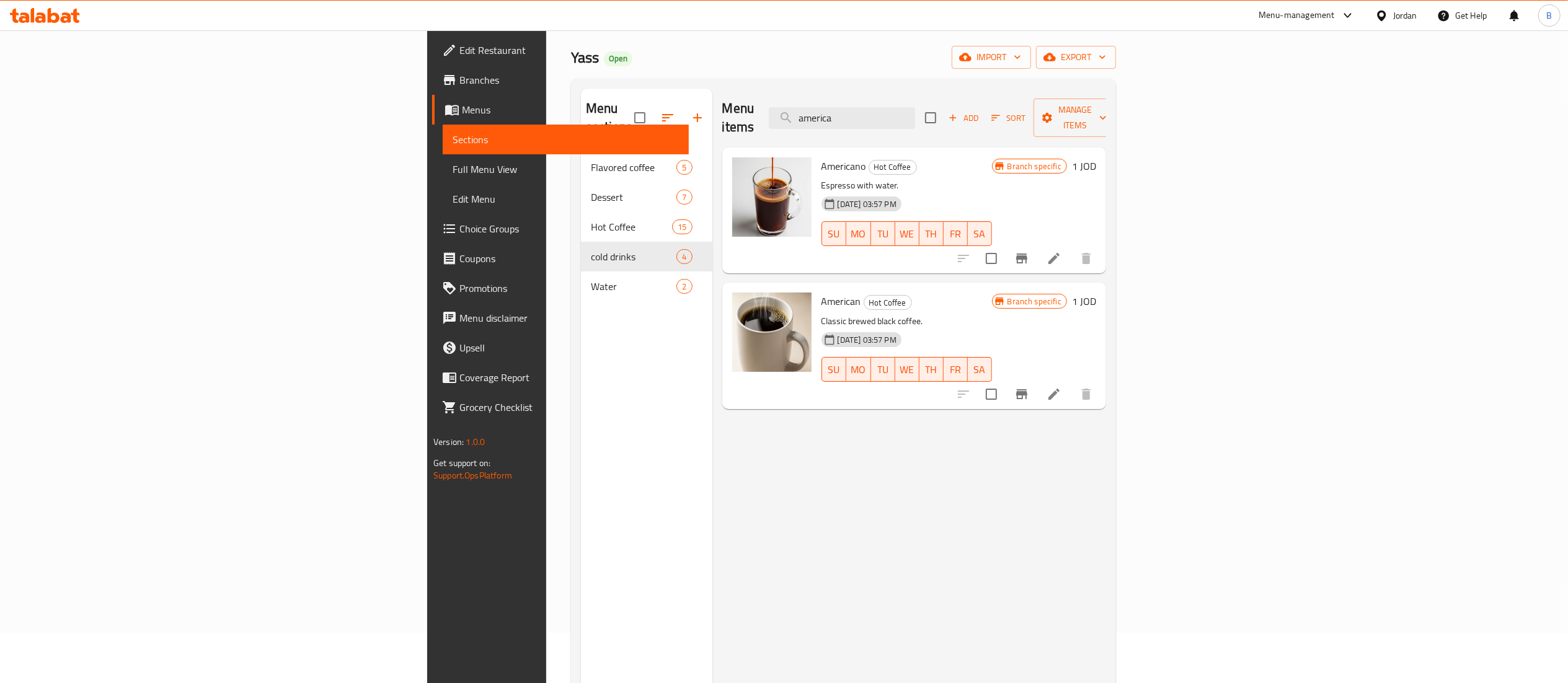
drag, startPoint x: 999, startPoint y: 103, endPoint x: 794, endPoint y: 114, distance: 205.3
click at [865, 107] on div "Menu items america Add Sort Manage items" at bounding box center [914, 118] width 383 height 59
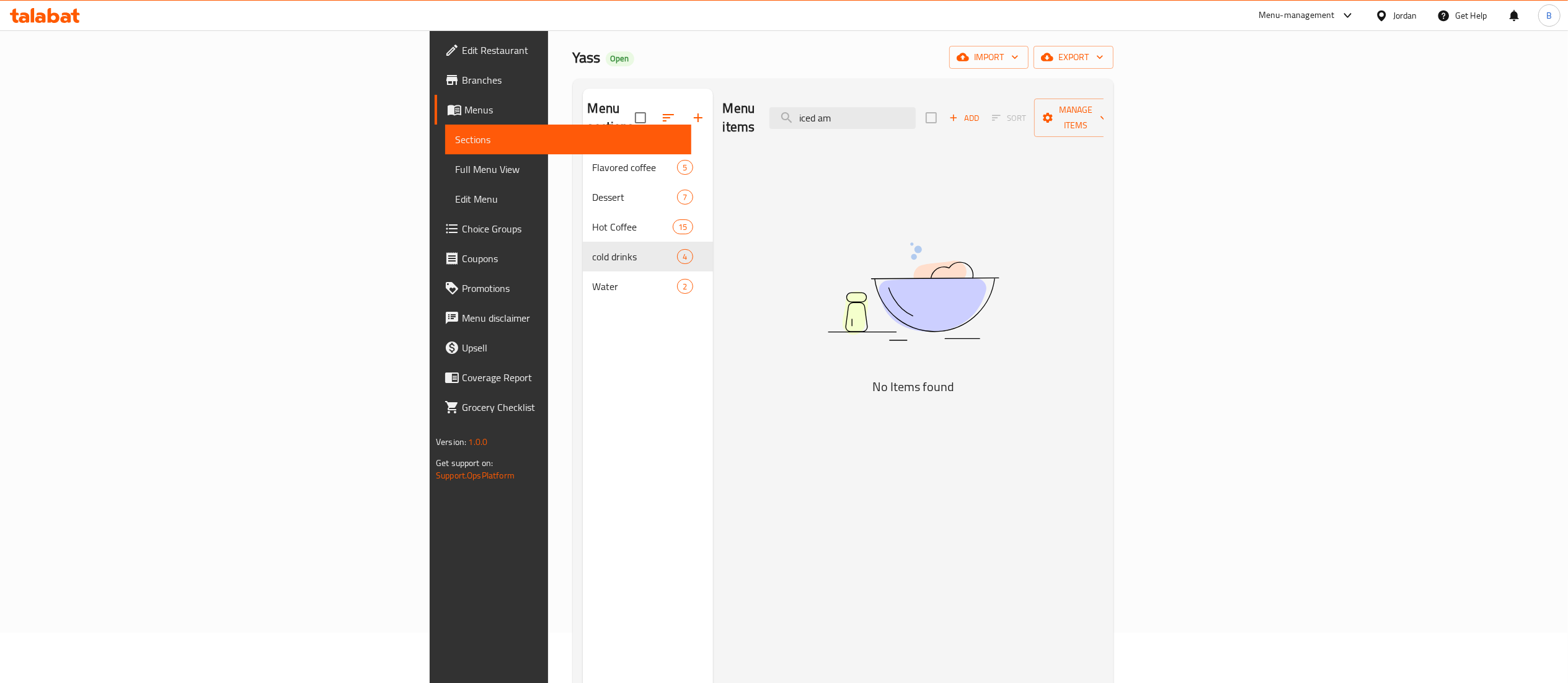
drag, startPoint x: 999, startPoint y: 113, endPoint x: 537, endPoint y: 98, distance: 462.2
click at [723, 99] on div "Menu items iced am Add Sort Manage items" at bounding box center [913, 118] width 381 height 59
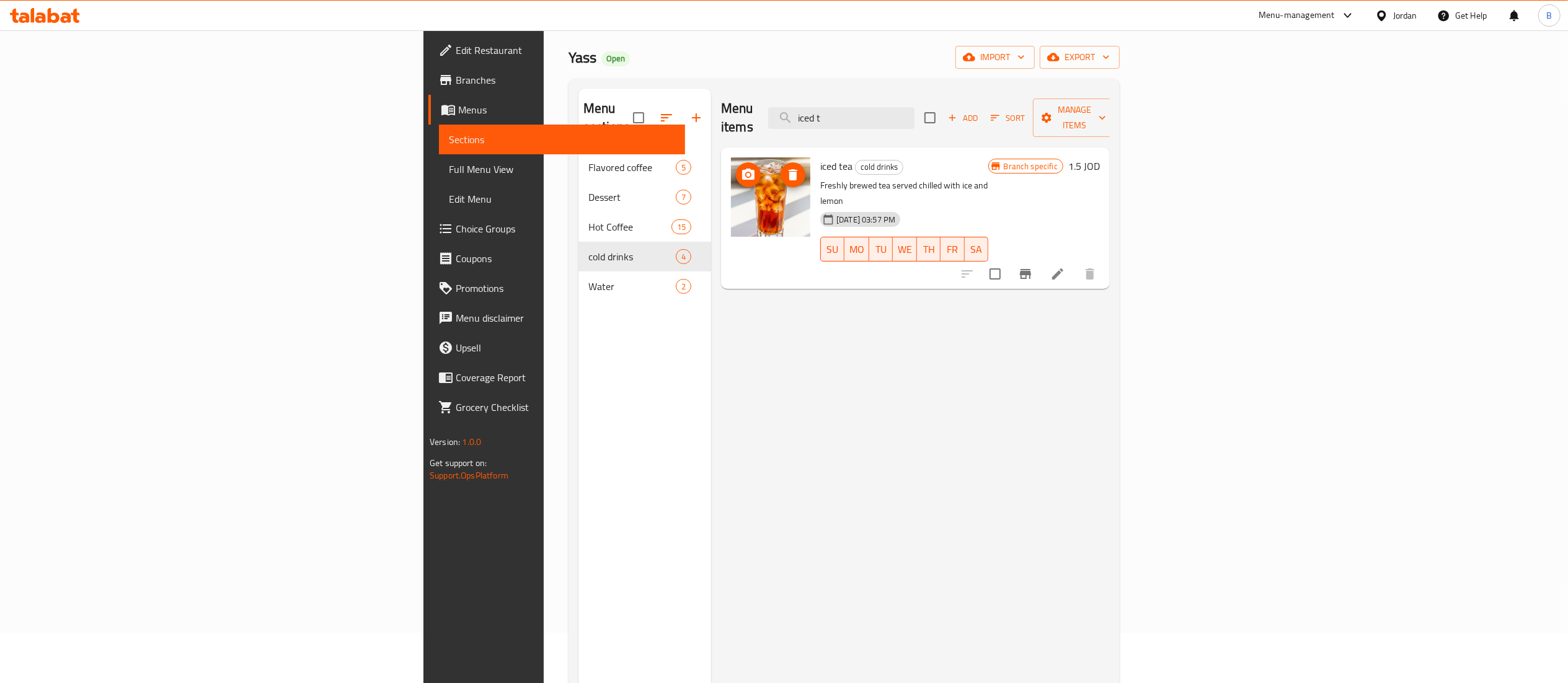
click at [736, 167] on span "upload picture" at bounding box center [748, 175] width 25 height 15
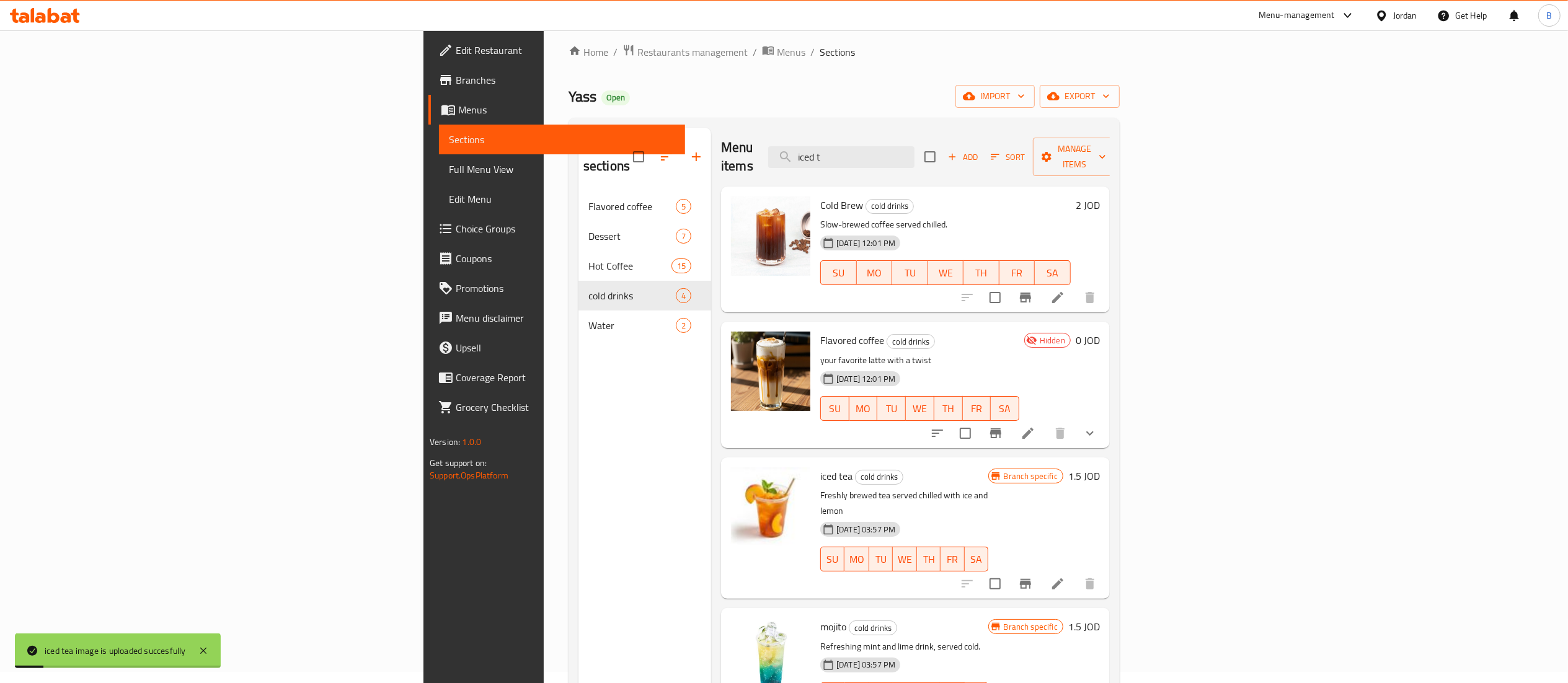
scroll to position [0, 0]
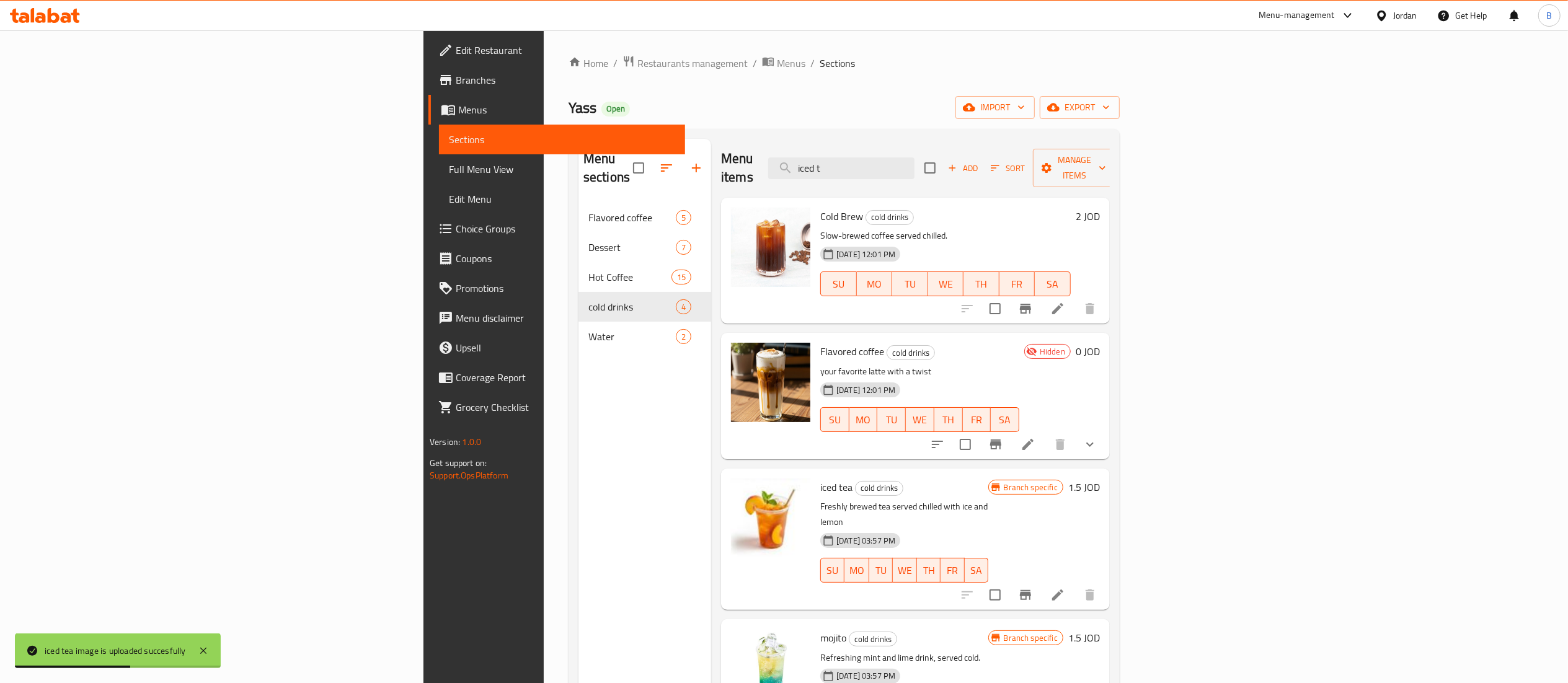
drag, startPoint x: 1018, startPoint y: 166, endPoint x: 535, endPoint y: 140, distance: 483.7
click at [748, 168] on div "Menu items iced t Add Sort Manage items" at bounding box center [915, 168] width 388 height 59
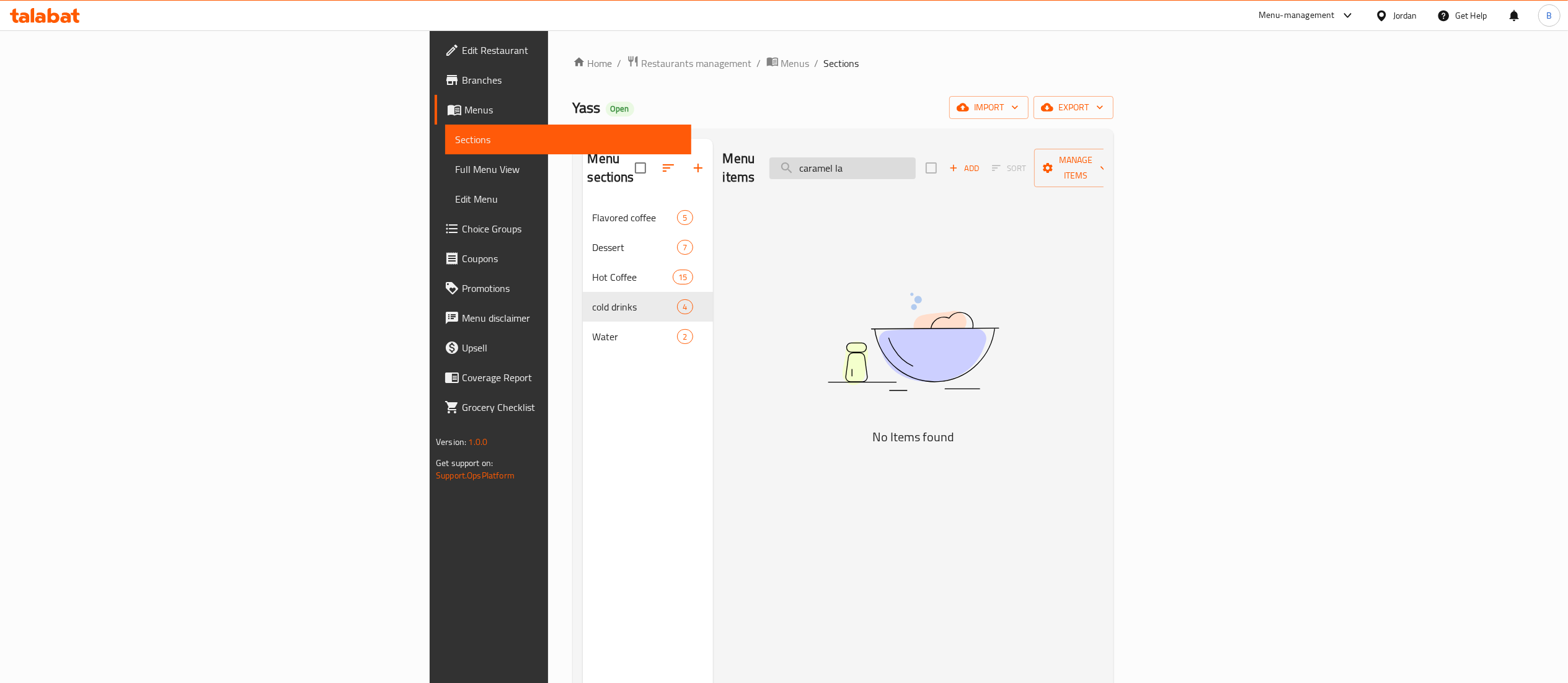
click at [916, 158] on input "caramel la" at bounding box center [842, 169] width 146 height 22
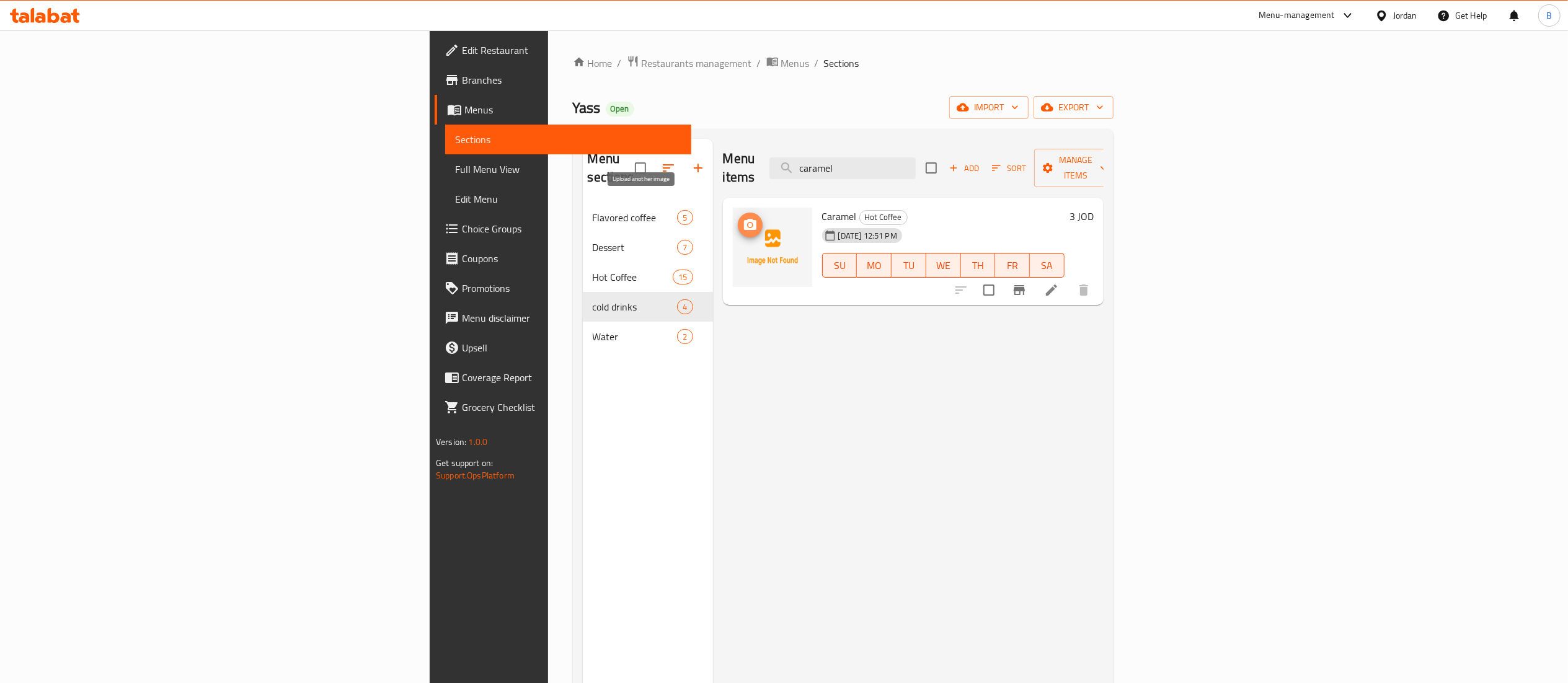
click at [743, 218] on icon "upload picture" at bounding box center [750, 225] width 15 height 15
drag, startPoint x: 1019, startPoint y: 160, endPoint x: 581, endPoint y: 181, distance: 438.5
click at [723, 159] on div "Menu items caramel Add Sort Manage items" at bounding box center [913, 168] width 381 height 59
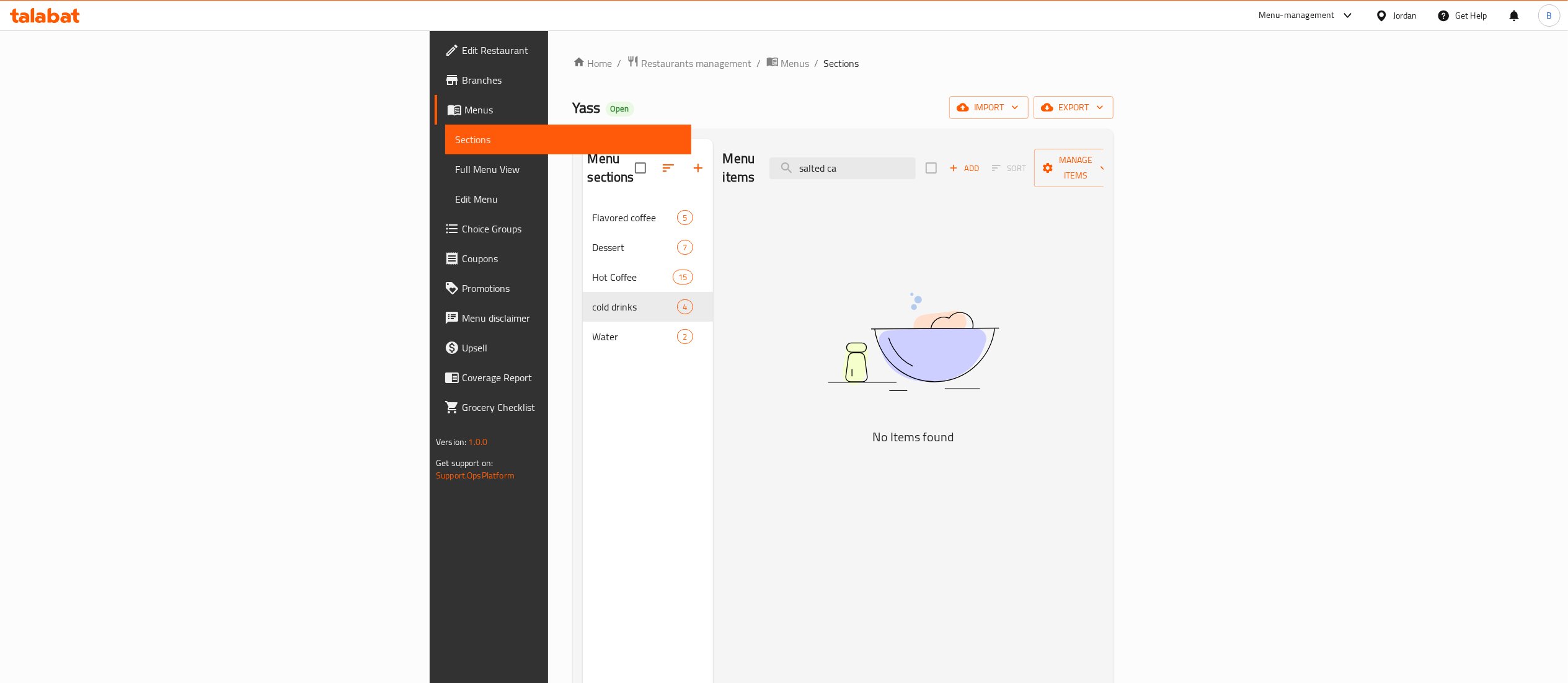
drag, startPoint x: 941, startPoint y: 151, endPoint x: 660, endPoint y: 159, distance: 281.1
click at [768, 154] on div "Menu items salted ca Add Sort Manage items" at bounding box center [913, 168] width 381 height 59
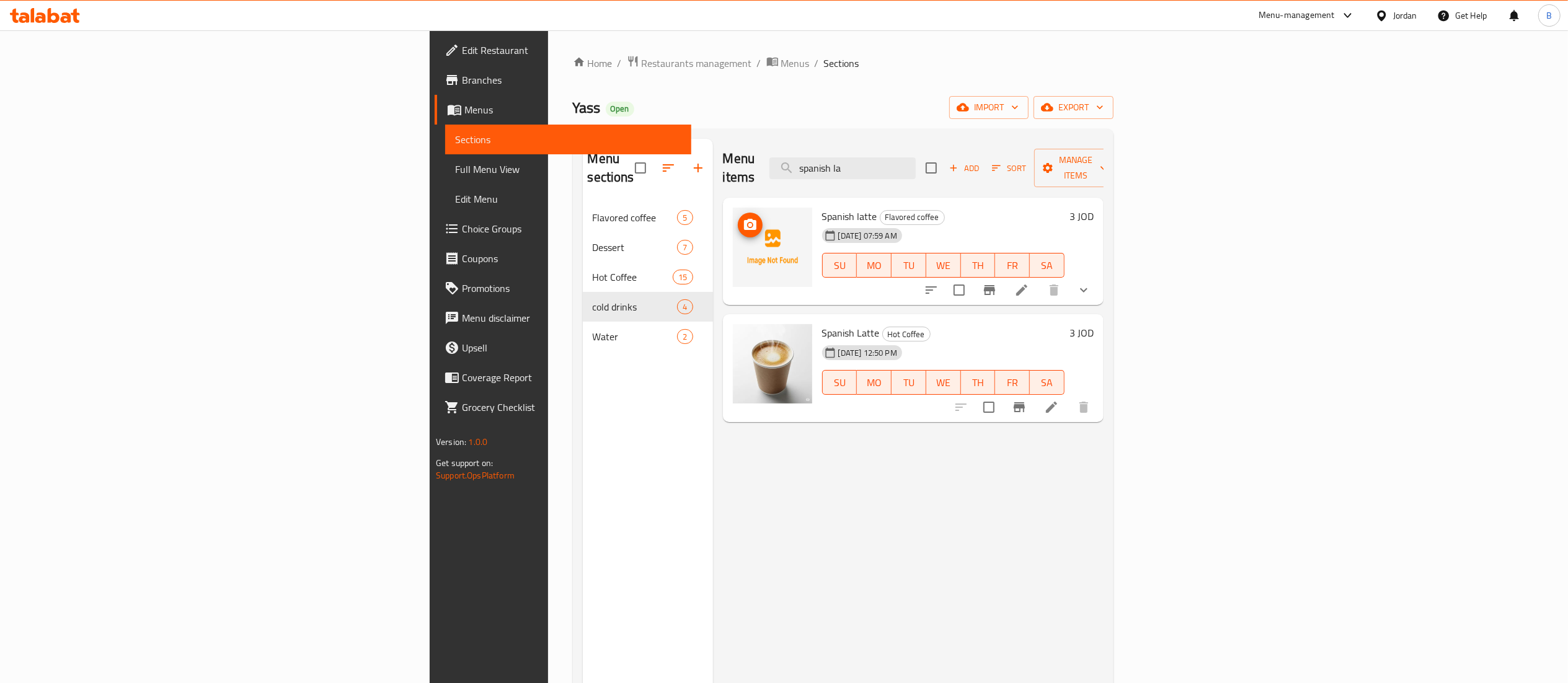
click at [743, 218] on icon "upload picture" at bounding box center [750, 225] width 15 height 15
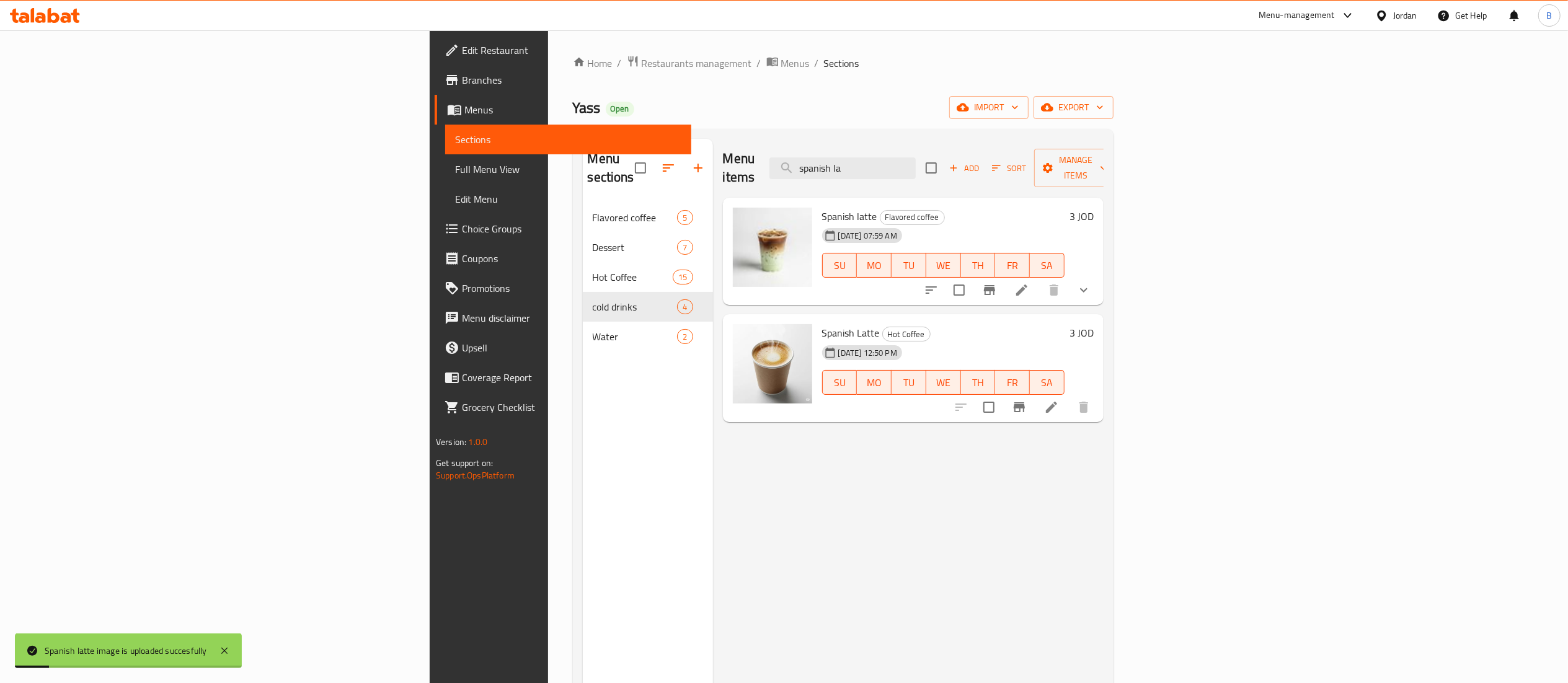
drag, startPoint x: 997, startPoint y: 159, endPoint x: 474, endPoint y: 134, distance: 523.6
click at [609, 131] on div "Menu sections Flavored coffee 5 Dessert 7 Hot Coffee 15 cold drinks 4 Water 2 M…" at bounding box center [843, 480] width 540 height 703
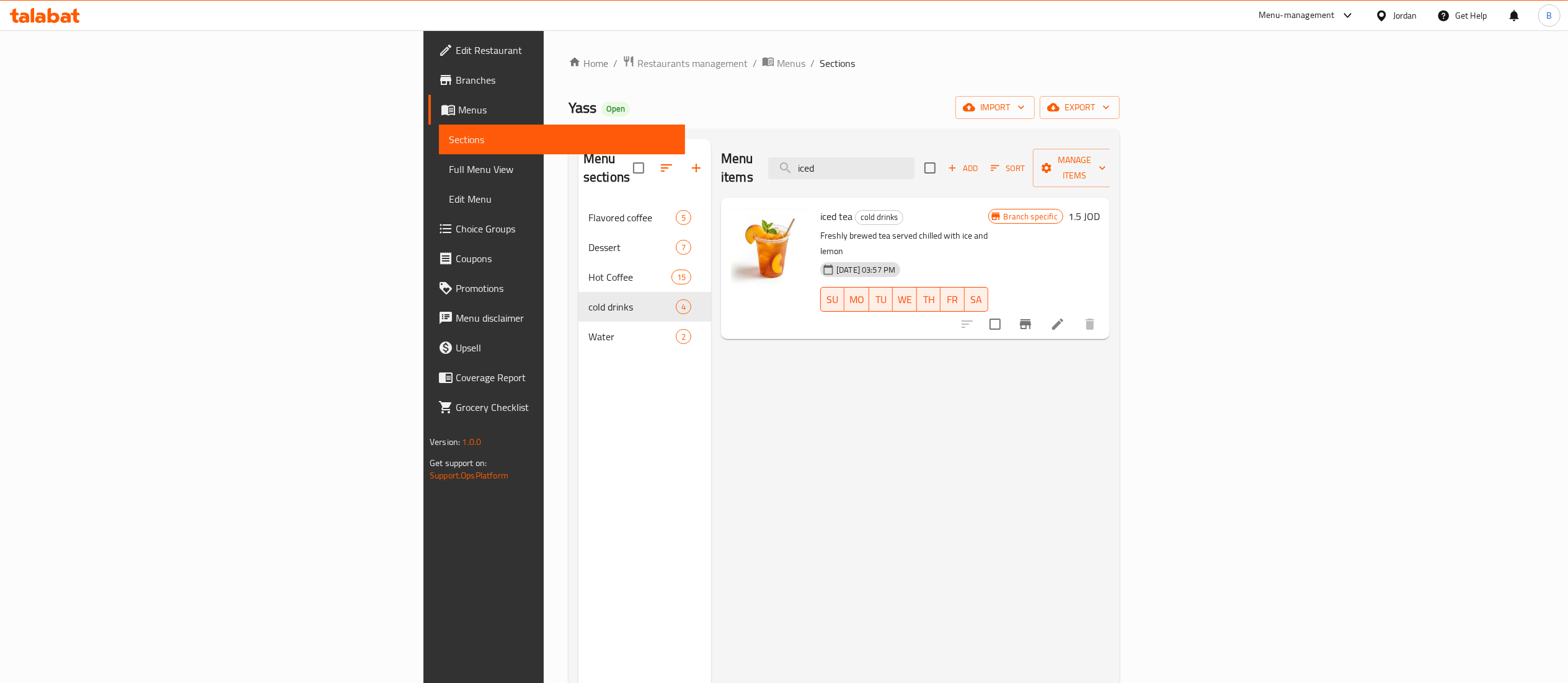
drag, startPoint x: 1019, startPoint y: 159, endPoint x: 632, endPoint y: 199, distance: 389.1
click at [711, 183] on div "Menu items iced Add Sort Manage items iced tea cold drinks Freshly brewed tea s…" at bounding box center [910, 480] width 398 height 683
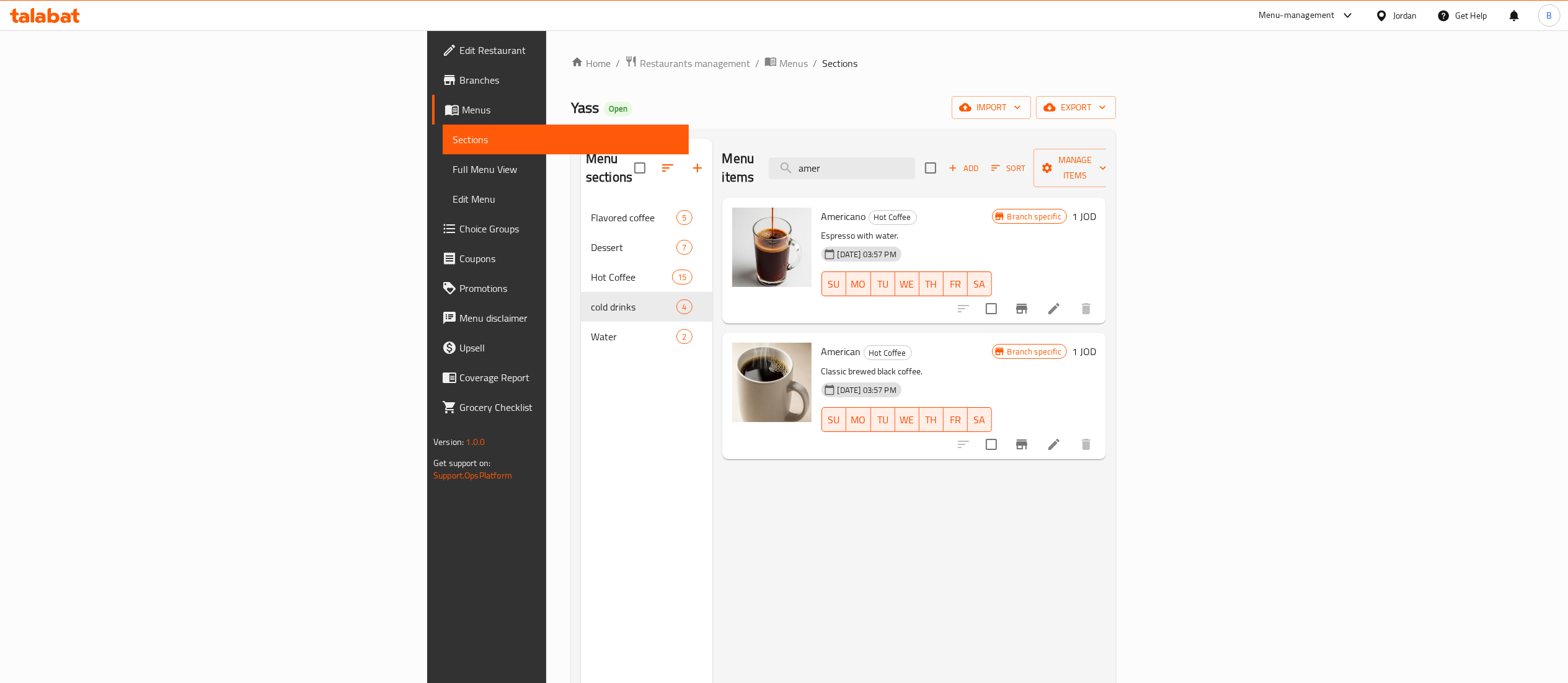
type input "amer"
